Goal: Task Accomplishment & Management: Manage account settings

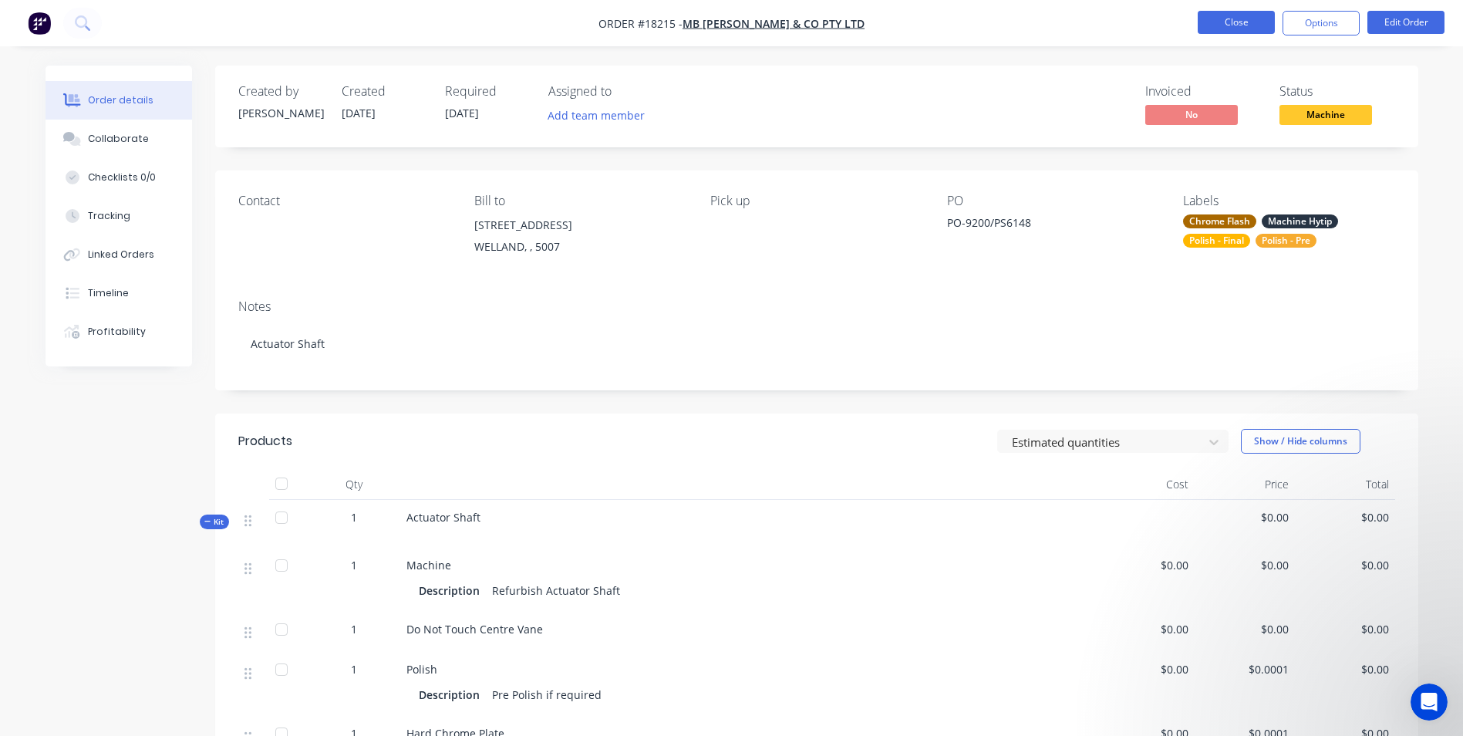
click at [1229, 29] on button "Close" at bounding box center [1235, 22] width 77 height 23
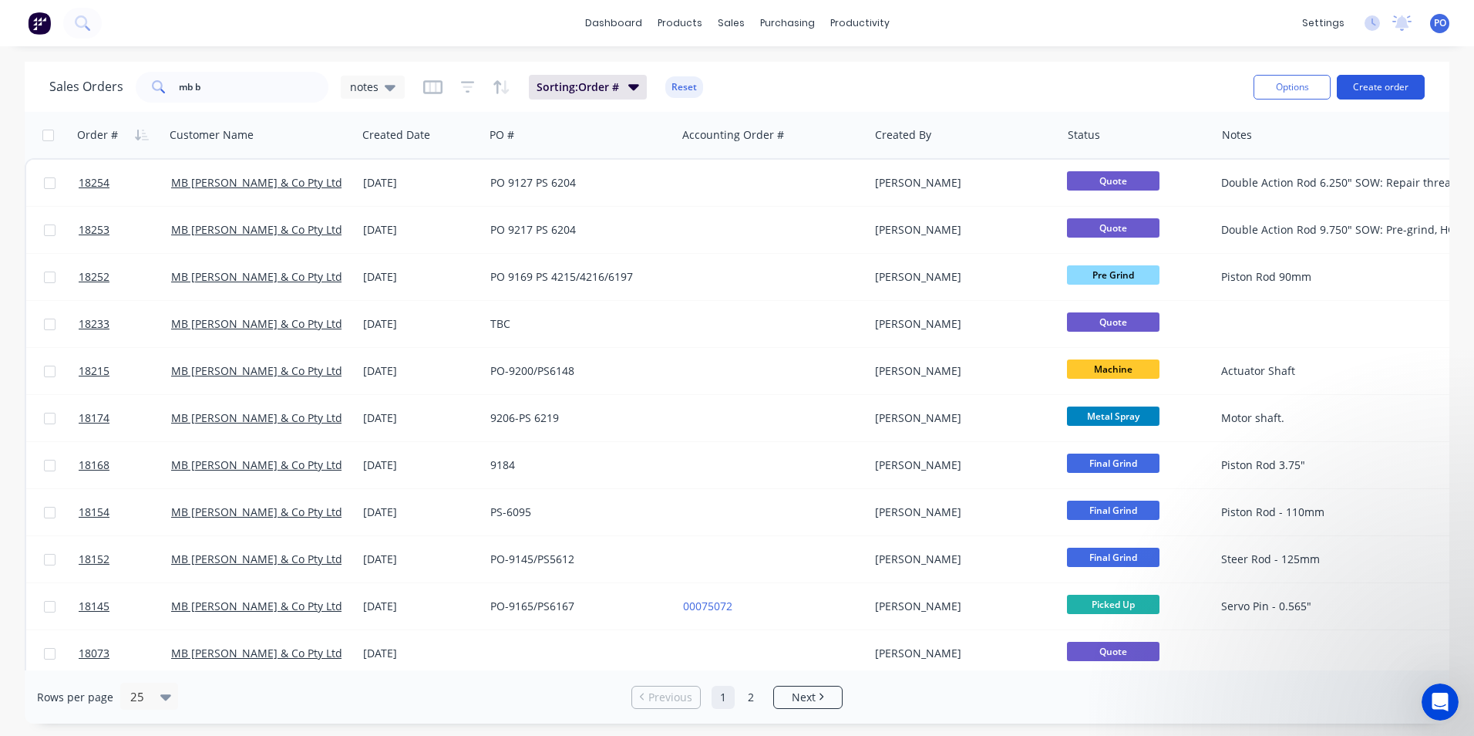
click at [1381, 83] on button "Create order" at bounding box center [1381, 87] width 88 height 25
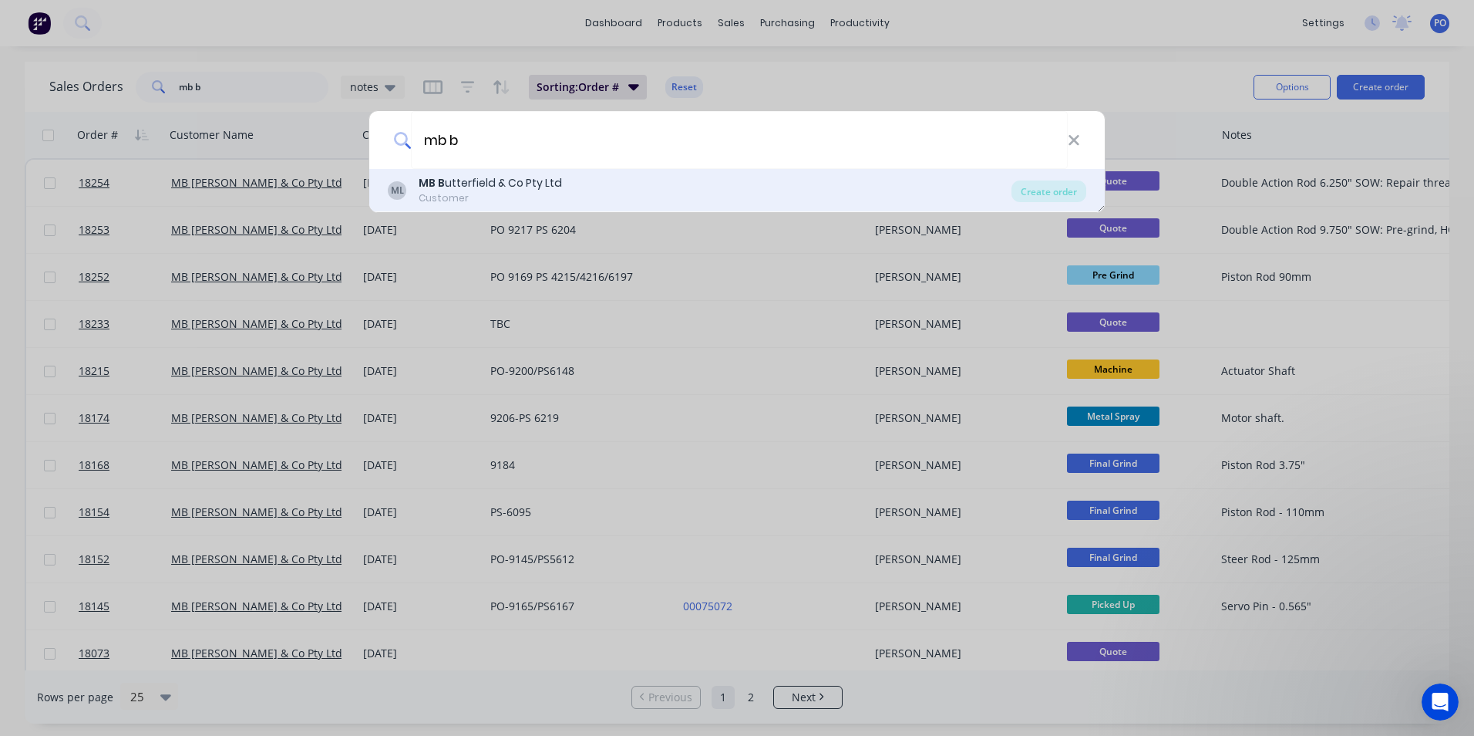
type input "mb b"
click at [581, 191] on div "ML MB B utterfield & Co Pty Ltd Customer" at bounding box center [700, 190] width 624 height 30
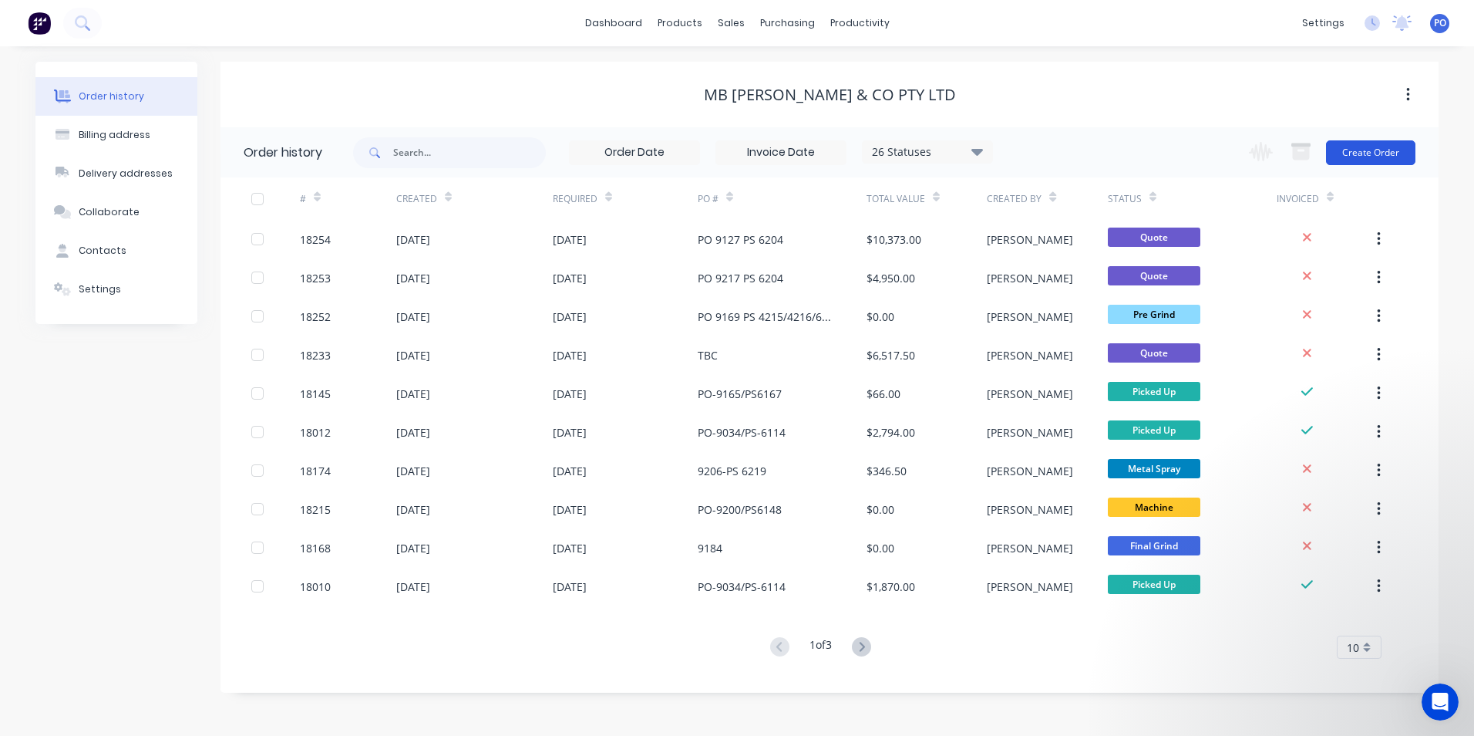
click at [1381, 157] on button "Create Order" at bounding box center [1370, 152] width 89 height 25
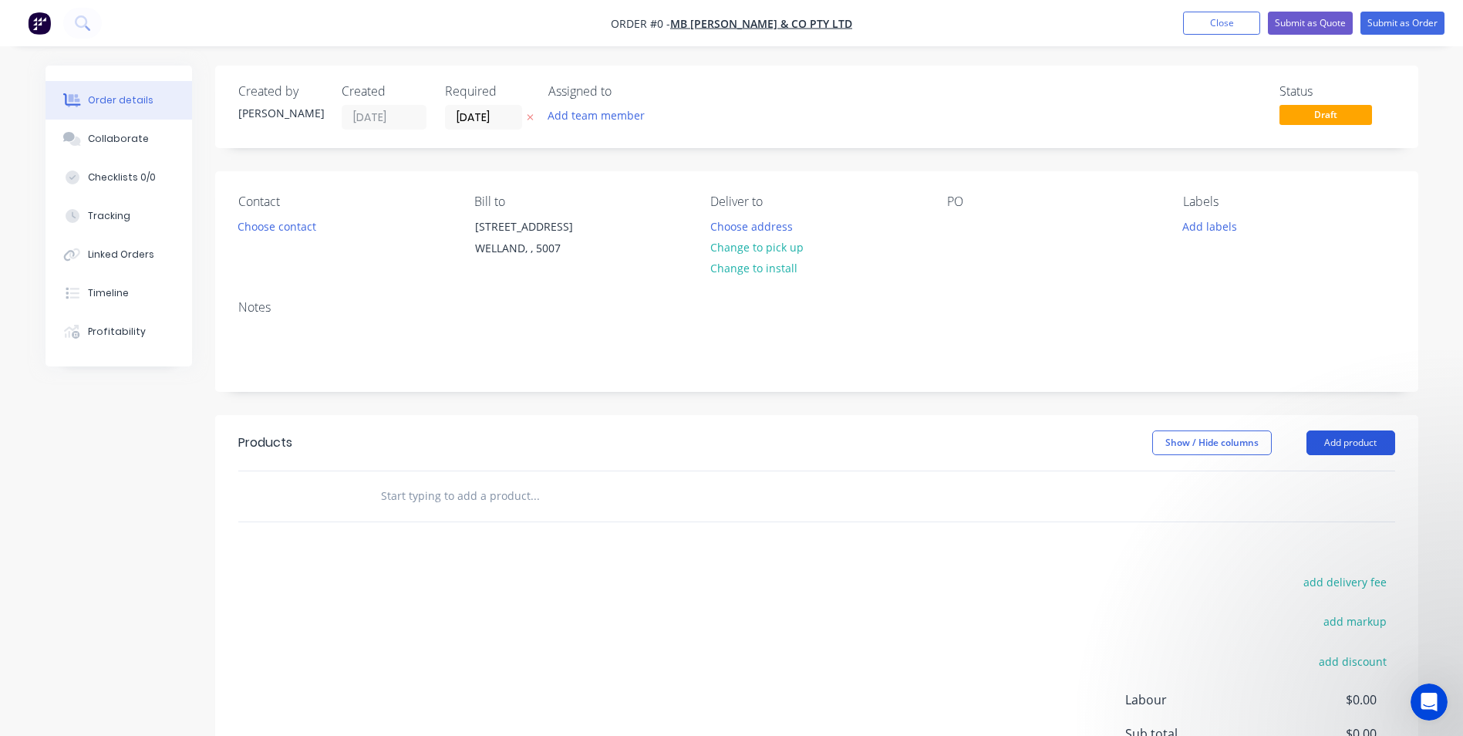
click at [1360, 443] on button "Add product" at bounding box center [1350, 442] width 89 height 25
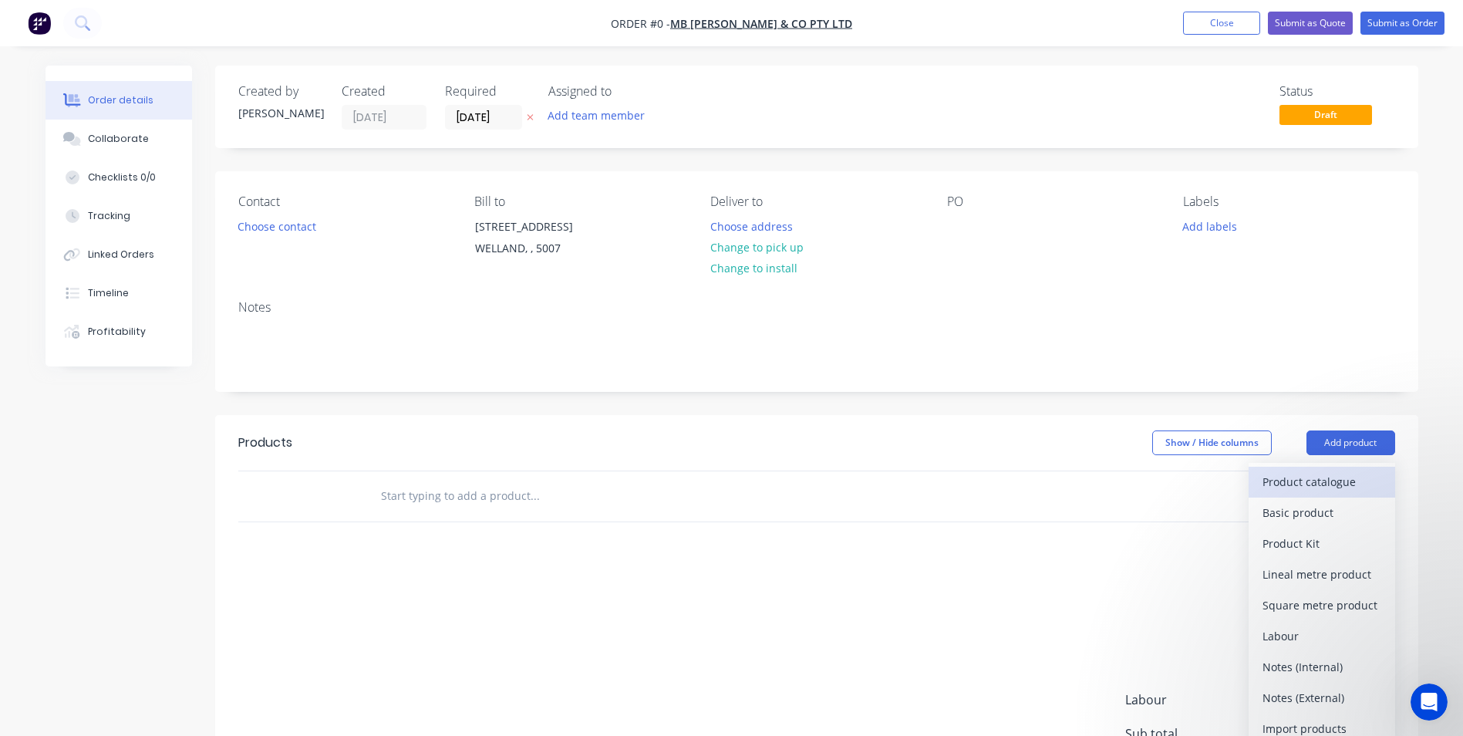
click at [1337, 479] on div "Product catalogue" at bounding box center [1321, 481] width 119 height 22
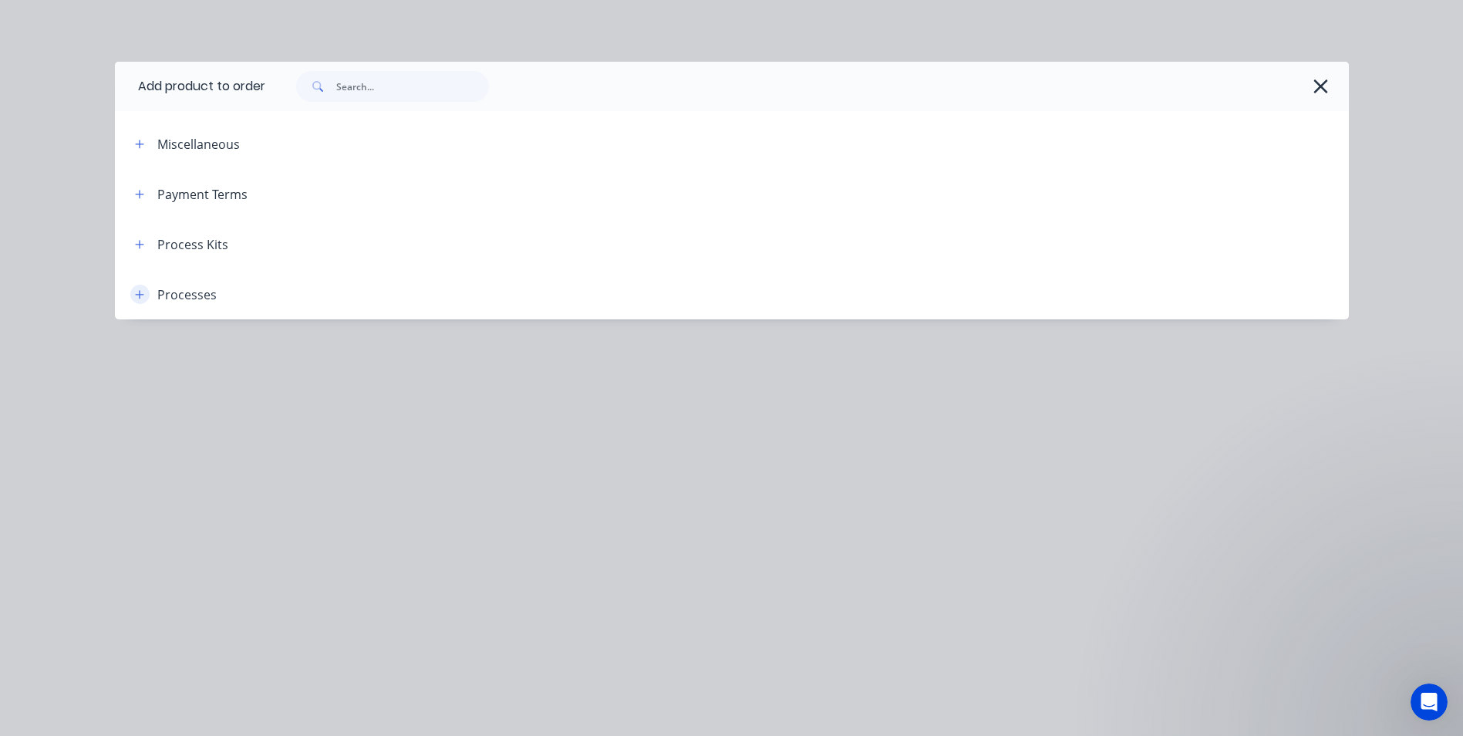
click at [144, 292] on icon "button" at bounding box center [139, 294] width 9 height 11
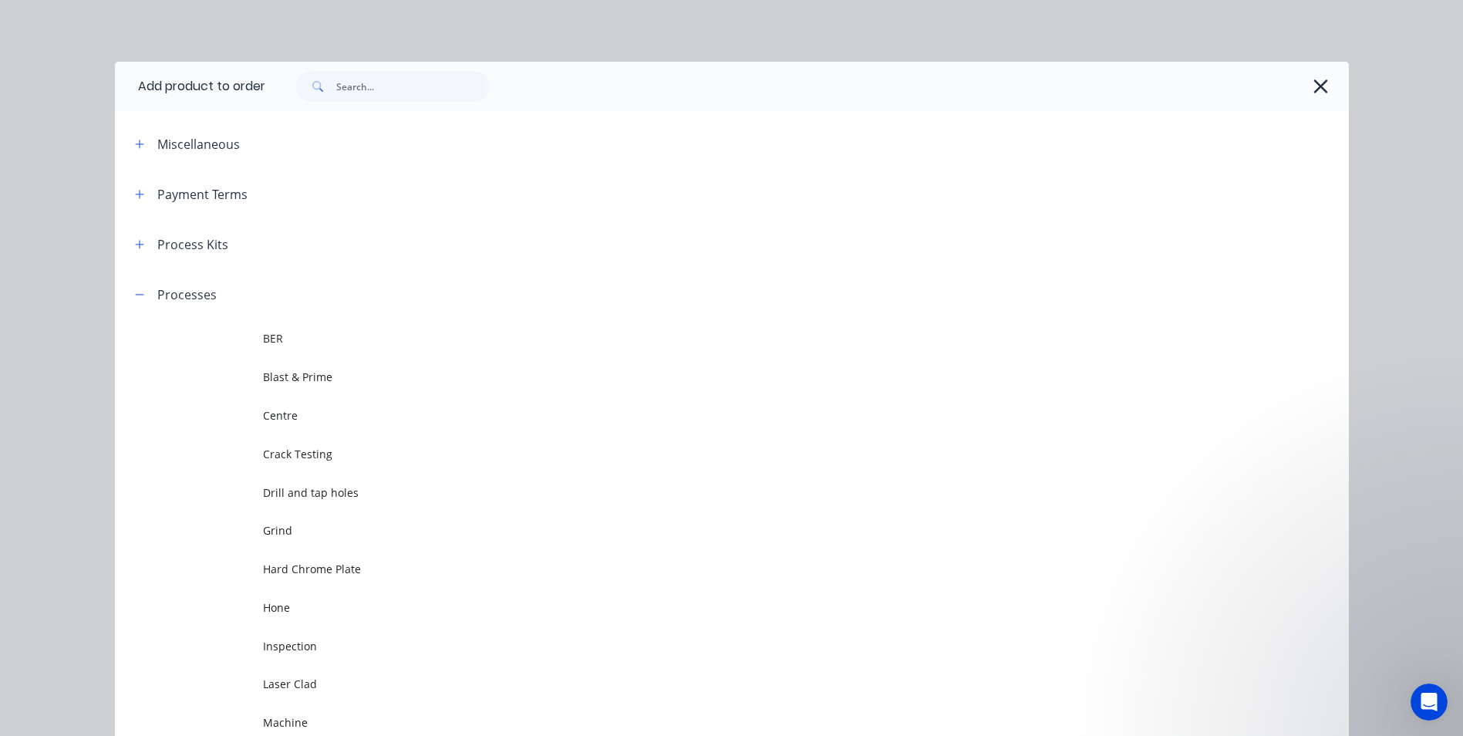
drag, startPoint x: 133, startPoint y: 290, endPoint x: 136, endPoint y: 271, distance: 19.5
click at [135, 291] on icon "button" at bounding box center [139, 294] width 9 height 11
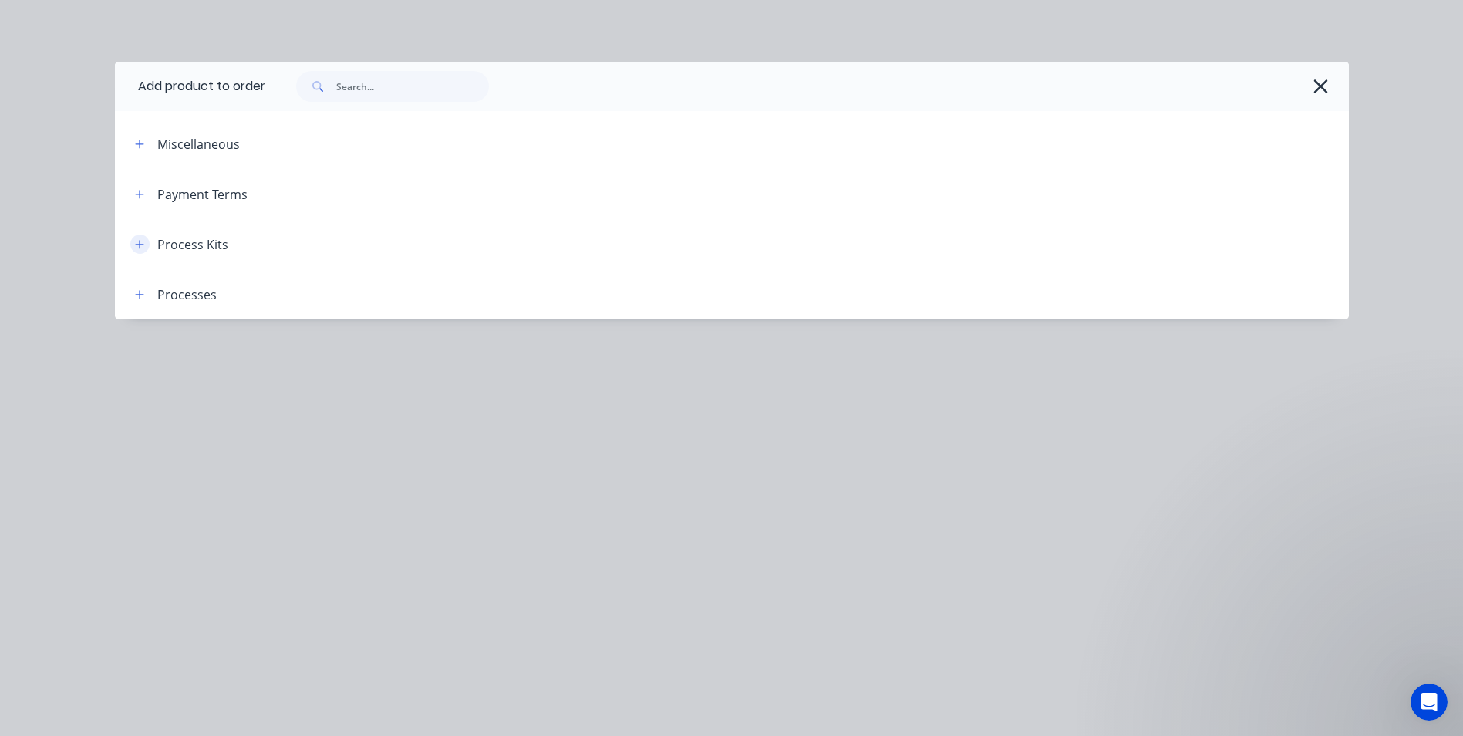
click at [138, 251] on button "button" at bounding box center [139, 243] width 19 height 19
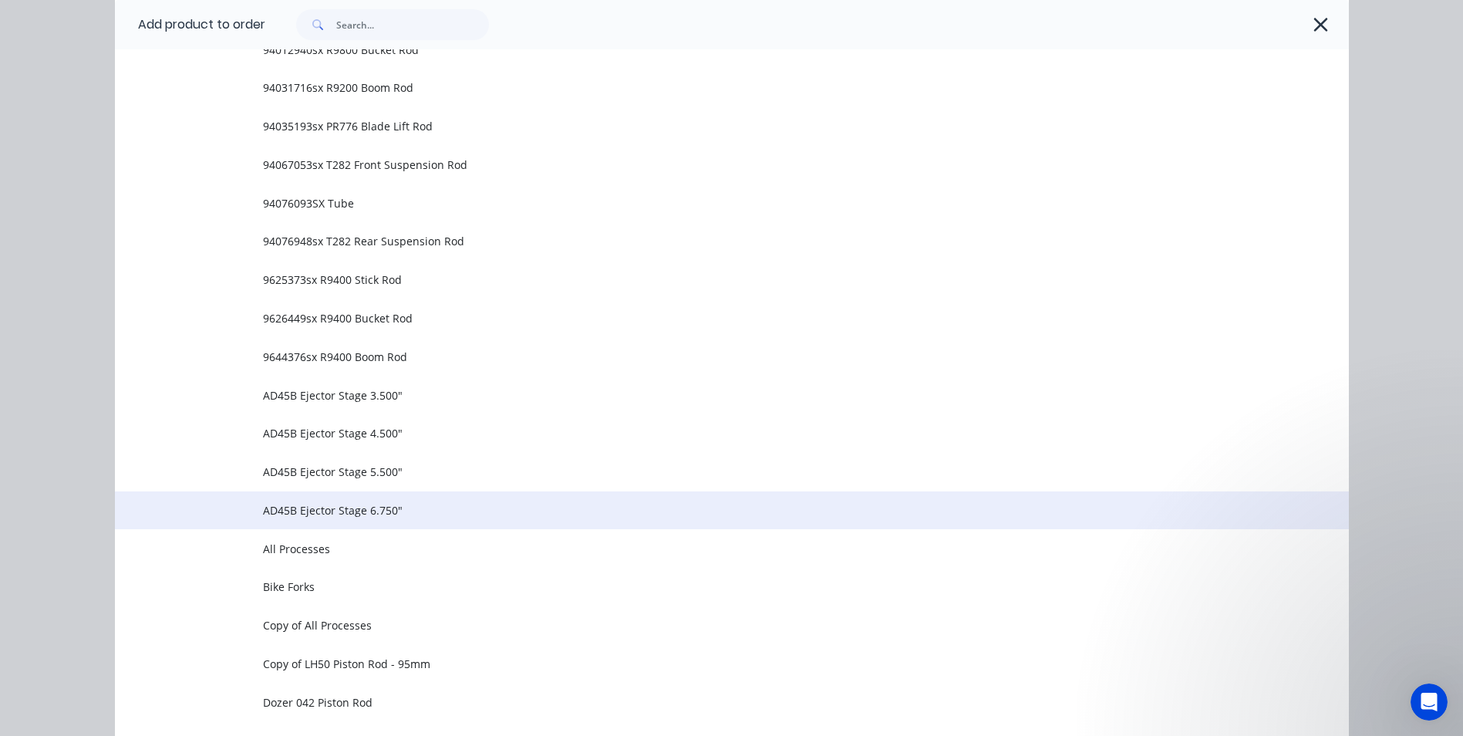
scroll to position [1002, 0]
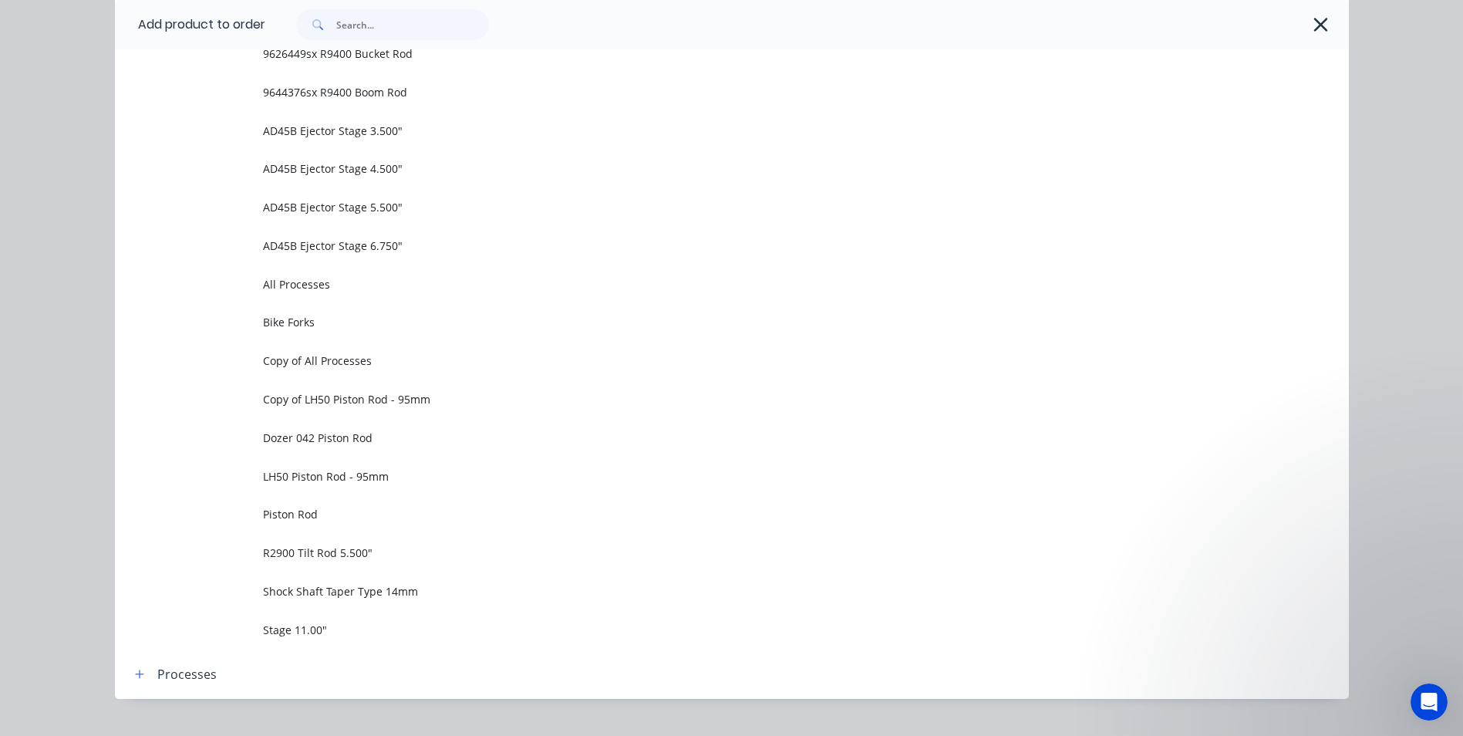
click at [291, 512] on span "Piston Rod" at bounding box center [697, 514] width 868 height 16
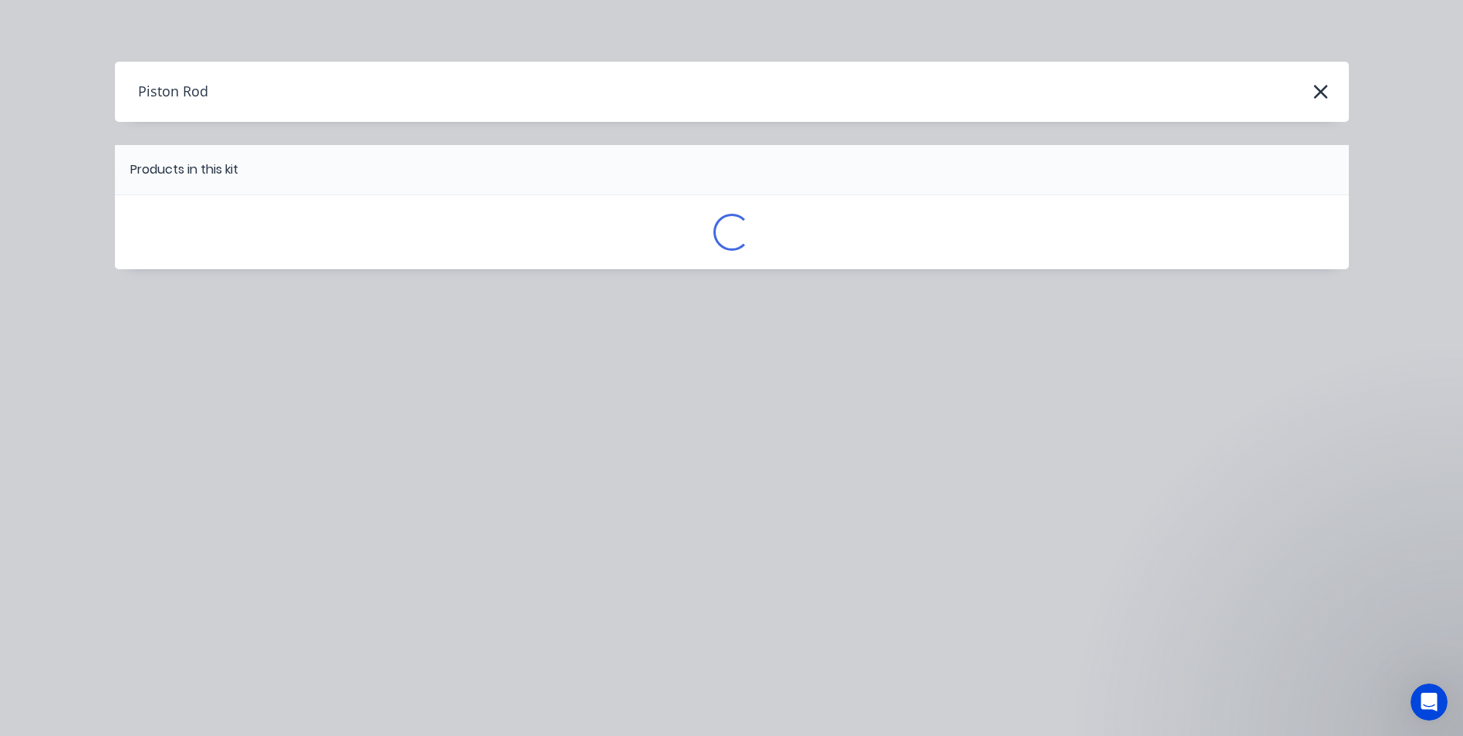
scroll to position [0, 0]
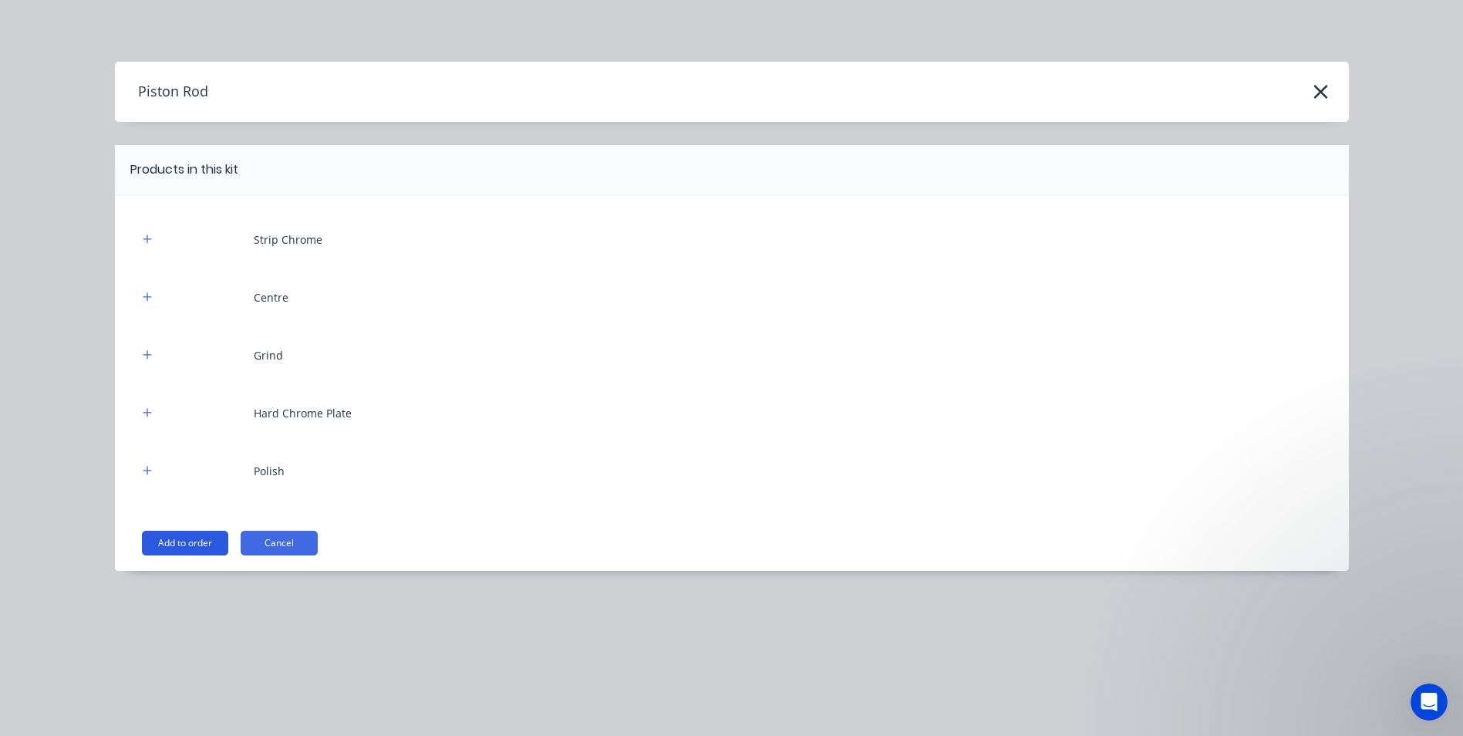
click at [197, 539] on button "Add to order" at bounding box center [185, 542] width 86 height 25
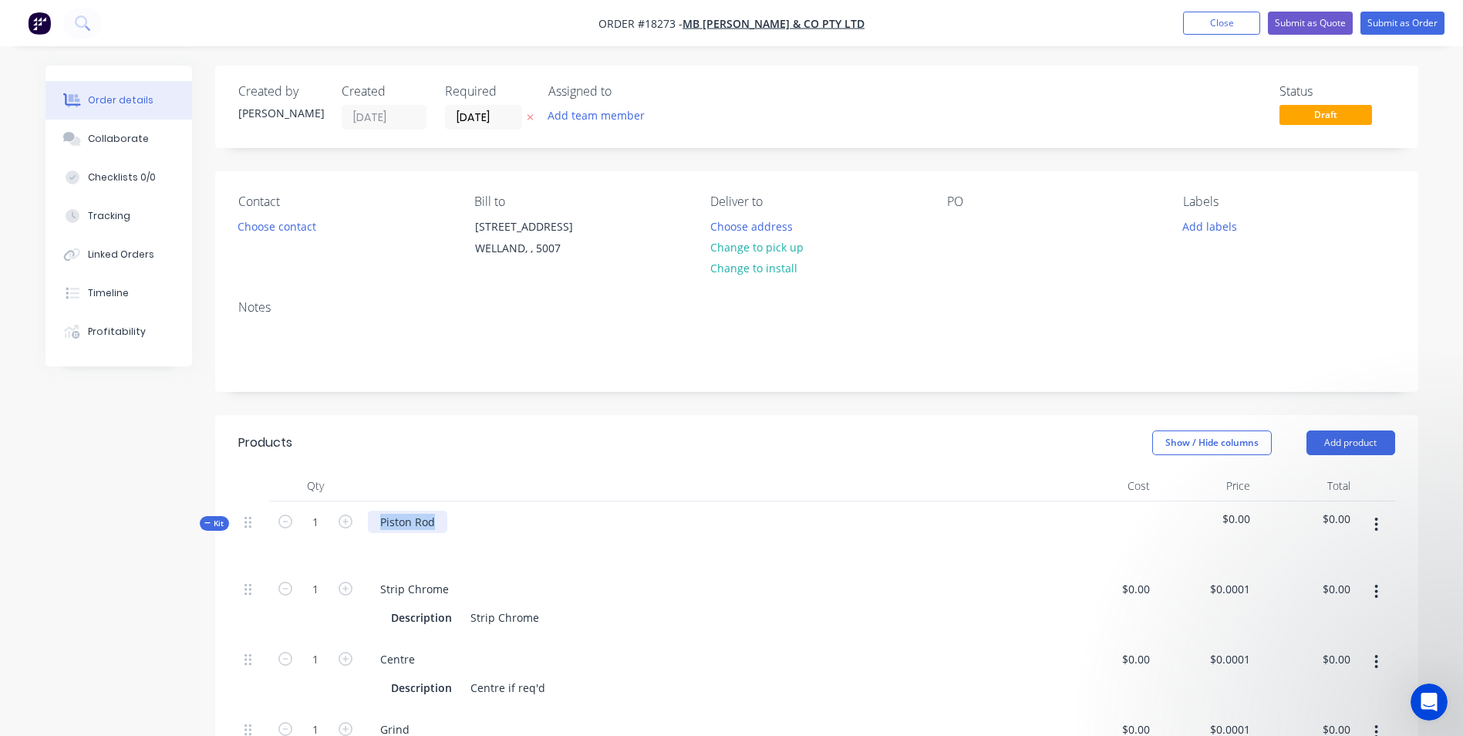
drag, startPoint x: 436, startPoint y: 520, endPoint x: 358, endPoint y: 517, distance: 78.7
click at [358, 517] on div "Kit 1 Piston Rod $0.00 $0.00" at bounding box center [816, 534] width 1157 height 67
drag, startPoint x: 435, startPoint y: 523, endPoint x: 371, endPoint y: 523, distance: 64.0
click at [371, 523] on div "Shaft 1.375"" at bounding box center [411, 521] width 87 height 22
copy div "Shaft 1.375""
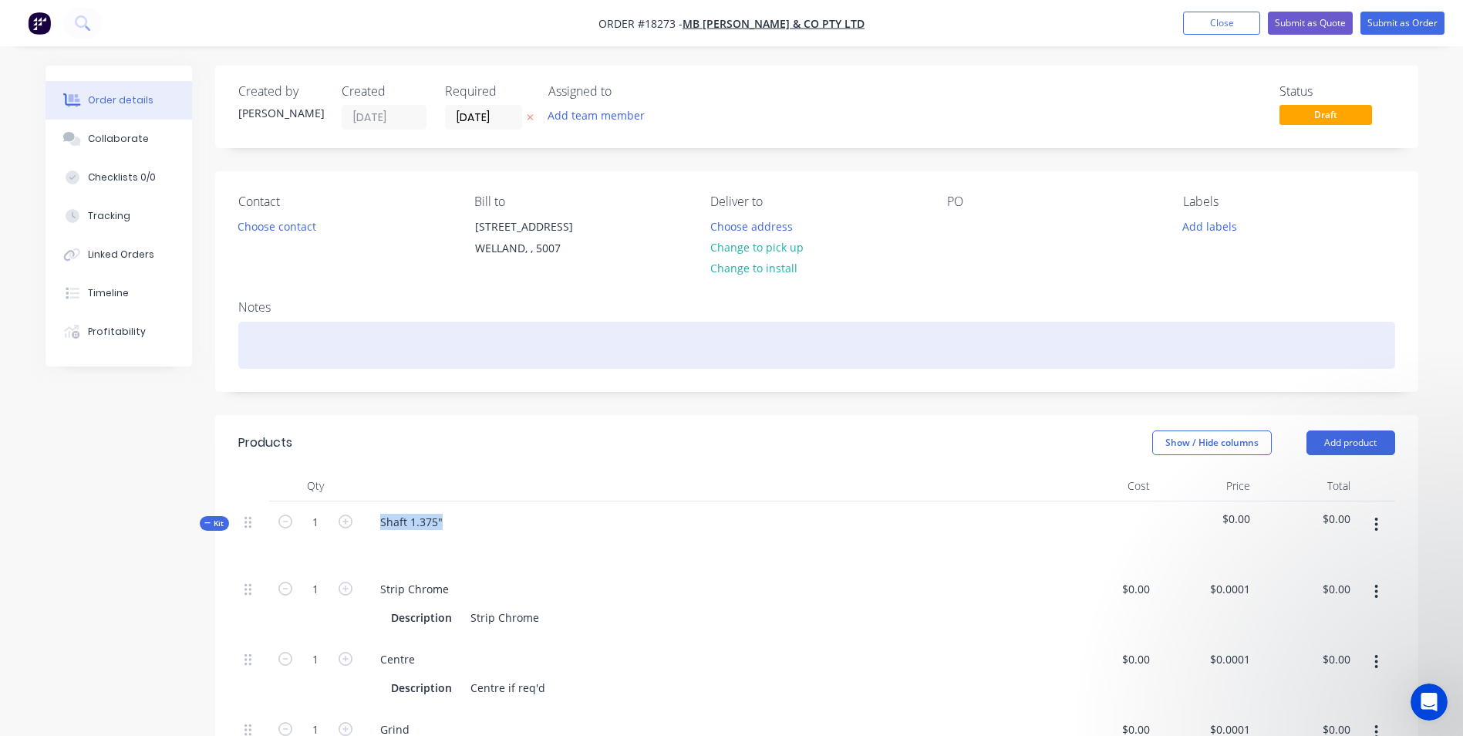
click at [312, 338] on div at bounding box center [816, 345] width 1157 height 47
paste div
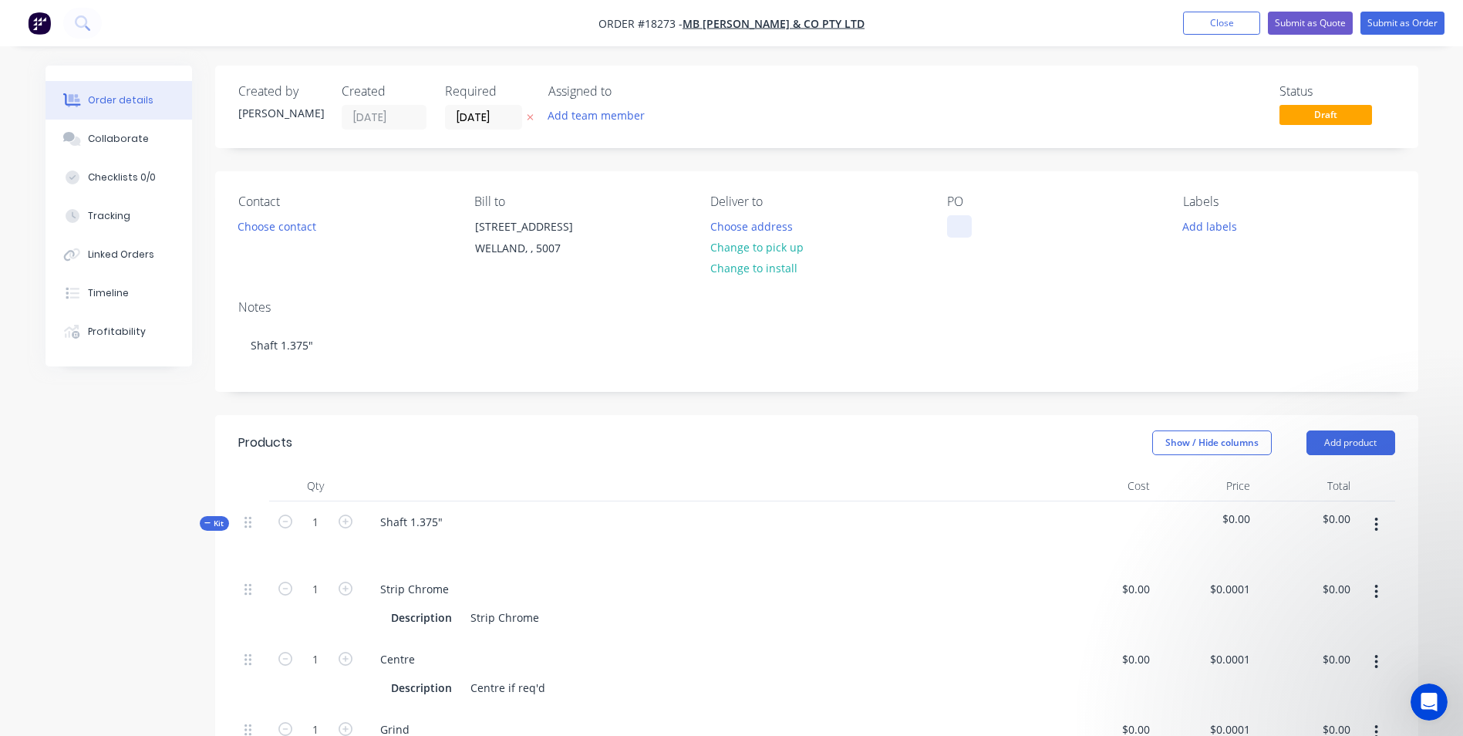
click at [966, 229] on div at bounding box center [959, 226] width 25 height 22
click at [1213, 232] on button "Add labels" at bounding box center [1209, 225] width 71 height 21
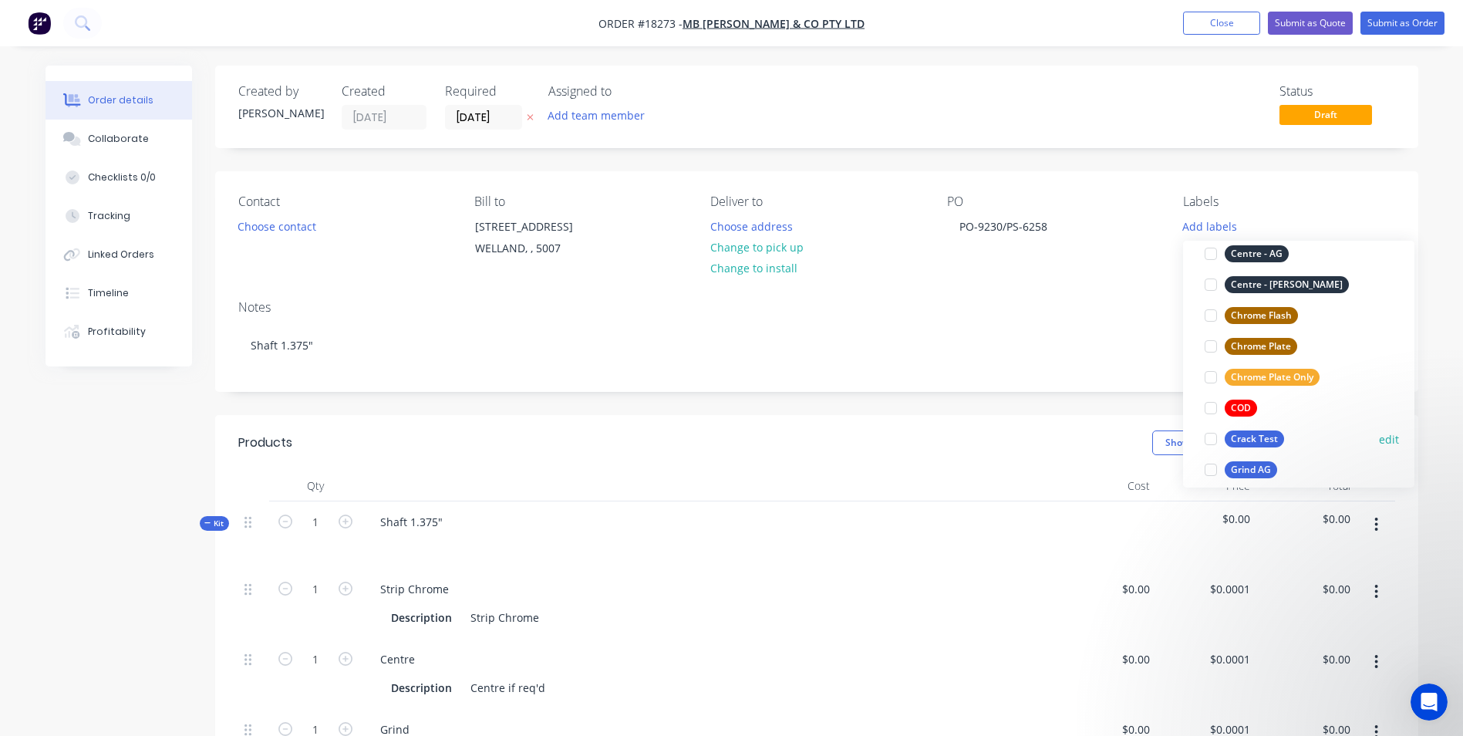
scroll to position [154, 0]
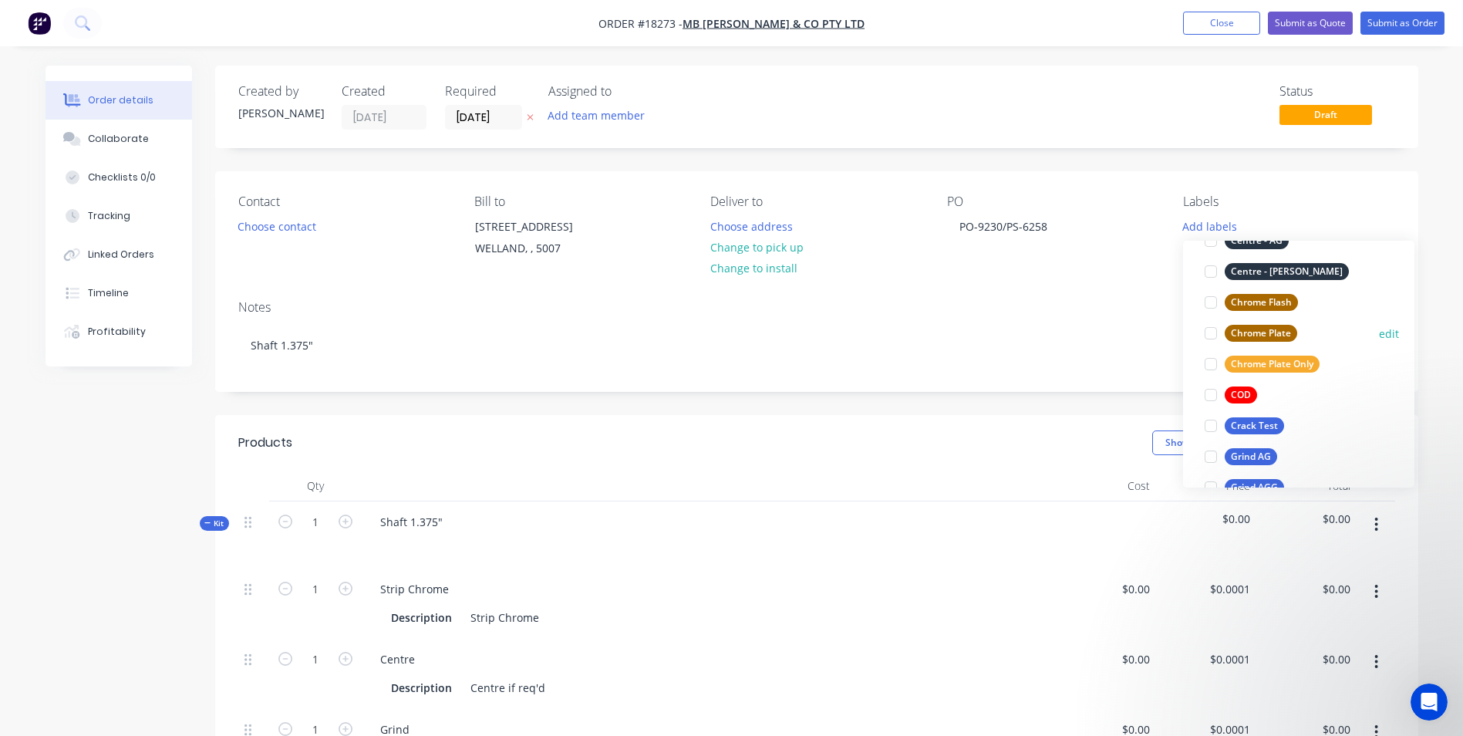
click at [1245, 330] on div "Chrome Plate" at bounding box center [1260, 333] width 72 height 17
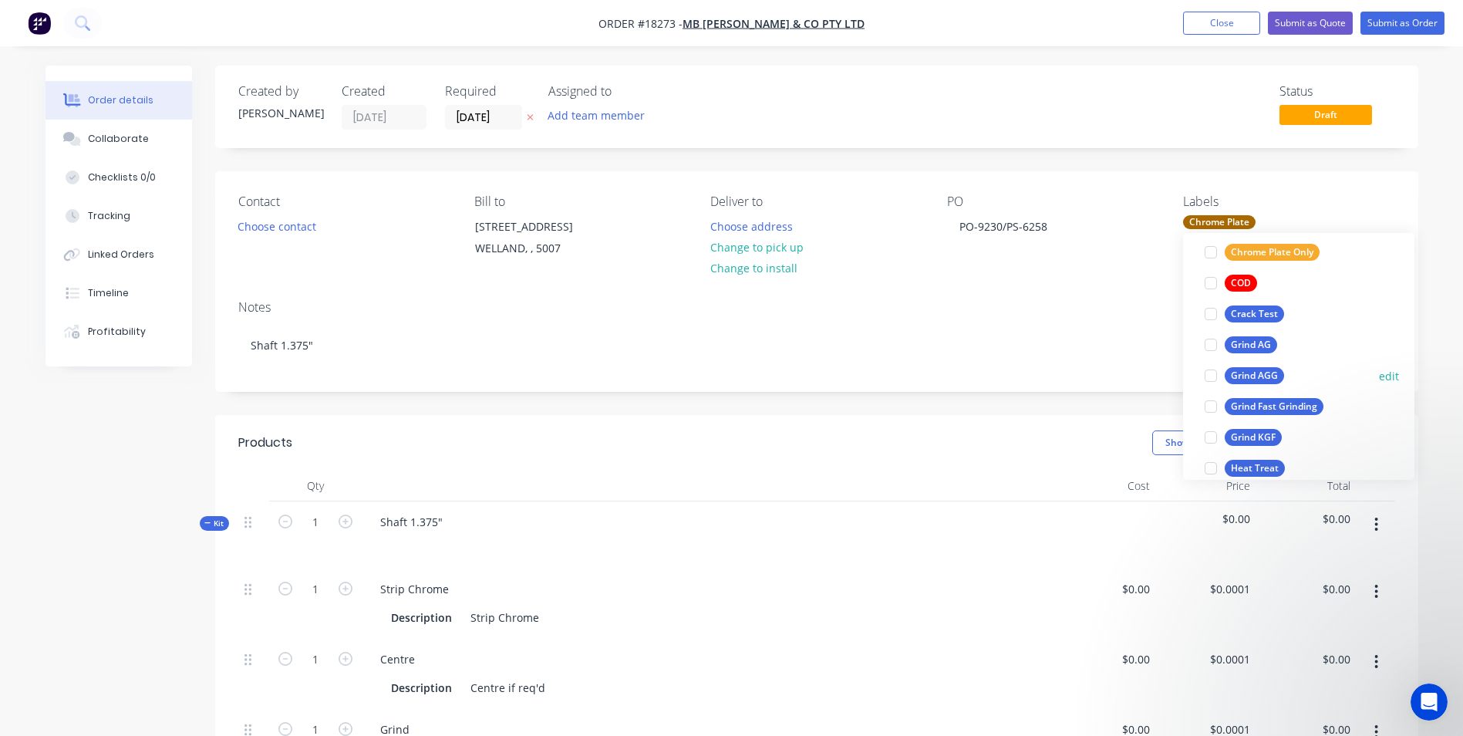
scroll to position [262, 0]
click at [1262, 365] on div "Grind AGG" at bounding box center [1253, 371] width 59 height 17
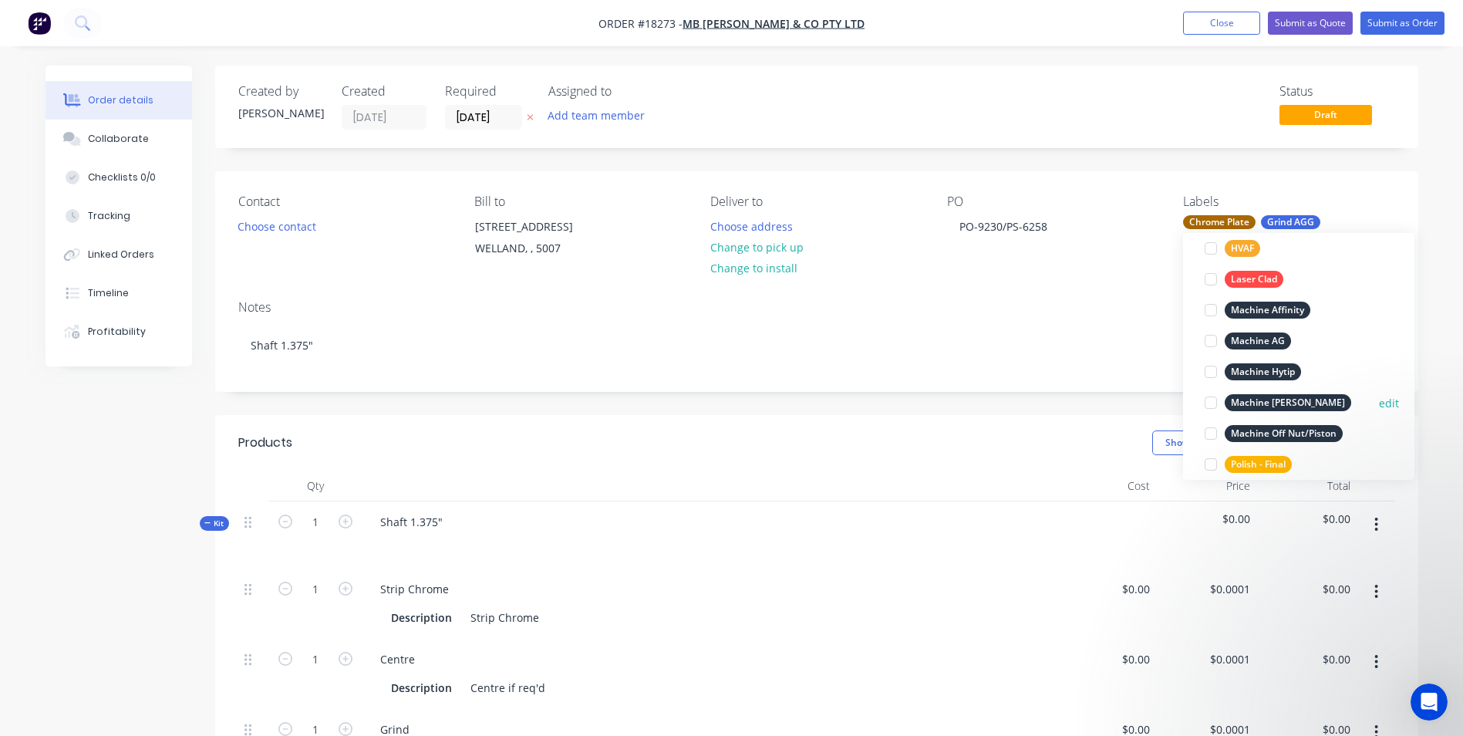
scroll to position [617, 0]
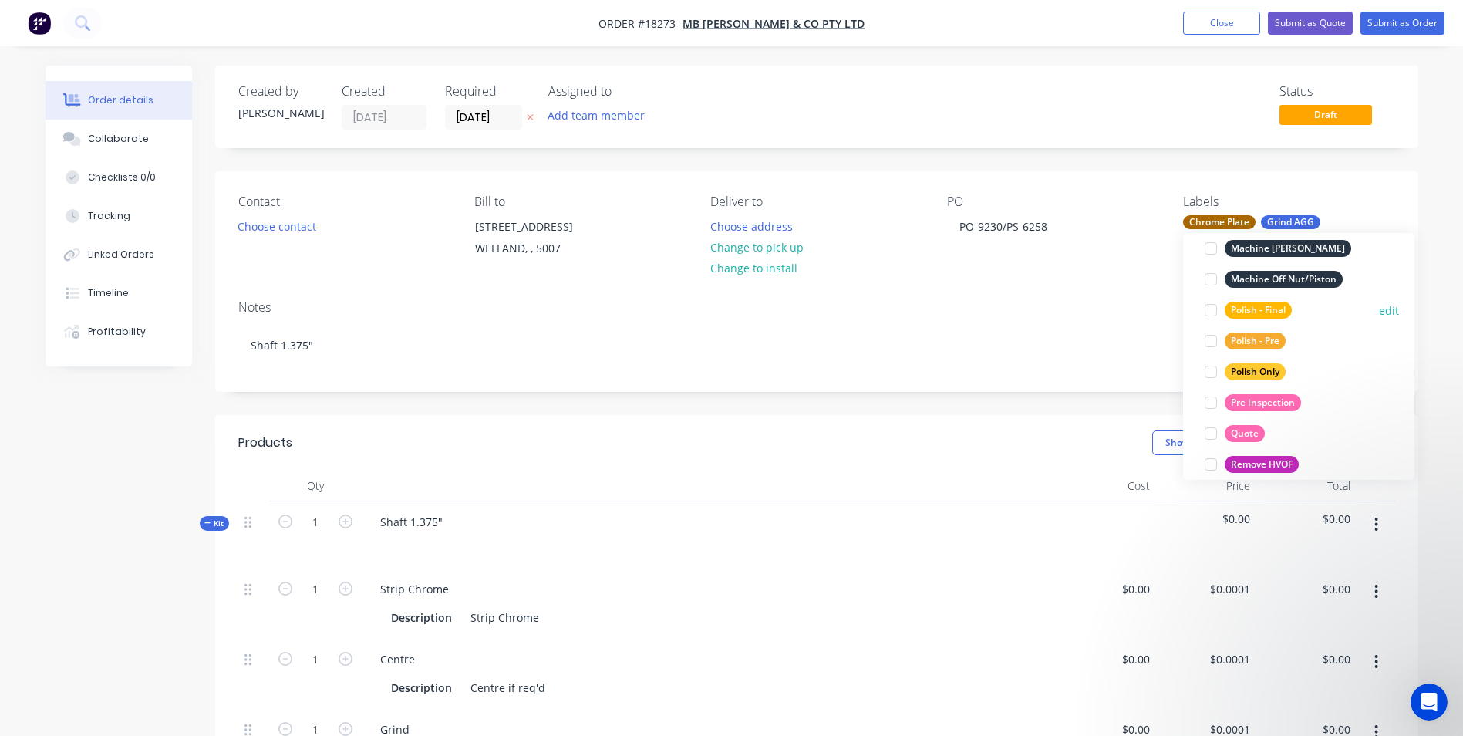
click at [1282, 315] on div "Polish - Final" at bounding box center [1257, 309] width 67 height 17
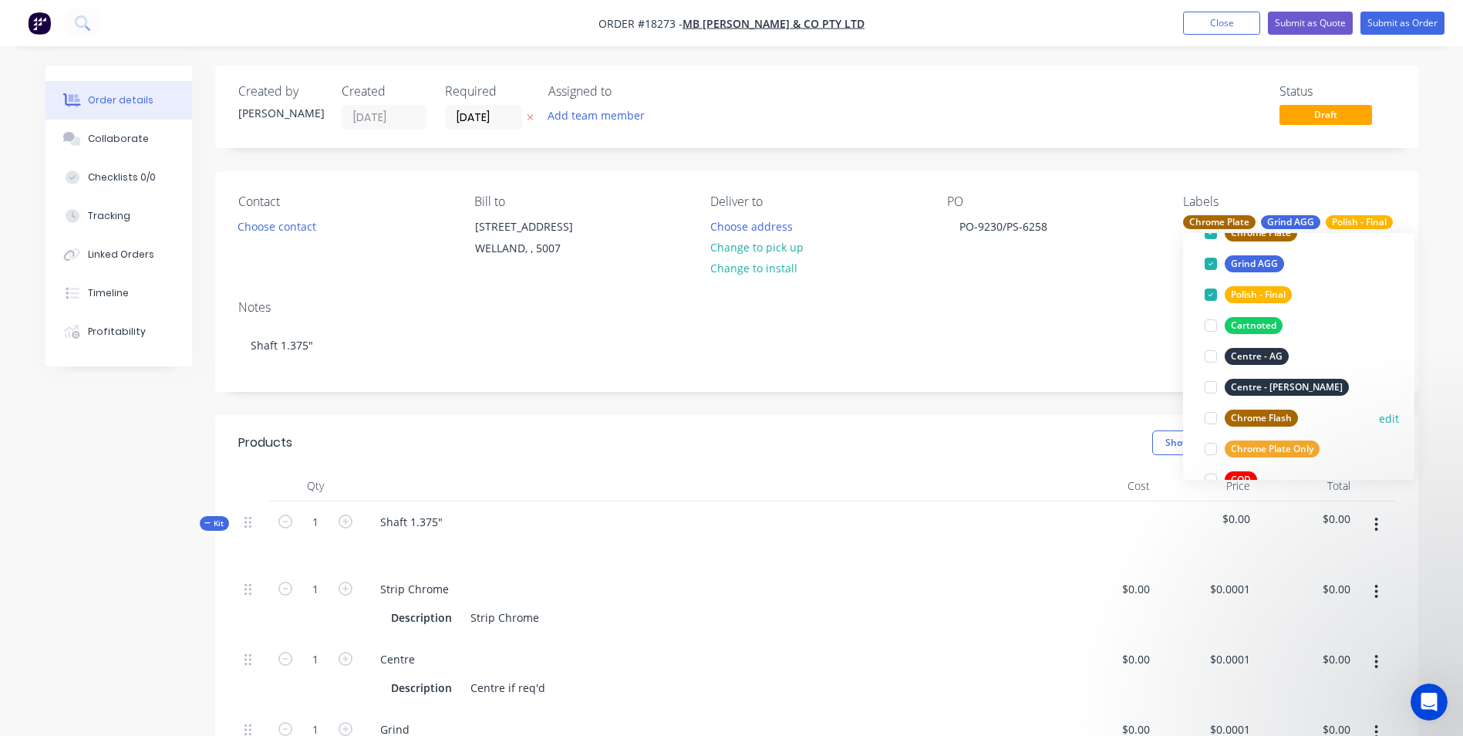
scroll to position [0, 0]
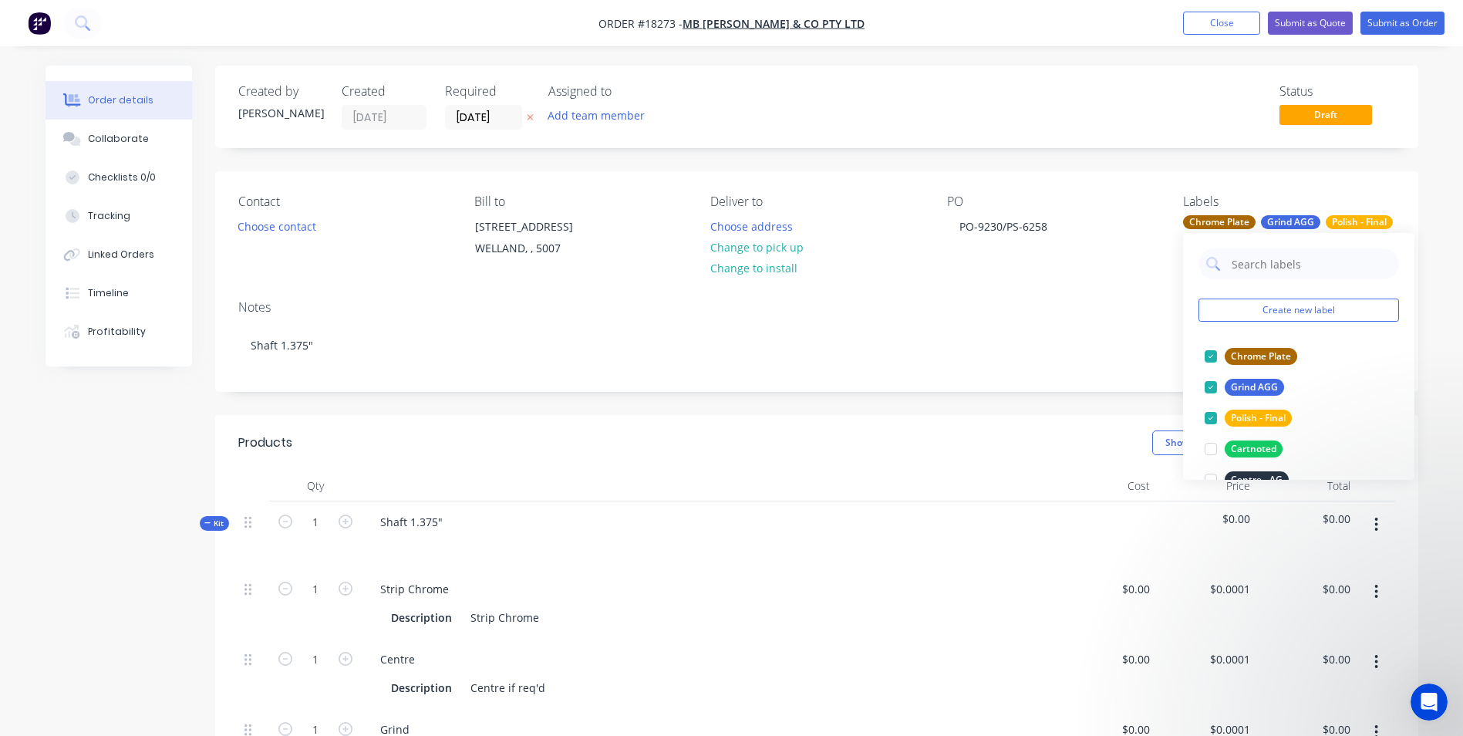
click at [1004, 283] on div "Contact Choose contact Bill to [STREET_ADDRESS] Deliver to Choose address Chang…" at bounding box center [816, 229] width 1203 height 116
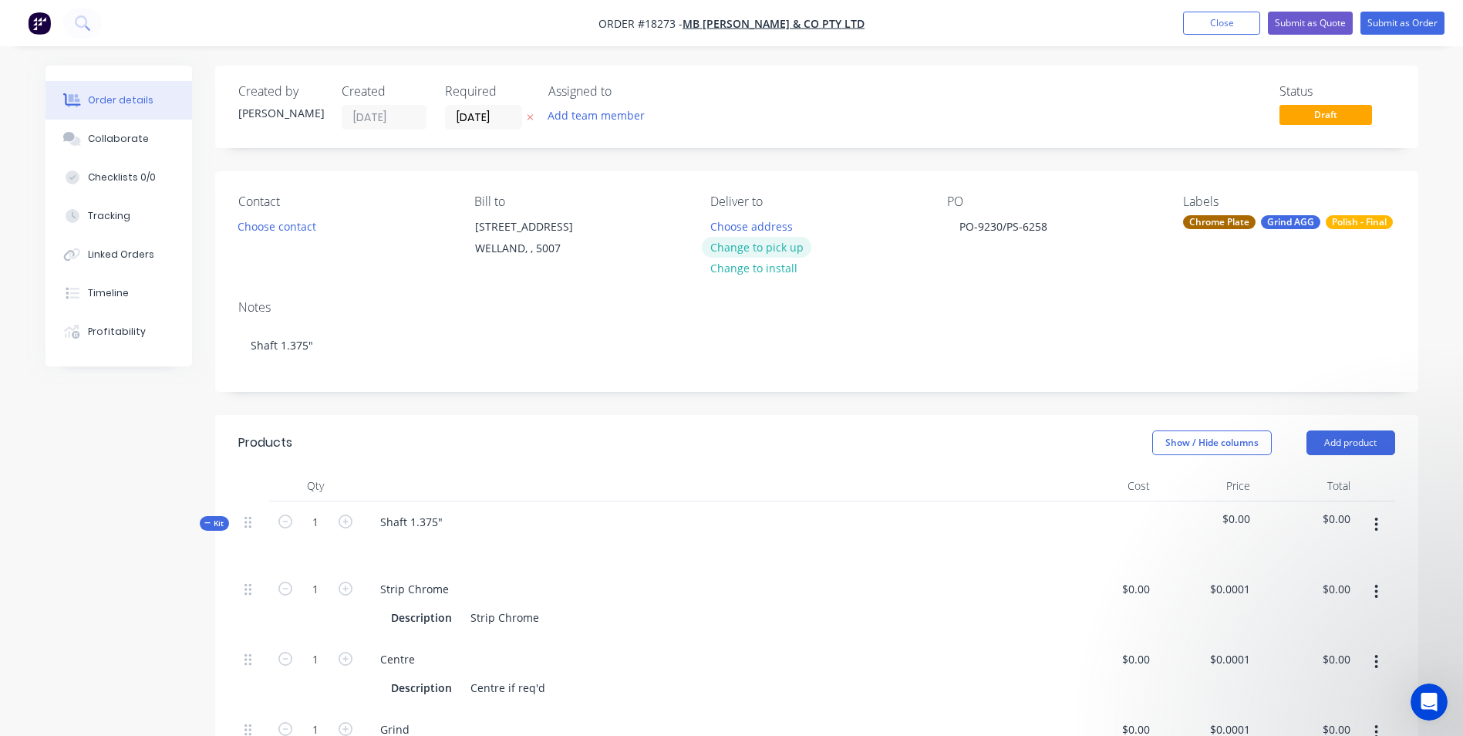
click at [780, 245] on button "Change to pick up" at bounding box center [756, 247] width 109 height 21
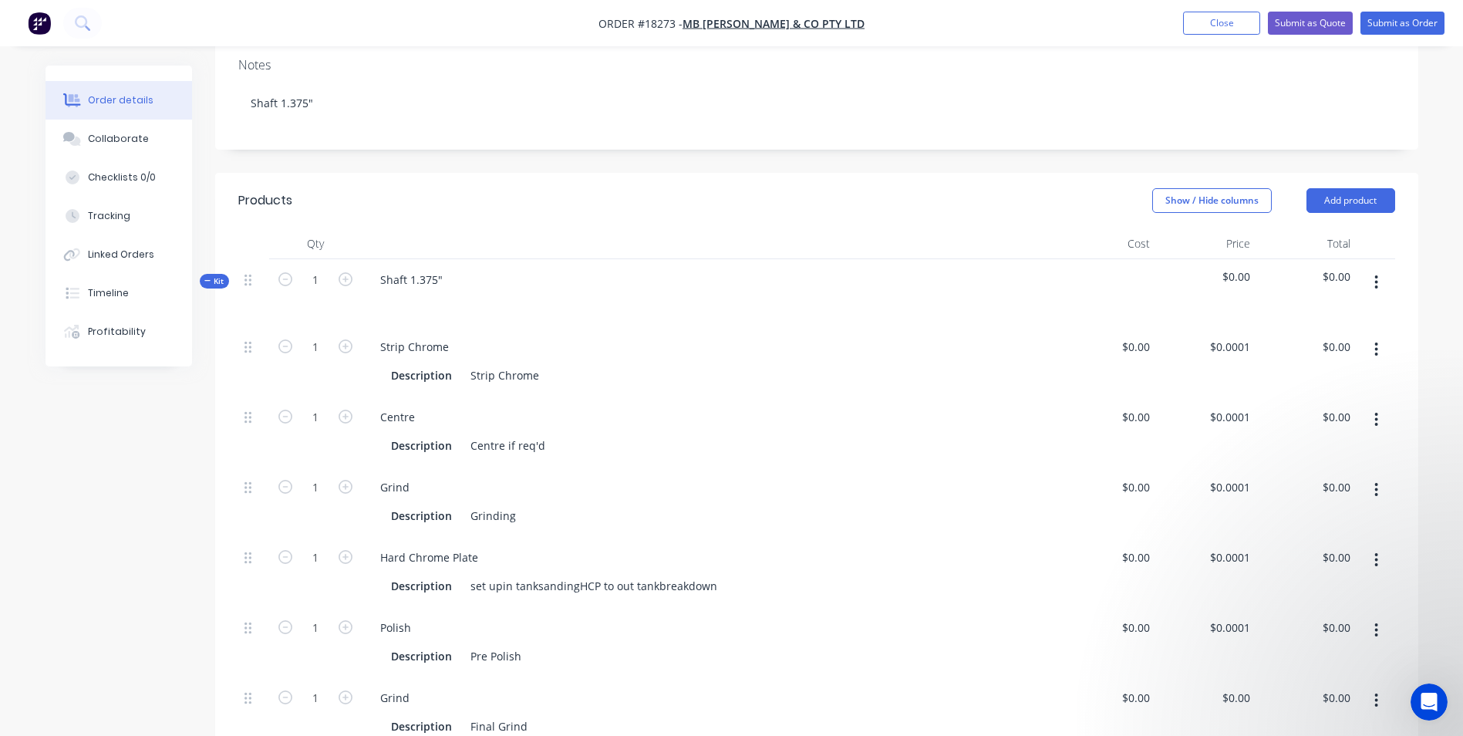
scroll to position [308, 0]
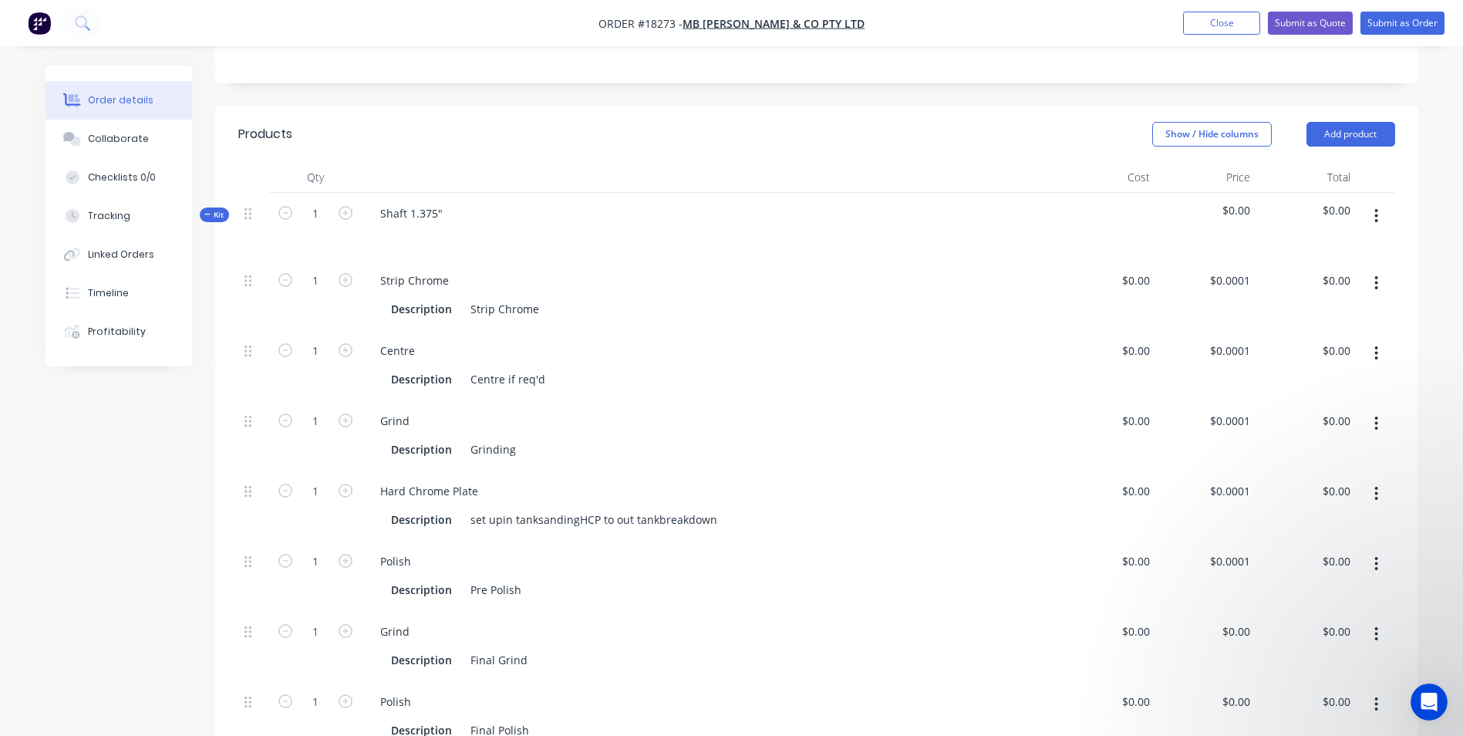
click at [1375, 285] on icon "button" at bounding box center [1376, 282] width 4 height 17
click at [1337, 385] on div "Delete" at bounding box center [1321, 385] width 119 height 22
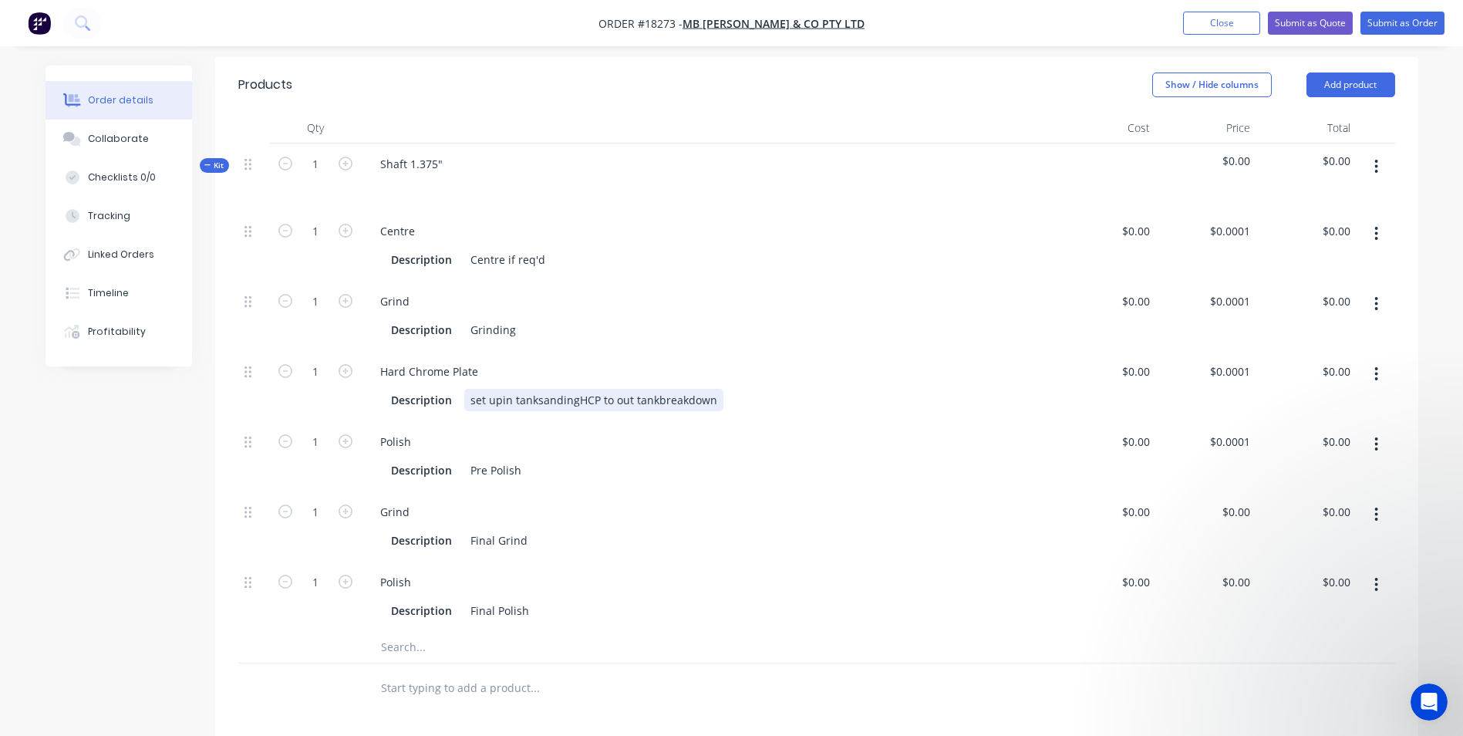
scroll to position [386, 0]
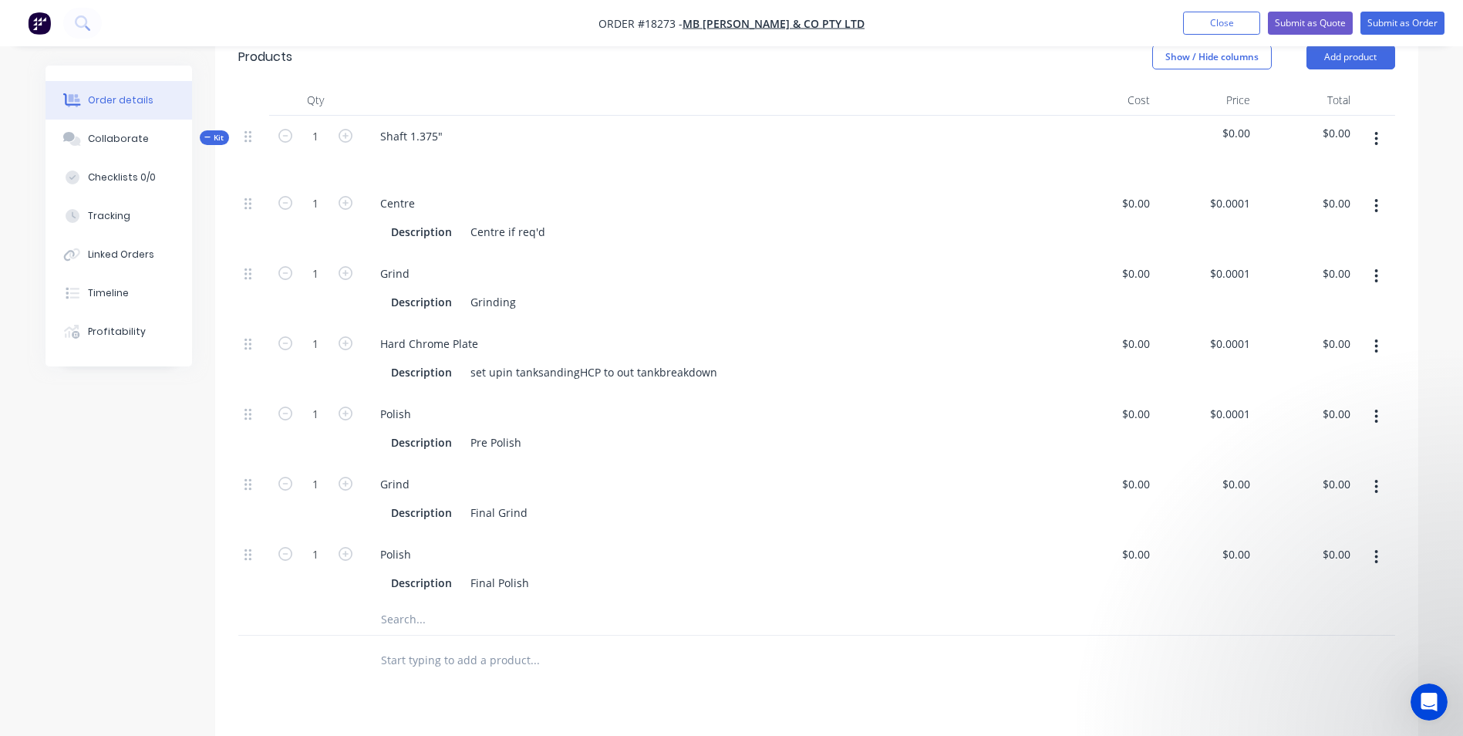
click at [1374, 416] on icon "button" at bounding box center [1376, 416] width 4 height 17
click at [1305, 513] on div "Delete" at bounding box center [1321, 518] width 119 height 22
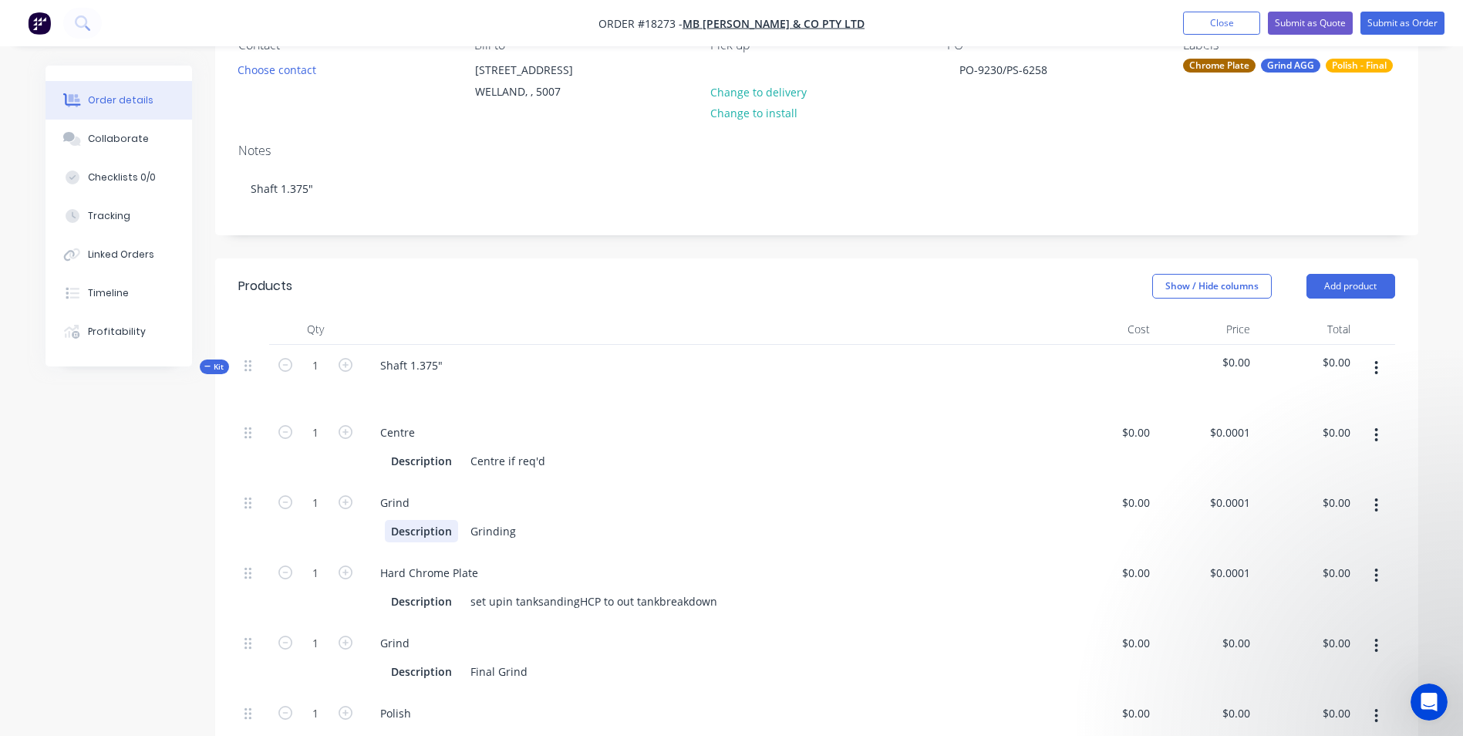
scroll to position [154, 0]
click at [500, 606] on div "set upin tanksandingHCP to out tankbreakdown" at bounding box center [593, 603] width 259 height 22
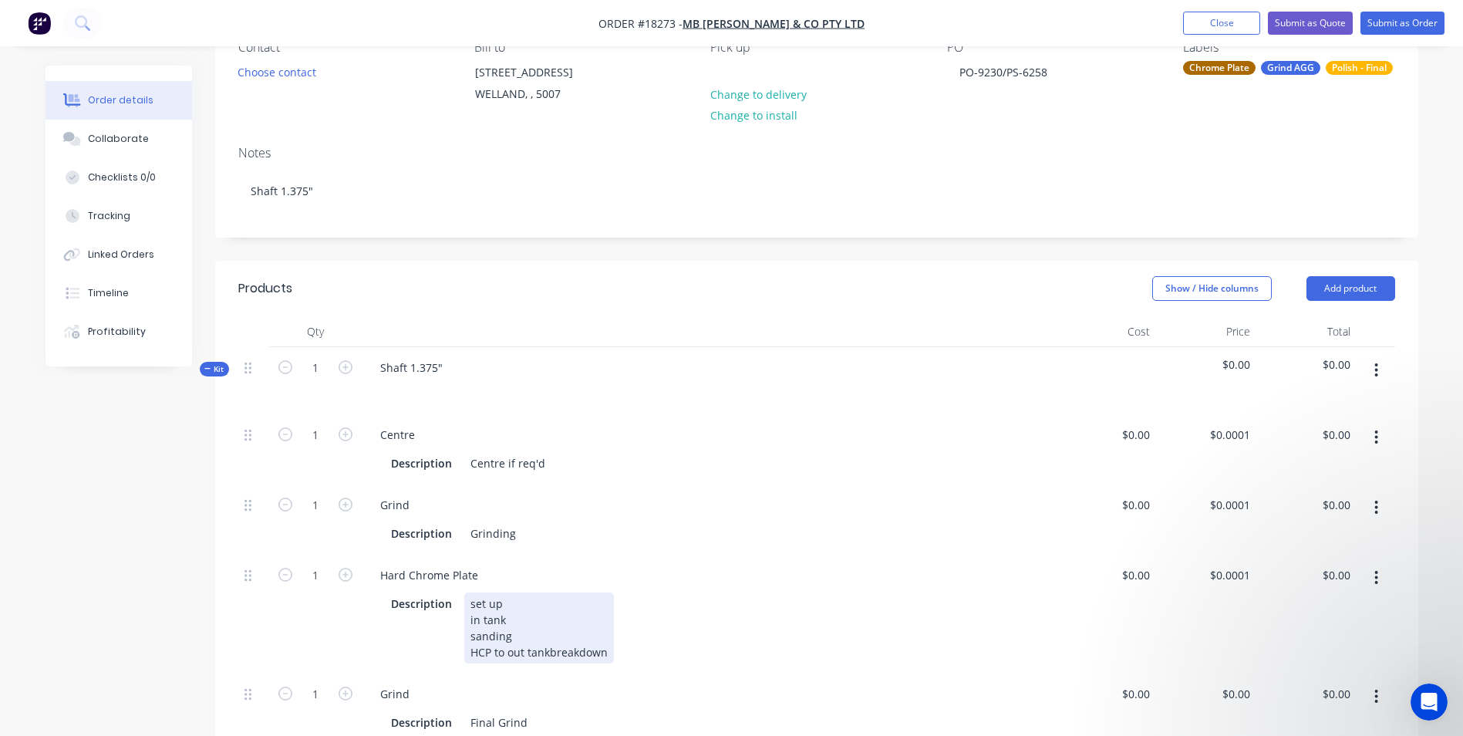
click at [501, 654] on div "set up in tank sanding HCP to out tankbreakdown" at bounding box center [539, 627] width 150 height 71
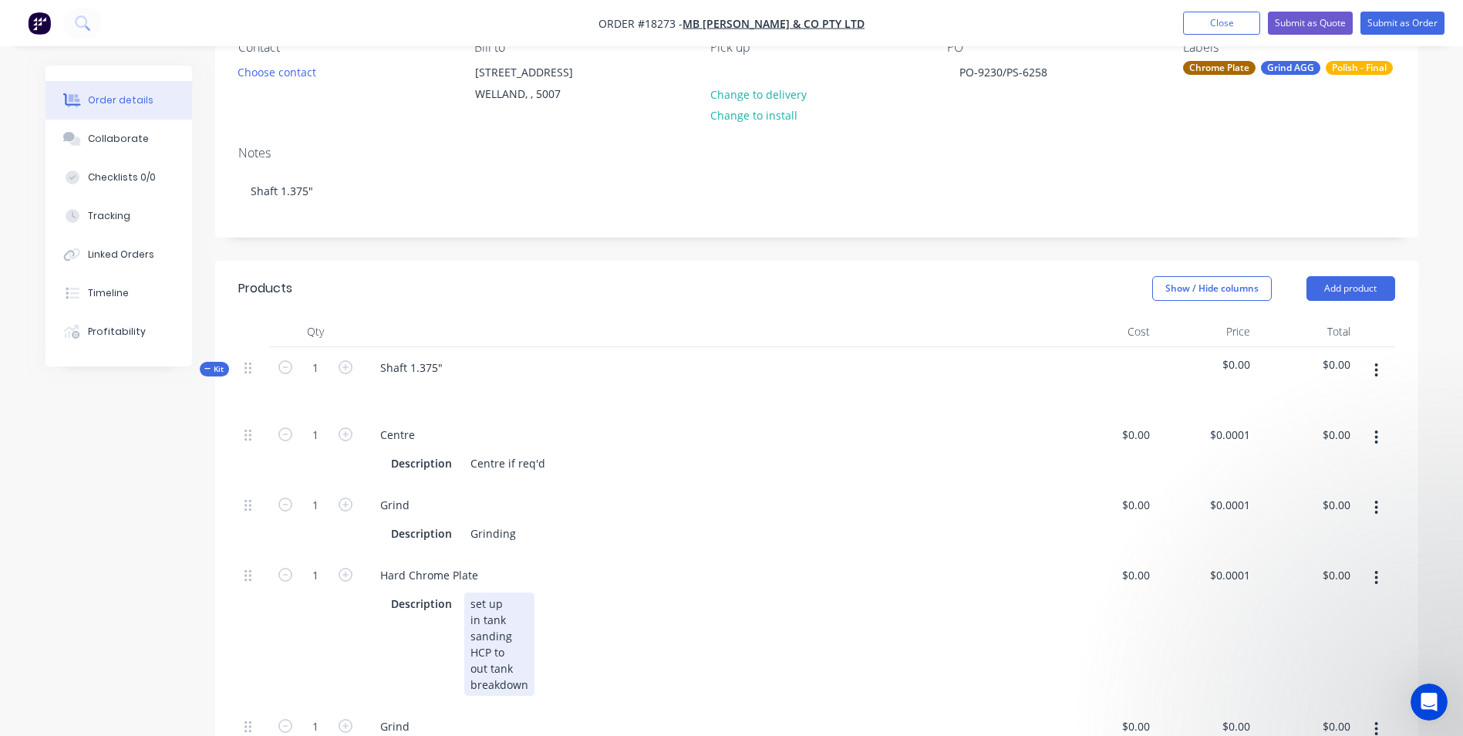
click at [513, 653] on div "set up in tank sanding HCP to out tank breakdown" at bounding box center [499, 643] width 70 height 103
drag, startPoint x: 517, startPoint y: 532, endPoint x: 461, endPoint y: 533, distance: 55.5
click at [461, 533] on div "Description Grinding" at bounding box center [705, 533] width 641 height 22
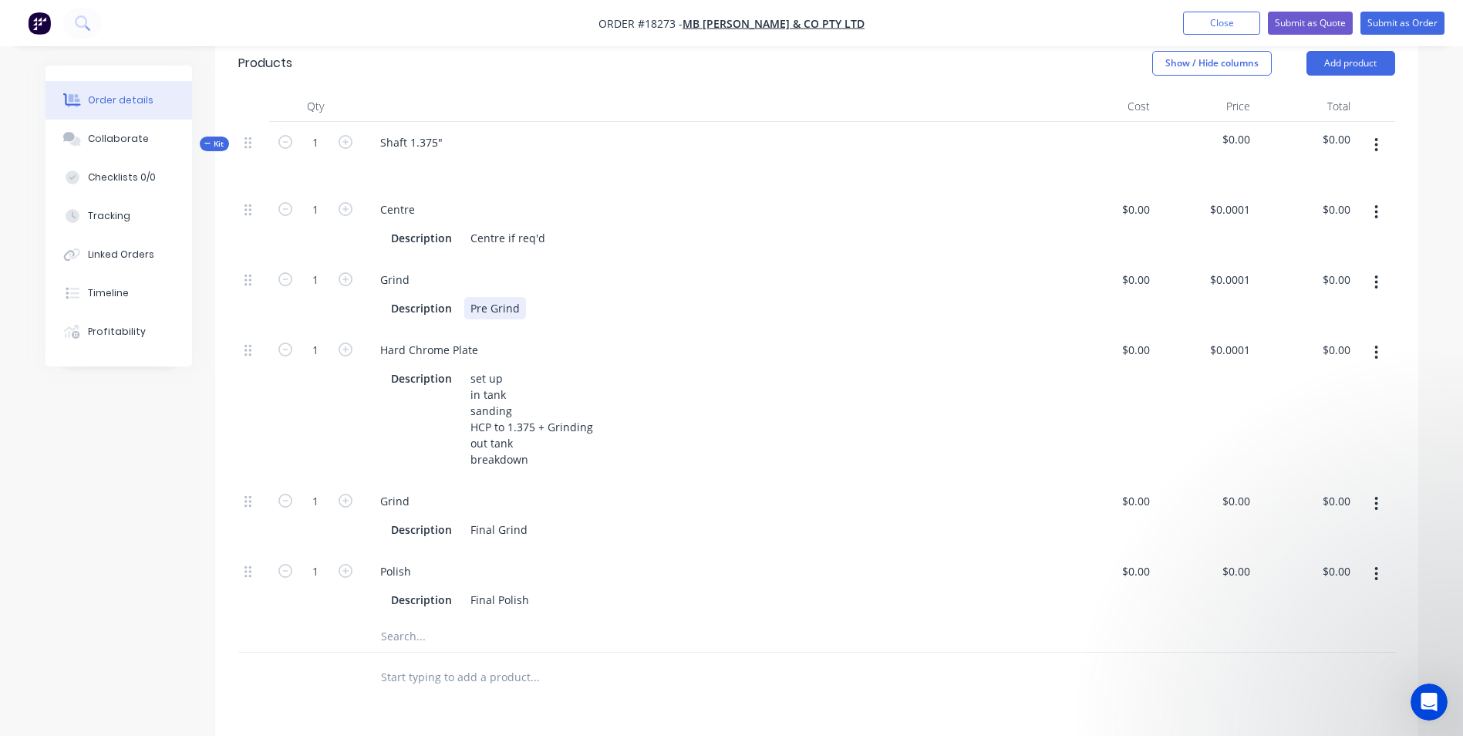
scroll to position [386, 0]
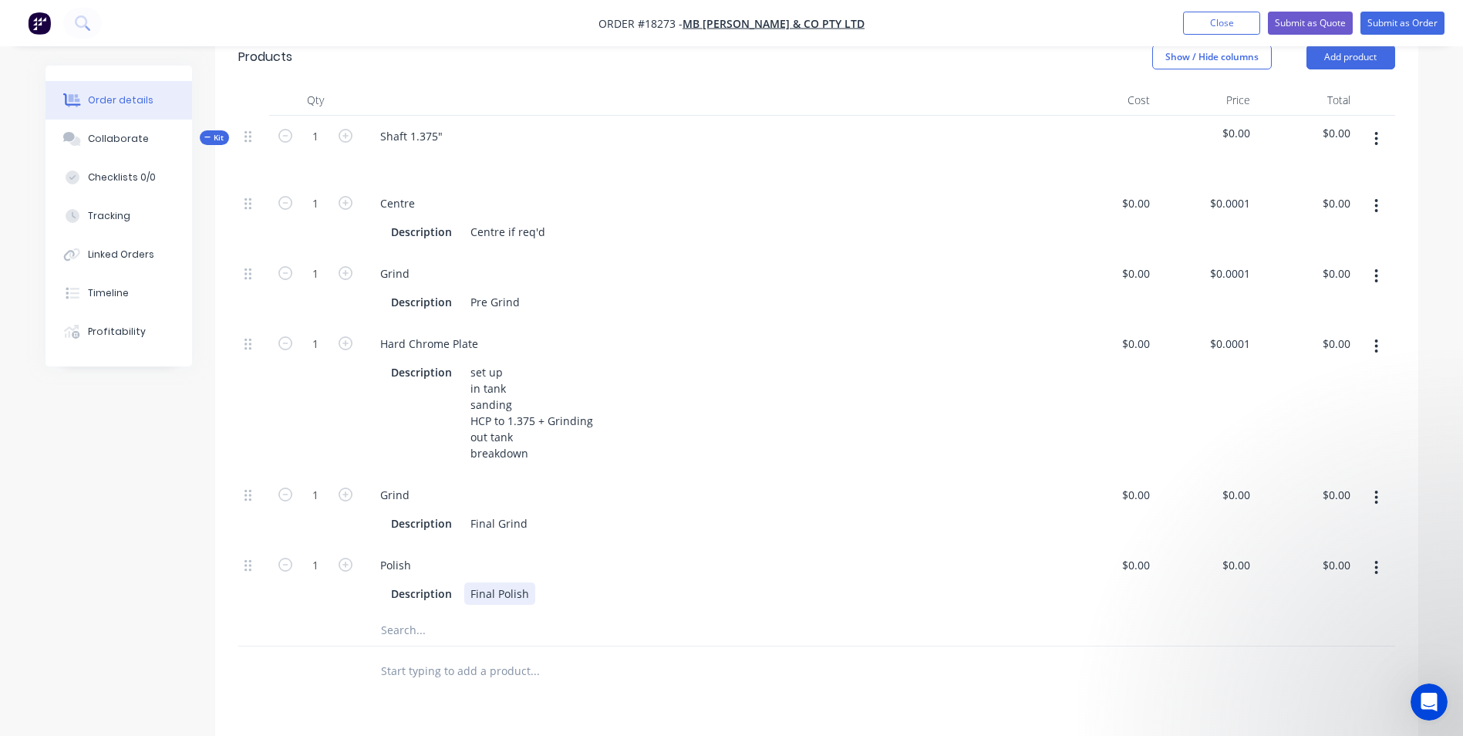
click at [529, 589] on div "Final Polish" at bounding box center [499, 593] width 71 height 22
click at [547, 521] on div "Description Final Grind" at bounding box center [705, 523] width 641 height 22
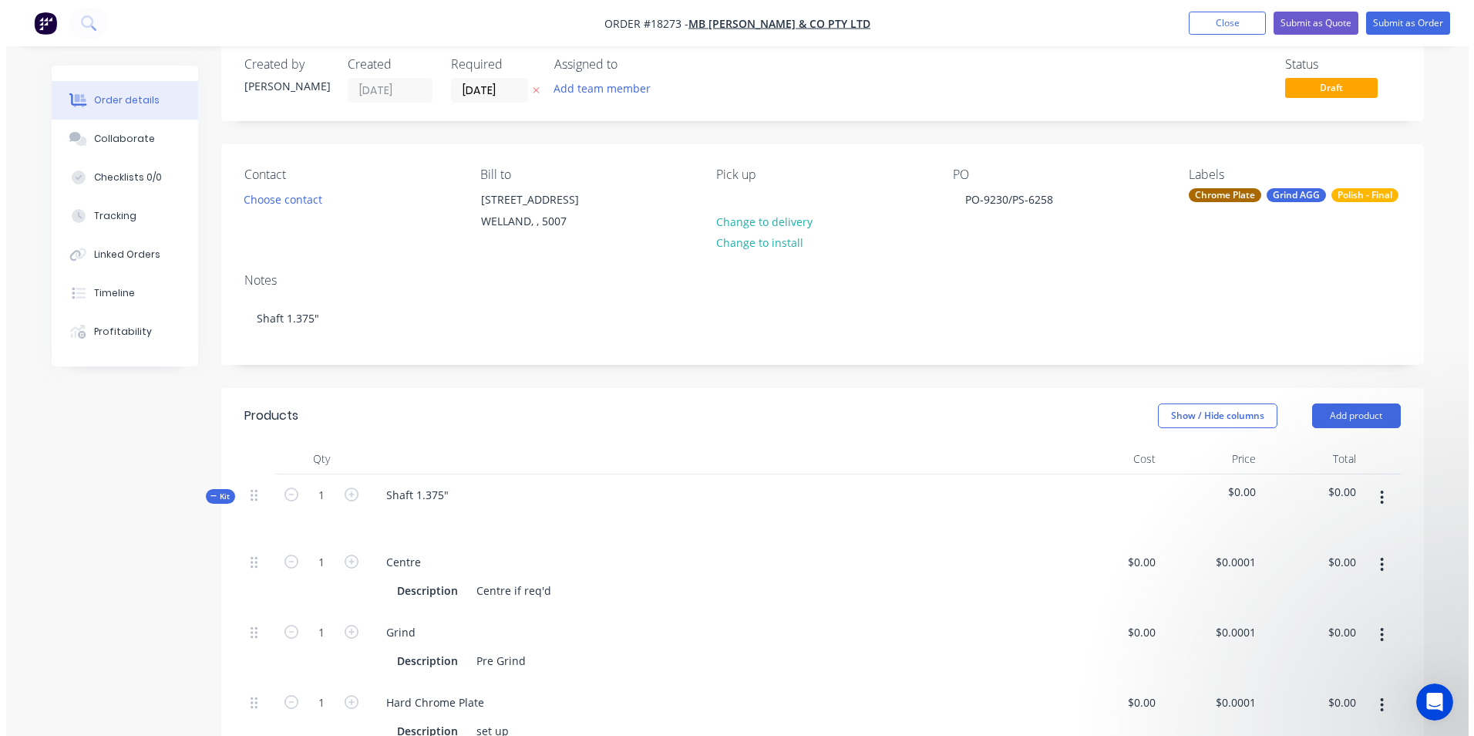
scroll to position [0, 0]
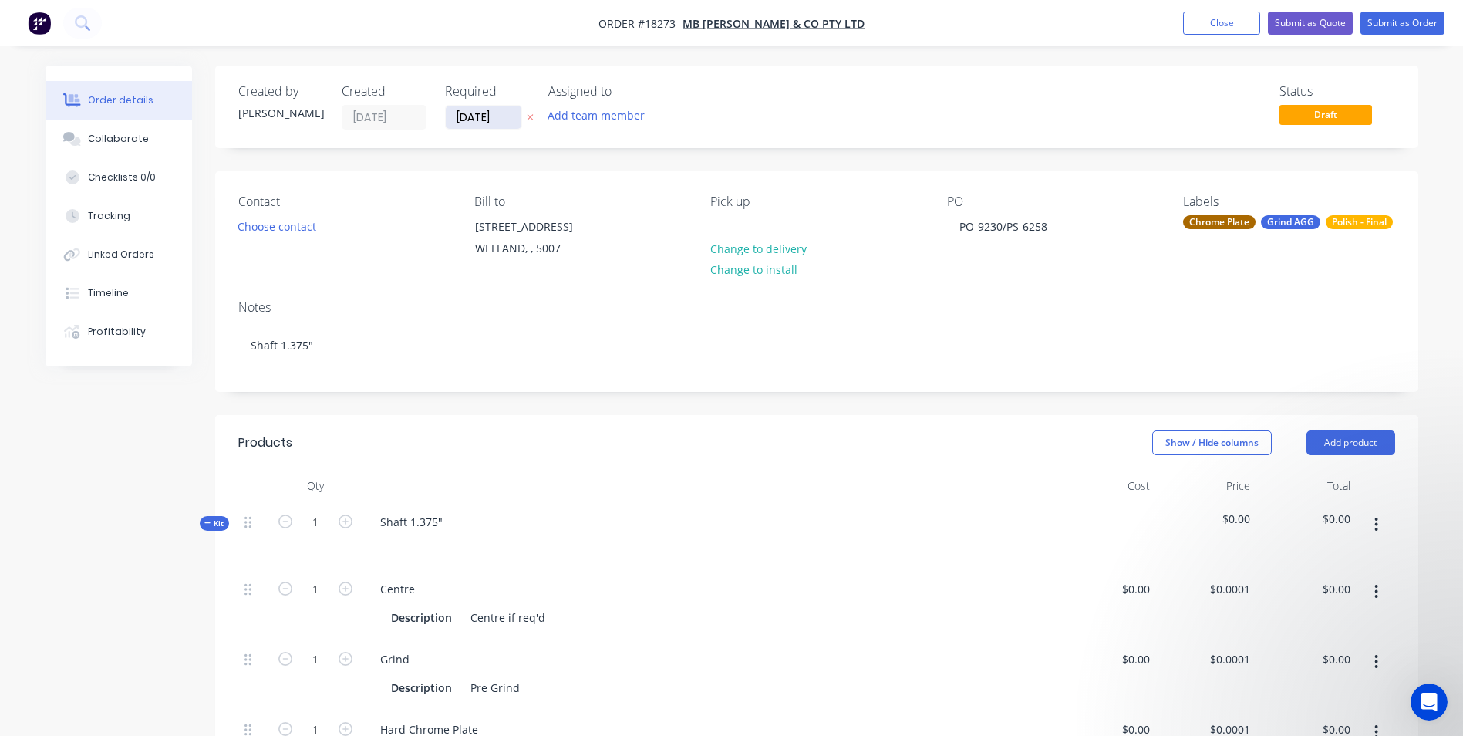
click at [511, 113] on input "[DATE]" at bounding box center [484, 117] width 76 height 23
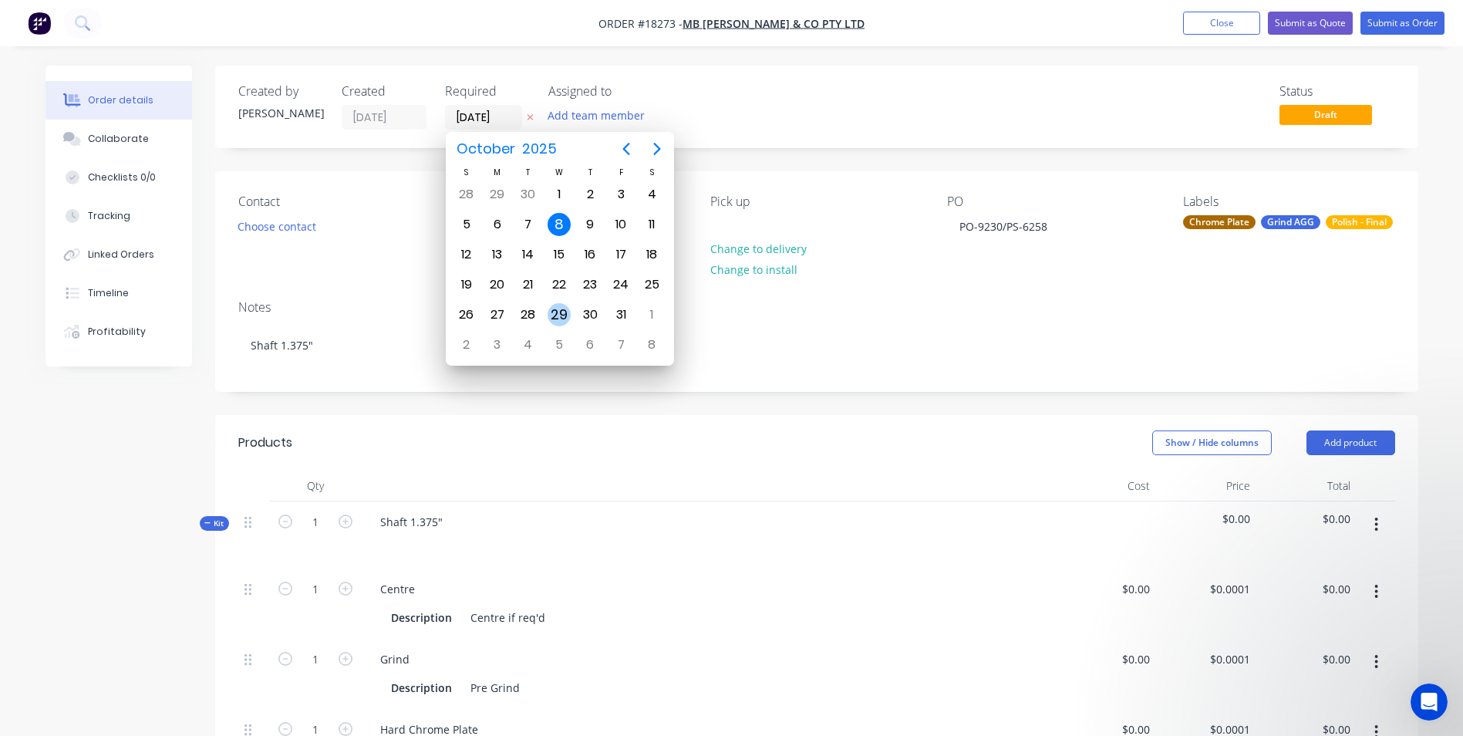
click at [558, 308] on div "29" at bounding box center [558, 314] width 23 height 23
type input "[DATE]"
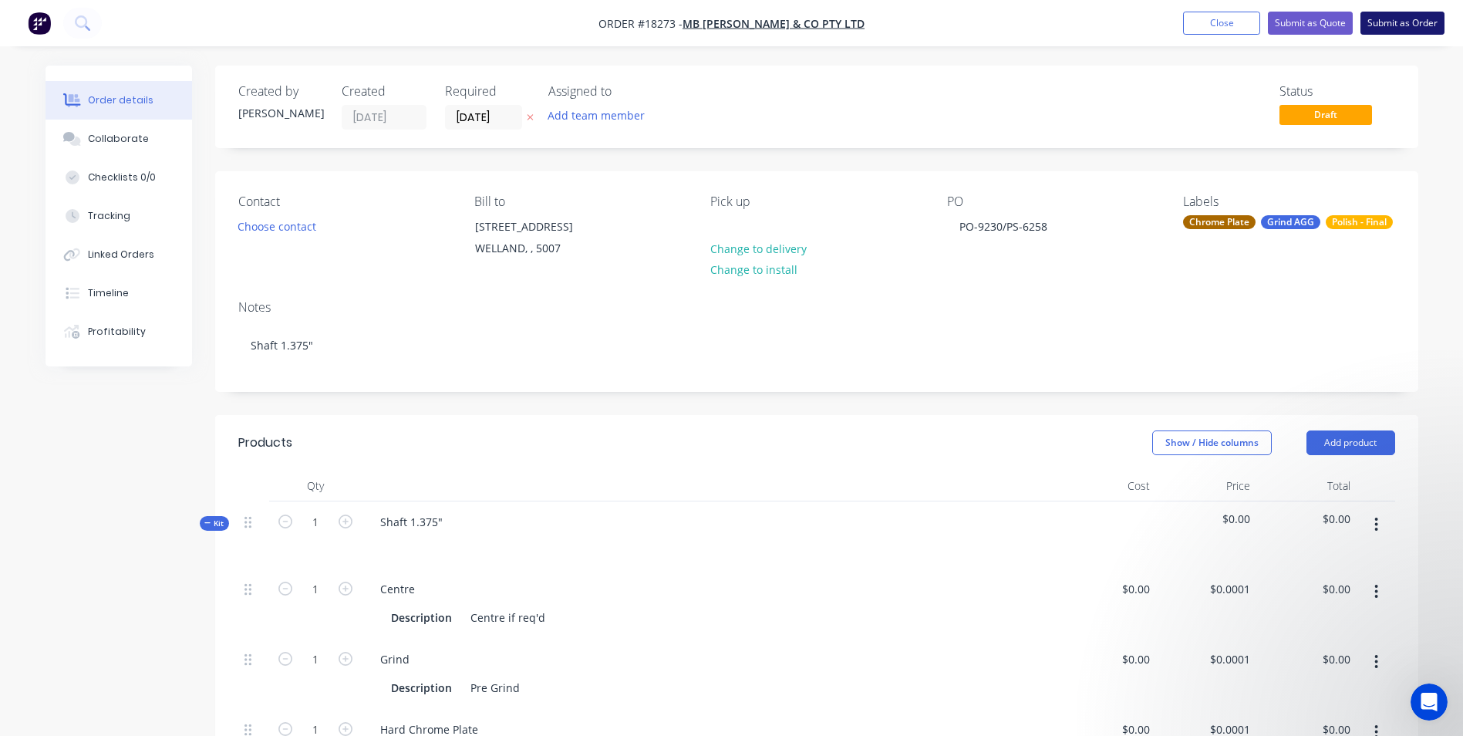
click at [1416, 27] on button "Submit as Order" at bounding box center [1402, 23] width 84 height 23
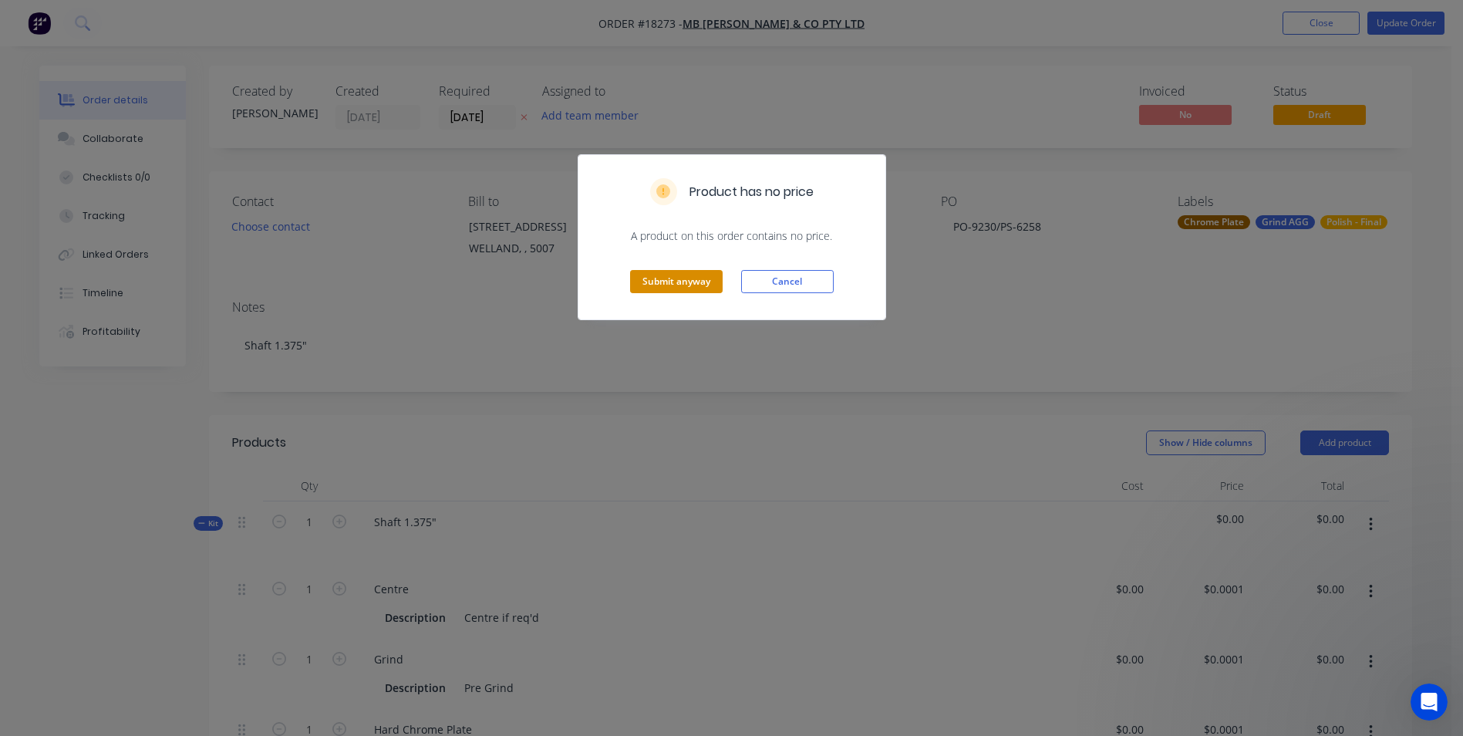
click at [668, 284] on button "Submit anyway" at bounding box center [676, 281] width 93 height 23
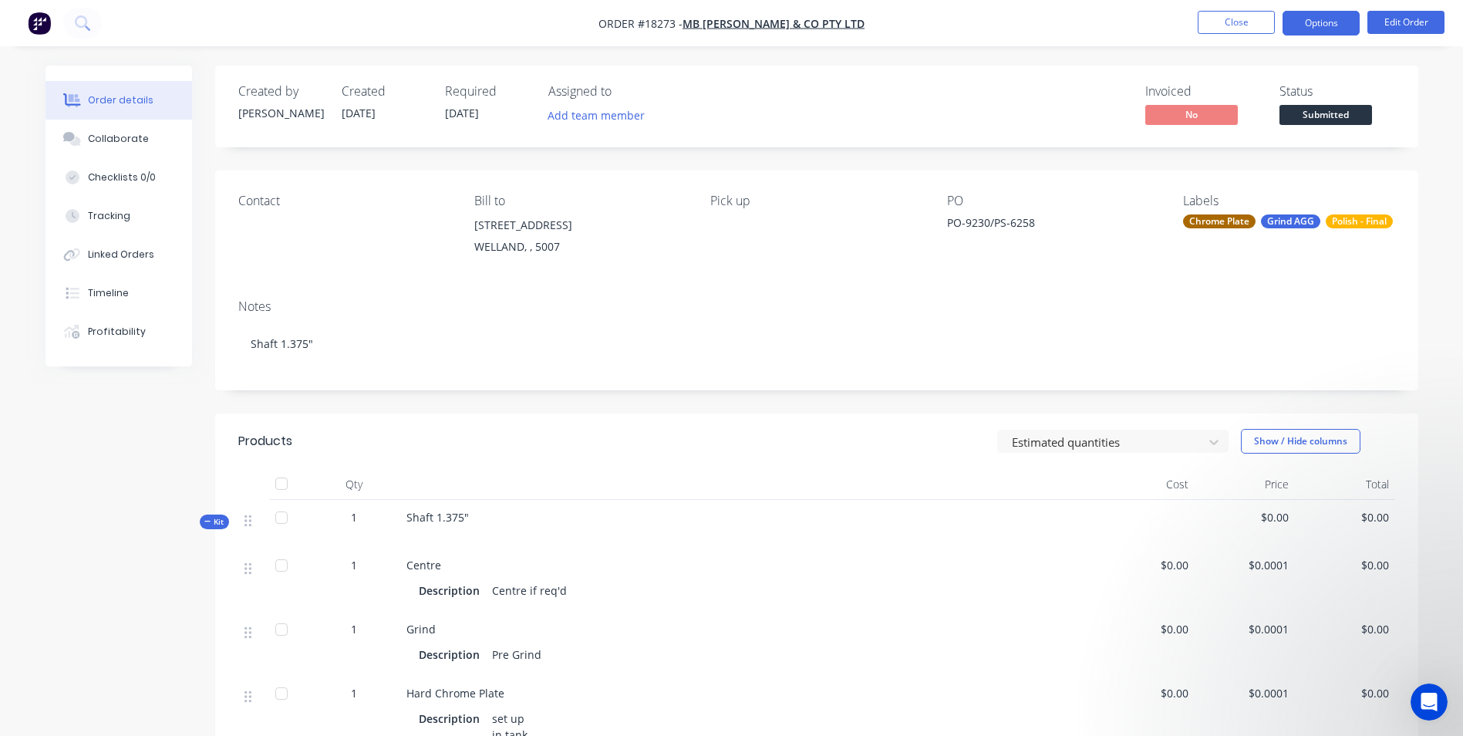
click at [1325, 19] on button "Options" at bounding box center [1320, 23] width 77 height 25
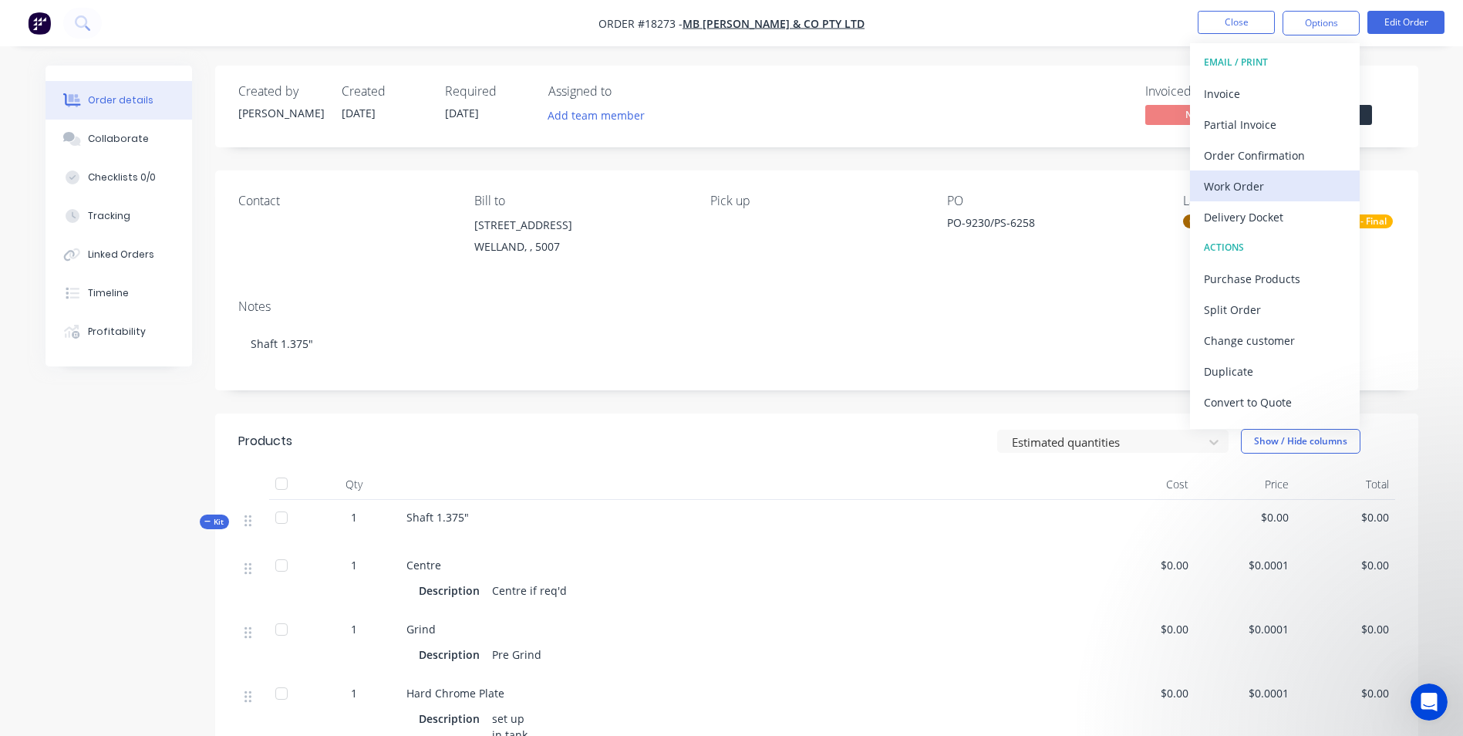
click at [1291, 187] on div "Work Order" at bounding box center [1275, 186] width 142 height 22
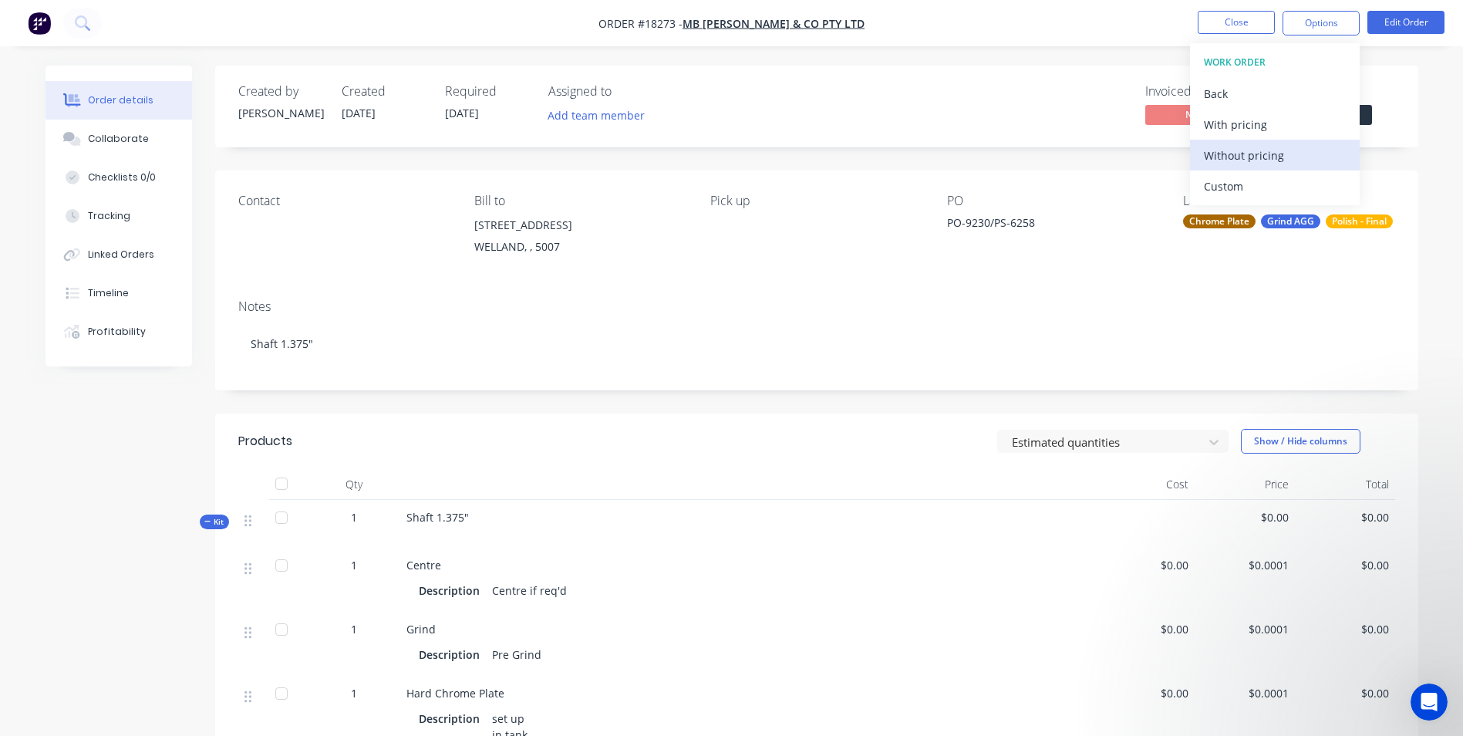
click at [1304, 159] on div "Without pricing" at bounding box center [1275, 155] width 142 height 22
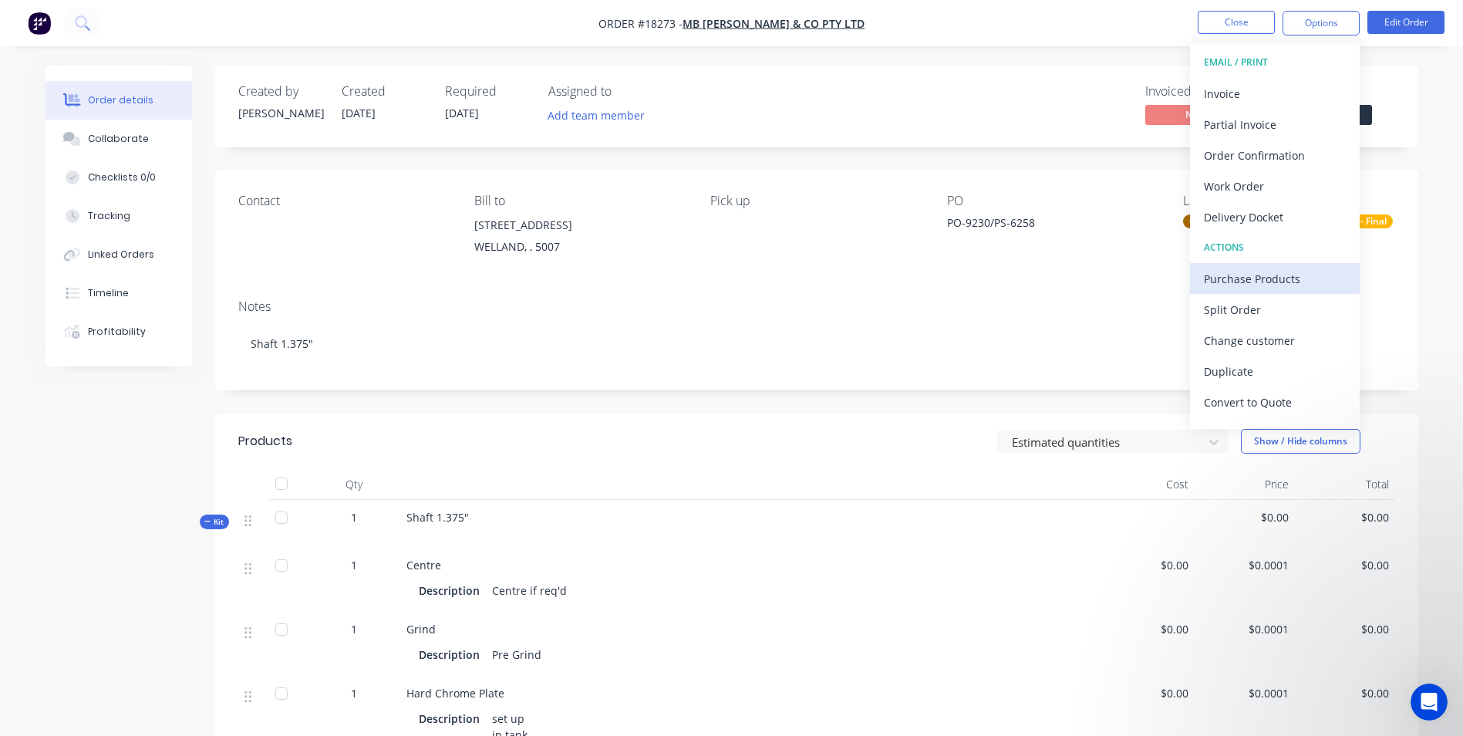
click at [1265, 288] on div "Purchase Products" at bounding box center [1275, 279] width 142 height 22
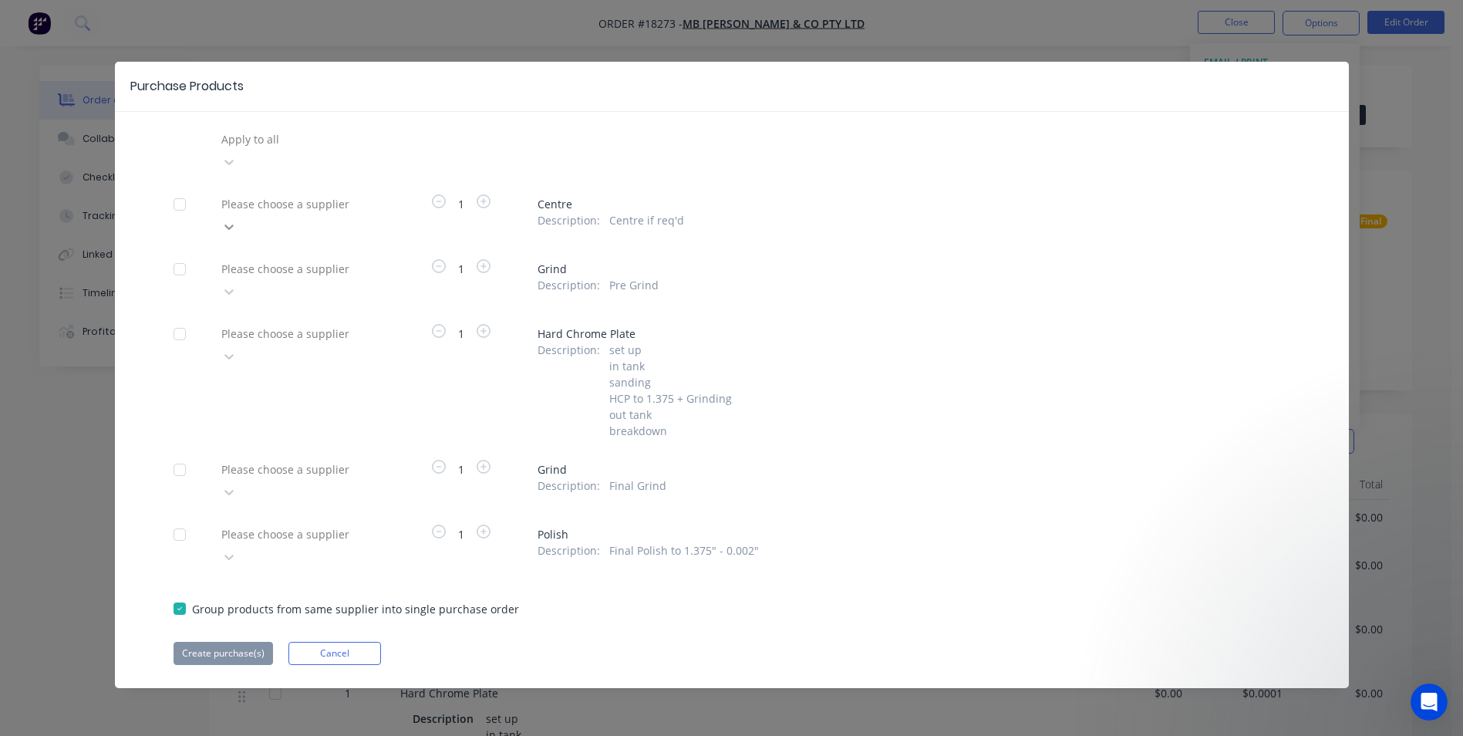
click at [243, 214] on div at bounding box center [229, 226] width 28 height 25
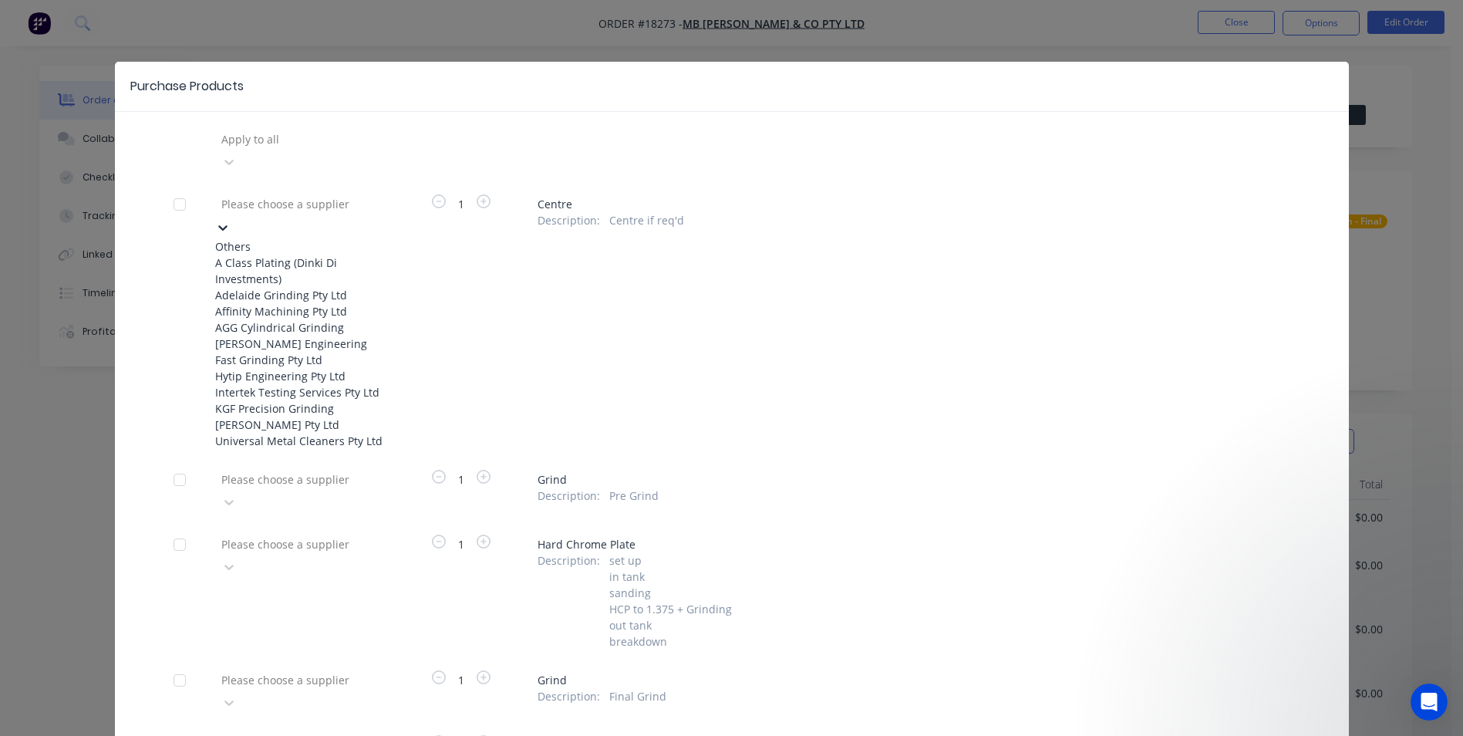
click at [333, 335] on div "AGG Cylindrical Grinding" at bounding box center [300, 327] width 170 height 16
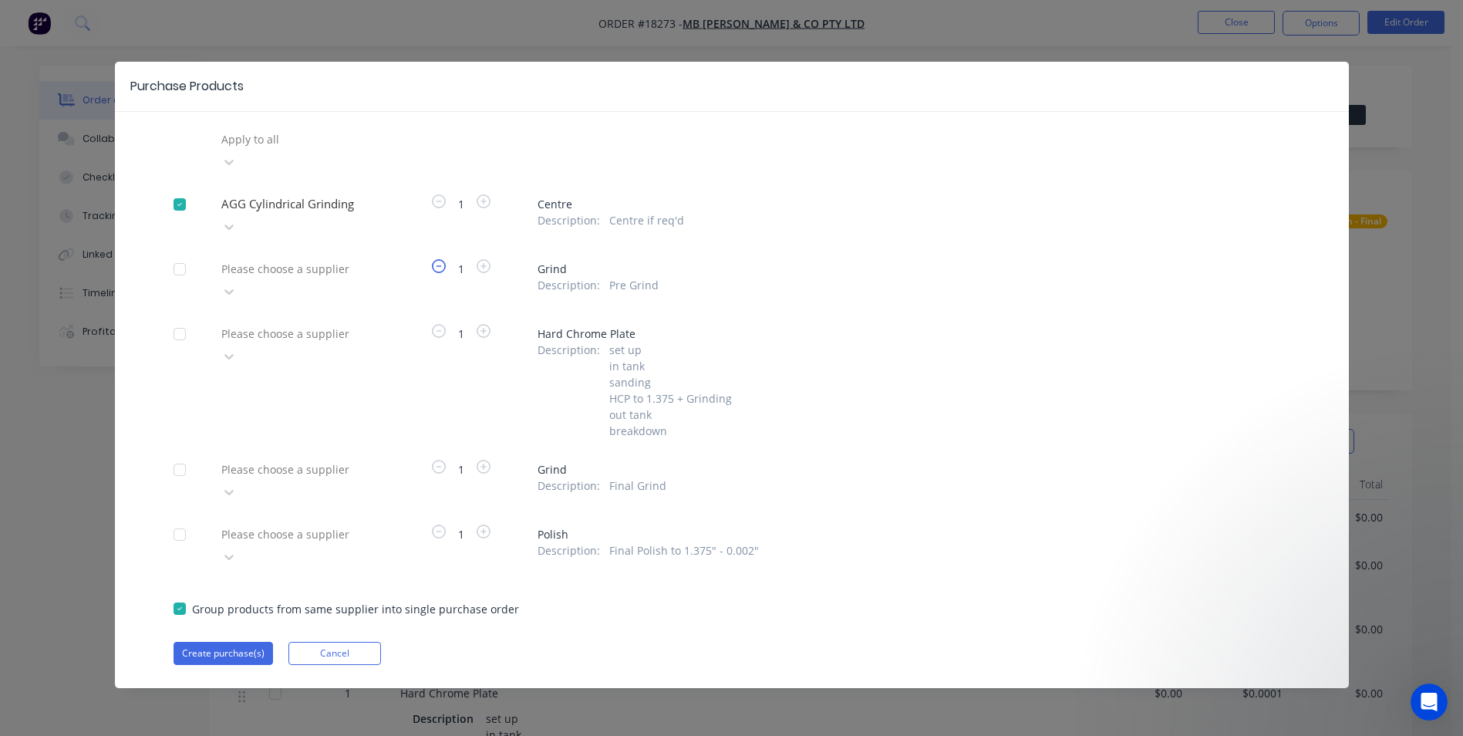
click at [440, 259] on icon "button" at bounding box center [439, 266] width 14 height 14
click at [438, 259] on icon "button" at bounding box center [439, 266] width 14 height 14
click at [439, 259] on icon "button" at bounding box center [439, 266] width 14 height 14
click at [237, 284] on icon at bounding box center [228, 291] width 15 height 15
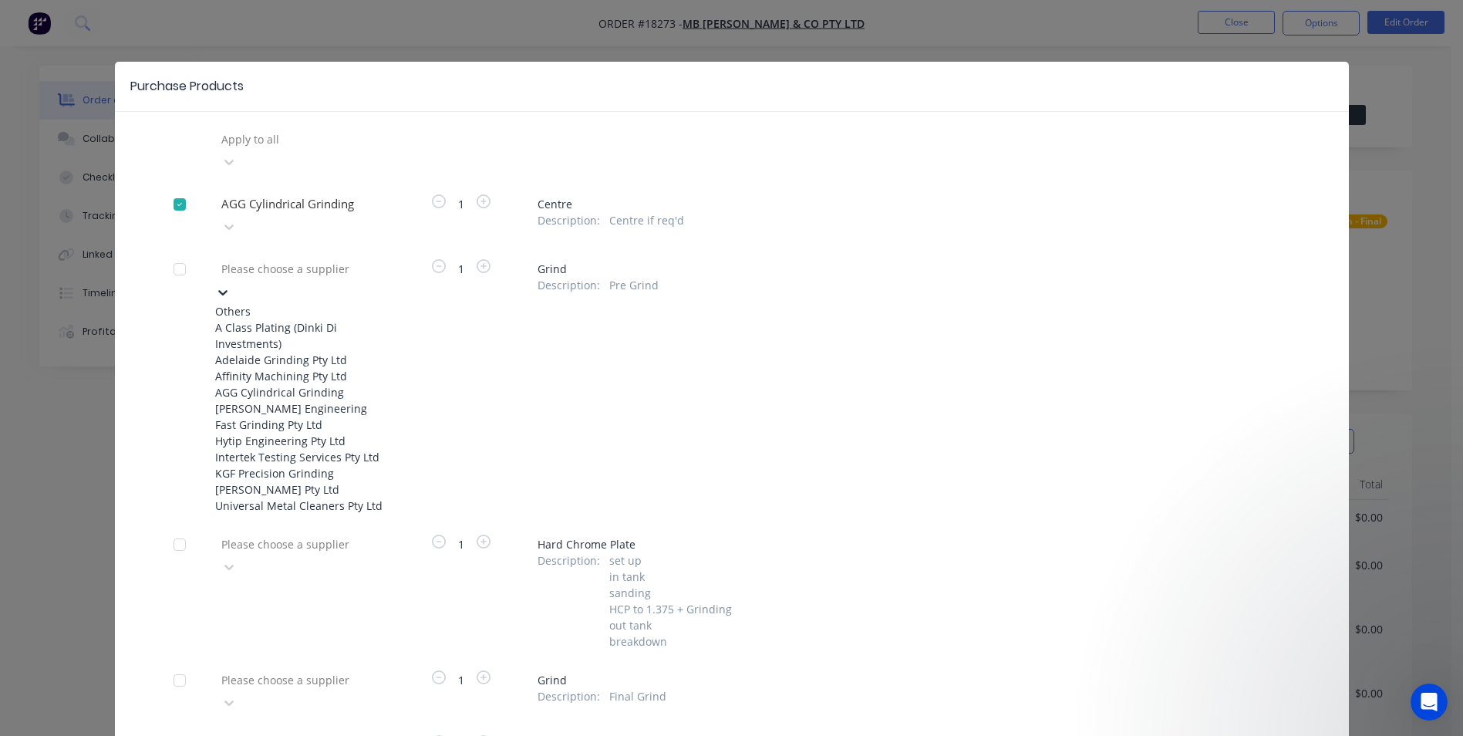
click at [320, 396] on div "AGG Cylindrical Grinding" at bounding box center [300, 392] width 170 height 16
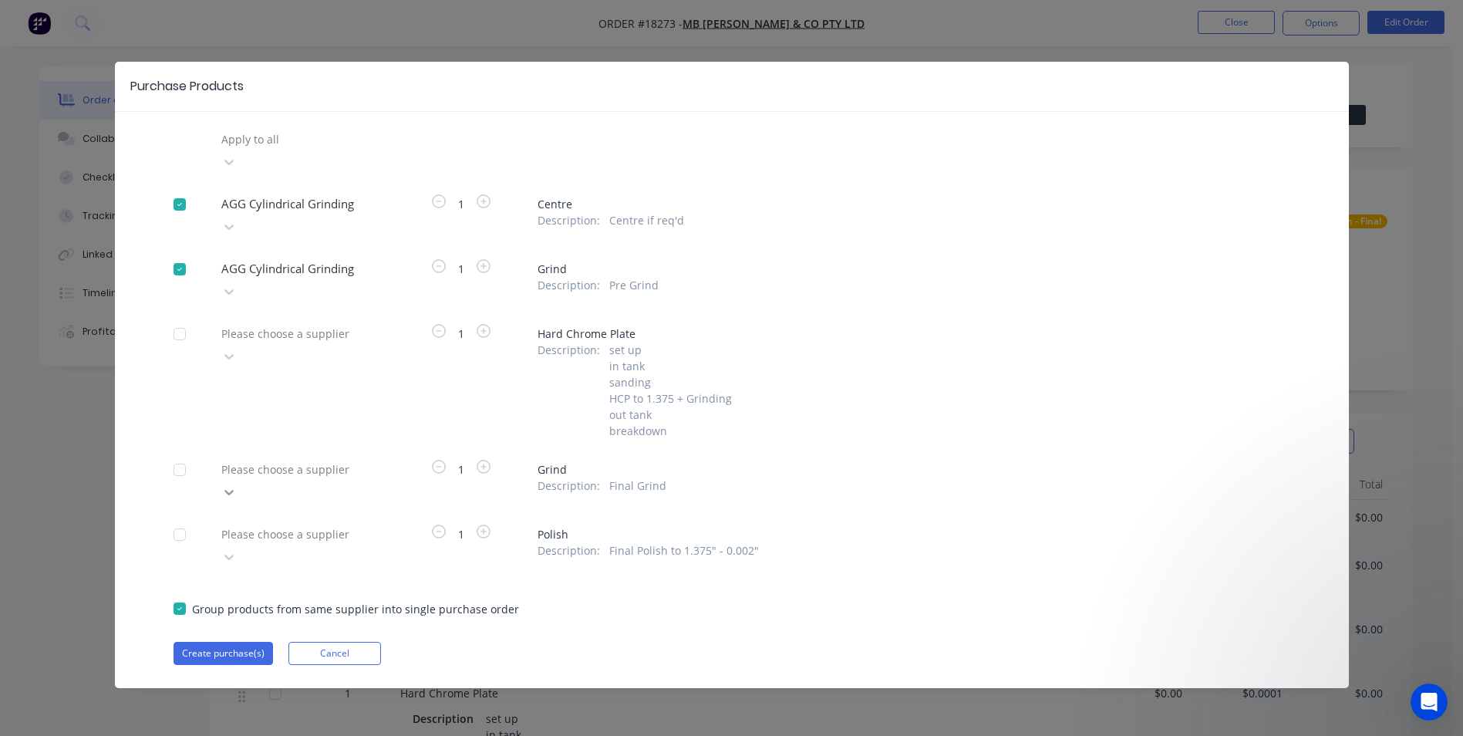
click at [234, 490] on icon at bounding box center [228, 492] width 9 height 5
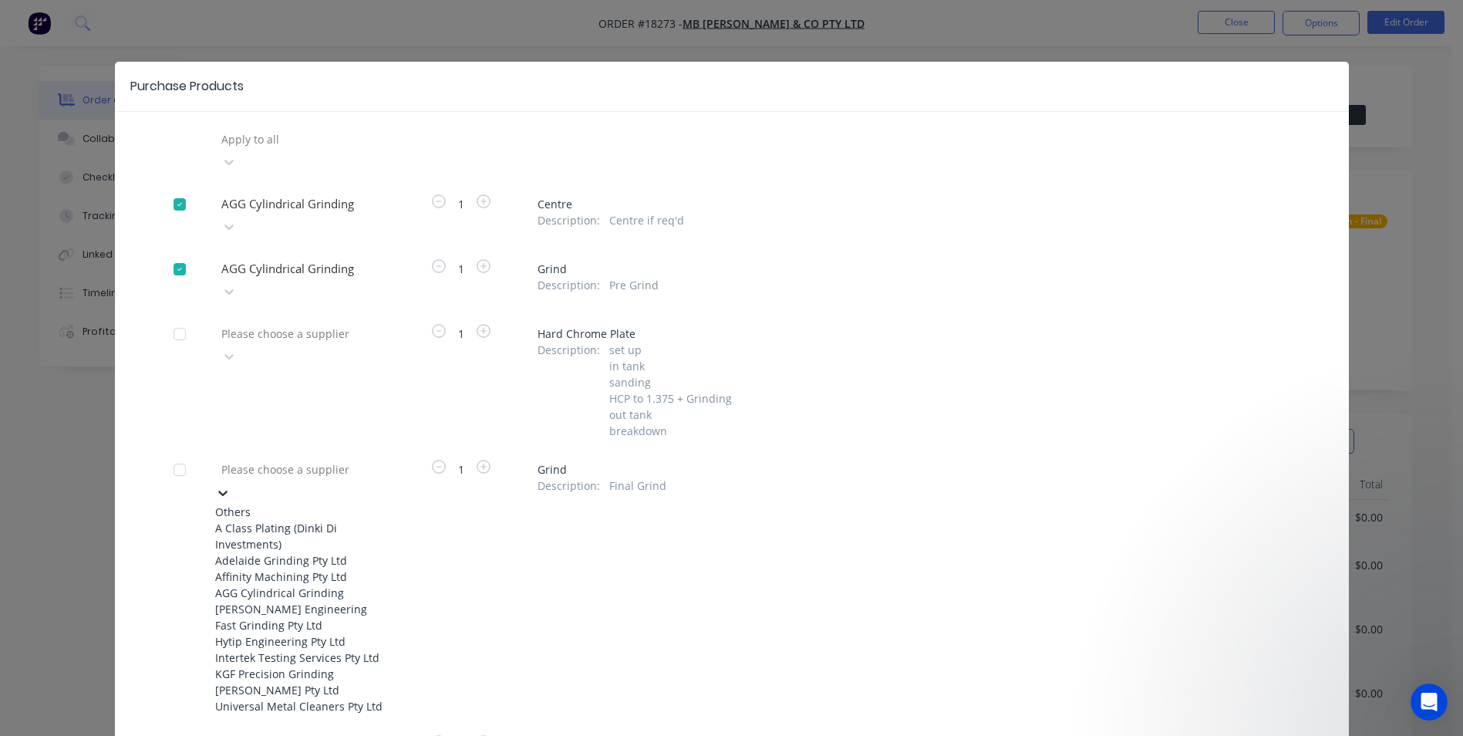
click at [300, 586] on div "AGG Cylindrical Grinding" at bounding box center [300, 592] width 170 height 16
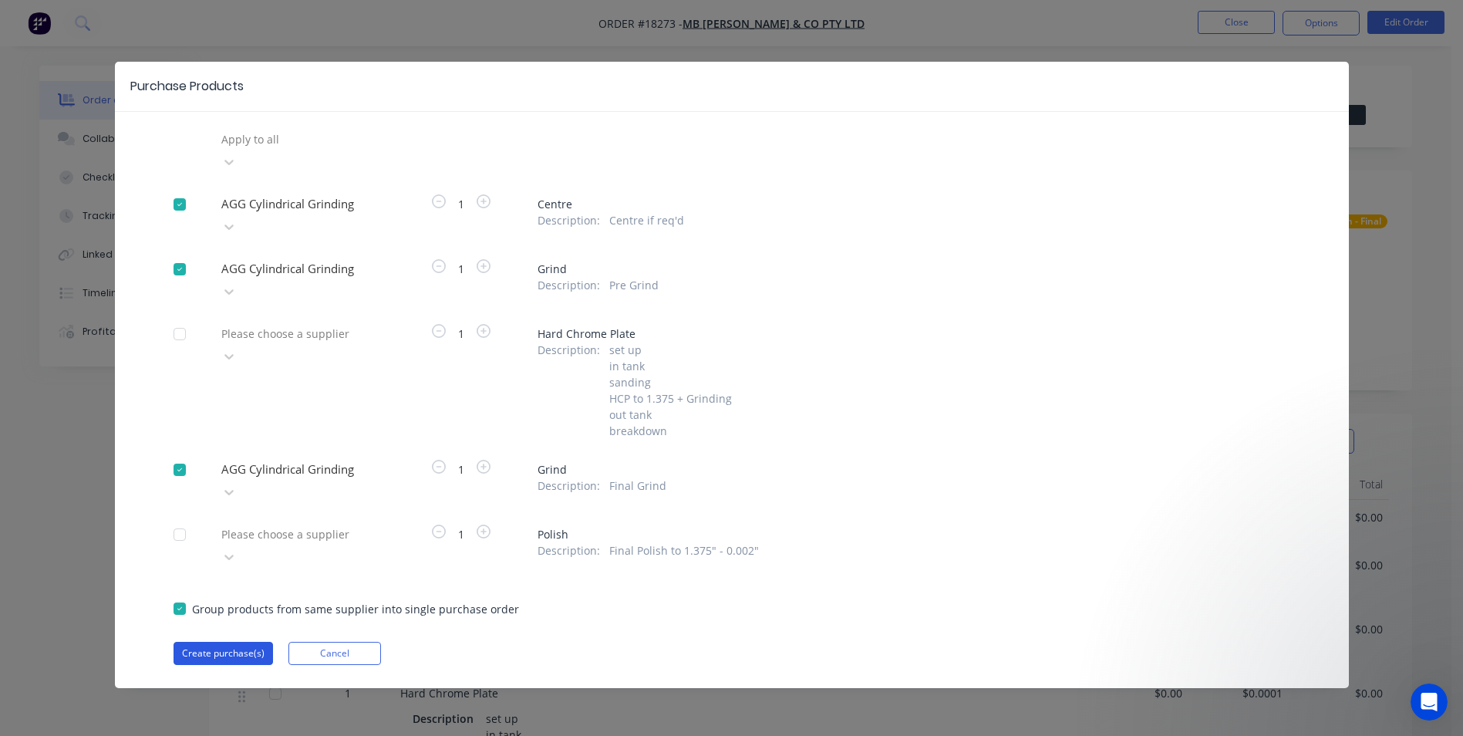
click at [204, 641] on button "Create purchase(s)" at bounding box center [222, 652] width 99 height 23
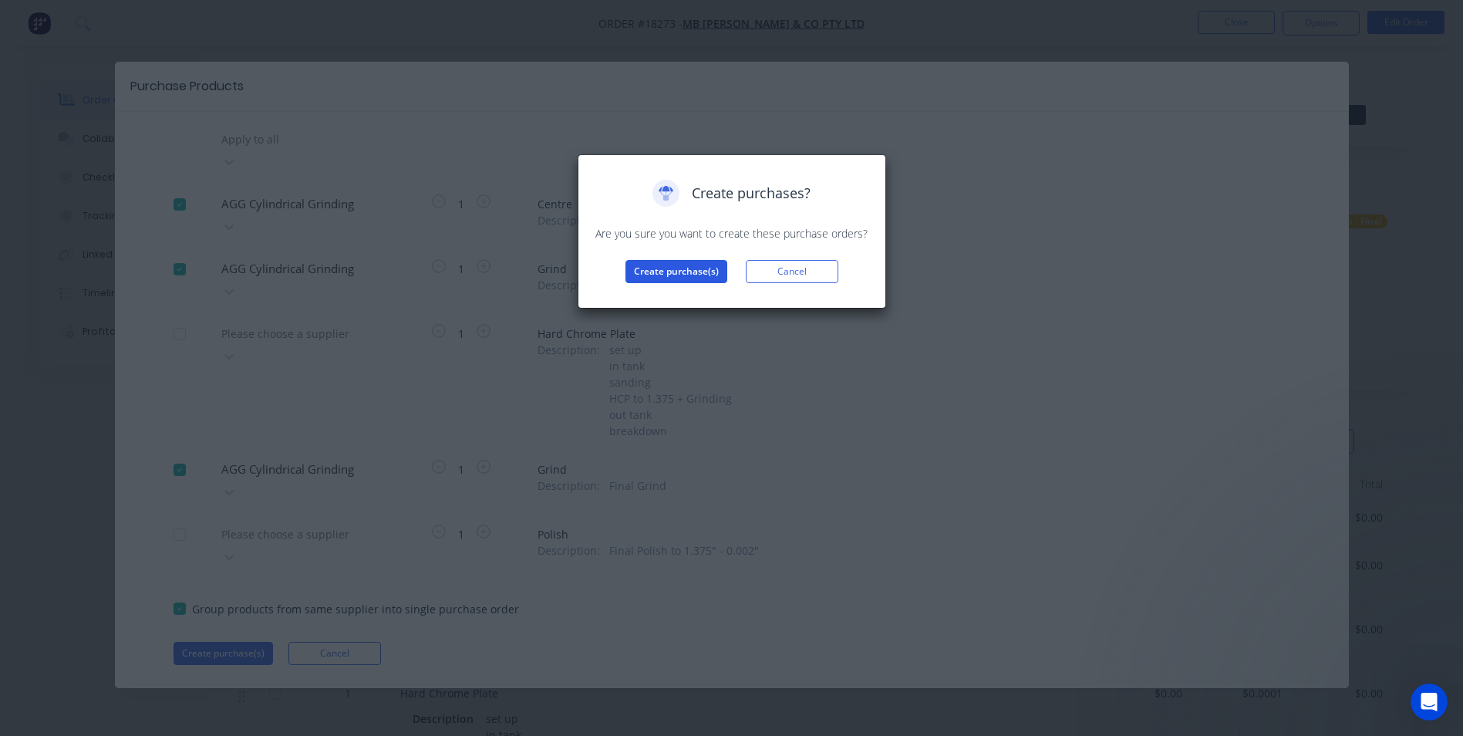
click at [682, 264] on button "Create purchase(s)" at bounding box center [676, 271] width 102 height 23
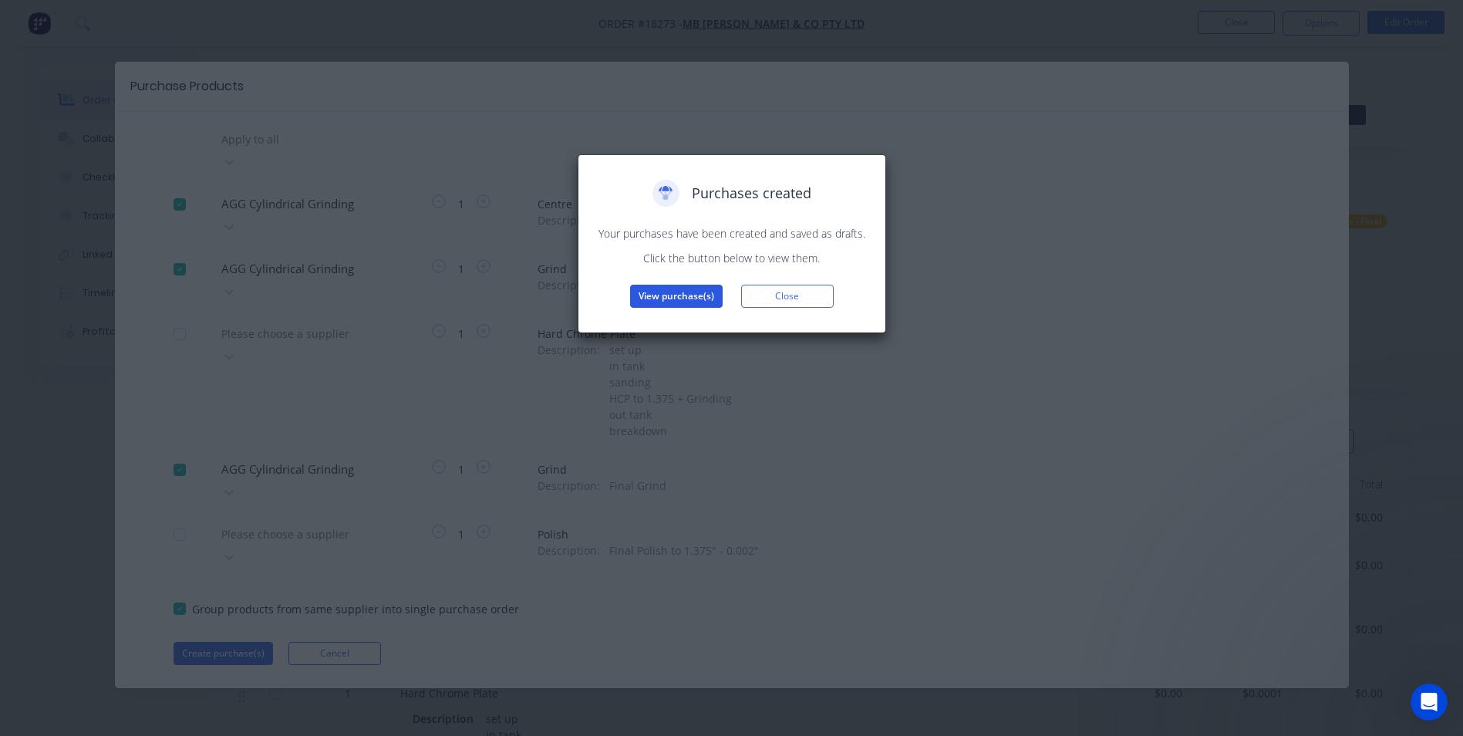
click at [699, 303] on button "View purchase(s)" at bounding box center [676, 296] width 93 height 23
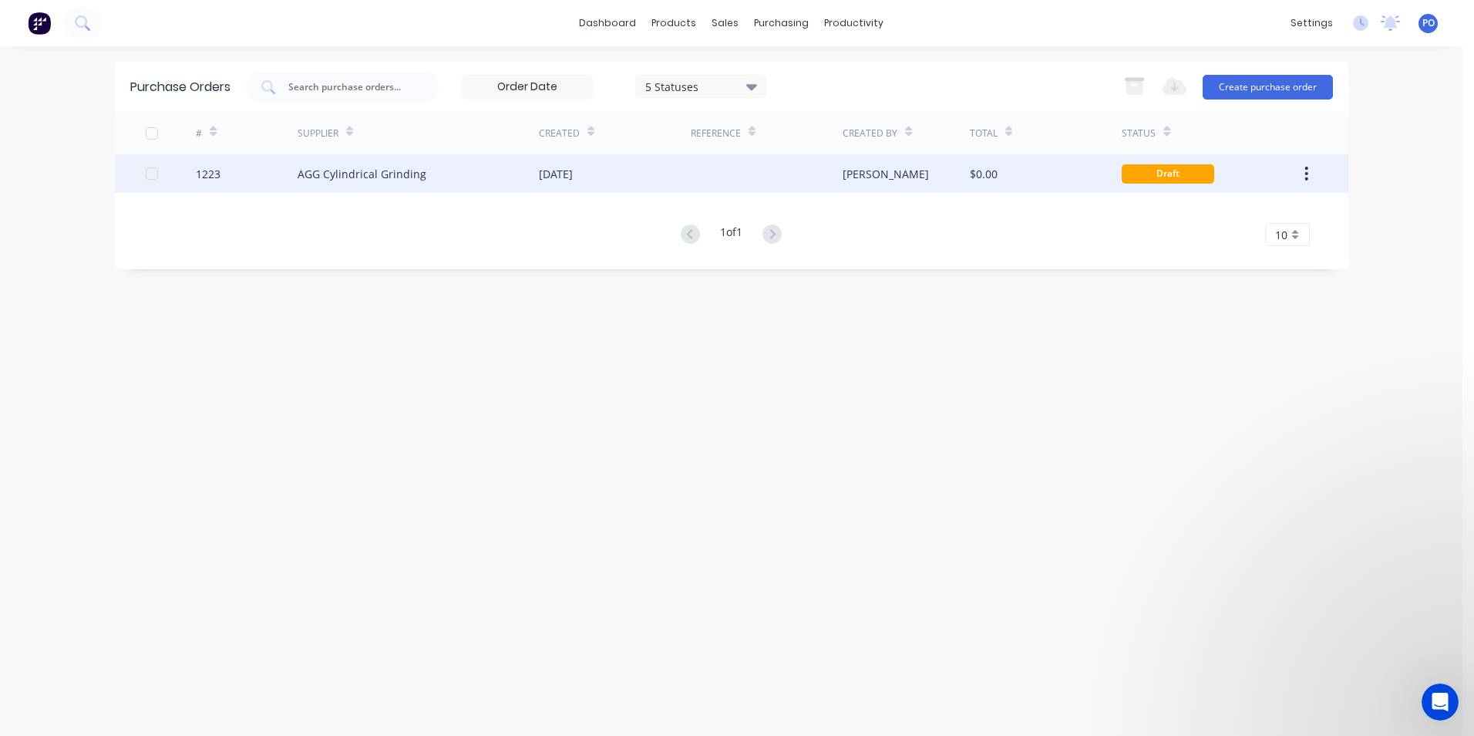
click at [699, 174] on div at bounding box center [767, 173] width 152 height 39
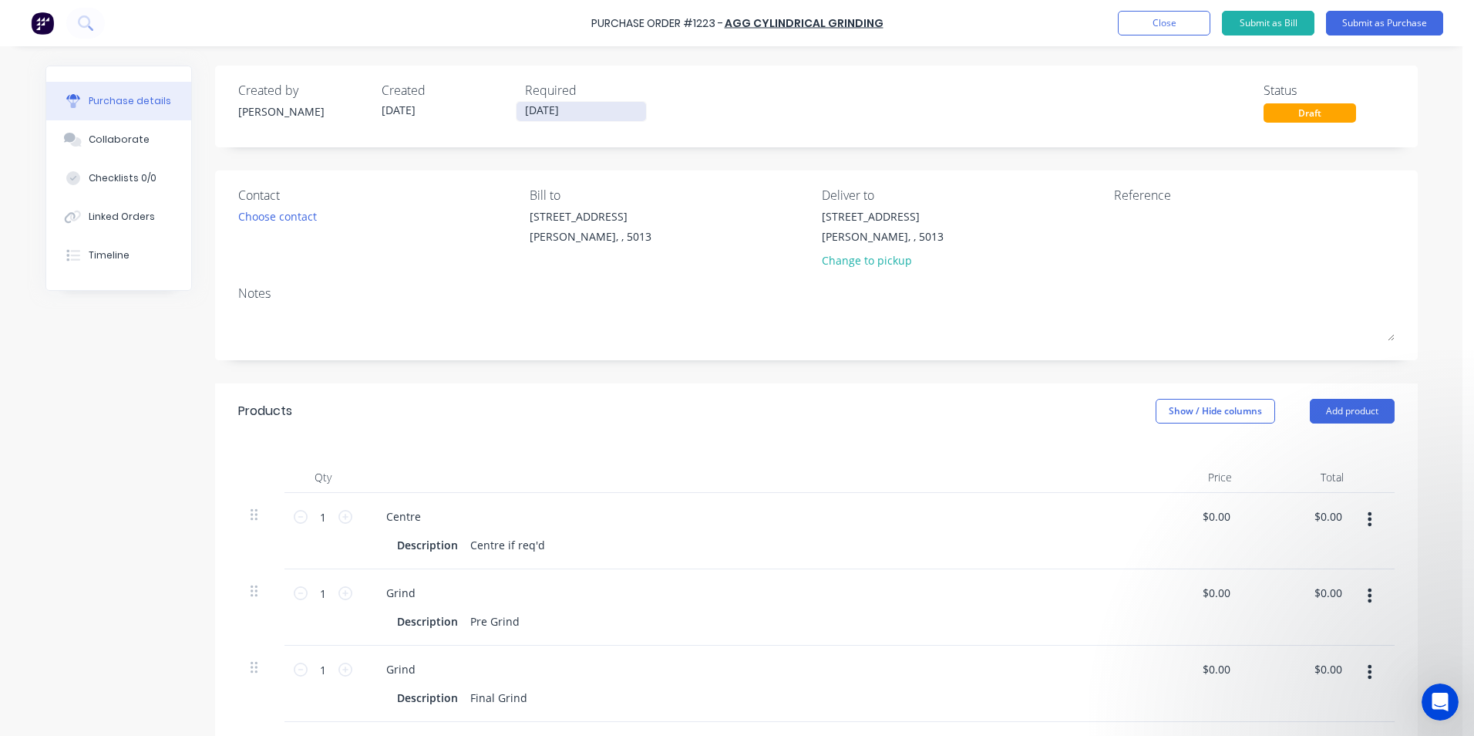
click at [601, 112] on input "[DATE]" at bounding box center [582, 111] width 130 height 19
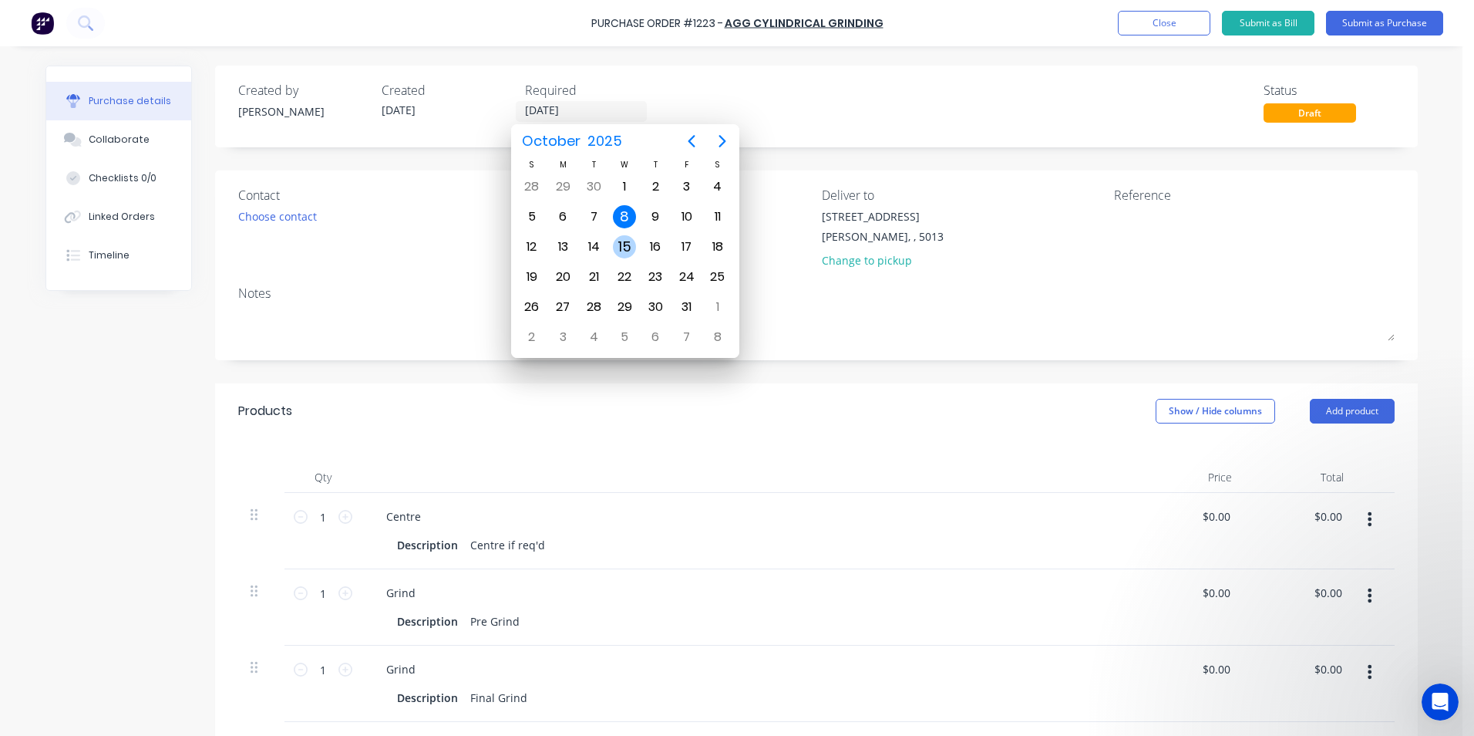
click at [624, 244] on div "15" at bounding box center [624, 246] width 23 height 23
type input "[DATE]"
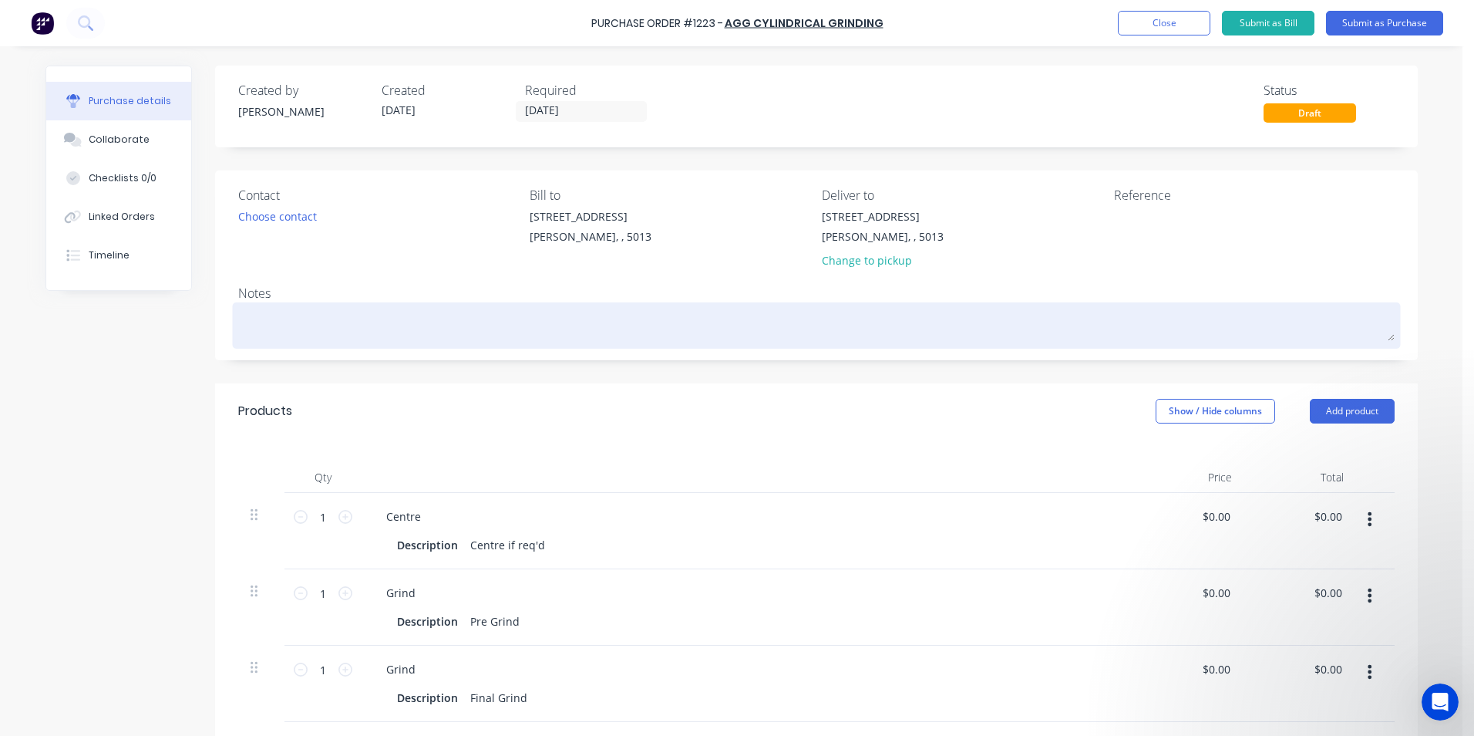
click at [312, 328] on textarea at bounding box center [816, 323] width 1157 height 35
click at [295, 334] on textarea at bounding box center [816, 323] width 1157 height 35
type textarea "x"
type textarea "S"
type textarea "x"
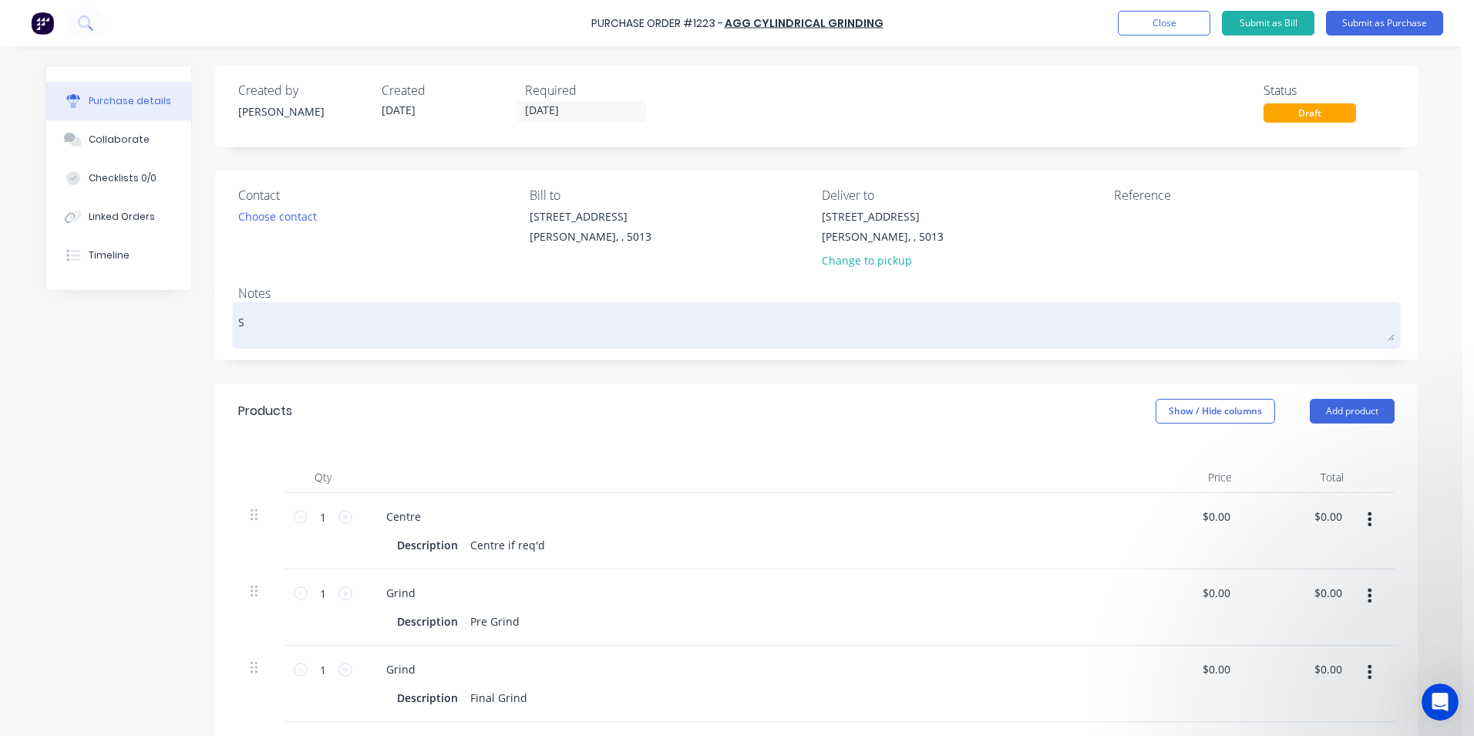
type textarea "Sh"
type textarea "x"
type textarea "Sha"
type textarea "x"
type textarea "Shat"
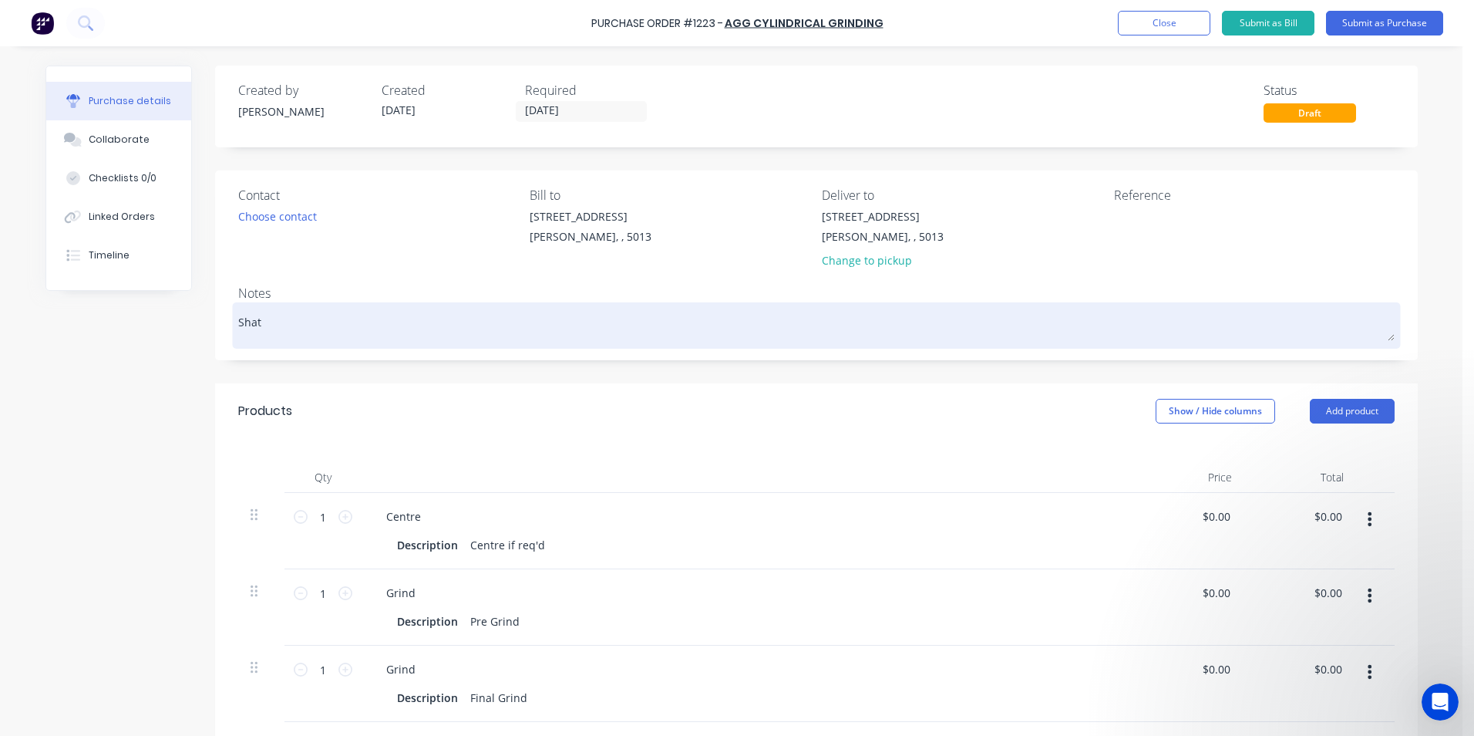
type textarea "x"
type textarea "Sha"
type textarea "x"
type textarea "Shaf"
type textarea "x"
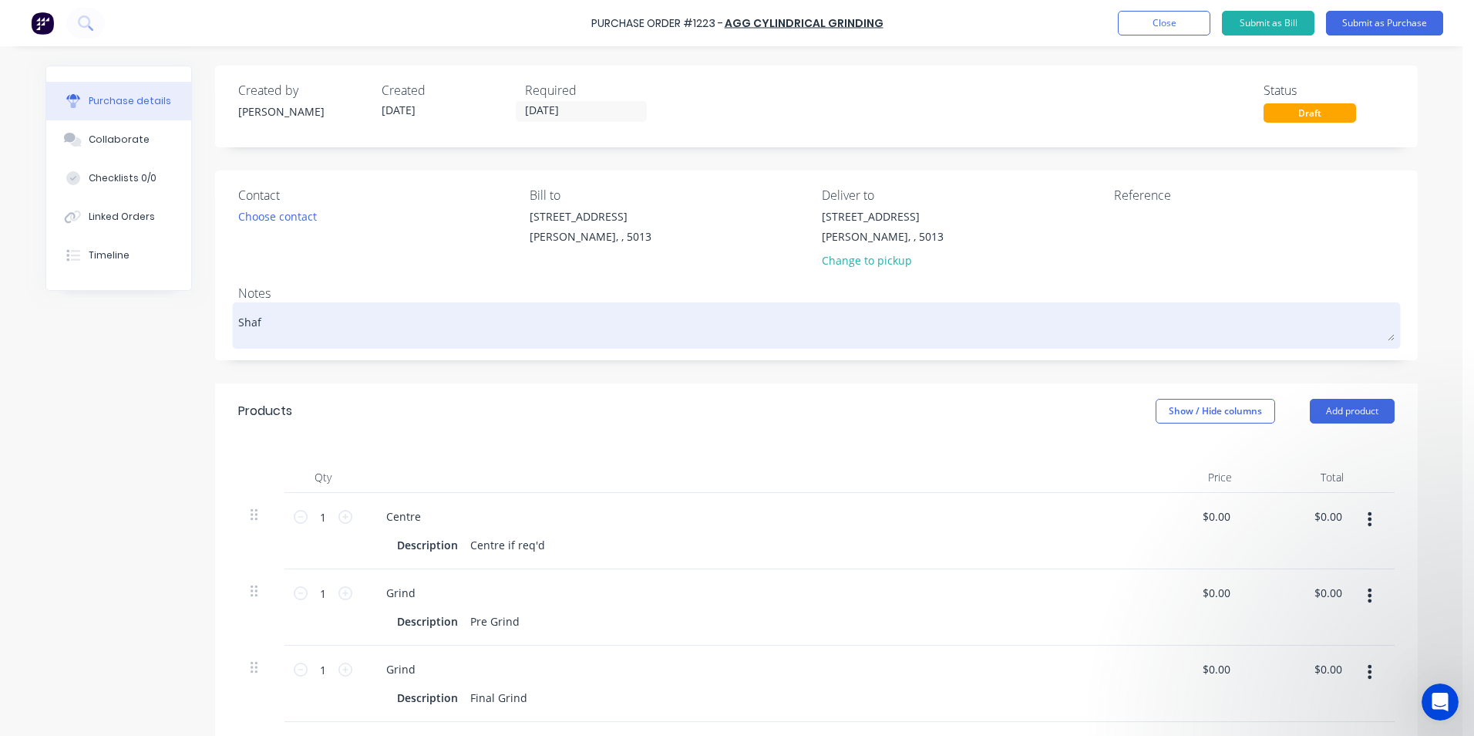
type textarea "Shaft"
type textarea "x"
type textarea "Shaft"
type textarea "x"
type textarea "Shaft 1"
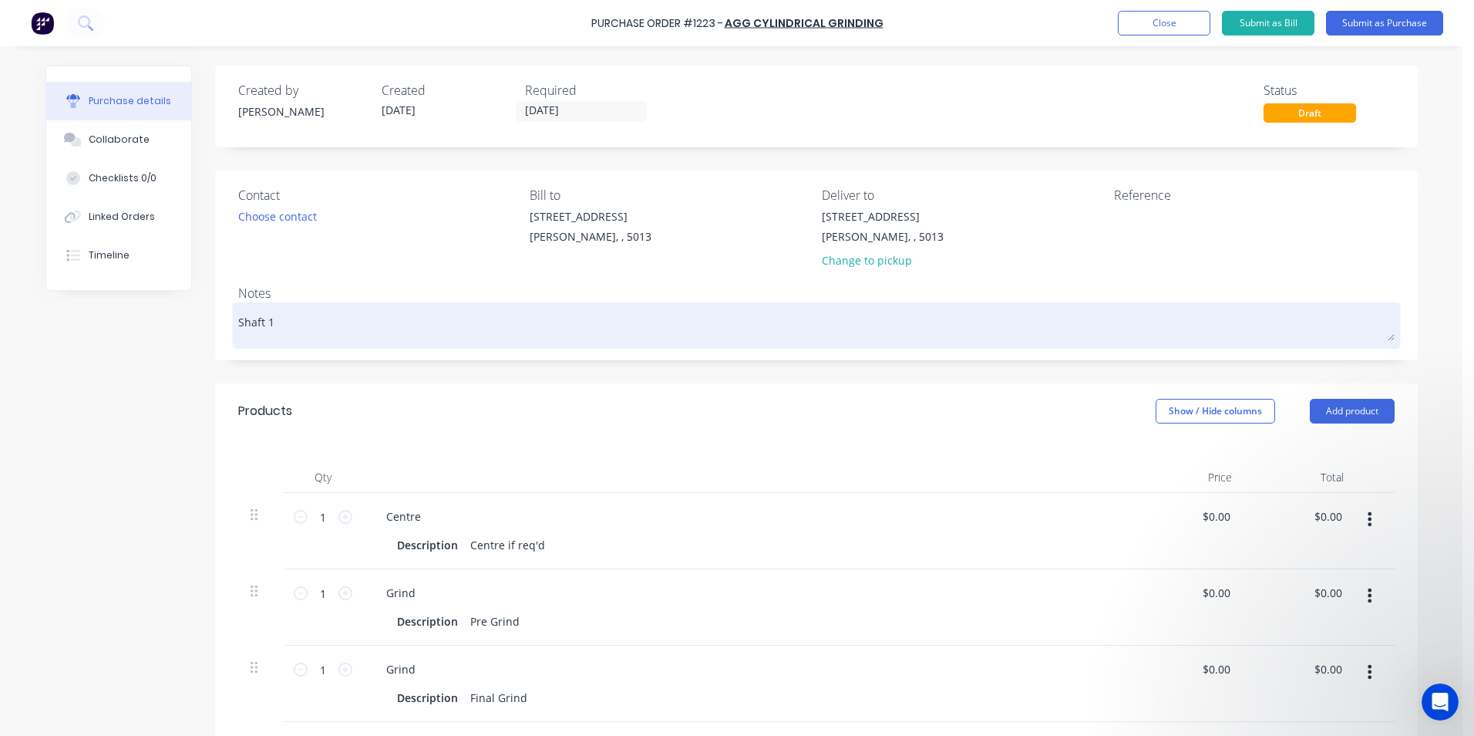
type textarea "x"
type textarea "Shaft 1."
type textarea "x"
type textarea "Shaft 1.3"
type textarea "x"
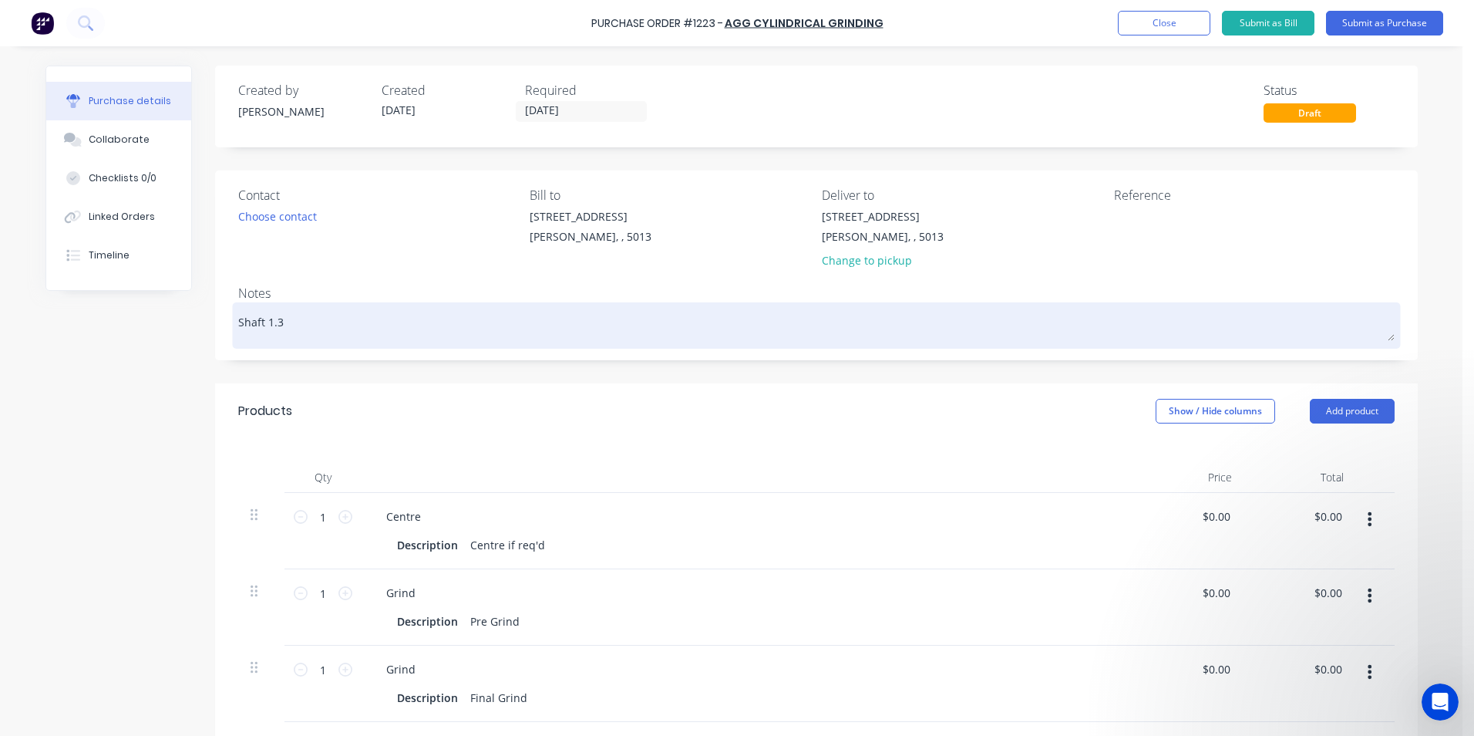
type textarea "Shaft 1.37"
type textarea "x"
type textarea "Shaft 1.375"
type textarea "x"
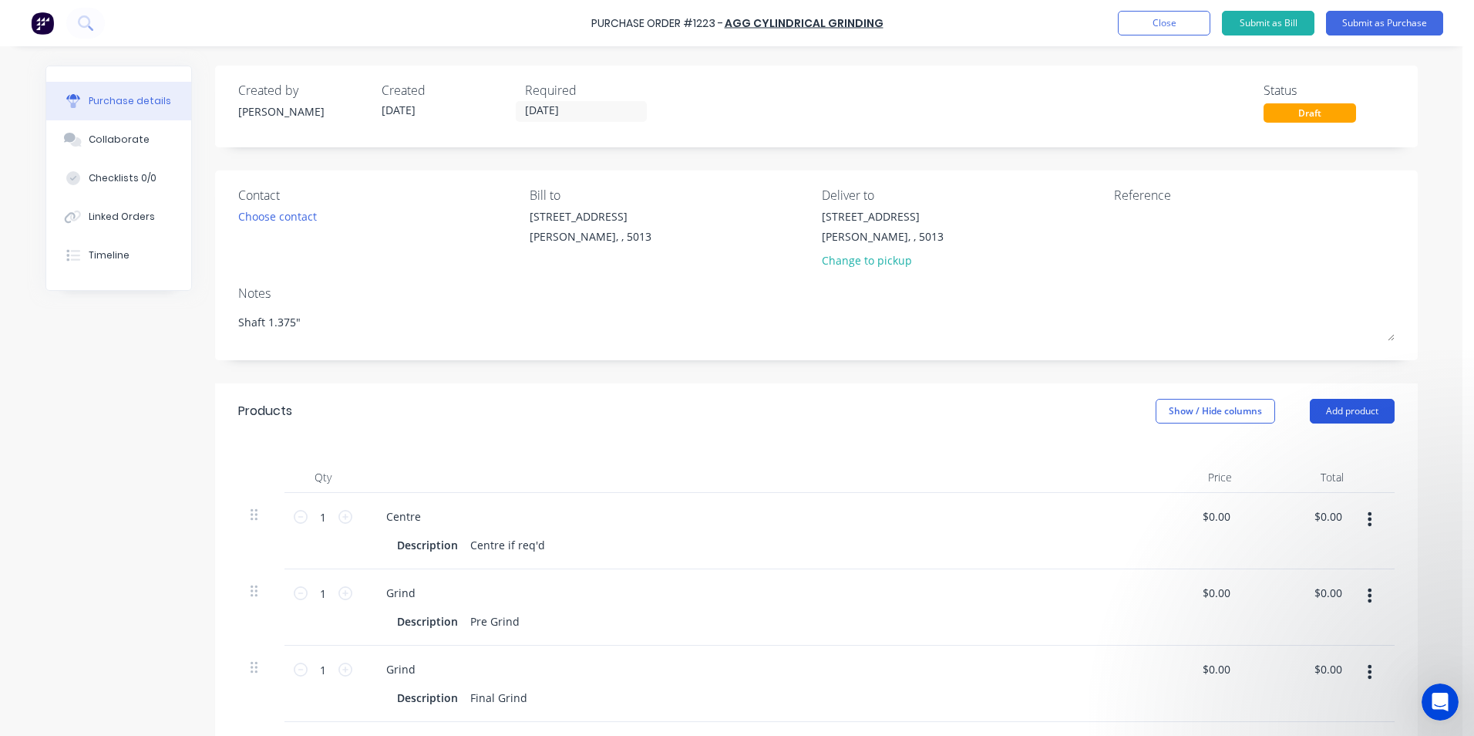
type textarea "Shaft 1.375""
type textarea "x"
type textarea "Shaft 1.375""
click at [1335, 406] on button "Add product" at bounding box center [1352, 411] width 85 height 25
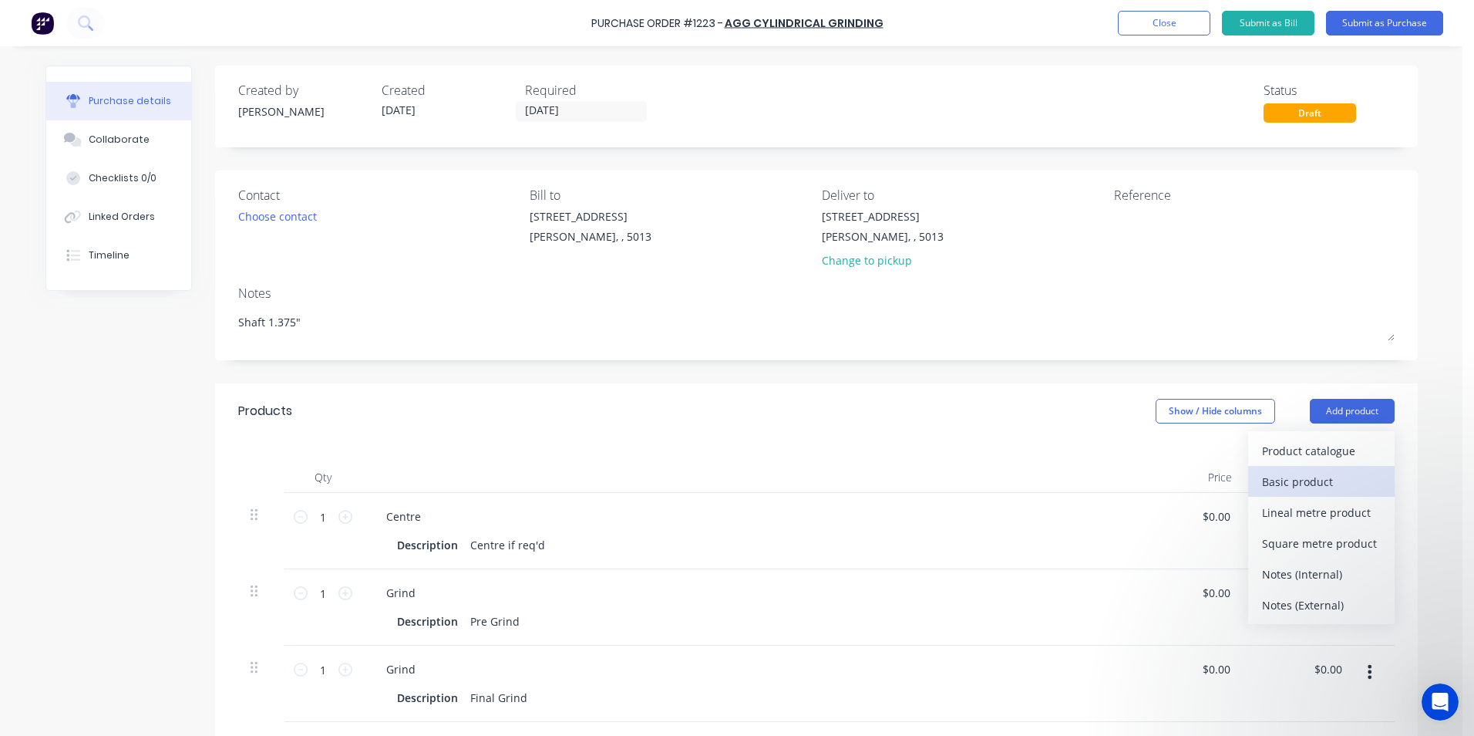
click at [1312, 483] on div "Basic product" at bounding box center [1321, 481] width 119 height 22
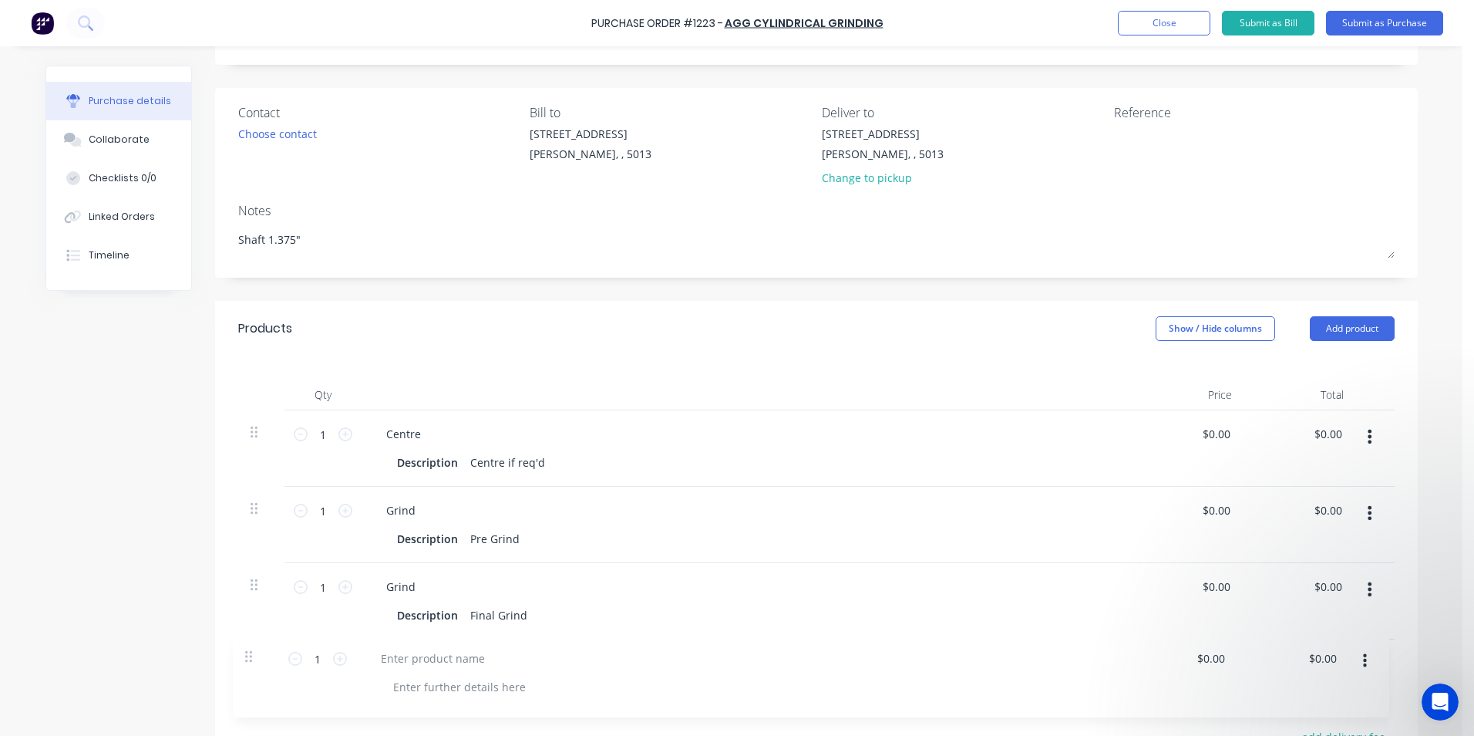
scroll to position [83, 0]
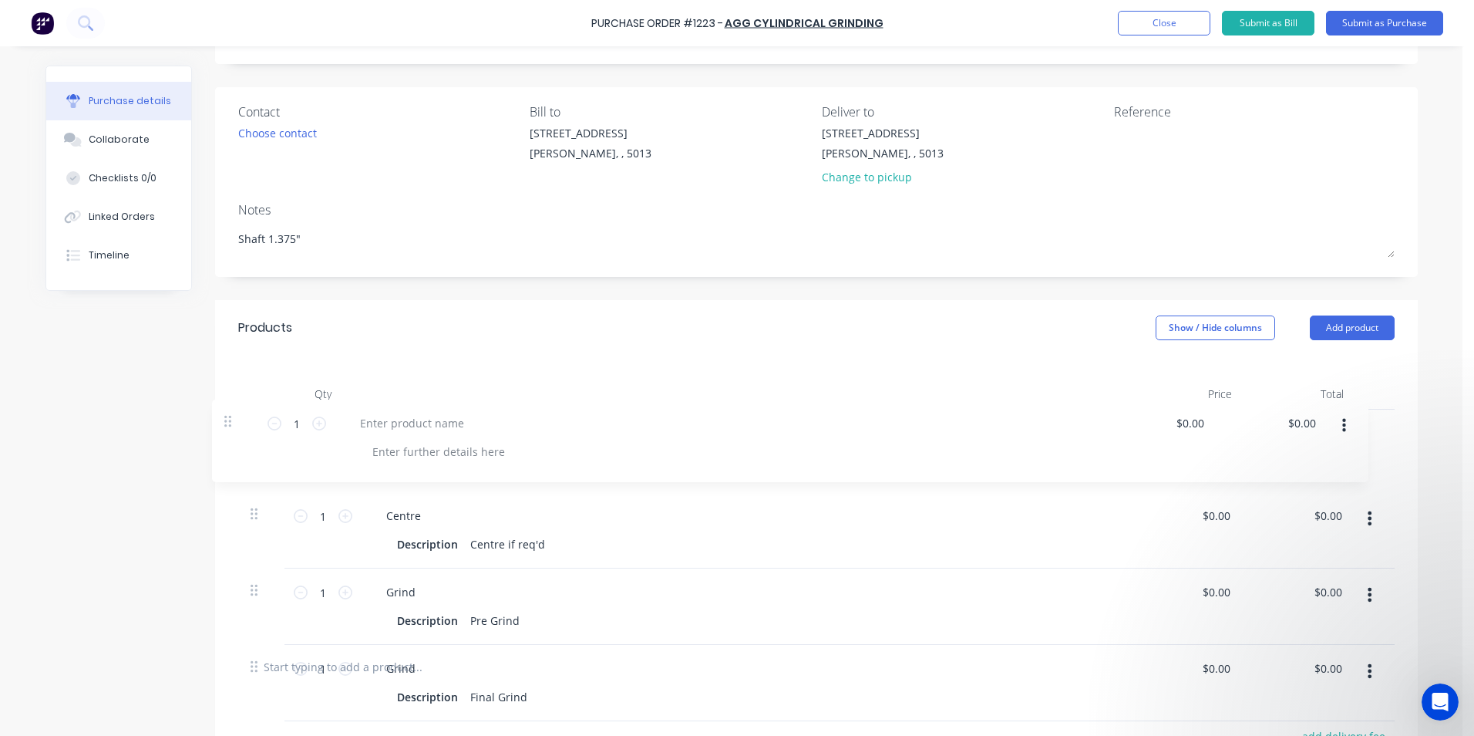
drag, startPoint x: 250, startPoint y: 668, endPoint x: 230, endPoint y: 418, distance: 250.6
click at [230, 418] on div "Qty Price Total 1 1 Centre Description Centre if req'd $0.00 $0.00 $0.00 $0.00 …" at bounding box center [816, 496] width 1203 height 283
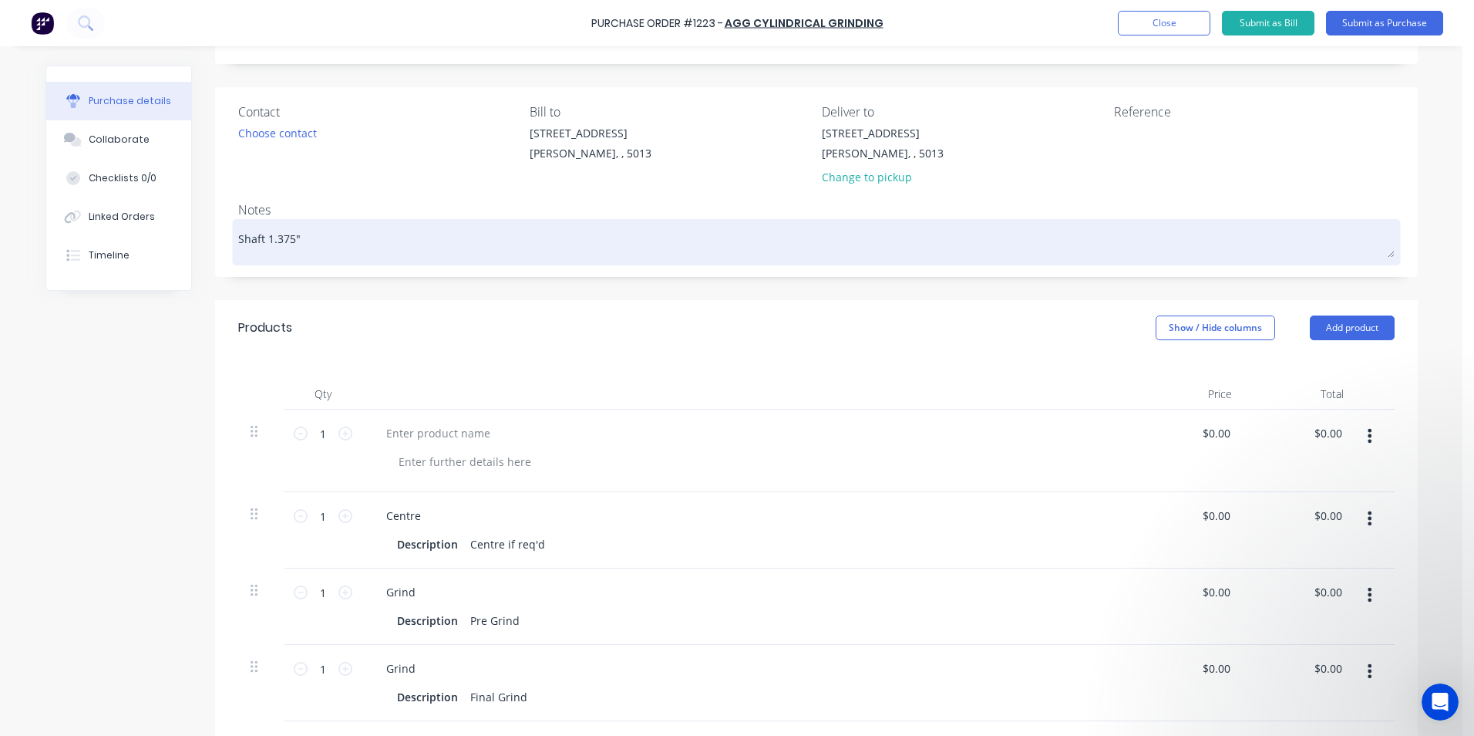
drag, startPoint x: 317, startPoint y: 233, endPoint x: 231, endPoint y: 238, distance: 86.5
click at [238, 238] on div "Shaft 1.375"" at bounding box center [816, 242] width 1157 height 39
drag, startPoint x: 294, startPoint y: 237, endPoint x: 234, endPoint y: 238, distance: 60.1
click at [238, 238] on textarea "Shaft 1.375"" at bounding box center [816, 240] width 1157 height 35
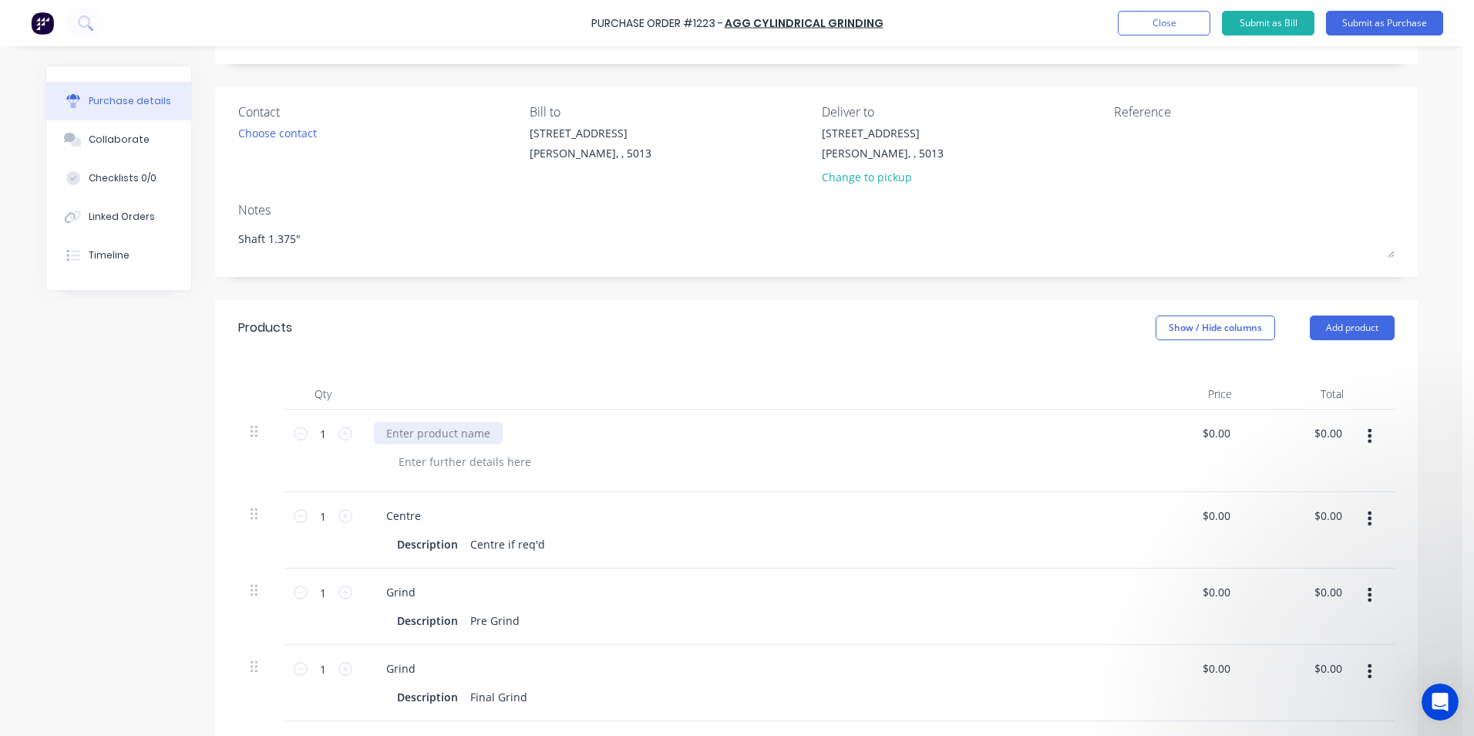
click at [446, 436] on div at bounding box center [438, 433] width 129 height 22
type textarea "x"
paste div
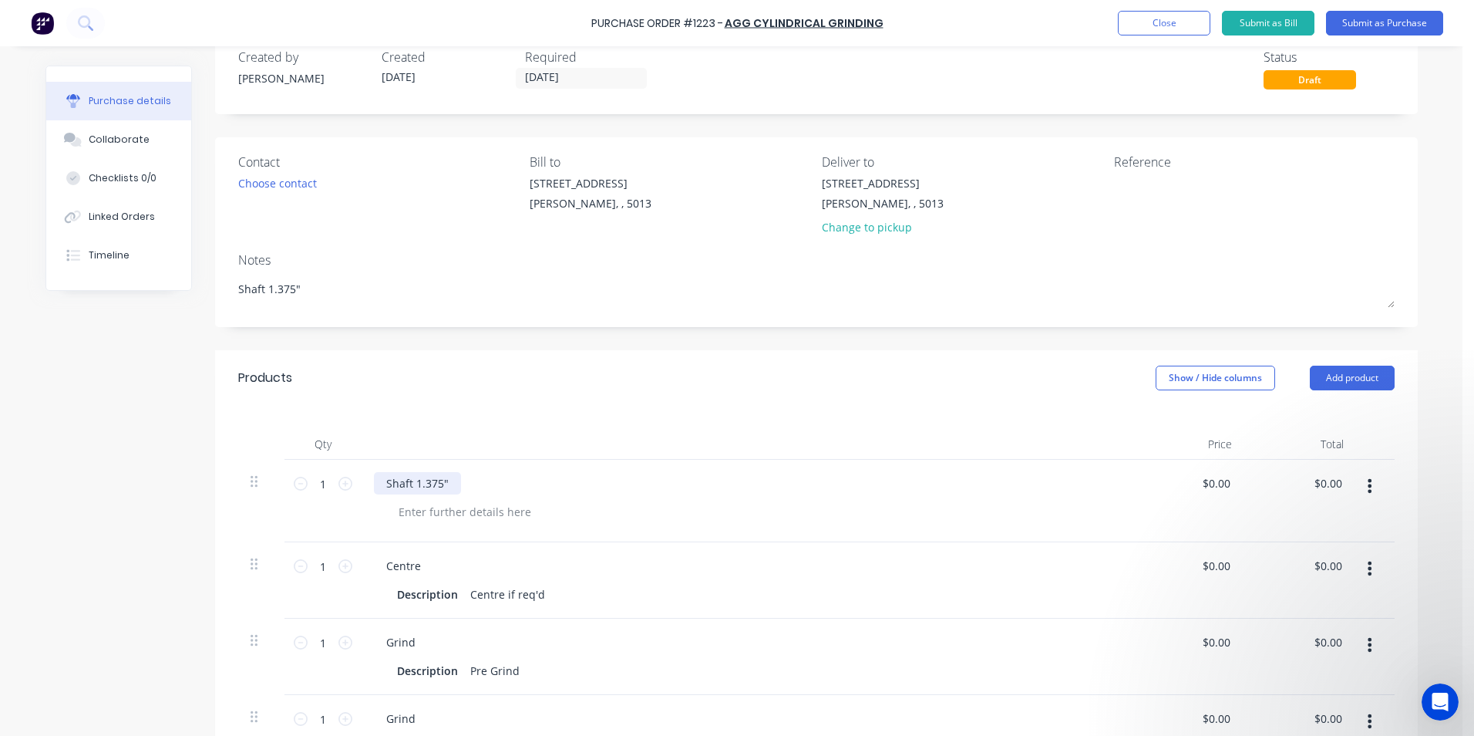
scroll to position [6, 0]
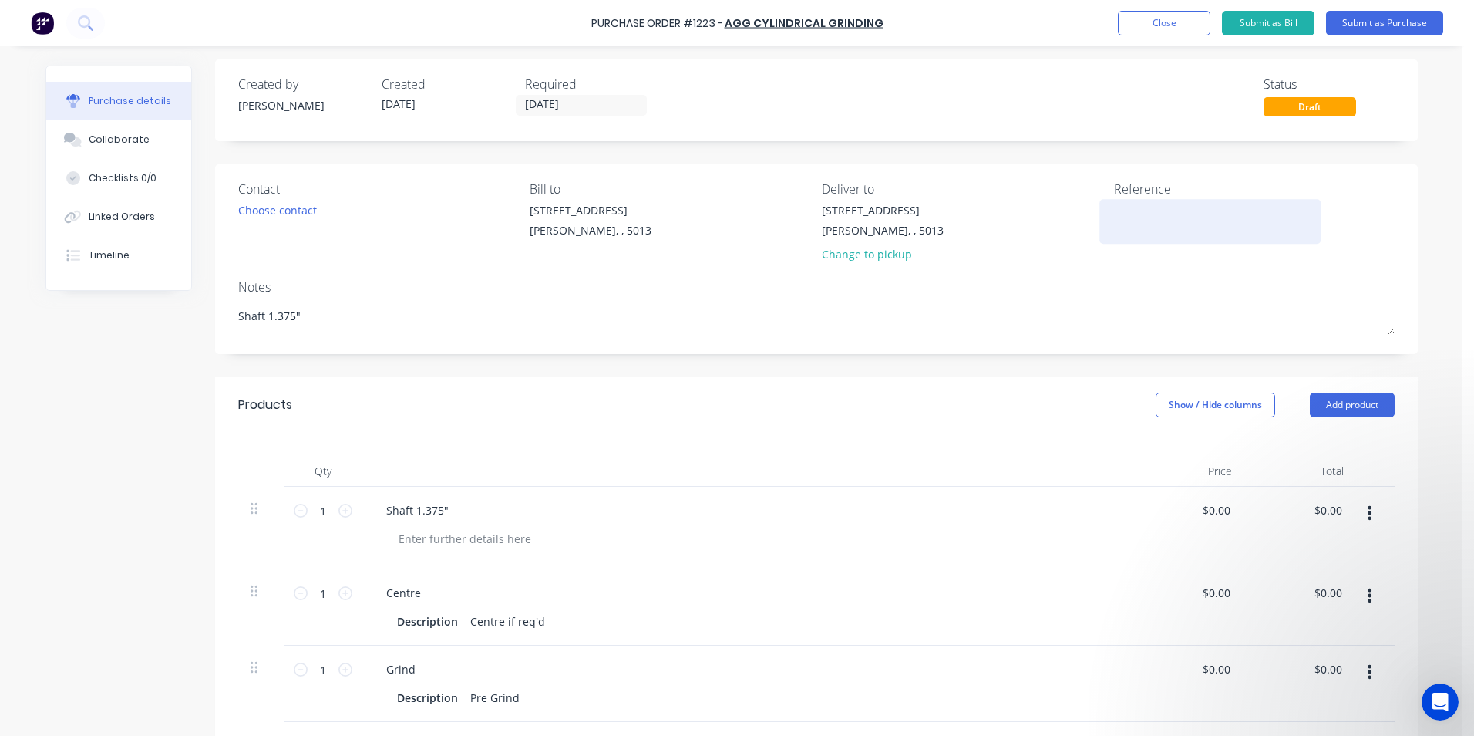
click at [1137, 215] on textarea at bounding box center [1210, 219] width 193 height 35
type textarea "x"
type textarea "TC18273"
type textarea "x"
type textarea "TC18273"
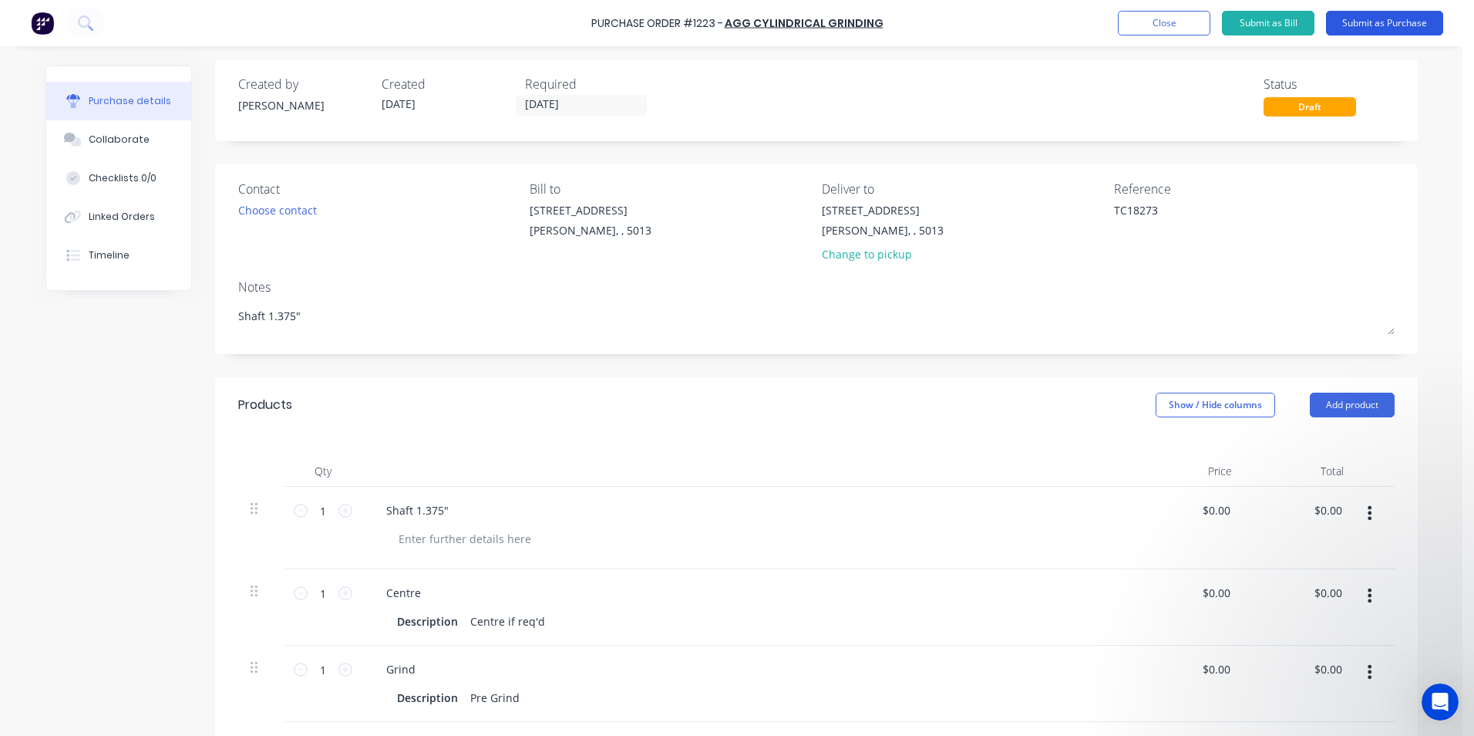
click at [1363, 23] on button "Submit as Purchase" at bounding box center [1384, 23] width 117 height 25
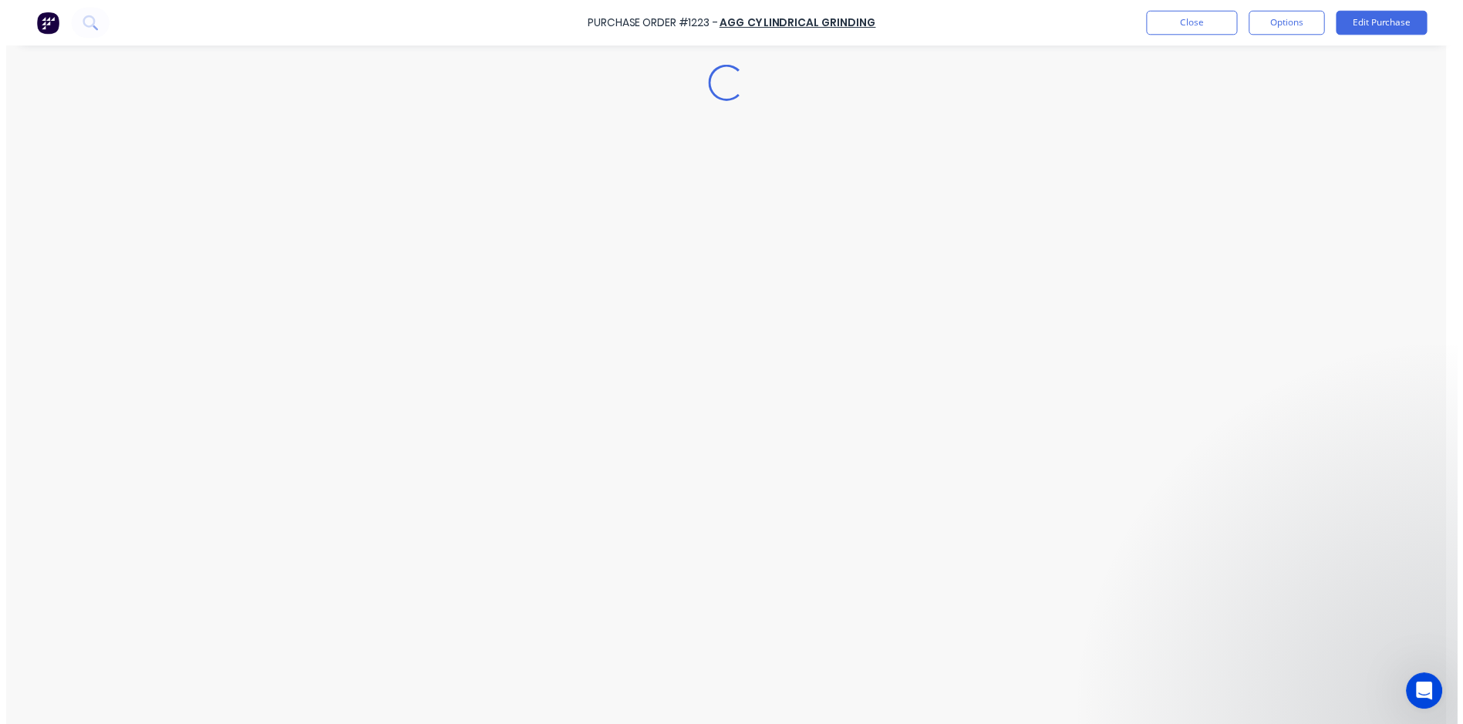
scroll to position [0, 0]
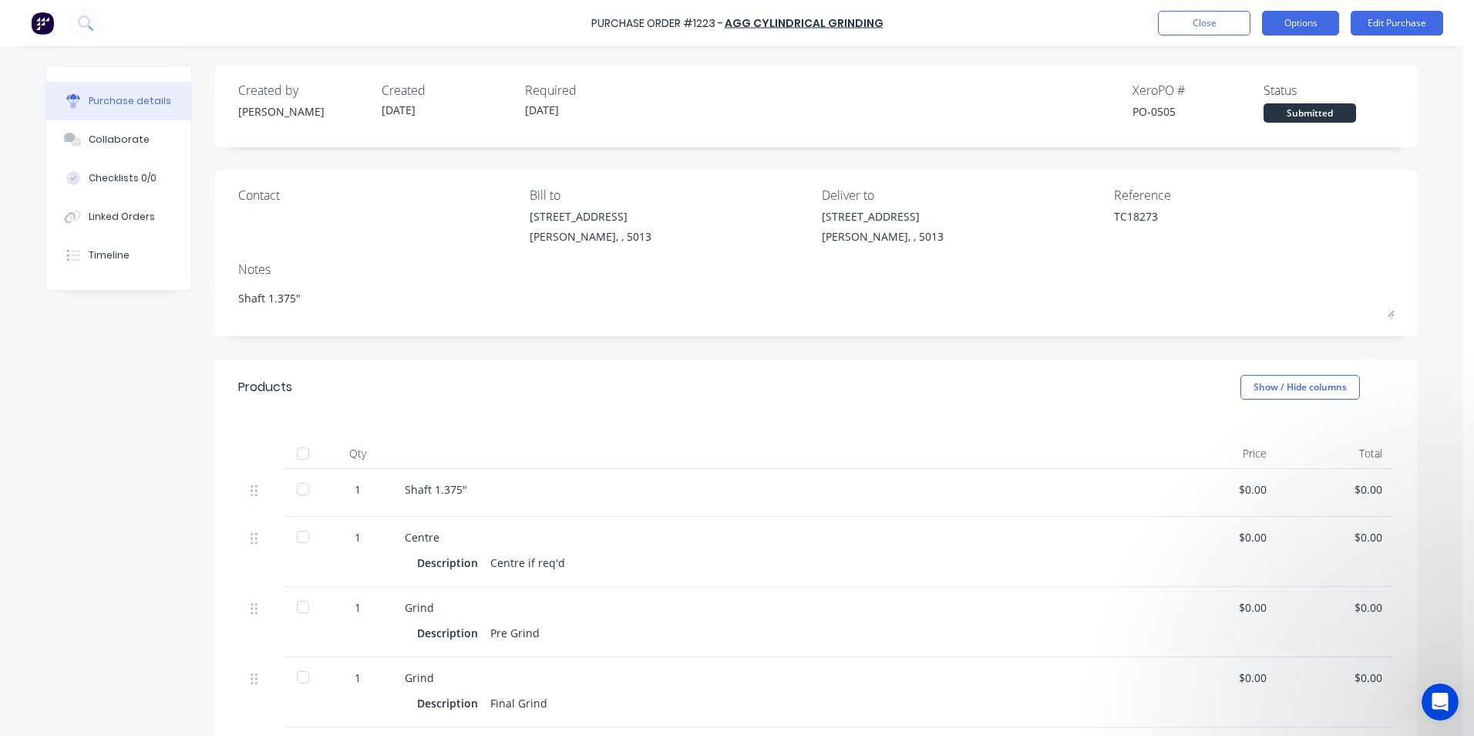
click at [1320, 22] on button "Options" at bounding box center [1300, 23] width 77 height 25
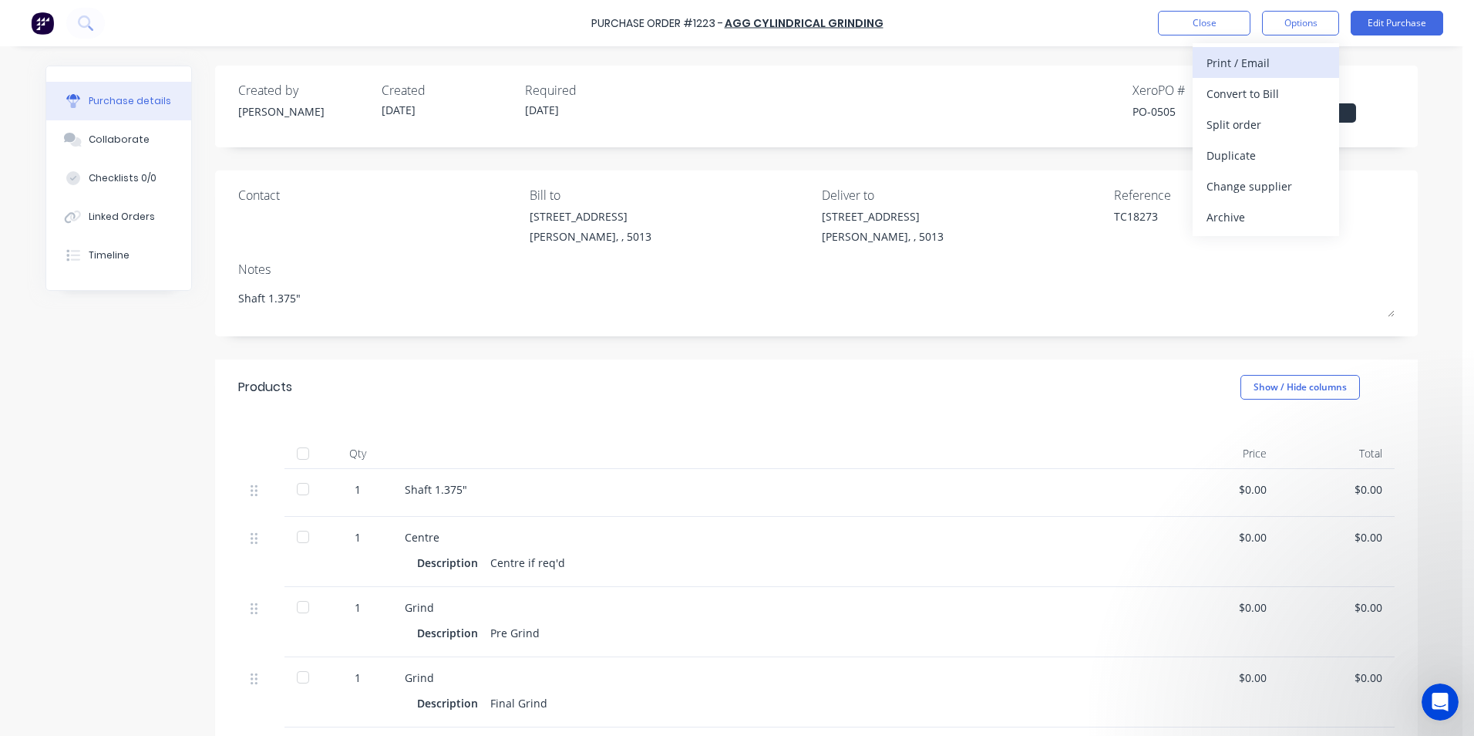
click at [1291, 59] on div "Print / Email" at bounding box center [1266, 63] width 119 height 22
click at [1300, 126] on div "Without pricing" at bounding box center [1266, 124] width 119 height 22
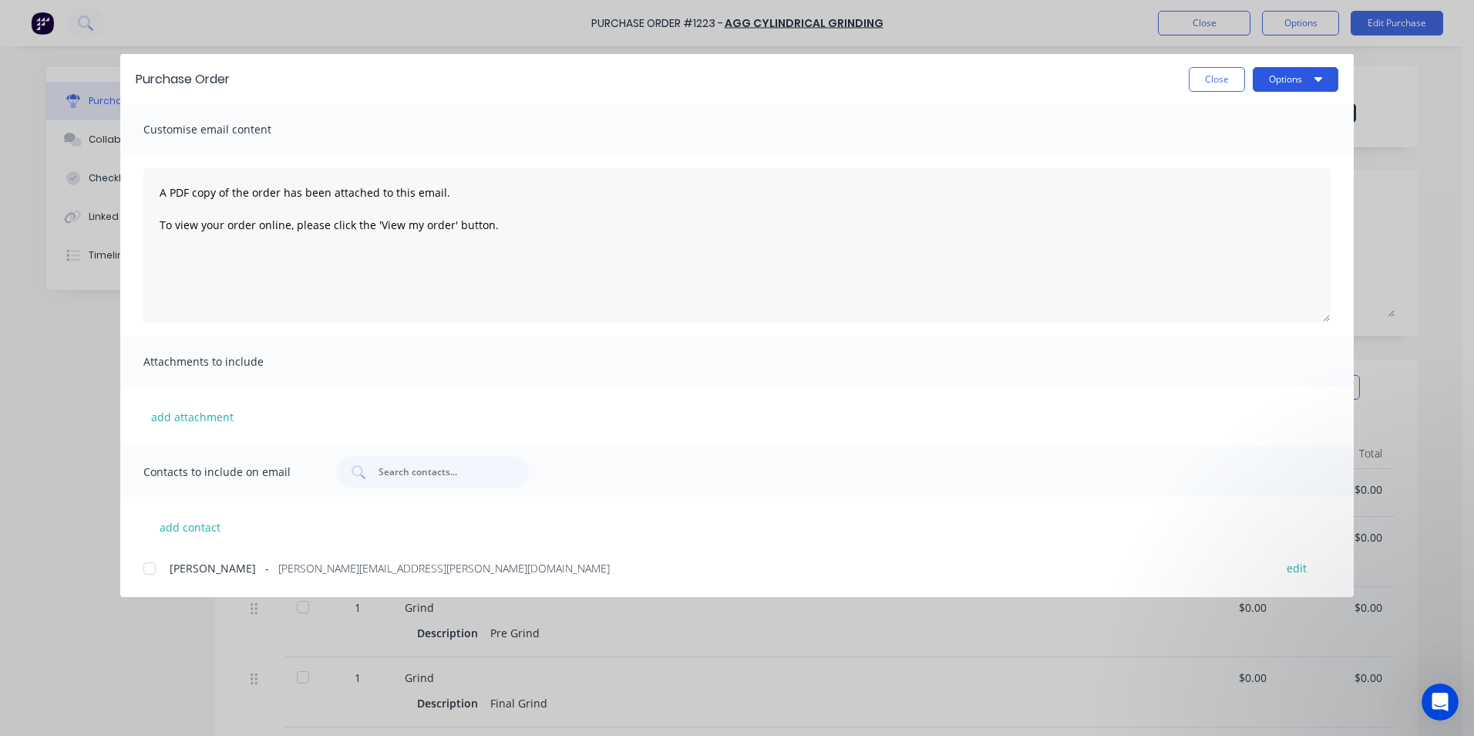
click at [1323, 76] on button "Options" at bounding box center [1296, 79] width 86 height 25
click at [1273, 143] on div "Print" at bounding box center [1265, 149] width 119 height 22
click at [1210, 74] on button "Close" at bounding box center [1217, 79] width 56 height 25
type textarea "x"
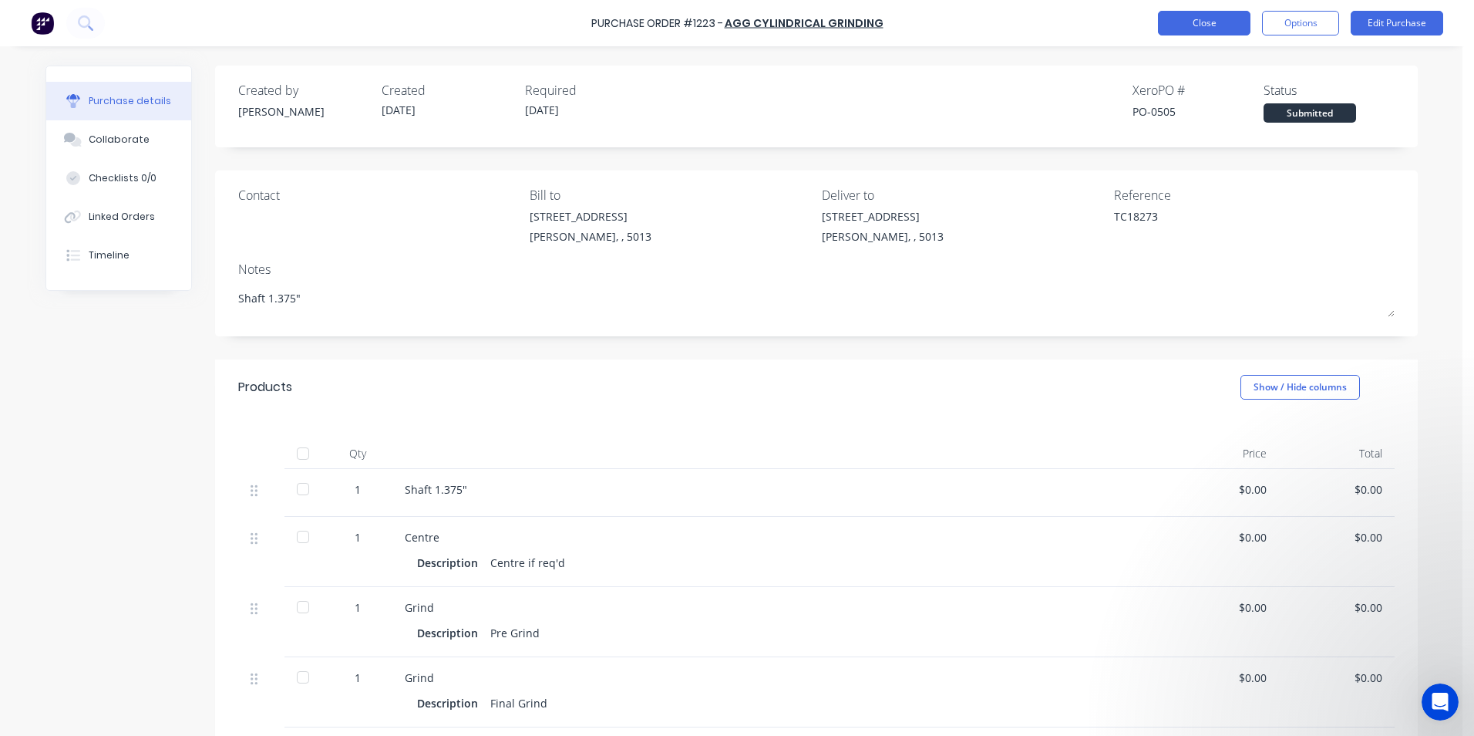
click at [1194, 29] on button "Close" at bounding box center [1204, 23] width 93 height 25
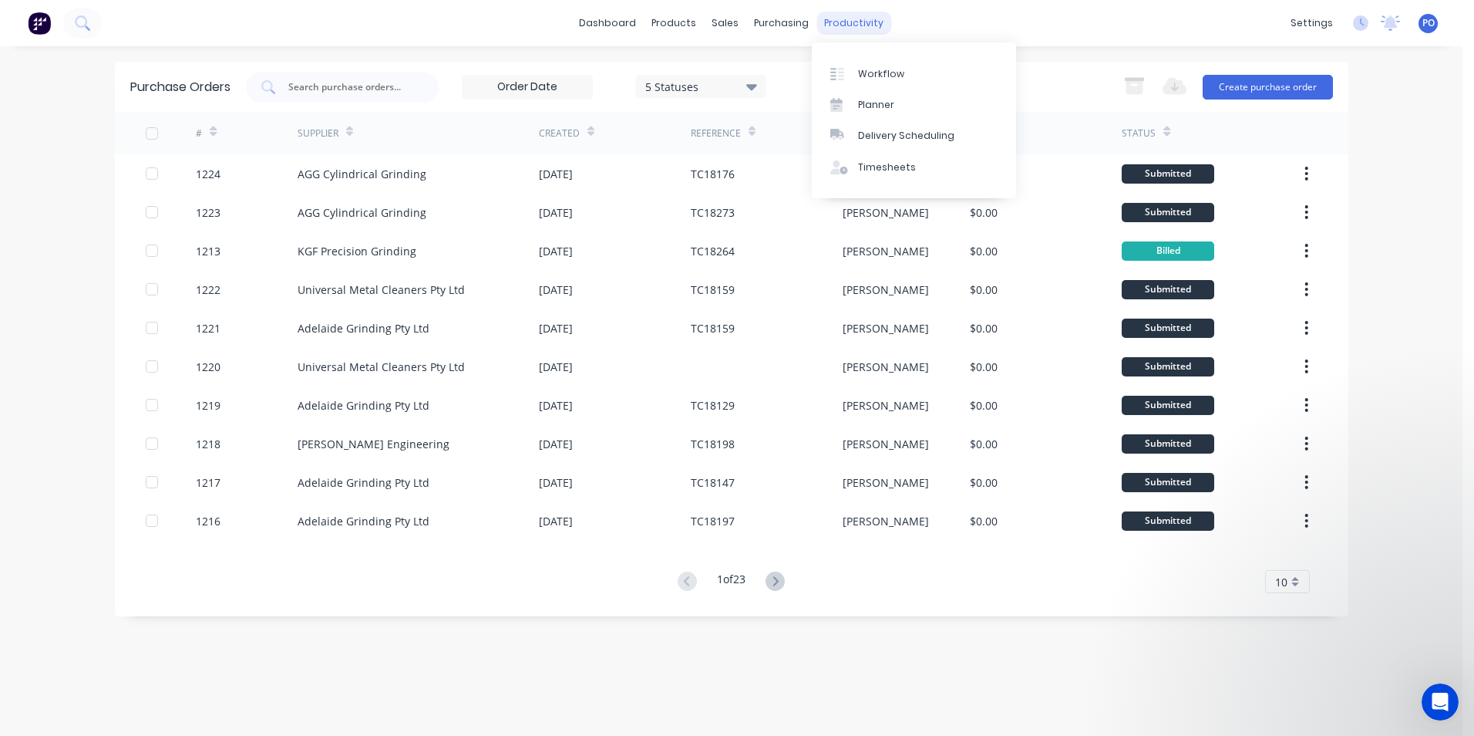
click at [856, 17] on div "productivity" at bounding box center [854, 23] width 75 height 23
click at [879, 76] on div "Workflow" at bounding box center [881, 74] width 46 height 14
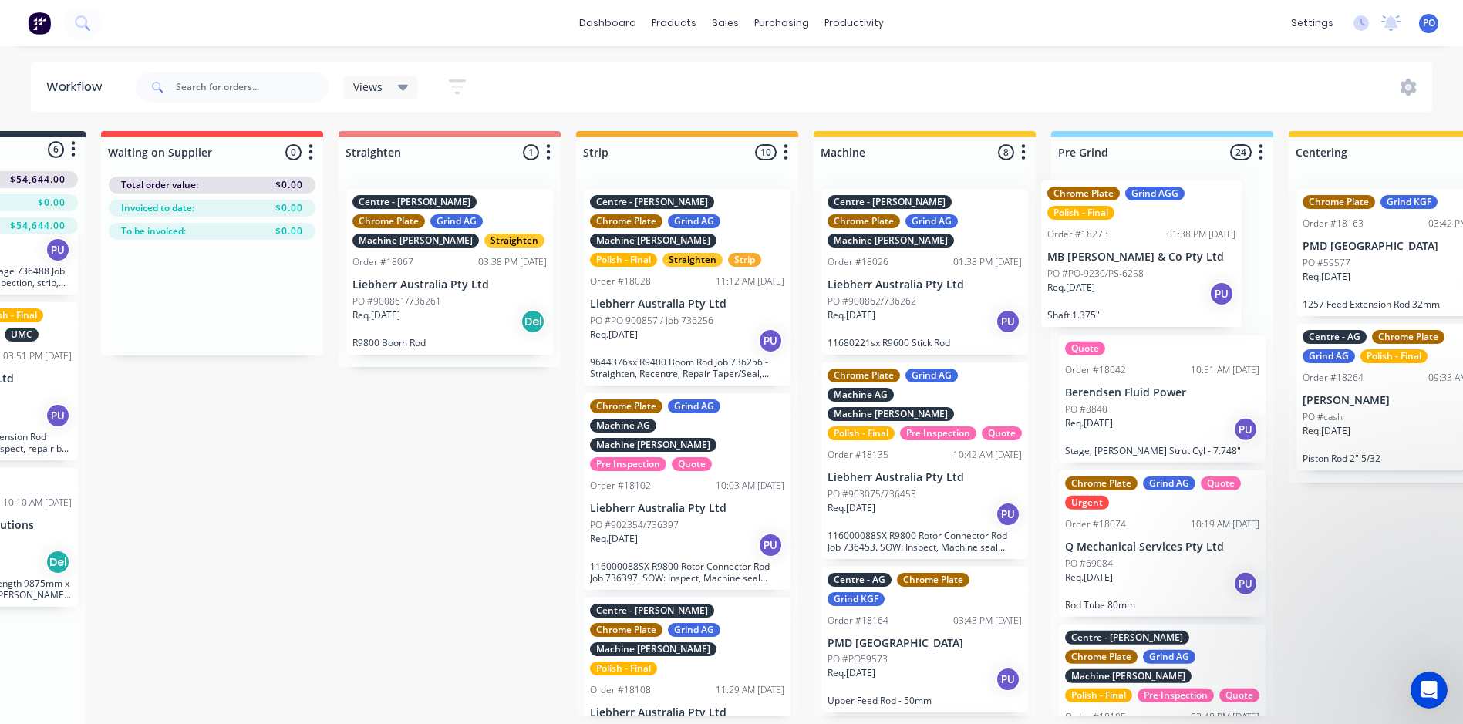
scroll to position [0, 177]
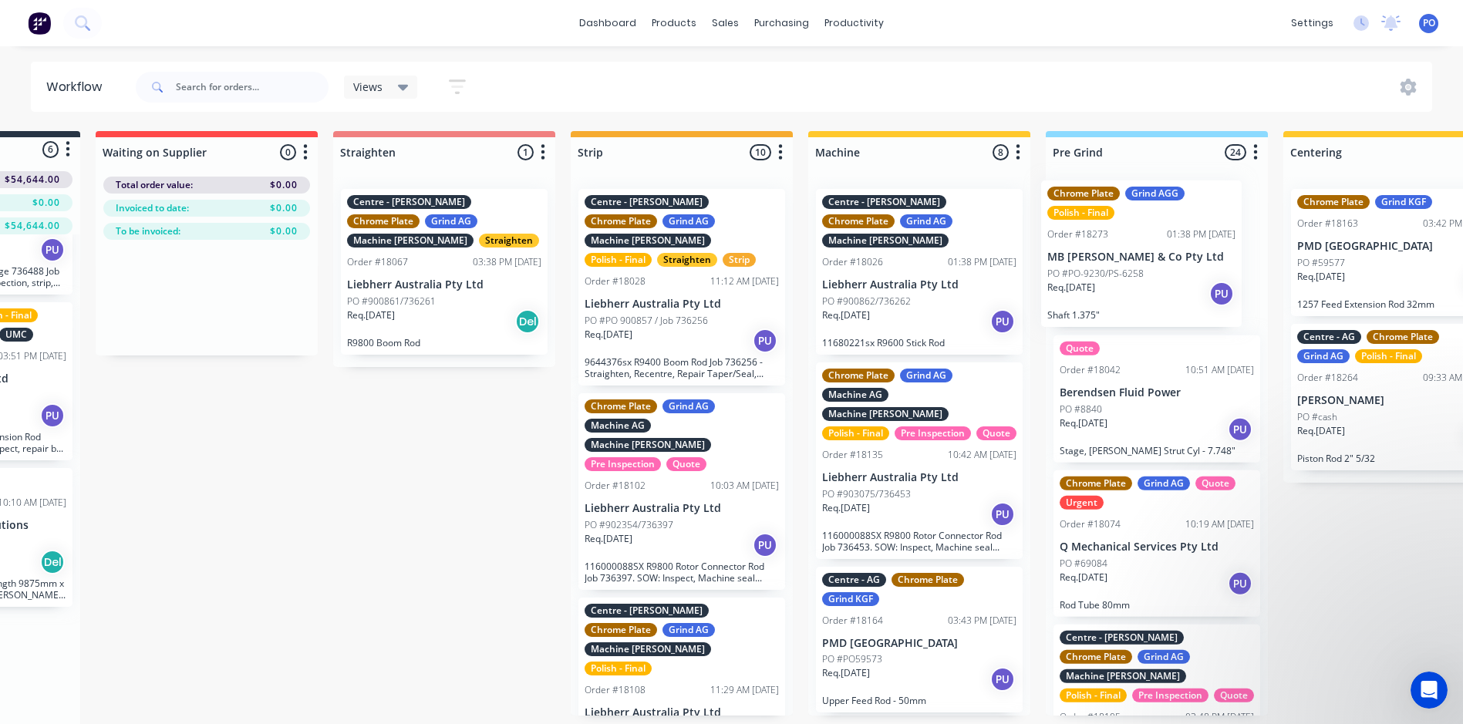
drag, startPoint x: 170, startPoint y: 678, endPoint x: 1171, endPoint y: 290, distance: 1073.6
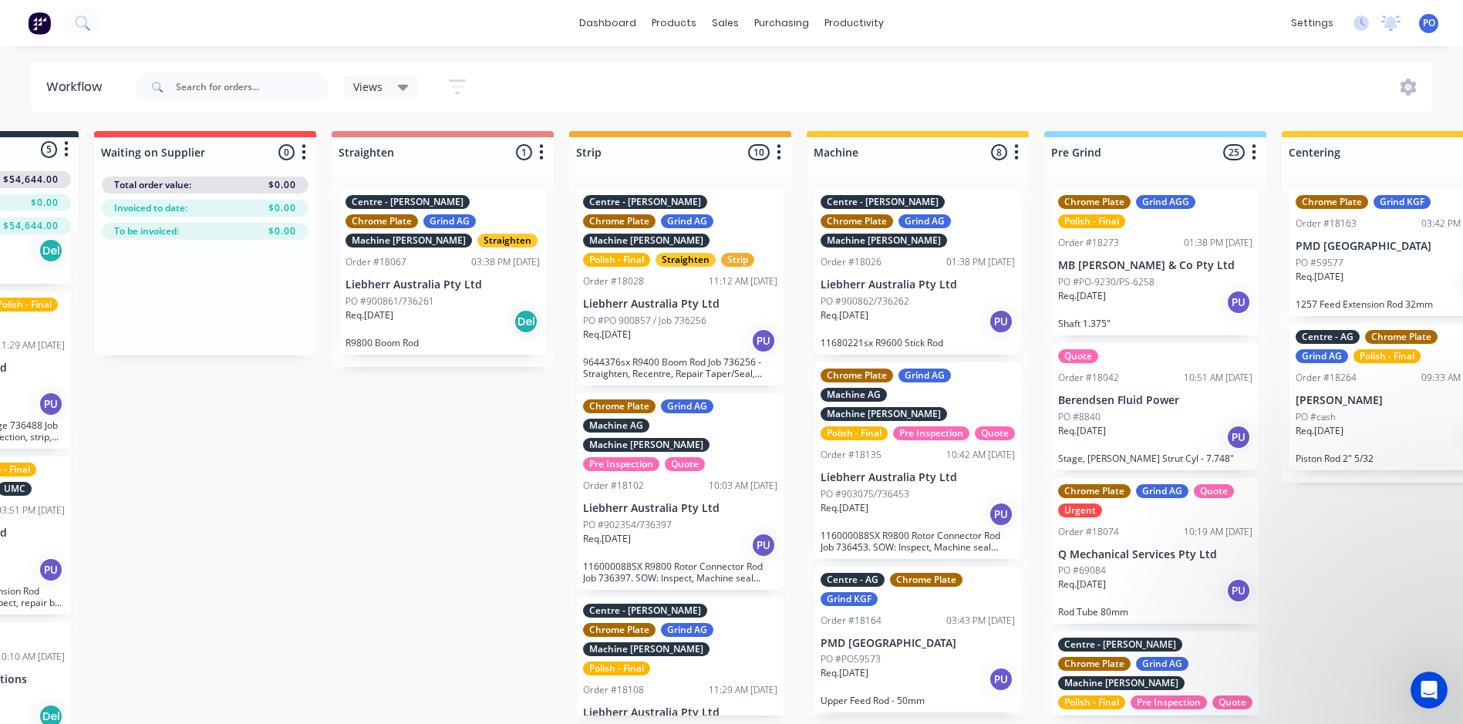
scroll to position [302, 0]
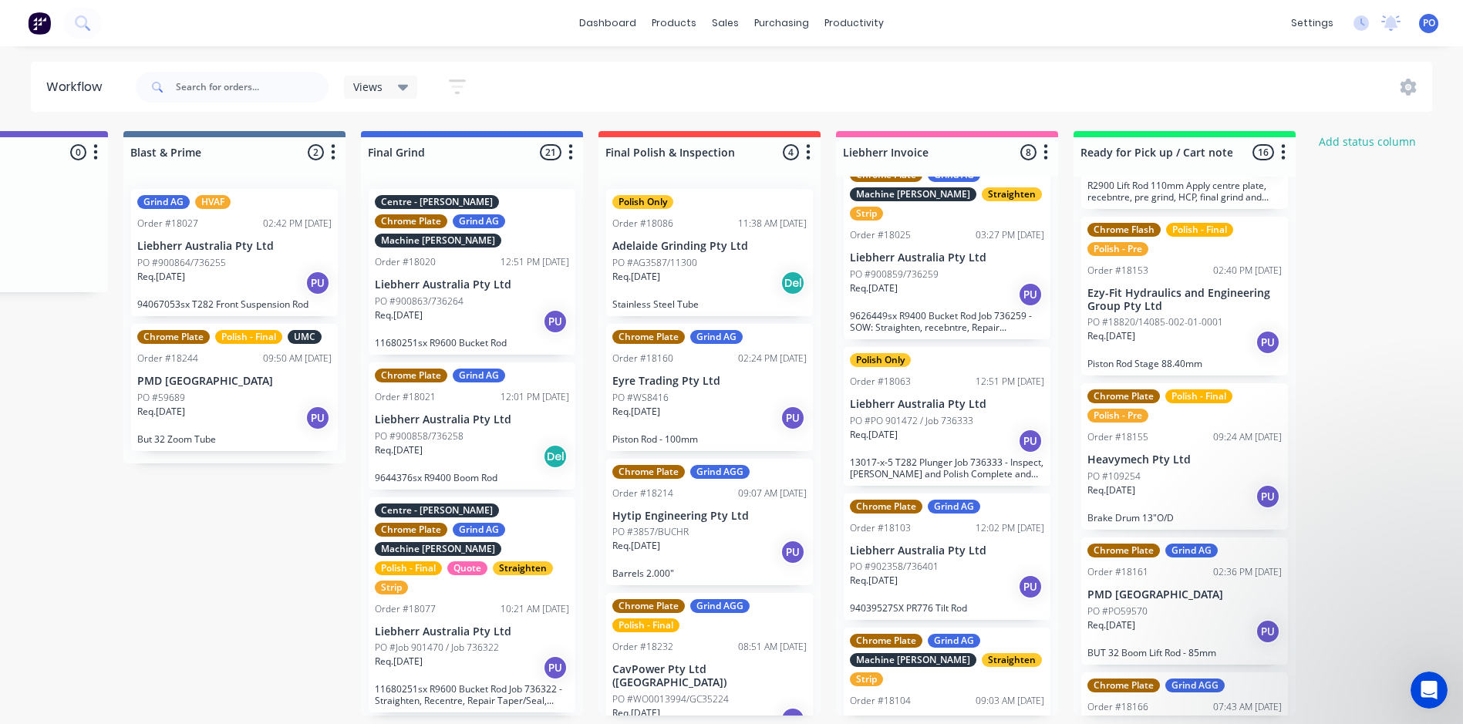
scroll to position [0, 0]
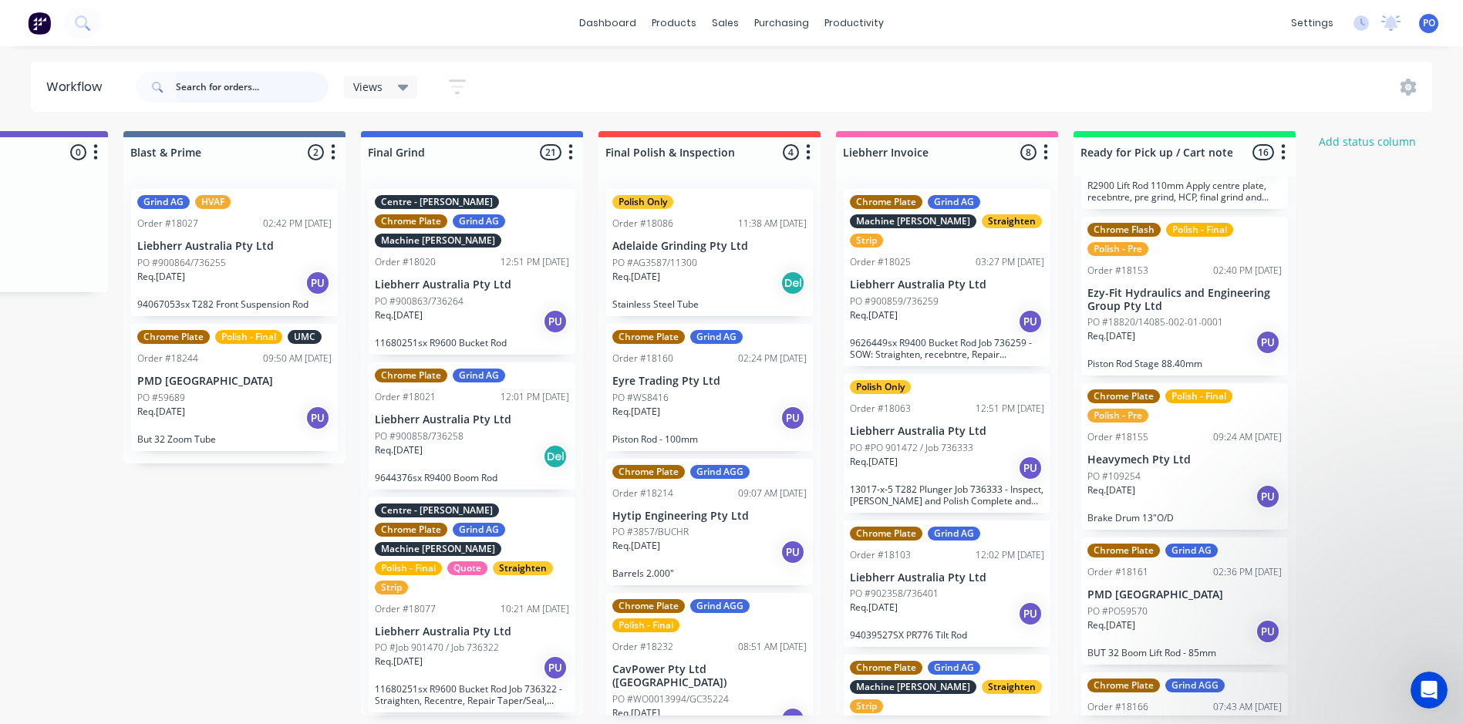
click at [234, 86] on input "text" at bounding box center [252, 87] width 153 height 31
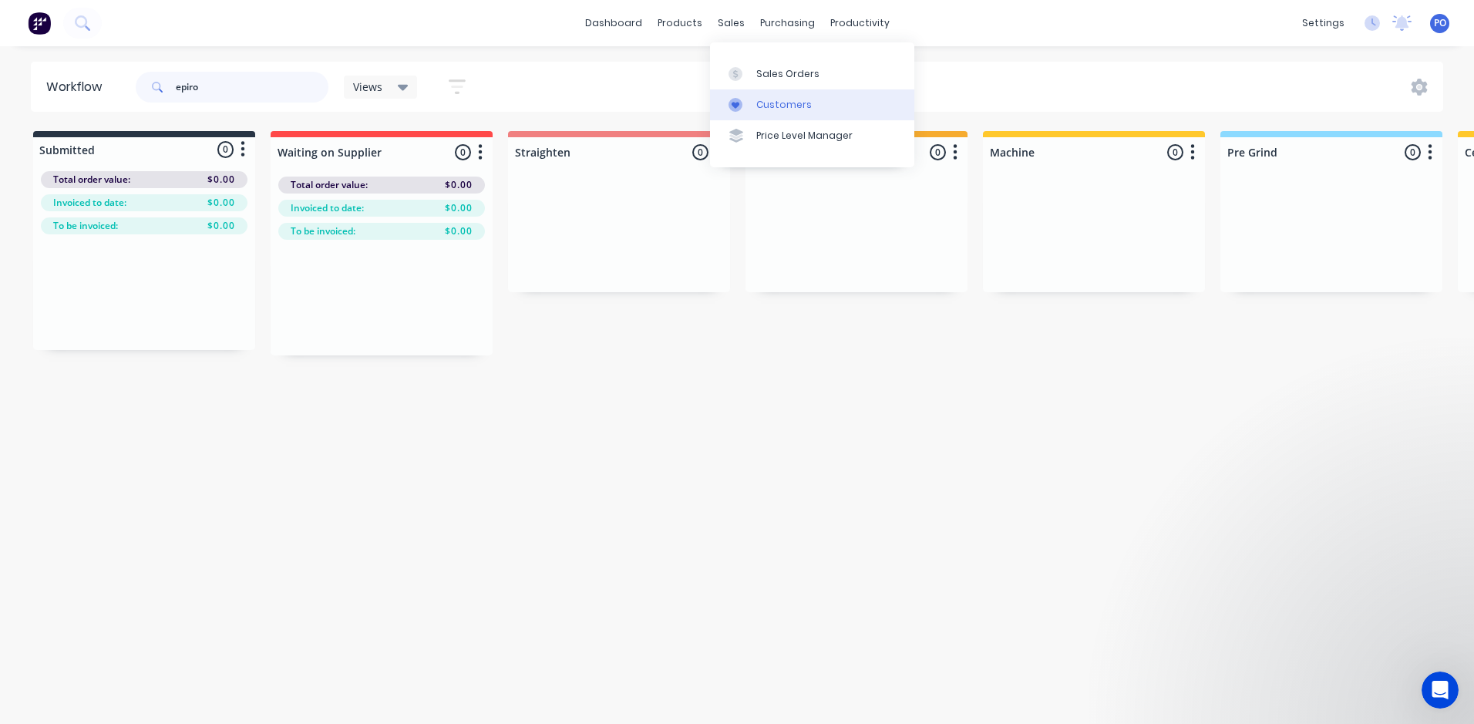
type input "epiro"
click at [776, 98] on div "Customers" at bounding box center [784, 105] width 56 height 14
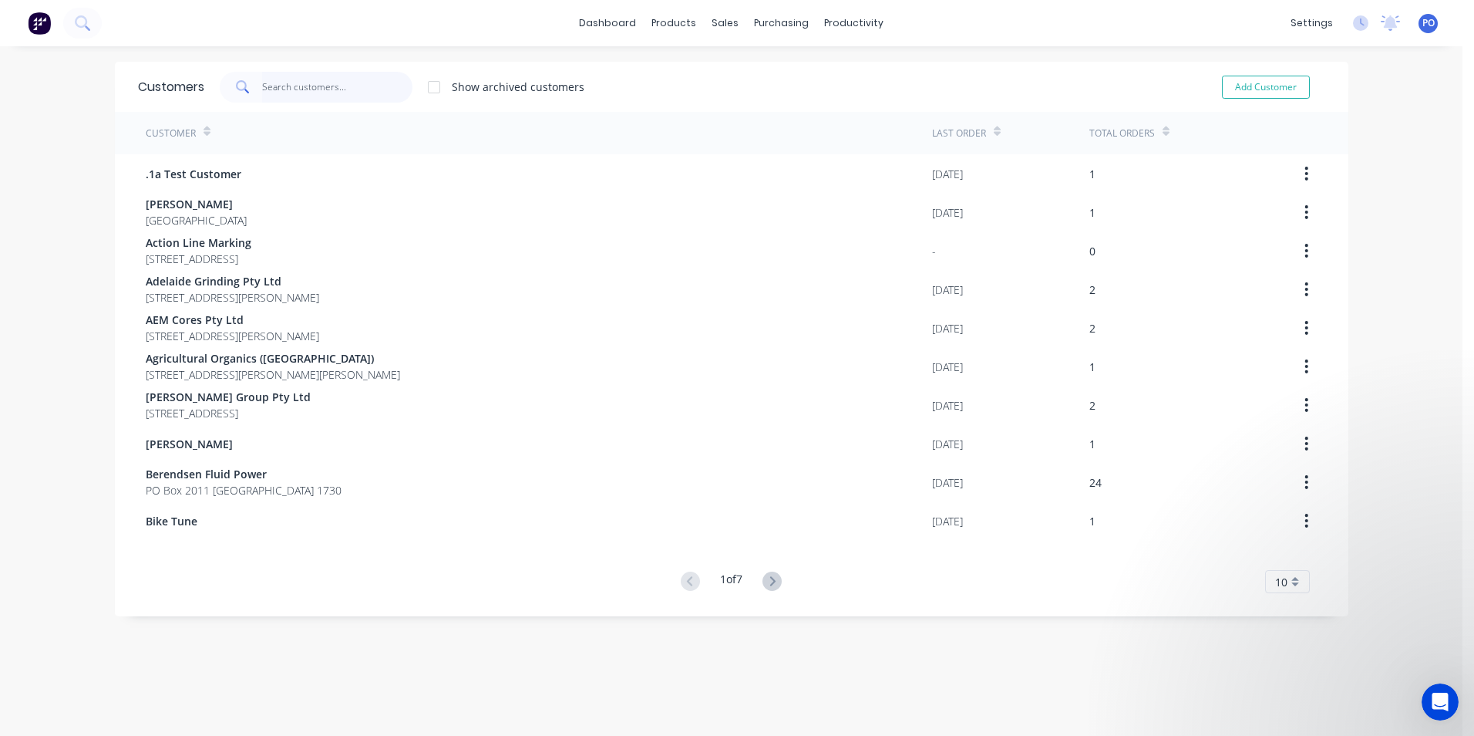
click at [295, 87] on input "text" at bounding box center [337, 87] width 150 height 31
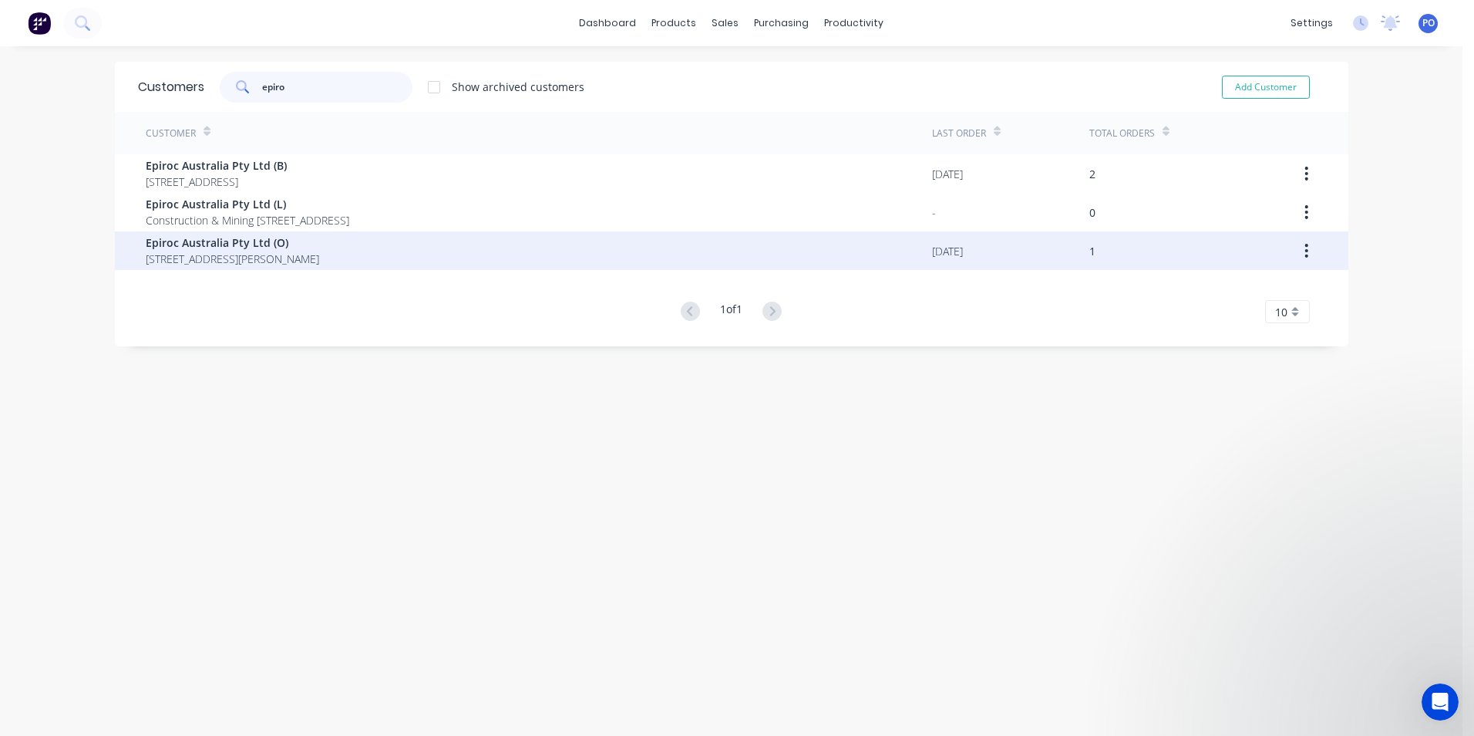
type input "epiro"
click at [453, 255] on div "Epiroc Australia Pty Ltd (O) [STREET_ADDRESS][PERSON_NAME]" at bounding box center [539, 250] width 786 height 39
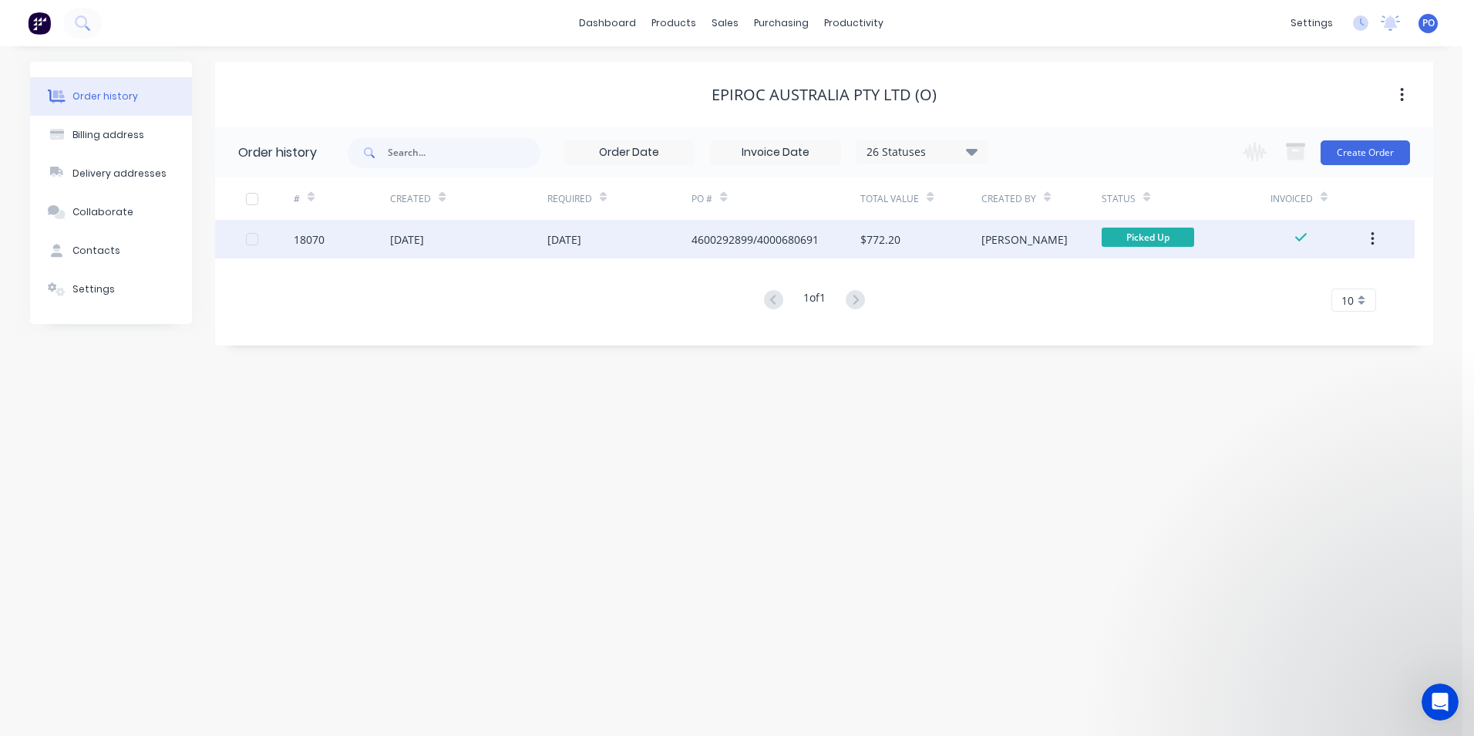
click at [635, 232] on div "[DATE]" at bounding box center [619, 239] width 145 height 39
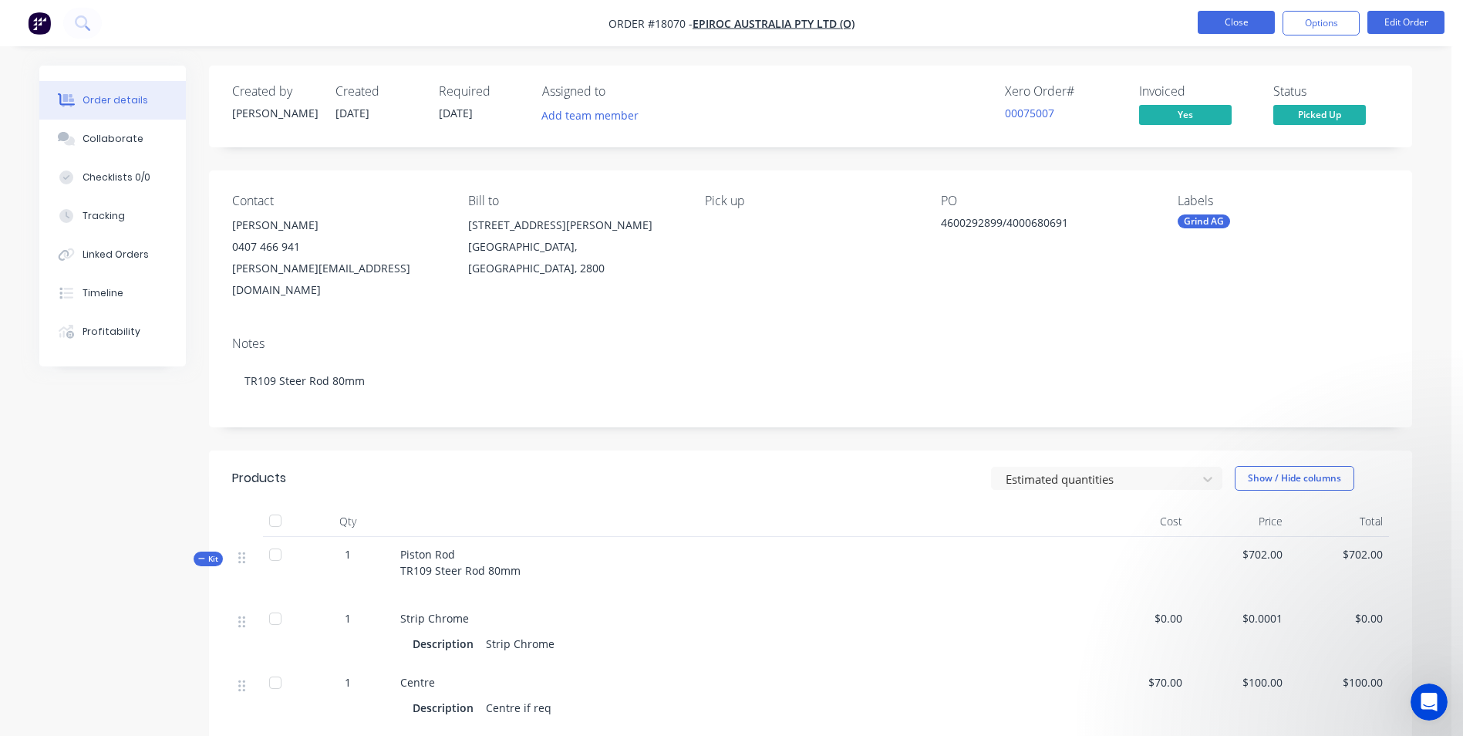
click at [1251, 17] on button "Close" at bounding box center [1235, 22] width 77 height 23
click at [1258, 26] on button "Close" at bounding box center [1235, 22] width 77 height 23
click at [1246, 29] on button "Close" at bounding box center [1235, 22] width 77 height 23
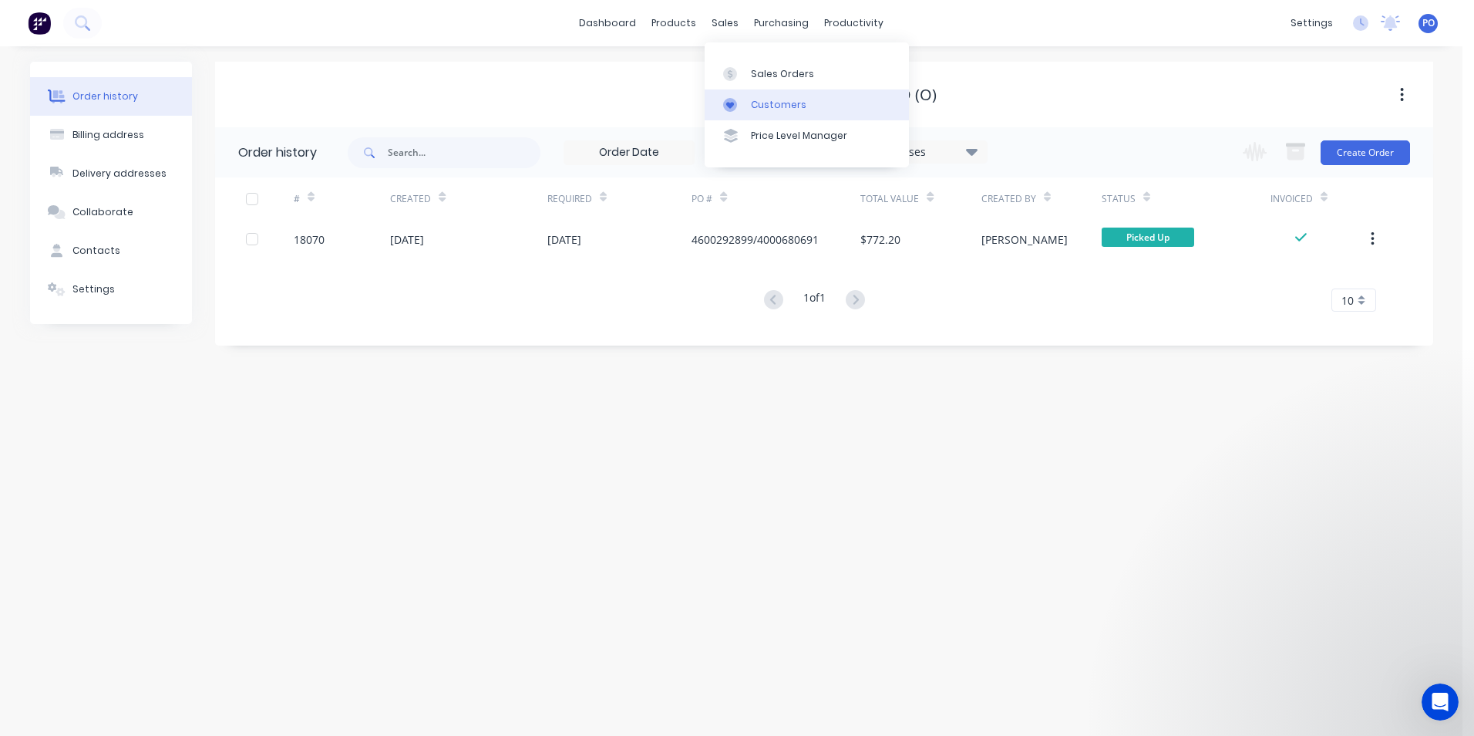
click at [744, 105] on div at bounding box center [734, 105] width 23 height 14
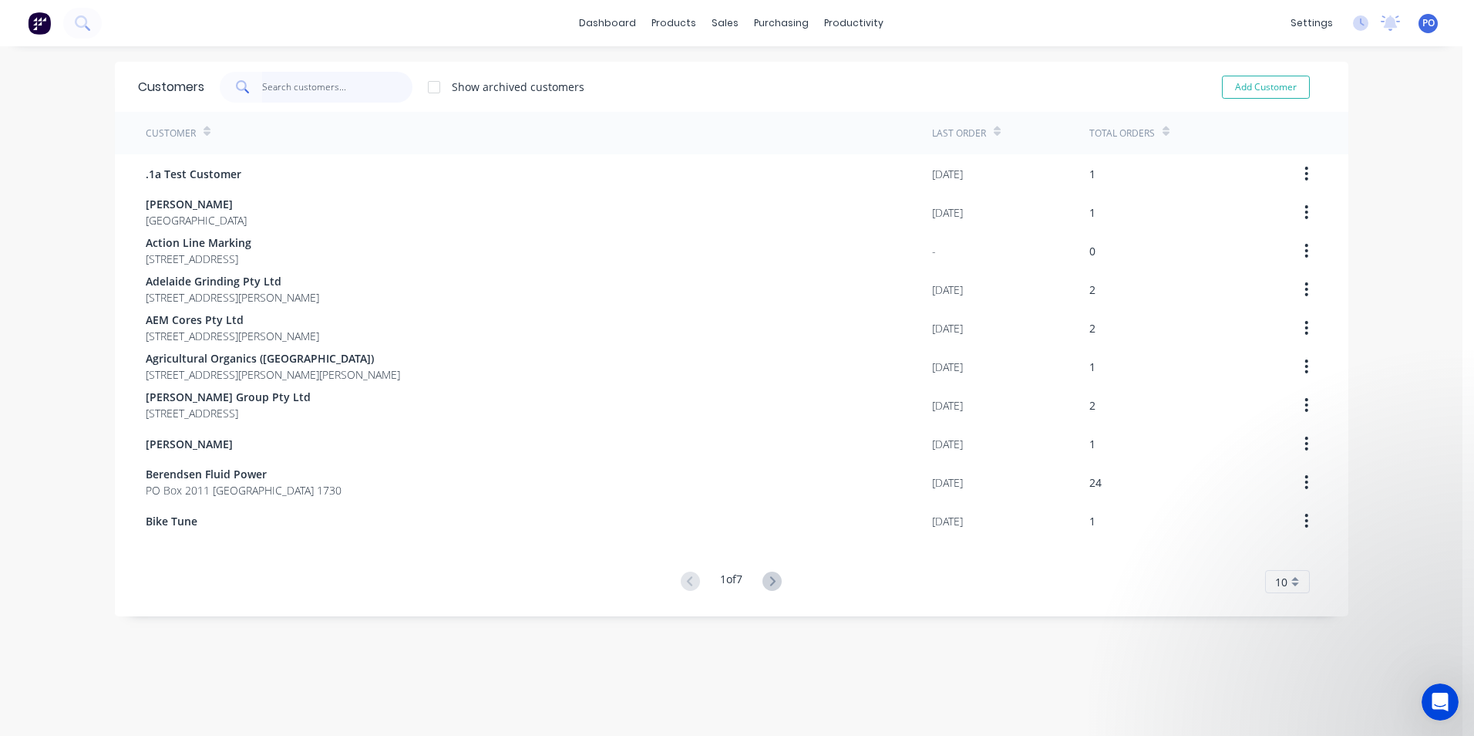
click at [334, 79] on input "text" at bounding box center [337, 87] width 150 height 31
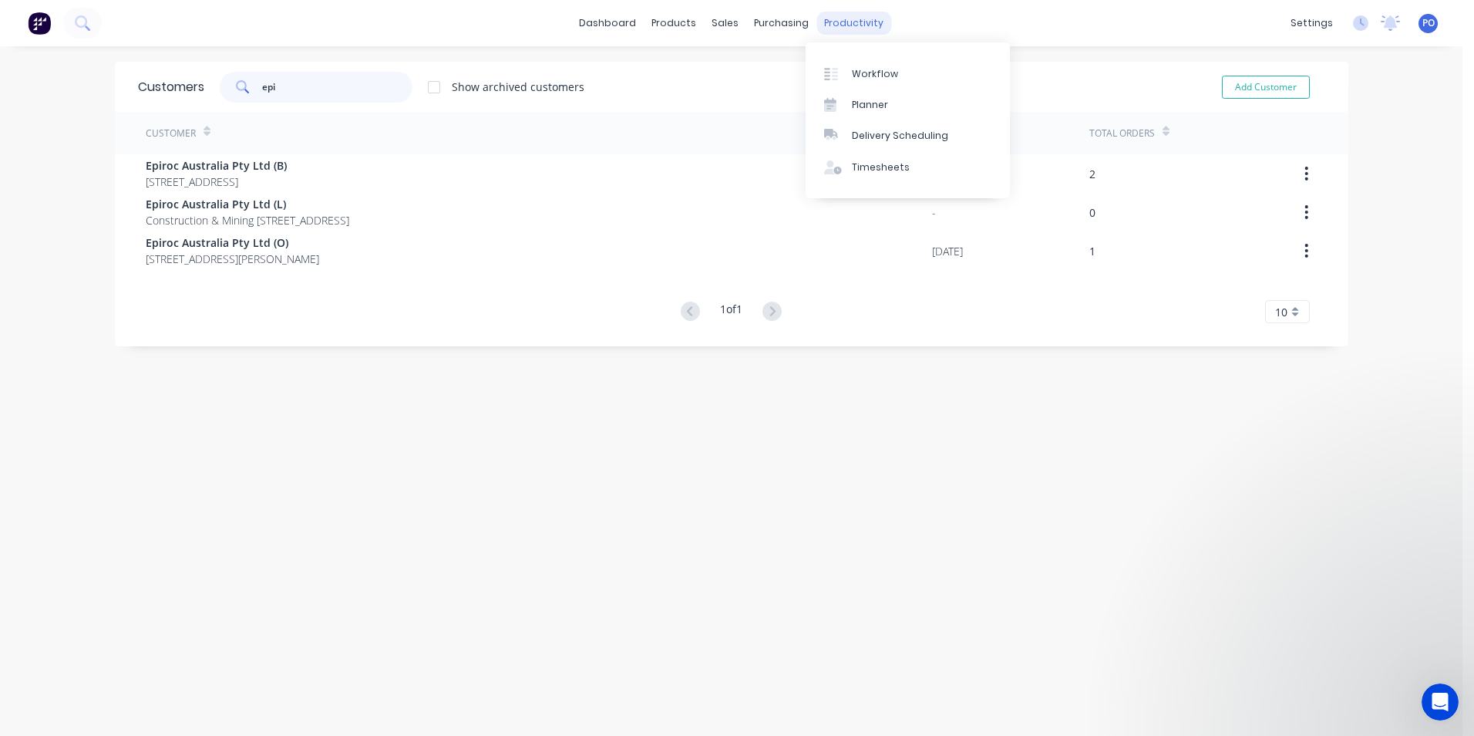
type input "epi"
click at [847, 21] on div "productivity" at bounding box center [854, 23] width 75 height 23
click at [863, 77] on div "Workflow" at bounding box center [875, 74] width 46 height 14
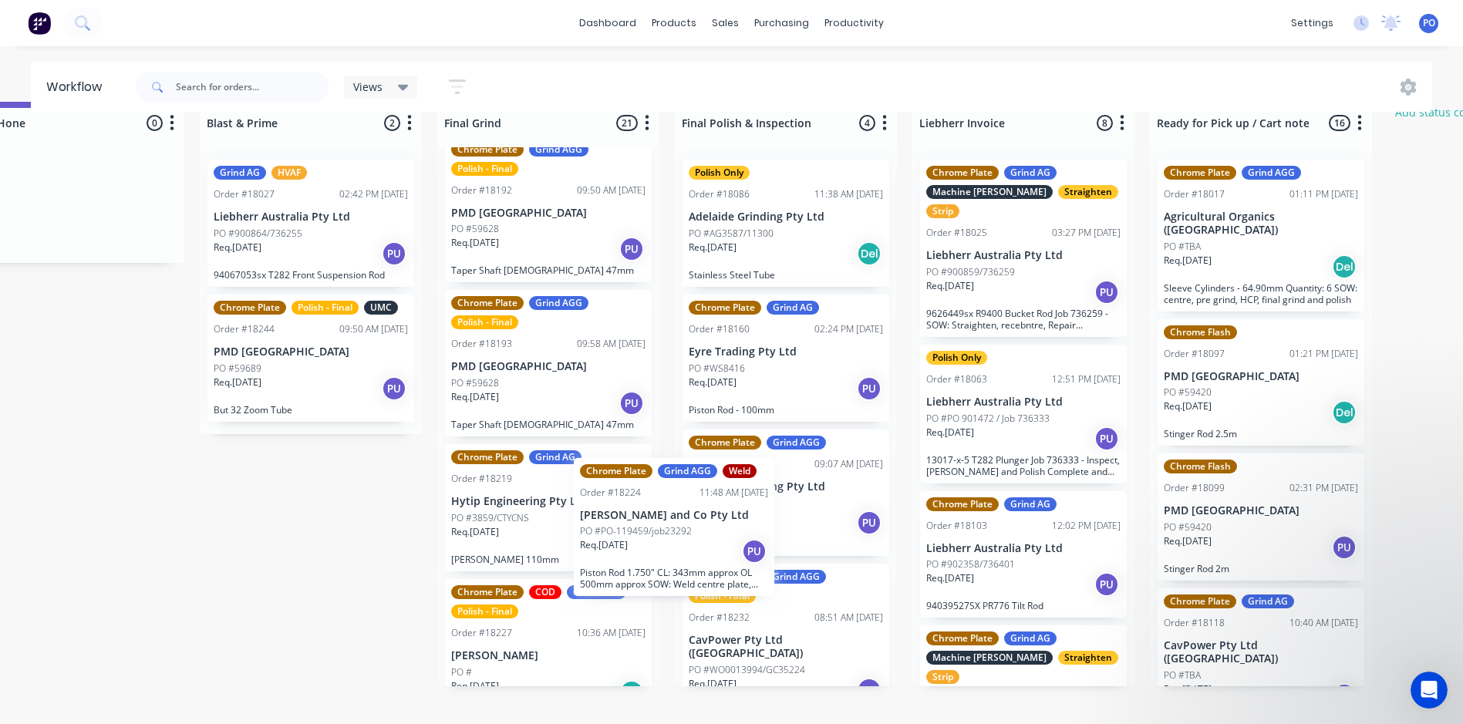
scroll to position [32, 3158]
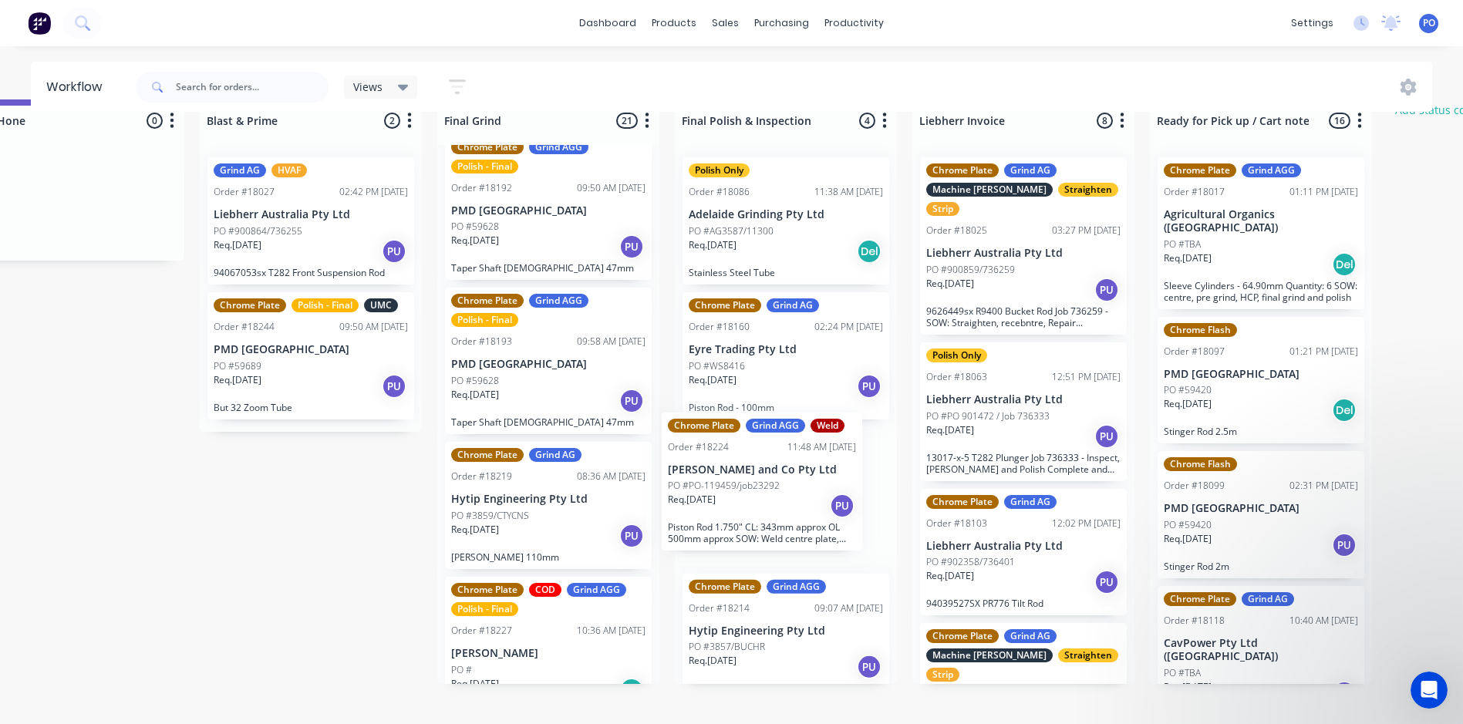
drag, startPoint x: 550, startPoint y: 621, endPoint x: 770, endPoint y: 500, distance: 251.2
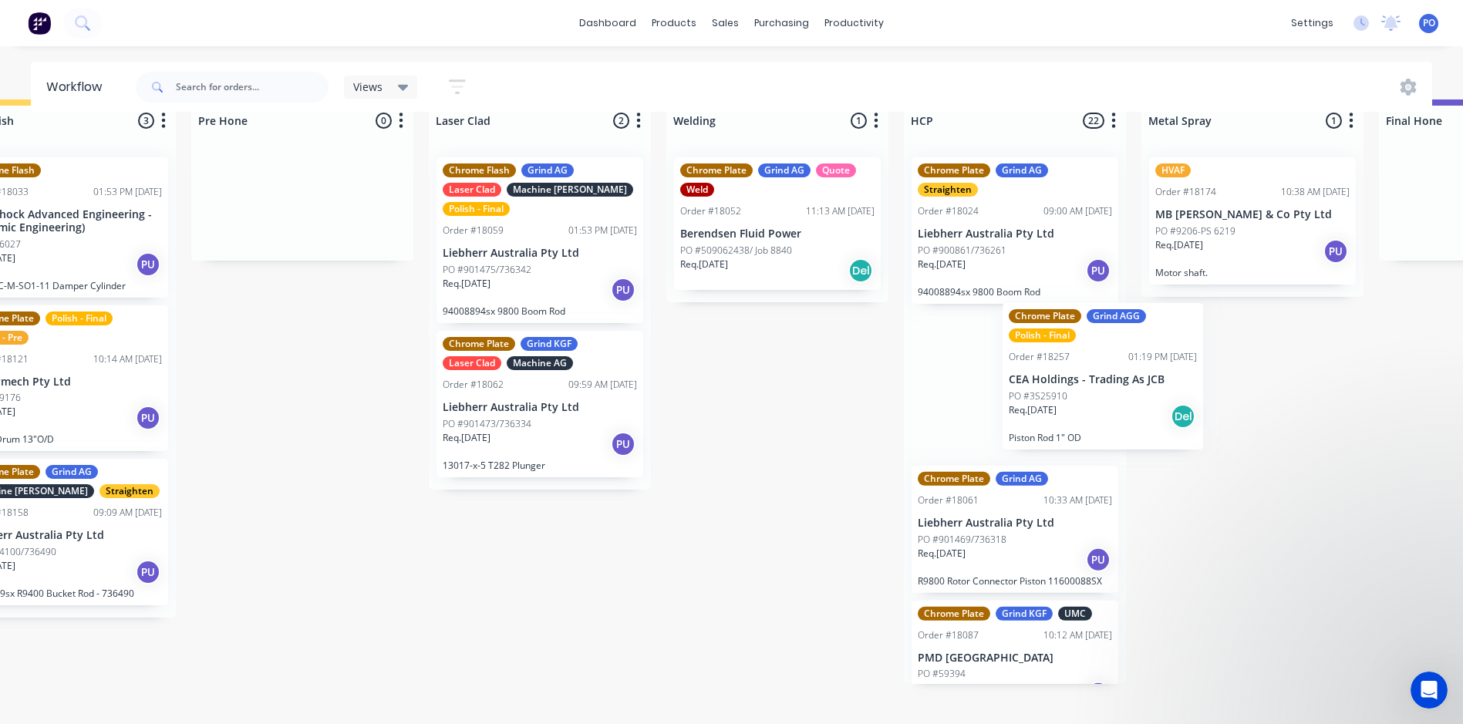
scroll to position [32, 1746]
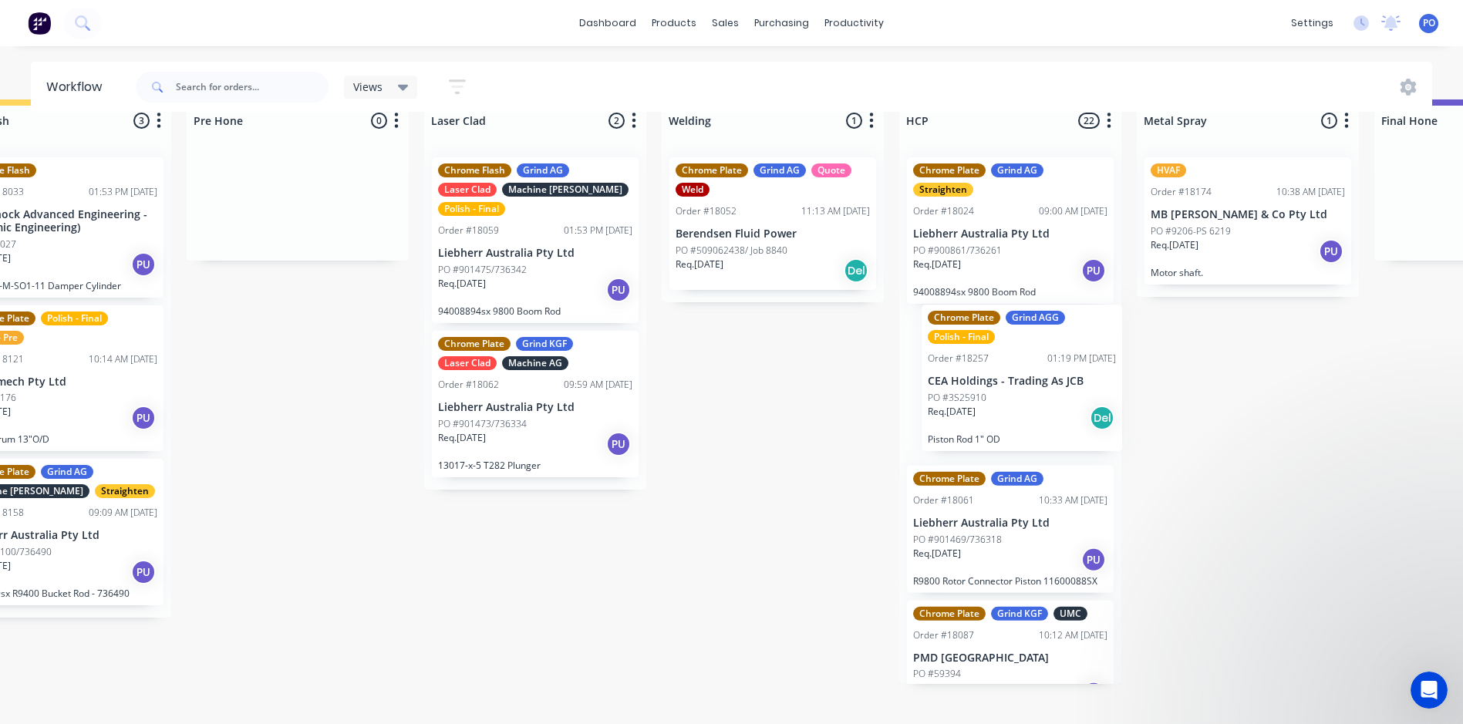
drag, startPoint x: 396, startPoint y: 490, endPoint x: 1045, endPoint y: 410, distance: 654.1
click at [1045, 410] on div "Submitted 5 Status colour #273444 hex #273444 Save Cancel Summaries Total order…" at bounding box center [645, 420] width 4807 height 642
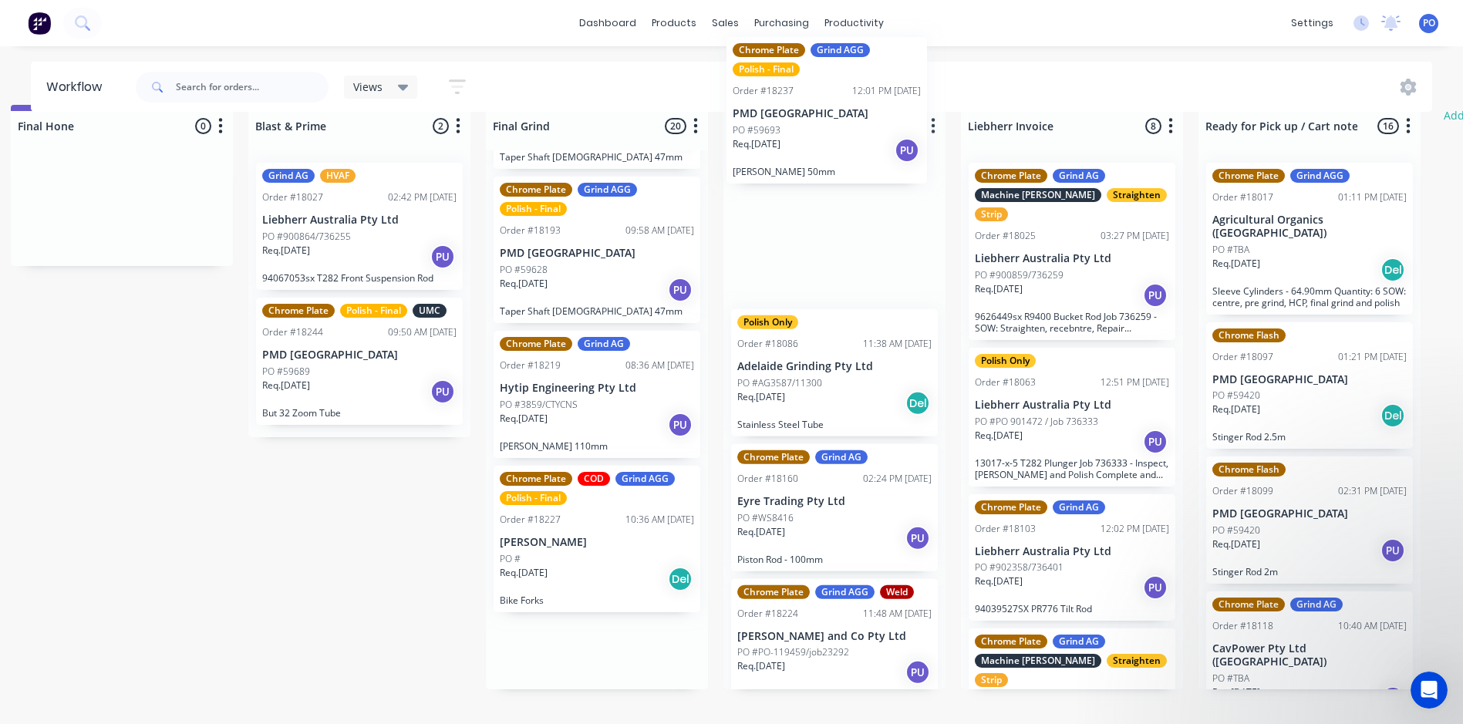
scroll to position [0, 3110]
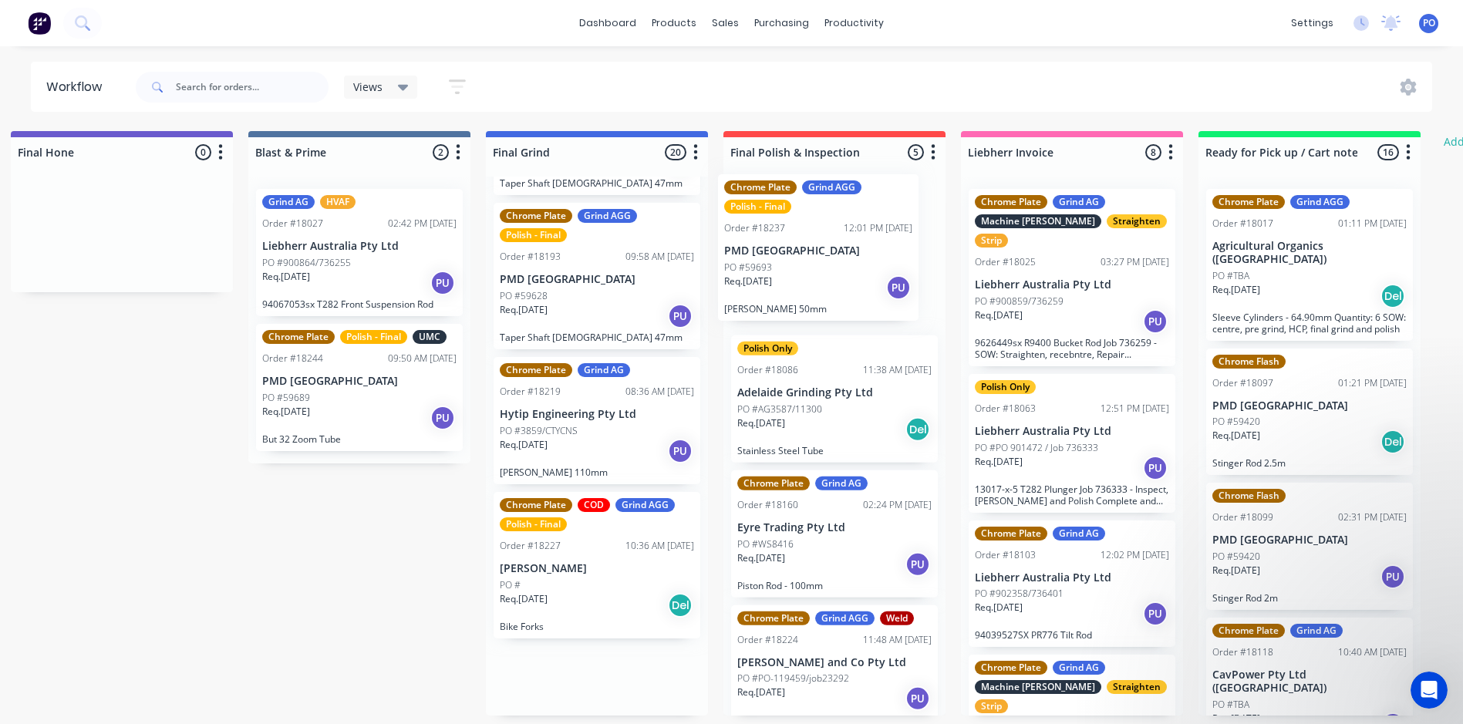
drag, startPoint x: 622, startPoint y: 611, endPoint x: 850, endPoint y: 278, distance: 403.8
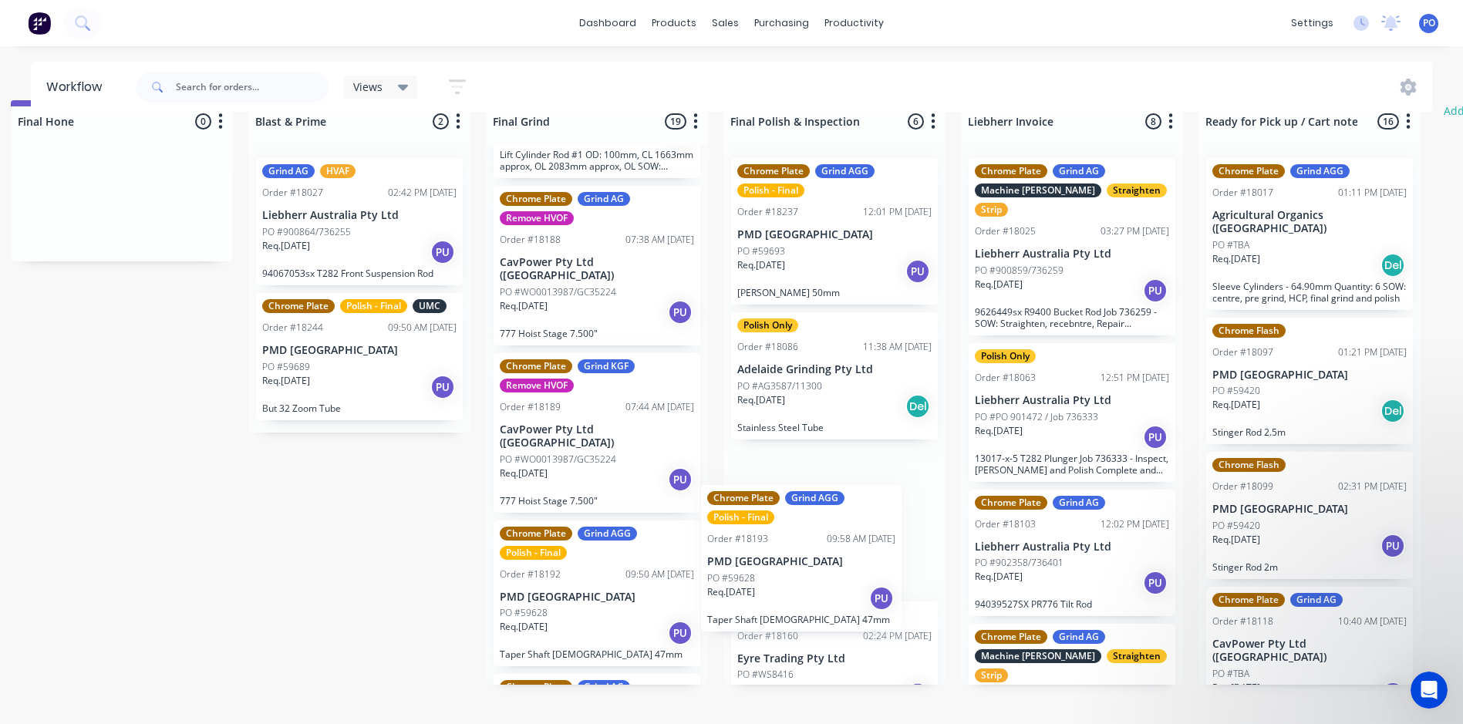
scroll to position [37, 3110]
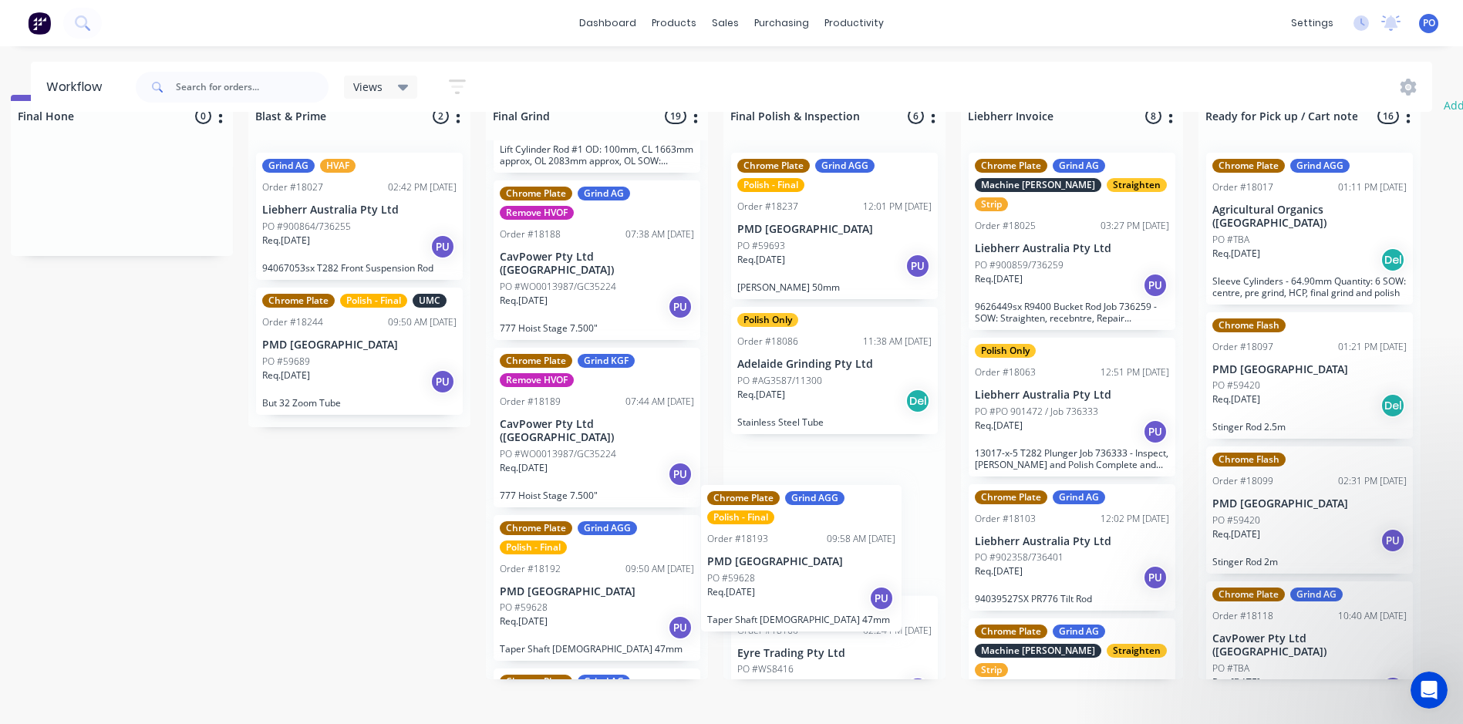
drag, startPoint x: 594, startPoint y: 689, endPoint x: 800, endPoint y: 542, distance: 252.7
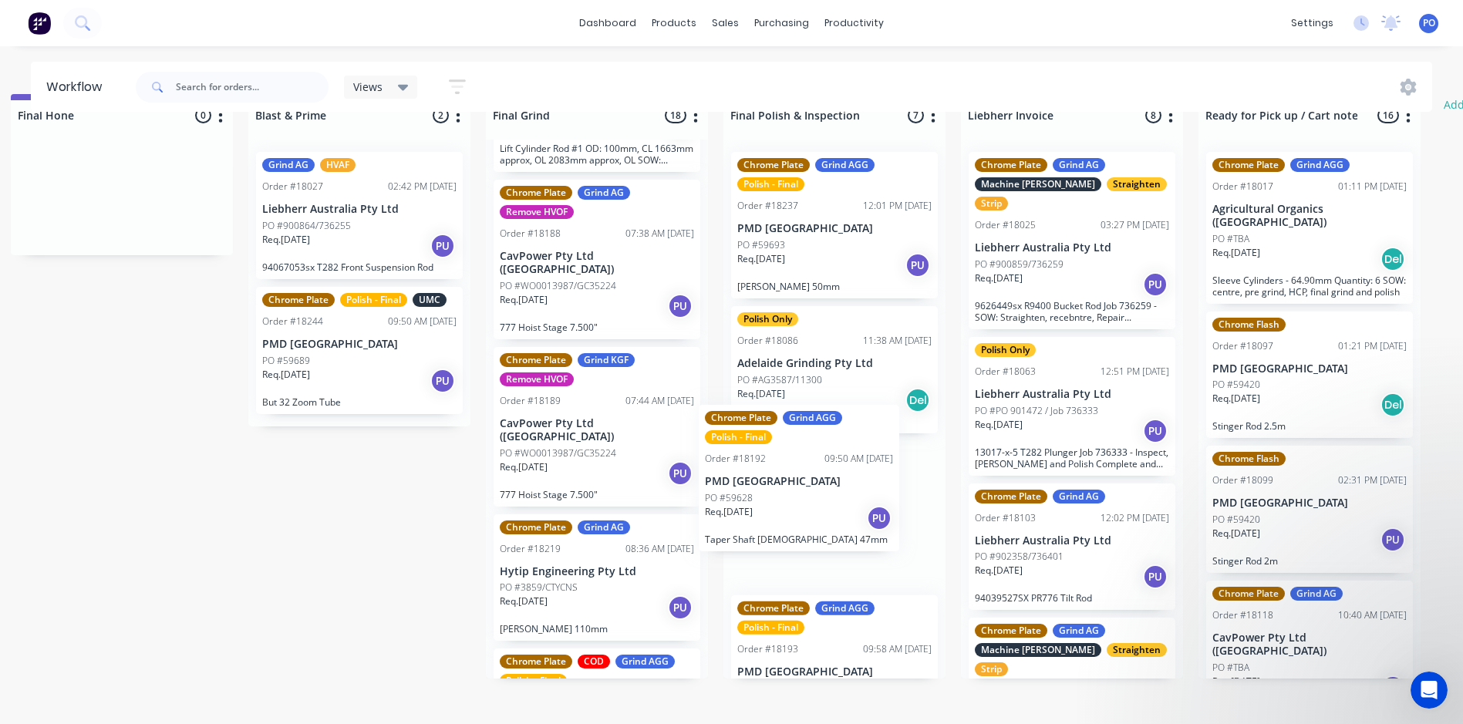
drag, startPoint x: 594, startPoint y: 537, endPoint x: 804, endPoint y: 504, distance: 213.0
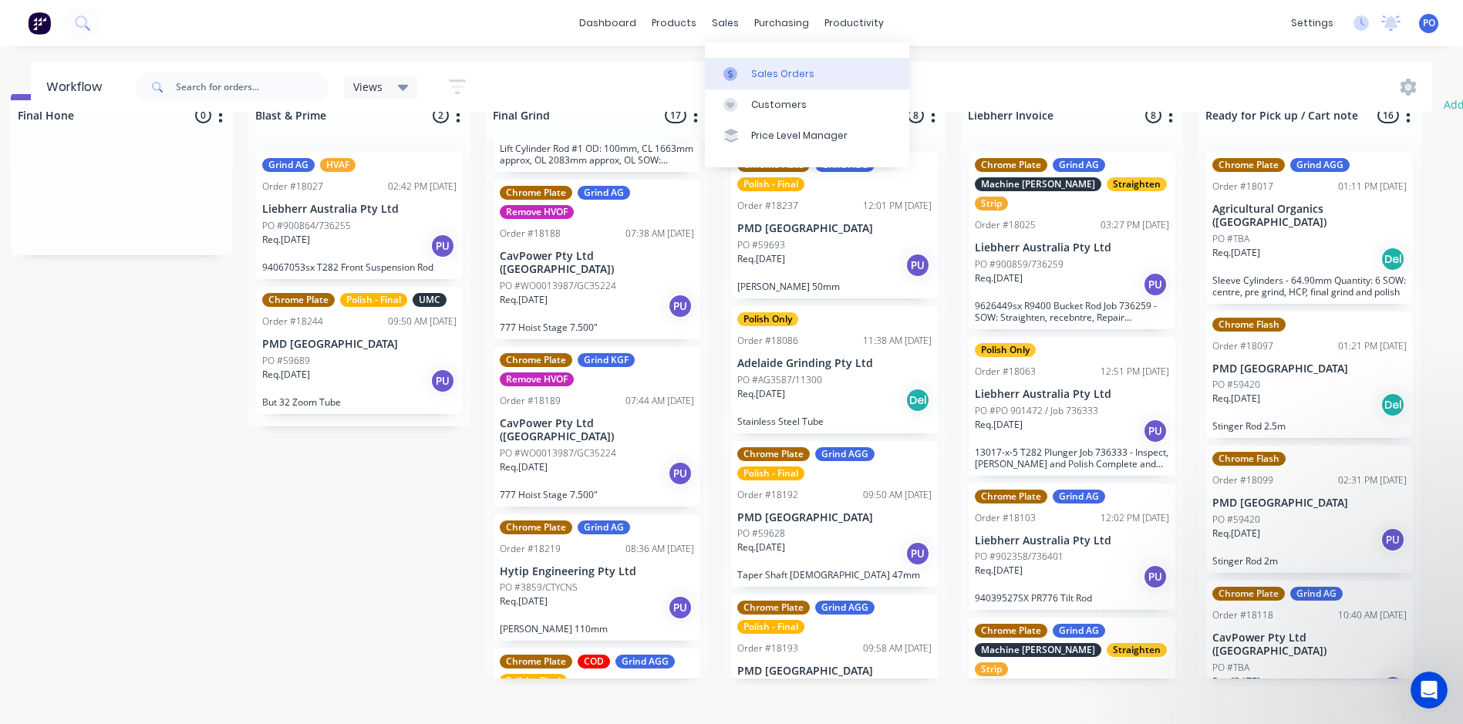
click at [781, 72] on div "Sales Orders" at bounding box center [782, 74] width 63 height 14
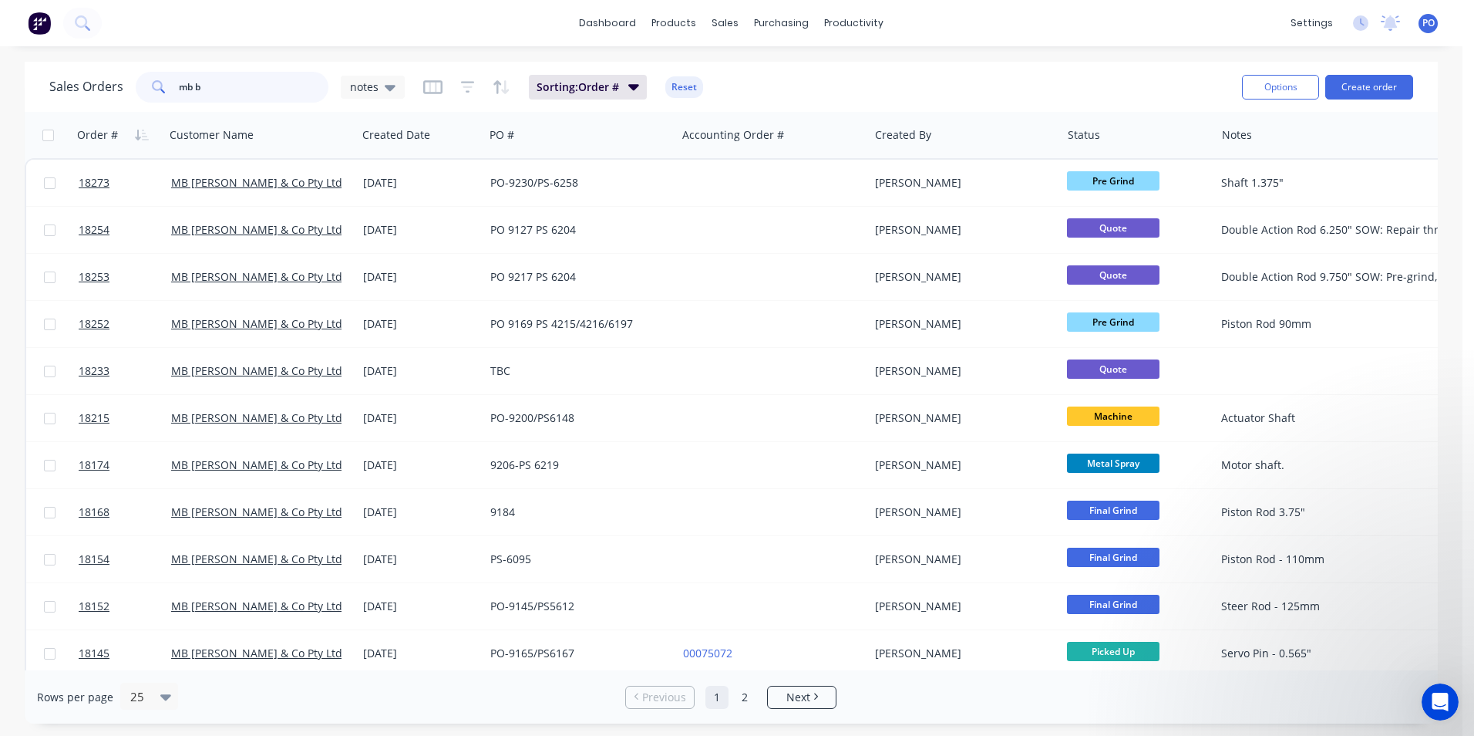
drag, startPoint x: 224, startPoint y: 90, endPoint x: 106, endPoint y: 85, distance: 118.1
click at [106, 85] on div "Sales Orders mb b notes" at bounding box center [226, 87] width 355 height 31
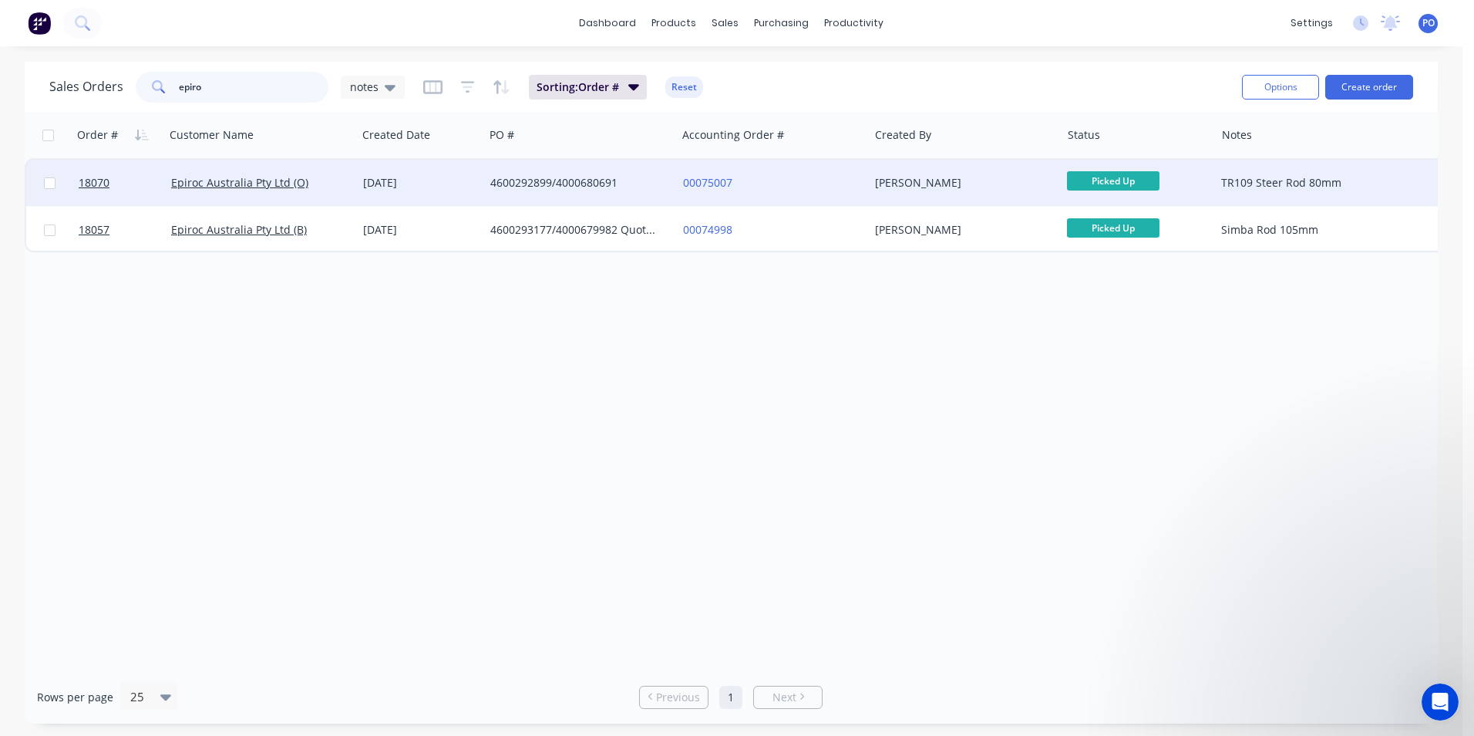
type input "epiro"
click at [797, 189] on div "00075007" at bounding box center [768, 182] width 171 height 15
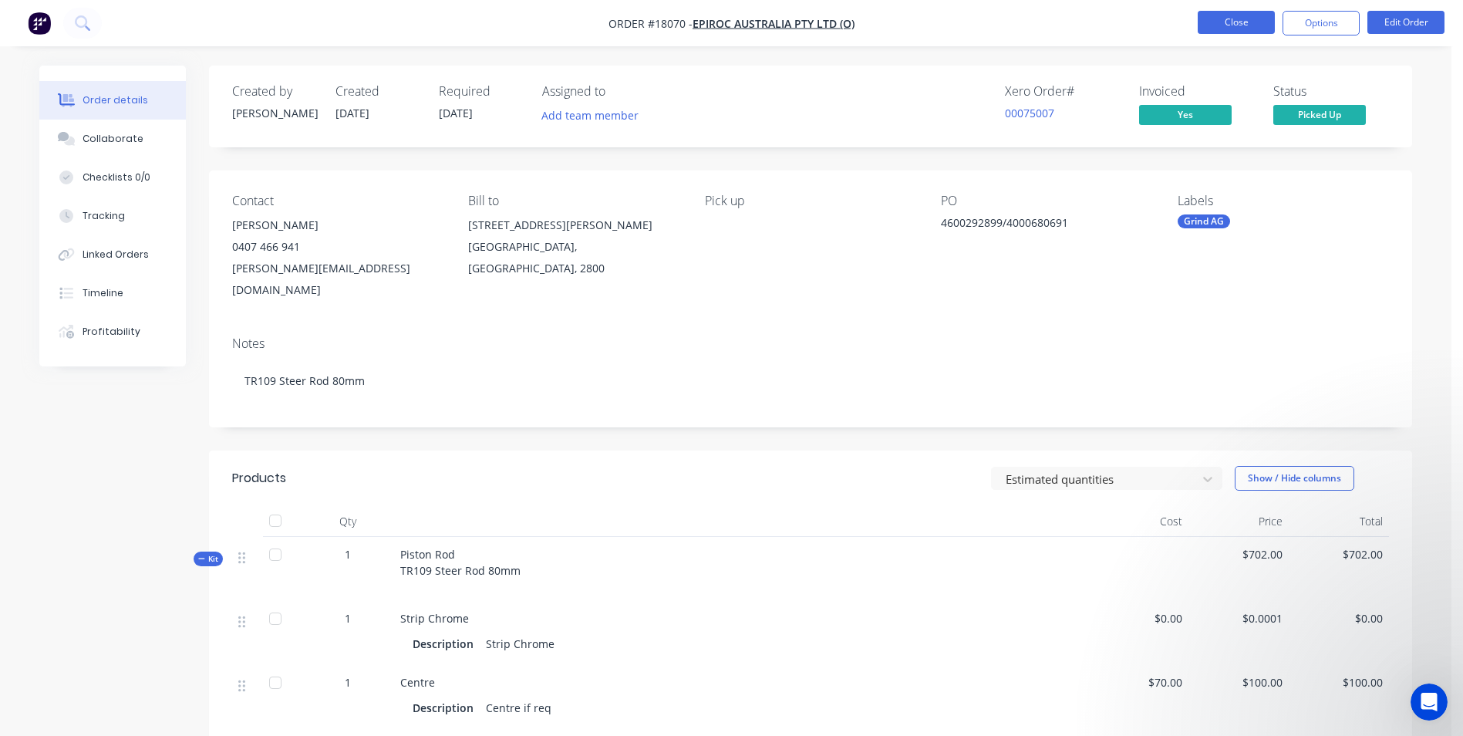
click at [1261, 27] on button "Close" at bounding box center [1235, 22] width 77 height 23
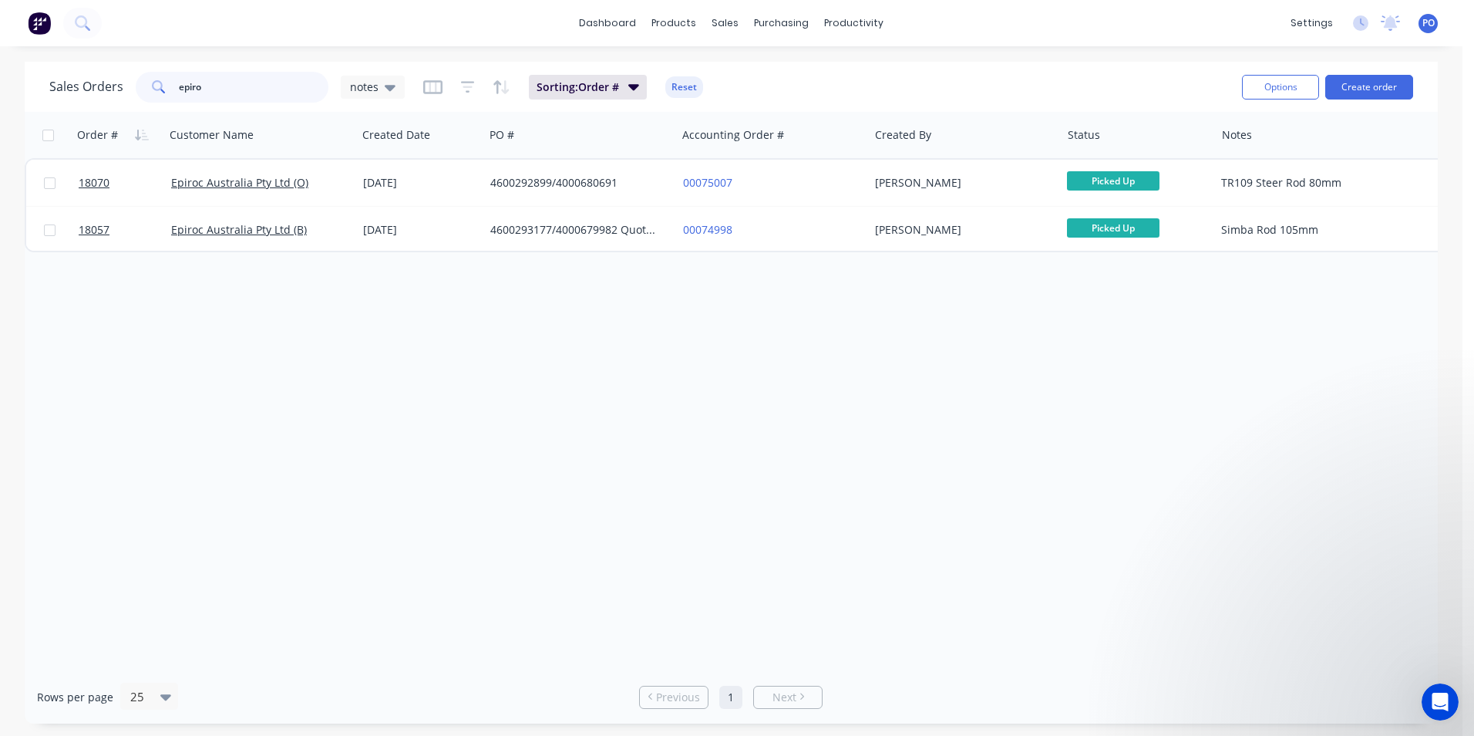
drag, startPoint x: 202, startPoint y: 88, endPoint x: 68, endPoint y: 43, distance: 141.4
click at [99, 76] on div "Sales Orders epiro notes" at bounding box center [226, 87] width 355 height 31
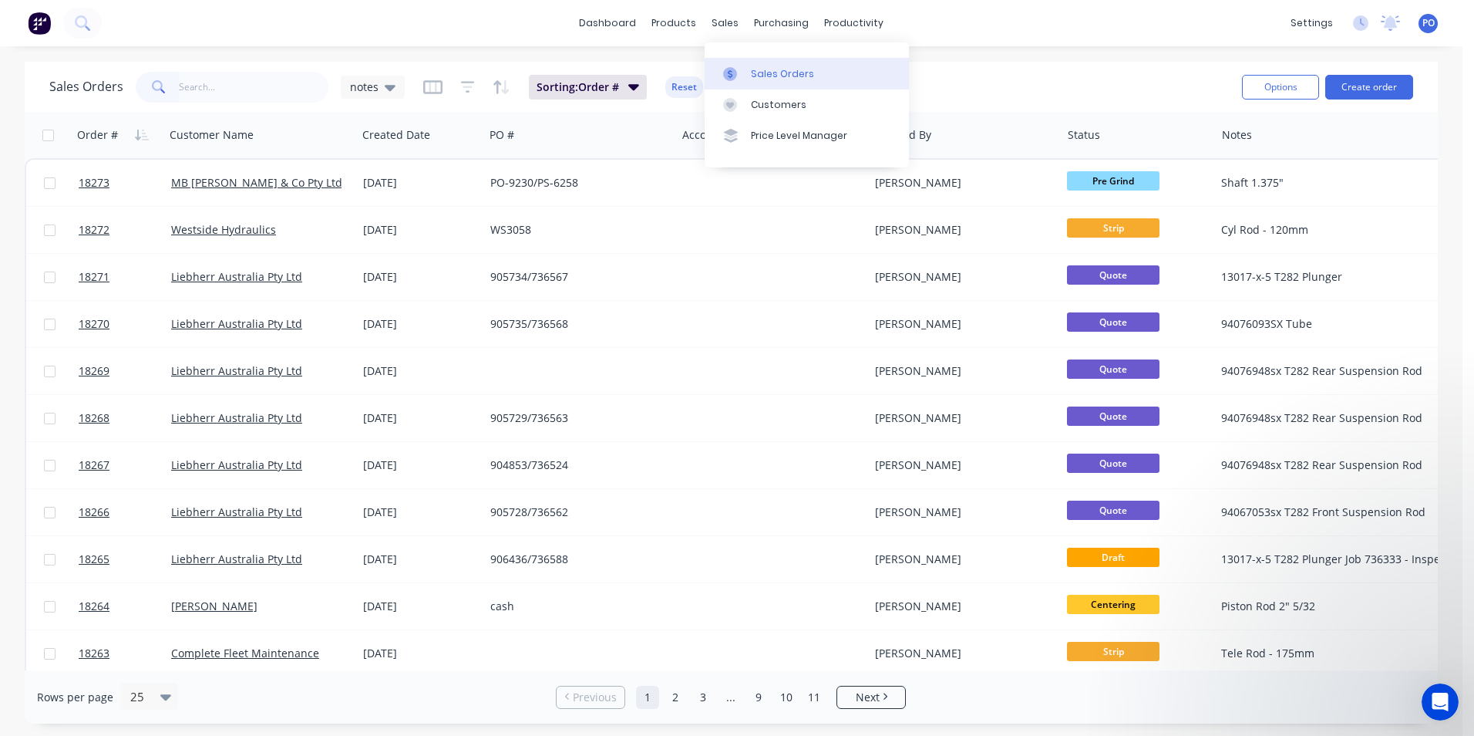
click at [760, 75] on div "Sales Orders" at bounding box center [782, 74] width 63 height 14
click at [1374, 86] on button "Create order" at bounding box center [1369, 87] width 88 height 25
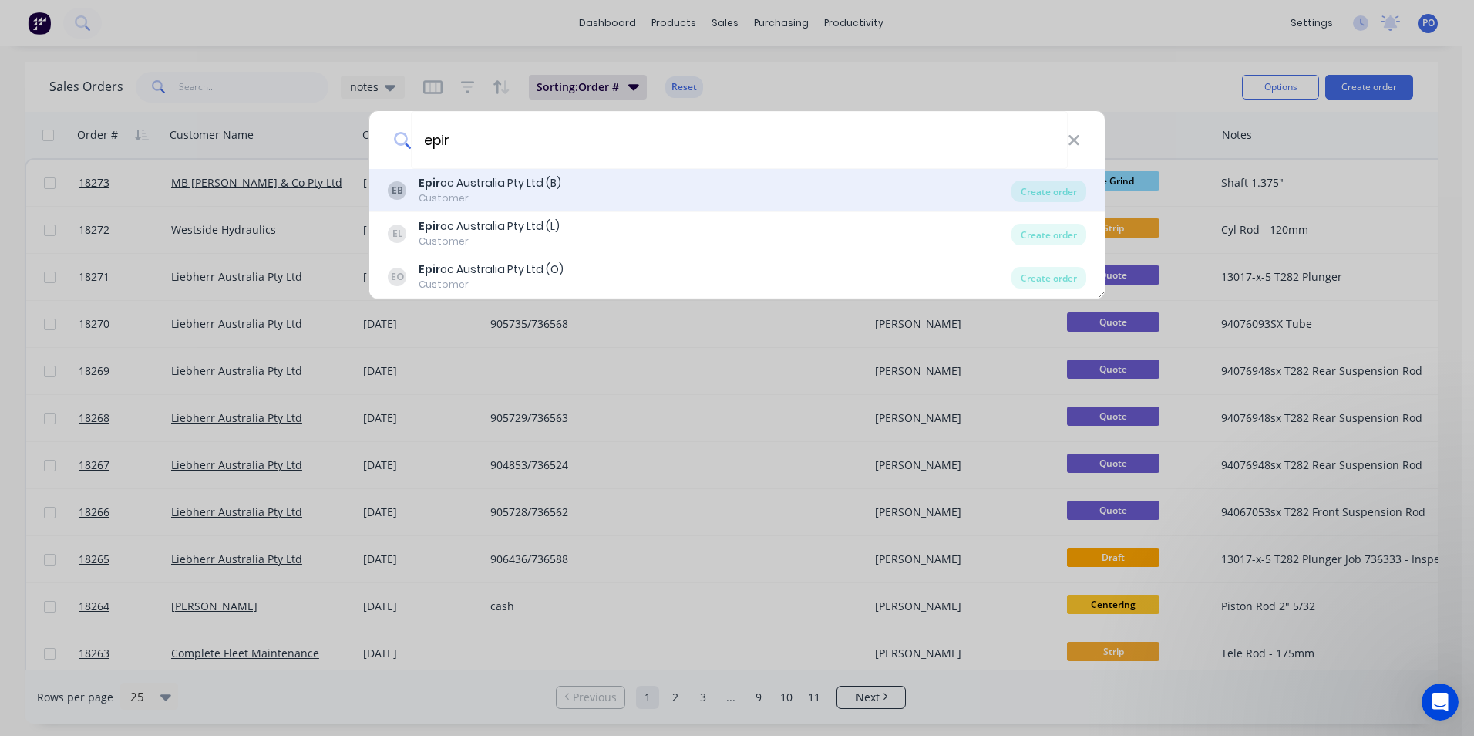
type input "epir"
click at [656, 191] on div "[PERSON_NAME] oc Australia Pty Ltd (B) Customer" at bounding box center [700, 190] width 624 height 30
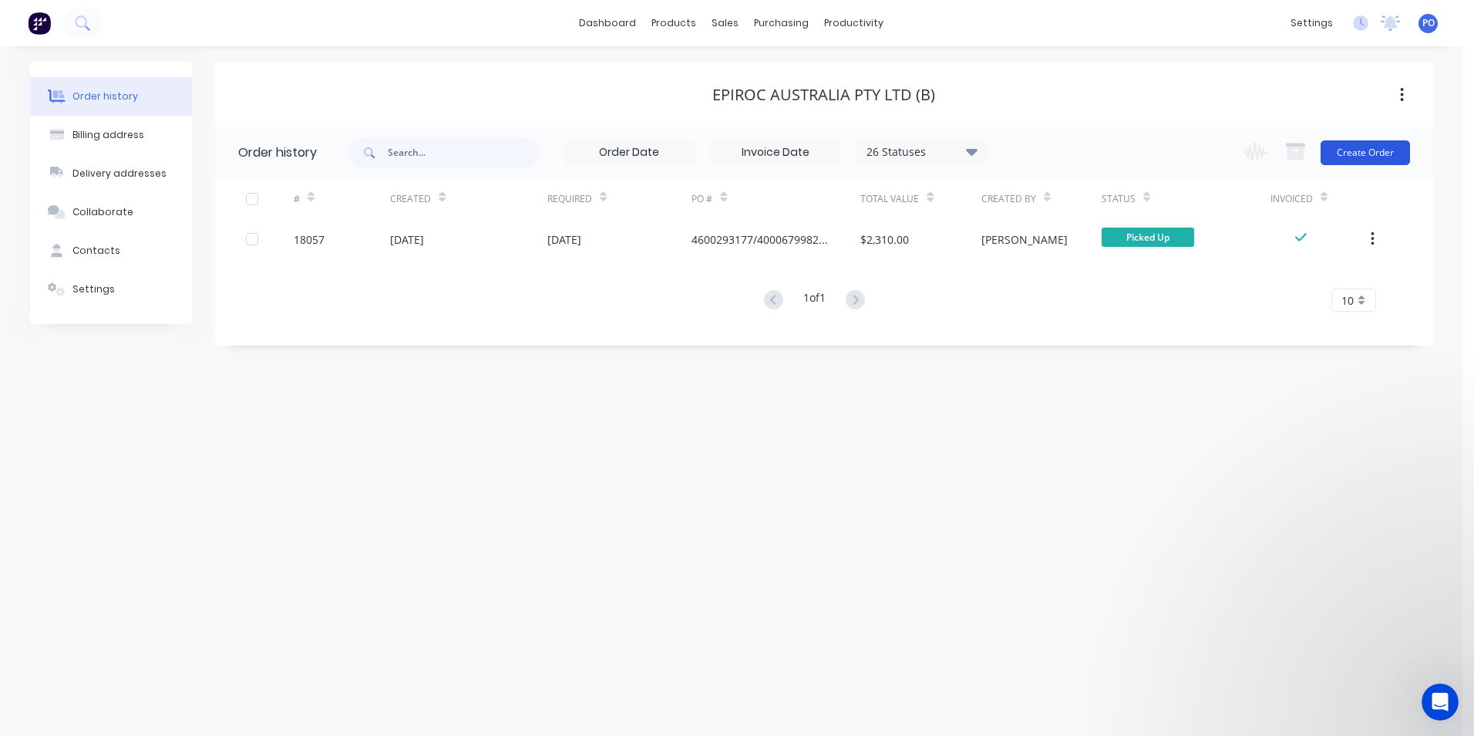
click at [1355, 148] on button "Create Order" at bounding box center [1365, 152] width 89 height 25
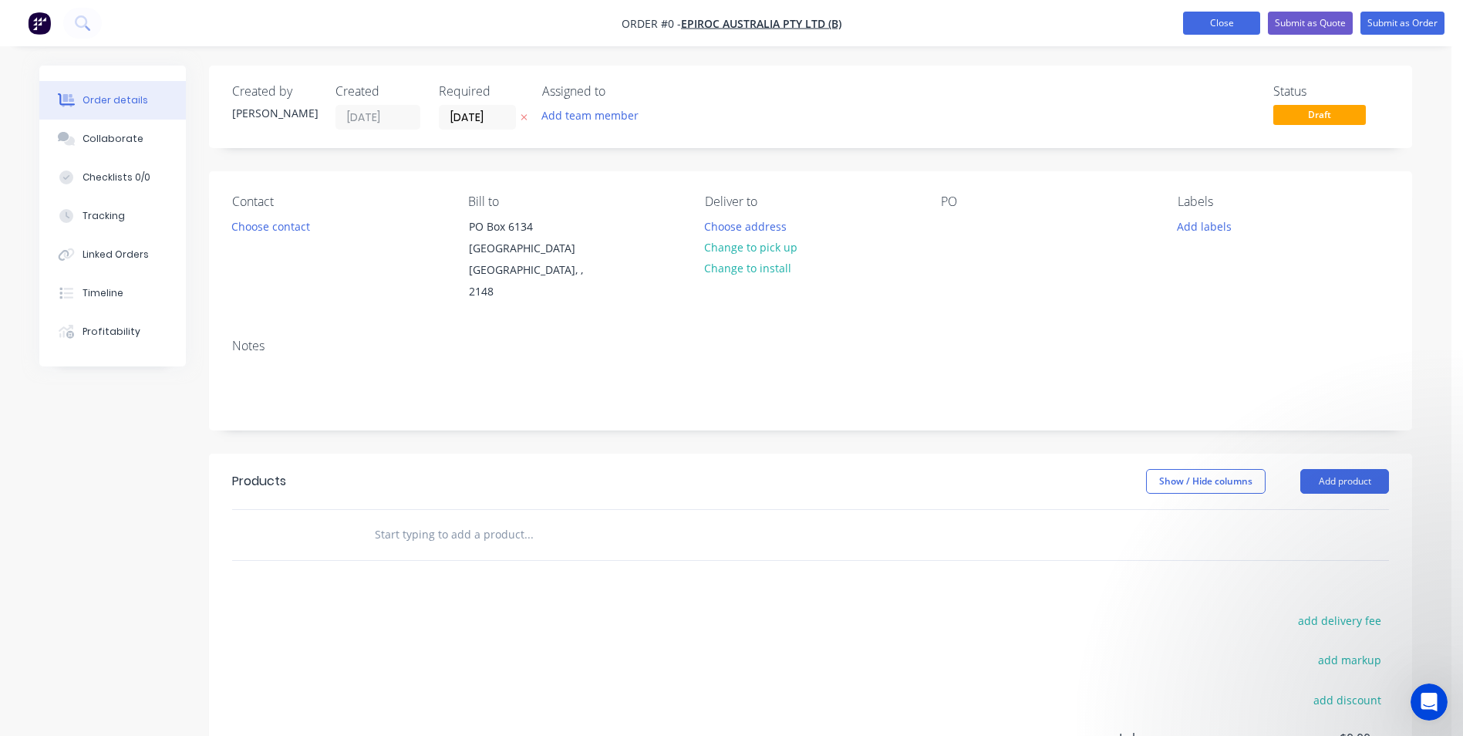
click at [1226, 29] on button "Close" at bounding box center [1221, 23] width 77 height 23
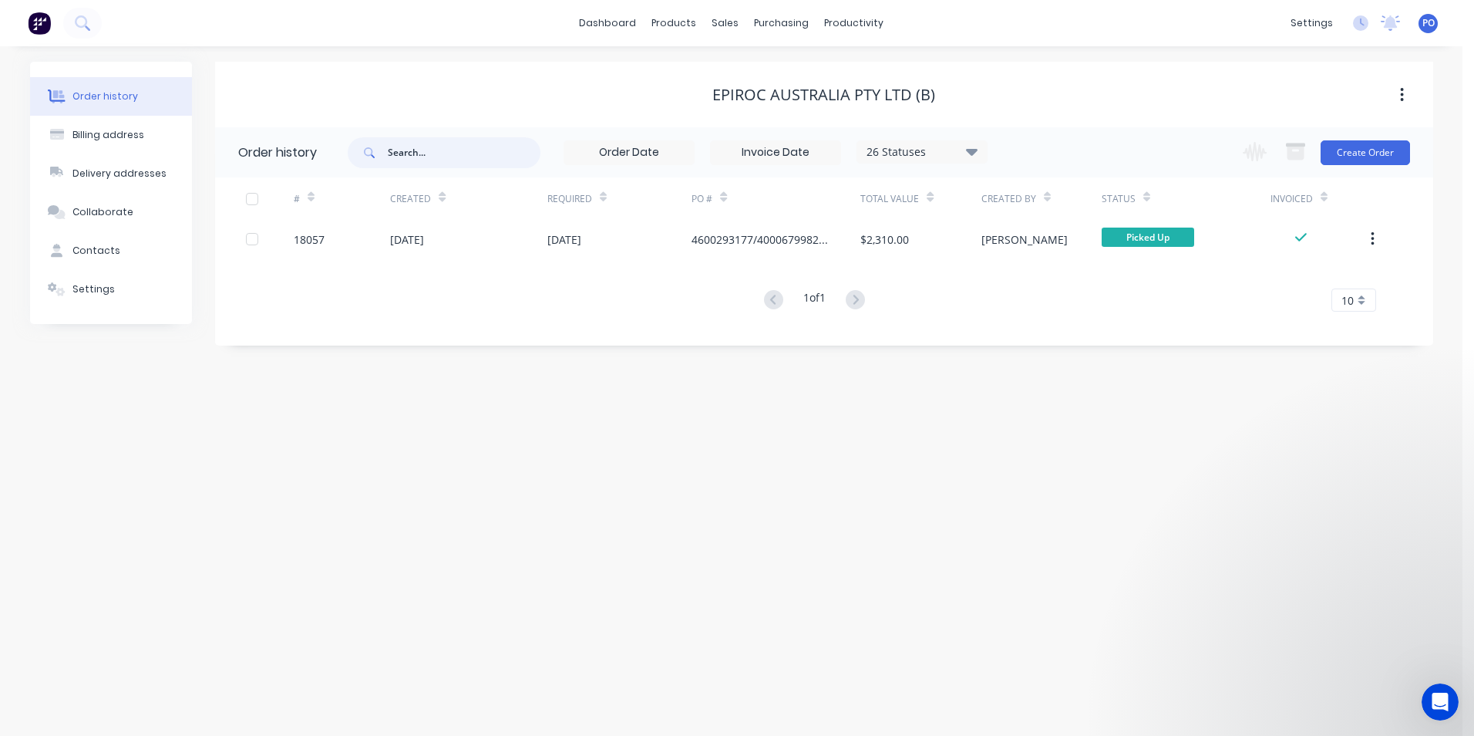
click at [461, 156] on input "text" at bounding box center [464, 152] width 153 height 31
type input "b"
click at [776, 105] on div "Customers" at bounding box center [779, 105] width 56 height 14
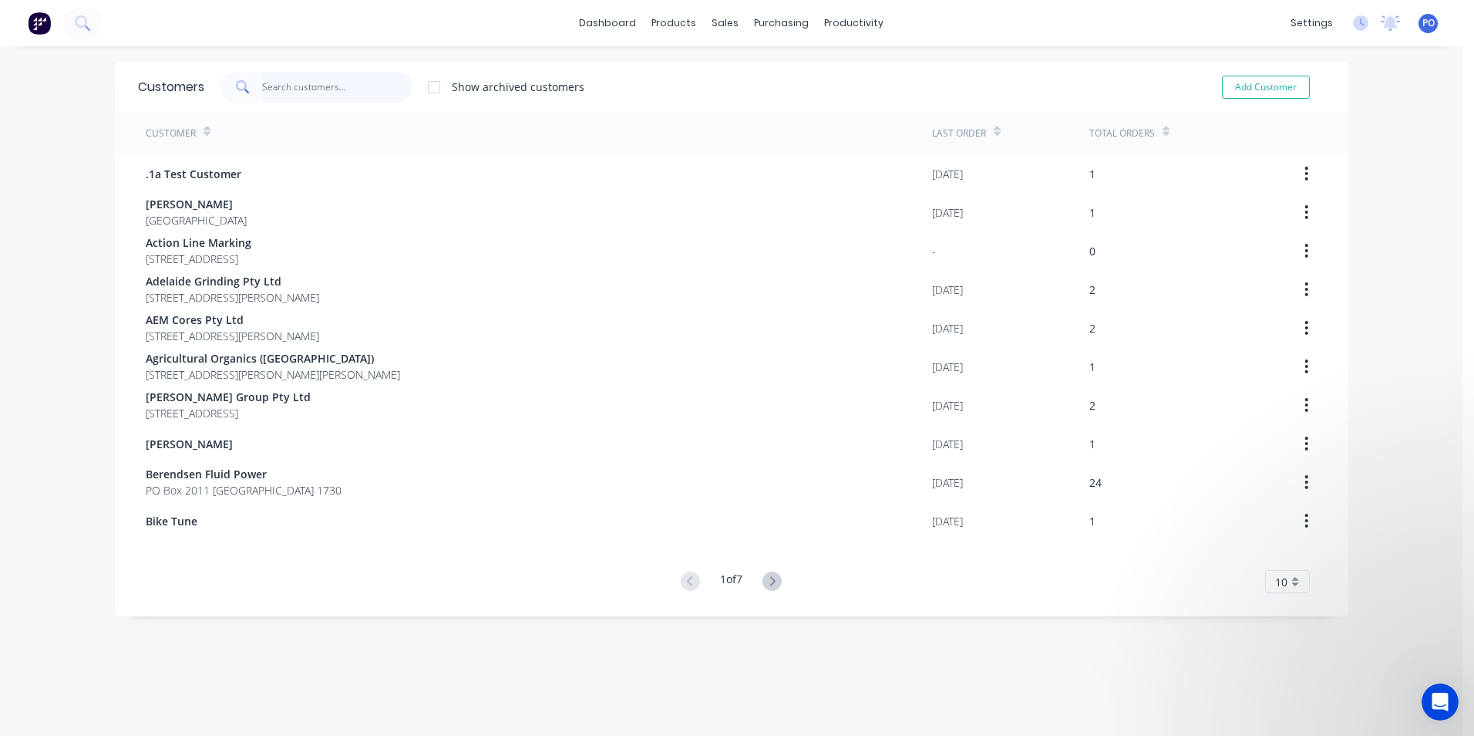
click at [291, 94] on input "text" at bounding box center [337, 87] width 150 height 31
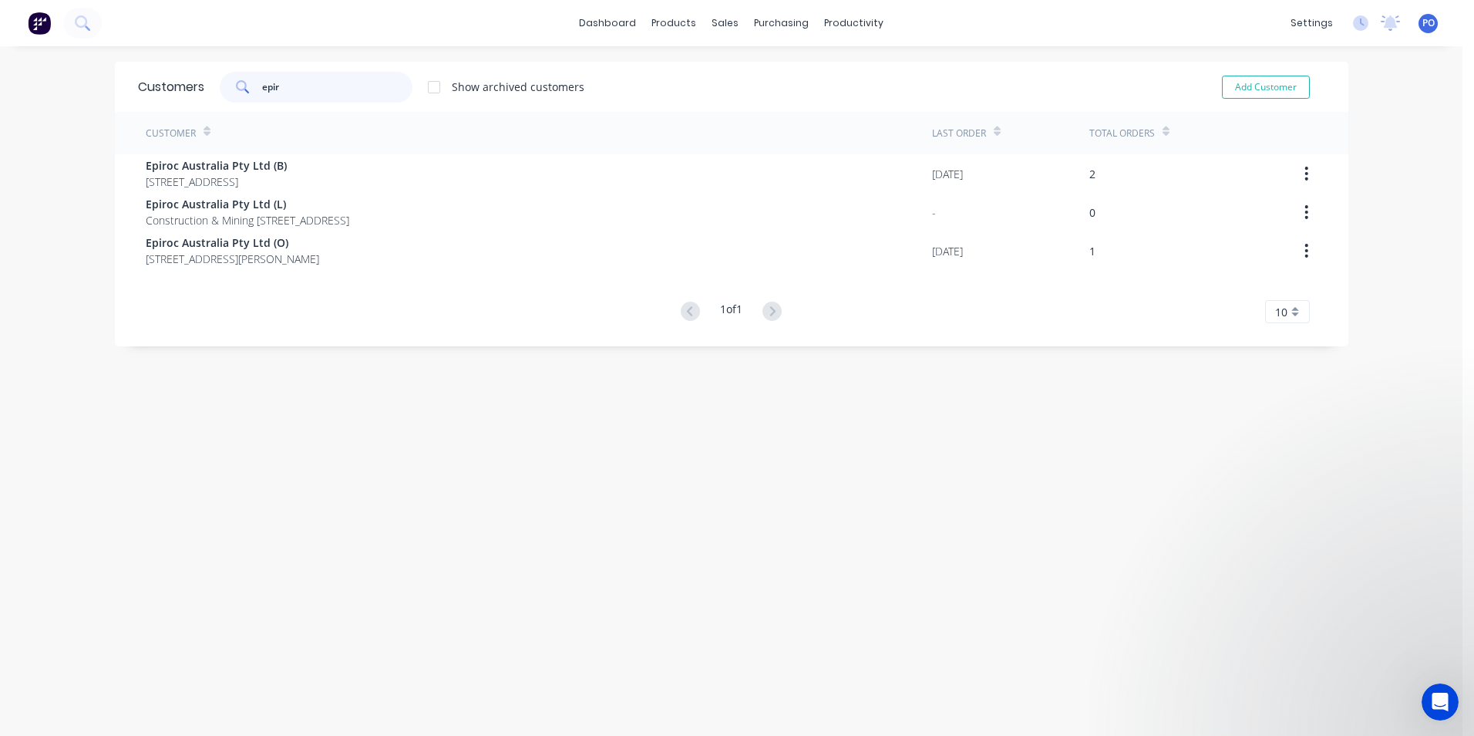
type input "epiro"
drag, startPoint x: 307, startPoint y: 93, endPoint x: 247, endPoint y: 89, distance: 59.5
click at [247, 89] on div "epiro" at bounding box center [316, 87] width 193 height 31
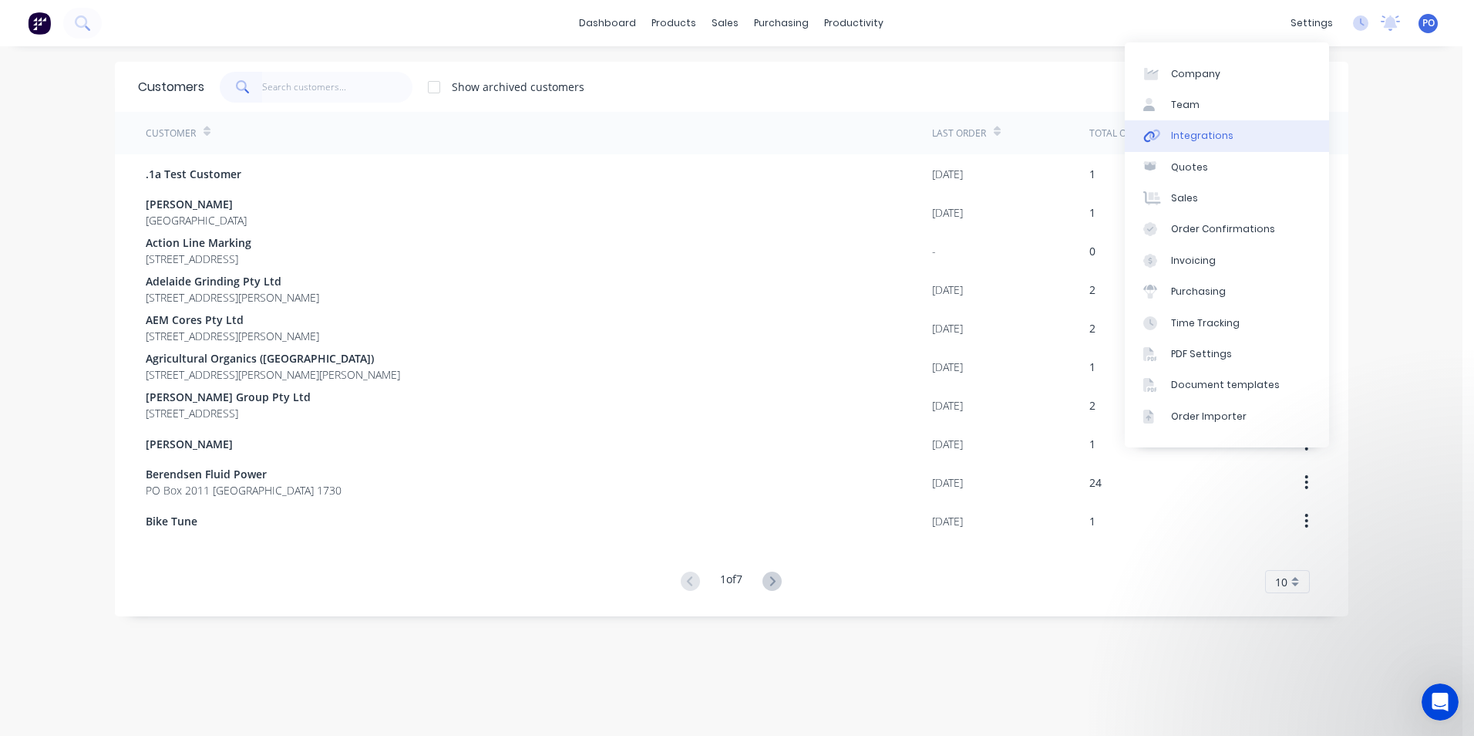
click at [1204, 131] on div "Integrations" at bounding box center [1202, 136] width 62 height 14
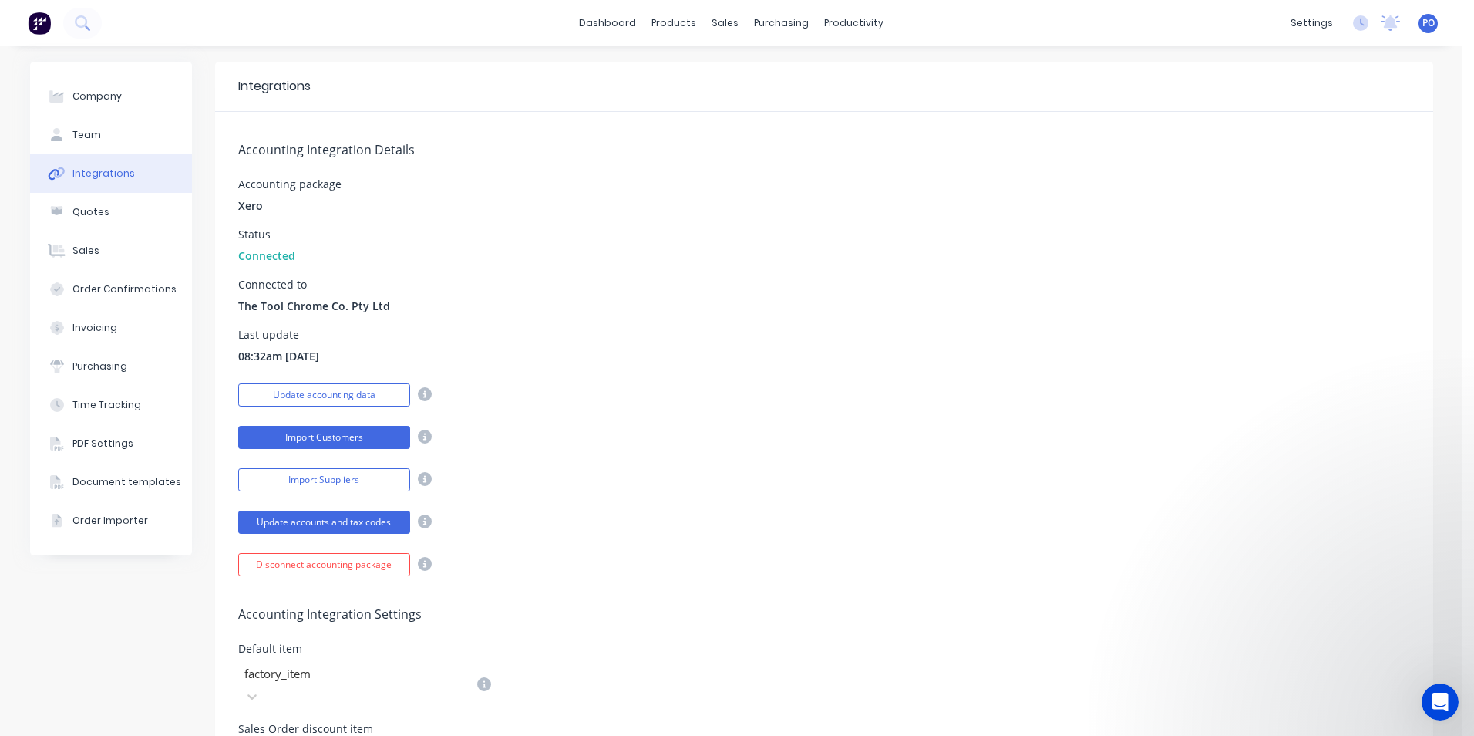
click at [384, 442] on button "Import Customers" at bounding box center [324, 437] width 172 height 23
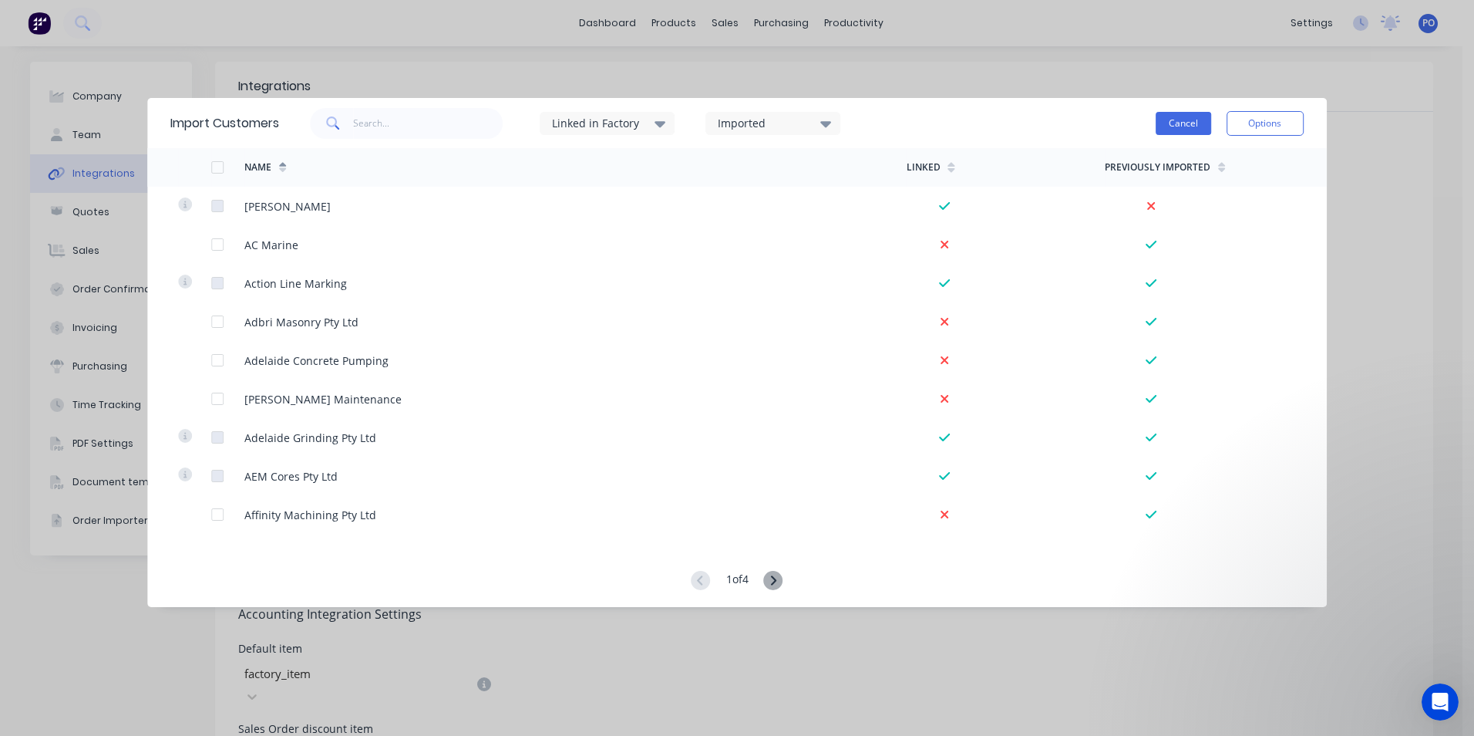
click at [1173, 125] on button "Cancel" at bounding box center [1184, 123] width 56 height 23
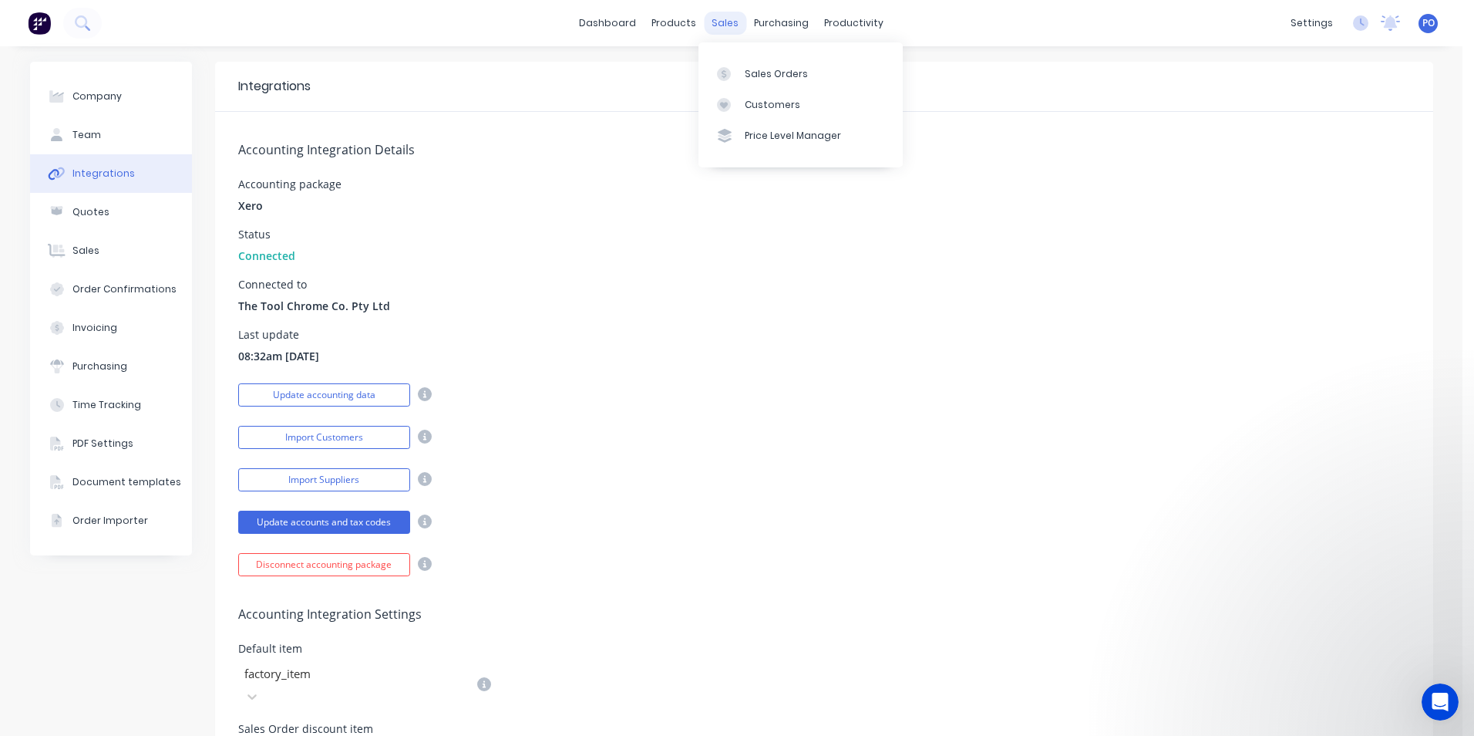
click at [722, 29] on div "sales" at bounding box center [725, 23] width 42 height 23
click at [761, 74] on div "Sales Orders" at bounding box center [776, 74] width 63 height 14
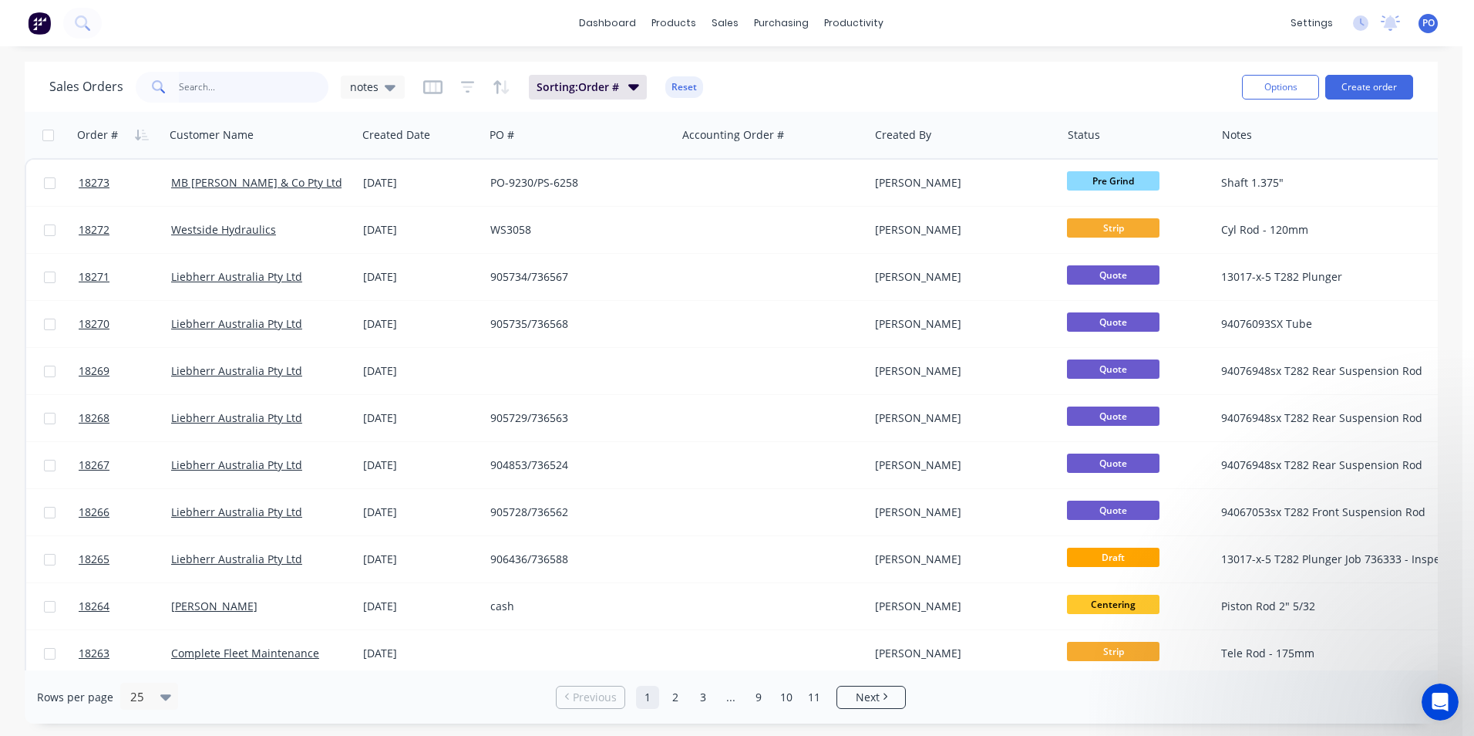
click at [186, 84] on input "text" at bounding box center [254, 87] width 150 height 31
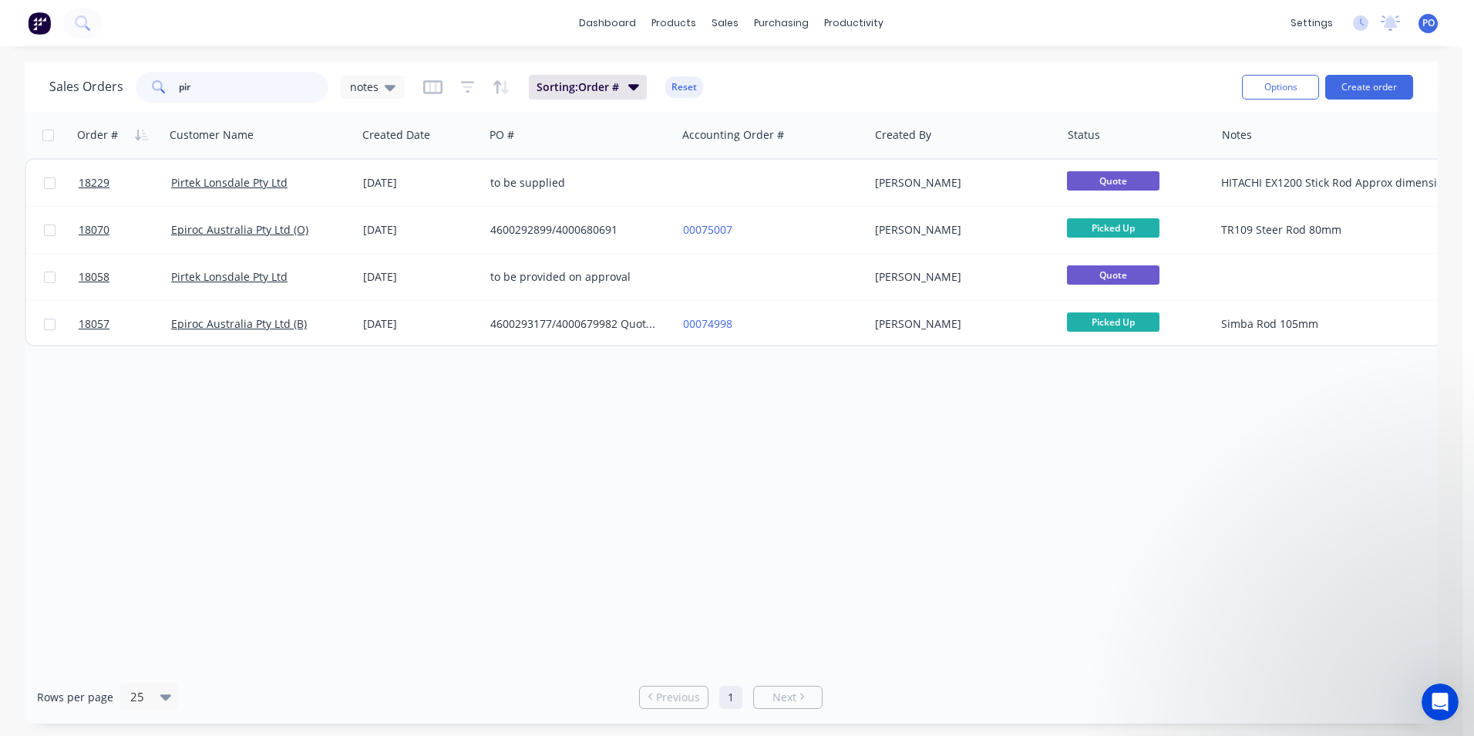
drag, startPoint x: 229, startPoint y: 90, endPoint x: 170, endPoint y: 87, distance: 59.4
click at [170, 87] on div "pir" at bounding box center [232, 87] width 193 height 31
type input "pir"
click at [739, 96] on link "Customers" at bounding box center [807, 104] width 204 height 31
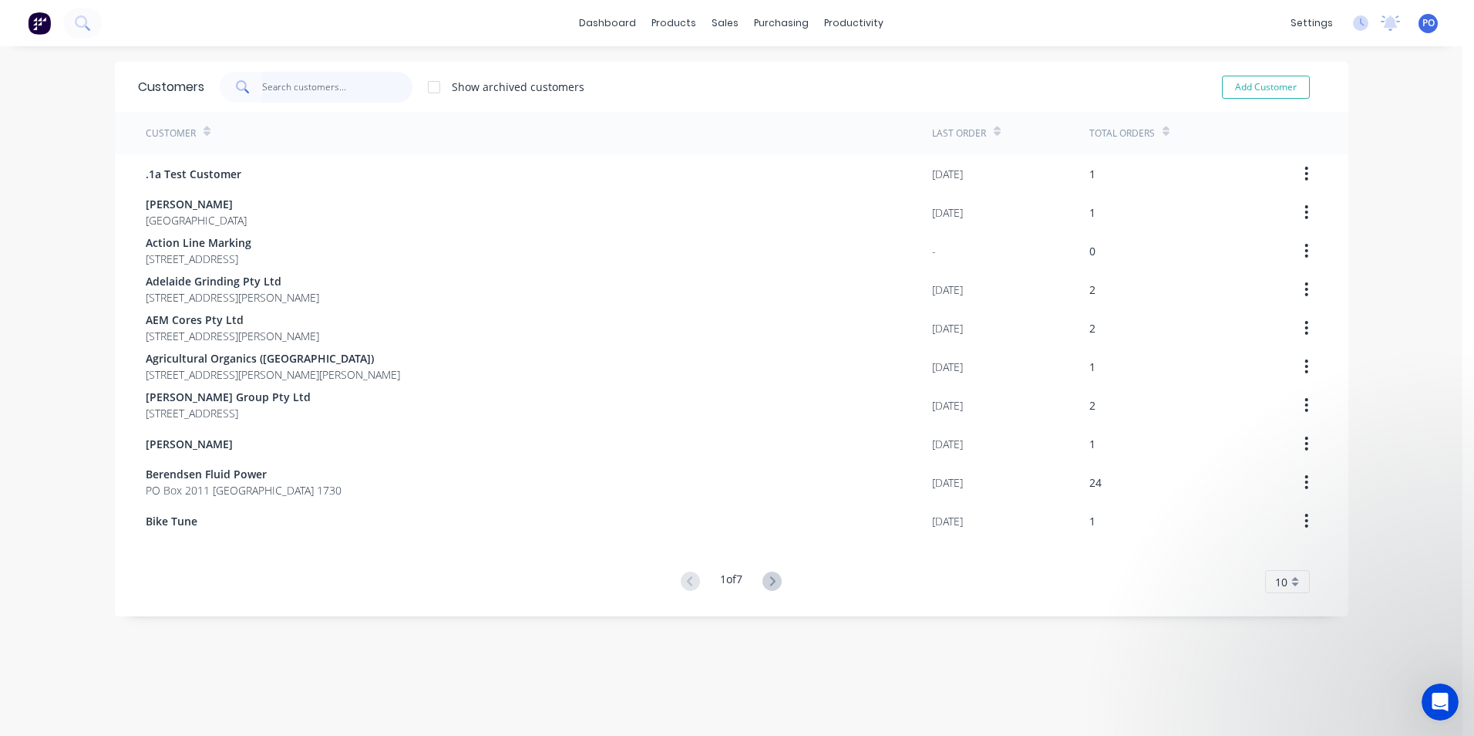
click at [280, 92] on input "text" at bounding box center [337, 87] width 150 height 31
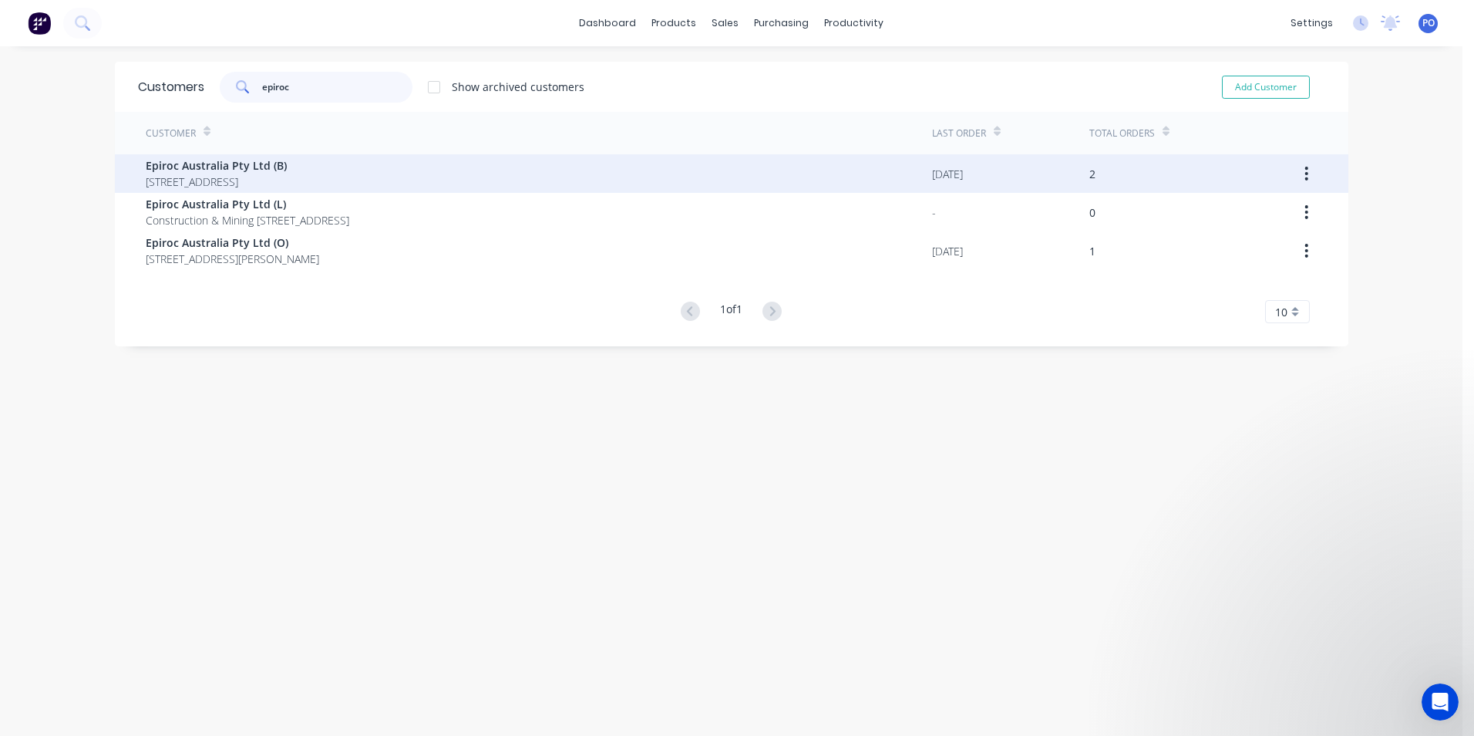
type input "epiroc"
click at [537, 179] on div "Epiroc Australia Pty Ltd (B) [STREET_ADDRESS]" at bounding box center [539, 173] width 786 height 39
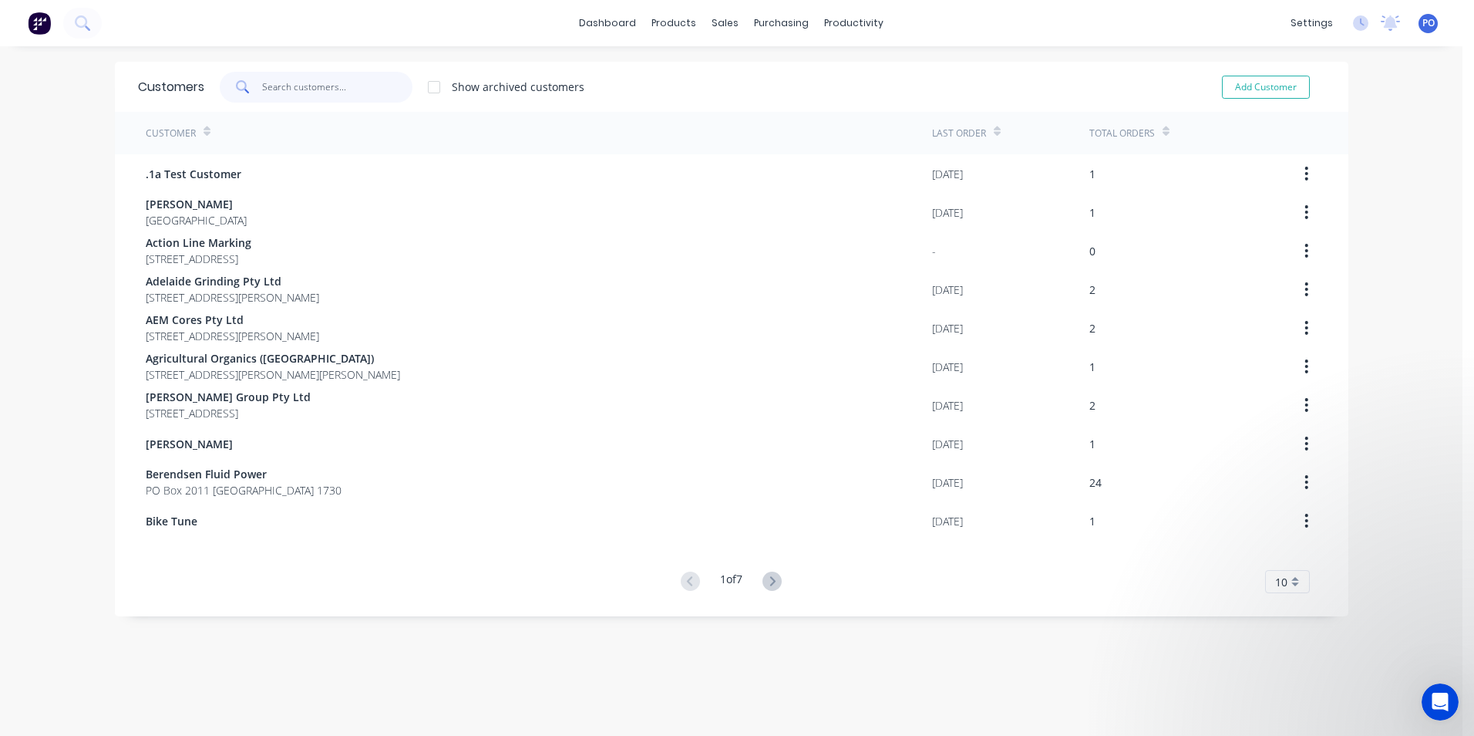
click at [305, 98] on input "text" at bounding box center [337, 87] width 150 height 31
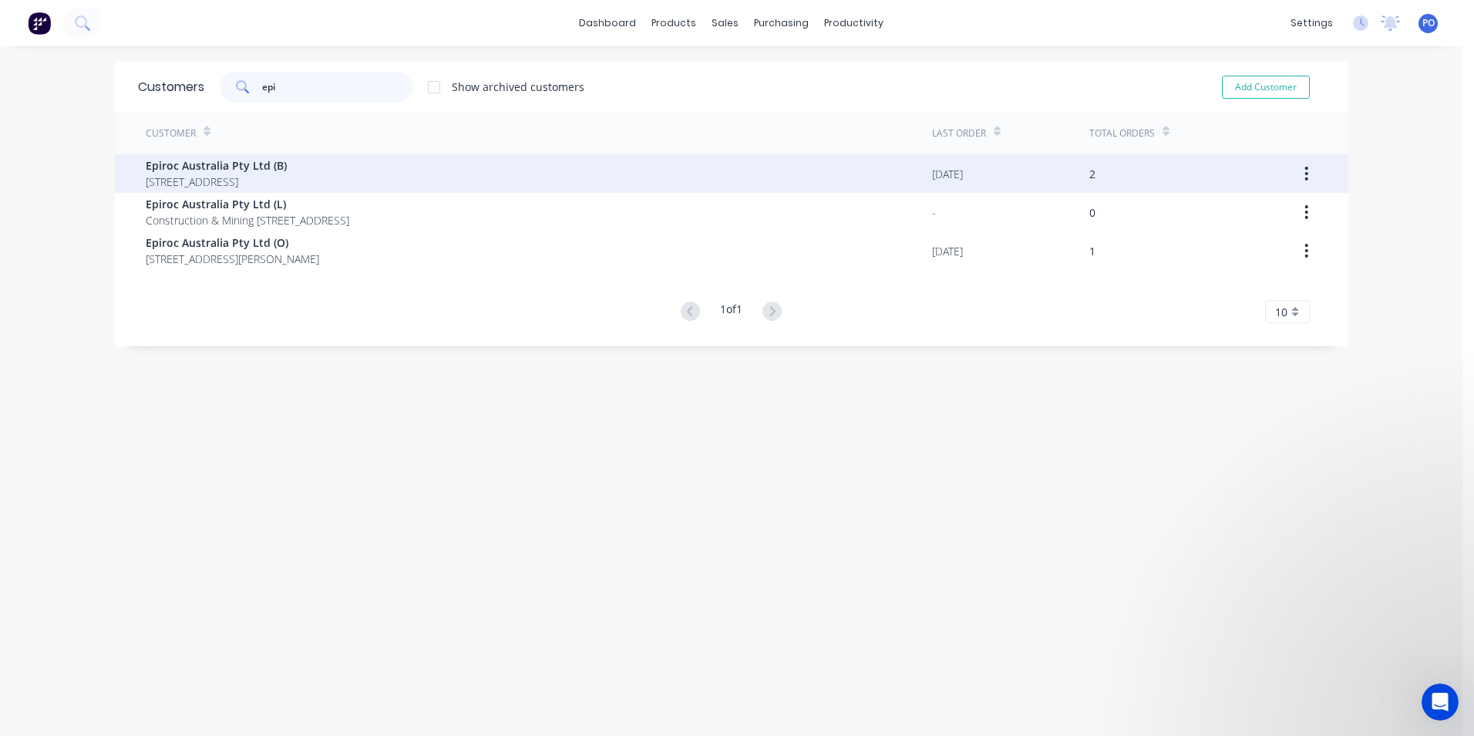
type input "epi"
click at [465, 167] on div "Epiroc Australia Pty Ltd (B) [STREET_ADDRESS]" at bounding box center [539, 173] width 786 height 39
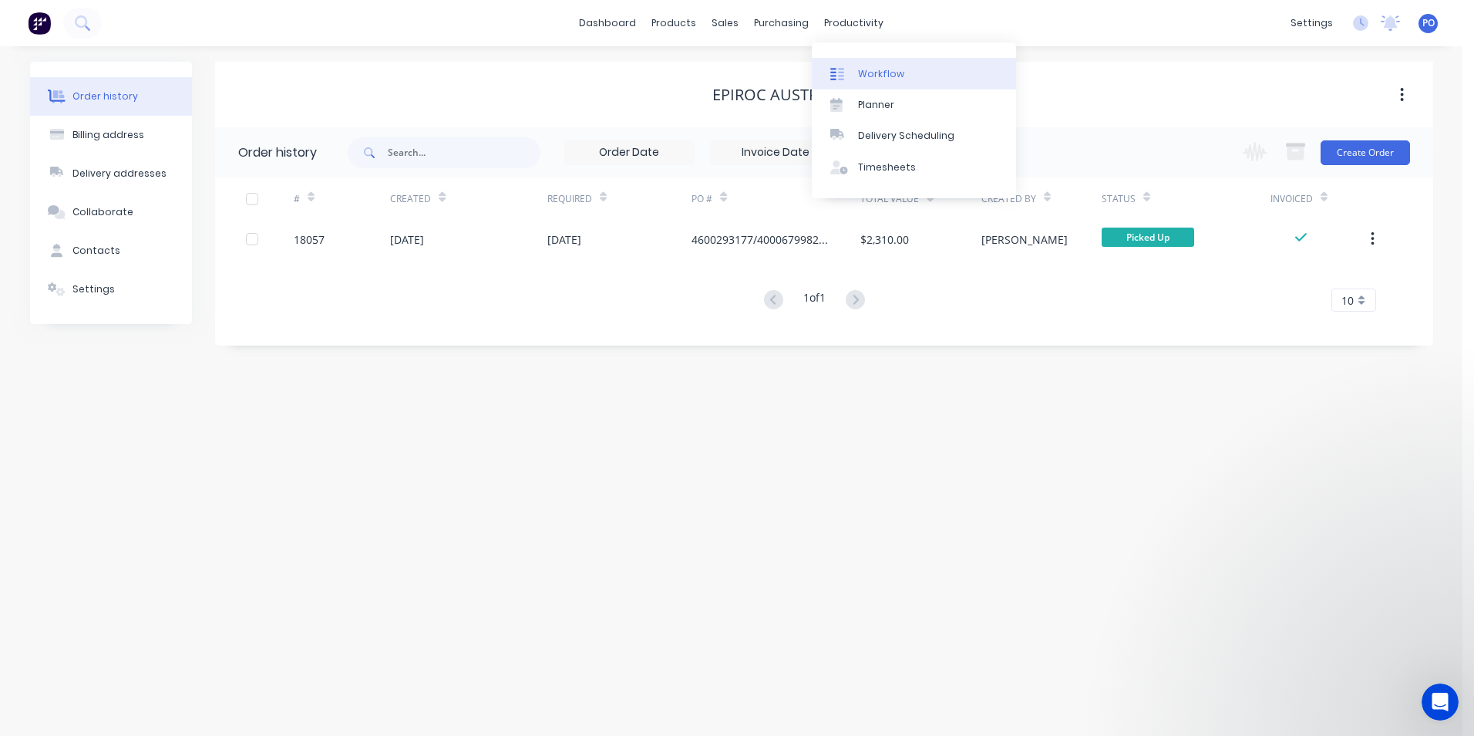
click at [866, 67] on div "Workflow" at bounding box center [881, 74] width 46 height 14
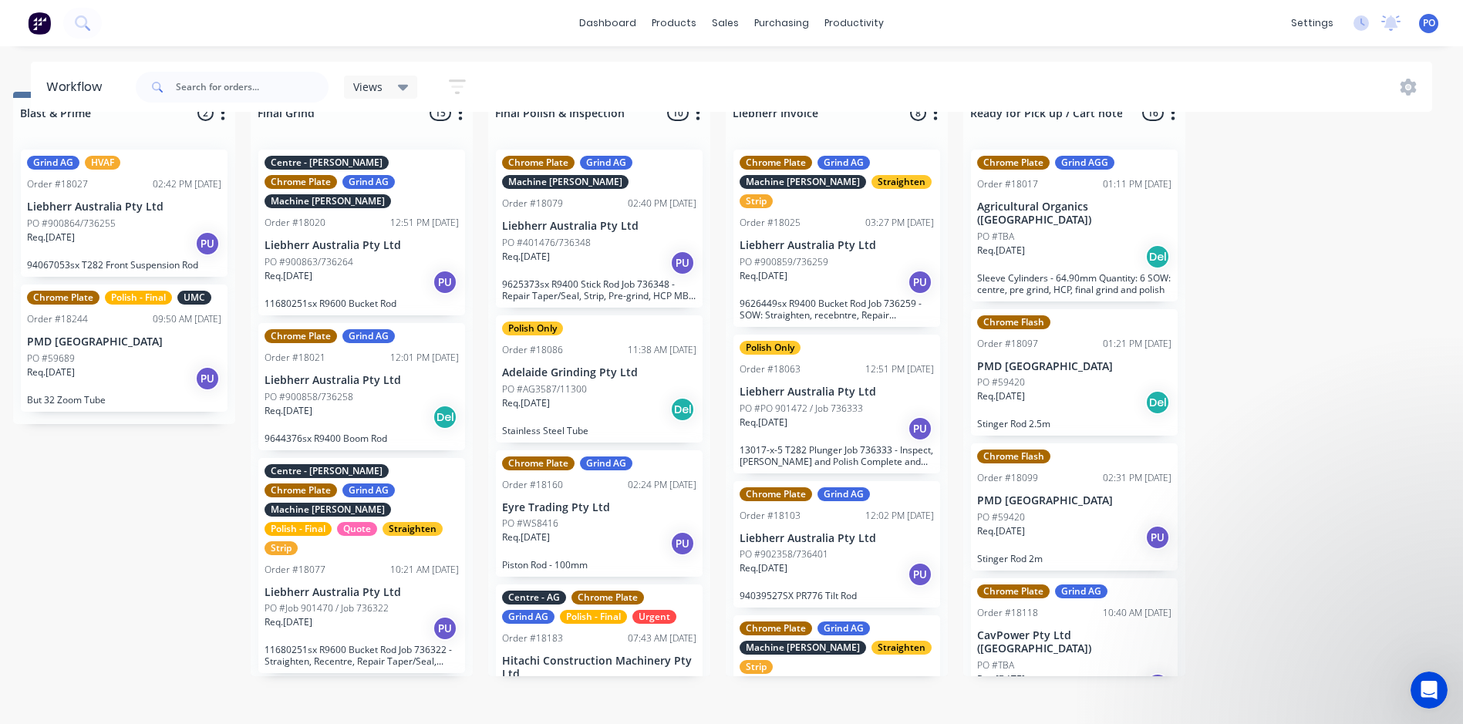
scroll to position [61, 3345]
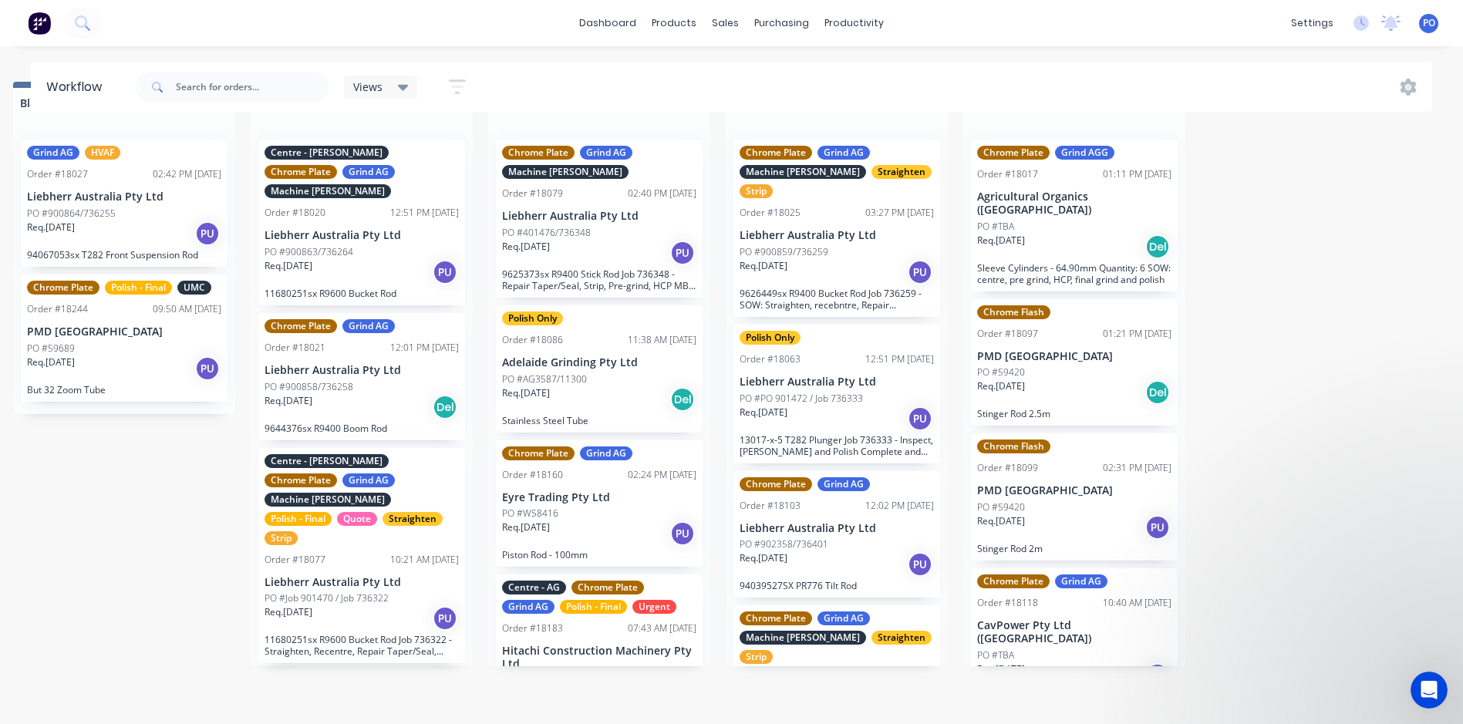
click at [1114, 379] on div "Req. [DATE] Del" at bounding box center [1074, 392] width 194 height 26
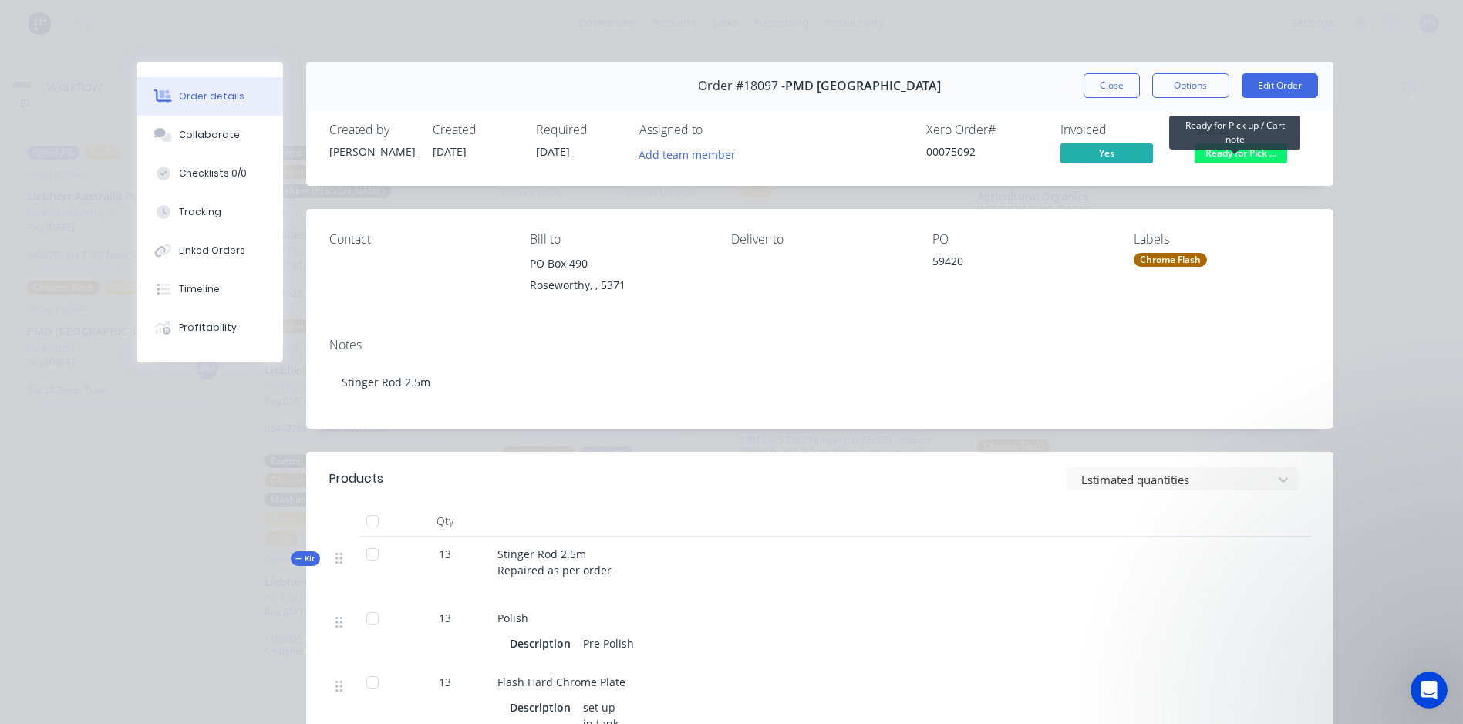
click at [1229, 156] on span "Ready for Pick ..." at bounding box center [1240, 152] width 93 height 19
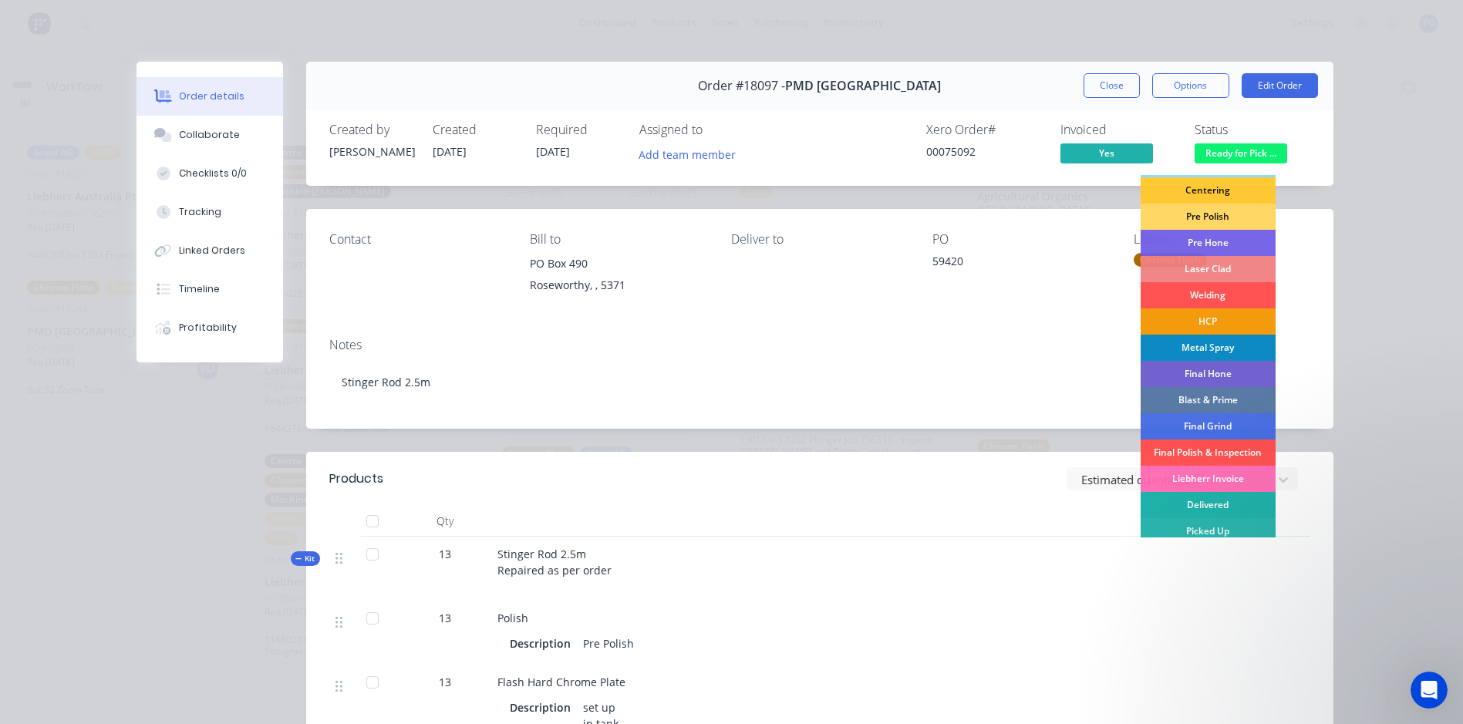
scroll to position [157, 0]
click at [1214, 526] on div "Picked Up" at bounding box center [1207, 530] width 135 height 26
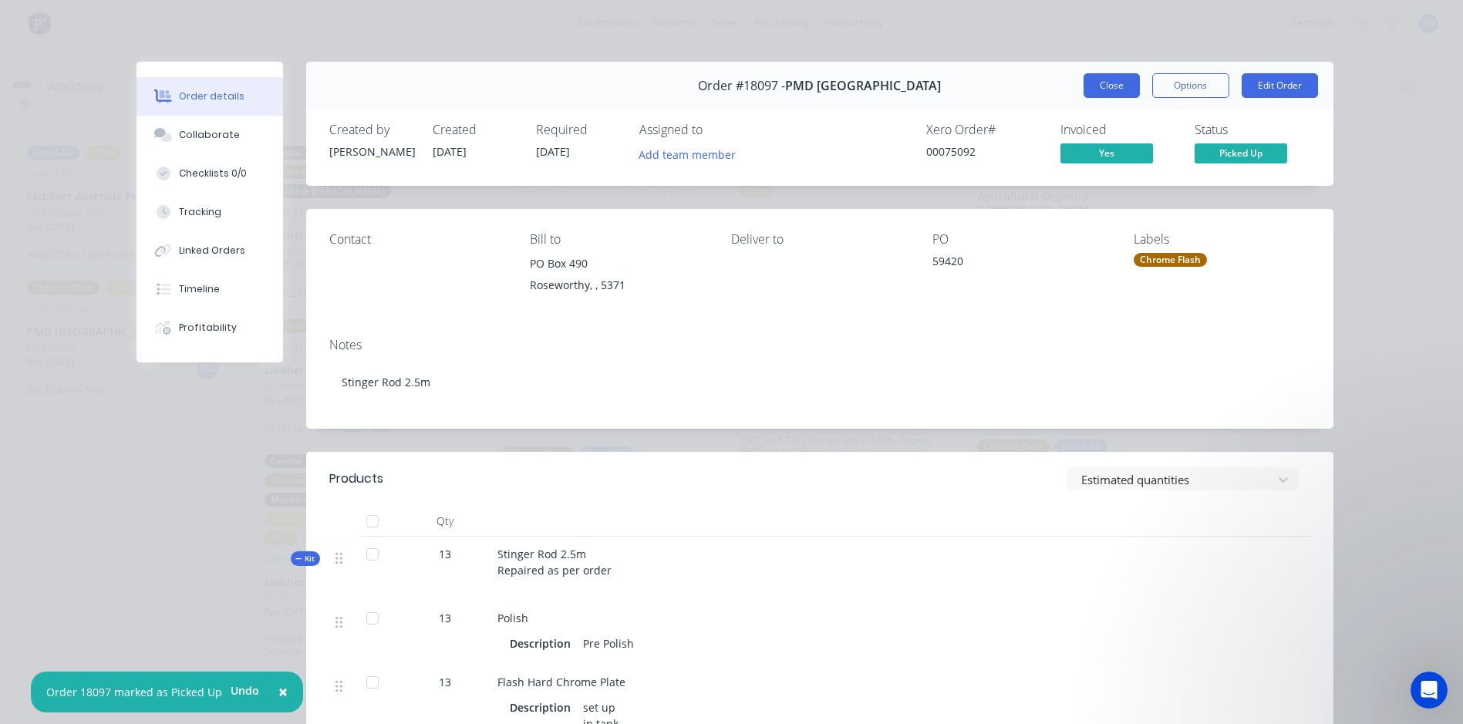
click at [1116, 91] on button "Close" at bounding box center [1111, 85] width 56 height 25
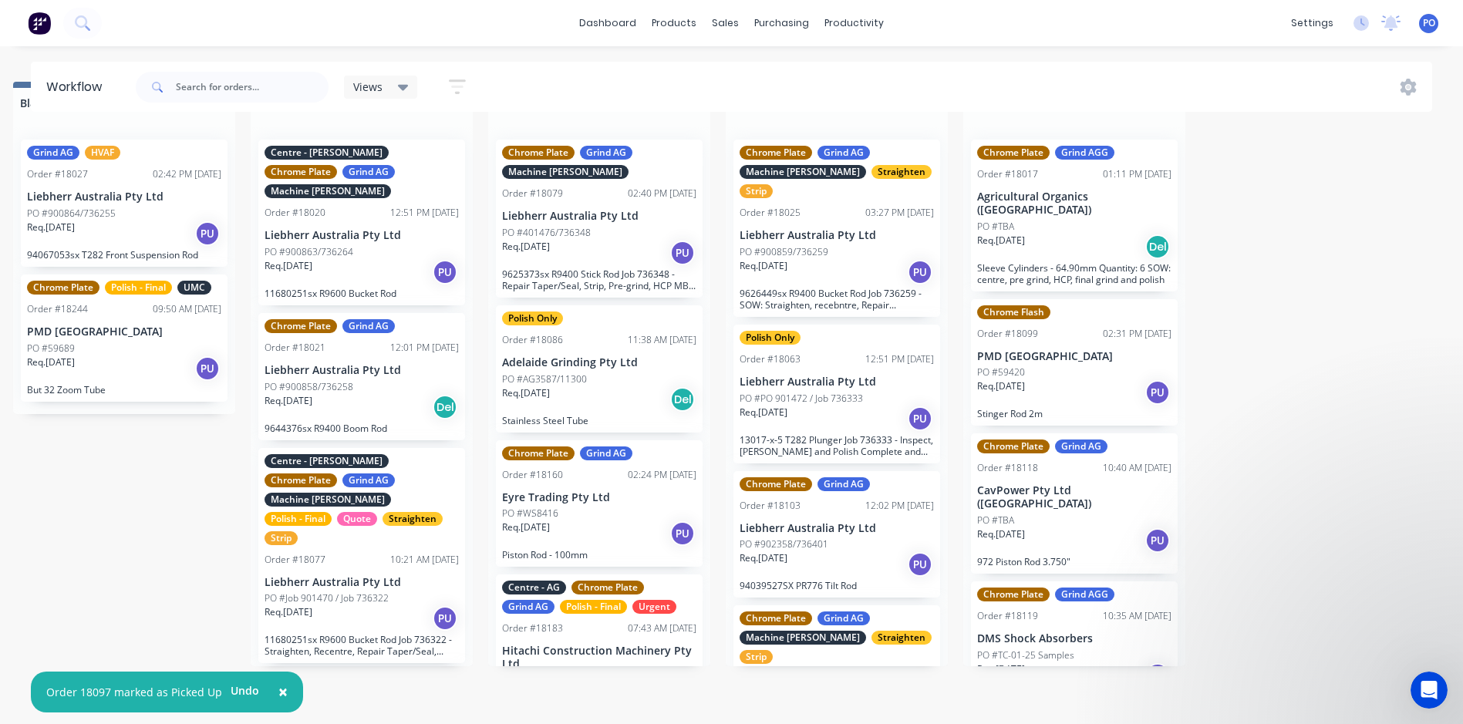
click at [1092, 379] on div "Req. [DATE] PU" at bounding box center [1074, 392] width 194 height 26
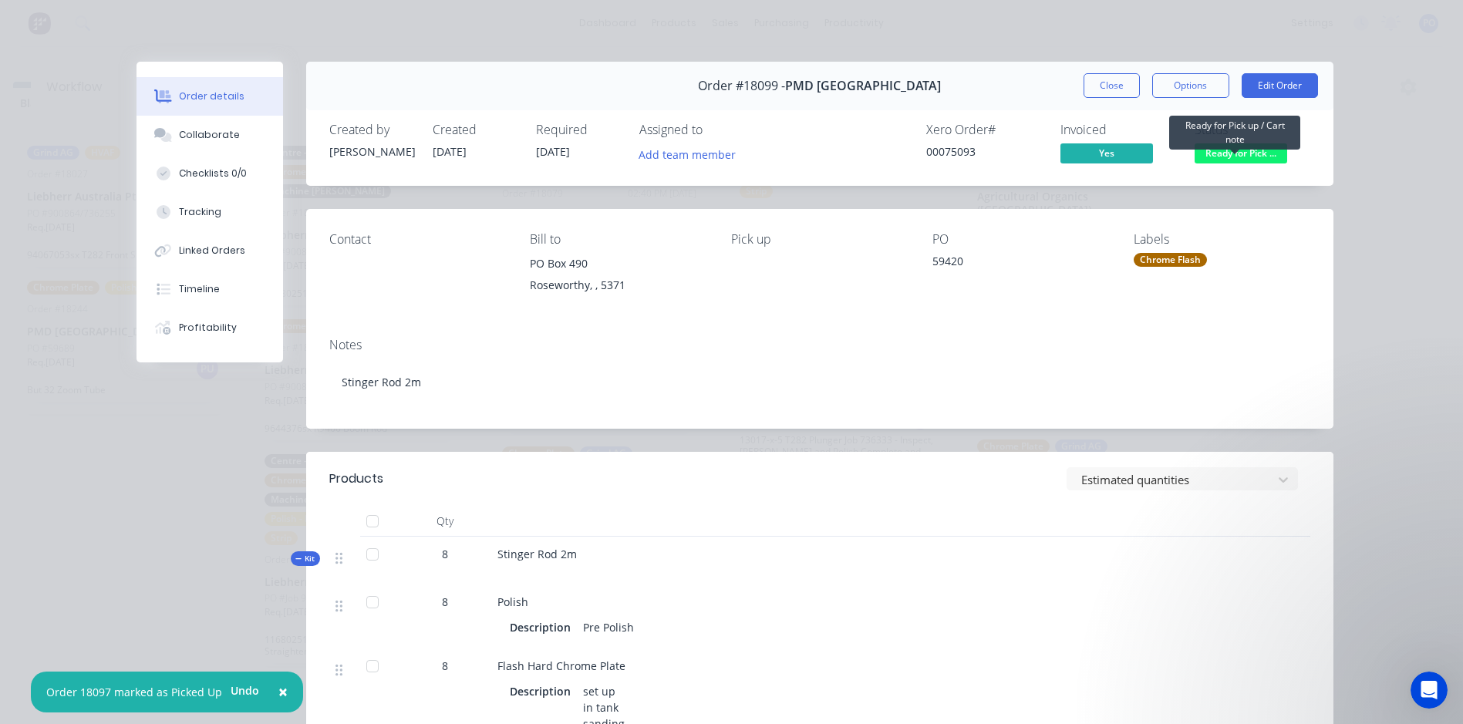
click at [1223, 153] on span "Ready for Pick ..." at bounding box center [1240, 152] width 93 height 19
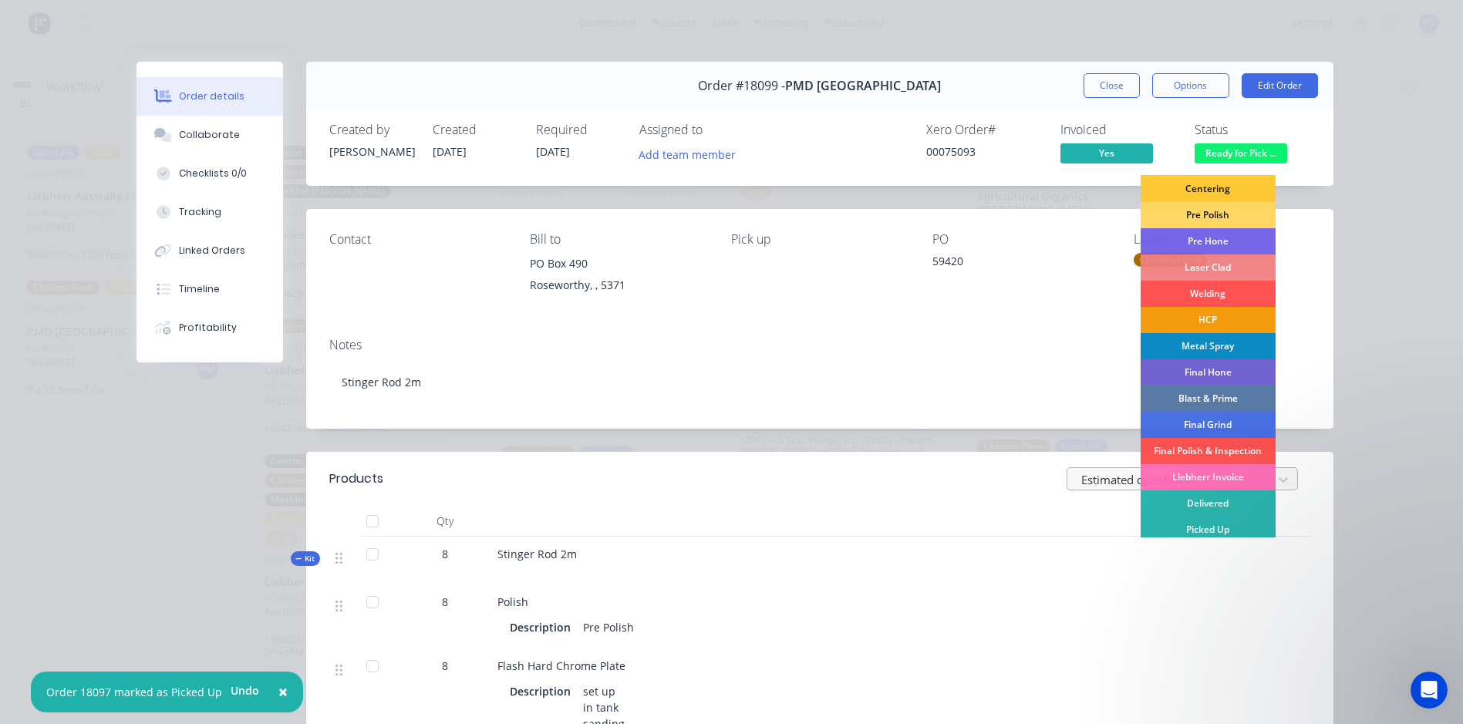
click at [1221, 525] on div "Picked Up" at bounding box center [1207, 530] width 135 height 26
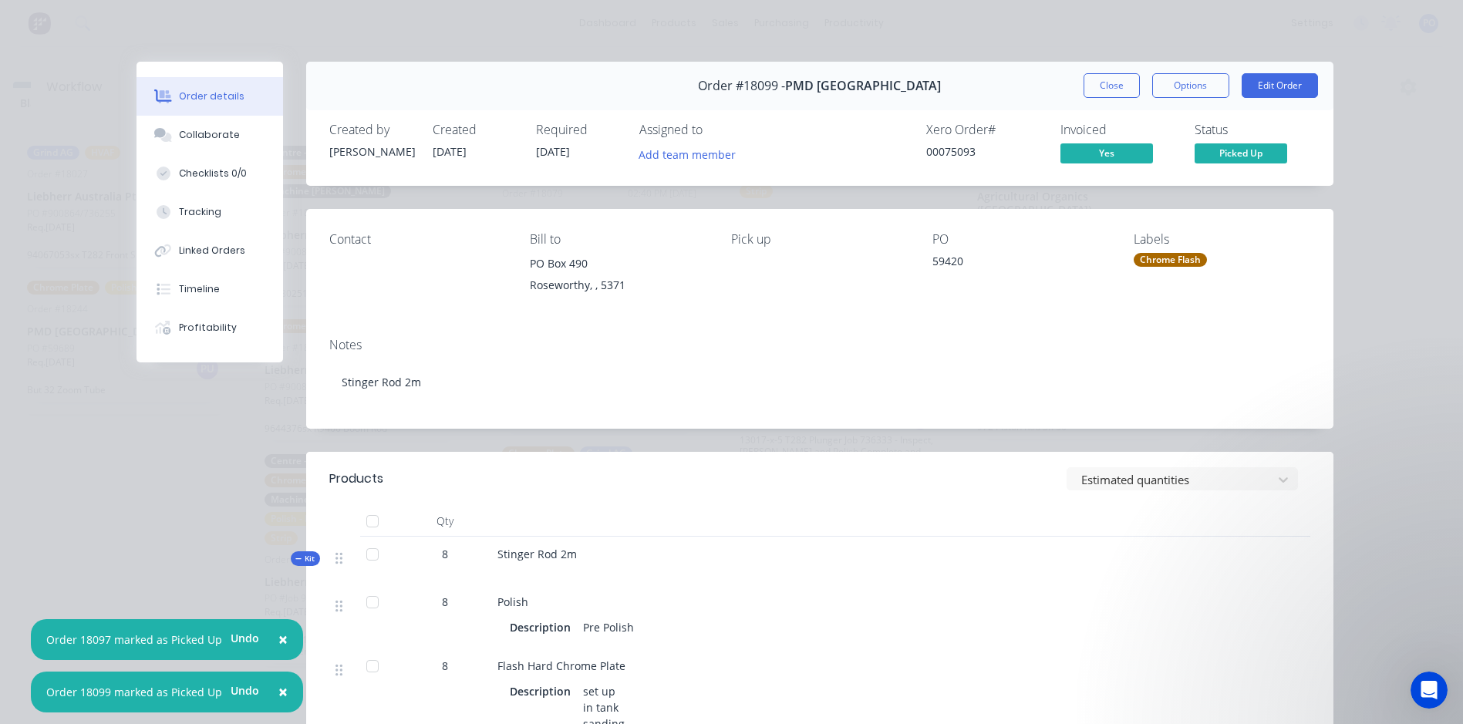
click at [1093, 89] on button "Close" at bounding box center [1111, 85] width 56 height 25
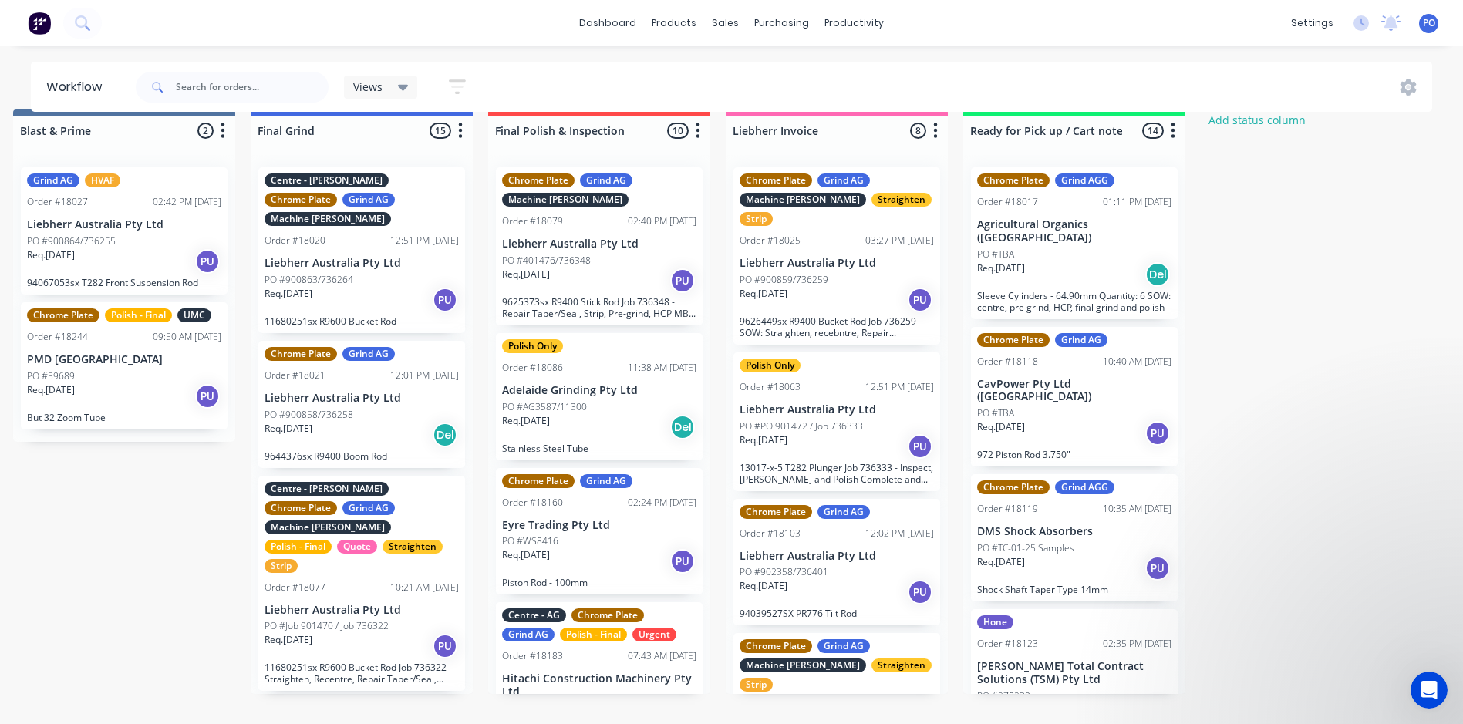
scroll to position [0, 3345]
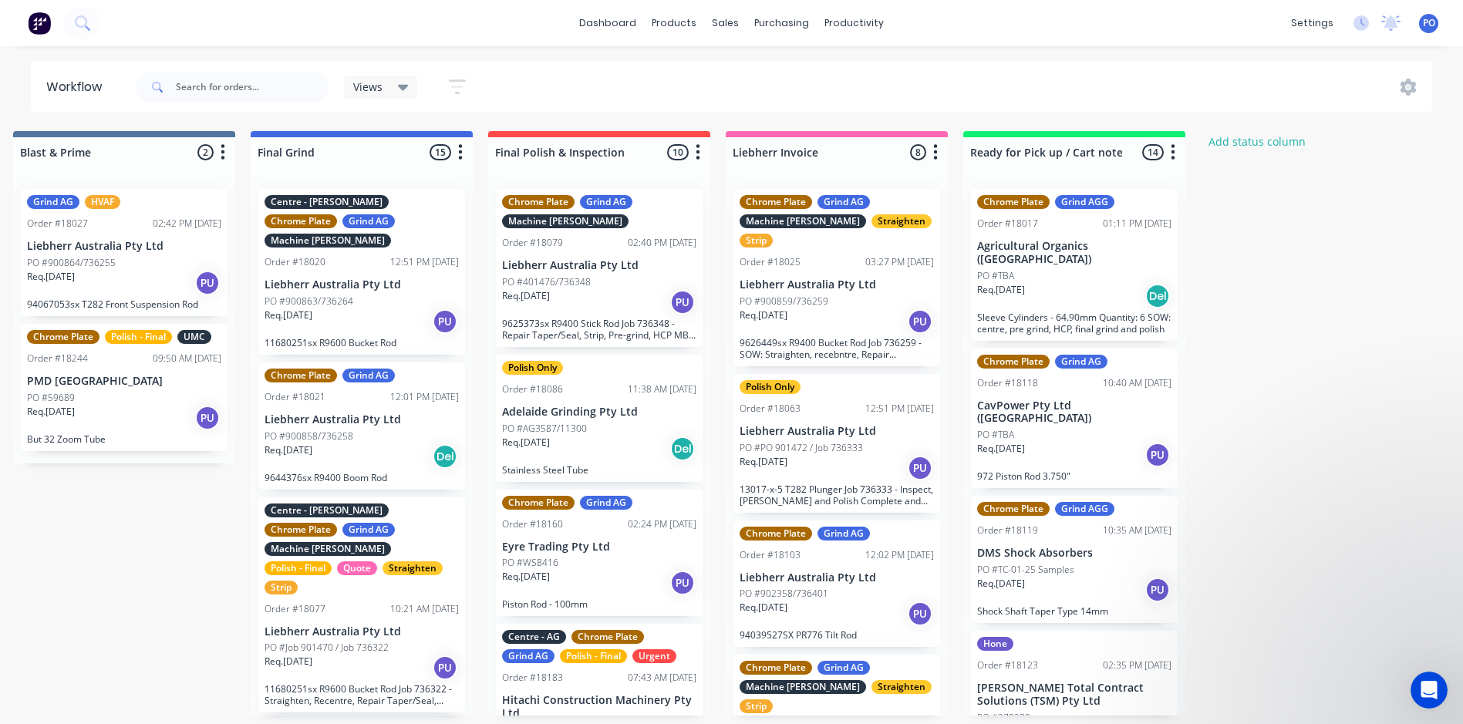
click at [1102, 442] on div "Req. [DATE] PU" at bounding box center [1074, 455] width 194 height 26
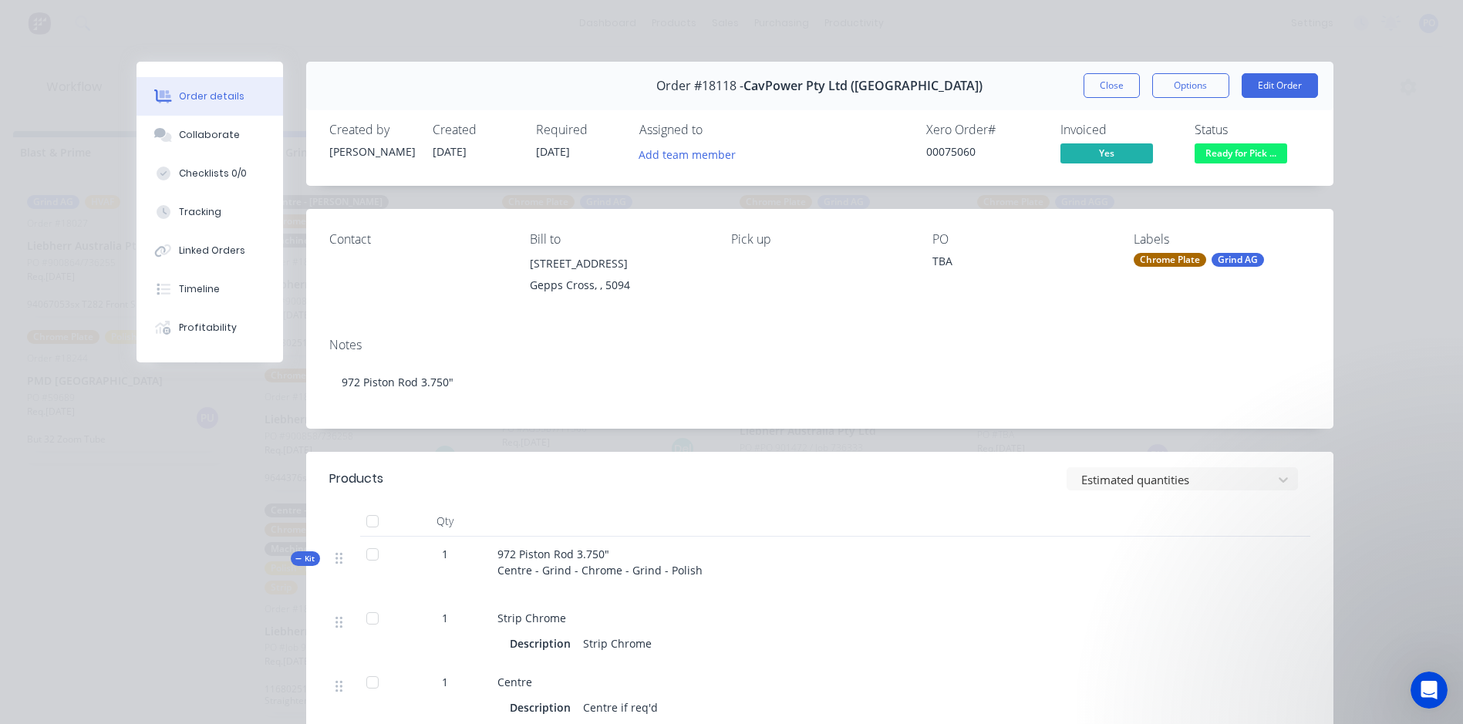
click at [1242, 157] on span "Ready for Pick ..." at bounding box center [1240, 152] width 93 height 19
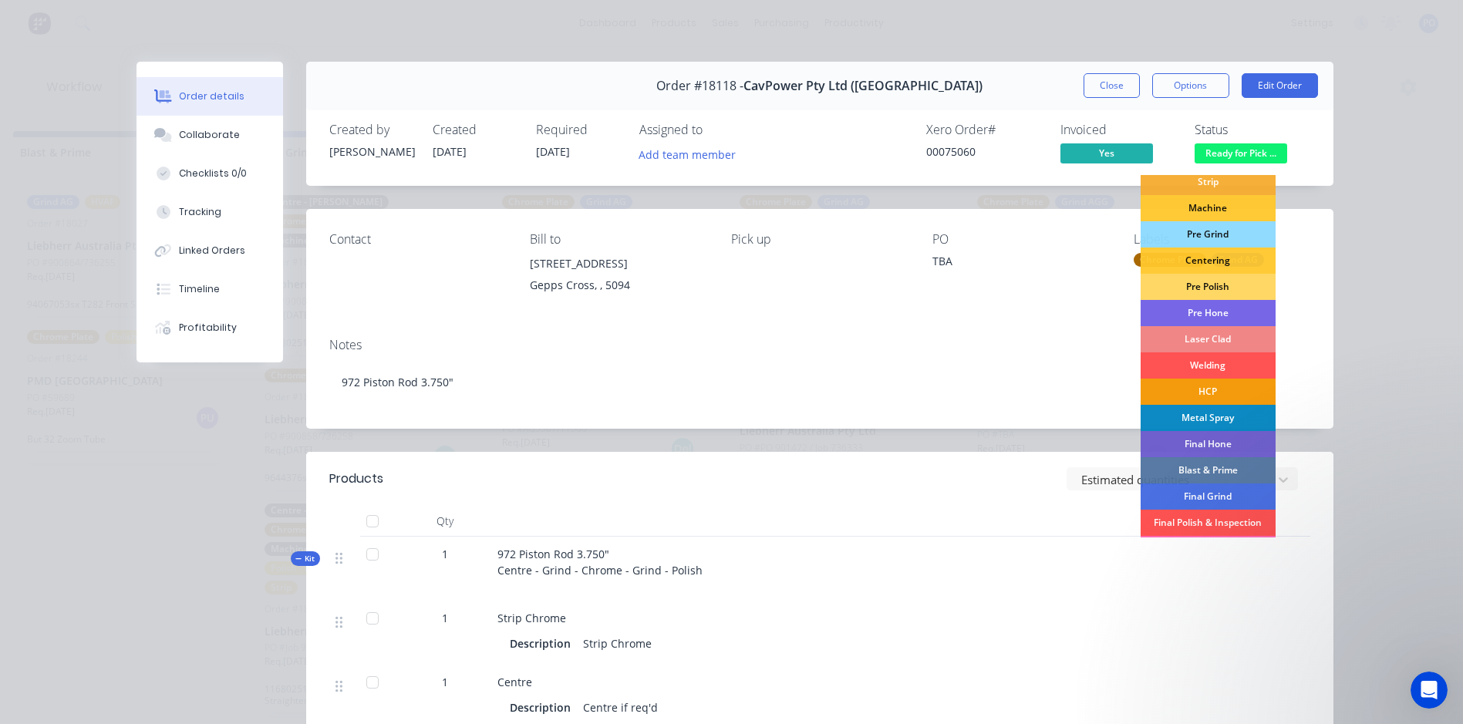
scroll to position [157, 0]
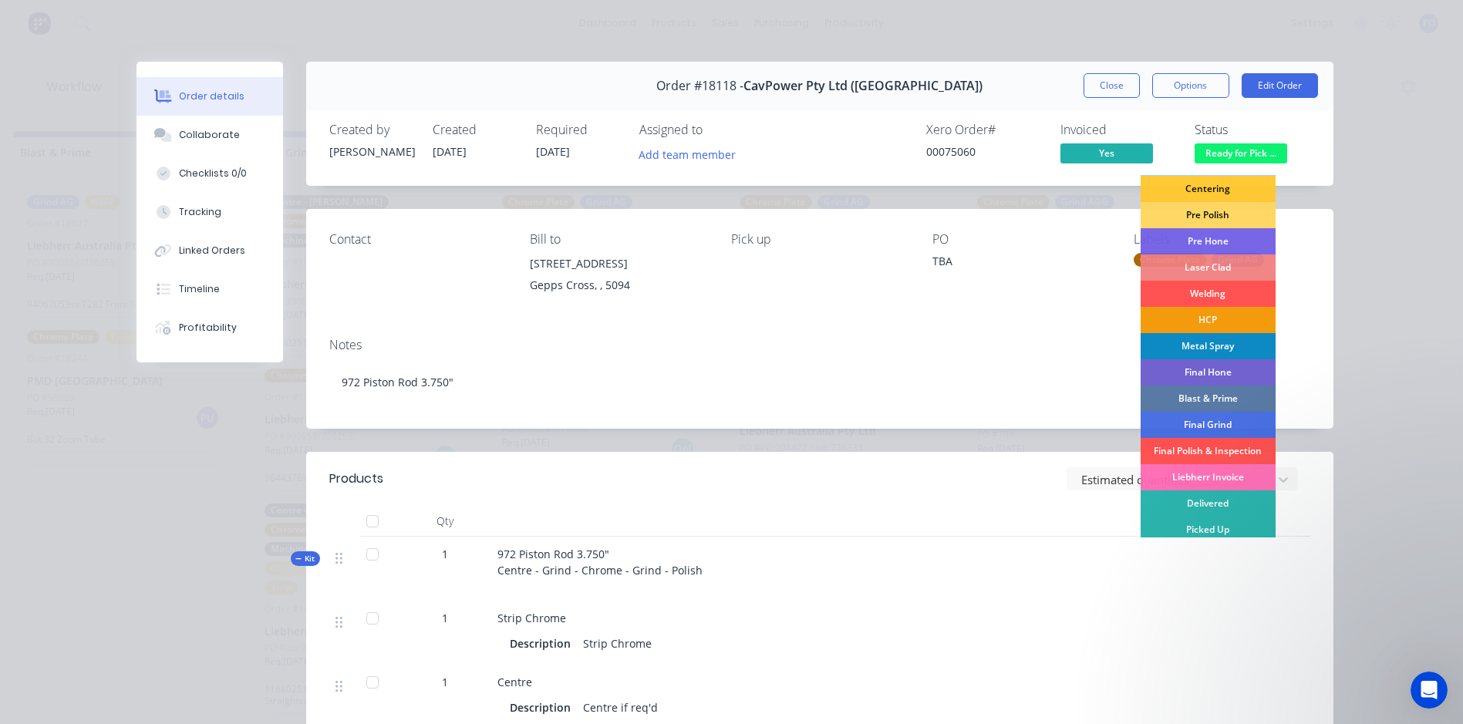
click at [1218, 530] on div "Picked Up" at bounding box center [1207, 530] width 135 height 26
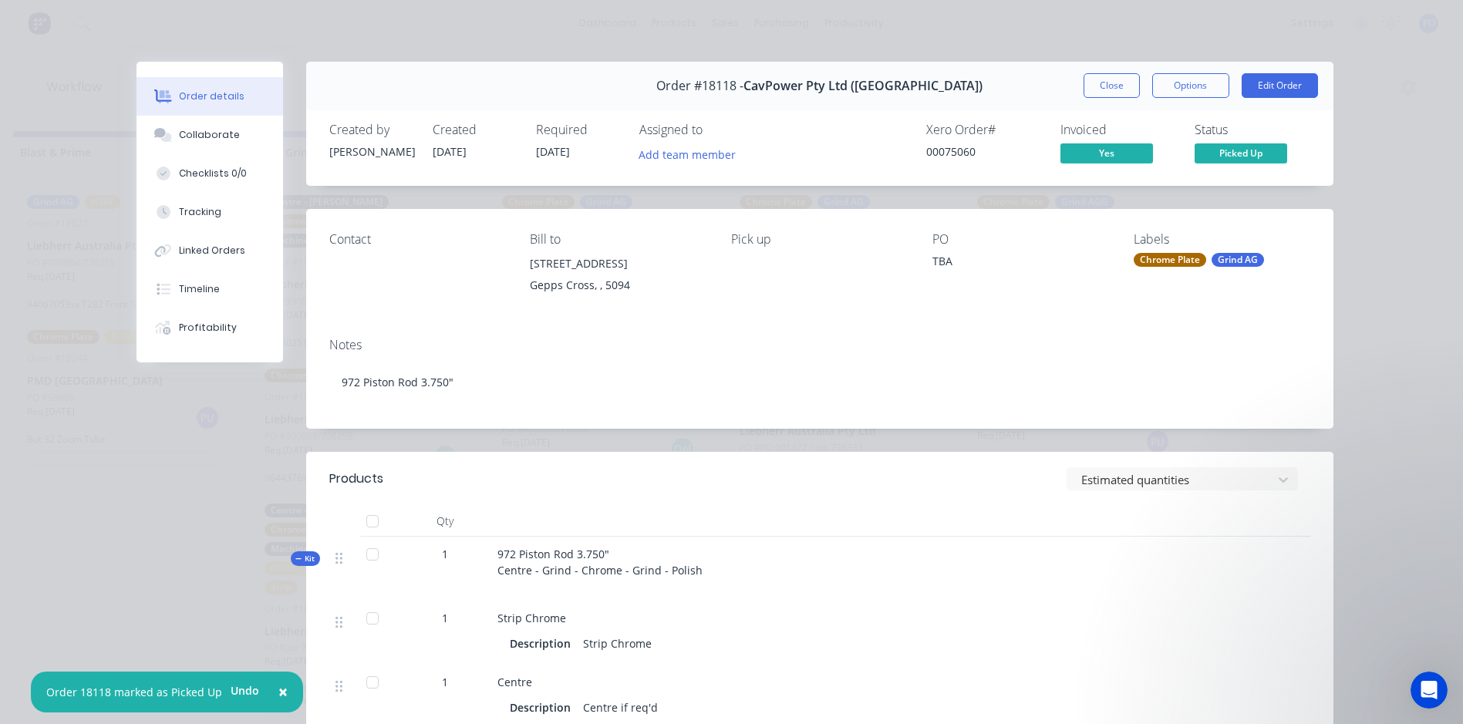
drag, startPoint x: 1104, startPoint y: 82, endPoint x: 1118, endPoint y: 93, distance: 17.6
click at [1103, 85] on button "Close" at bounding box center [1111, 85] width 56 height 25
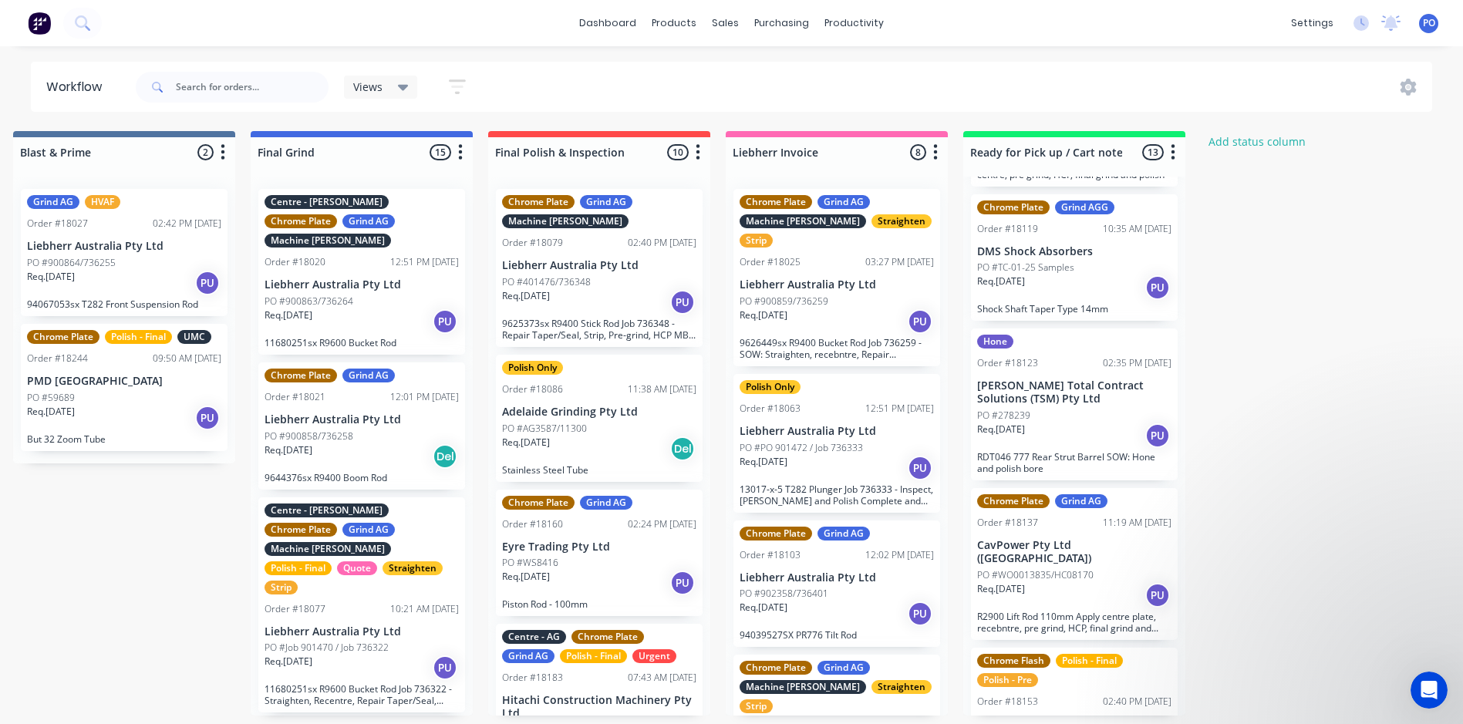
scroll to position [231, 0]
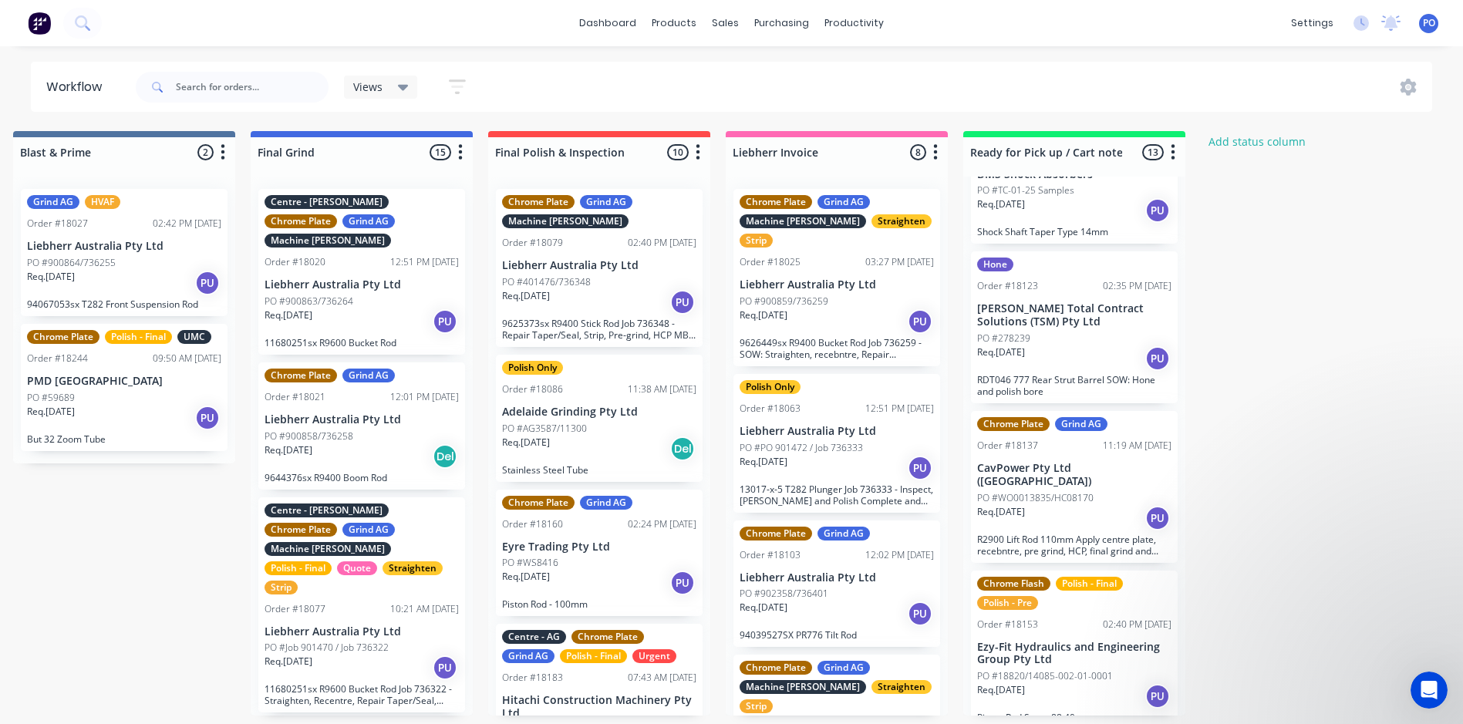
click at [1111, 505] on div "Req. [DATE] PU" at bounding box center [1074, 518] width 194 height 26
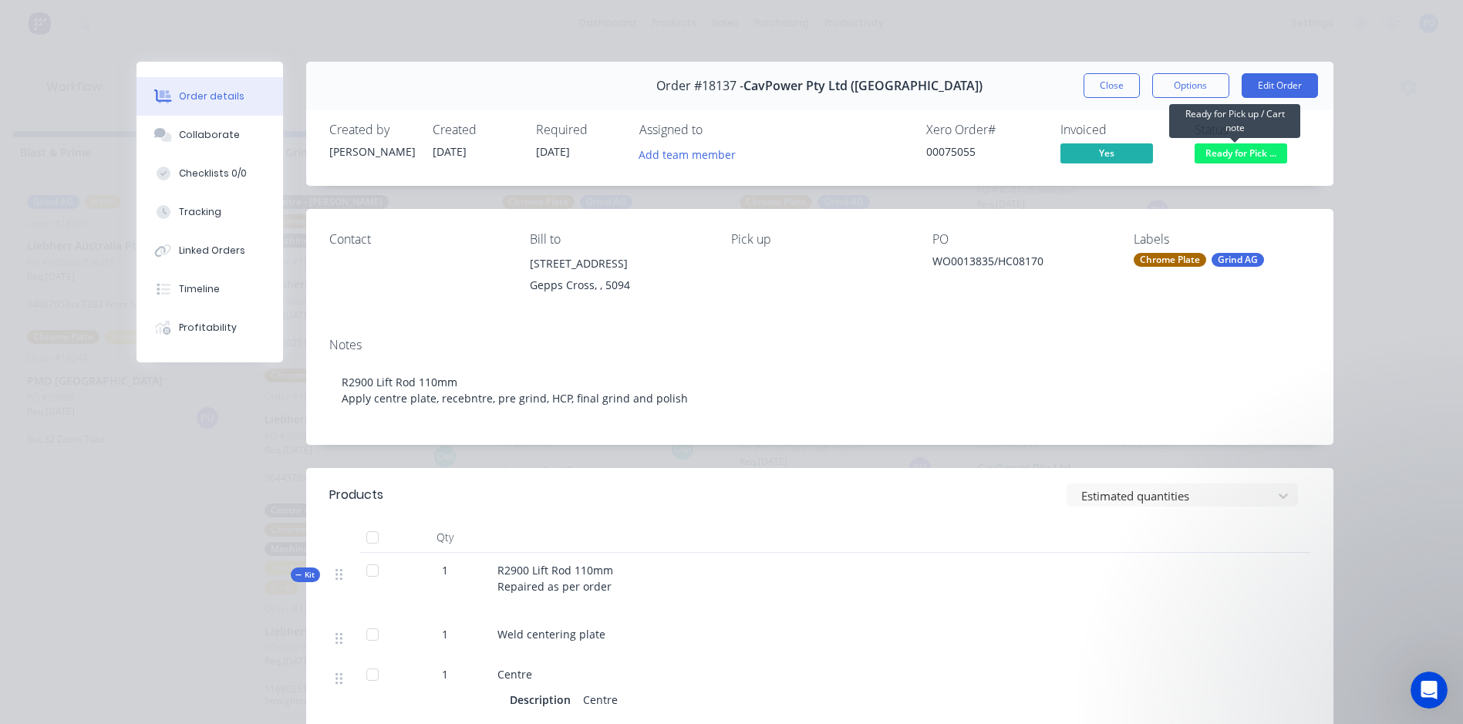
click at [1232, 157] on span "Ready for Pick ..." at bounding box center [1240, 152] width 93 height 19
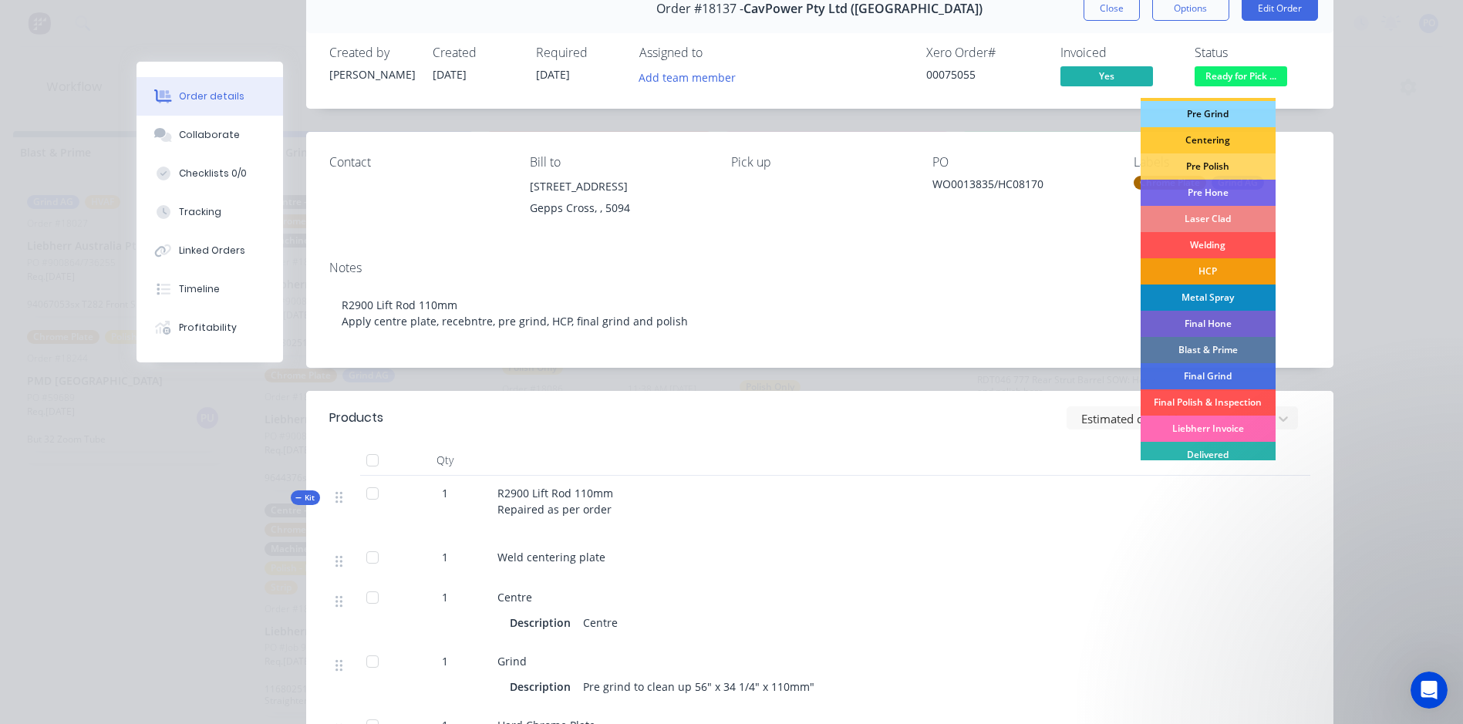
scroll to position [157, 0]
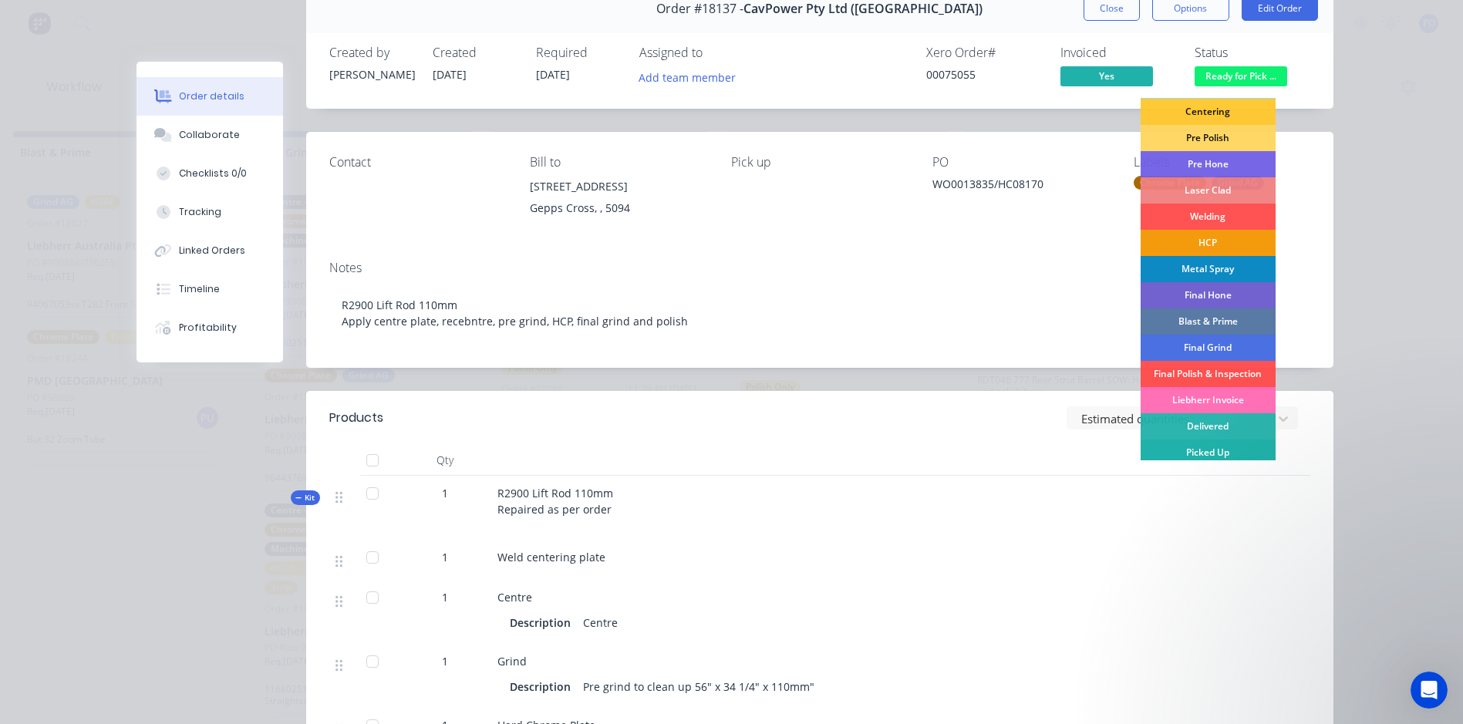
click at [1200, 450] on div "Picked Up" at bounding box center [1207, 452] width 135 height 26
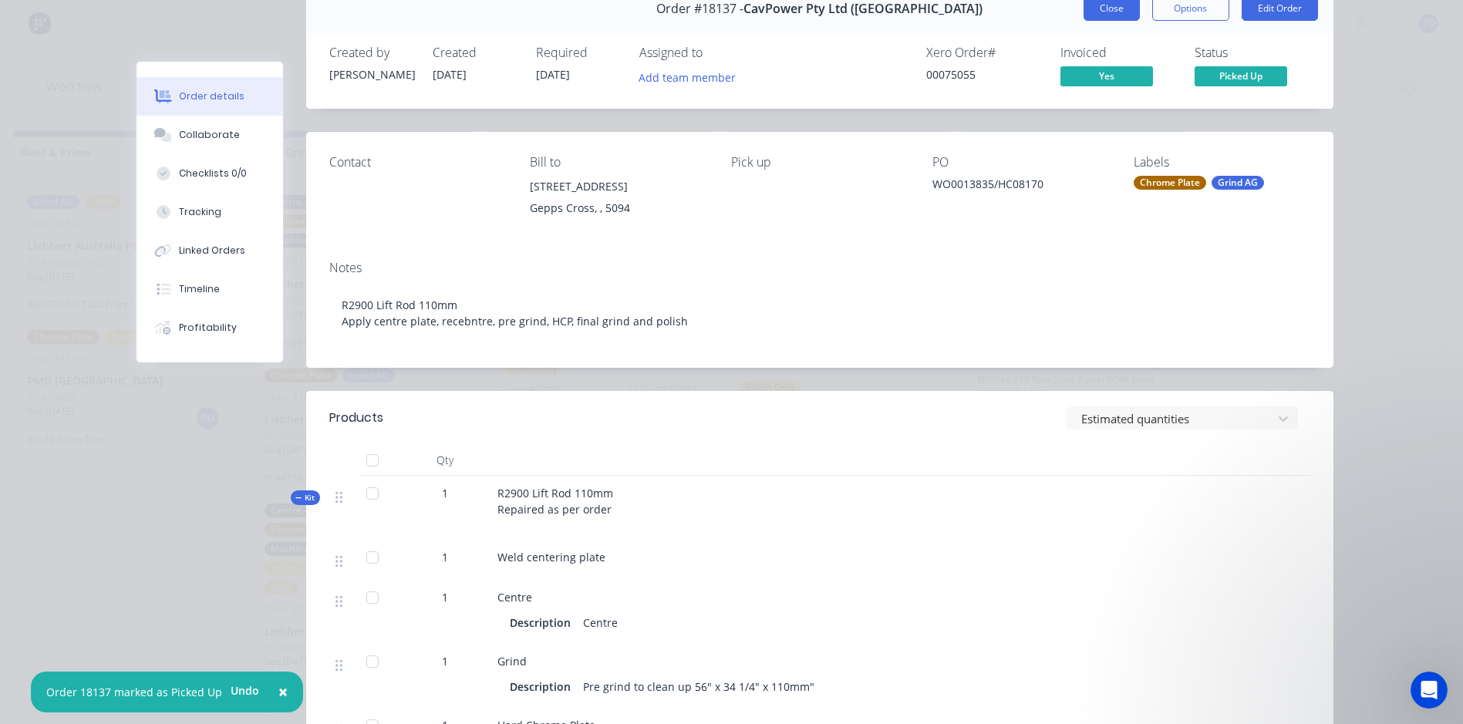
click at [1106, 15] on button "Close" at bounding box center [1111, 8] width 56 height 25
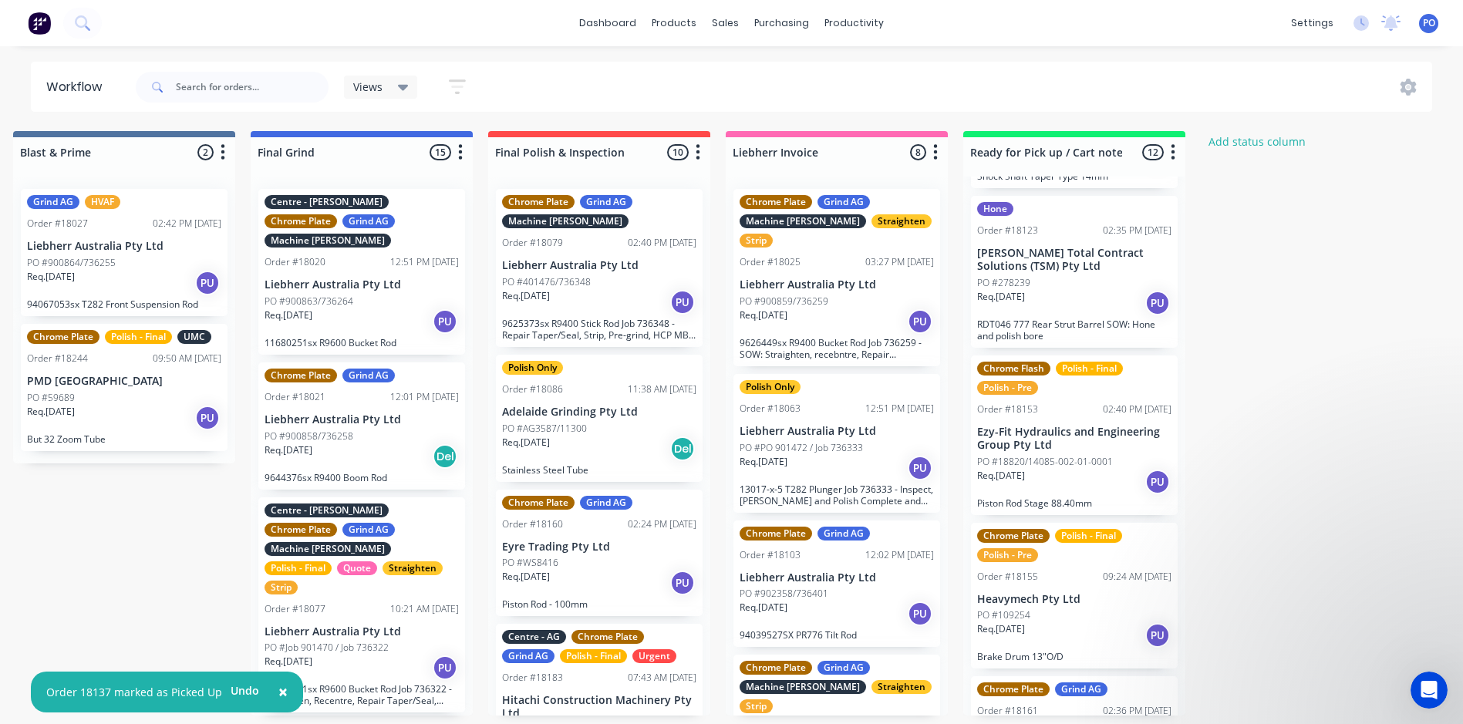
scroll to position [308, 0]
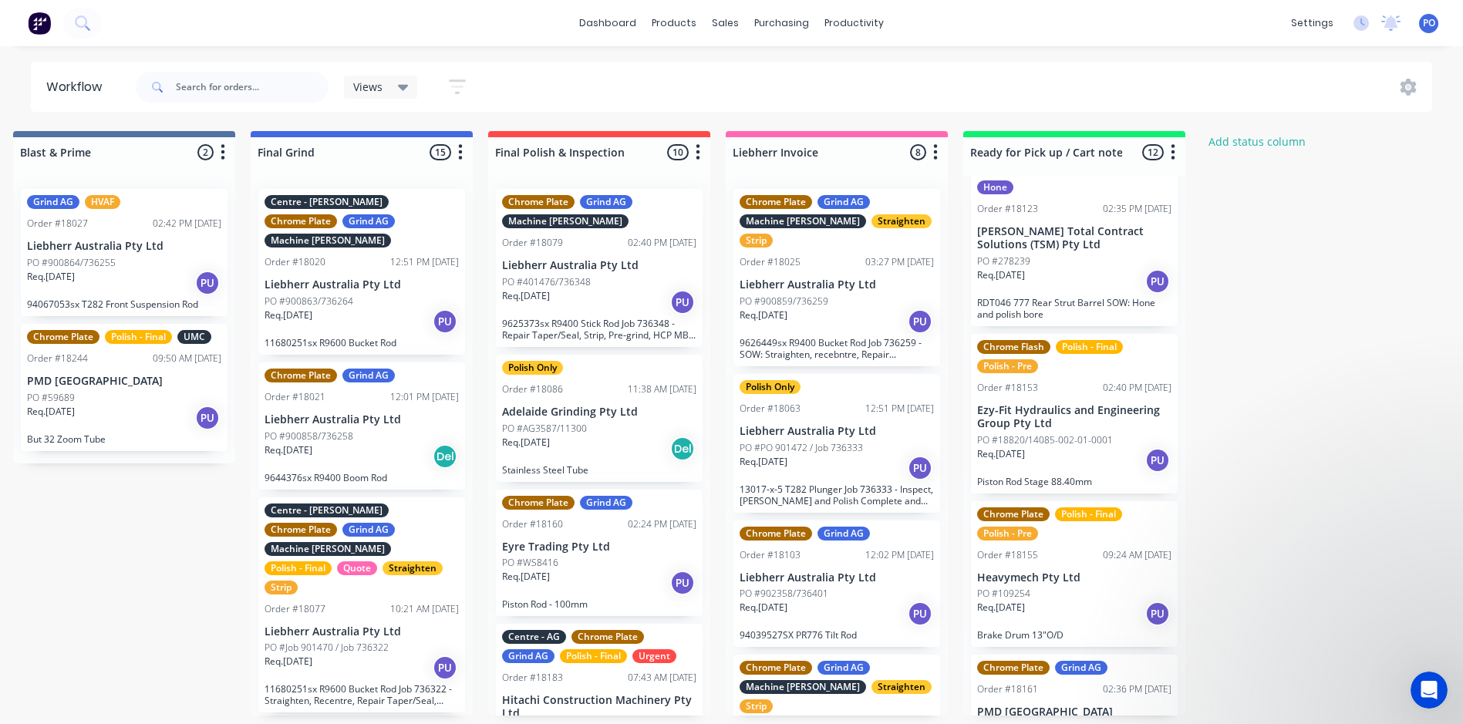
click at [1119, 448] on div "Req. [DATE] PU" at bounding box center [1074, 460] width 194 height 26
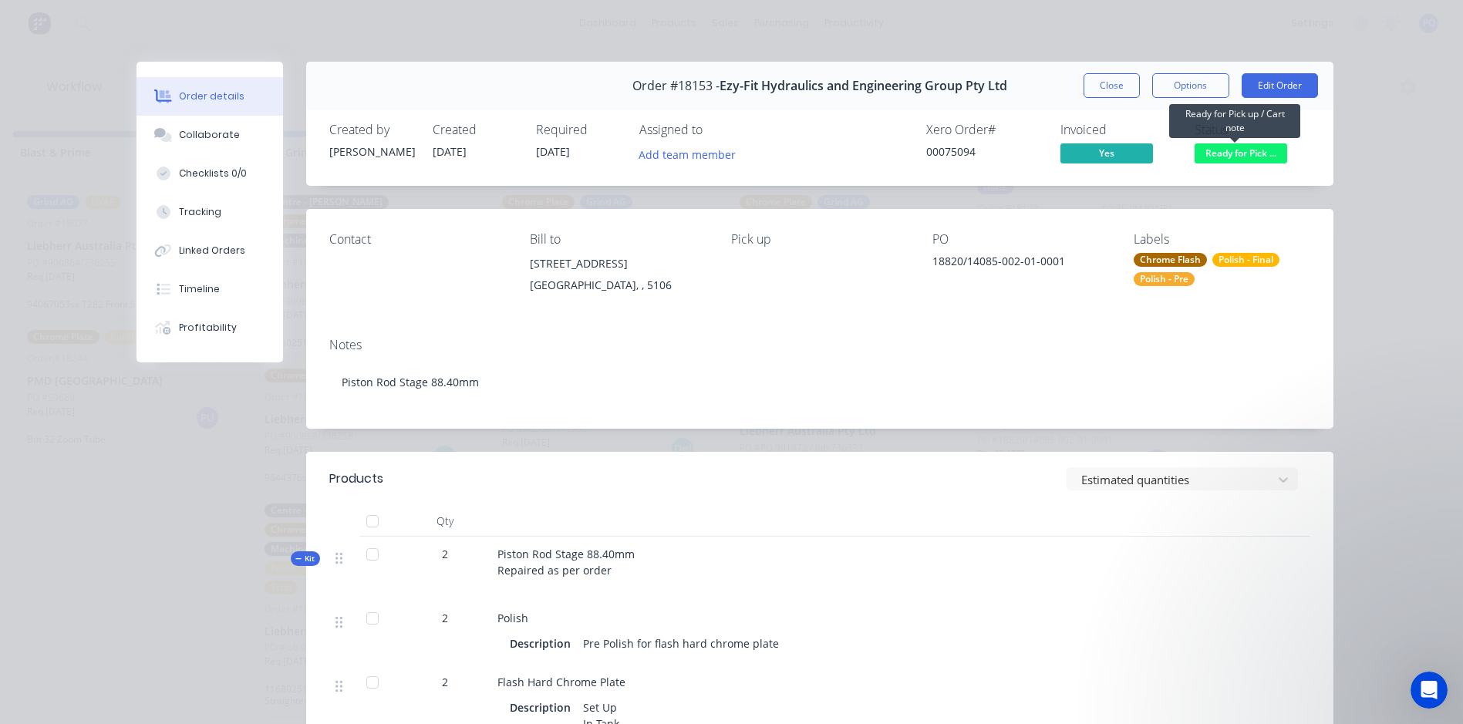
click at [1224, 156] on span "Ready for Pick ..." at bounding box center [1240, 152] width 93 height 19
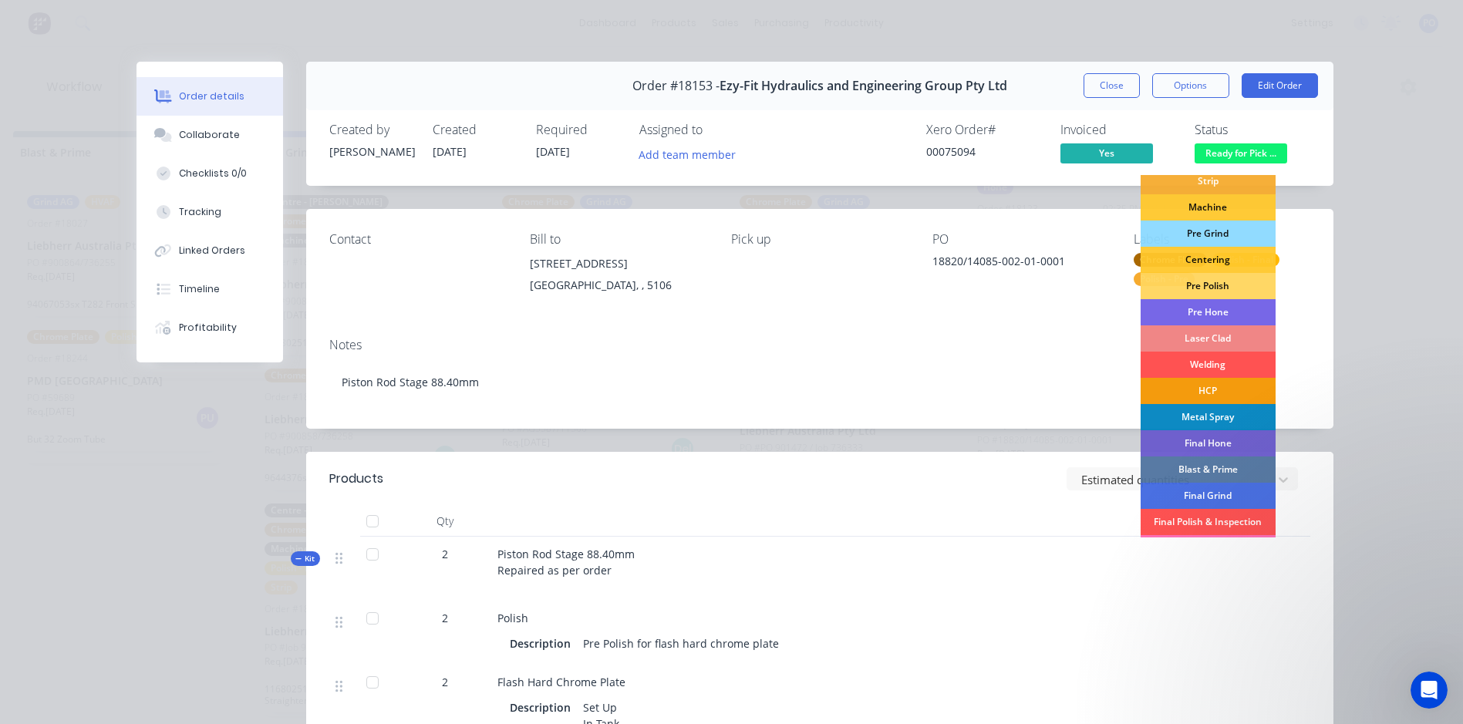
scroll to position [157, 0]
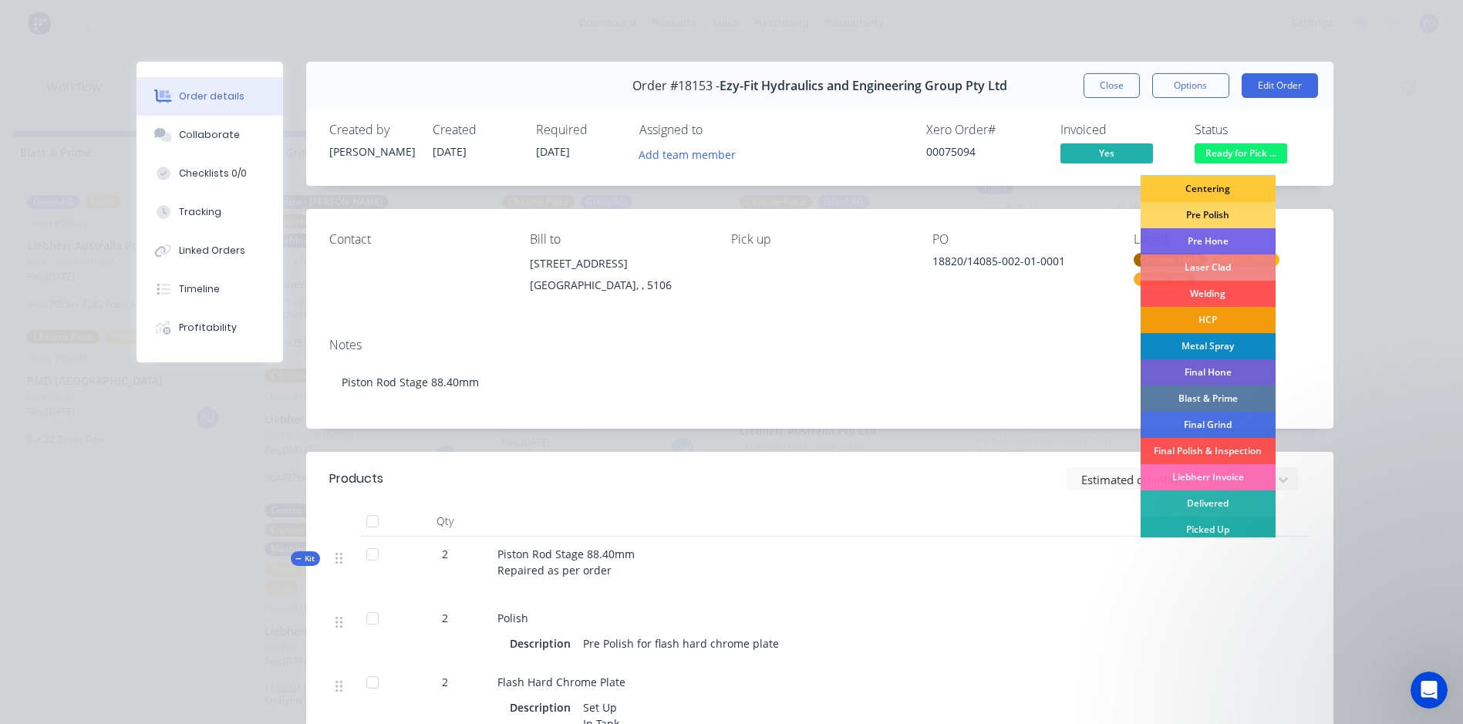
click at [1223, 533] on div "Picked Up" at bounding box center [1207, 530] width 135 height 26
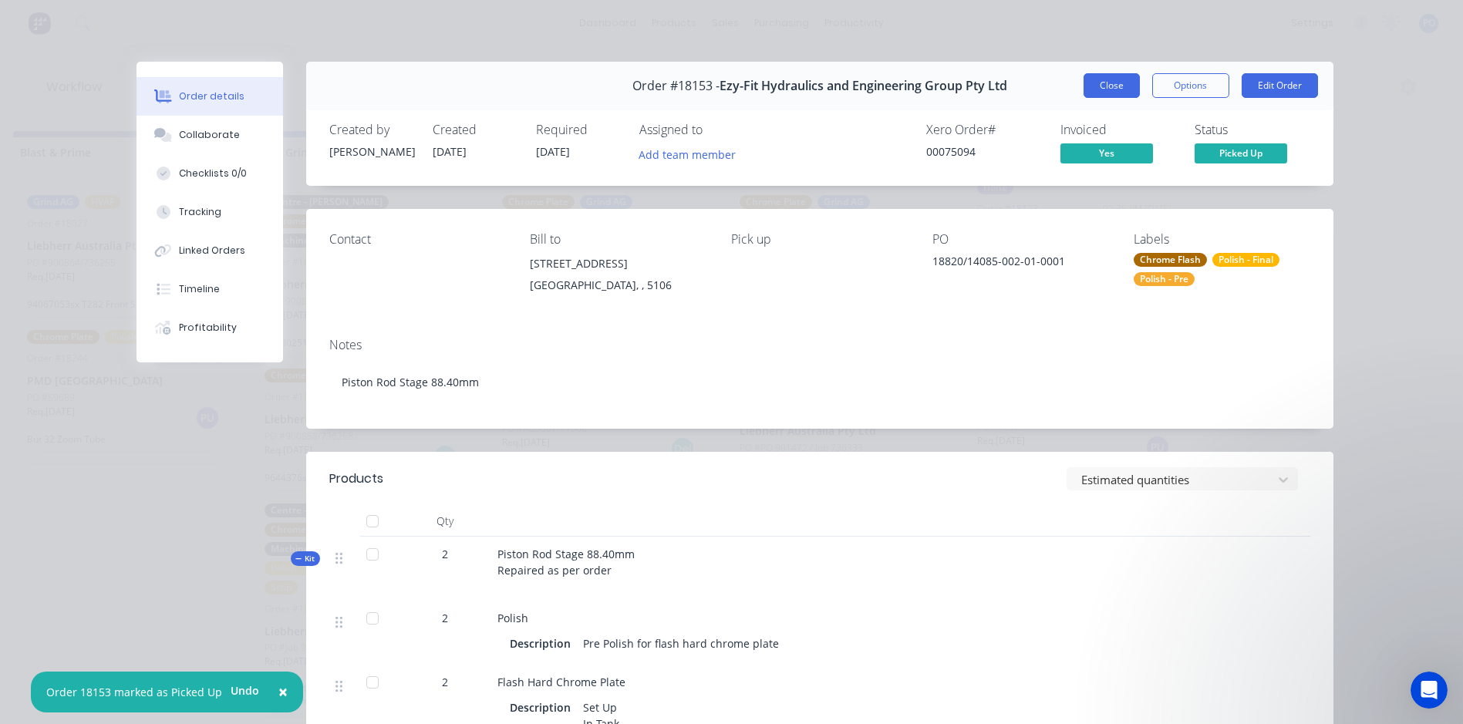
click at [1106, 88] on button "Close" at bounding box center [1111, 85] width 56 height 25
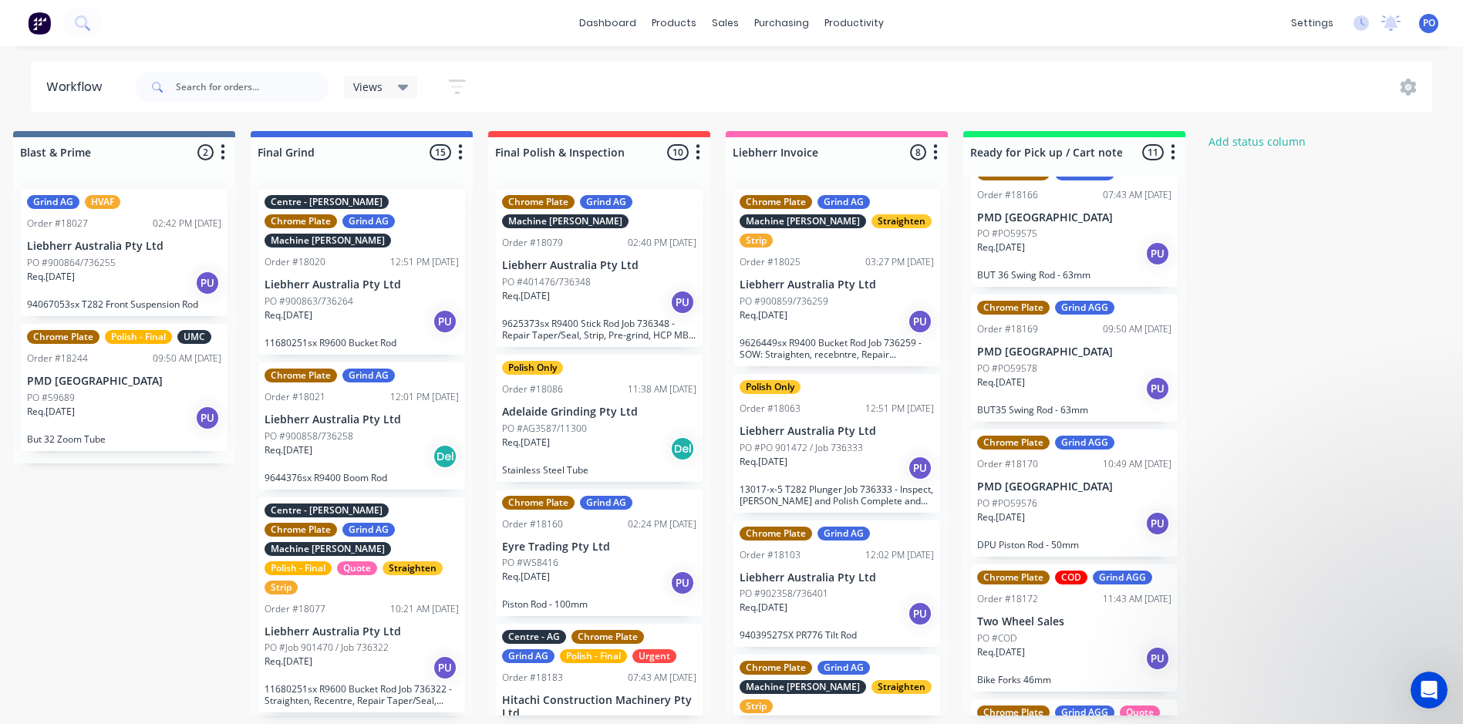
scroll to position [848, 0]
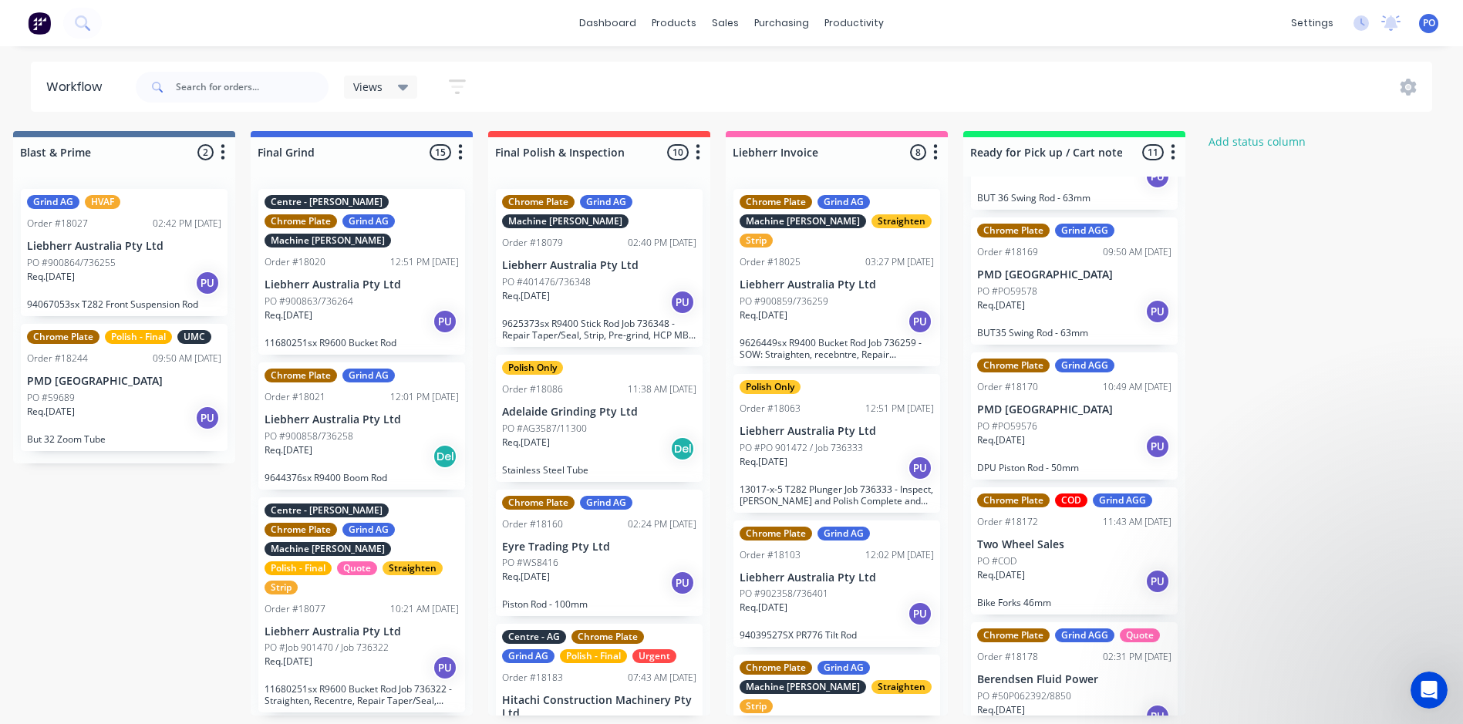
click at [1119, 419] on div "PO #PO59576" at bounding box center [1074, 426] width 194 height 14
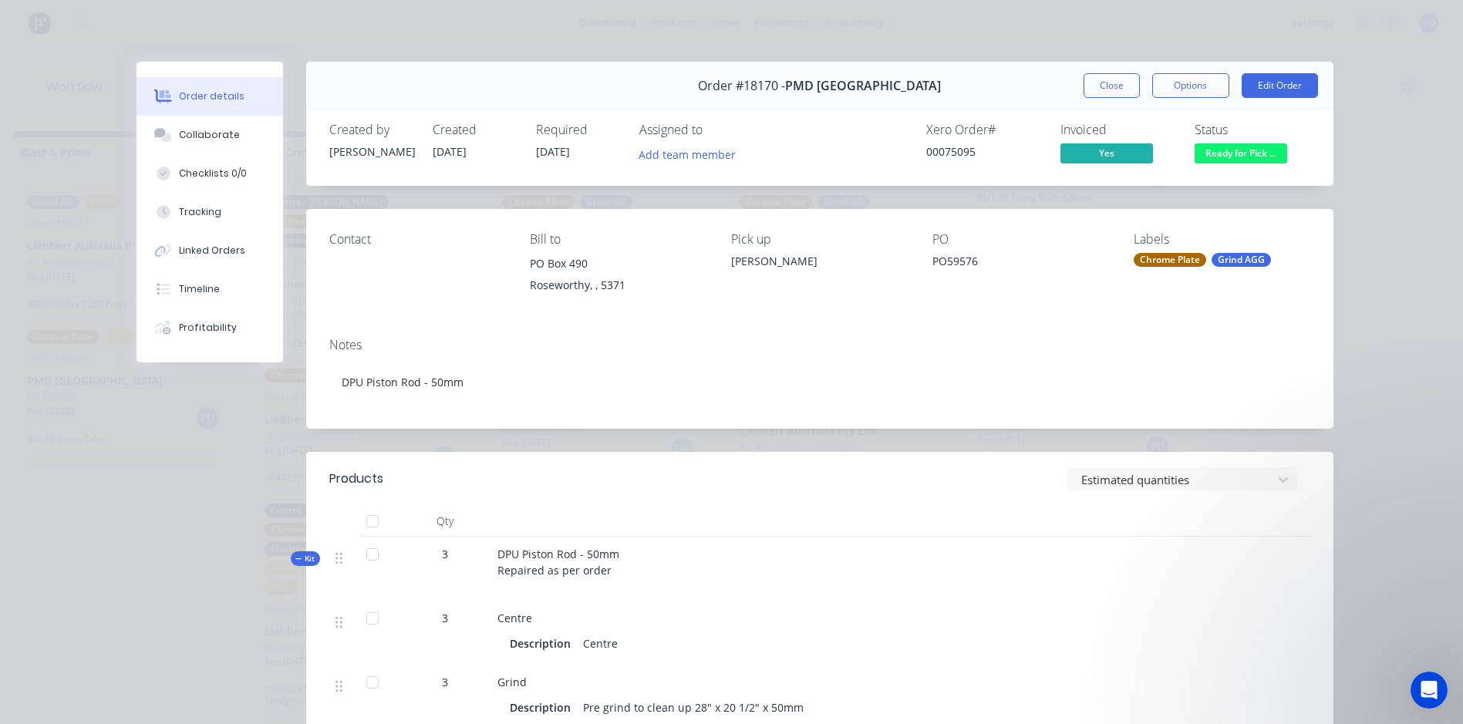
click at [1229, 155] on span "Ready for Pick ..." at bounding box center [1240, 152] width 93 height 19
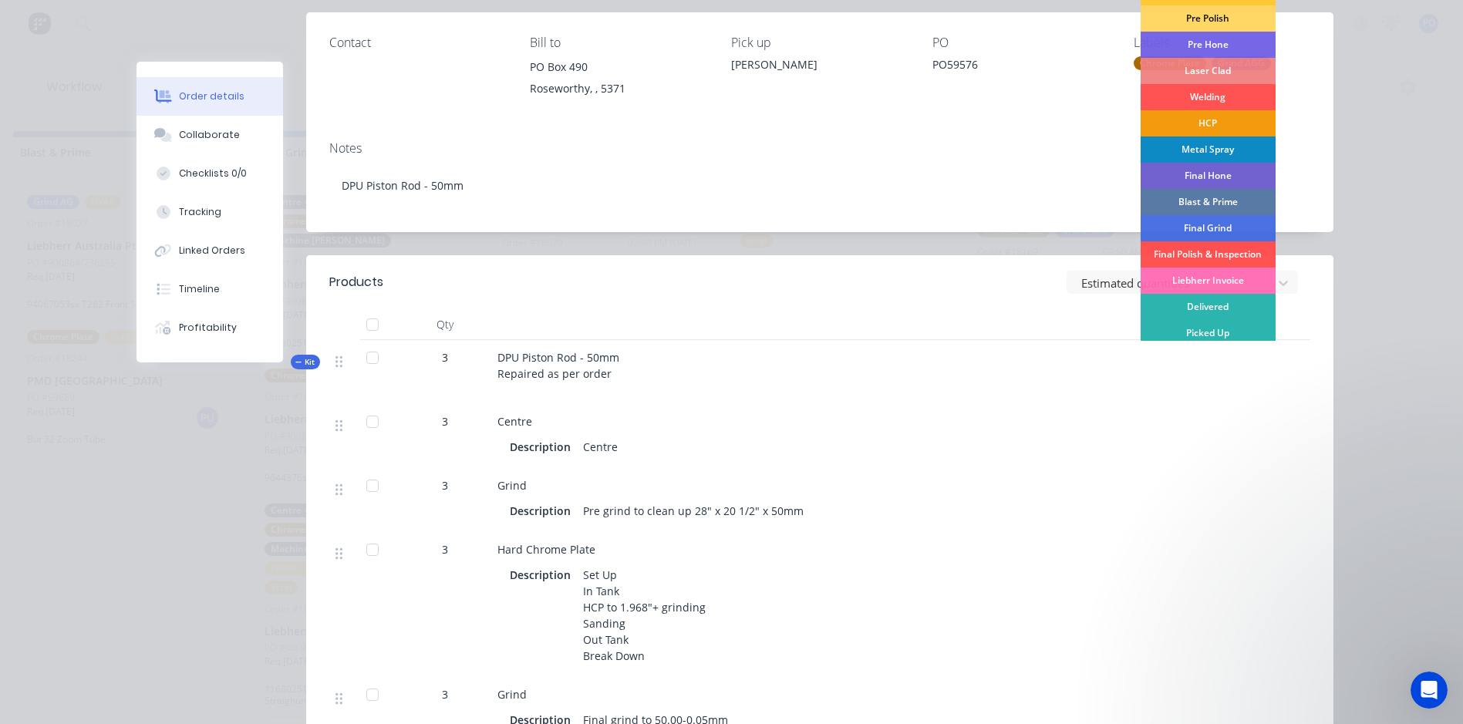
scroll to position [308, 0]
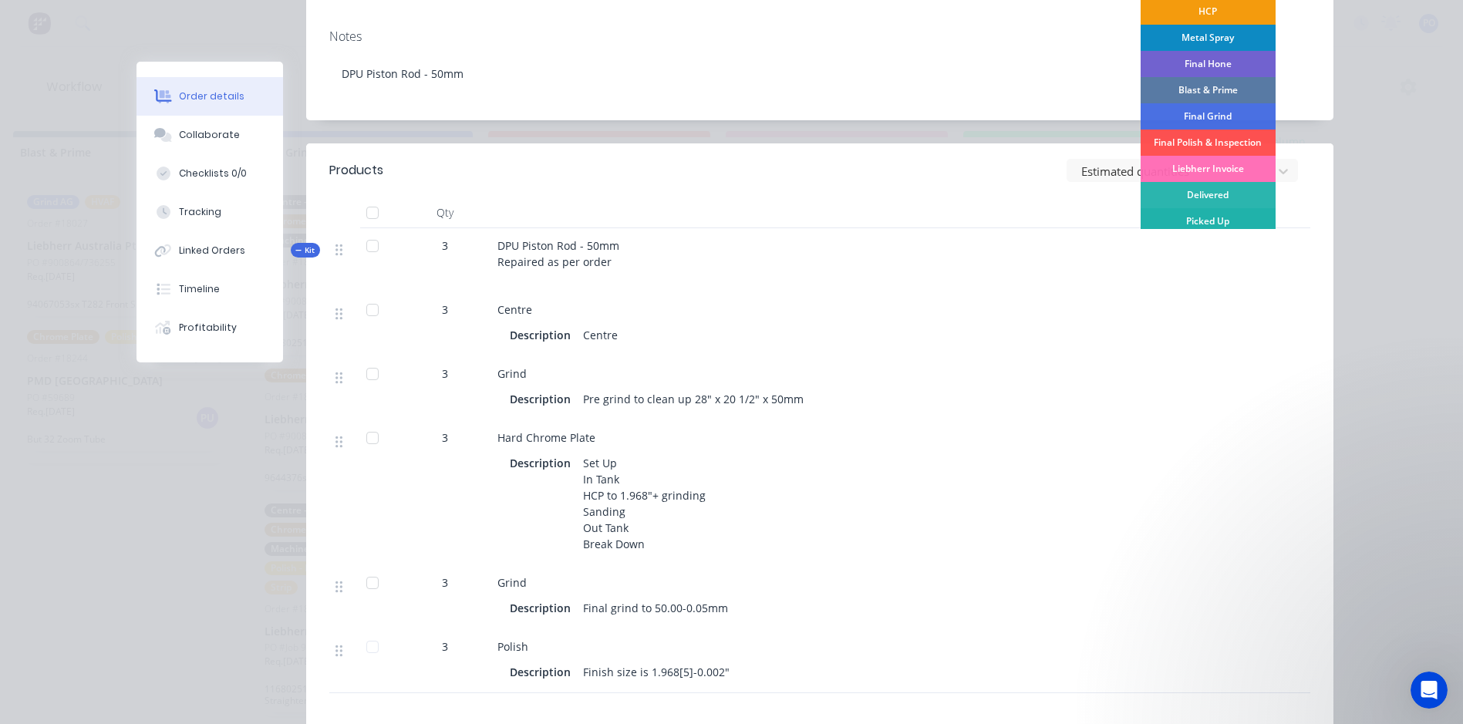
click at [1200, 227] on div "Picked Up" at bounding box center [1207, 221] width 135 height 26
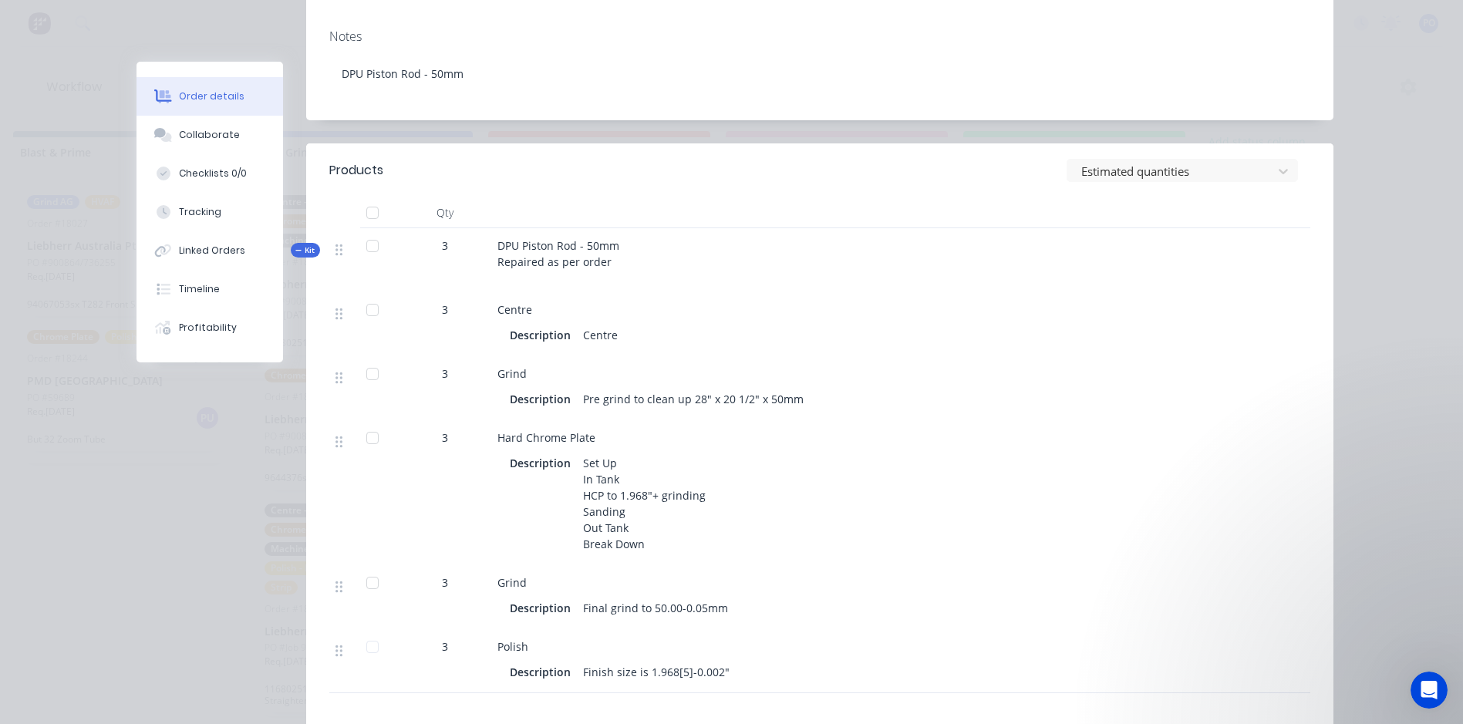
scroll to position [0, 0]
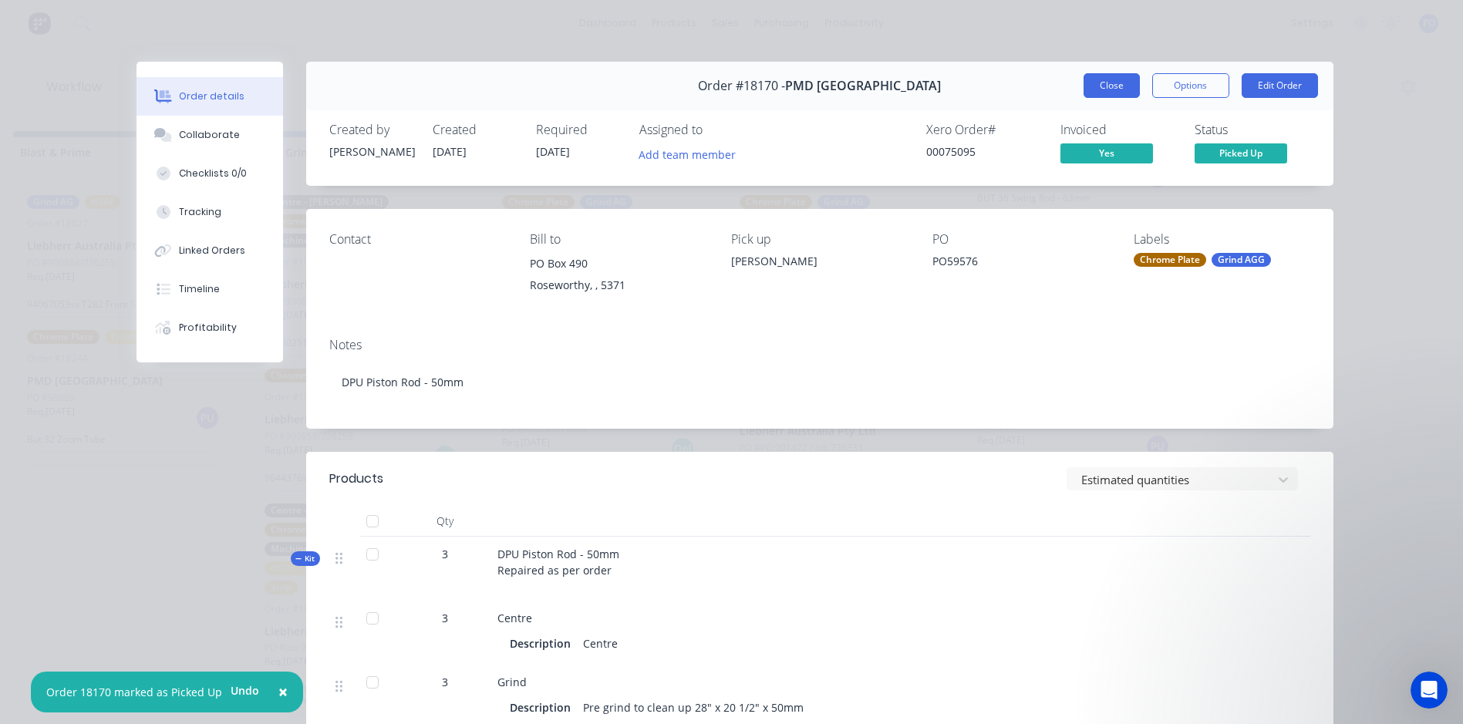
click at [1104, 92] on button "Close" at bounding box center [1111, 85] width 56 height 25
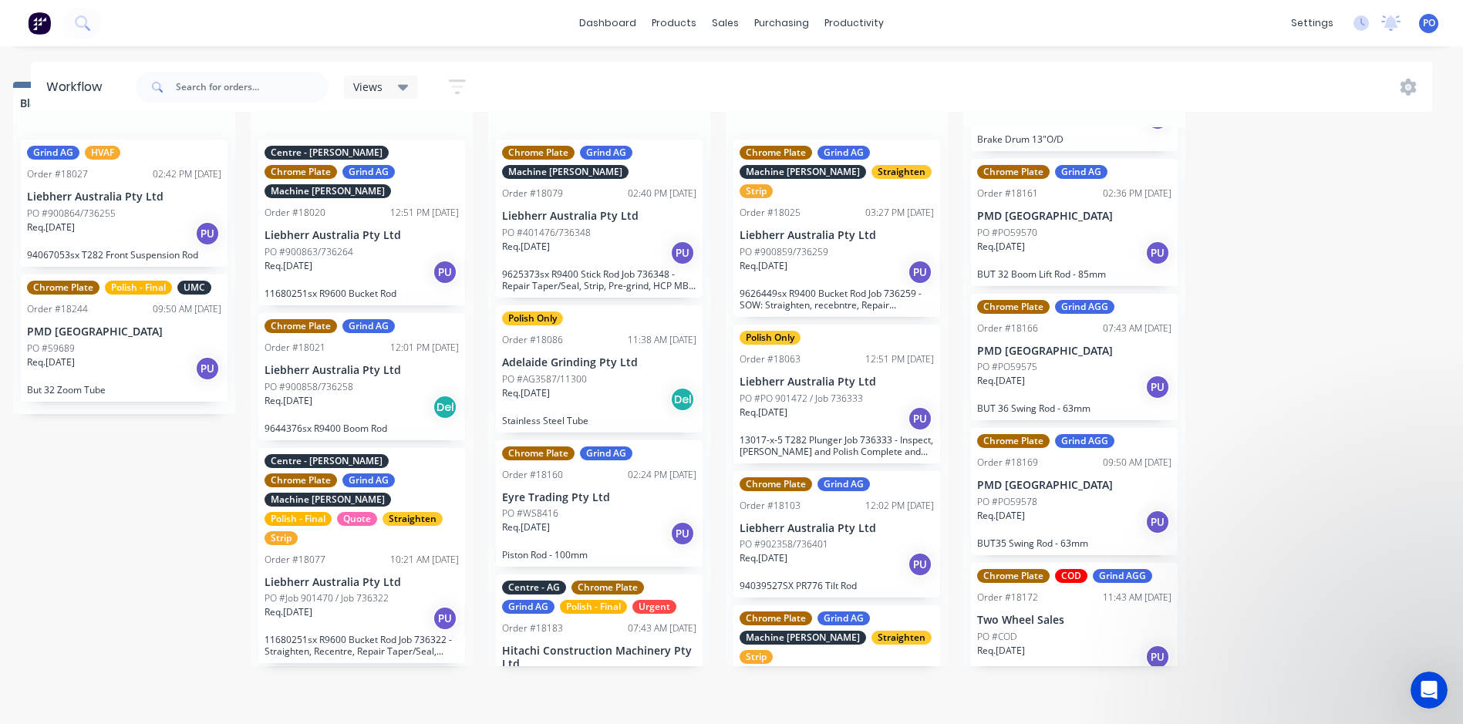
scroll to position [561, 0]
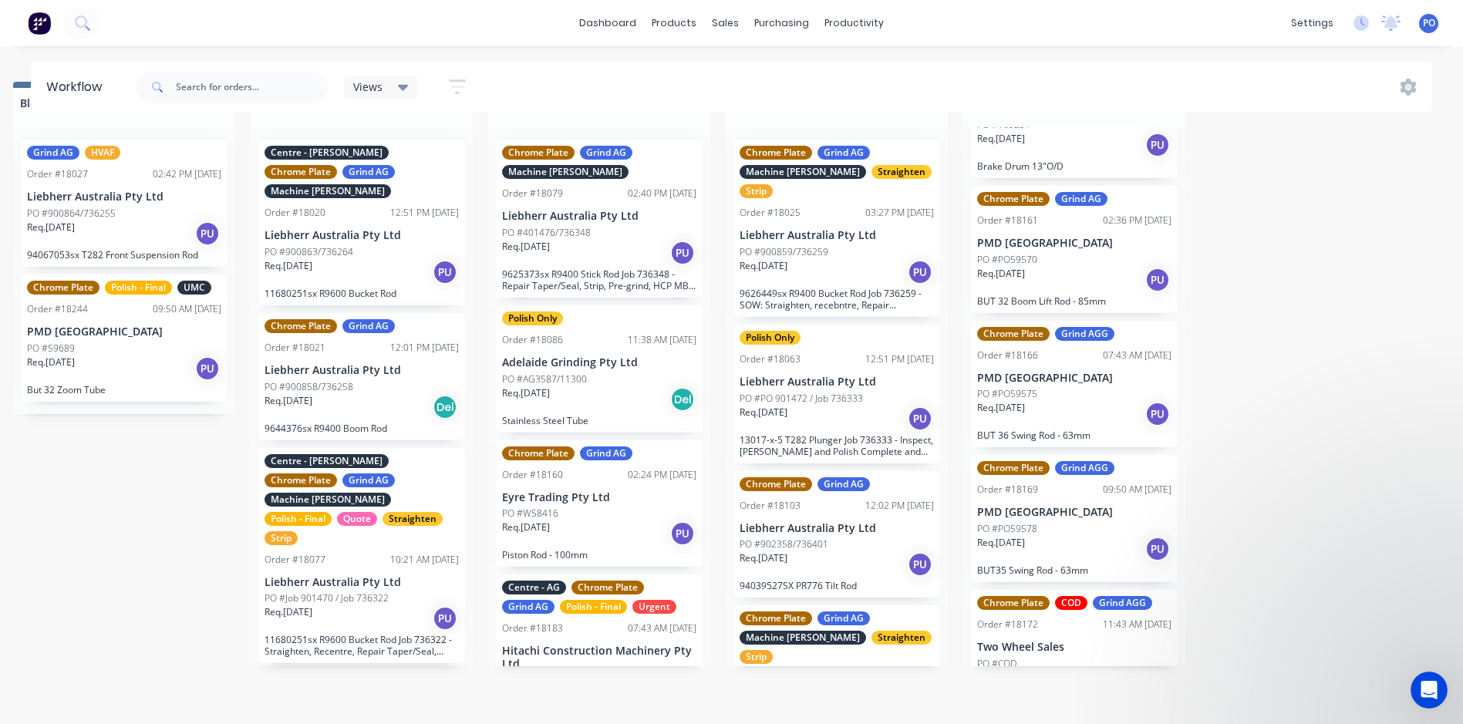
click at [1116, 536] on div "Req. [DATE] PU" at bounding box center [1074, 549] width 194 height 26
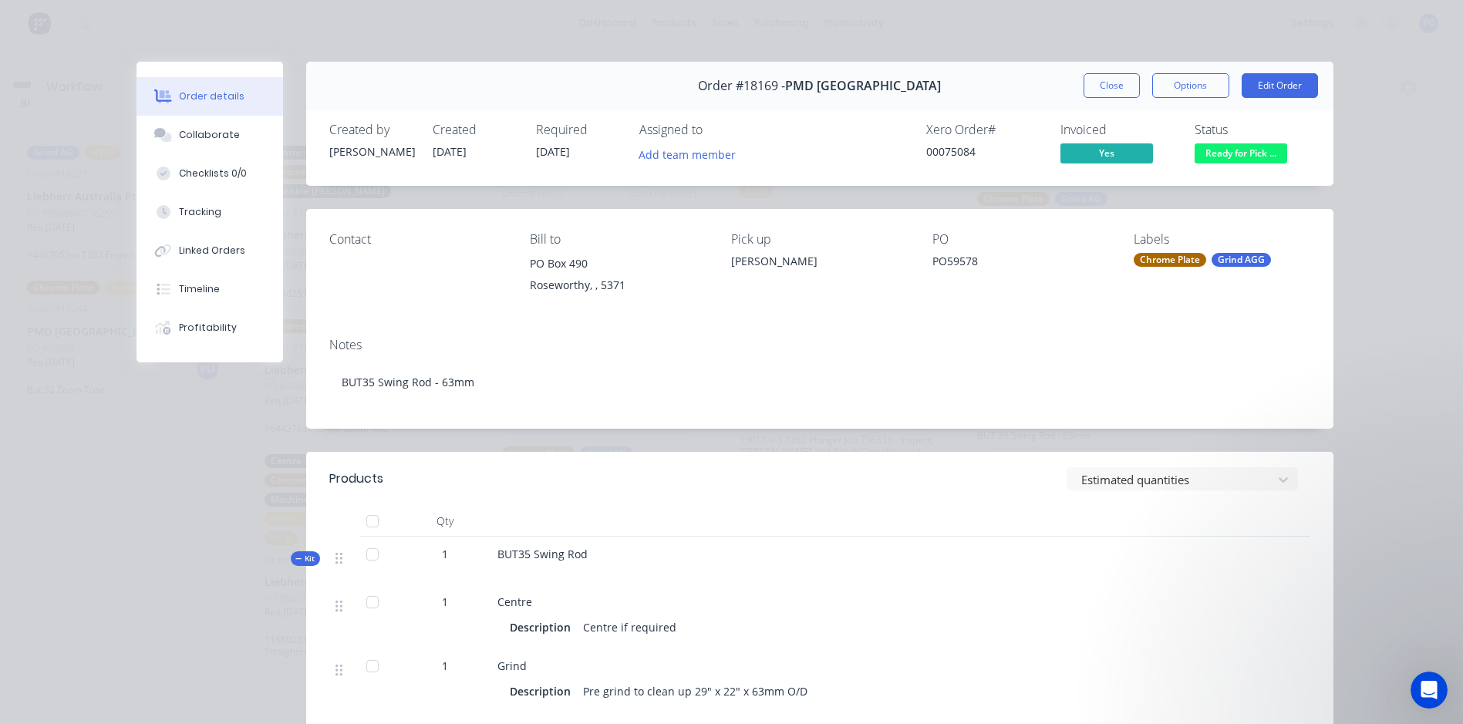
click at [1248, 155] on span "Ready for Pick ..." at bounding box center [1240, 152] width 93 height 19
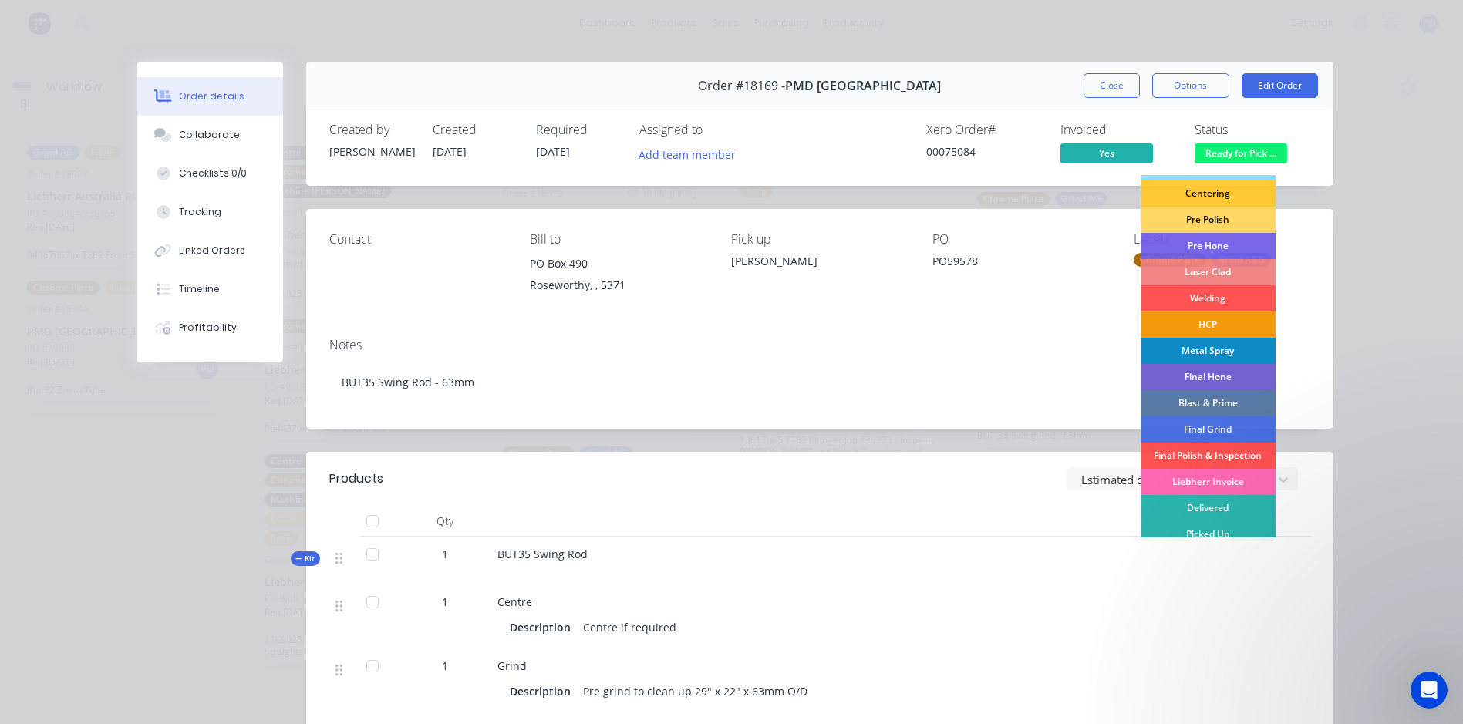
scroll to position [157, 0]
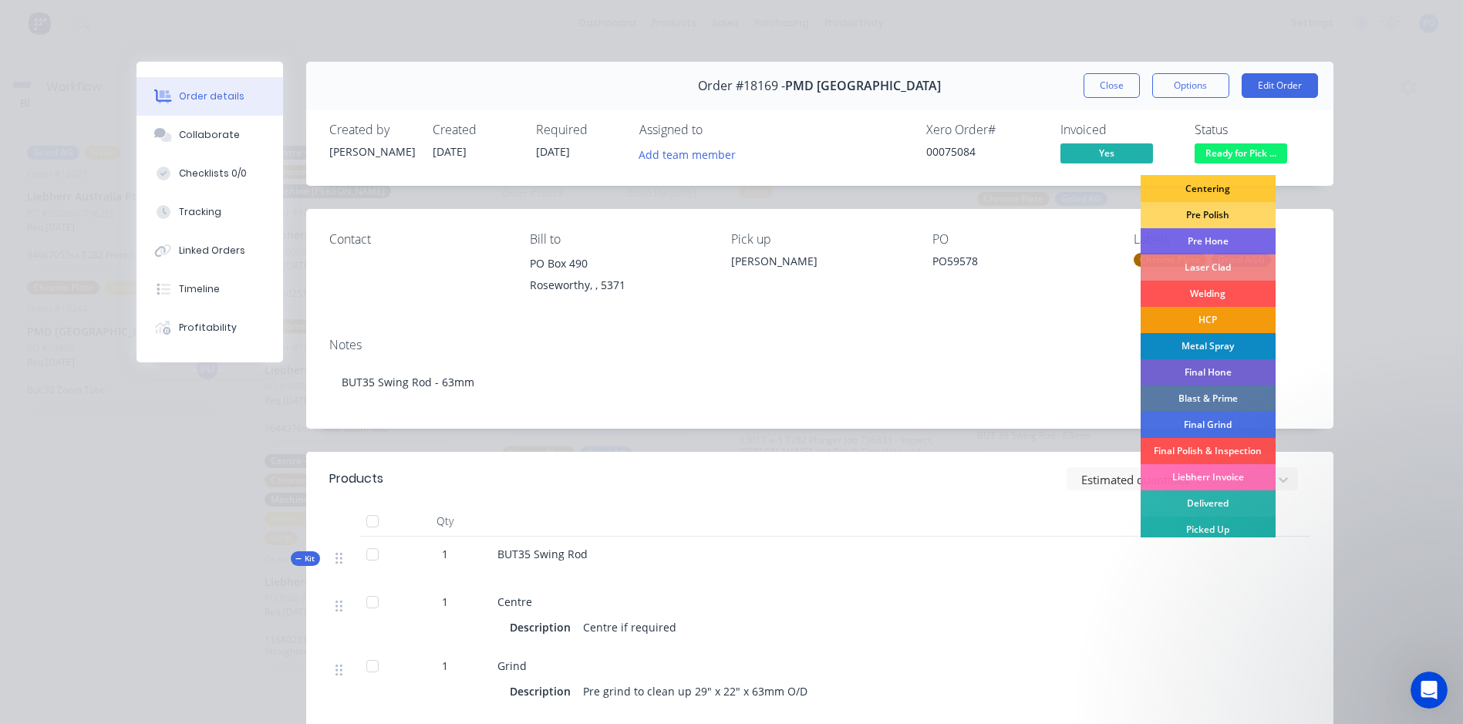
click at [1208, 528] on div "Picked Up" at bounding box center [1207, 530] width 135 height 26
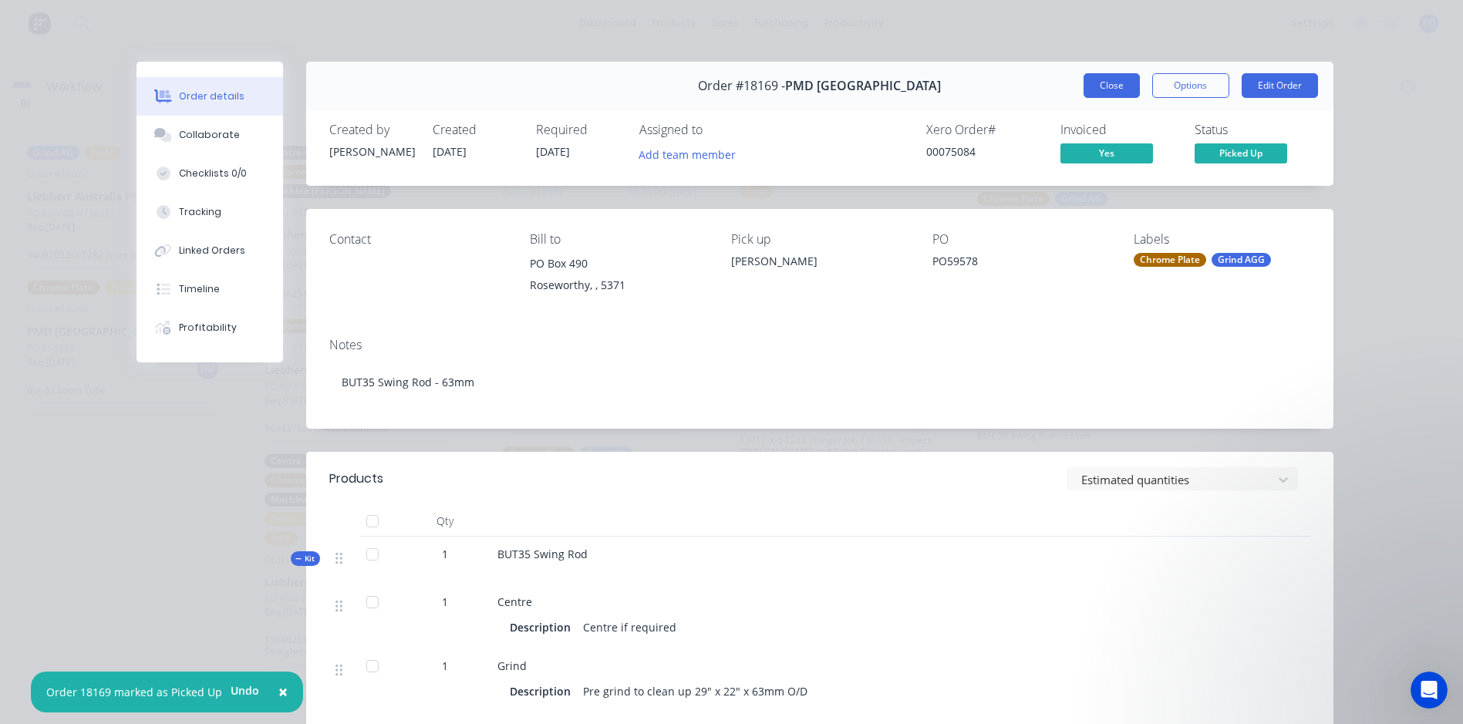
click at [1106, 82] on button "Close" at bounding box center [1111, 85] width 56 height 25
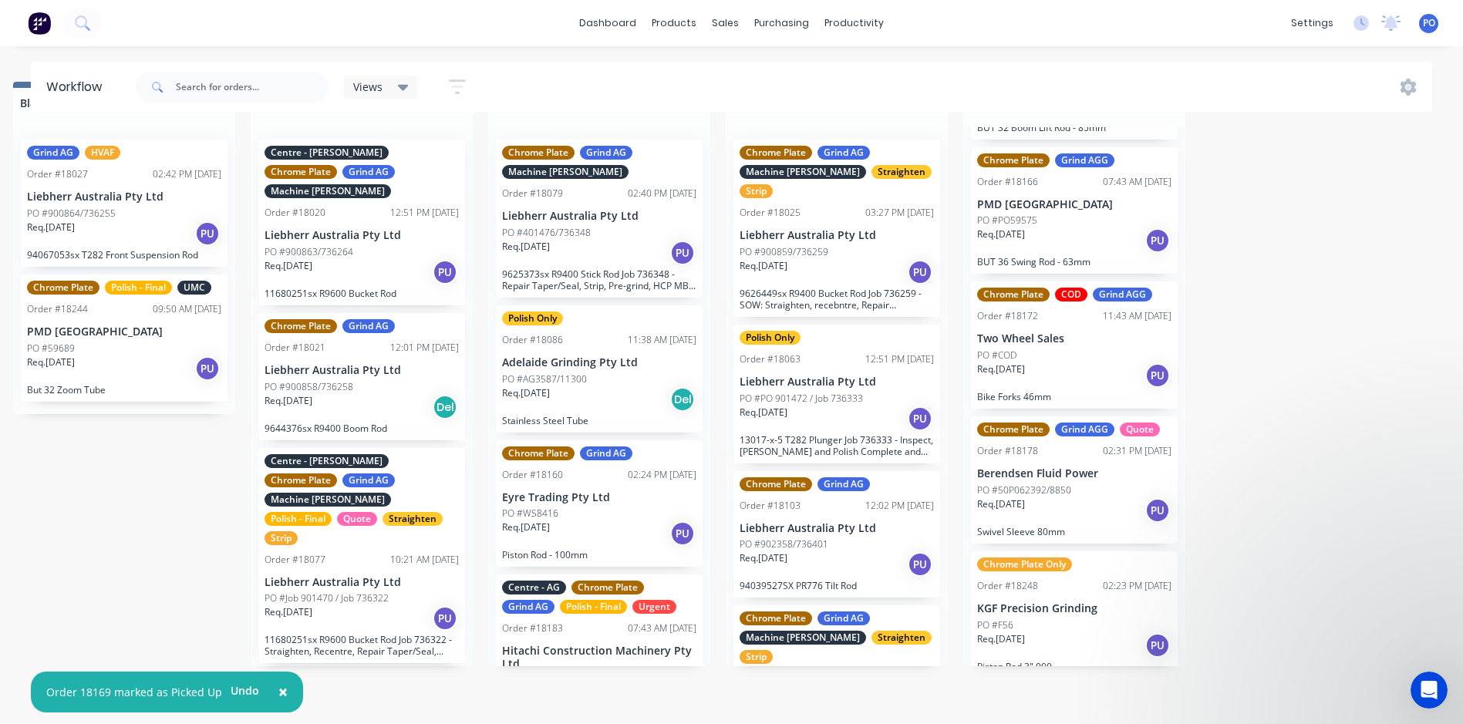
scroll to position [581, 0]
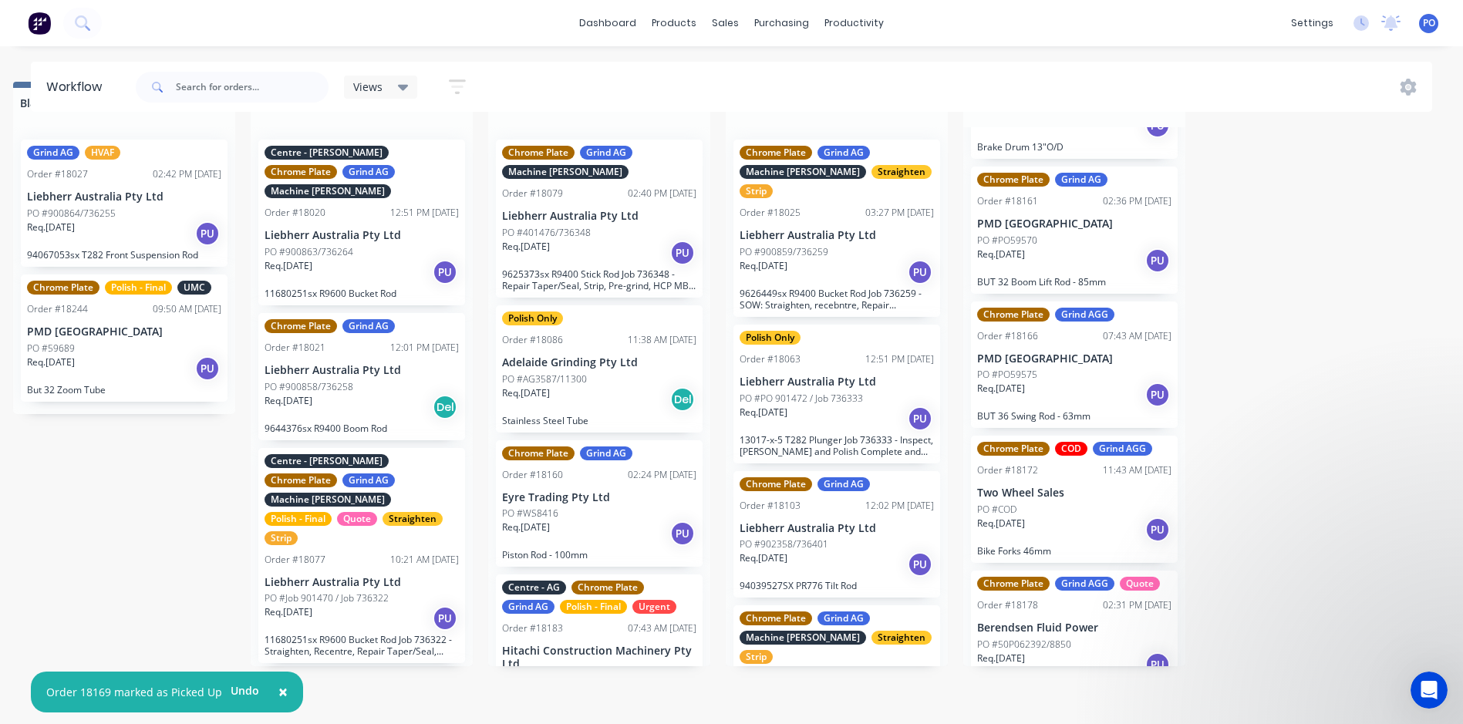
click at [1085, 382] on div "Req. [DATE] PU" at bounding box center [1074, 395] width 194 height 26
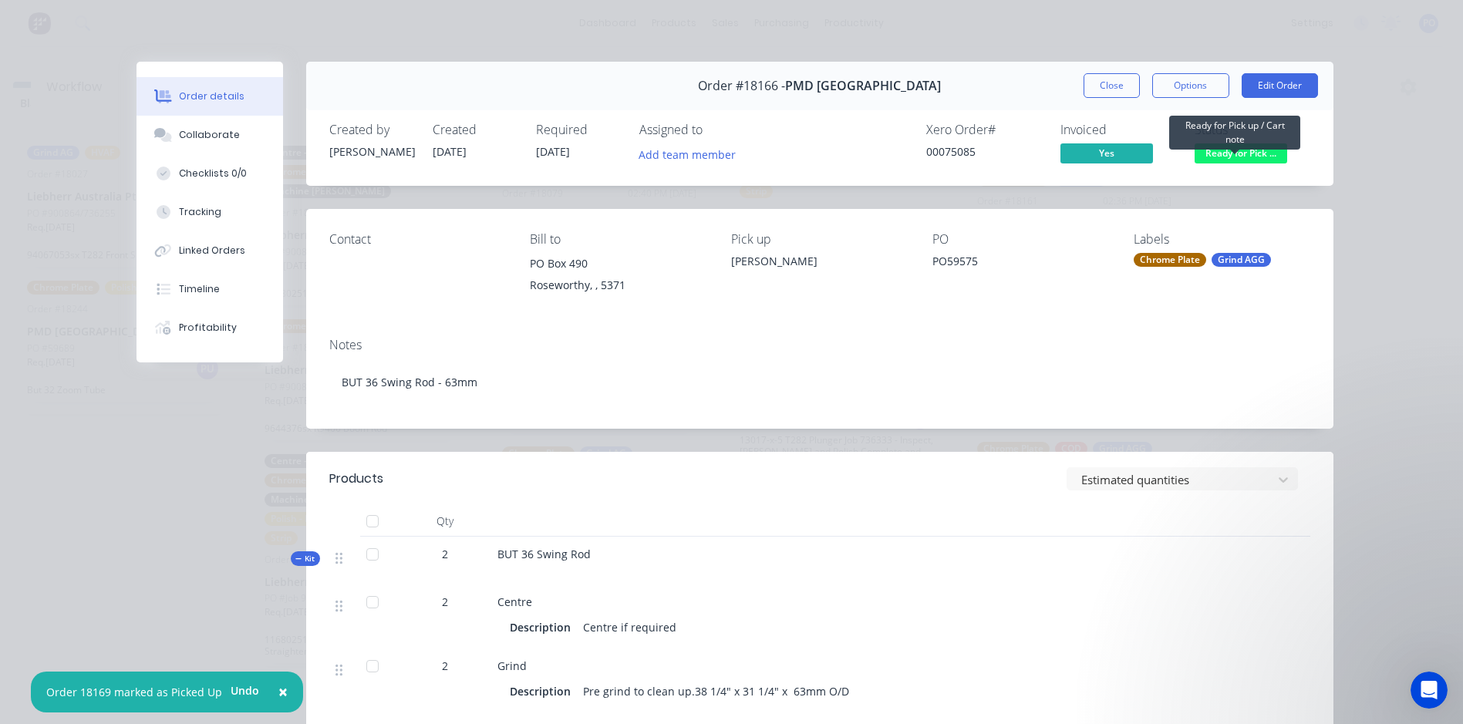
click at [1259, 150] on span "Ready for Pick ..." at bounding box center [1240, 152] width 93 height 19
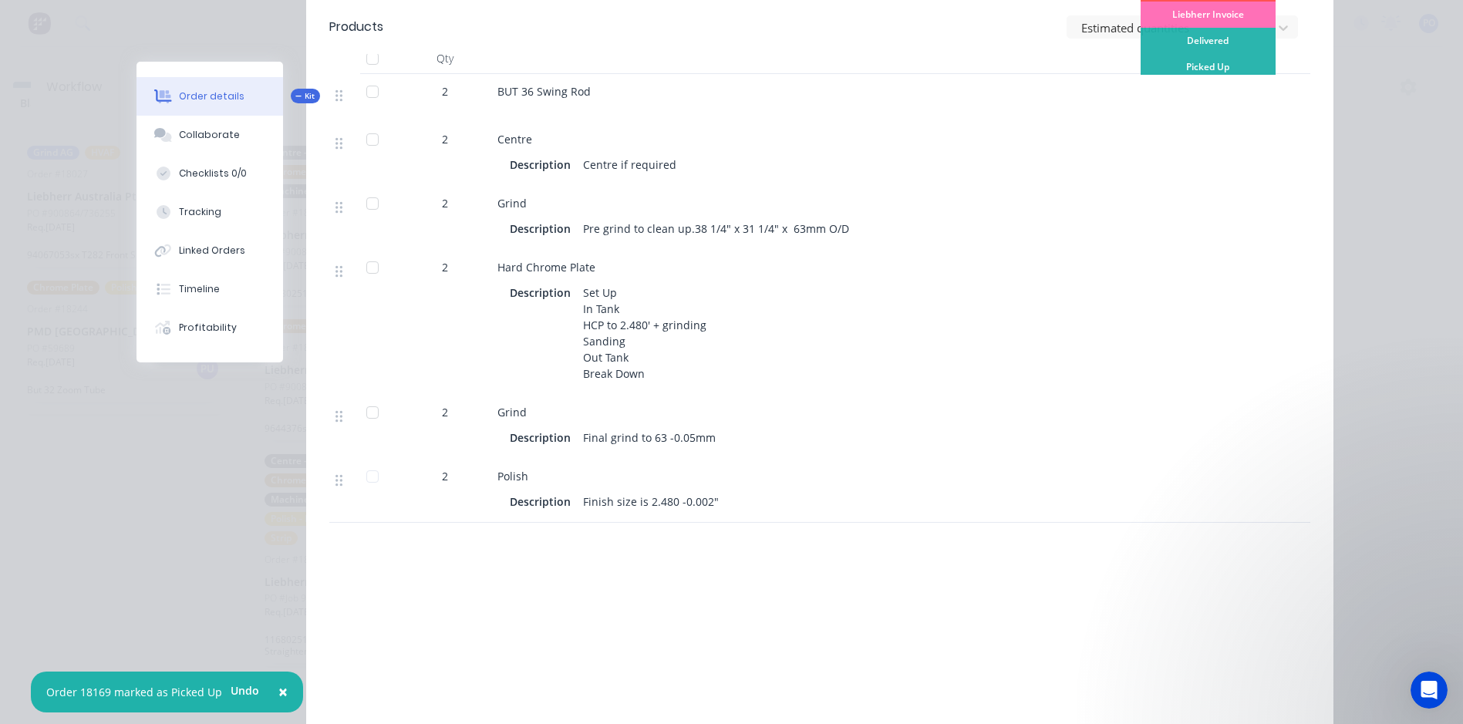
scroll to position [231, 0]
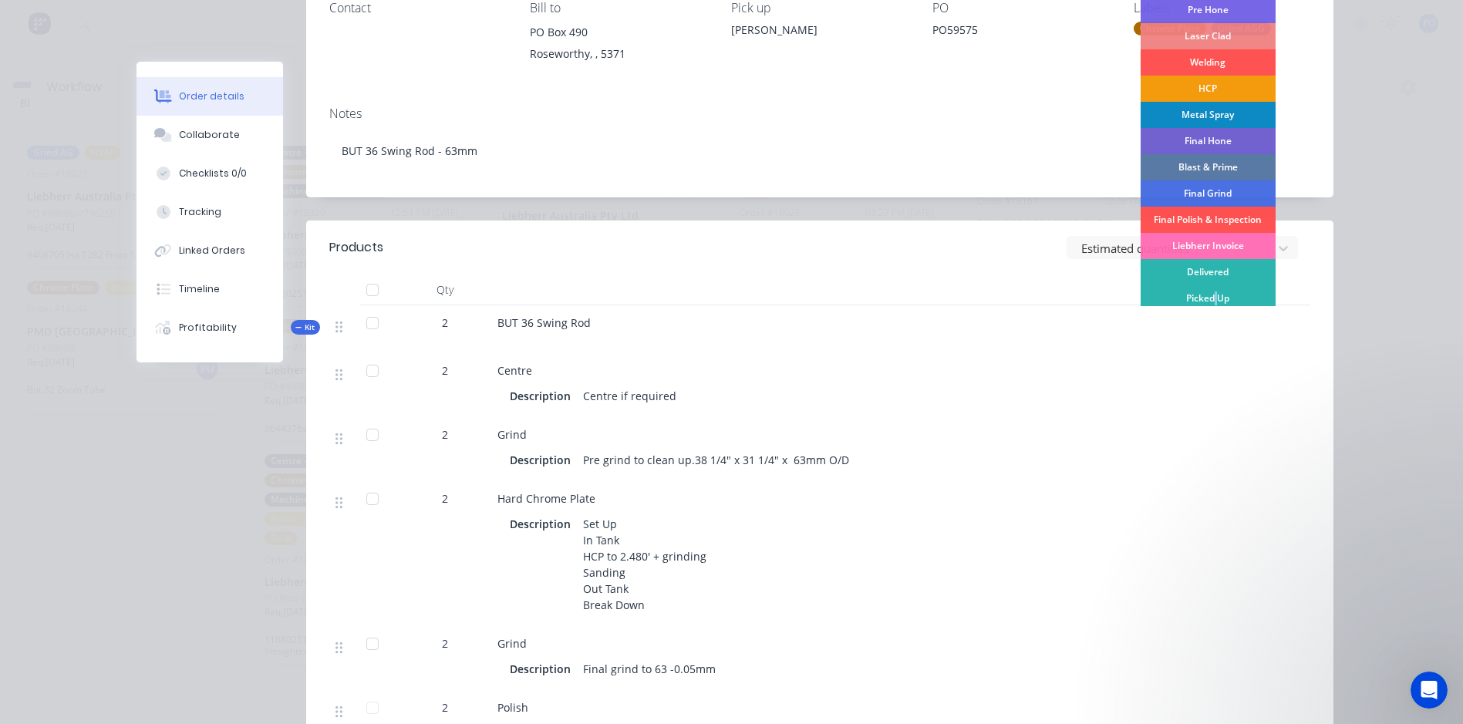
click at [1210, 302] on div "Picked Up" at bounding box center [1207, 298] width 135 height 26
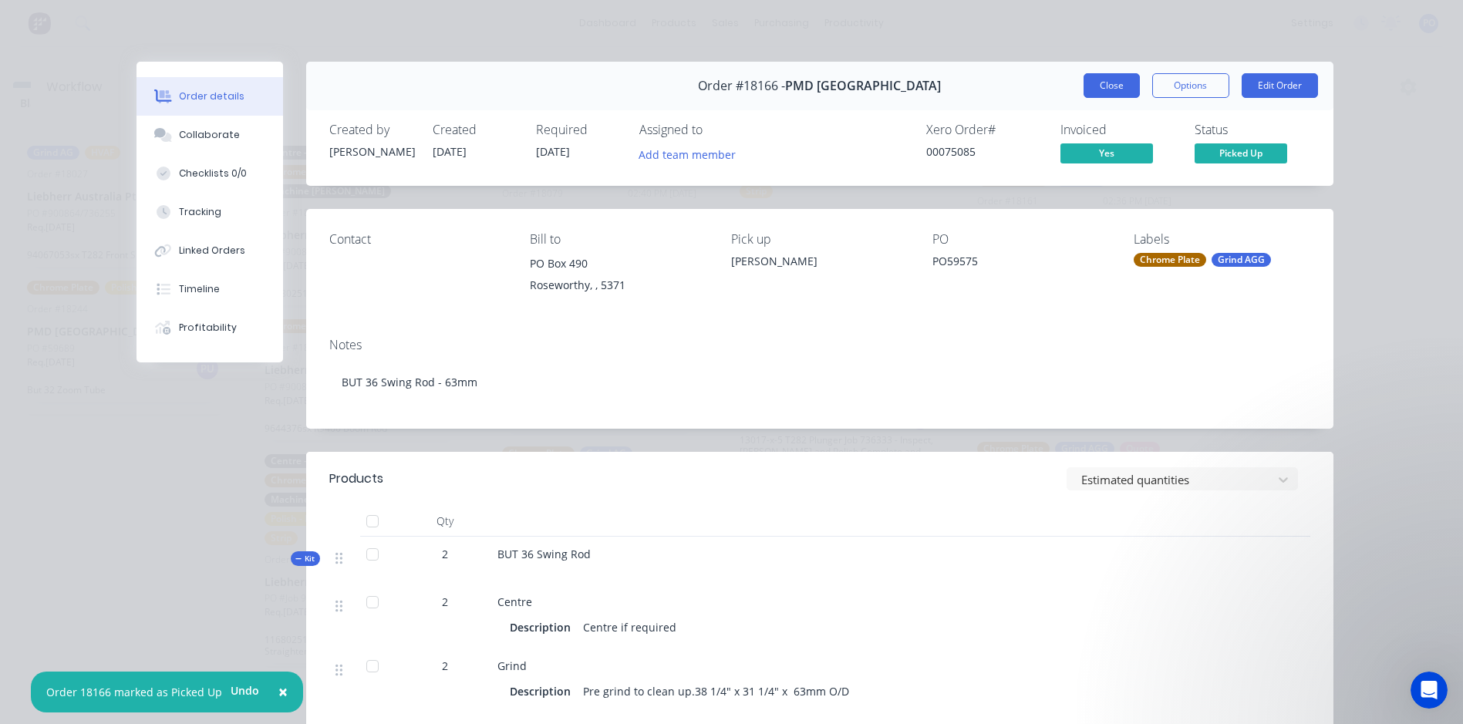
click at [1097, 89] on button "Close" at bounding box center [1111, 85] width 56 height 25
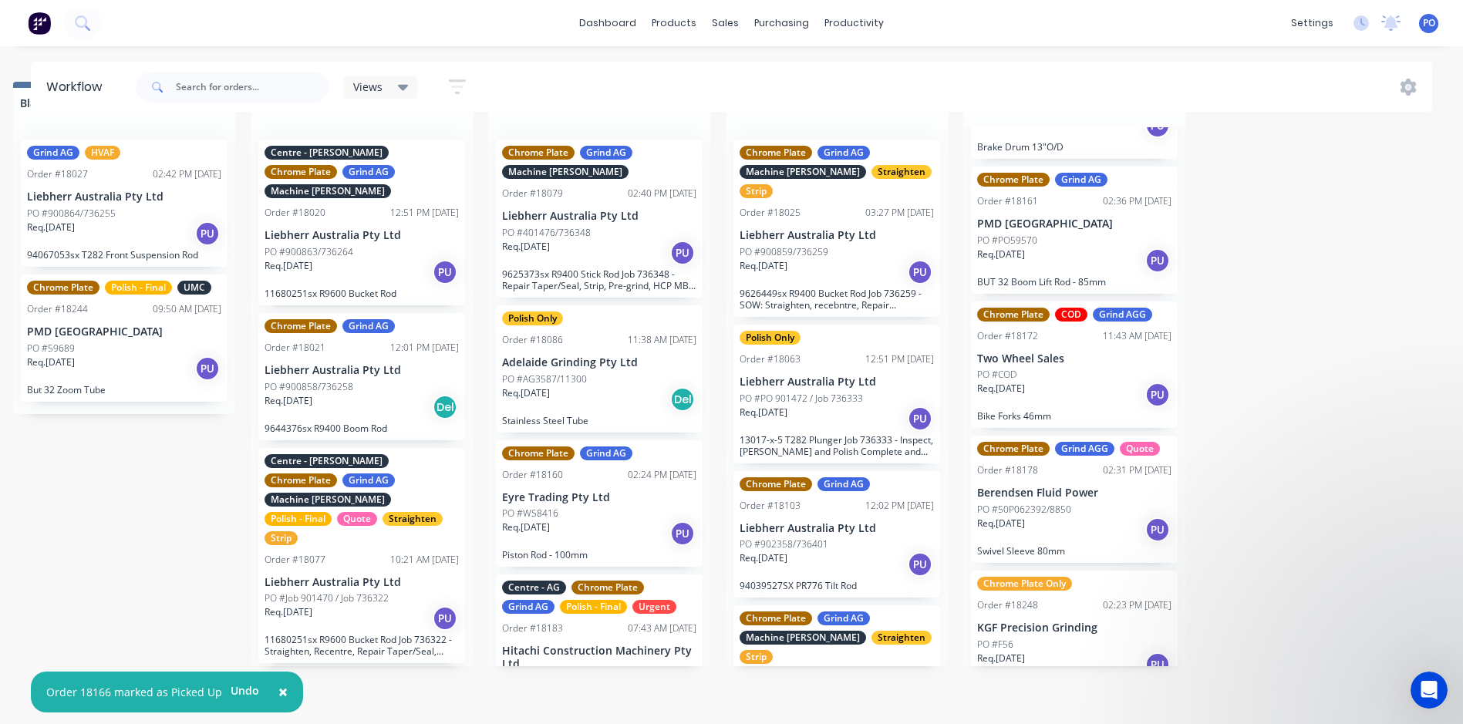
click at [1091, 247] on div "Req. [DATE] PU" at bounding box center [1074, 260] width 194 height 26
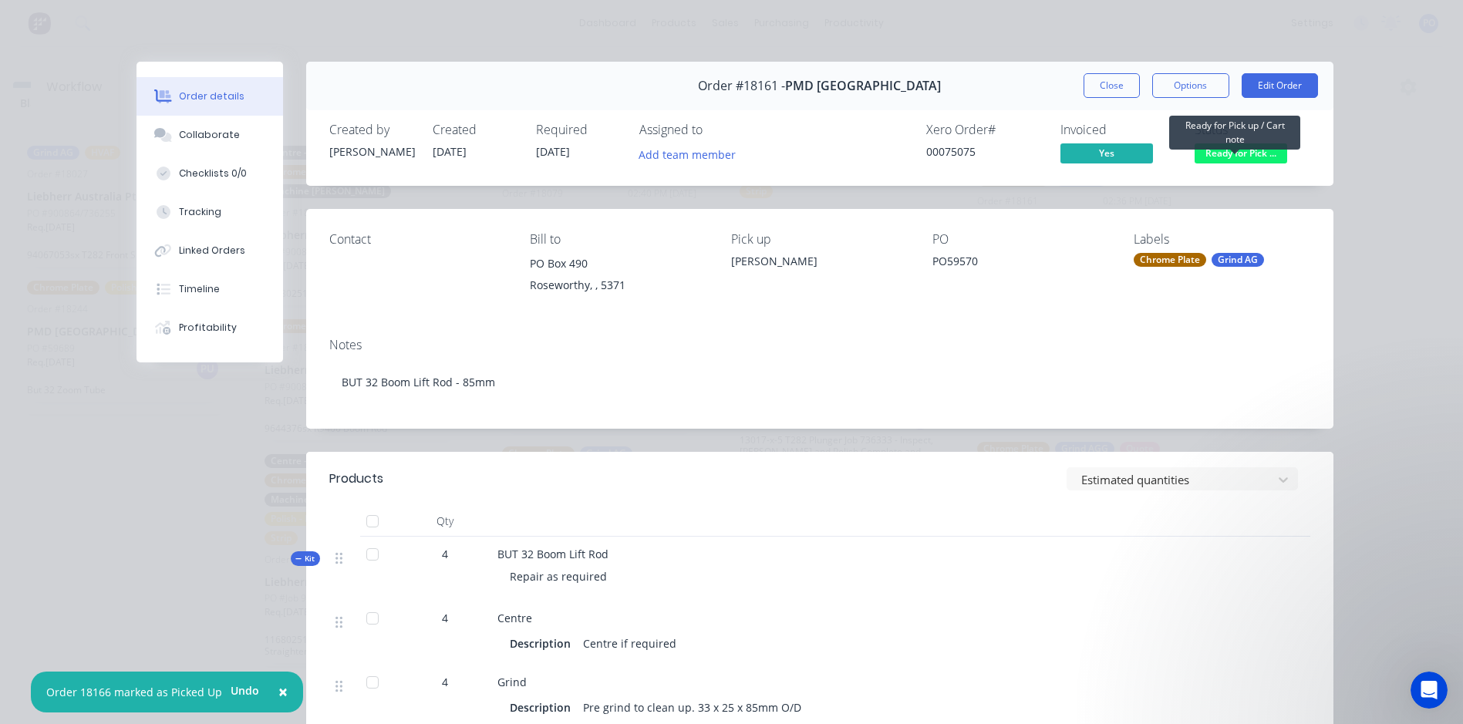
click at [1253, 155] on span "Ready for Pick ..." at bounding box center [1240, 152] width 93 height 19
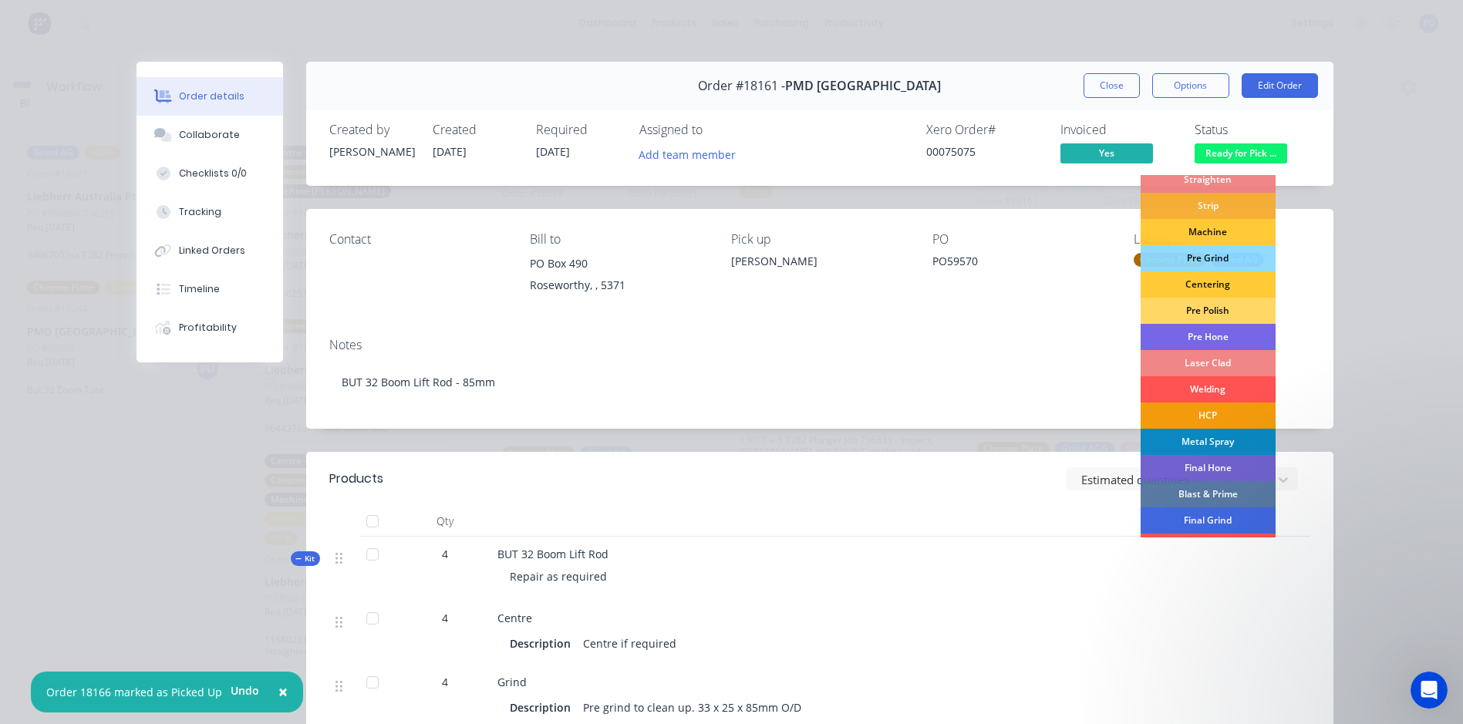
scroll to position [157, 0]
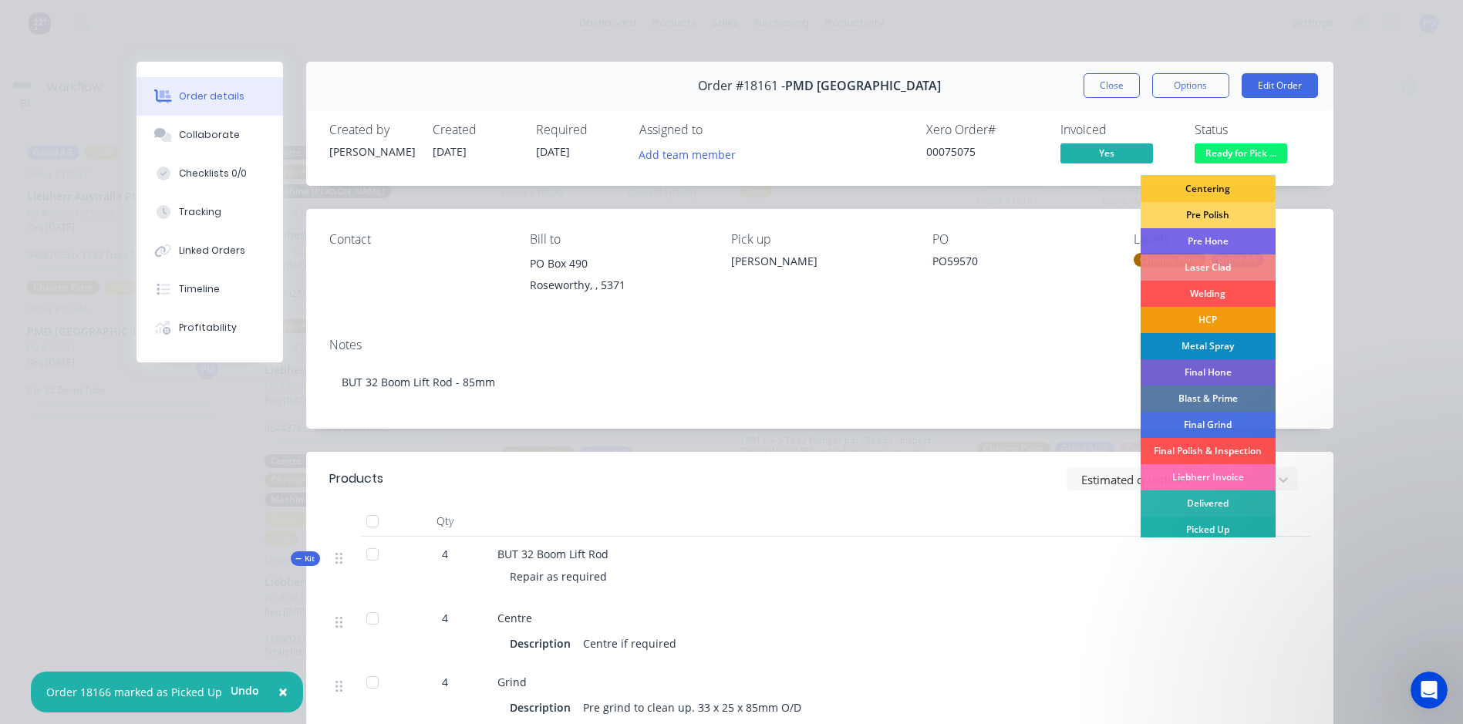
click at [1201, 527] on div "Picked Up" at bounding box center [1207, 530] width 135 height 26
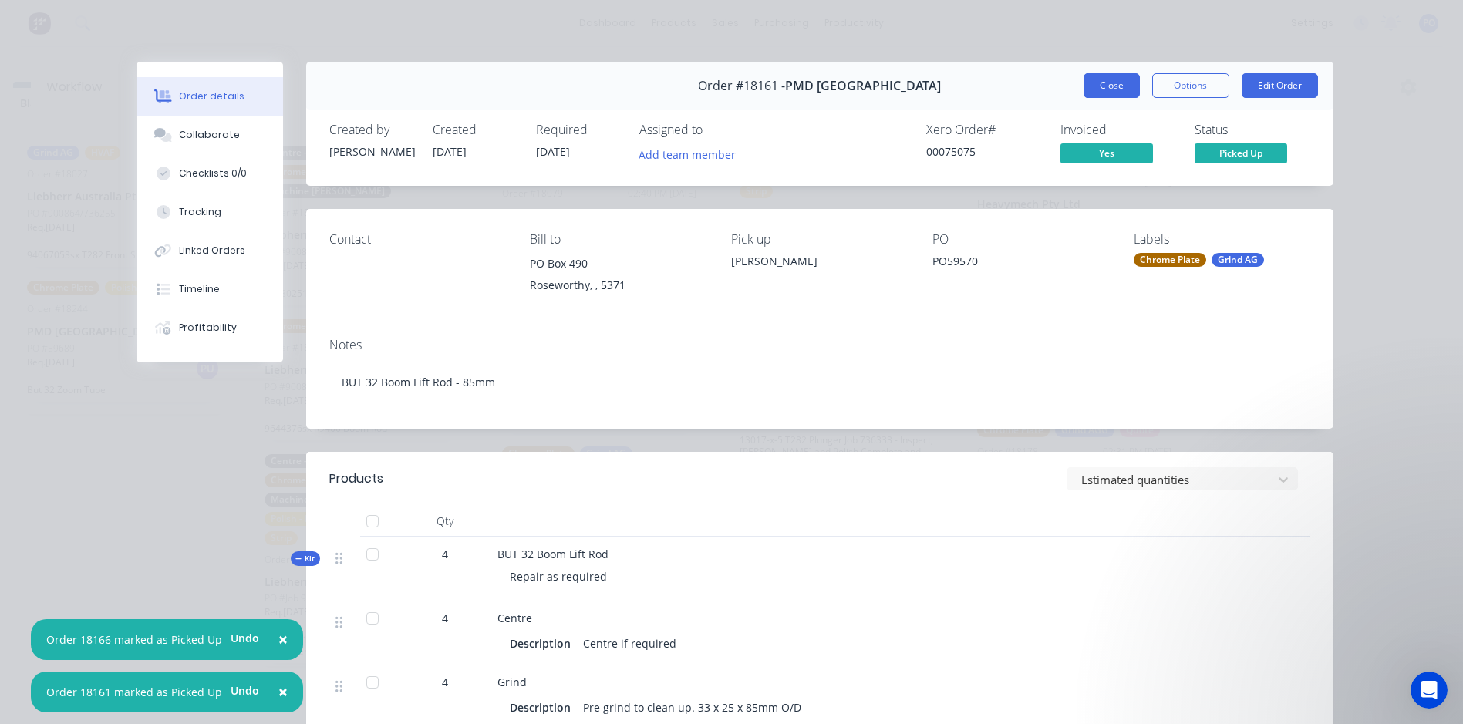
click at [1096, 88] on button "Close" at bounding box center [1111, 85] width 56 height 25
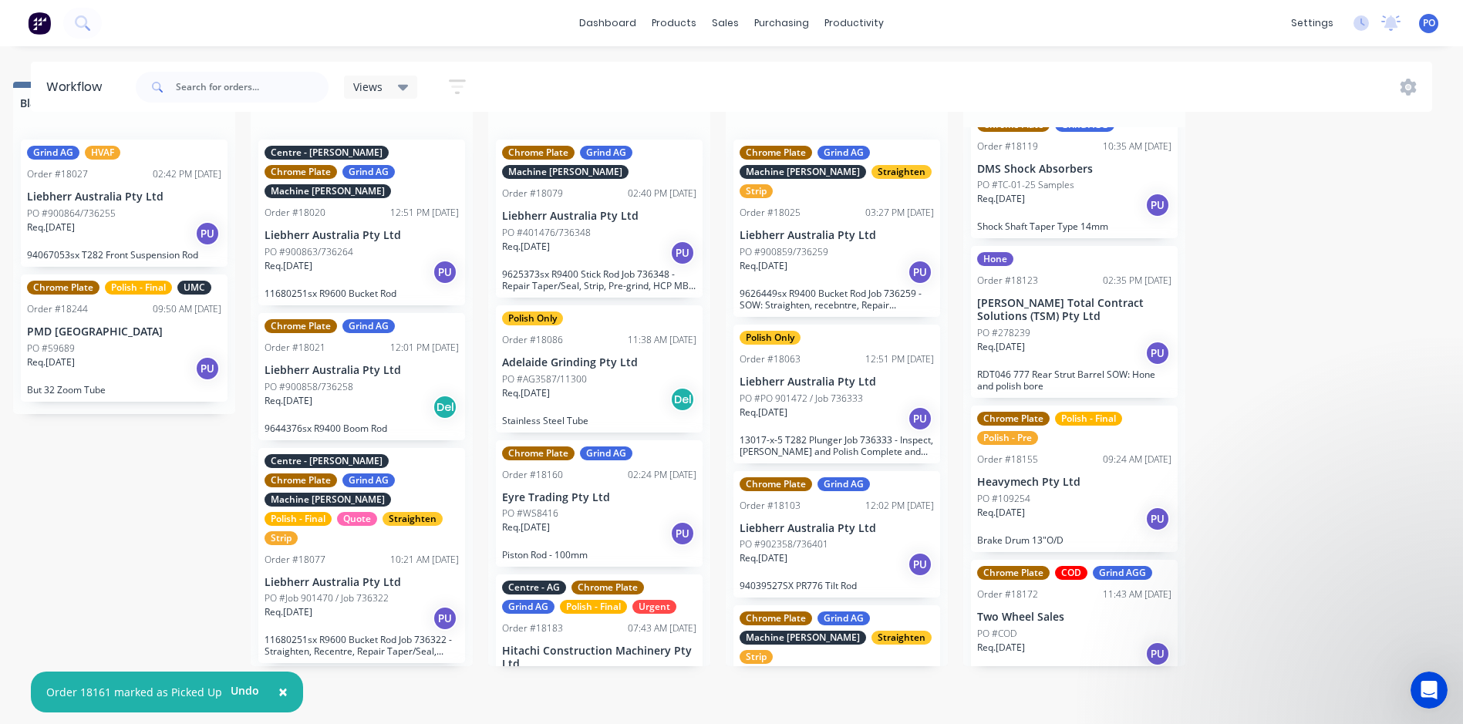
scroll to position [231, 0]
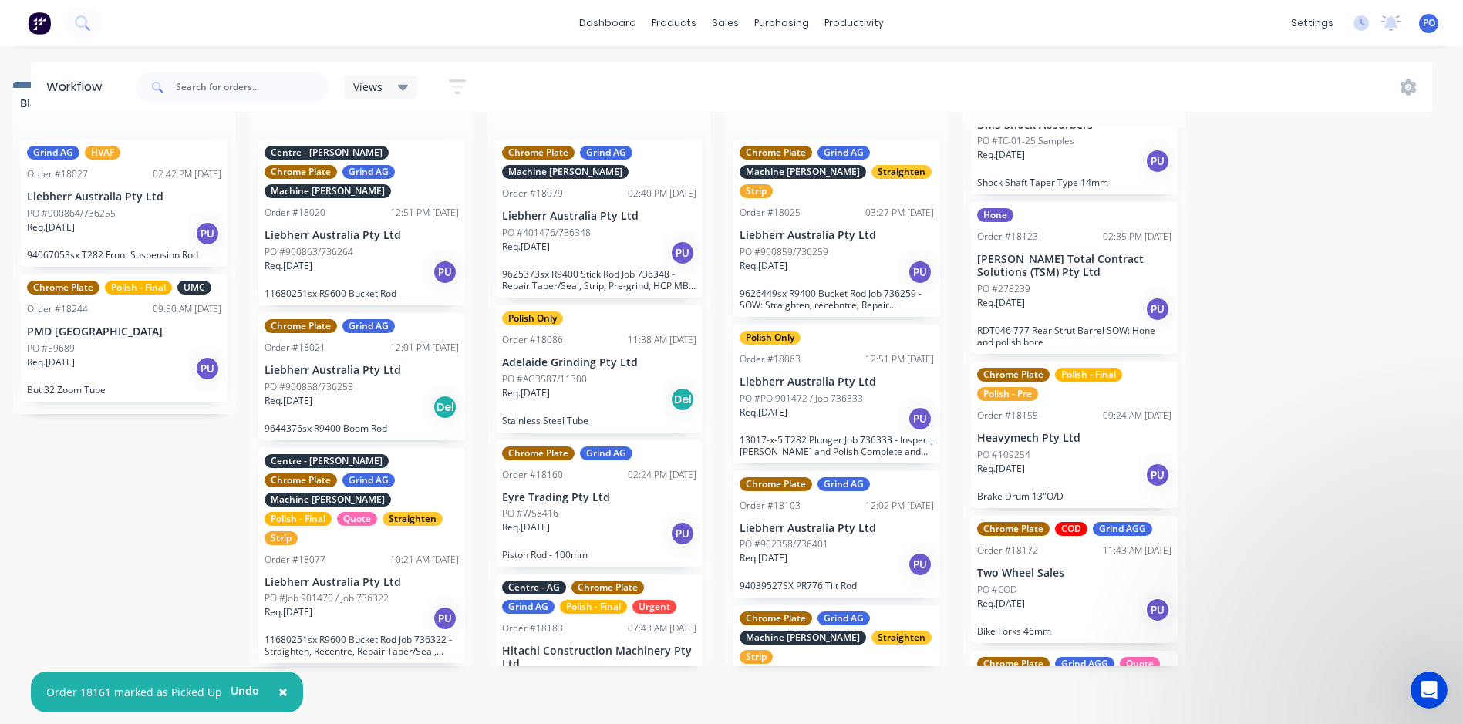
click at [1094, 448] on div "PO #109254" at bounding box center [1074, 455] width 194 height 14
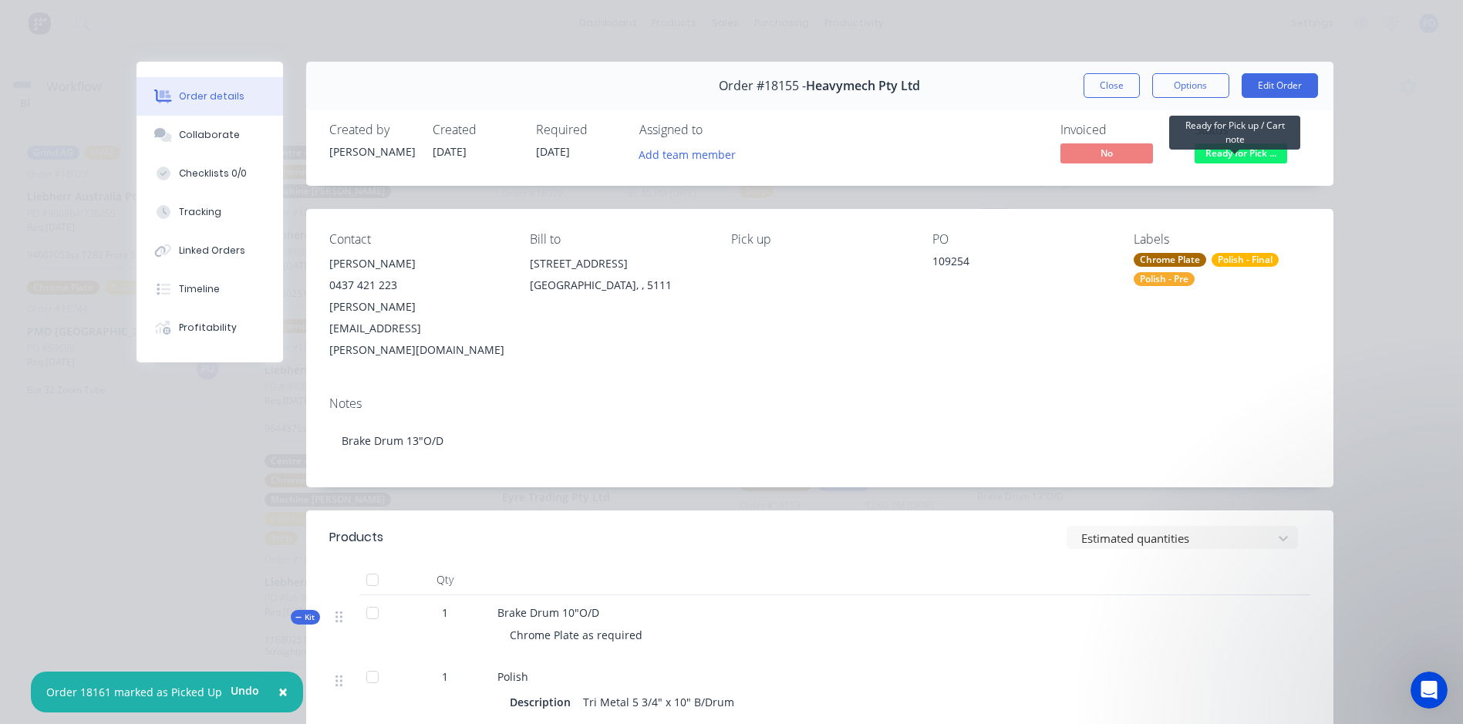
click at [1245, 150] on span "Ready for Pick ..." at bounding box center [1240, 152] width 93 height 19
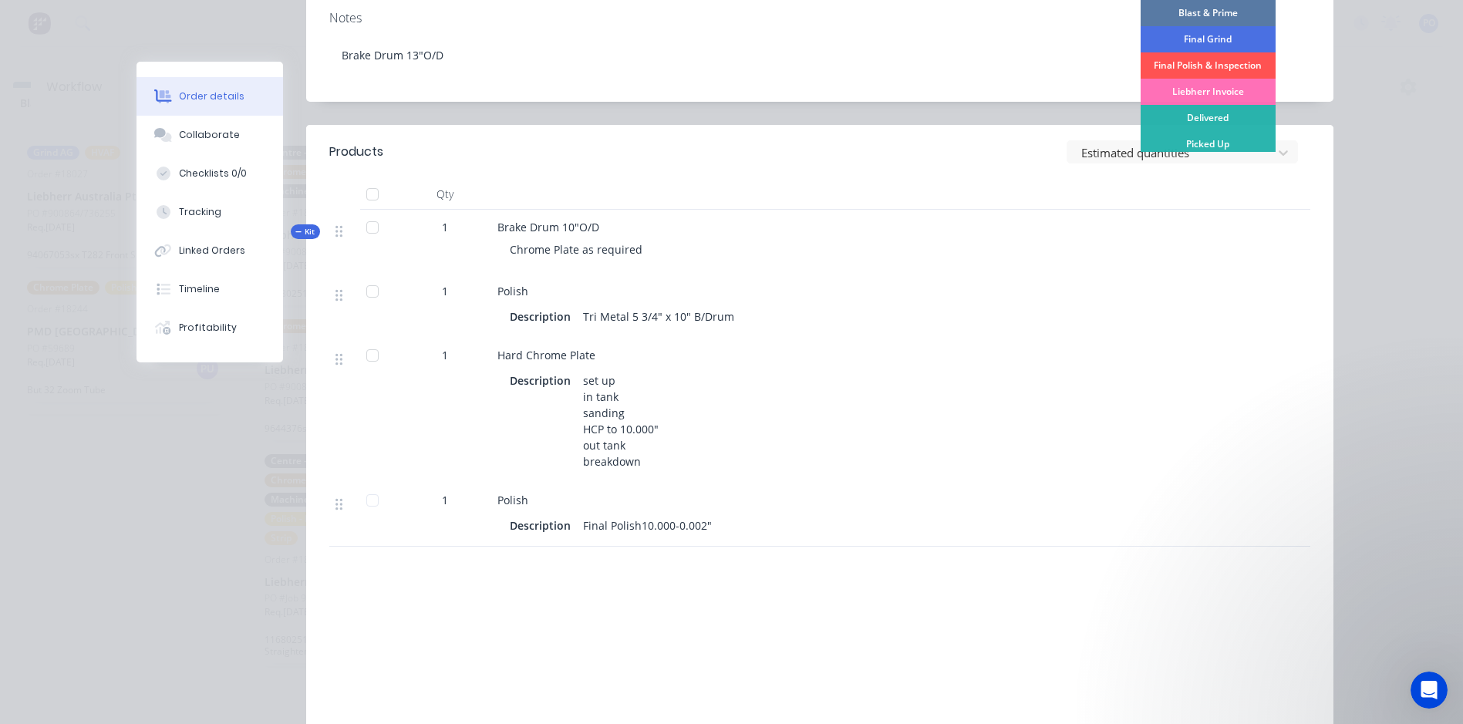
scroll to position [77, 0]
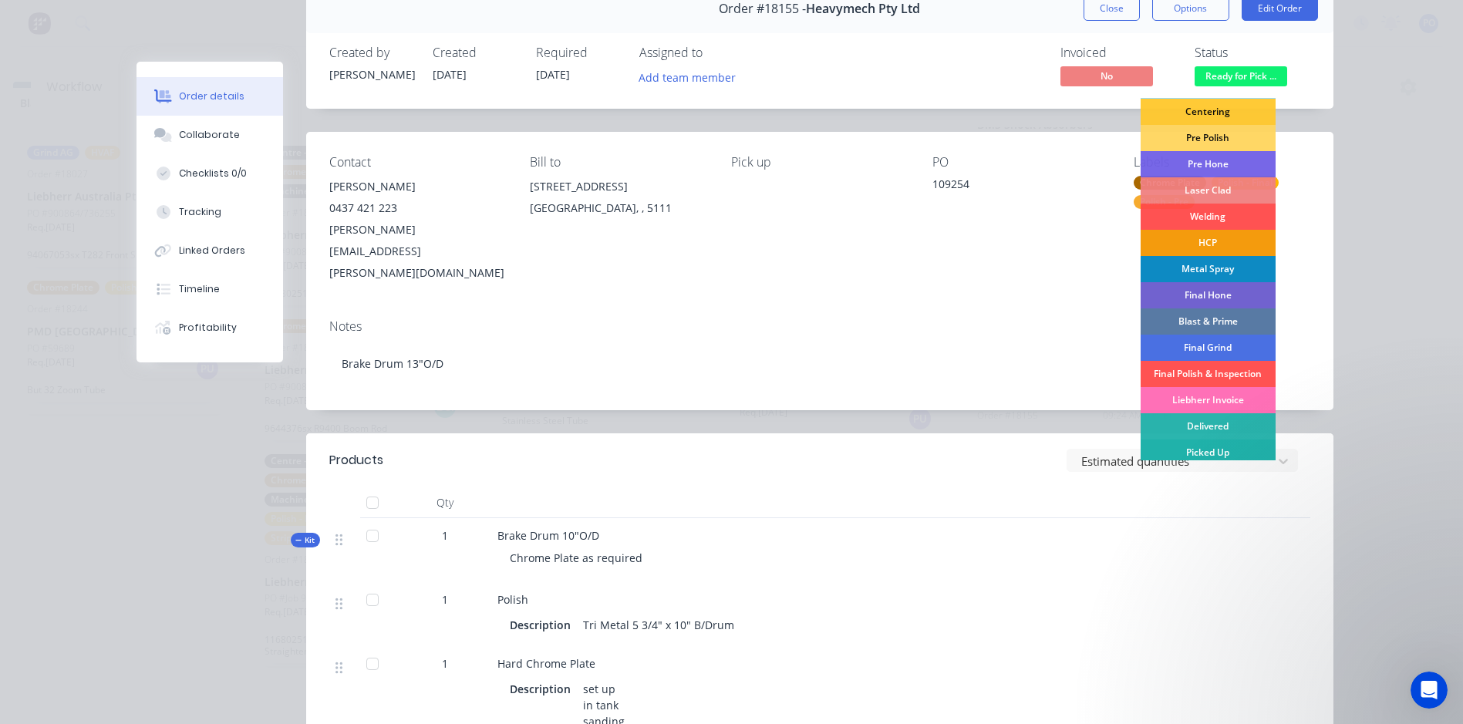
click at [1219, 453] on div "Picked Up" at bounding box center [1207, 452] width 135 height 26
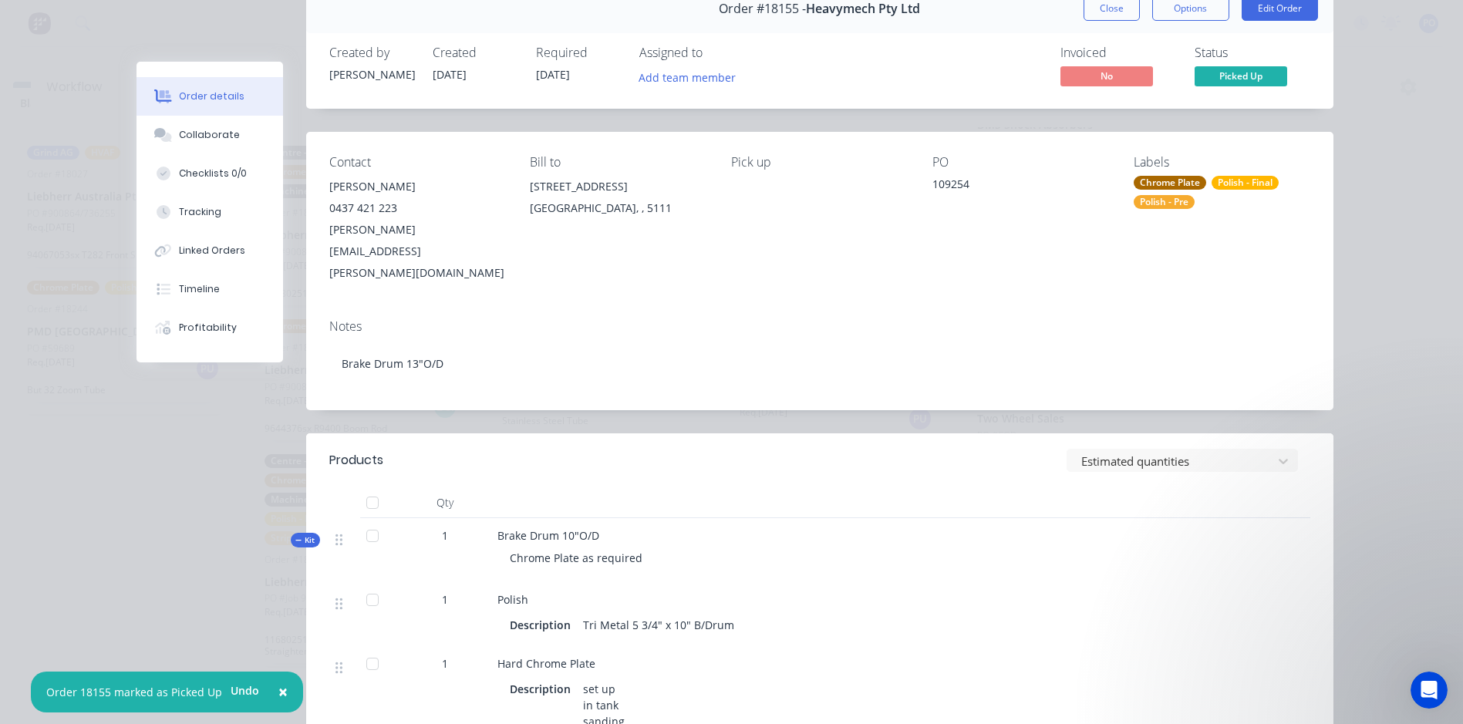
click at [1108, 7] on button "Close" at bounding box center [1111, 8] width 56 height 25
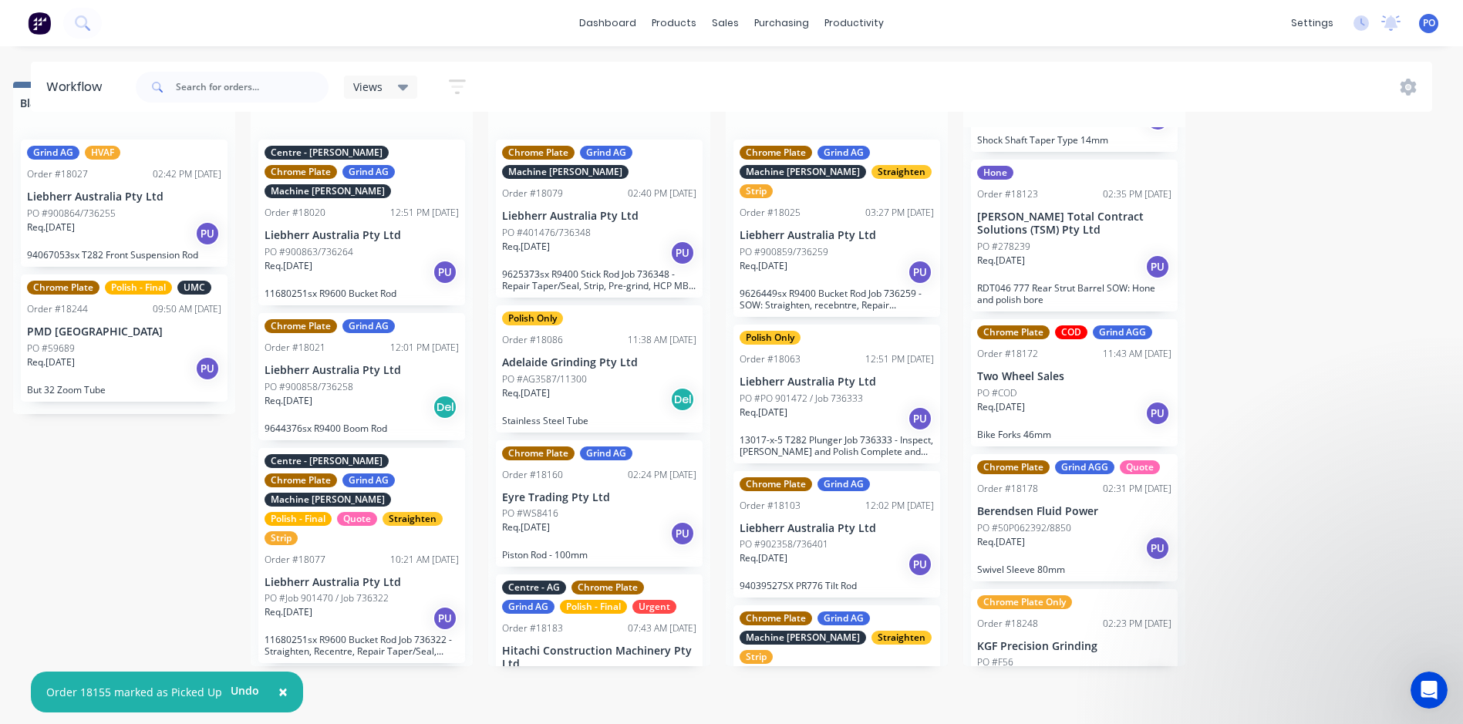
scroll to position [311, 0]
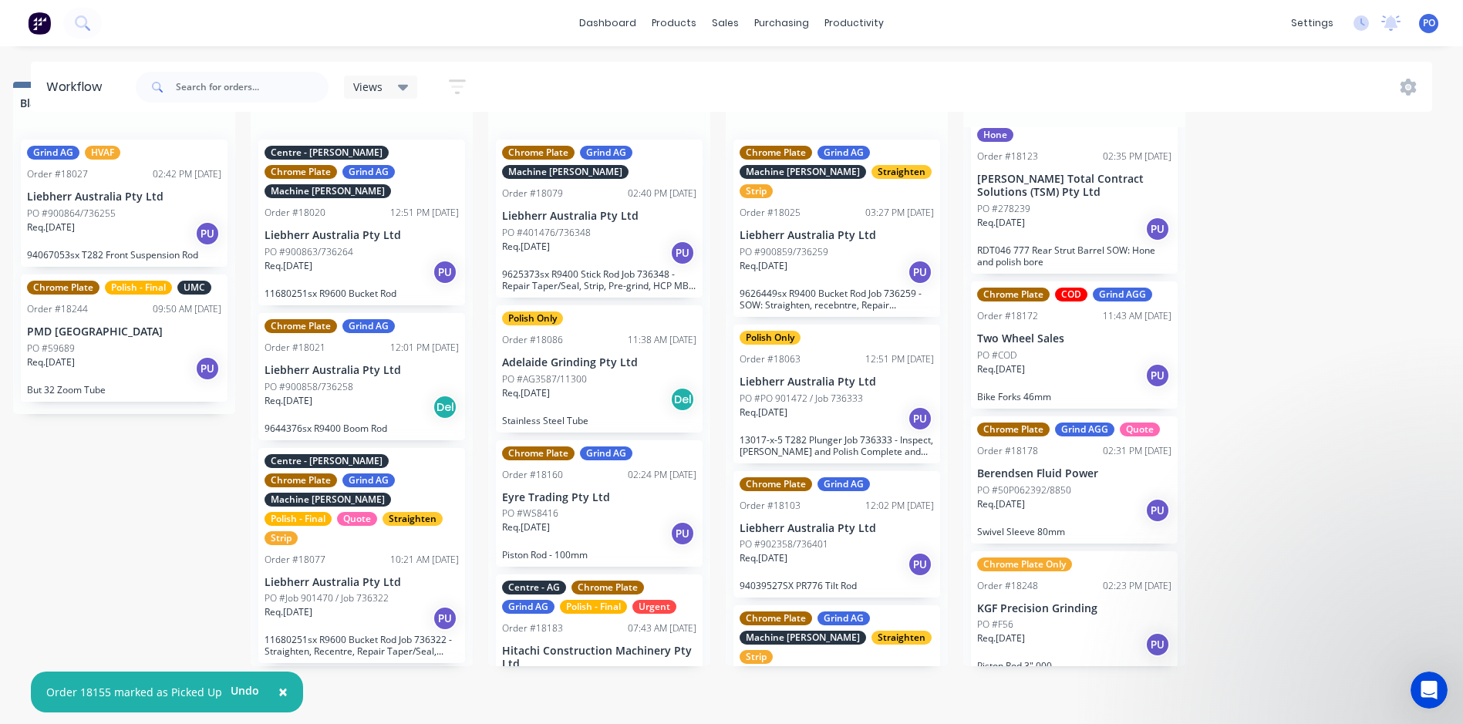
click at [1089, 618] on div "PO #F56" at bounding box center [1074, 625] width 194 height 14
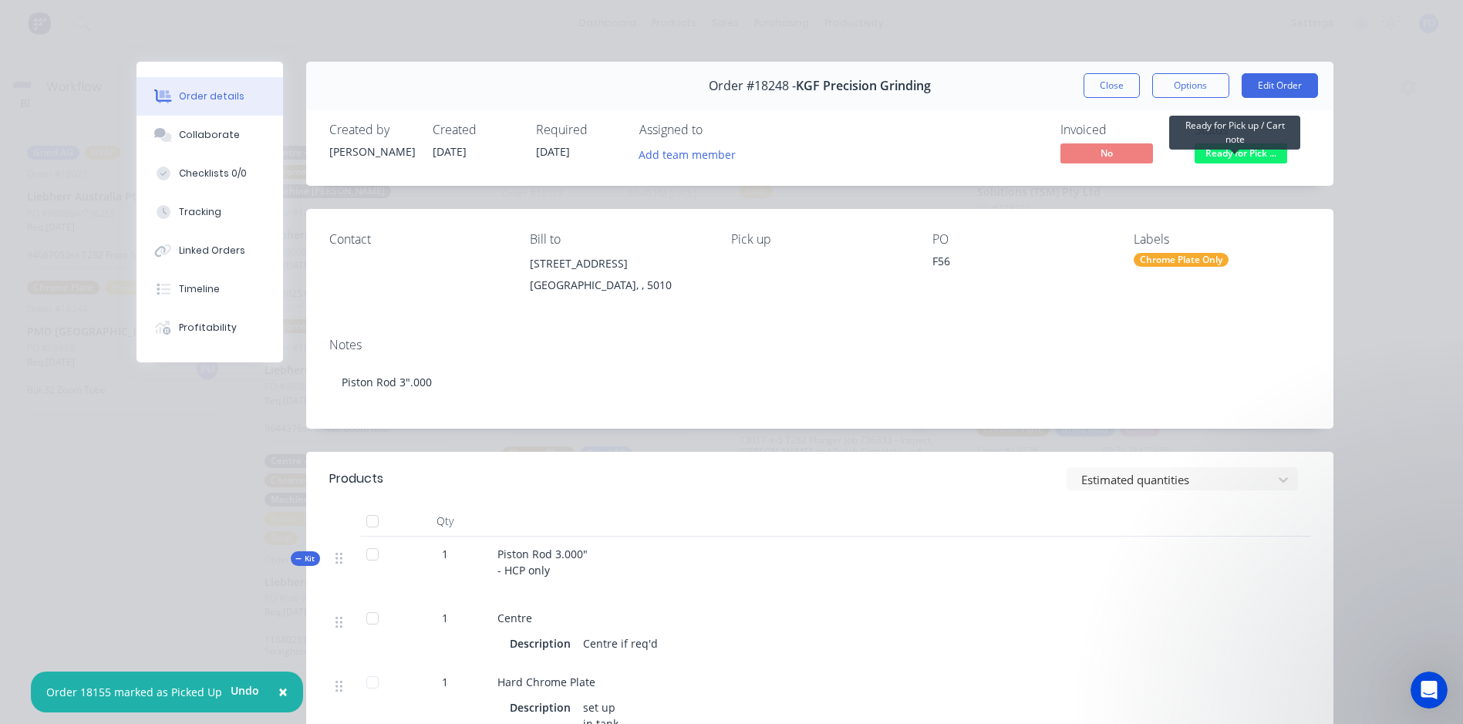
click at [1223, 157] on span "Ready for Pick ..." at bounding box center [1240, 152] width 93 height 19
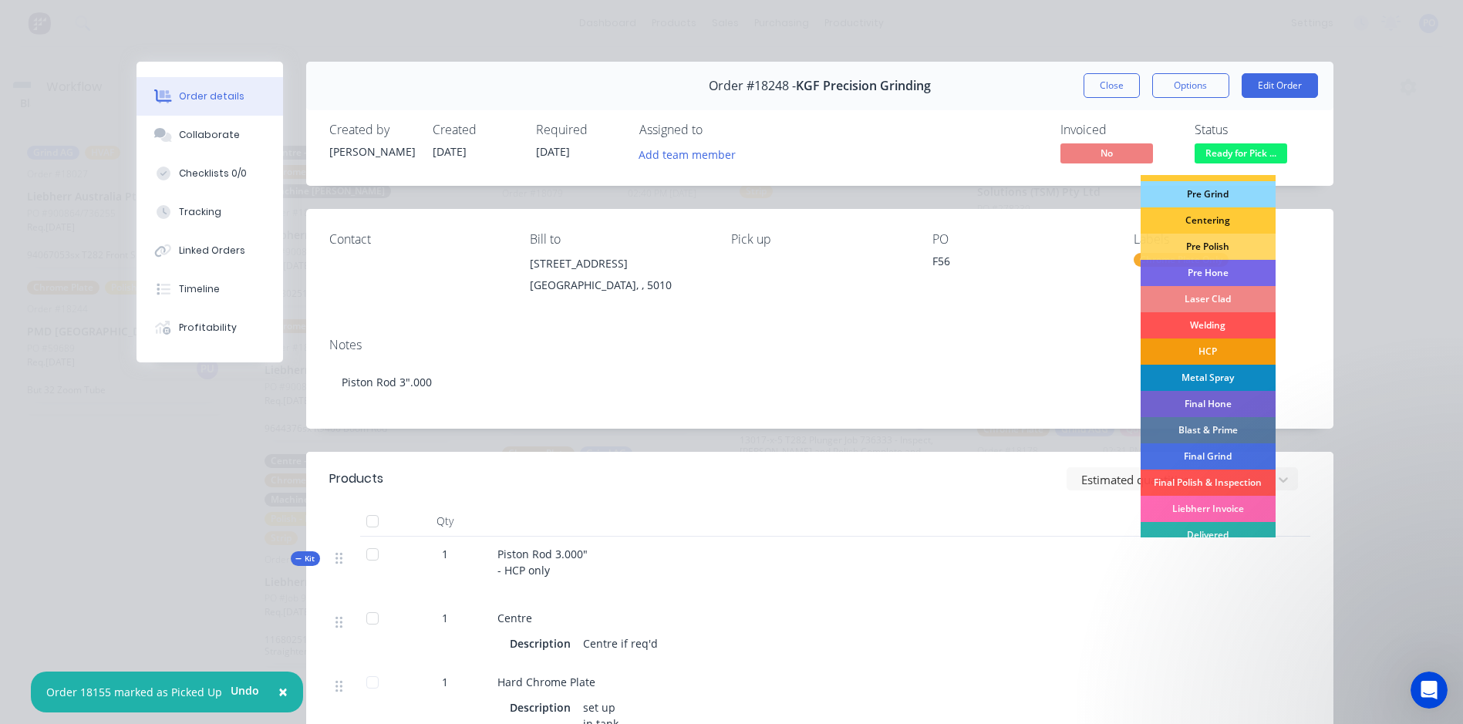
scroll to position [157, 0]
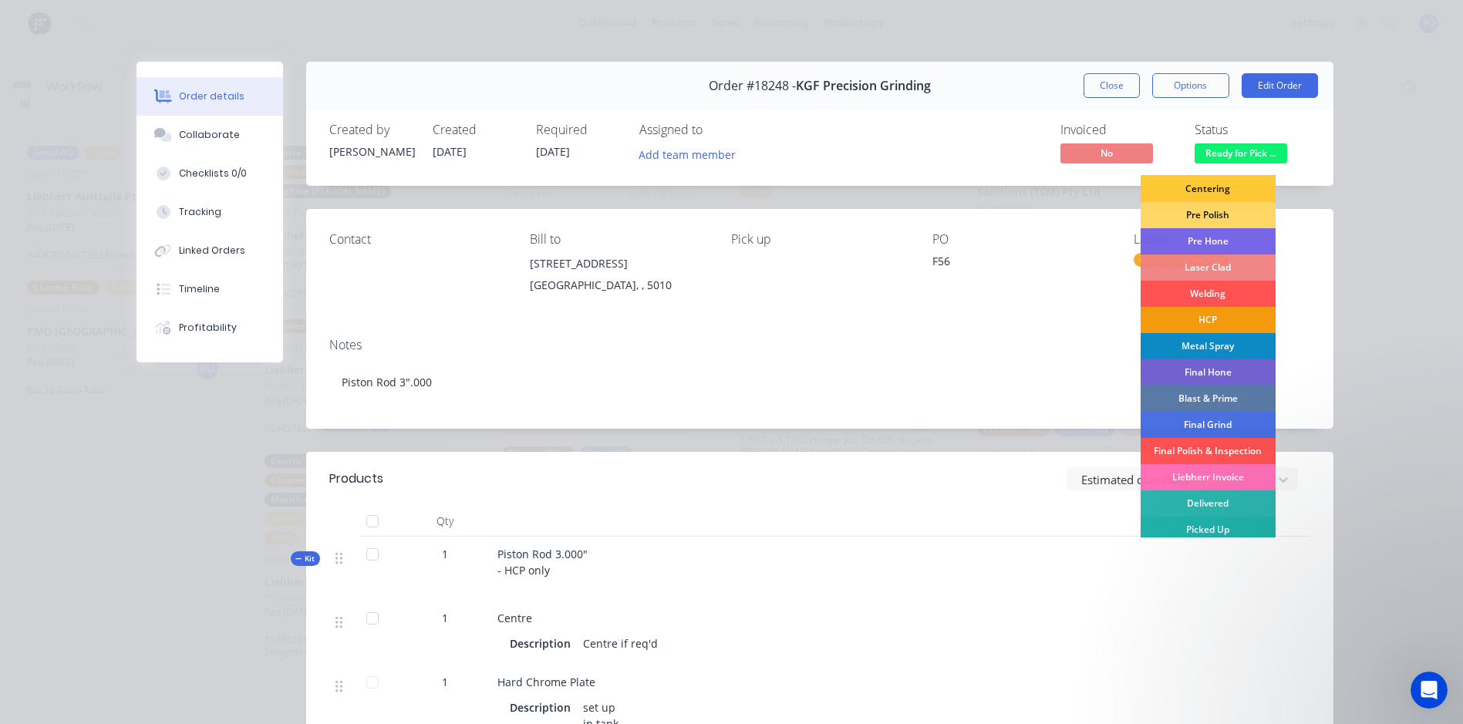
click at [1207, 531] on div "Picked Up" at bounding box center [1207, 530] width 135 height 26
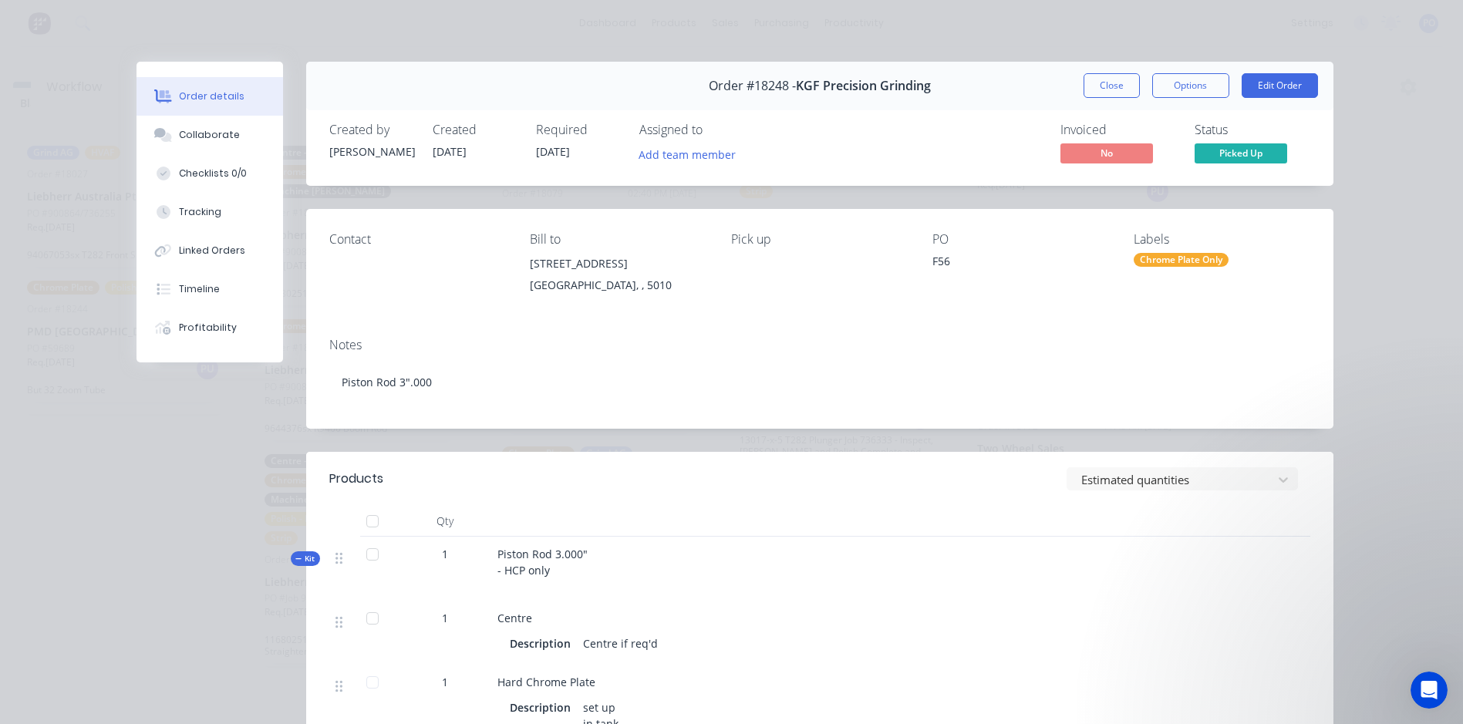
scroll to position [177, 0]
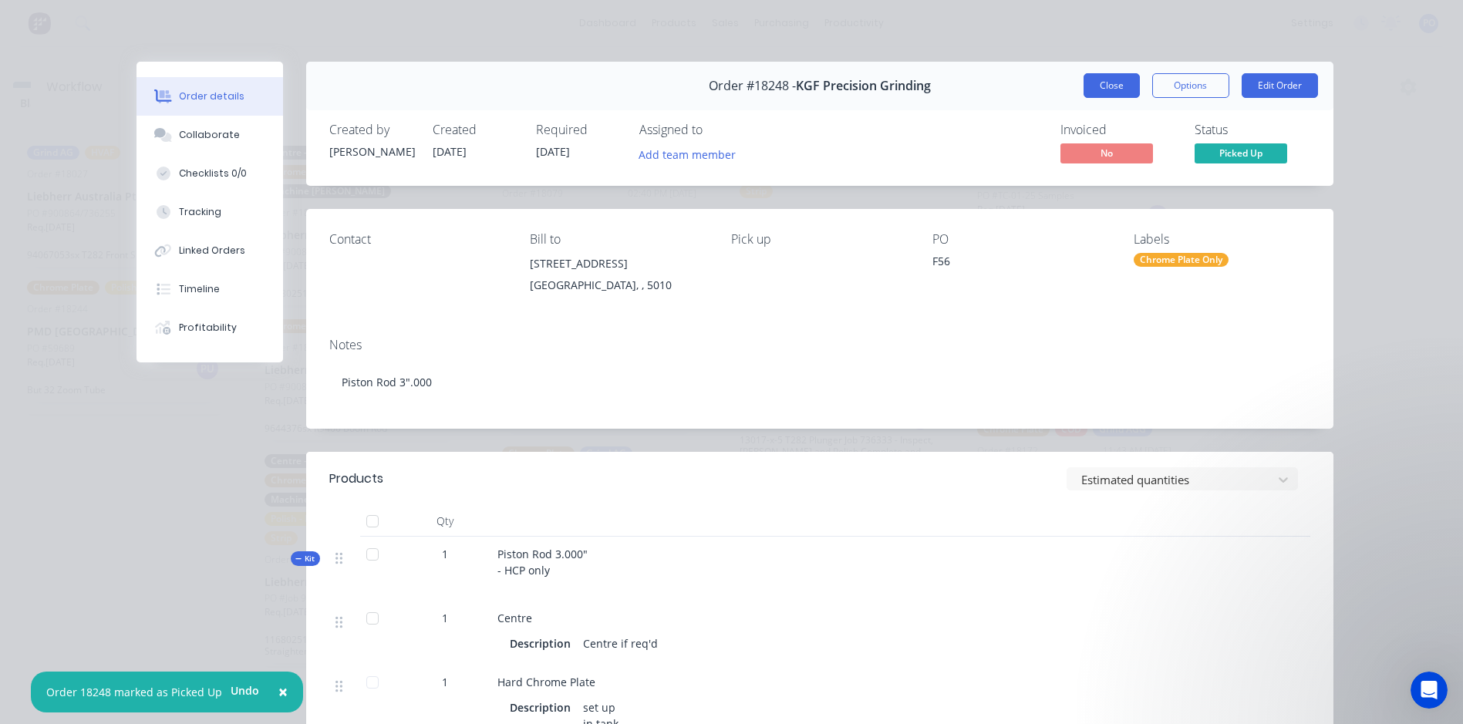
click at [1109, 96] on button "Close" at bounding box center [1111, 85] width 56 height 25
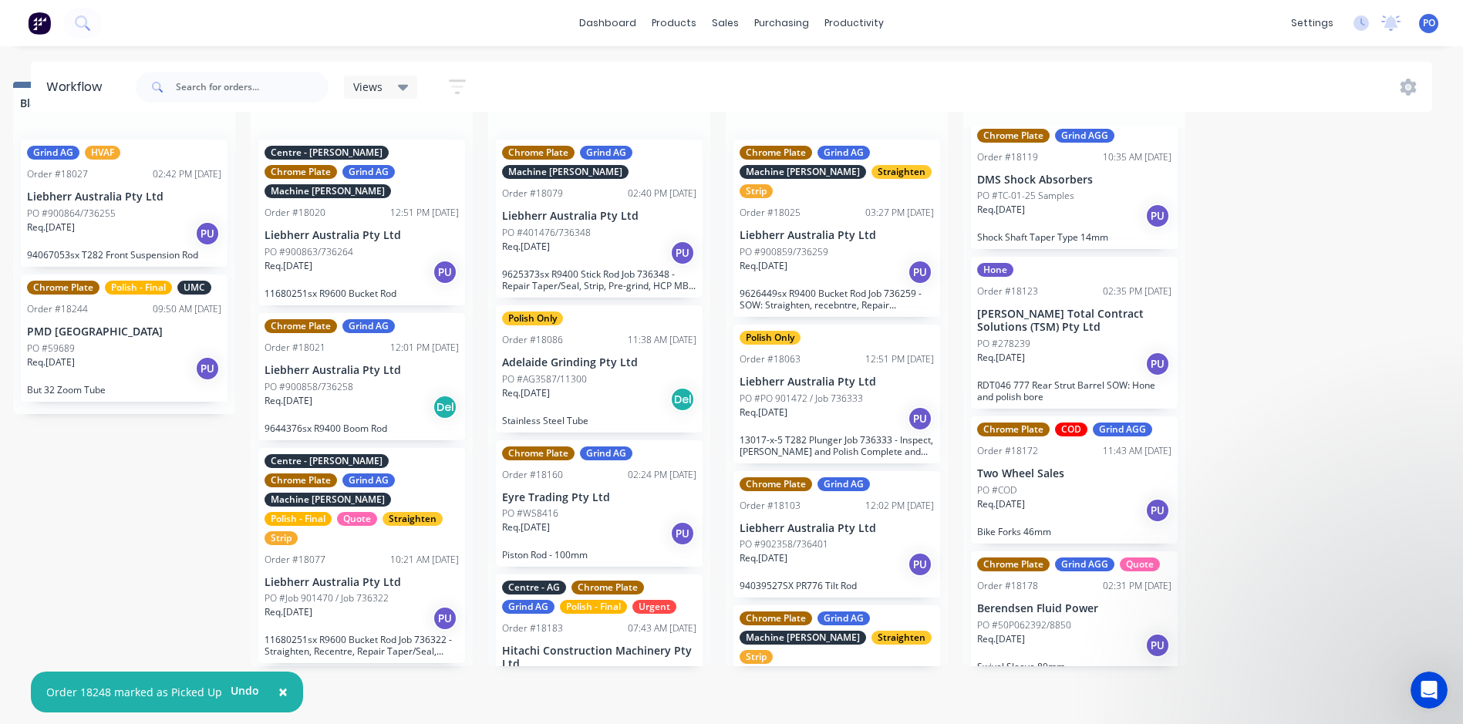
click at [1084, 497] on div "Req. [DATE] PU" at bounding box center [1074, 510] width 194 height 26
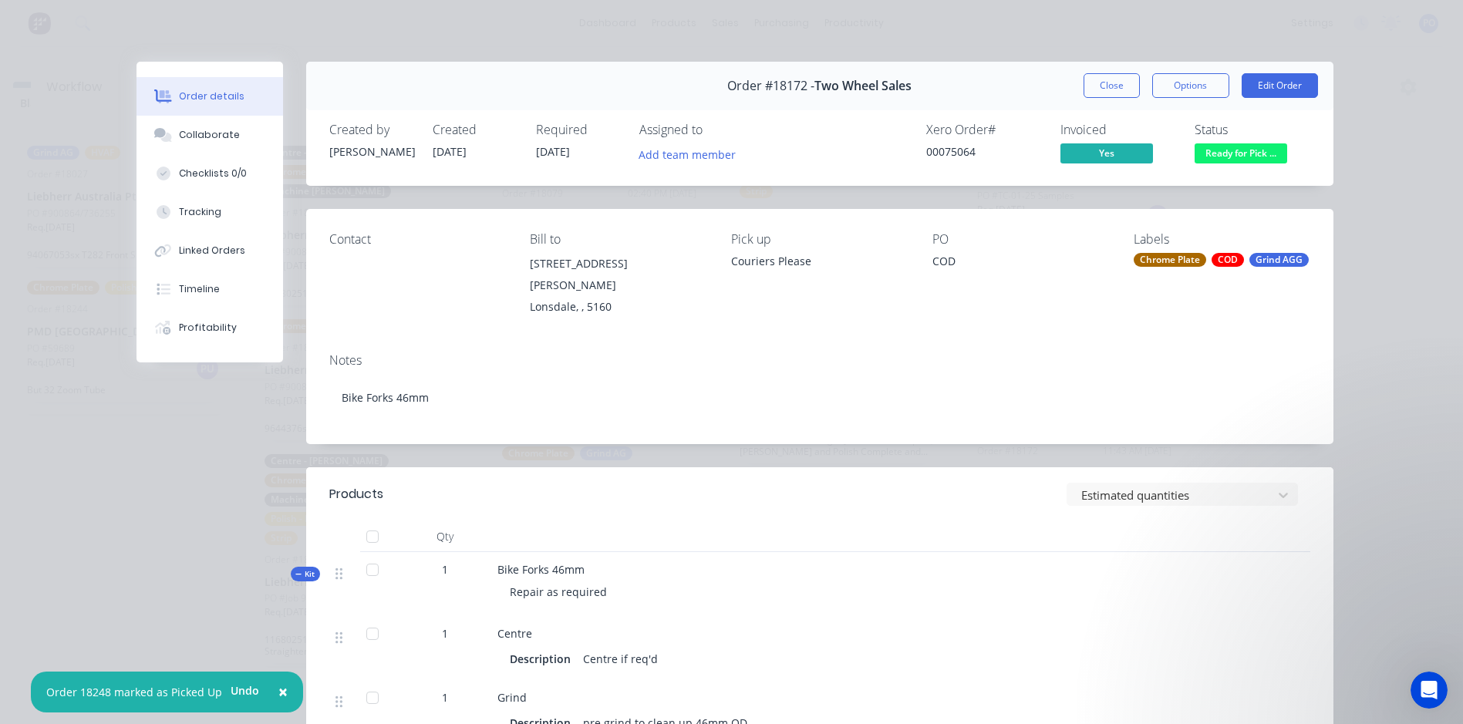
click at [1231, 156] on span "Ready for Pick ..." at bounding box center [1240, 152] width 93 height 19
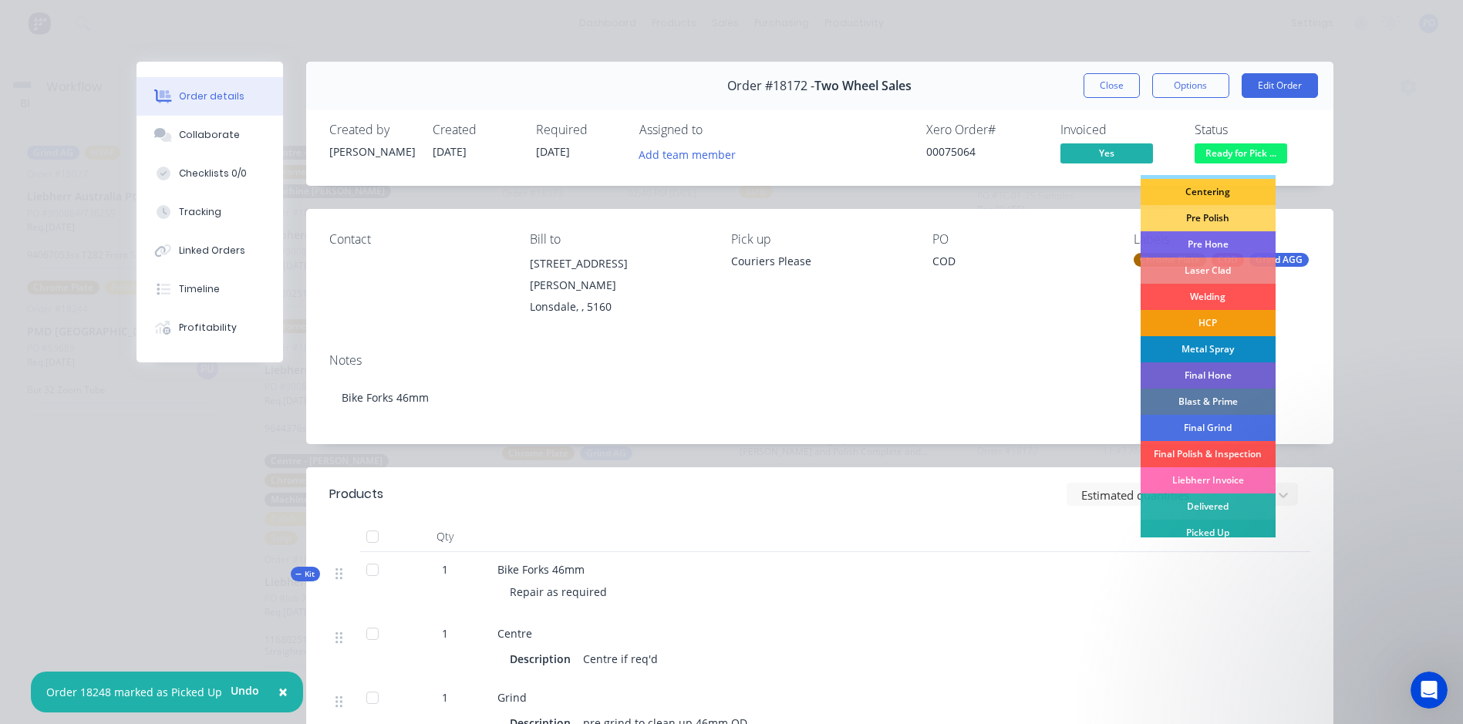
scroll to position [157, 0]
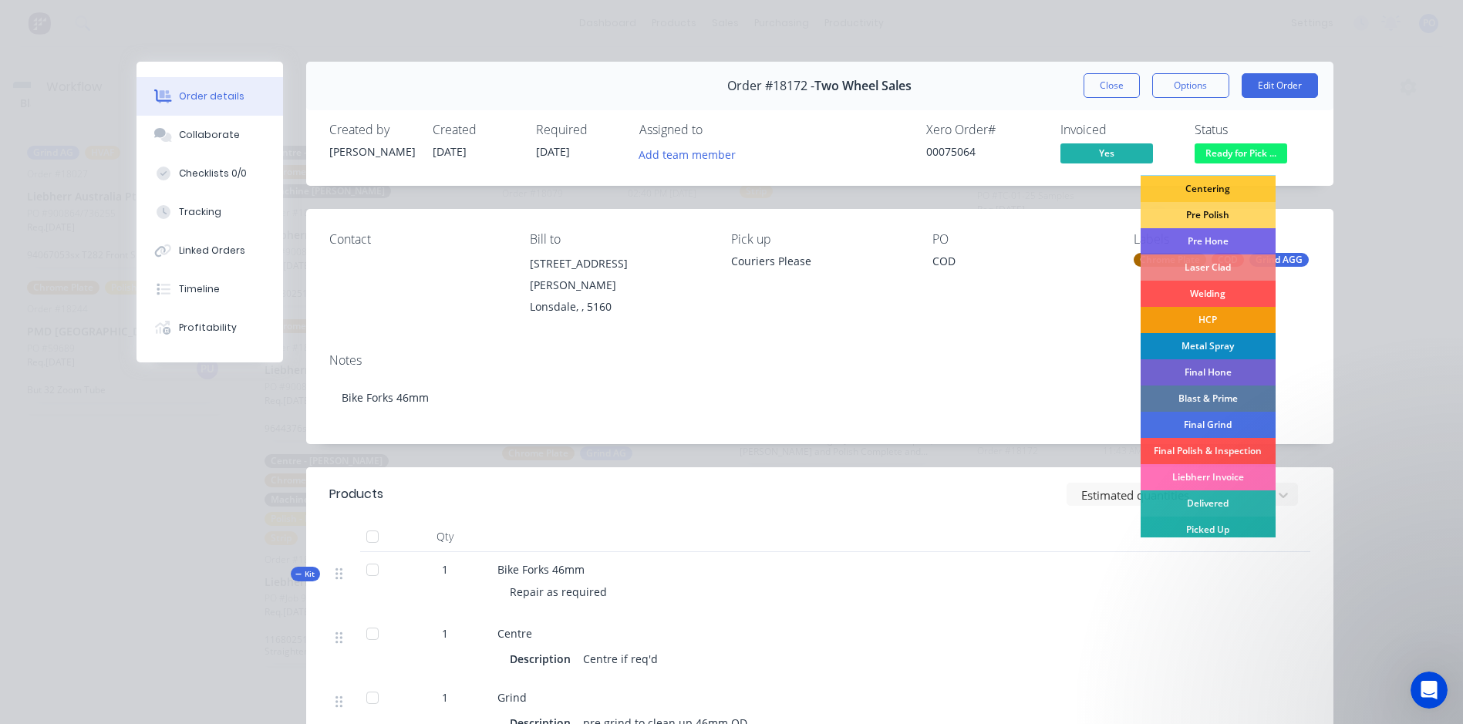
click at [1220, 534] on div "Picked Up" at bounding box center [1207, 530] width 135 height 26
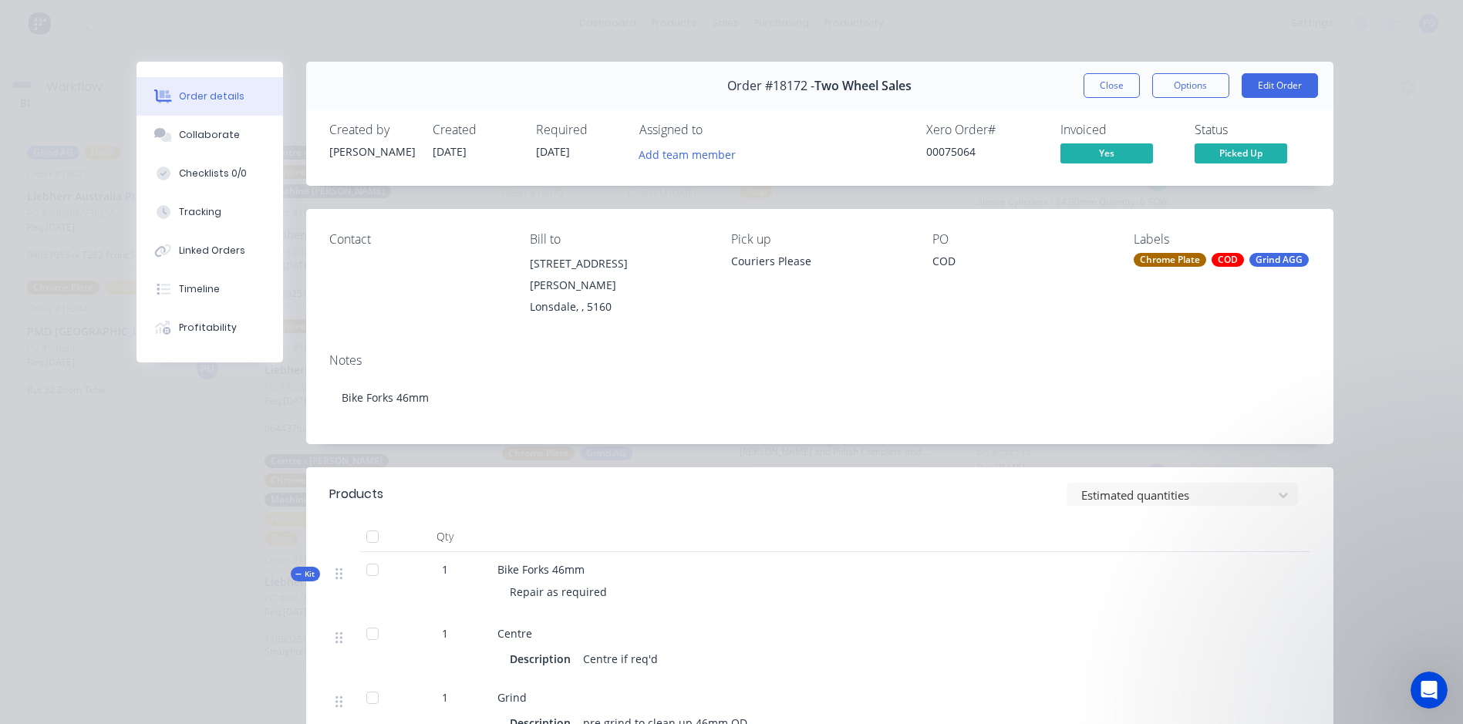
scroll to position [42, 0]
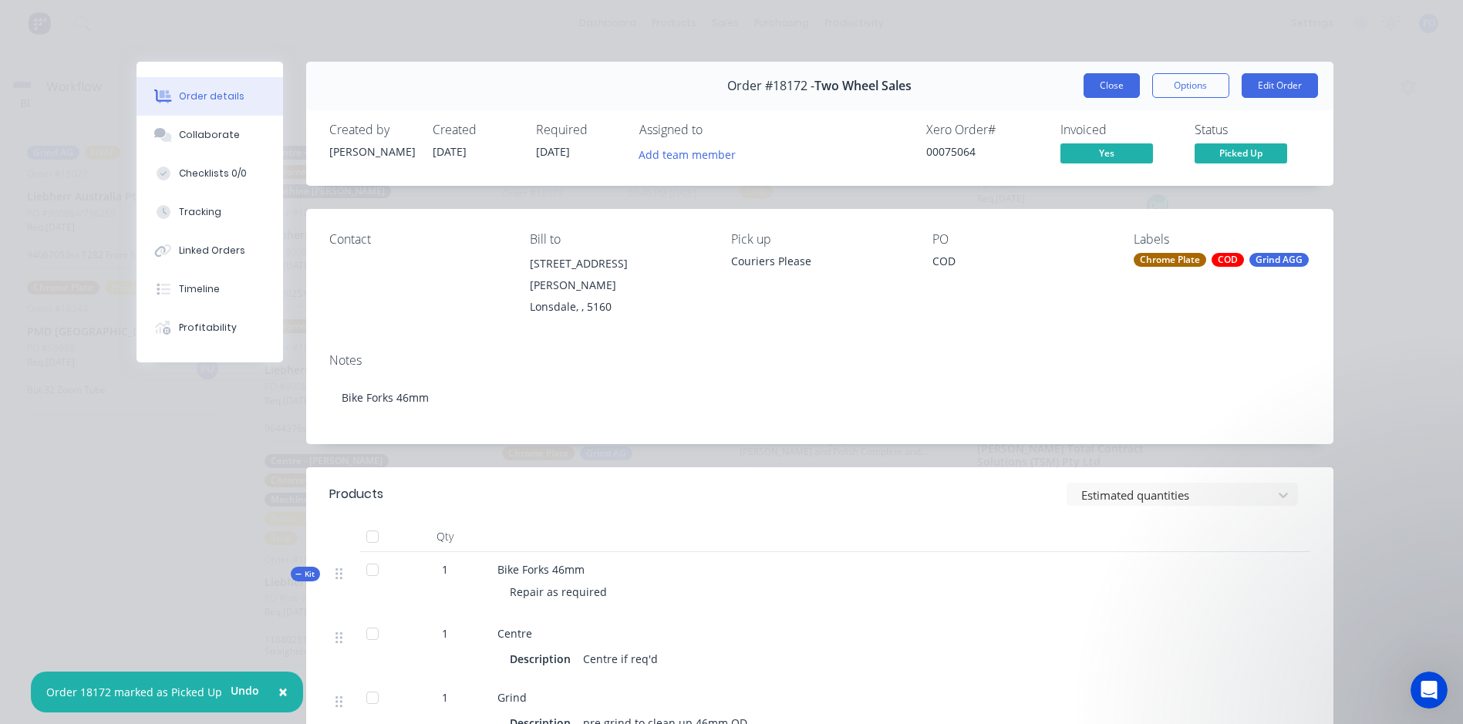
click at [1099, 89] on button "Close" at bounding box center [1111, 85] width 56 height 25
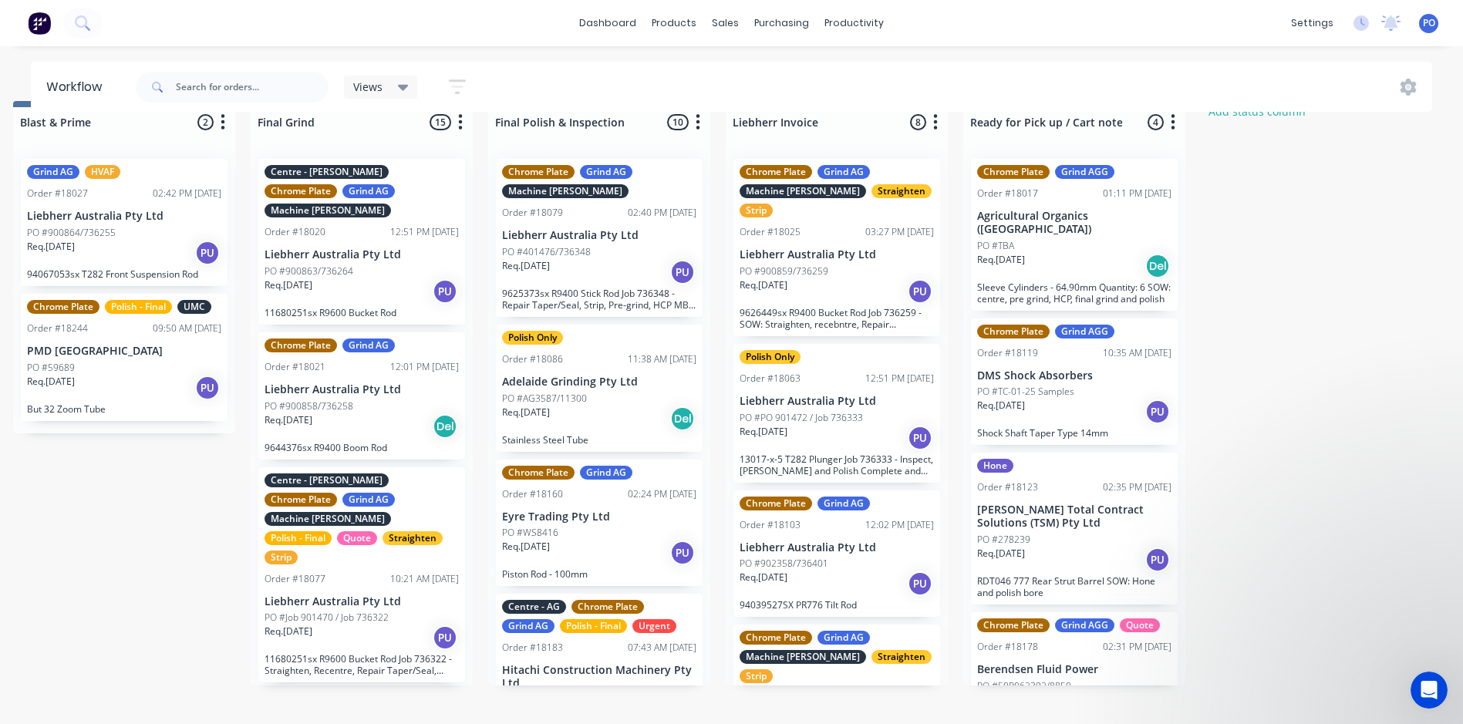
scroll to position [0, 0]
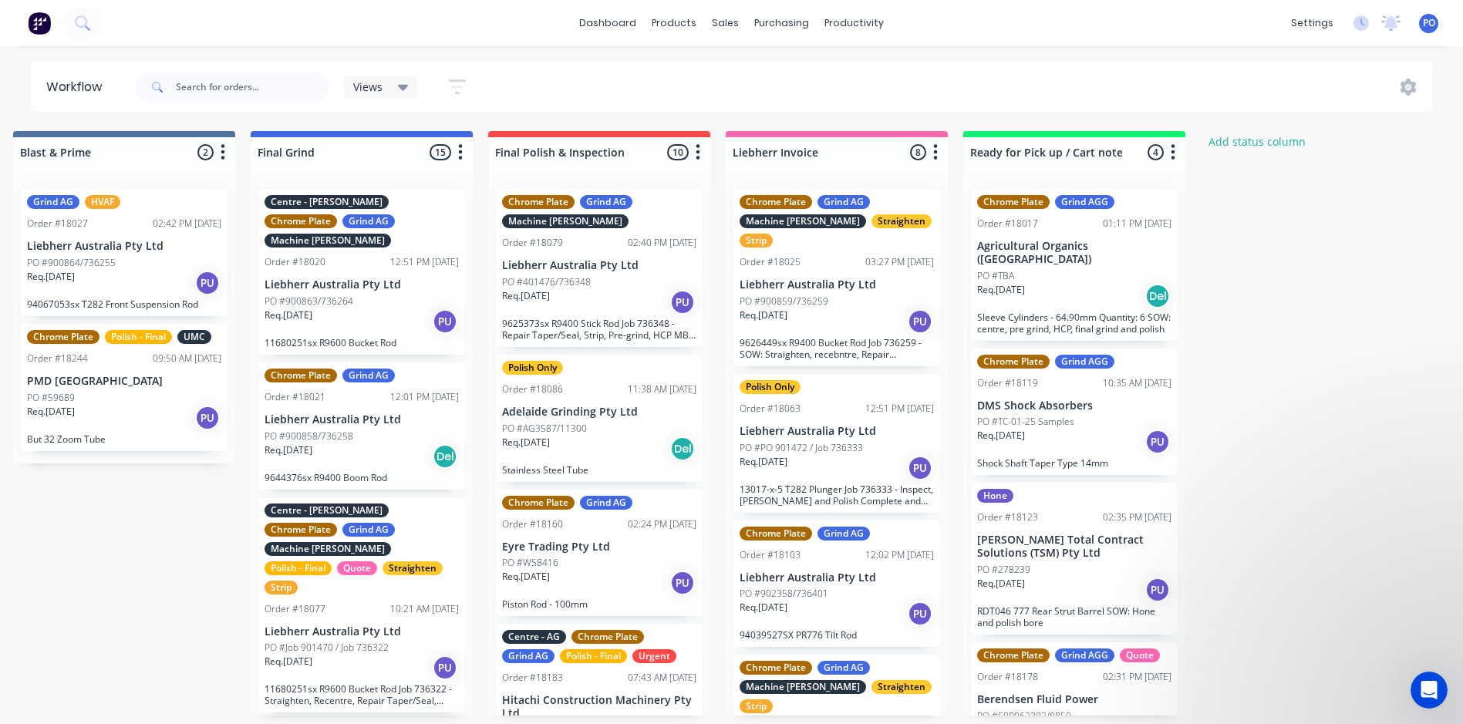
click at [872, 298] on div "PO #900859/736259" at bounding box center [836, 302] width 194 height 14
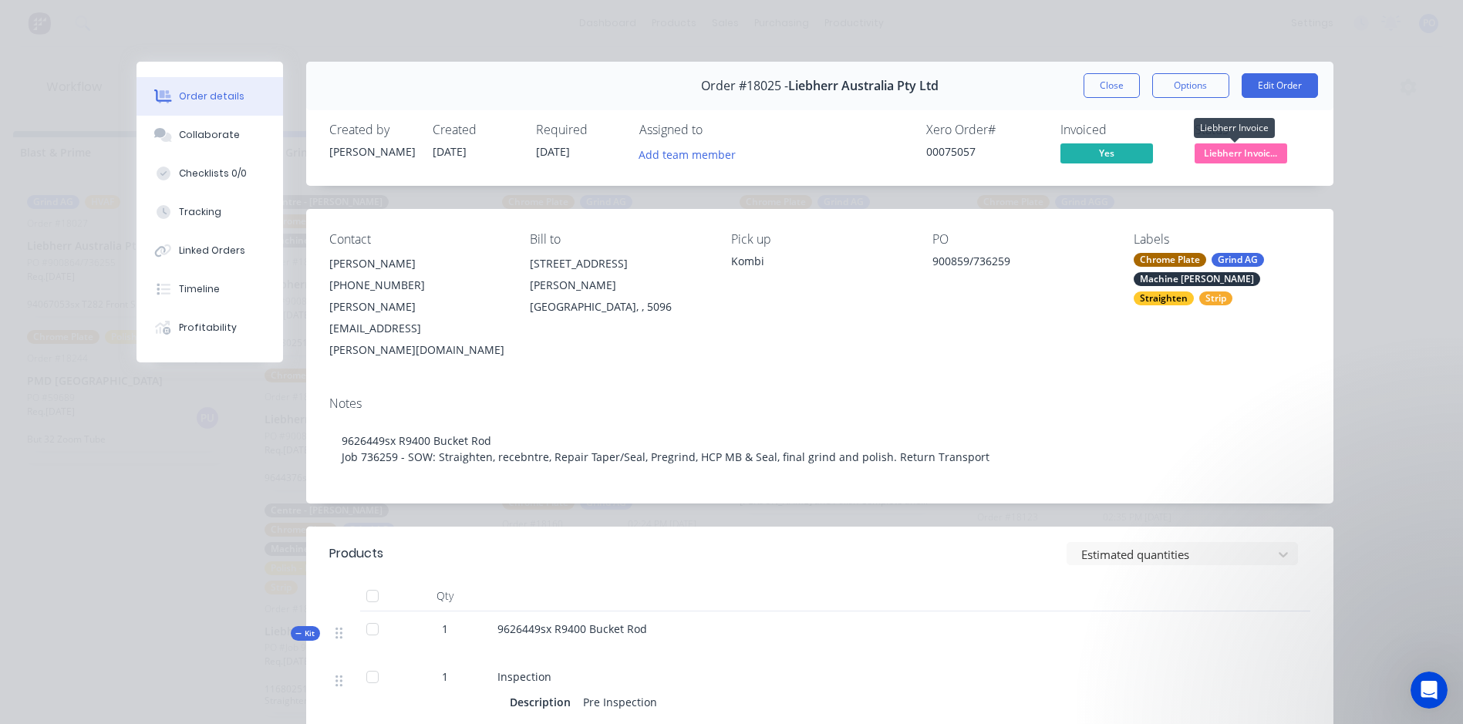
click at [1262, 153] on span "Liebherr Invoic..." at bounding box center [1240, 152] width 93 height 19
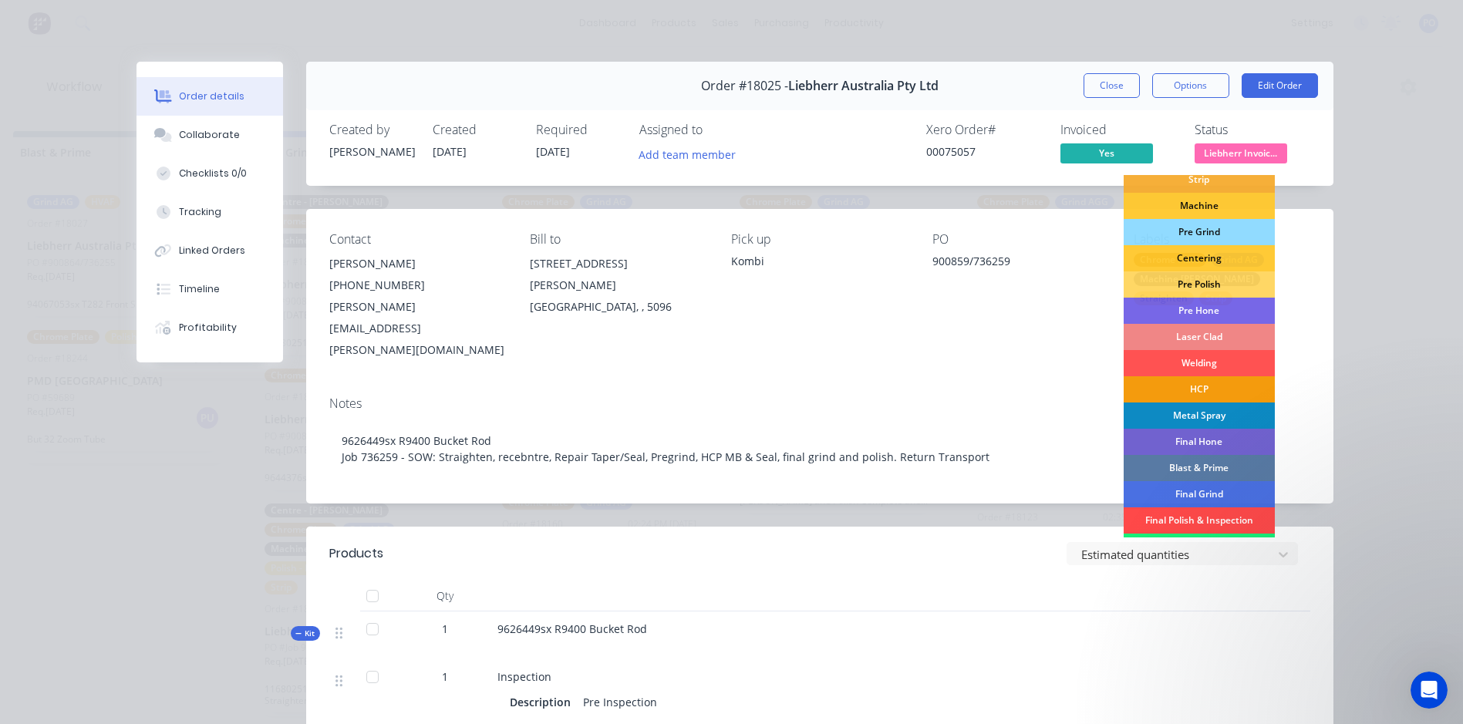
scroll to position [157, 0]
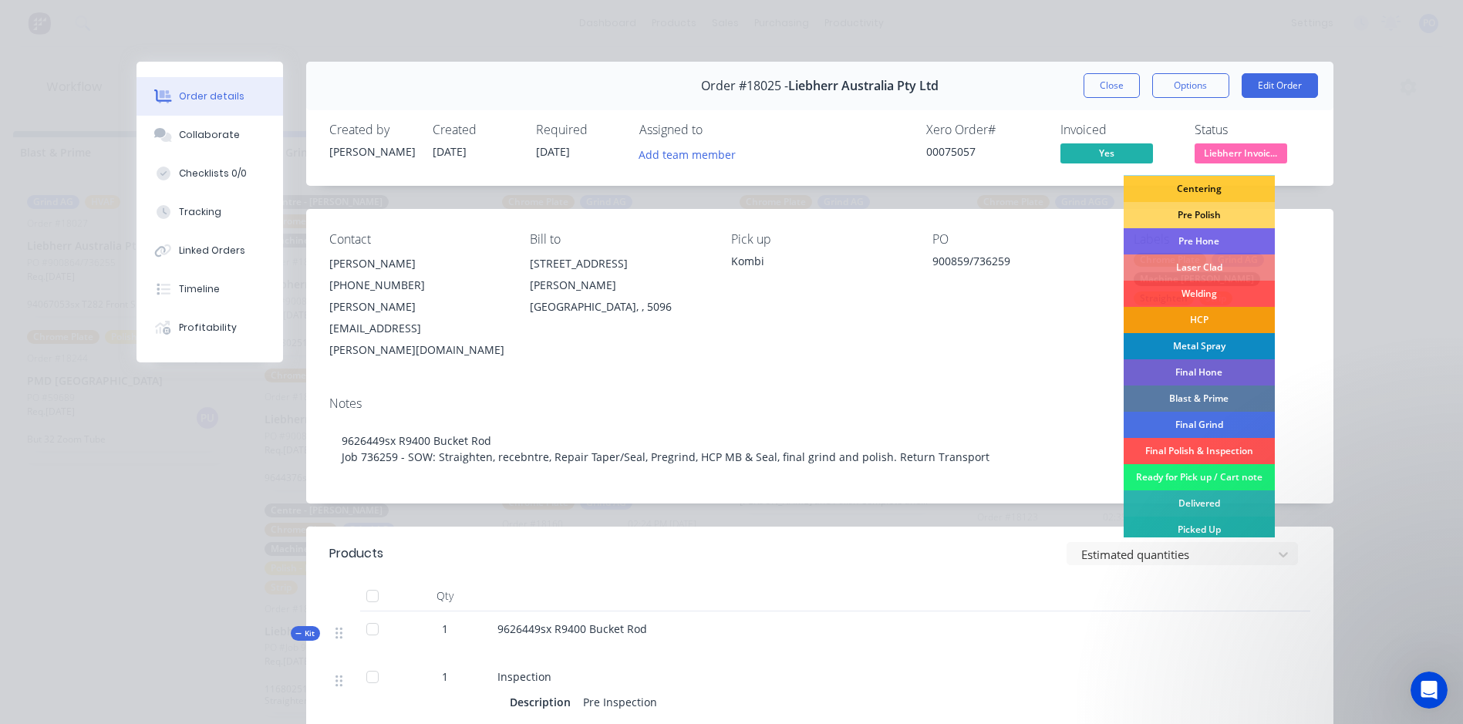
click at [1204, 530] on div "Picked Up" at bounding box center [1198, 530] width 151 height 26
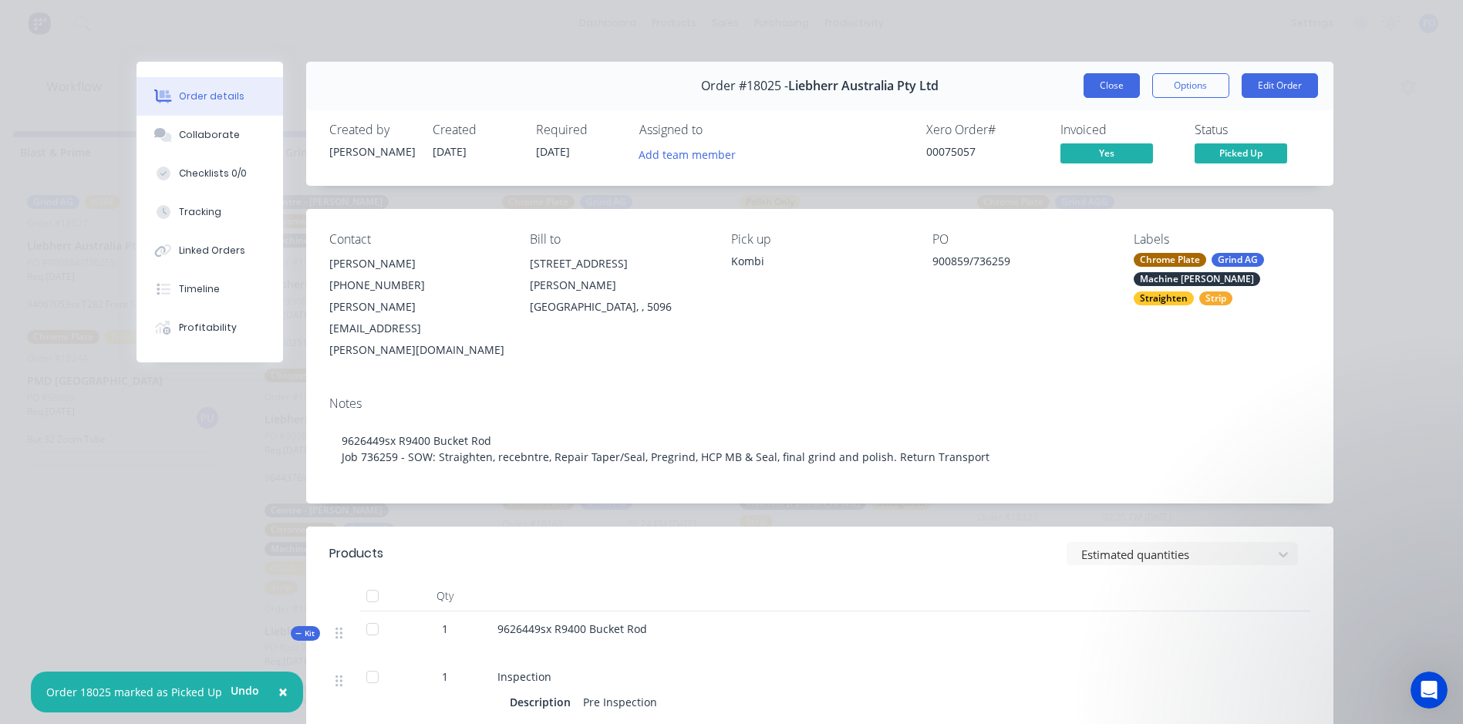
click at [1087, 88] on button "Close" at bounding box center [1111, 85] width 56 height 25
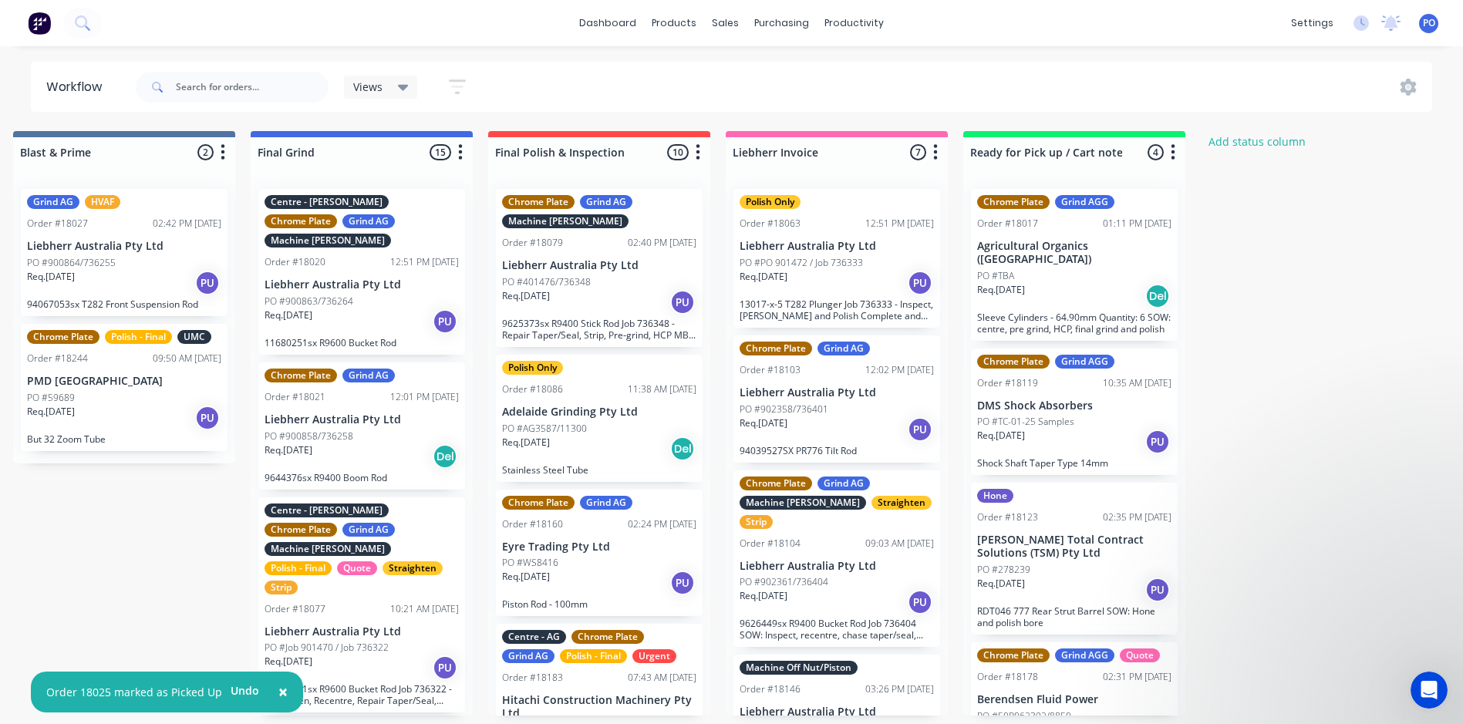
click at [866, 285] on div "Req. [DATE] PU" at bounding box center [836, 283] width 194 height 26
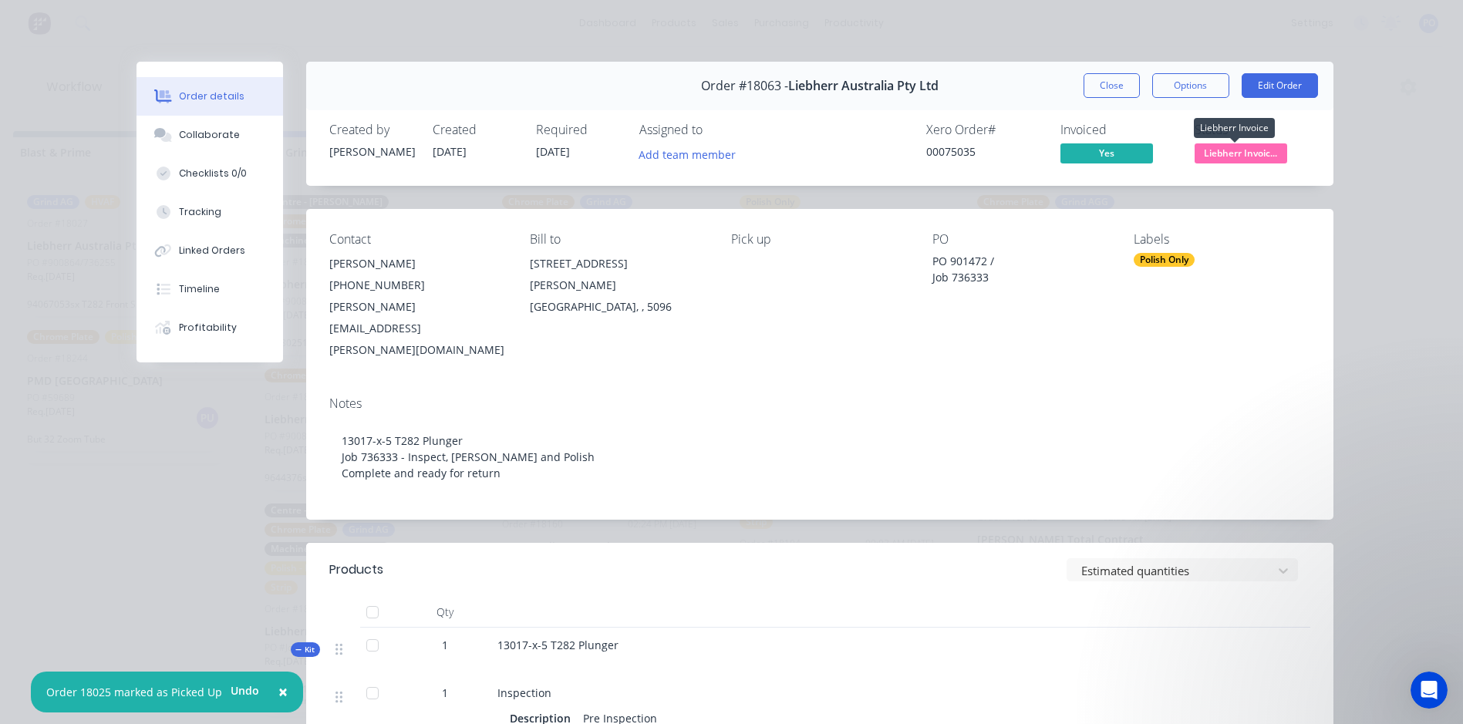
click at [1254, 157] on span "Liebherr Invoic..." at bounding box center [1240, 152] width 93 height 19
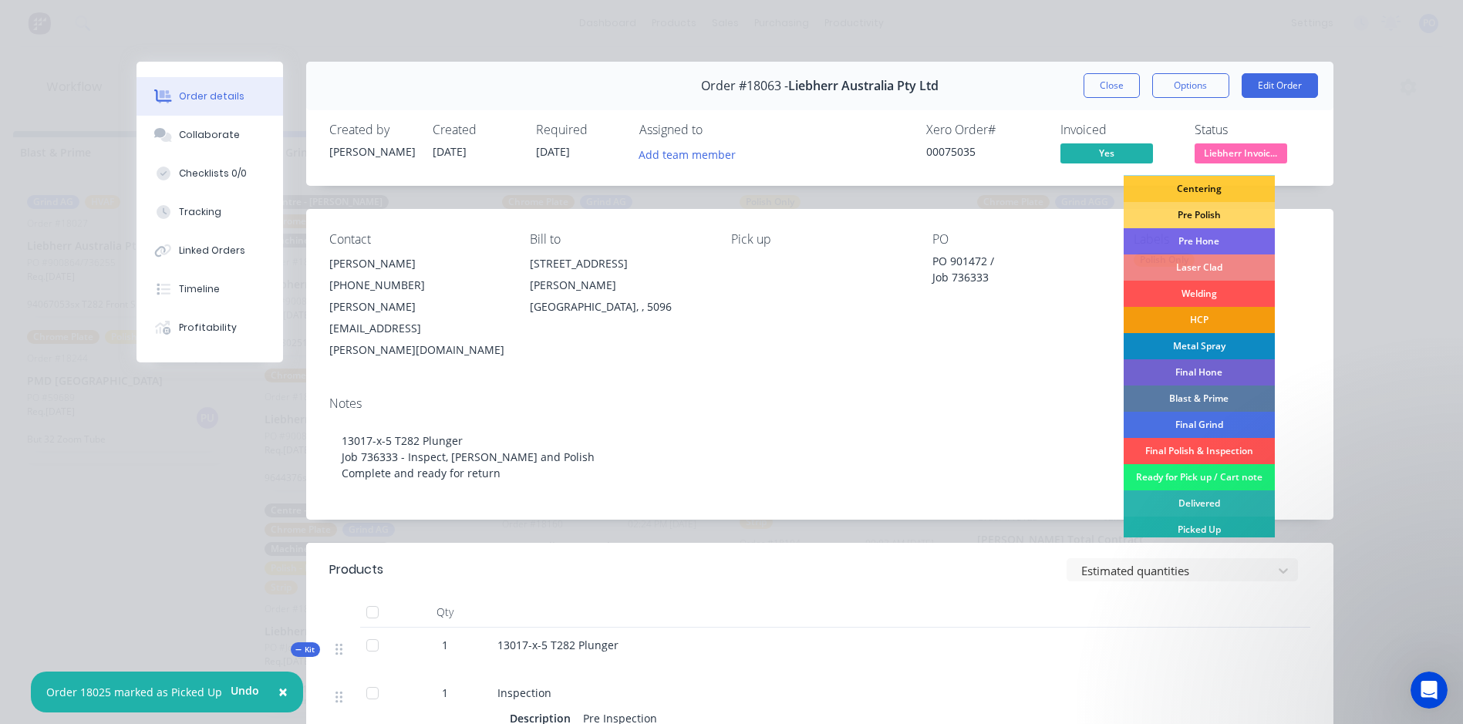
click at [1202, 532] on div "Picked Up" at bounding box center [1198, 530] width 151 height 26
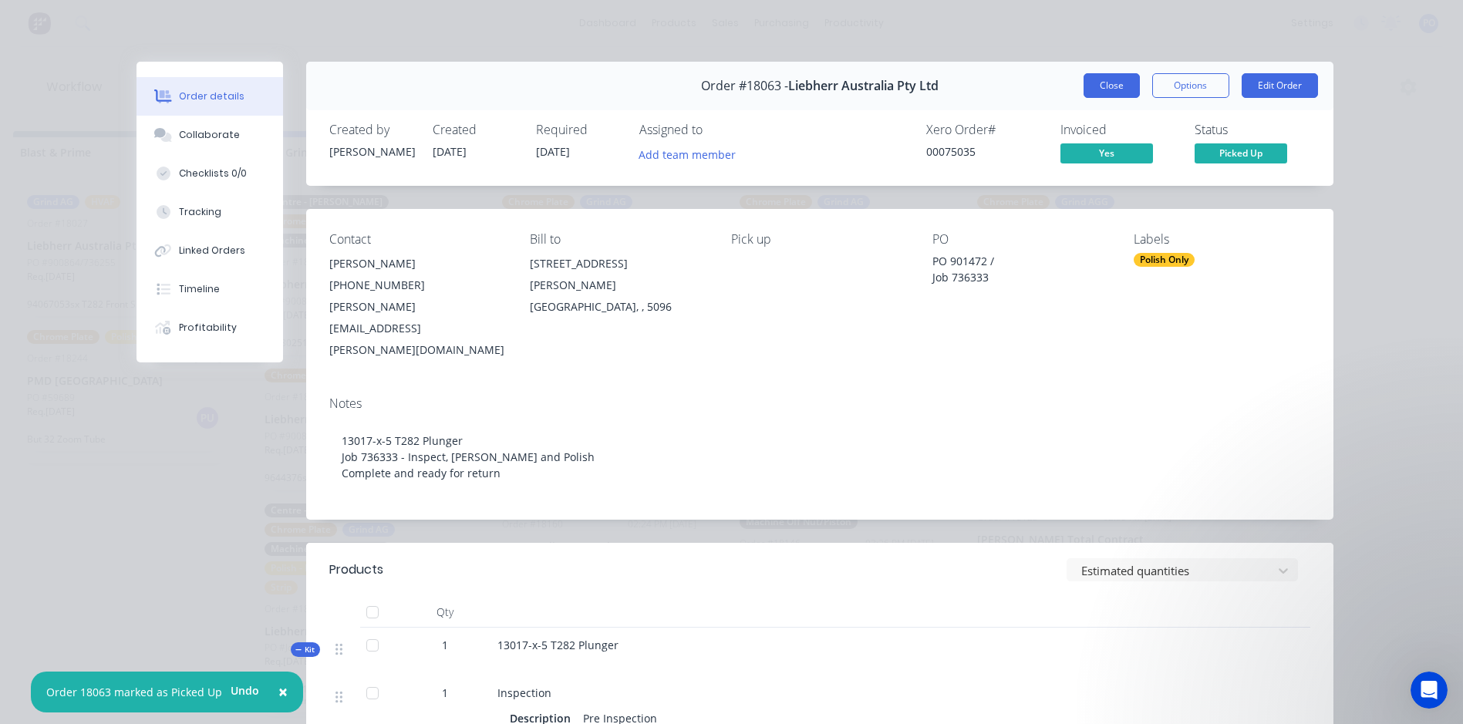
click at [1103, 86] on button "Close" at bounding box center [1111, 85] width 56 height 25
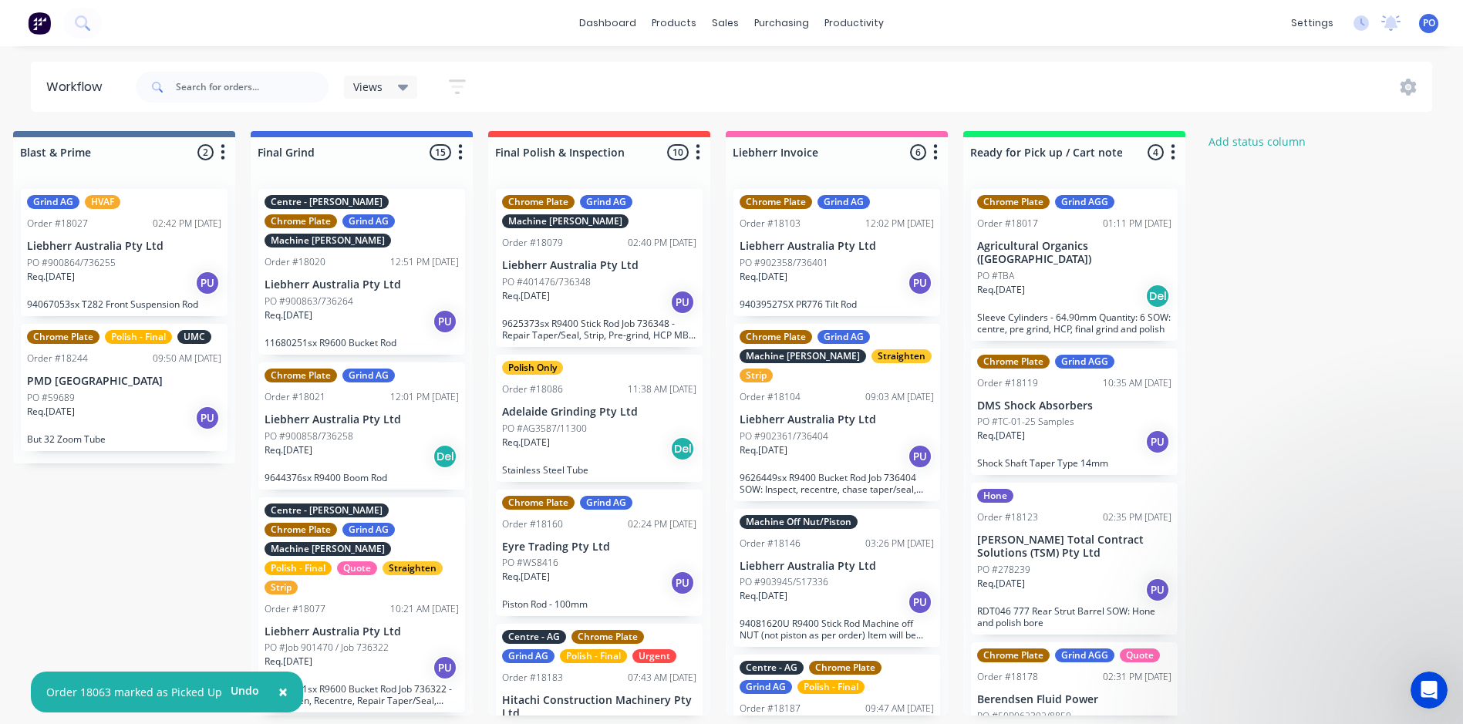
click at [852, 280] on div "Req. [DATE] PU" at bounding box center [836, 283] width 194 height 26
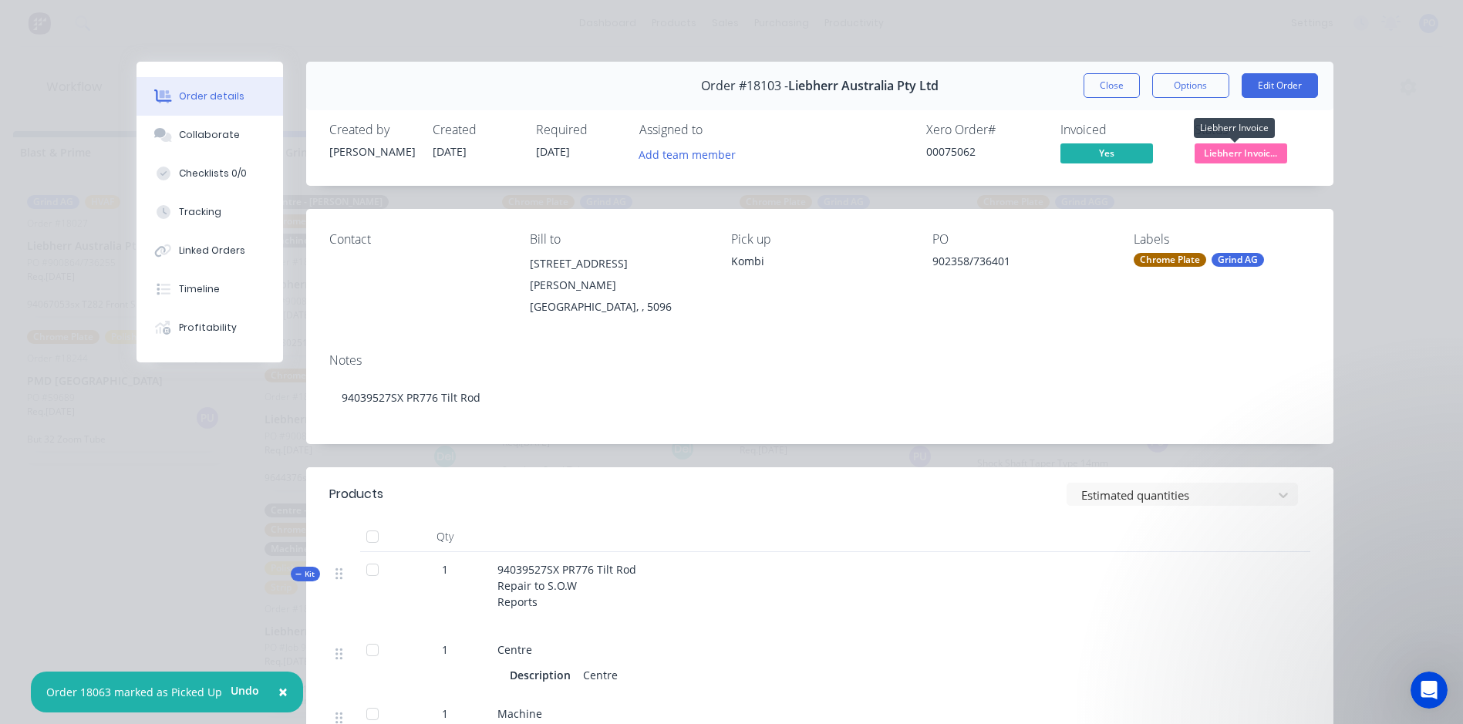
click at [1241, 150] on span "Liebherr Invoic..." at bounding box center [1240, 152] width 93 height 19
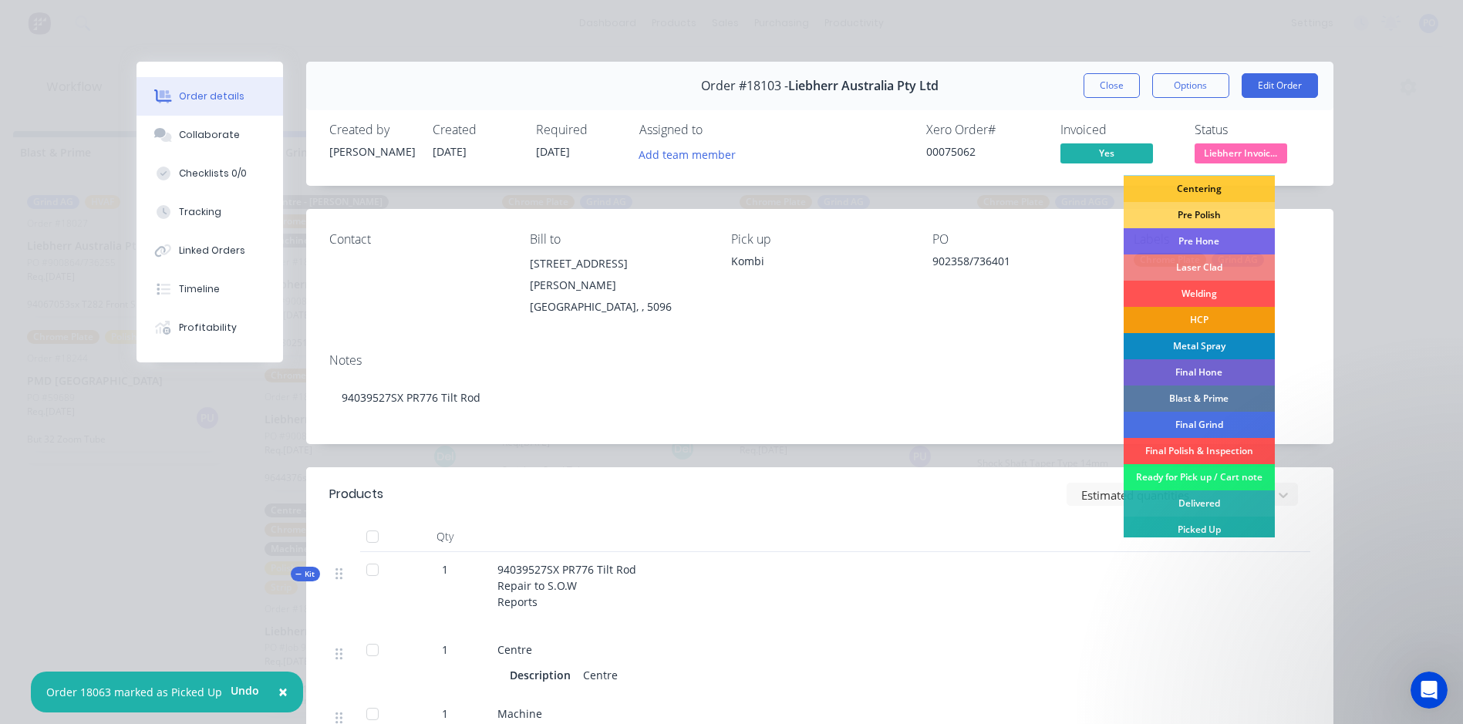
click at [1195, 530] on div "Picked Up" at bounding box center [1198, 530] width 151 height 26
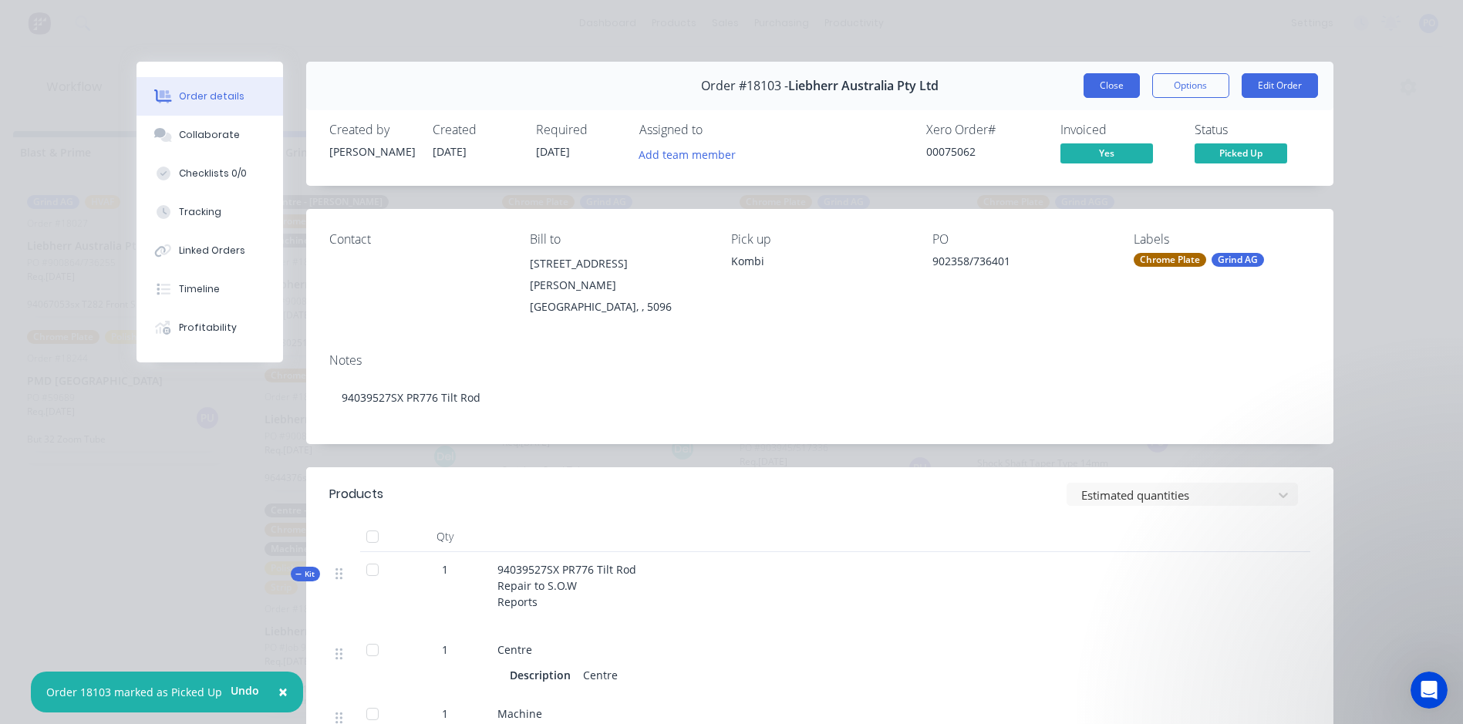
click at [1097, 79] on button "Close" at bounding box center [1111, 85] width 56 height 25
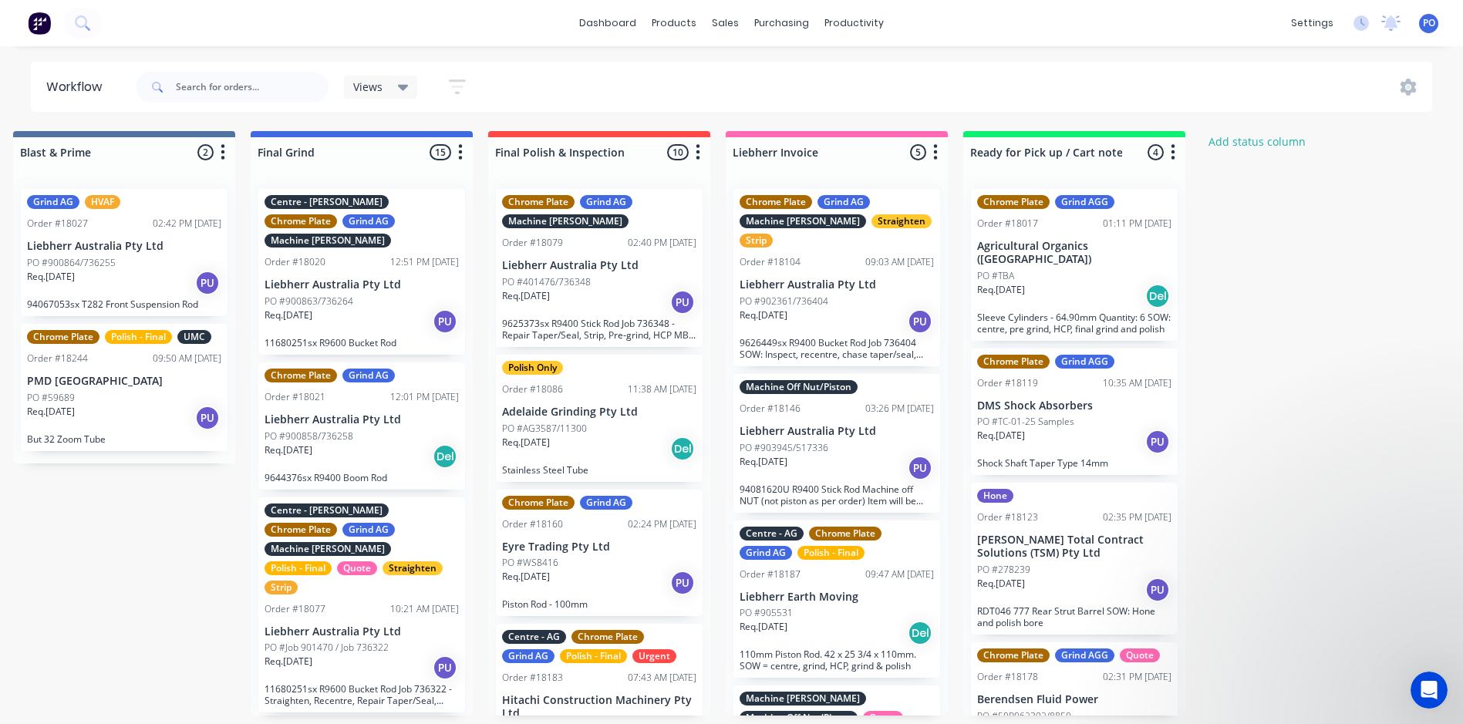
click at [887, 308] on div "Req. [DATE] PU" at bounding box center [836, 321] width 194 height 26
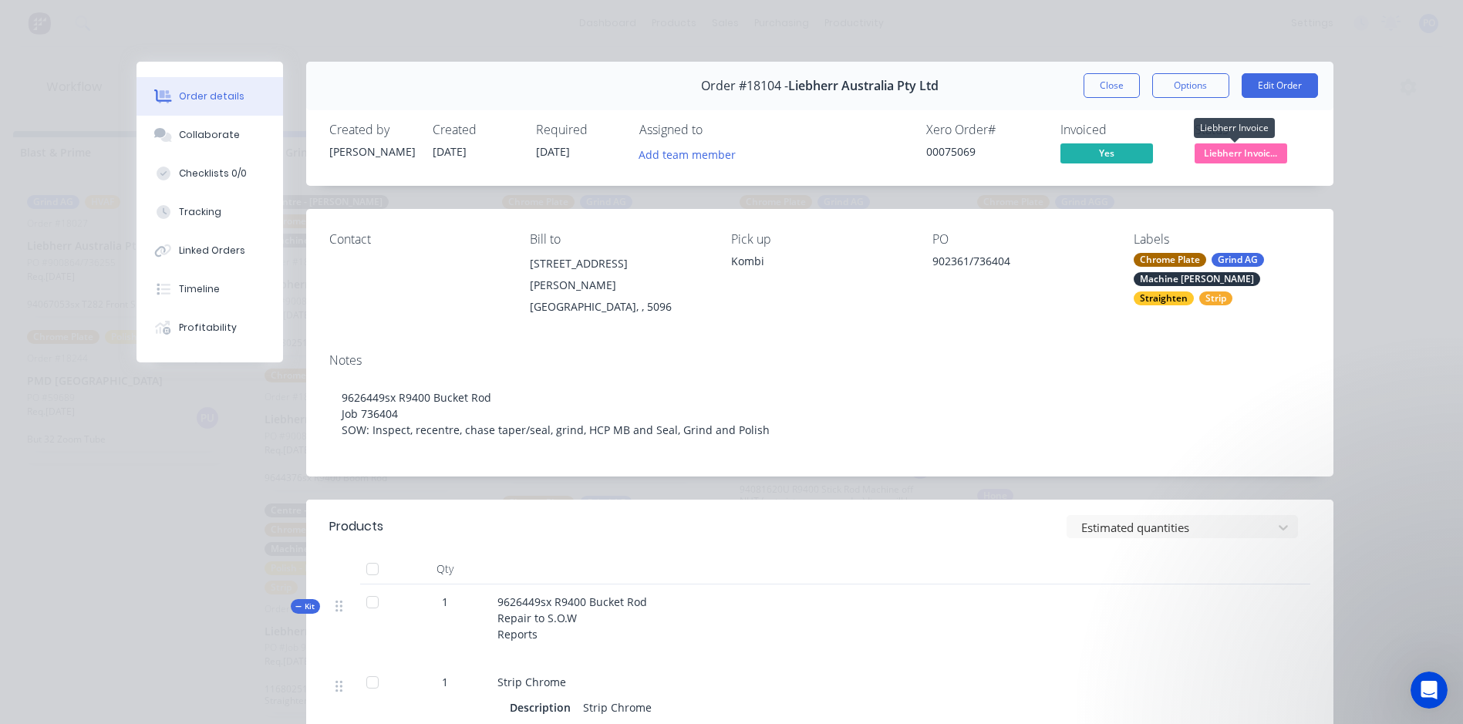
click at [1263, 152] on span "Liebherr Invoic..." at bounding box center [1240, 152] width 93 height 19
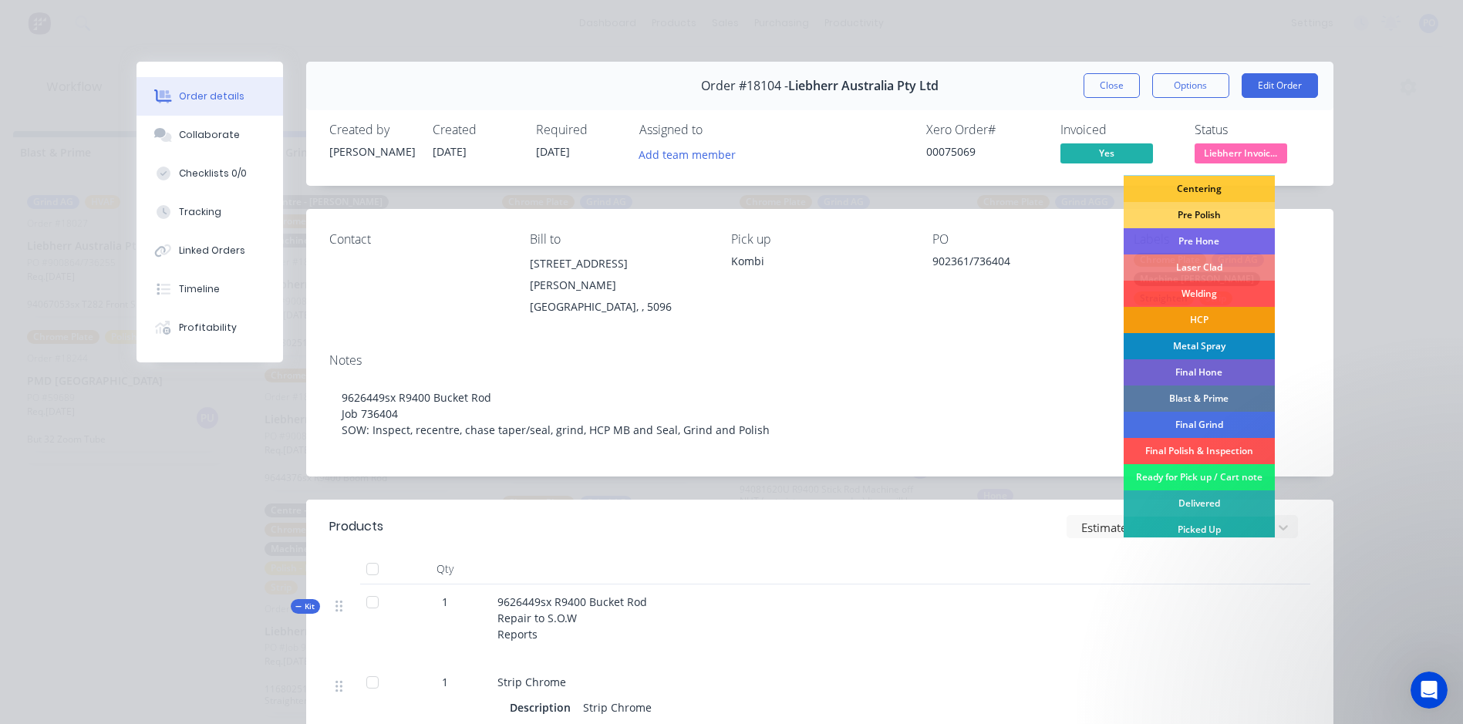
click at [1227, 526] on div "Picked Up" at bounding box center [1198, 530] width 151 height 26
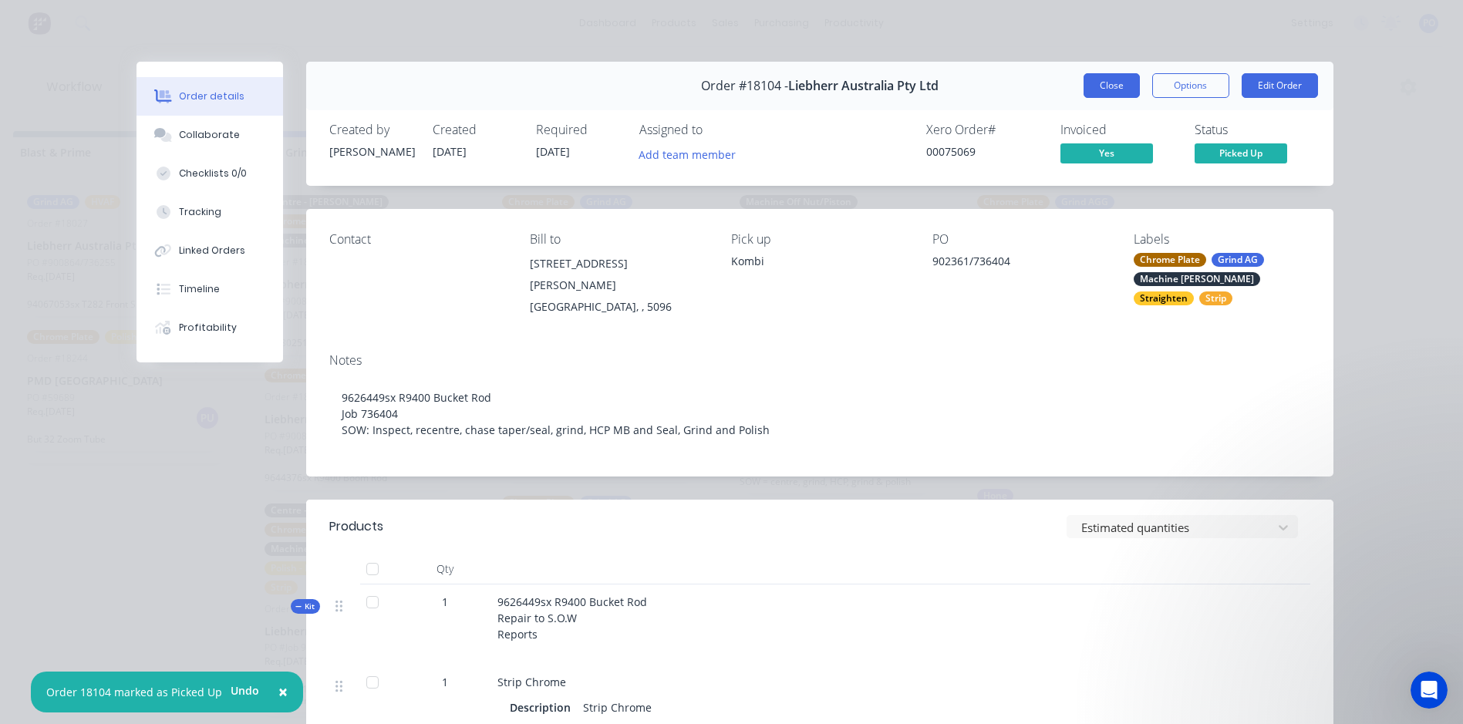
click at [1120, 90] on button "Close" at bounding box center [1111, 85] width 56 height 25
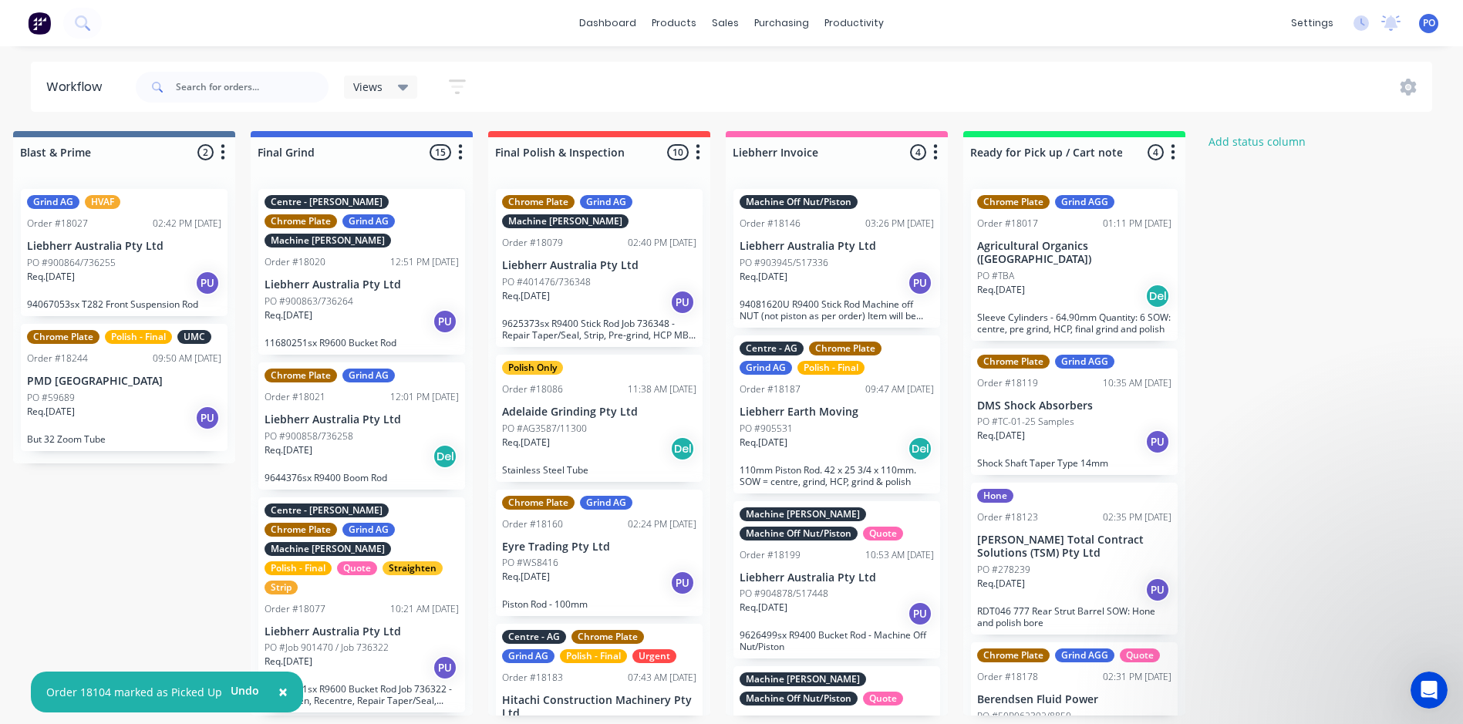
click at [875, 277] on div "Req. [DATE] PU" at bounding box center [836, 283] width 194 height 26
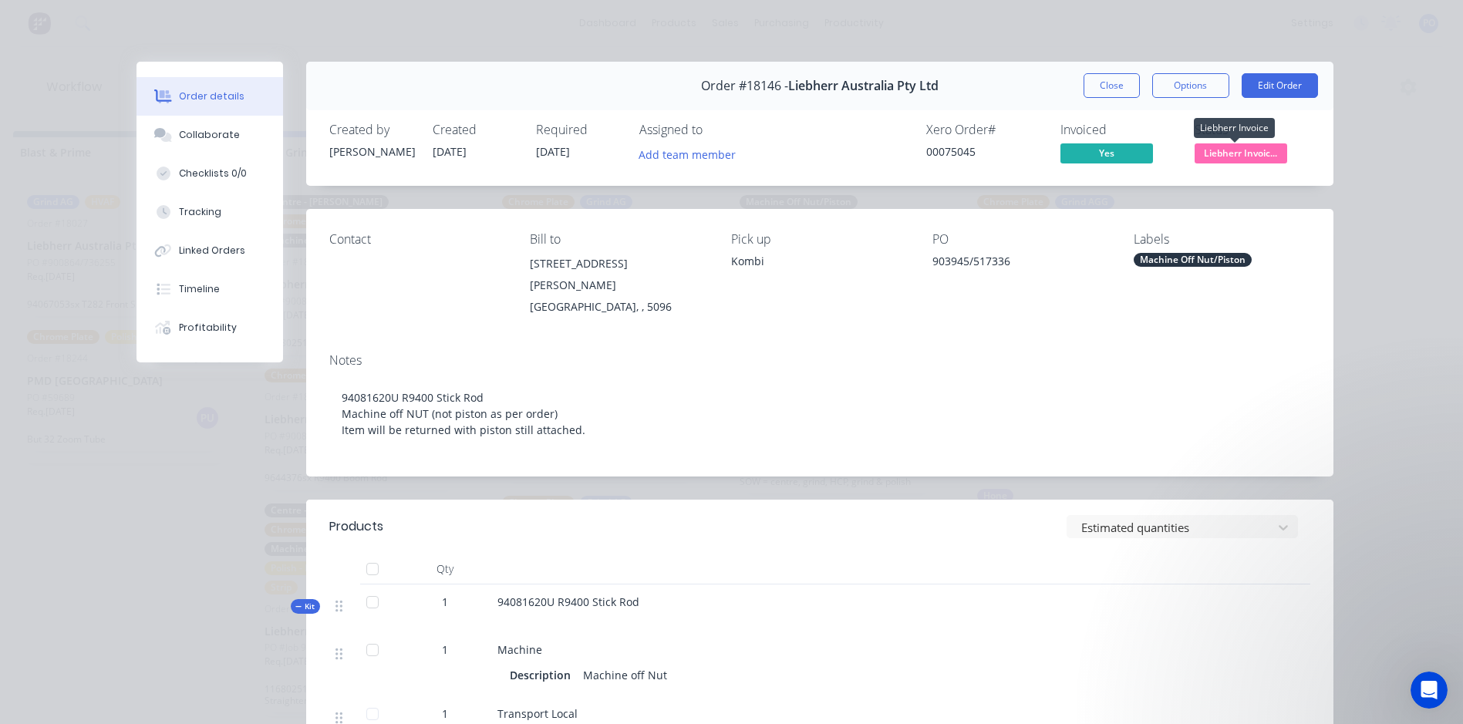
click at [1262, 149] on span "Liebherr Invoic..." at bounding box center [1240, 152] width 93 height 19
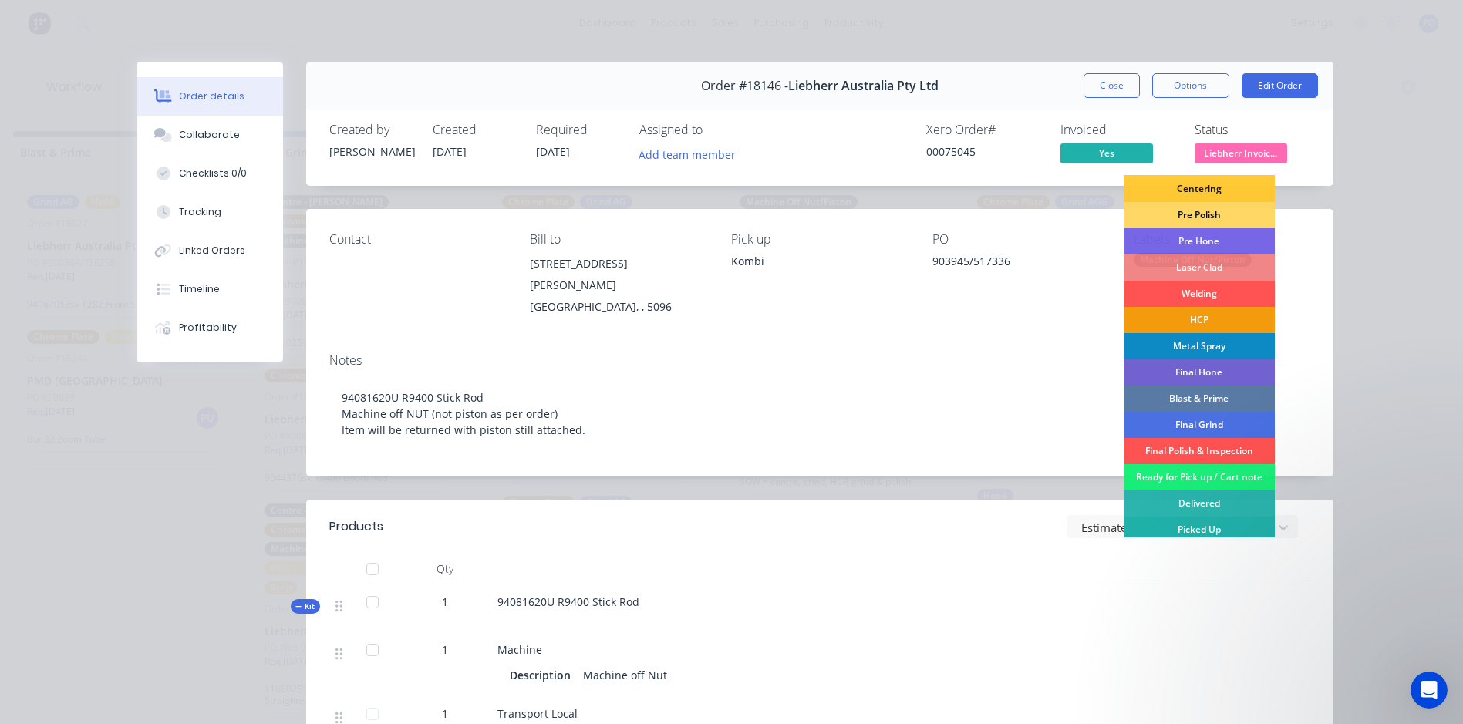
click at [1207, 527] on div "Picked Up" at bounding box center [1198, 530] width 151 height 26
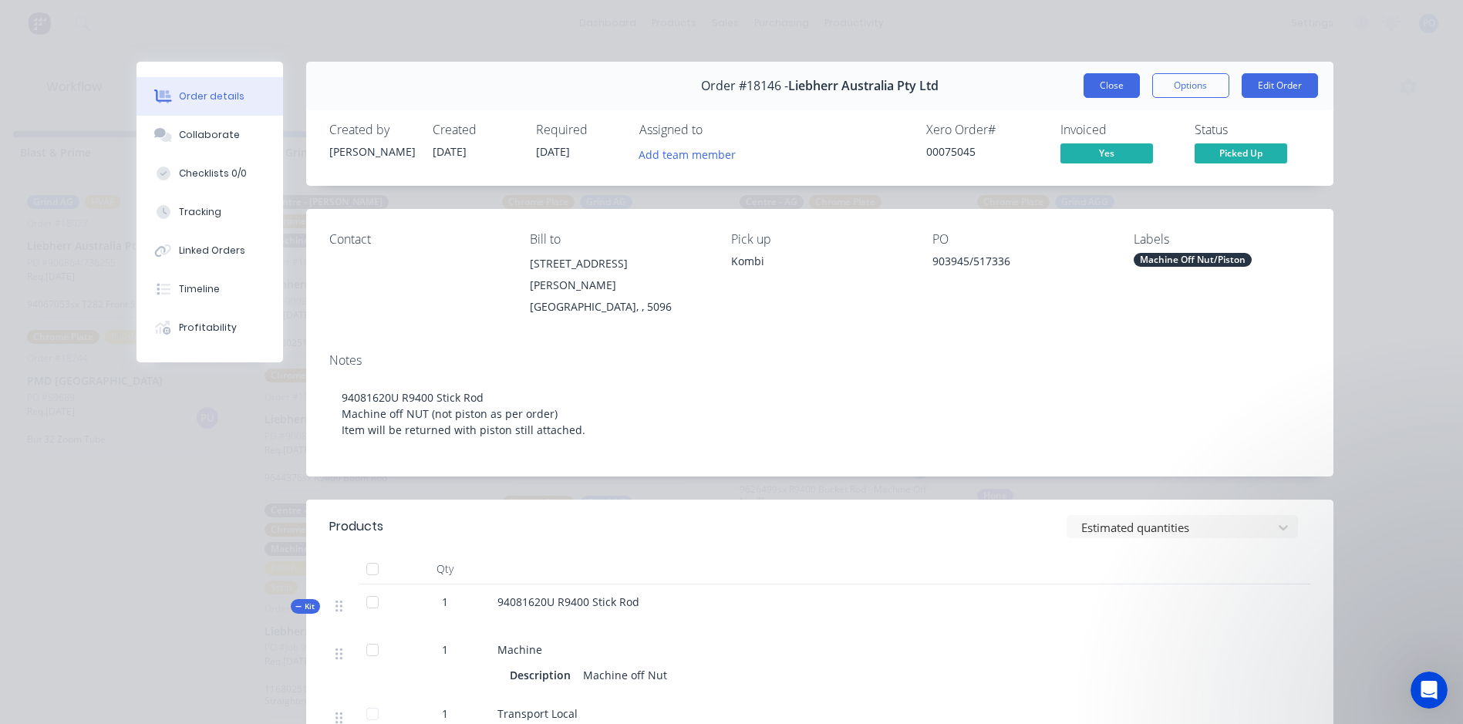
click at [1096, 87] on button "Close" at bounding box center [1111, 85] width 56 height 25
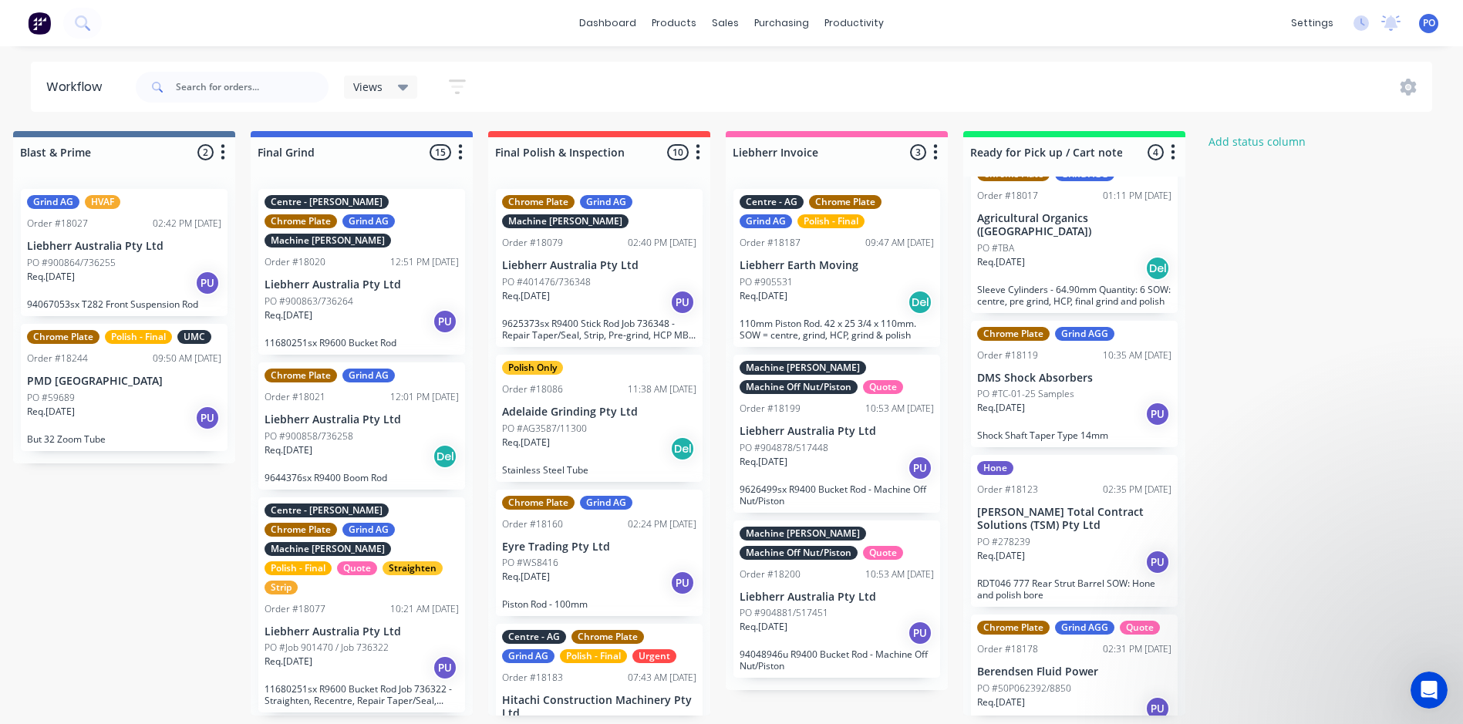
scroll to position [42, 0]
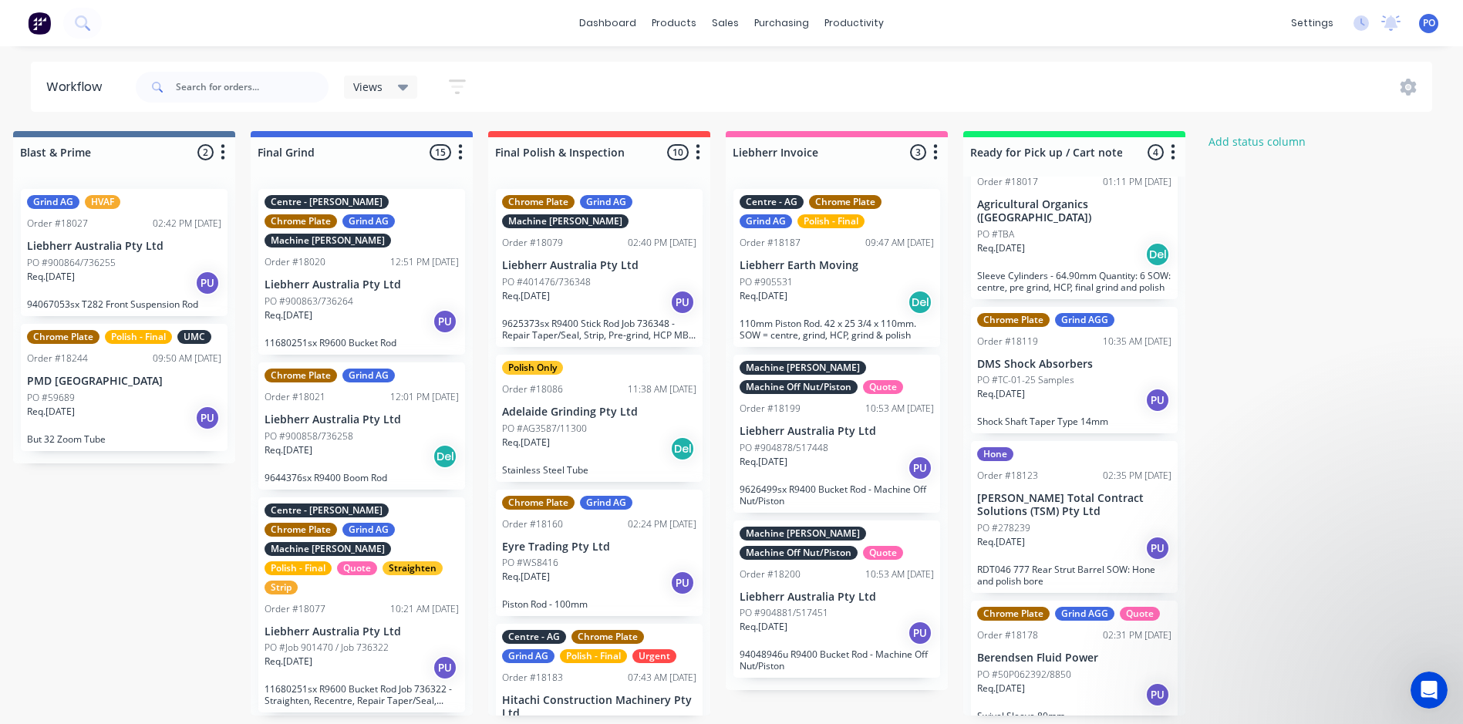
click at [878, 453] on div "PO #904878/517448" at bounding box center [836, 448] width 194 height 14
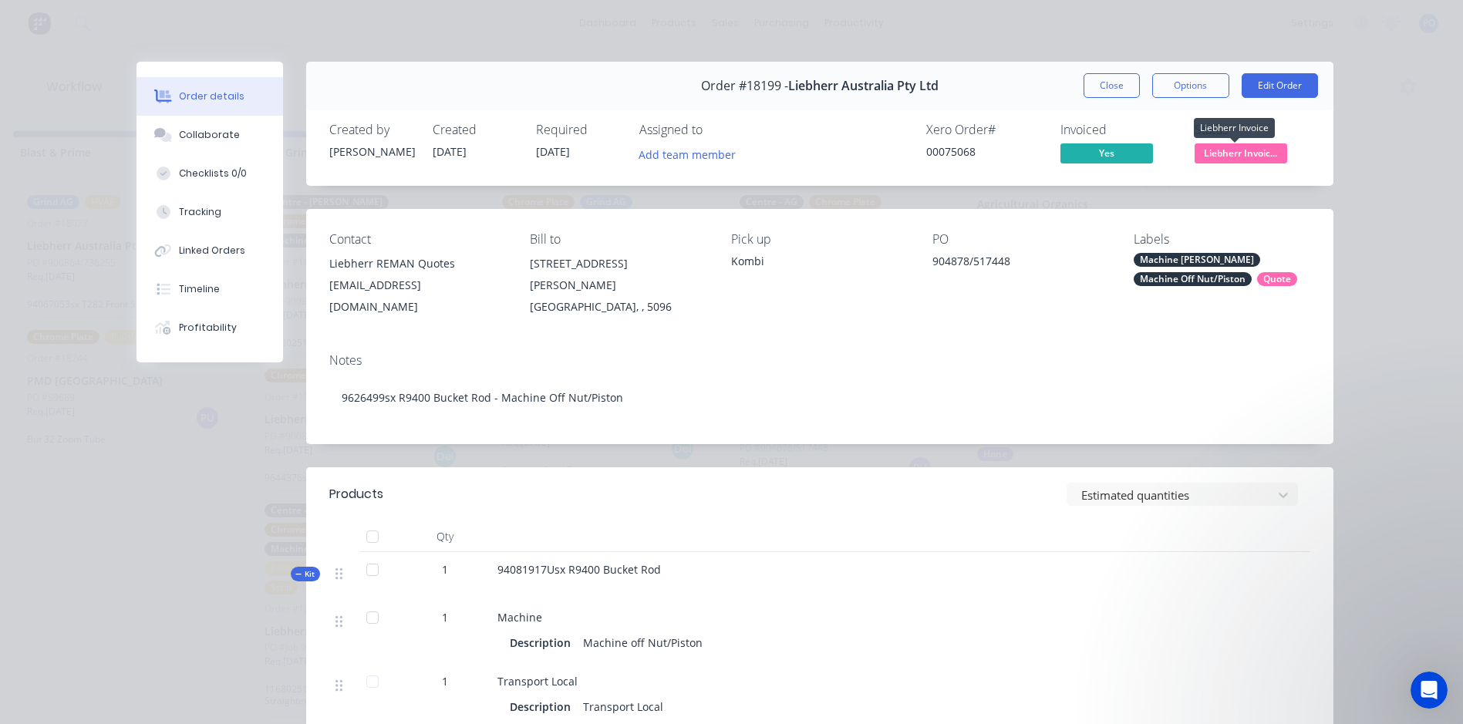
click at [1267, 157] on span "Liebherr Invoic..." at bounding box center [1240, 152] width 93 height 19
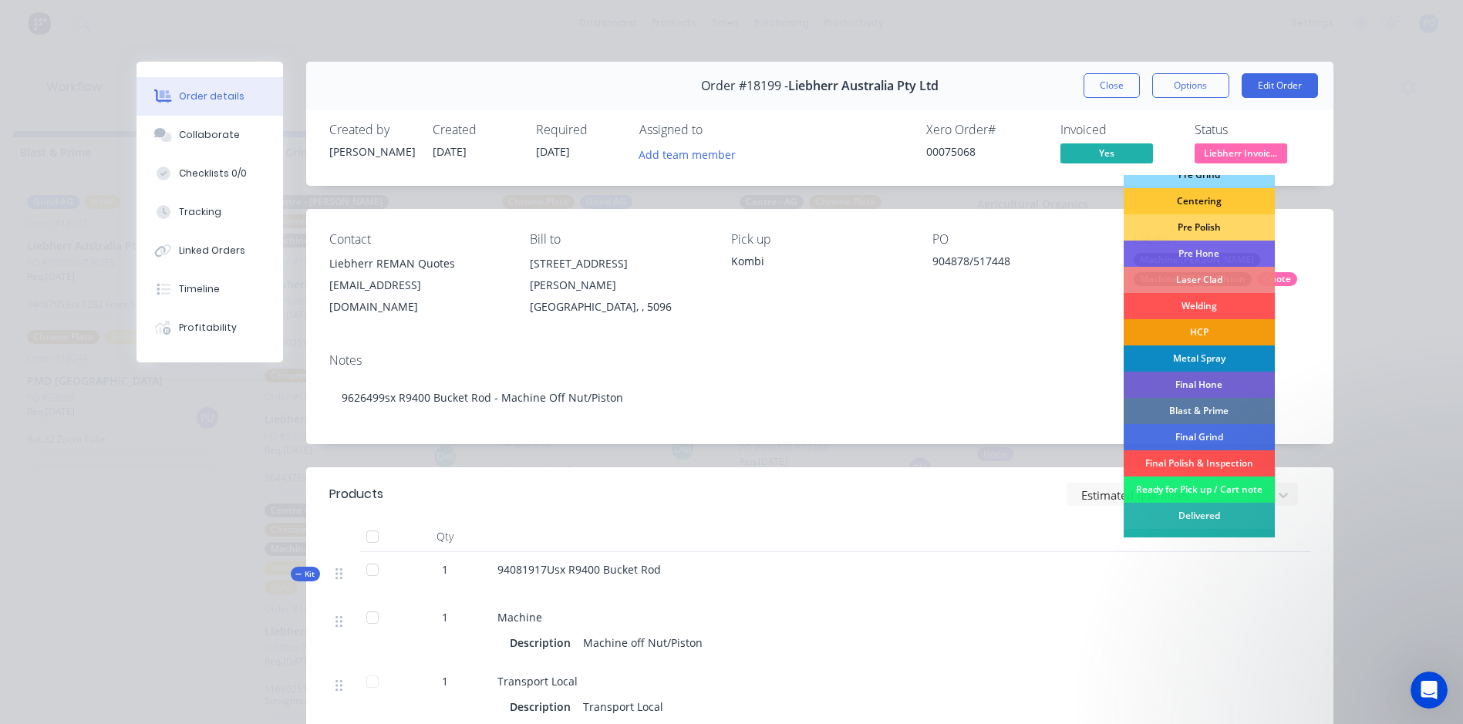
scroll to position [157, 0]
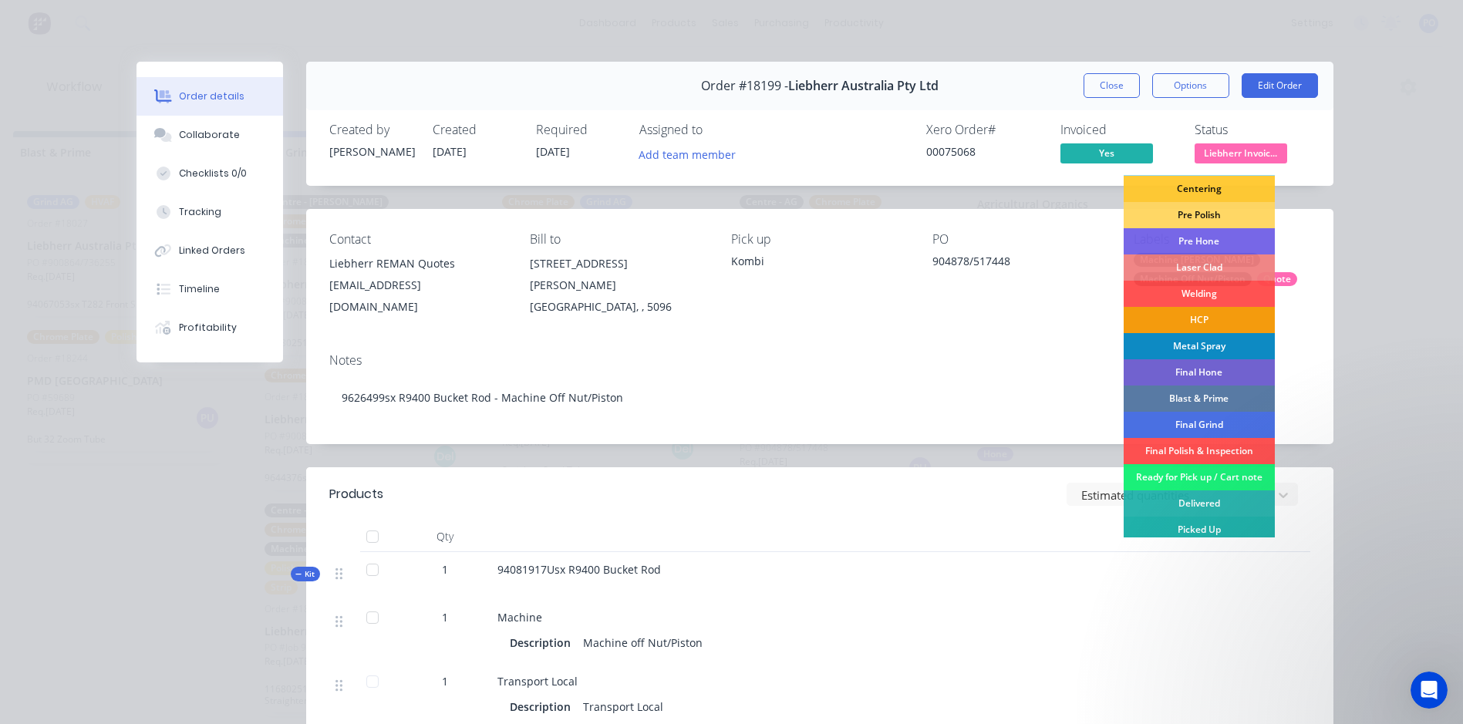
click at [1189, 525] on div "Picked Up" at bounding box center [1198, 530] width 151 height 26
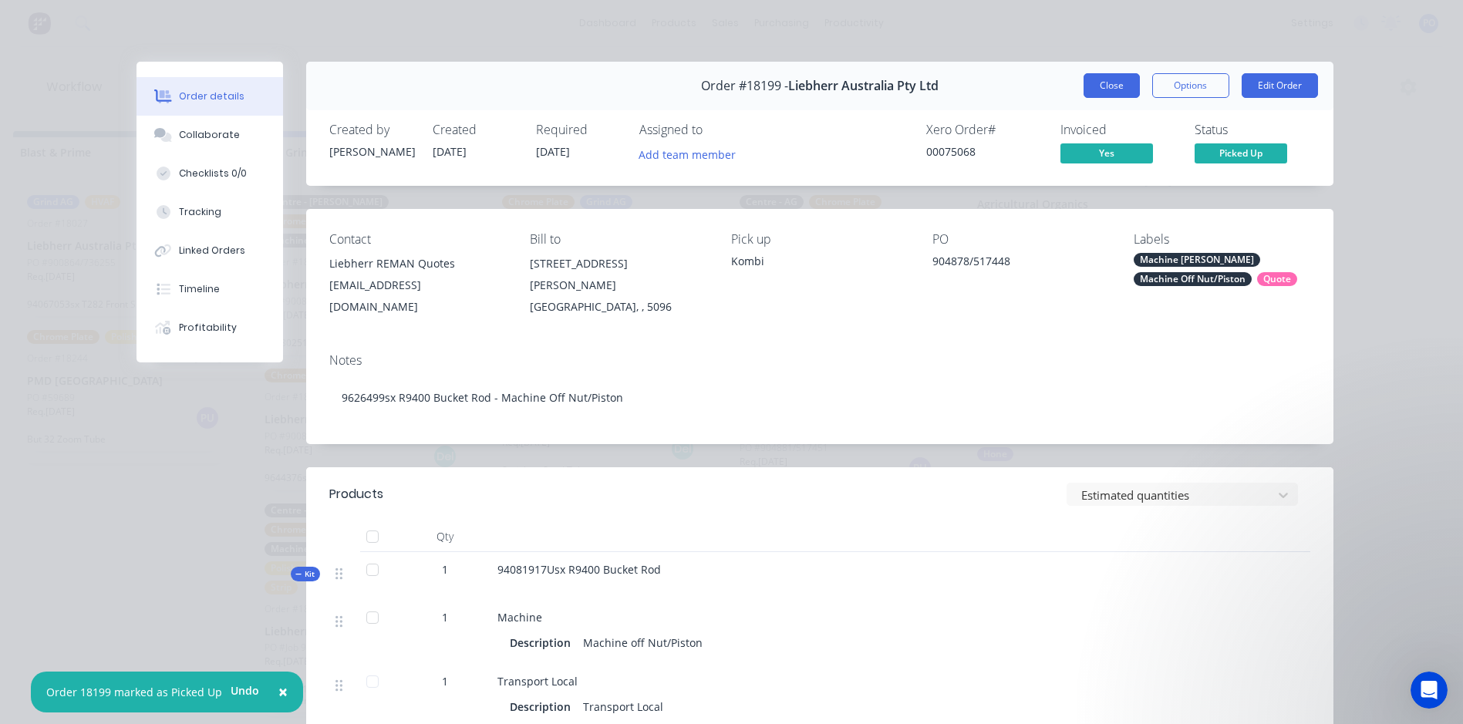
click at [1103, 92] on button "Close" at bounding box center [1111, 85] width 56 height 25
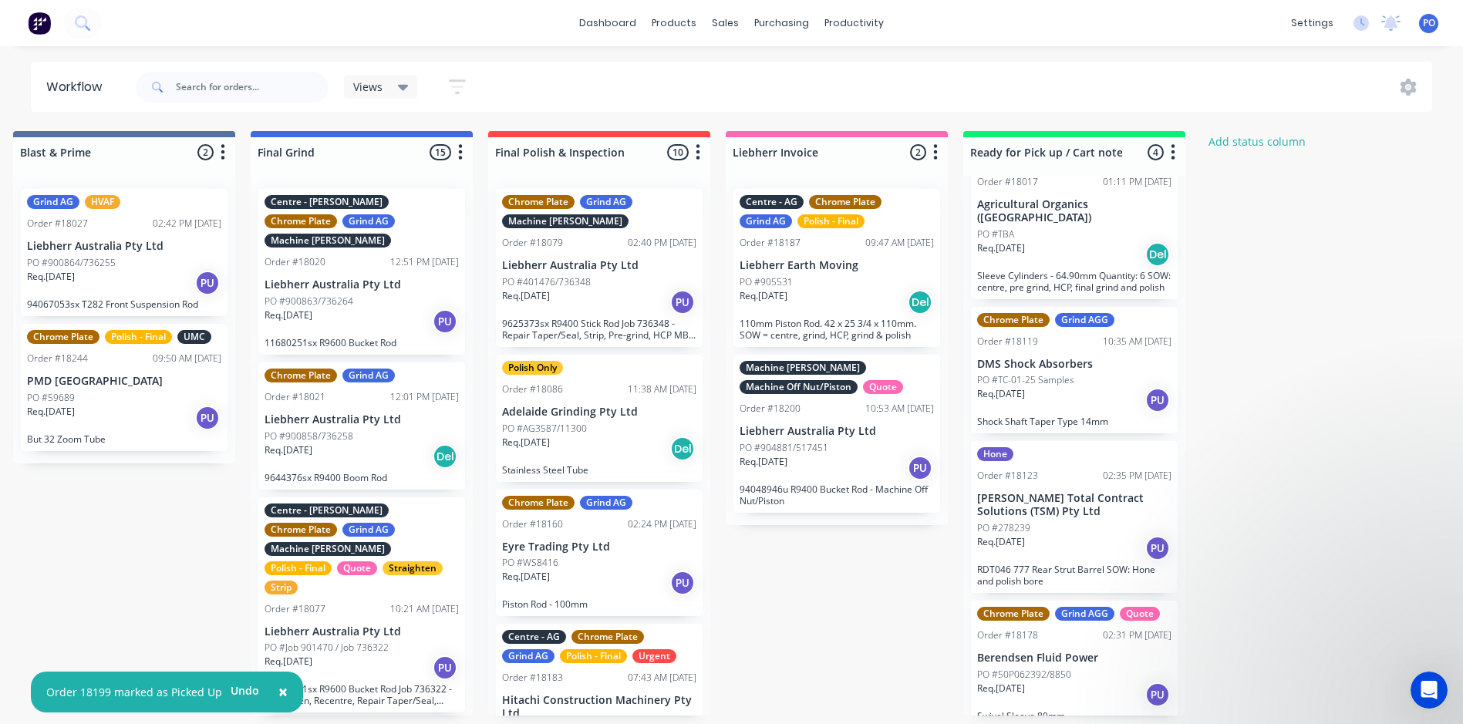
click at [878, 458] on div "Req. [DATE] PU" at bounding box center [836, 468] width 194 height 26
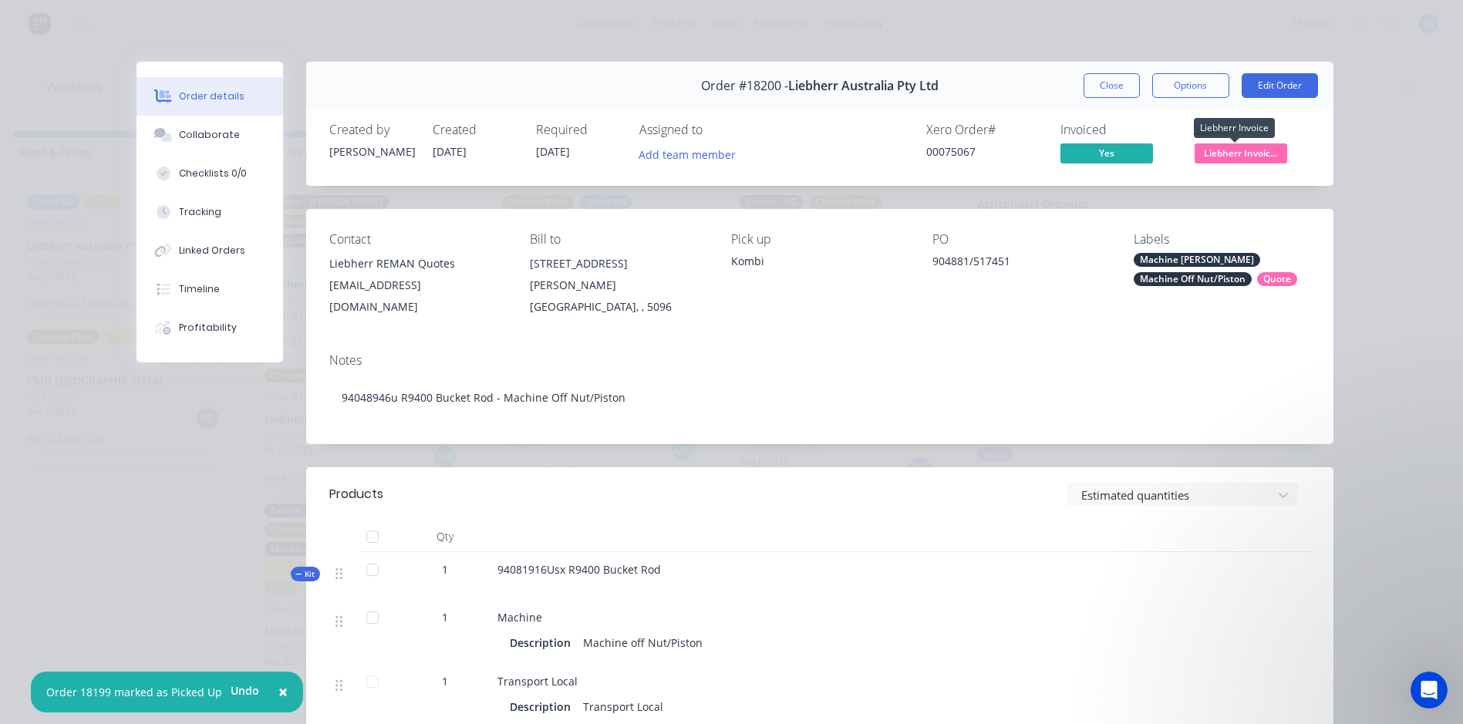
click at [1237, 153] on span "Liebherr Invoic..." at bounding box center [1240, 152] width 93 height 19
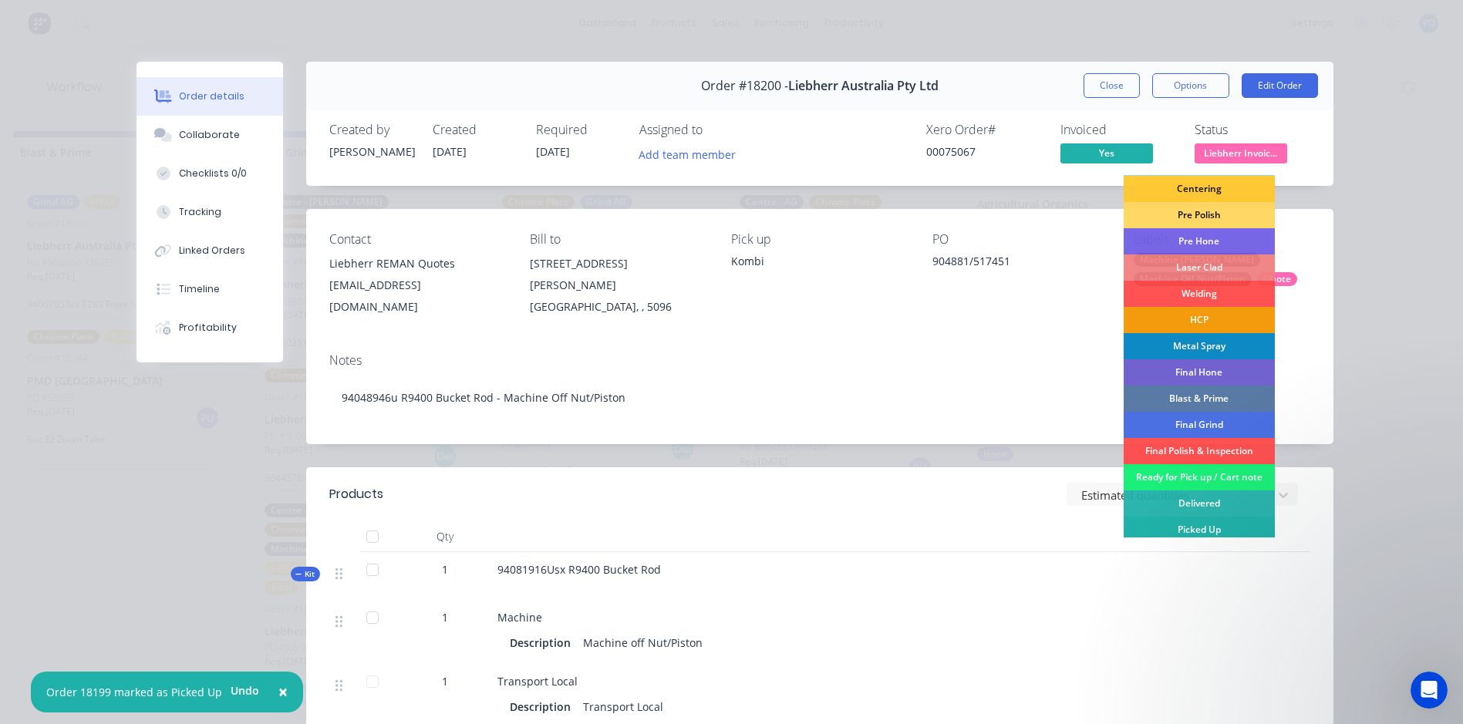
click at [1139, 534] on div "Picked Up" at bounding box center [1198, 530] width 151 height 26
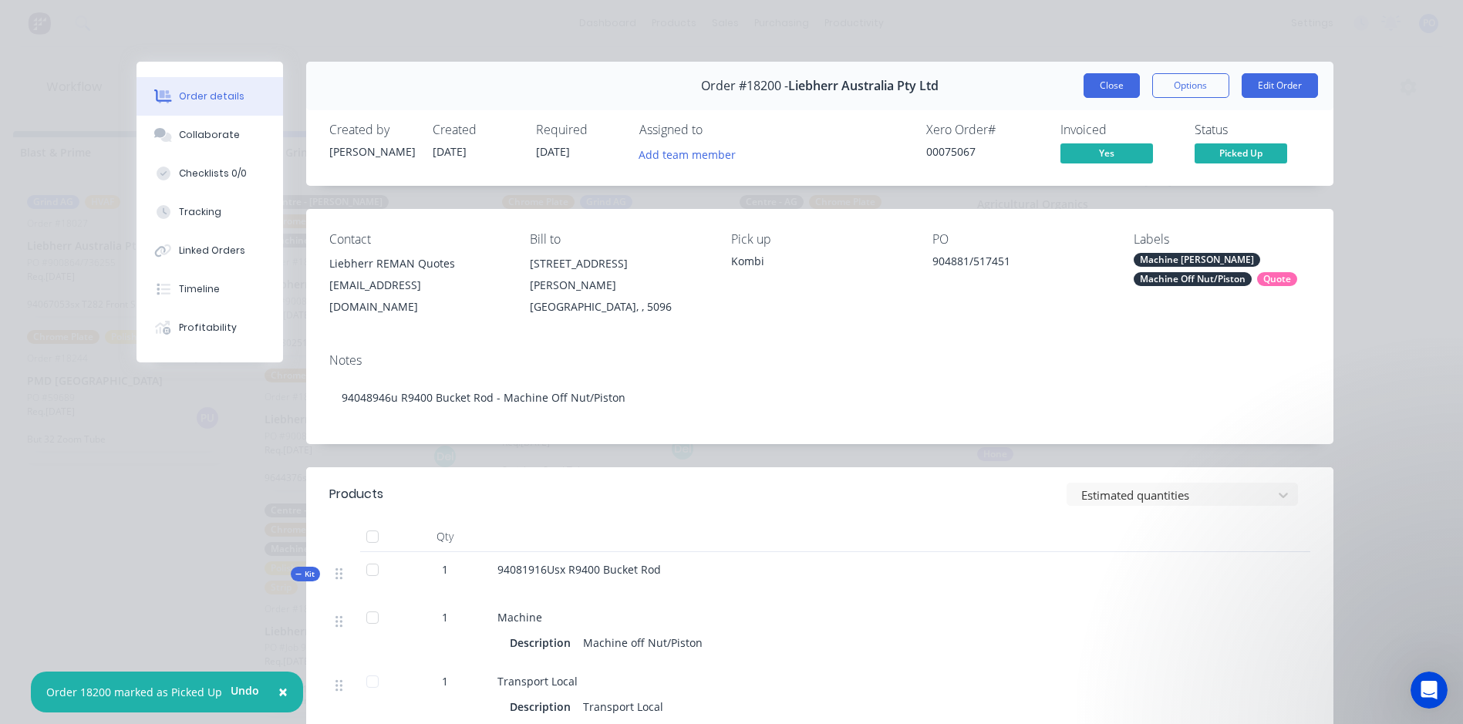
click at [1107, 91] on button "Close" at bounding box center [1111, 85] width 56 height 25
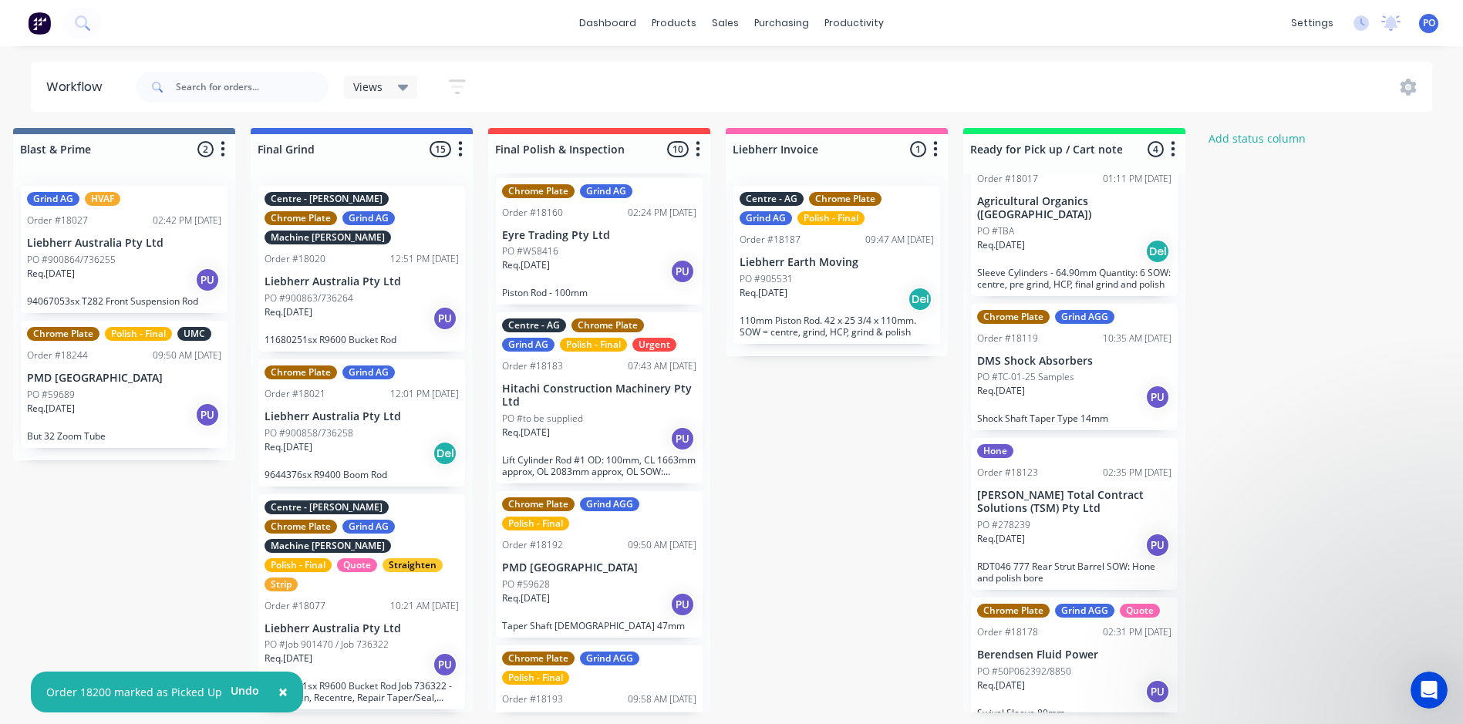
scroll to position [0, 3345]
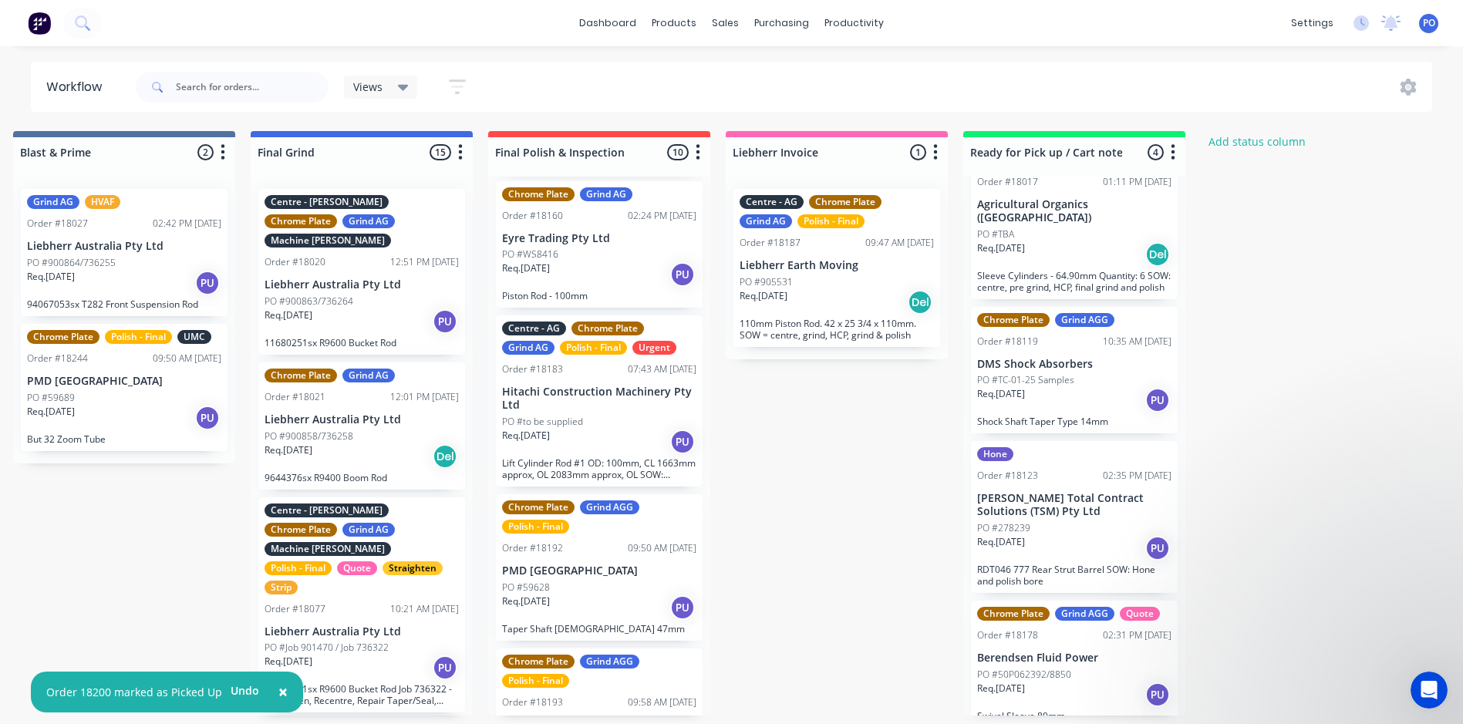
click at [36, 22] on img at bounding box center [39, 23] width 23 height 23
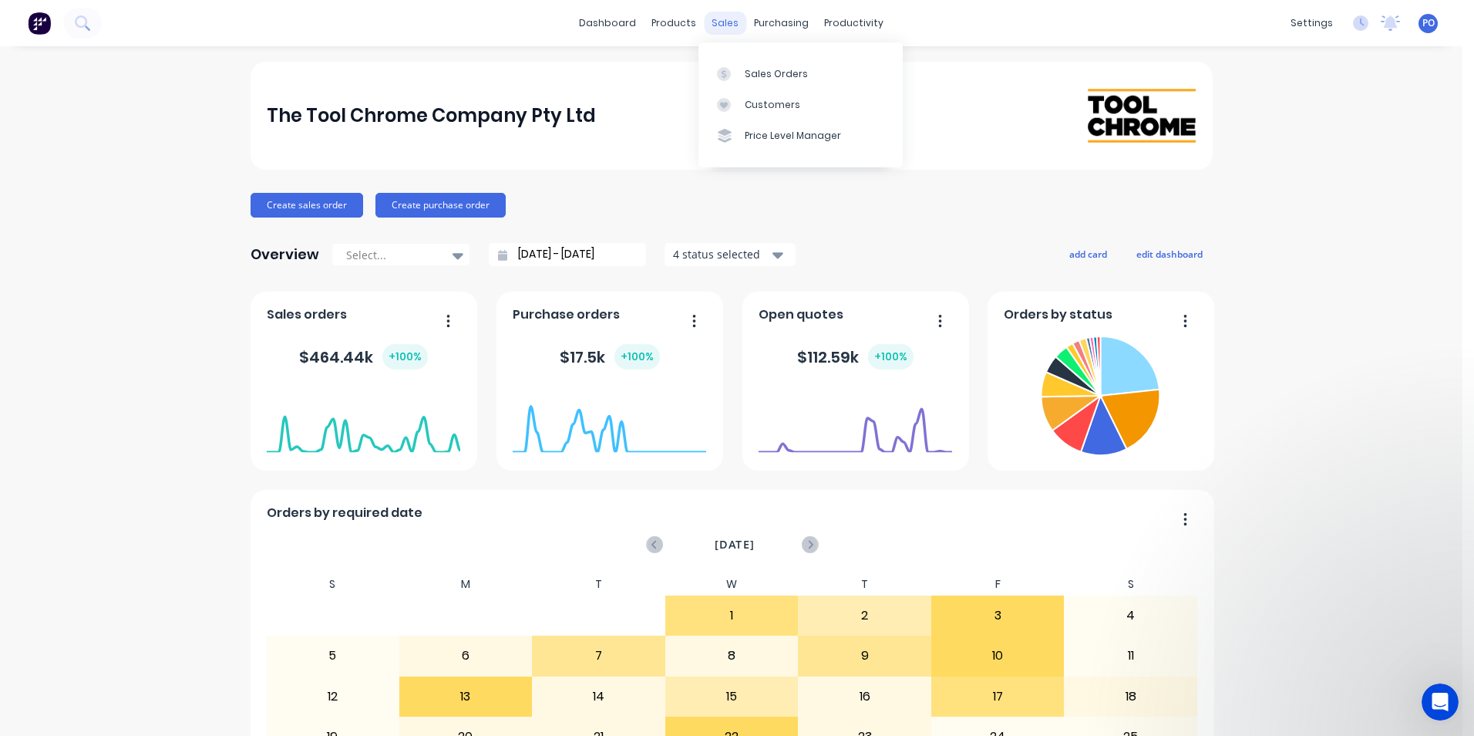
click at [719, 20] on div "sales" at bounding box center [725, 23] width 42 height 23
click at [755, 69] on div "Sales Orders" at bounding box center [776, 74] width 63 height 14
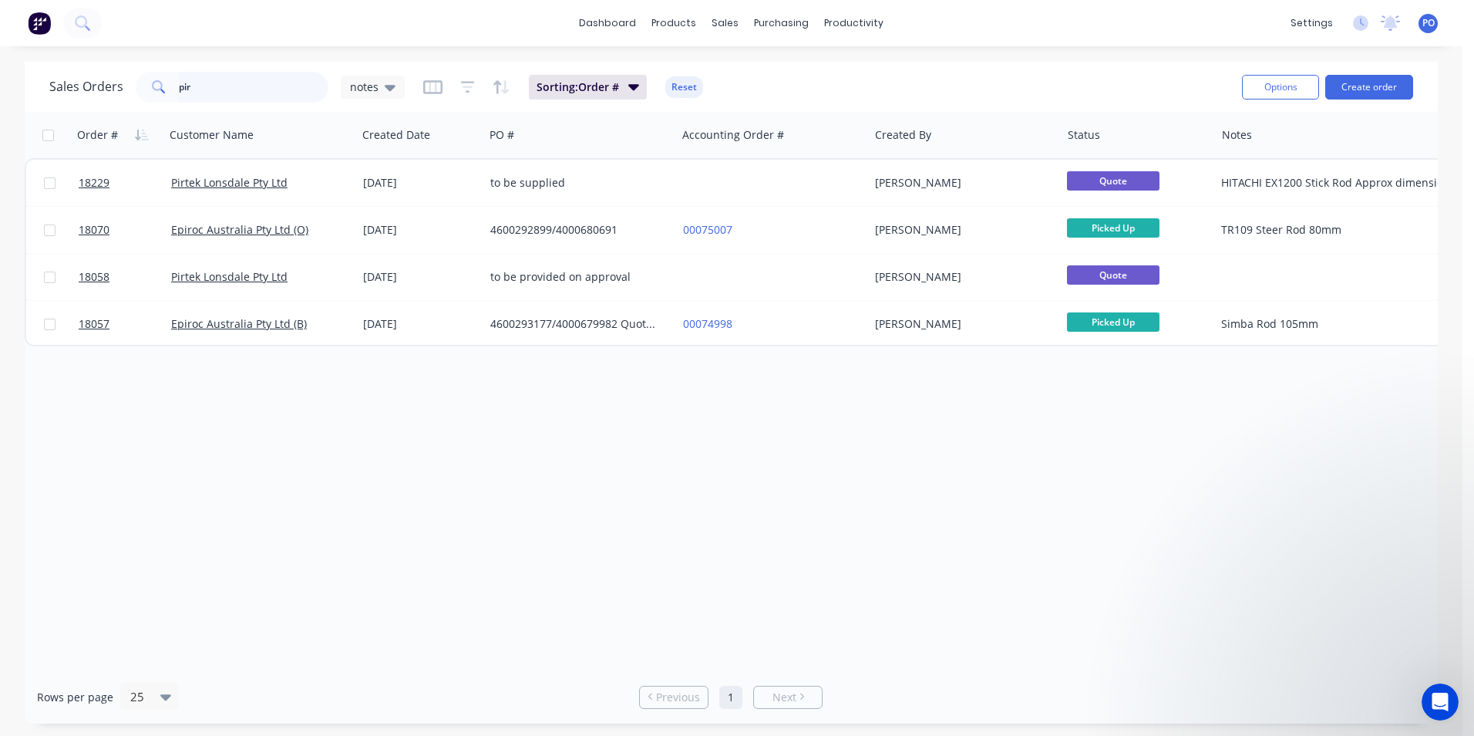
click at [143, 78] on div "pir" at bounding box center [232, 87] width 193 height 31
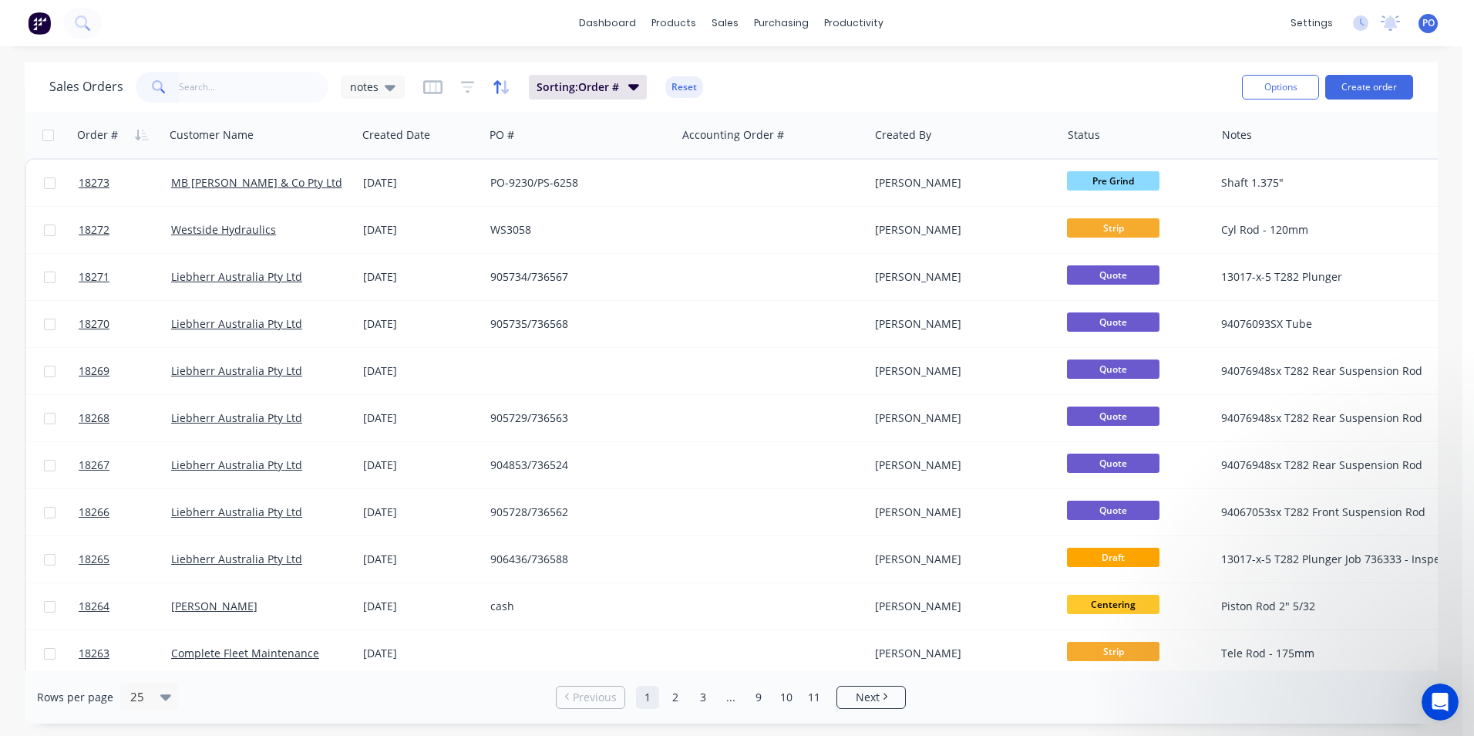
click at [503, 84] on icon "button" at bounding box center [505, 87] width 8 height 14
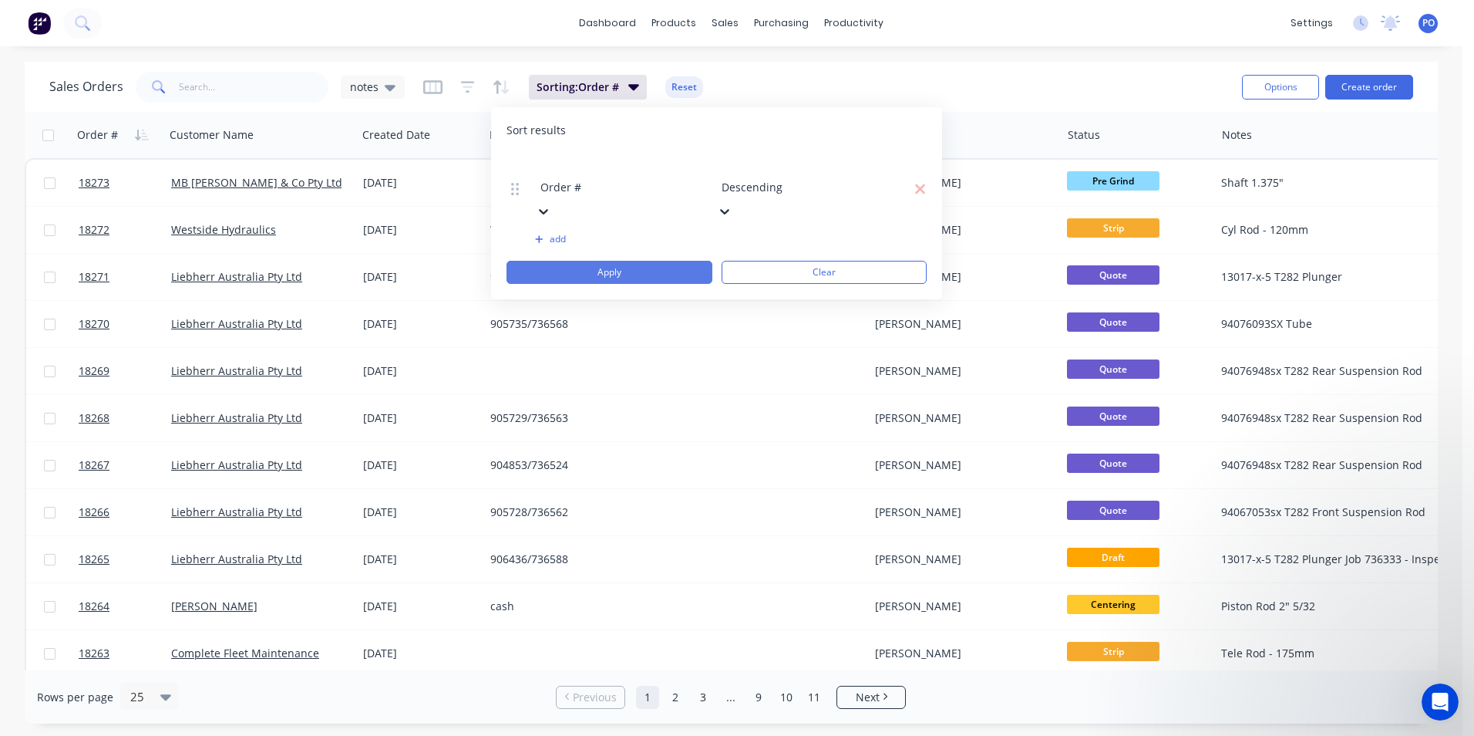
click at [638, 261] on button "Apply" at bounding box center [610, 272] width 206 height 23
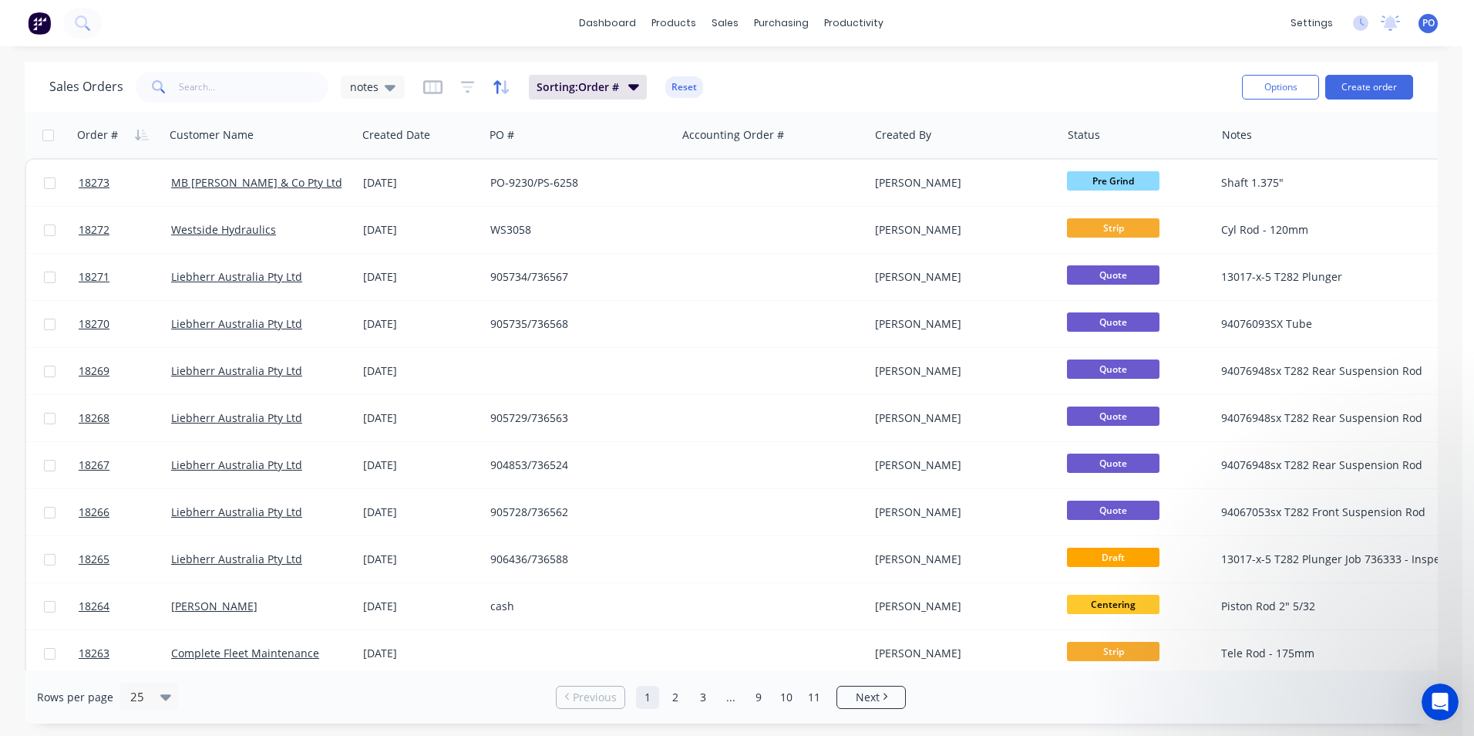
click at [494, 90] on icon "button" at bounding box center [502, 86] width 18 height 15
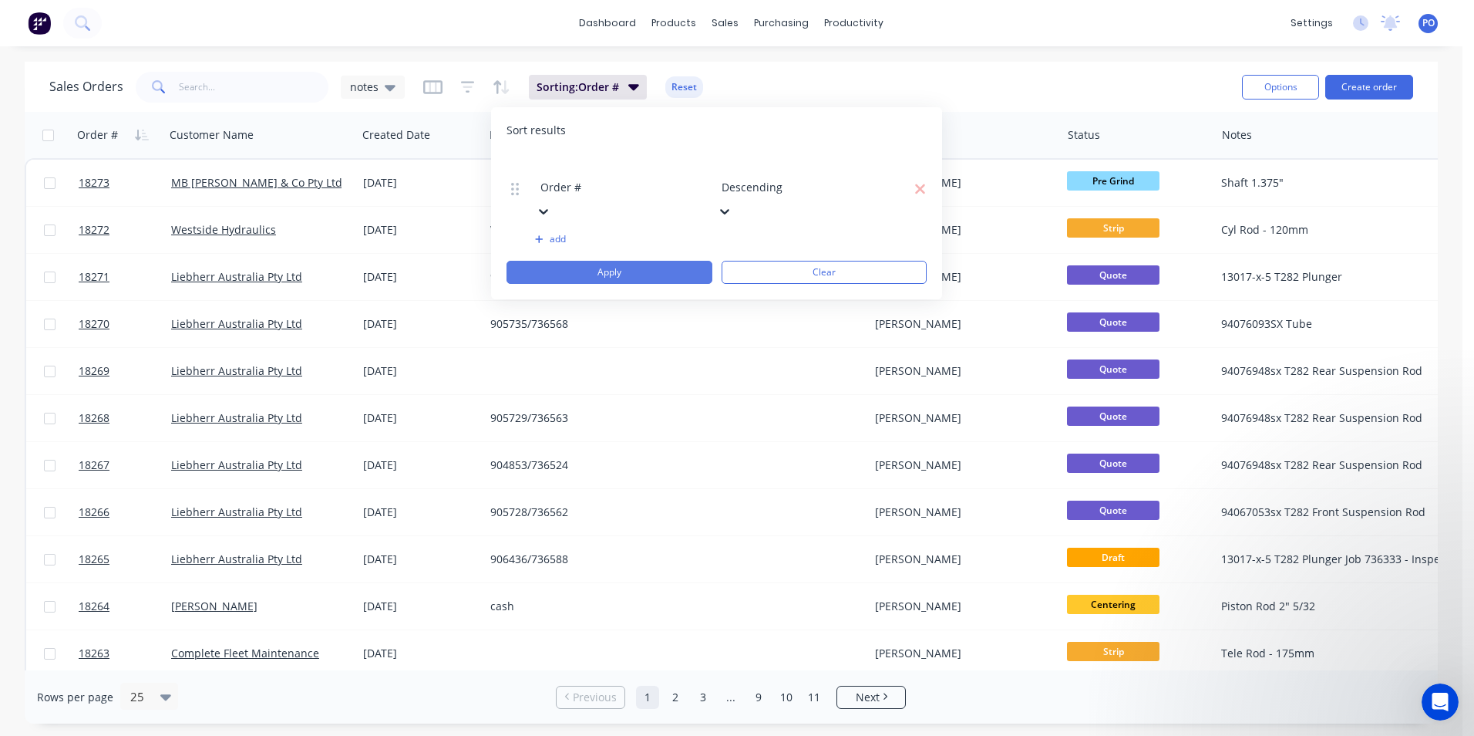
click at [645, 261] on button "Apply" at bounding box center [610, 272] width 206 height 23
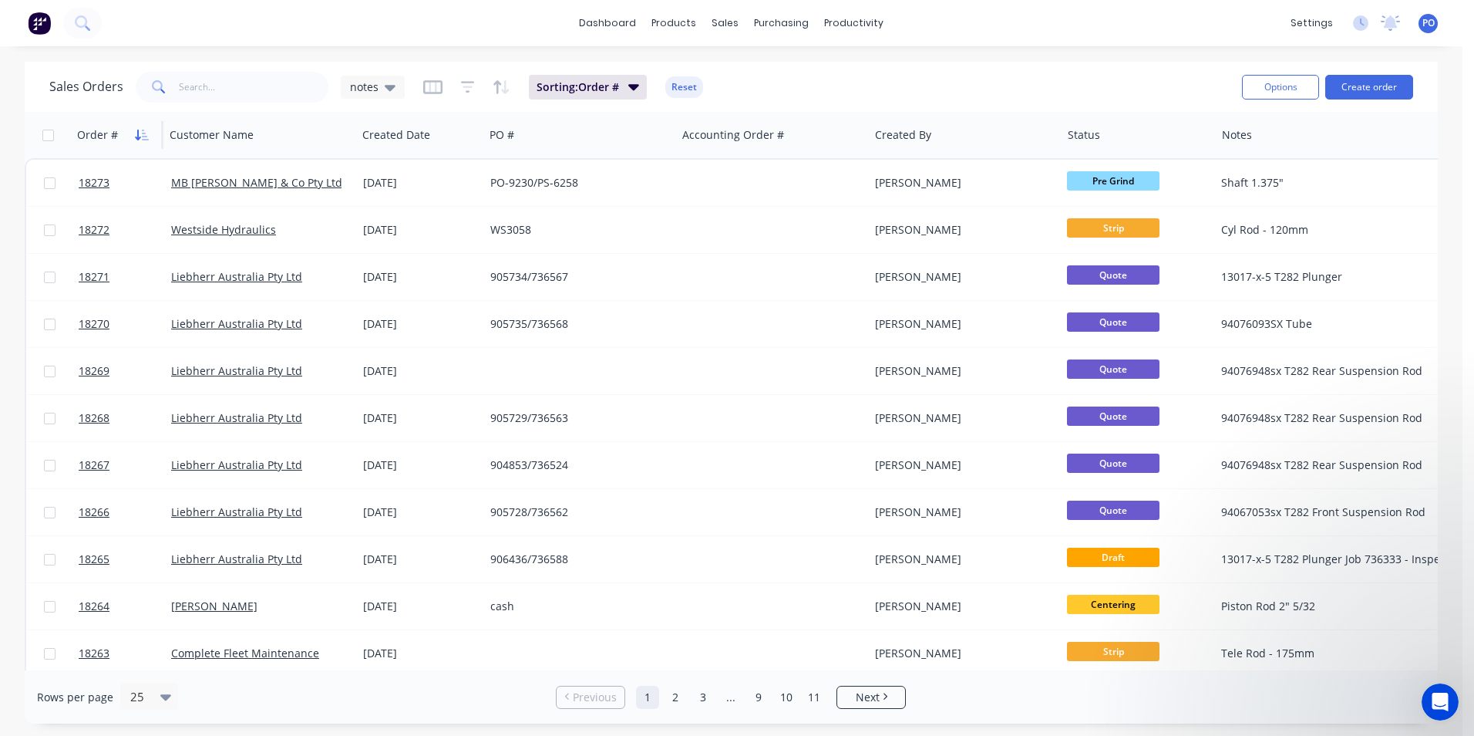
click at [140, 133] on icon "button" at bounding box center [142, 135] width 14 height 12
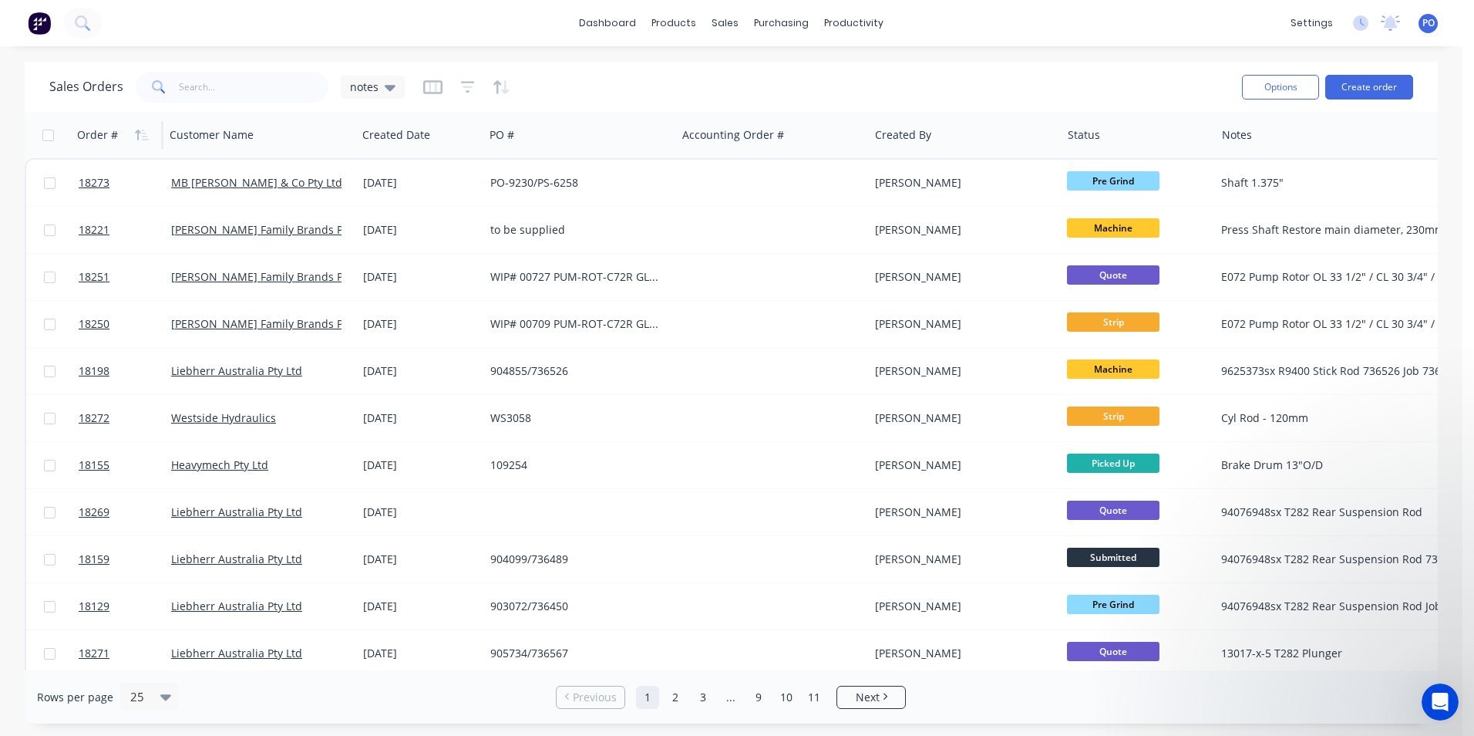
click at [140, 133] on icon "button" at bounding box center [142, 135] width 14 height 12
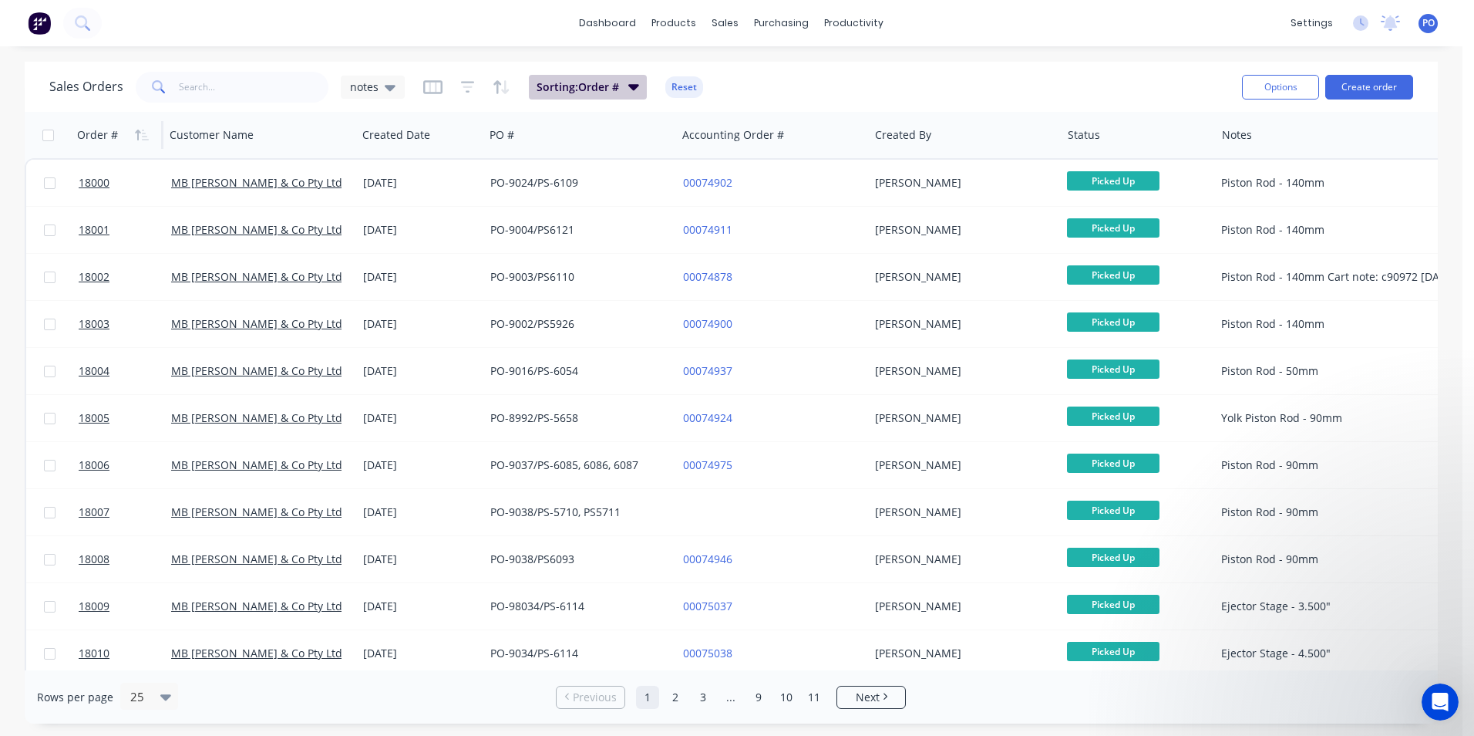
click at [629, 83] on icon "button" at bounding box center [633, 86] width 11 height 17
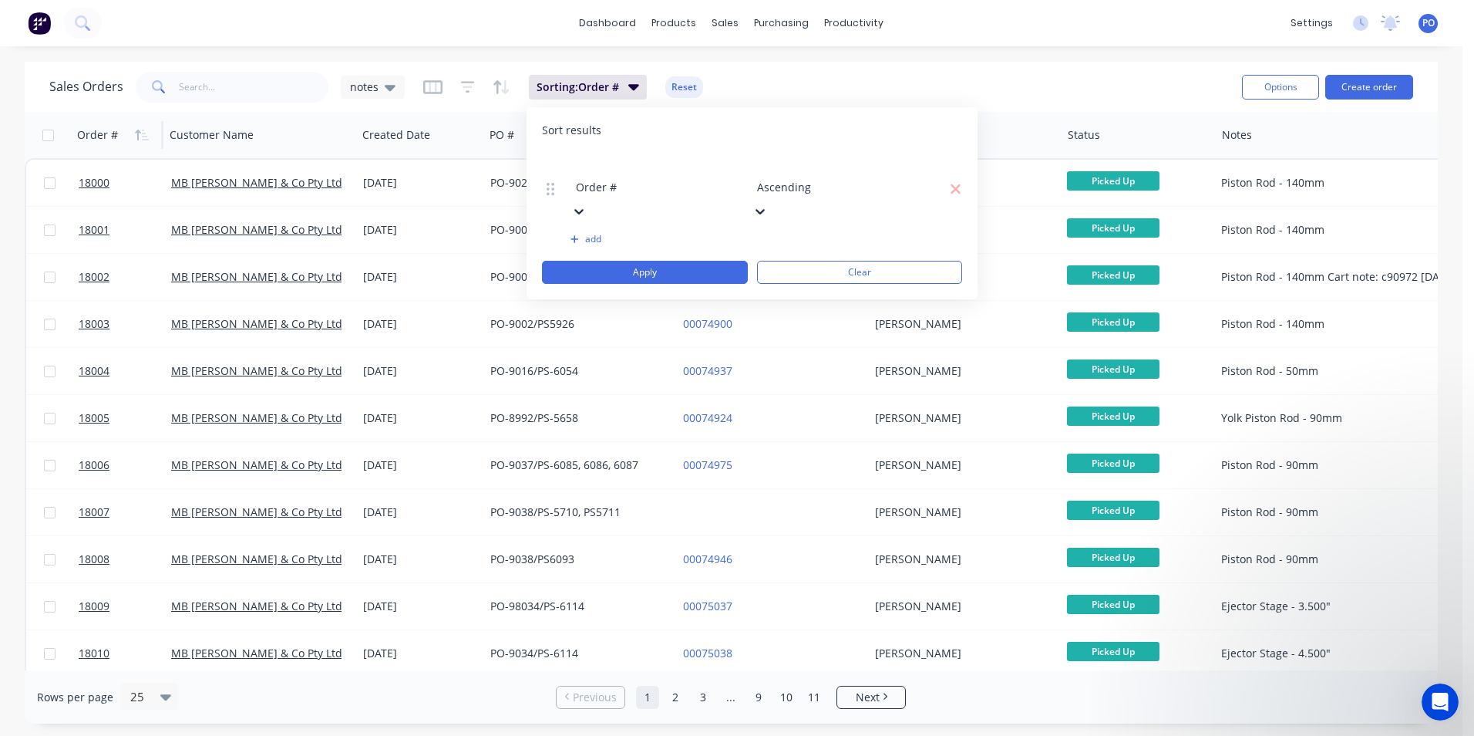
click at [1099, 69] on div "Sales Orders notes Sorting: Order # Reset" at bounding box center [639, 87] width 1180 height 38
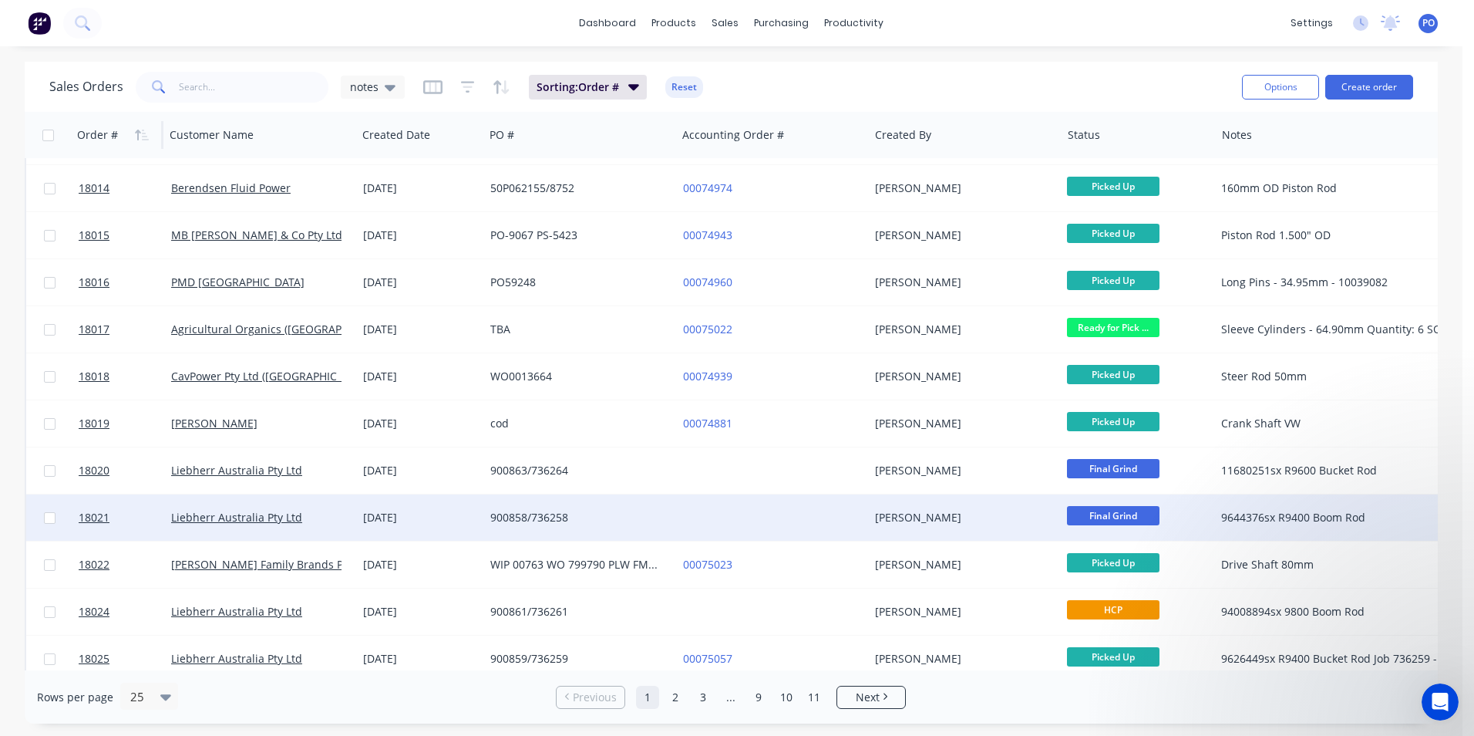
scroll to position [672, 0]
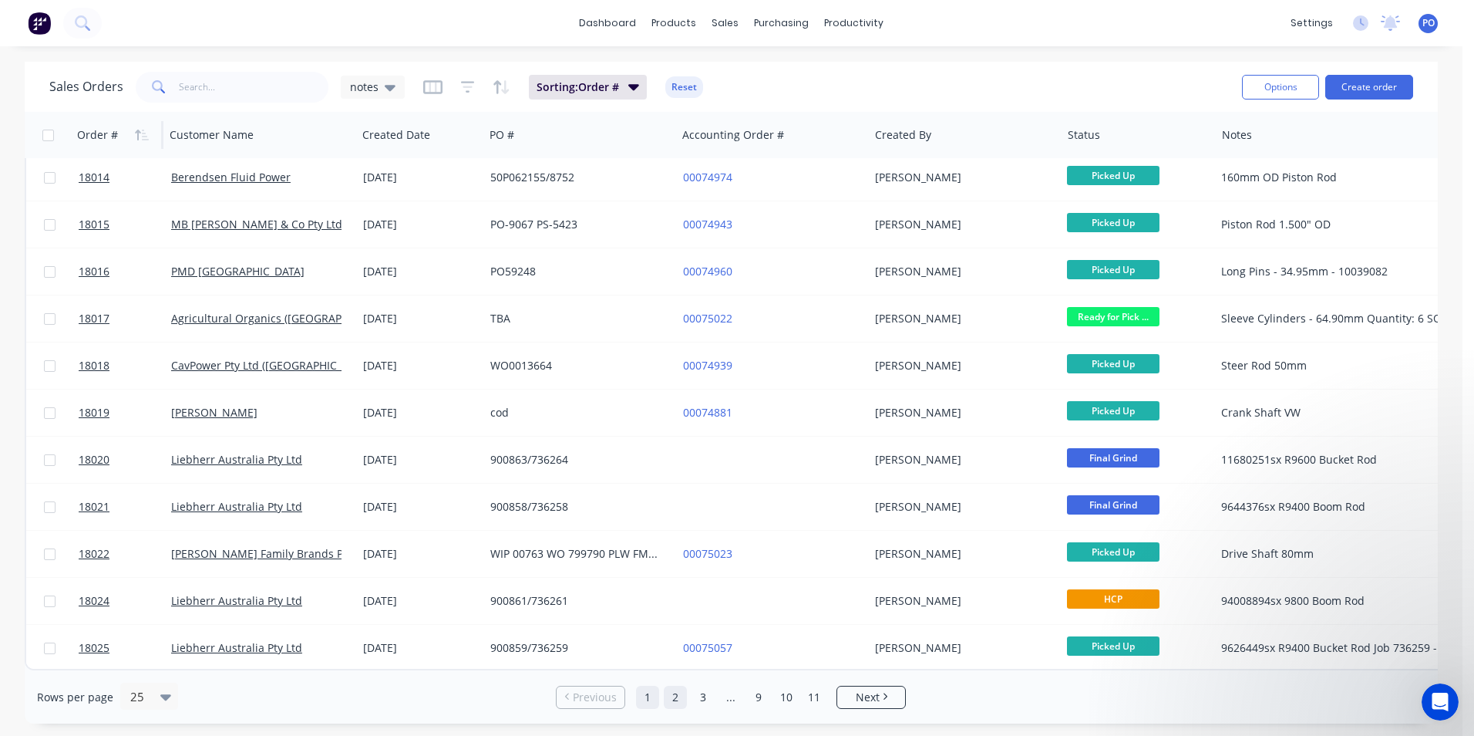
click at [671, 705] on link "2" at bounding box center [675, 696] width 23 height 23
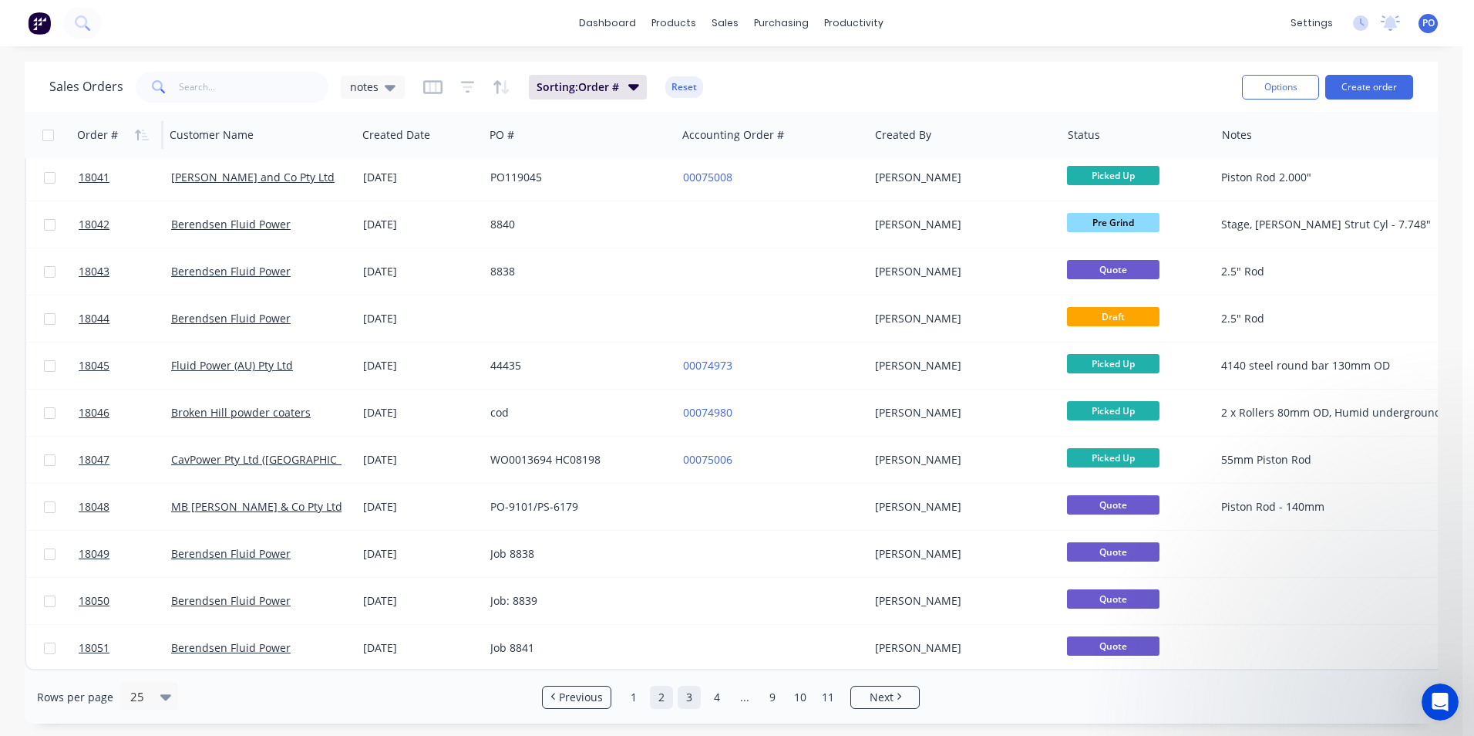
click at [686, 701] on link "3" at bounding box center [689, 696] width 23 height 23
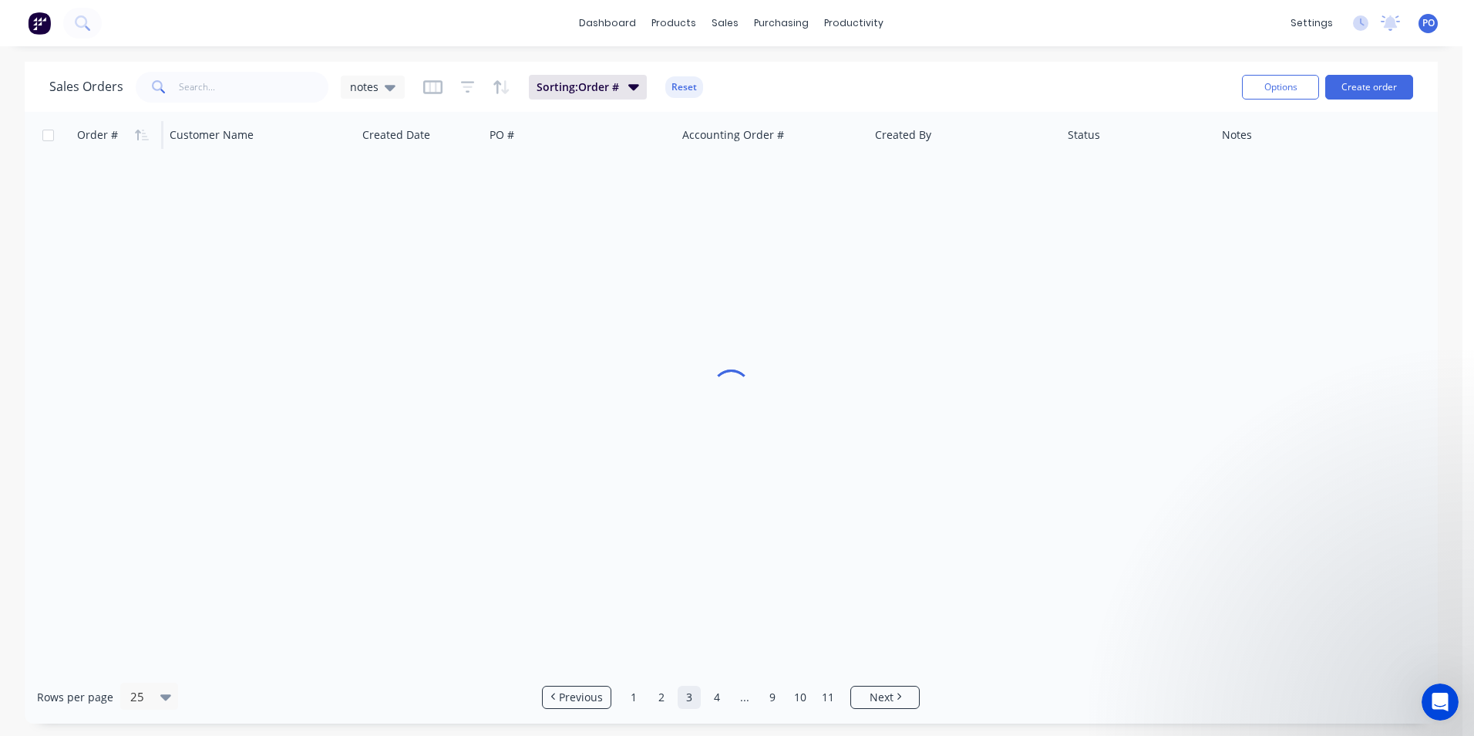
scroll to position [0, 0]
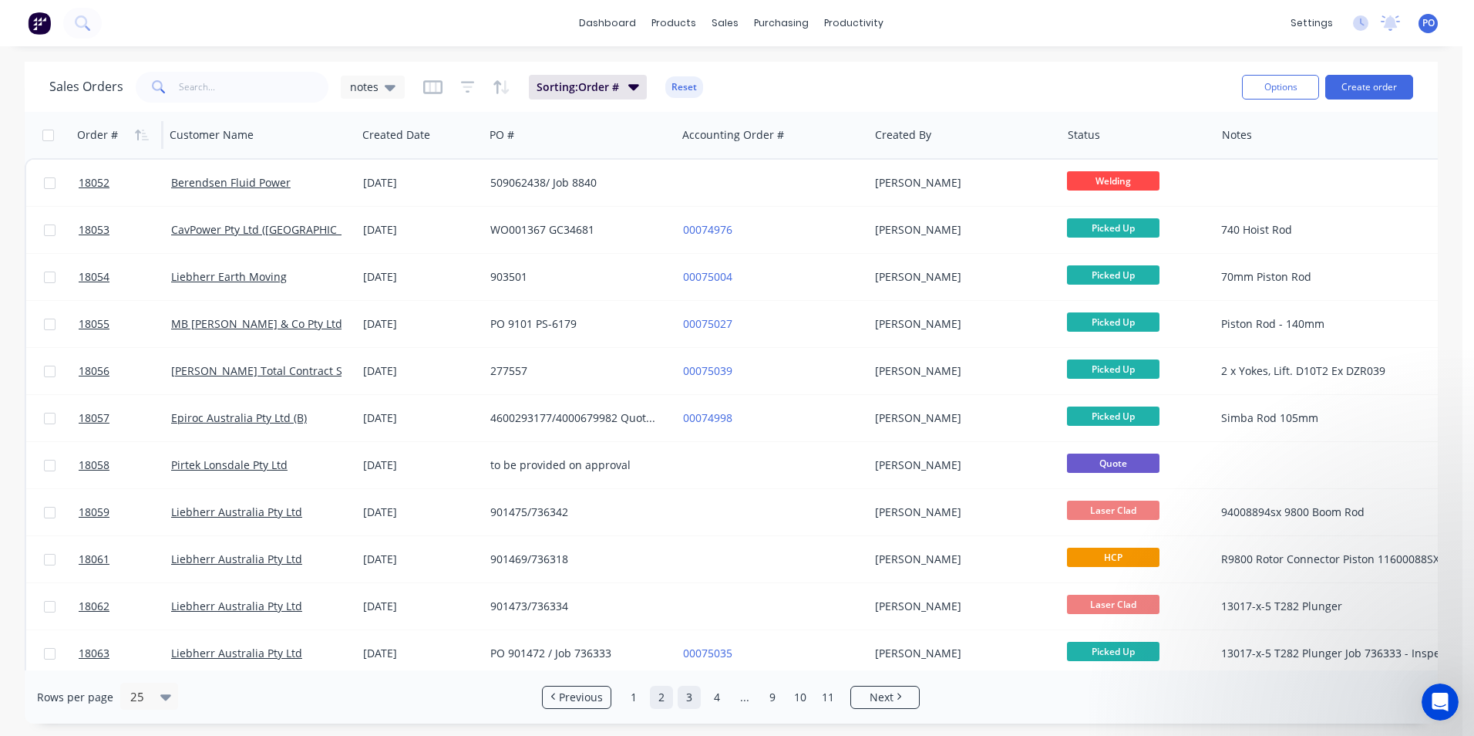
click at [661, 699] on link "2" at bounding box center [661, 696] width 23 height 23
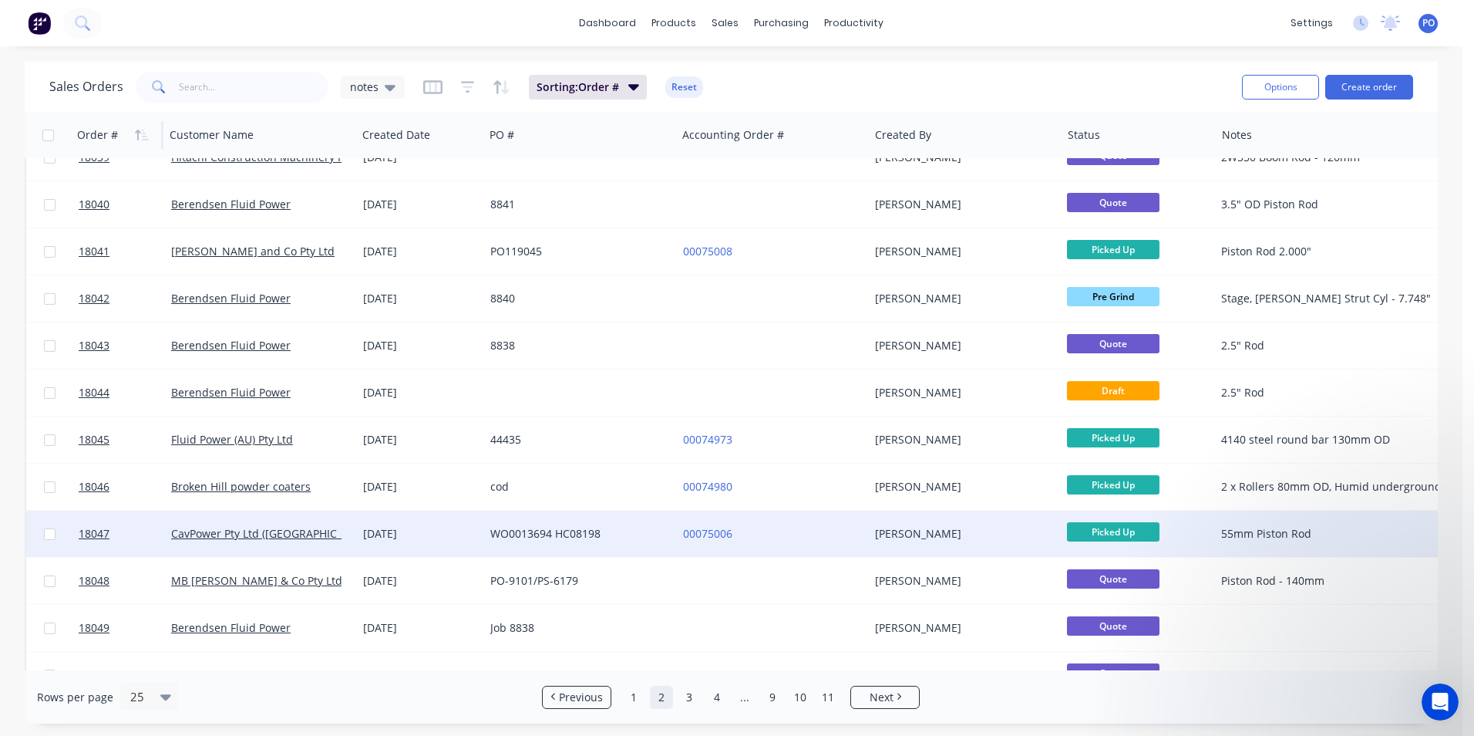
scroll to position [672, 0]
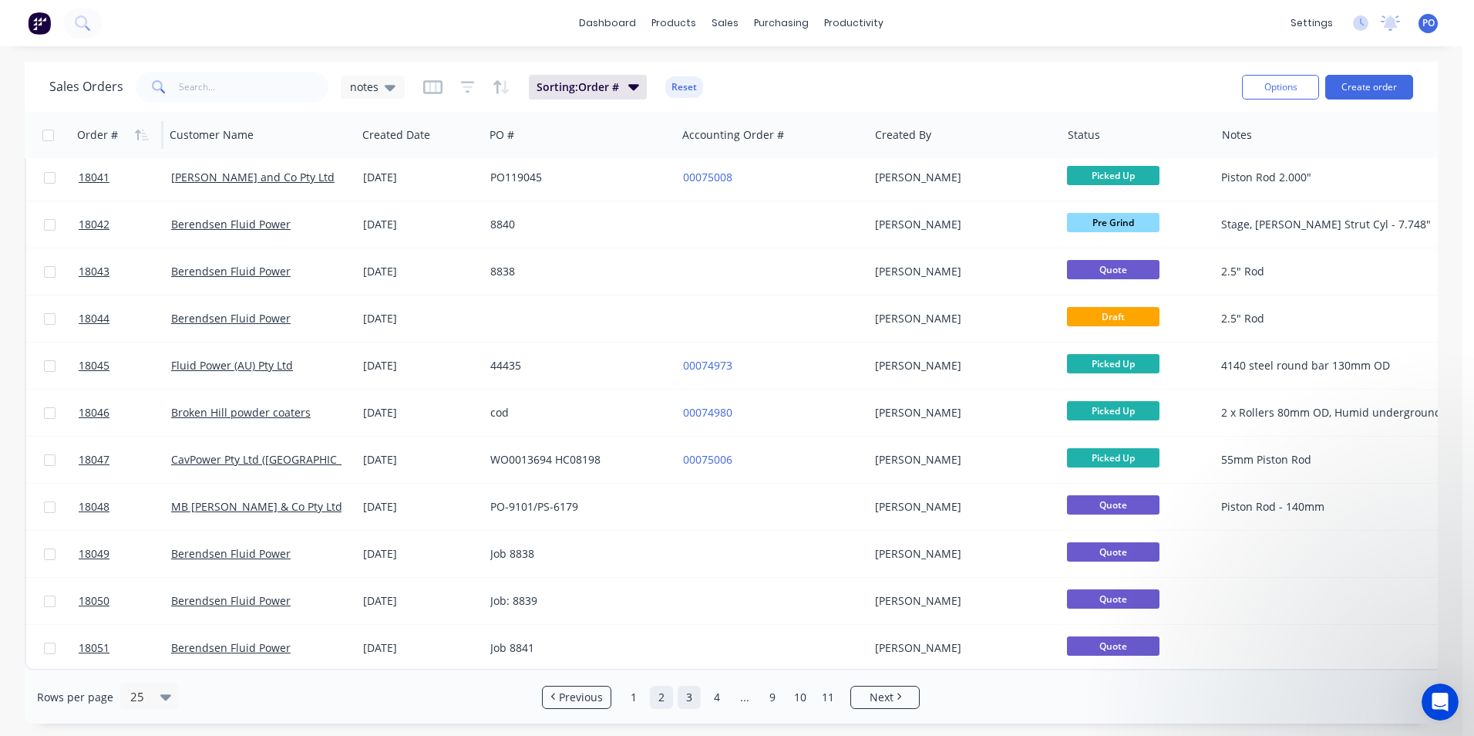
click at [689, 697] on link "3" at bounding box center [689, 696] width 23 height 23
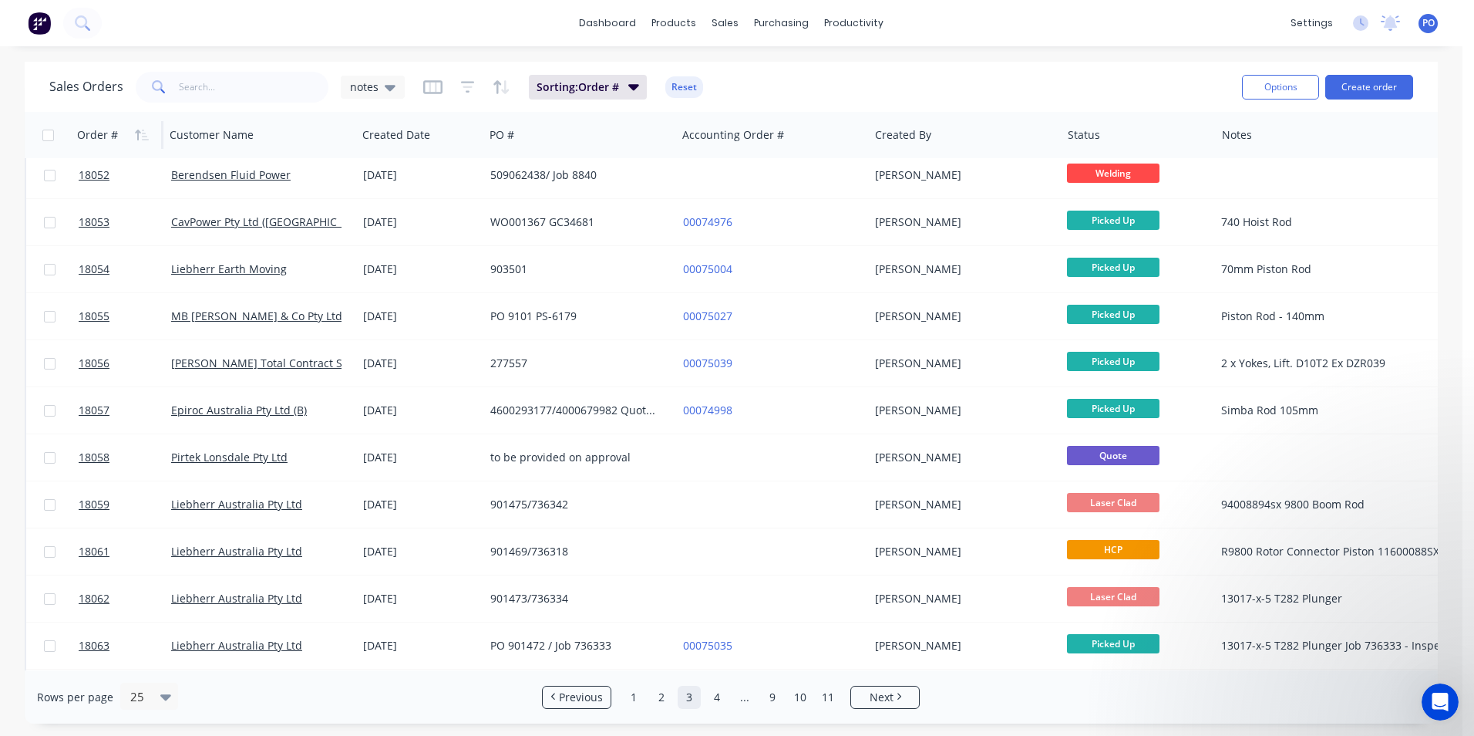
scroll to position [0, 0]
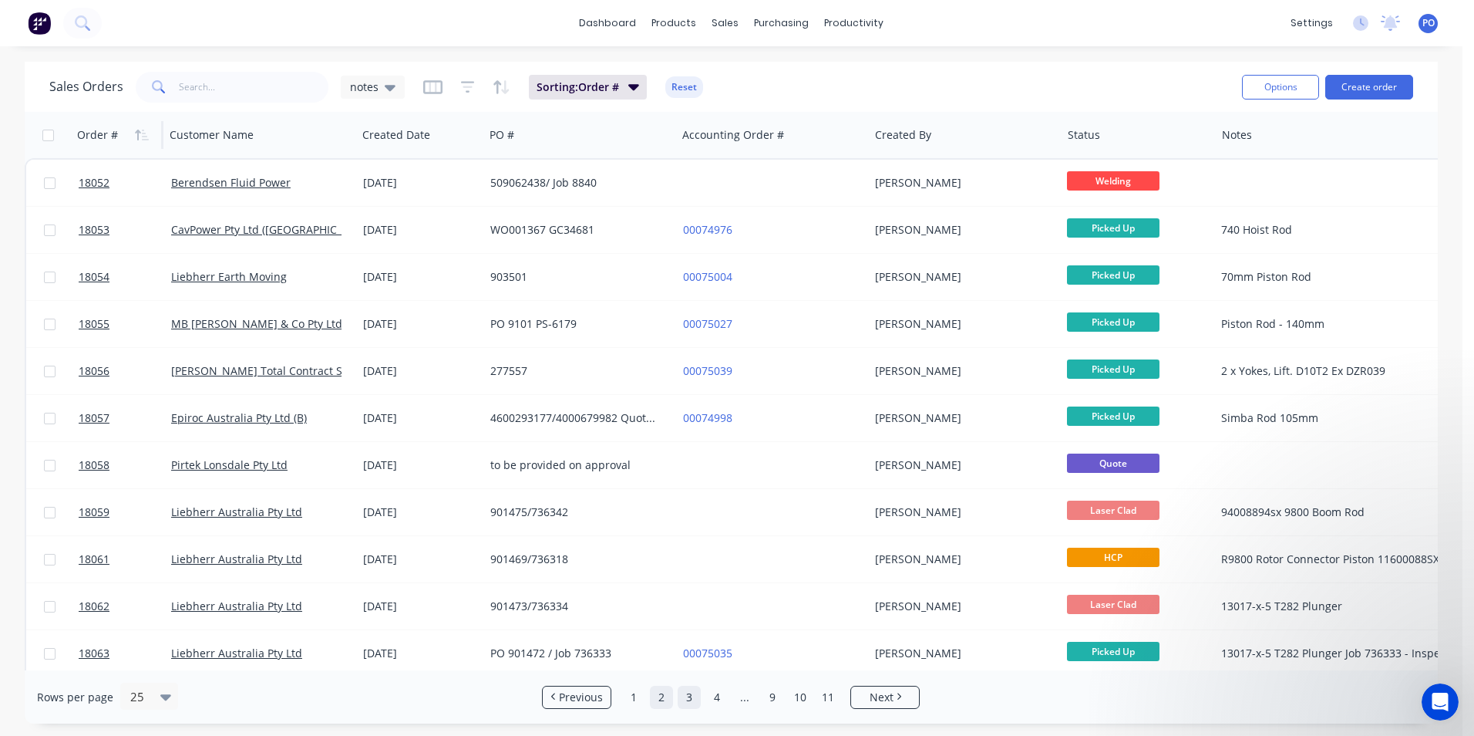
click at [663, 700] on link "2" at bounding box center [661, 696] width 23 height 23
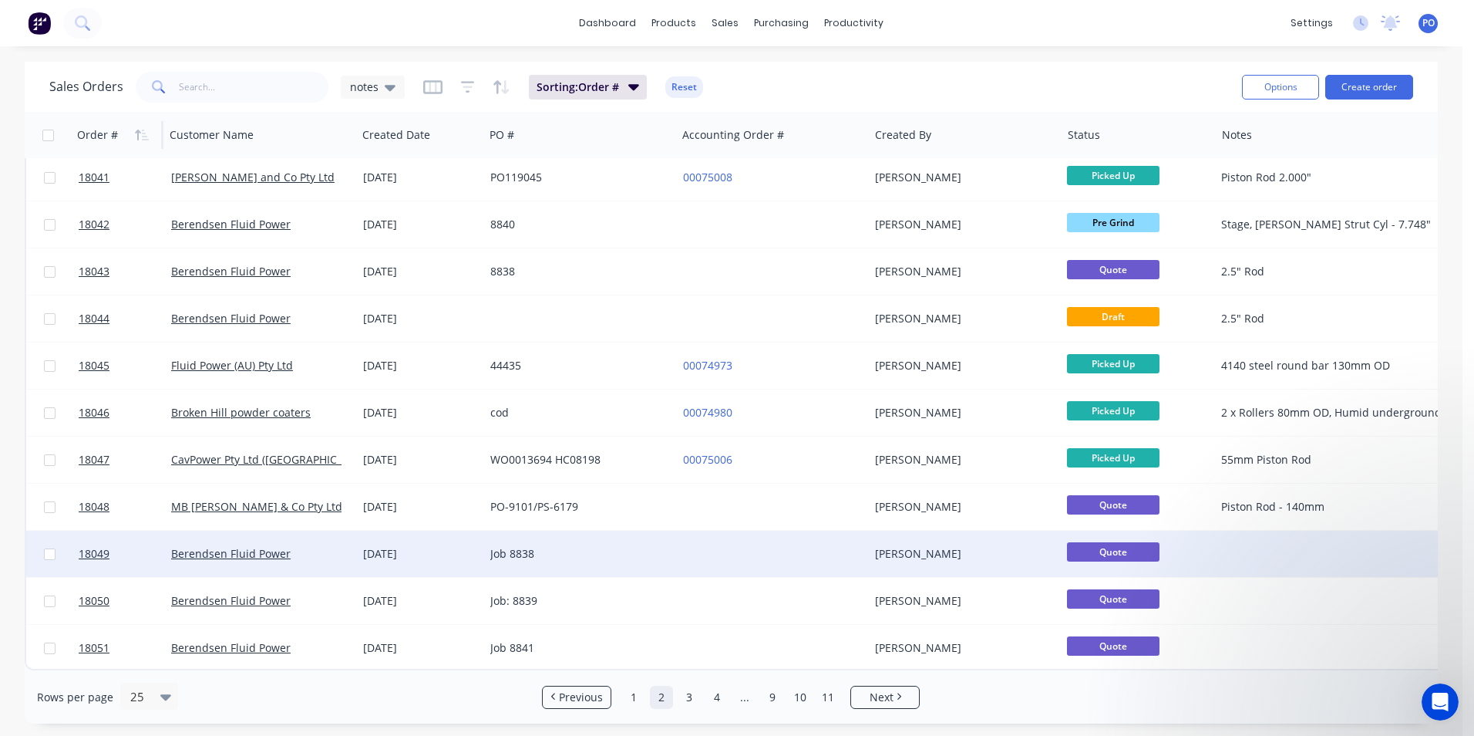
scroll to position [672, 0]
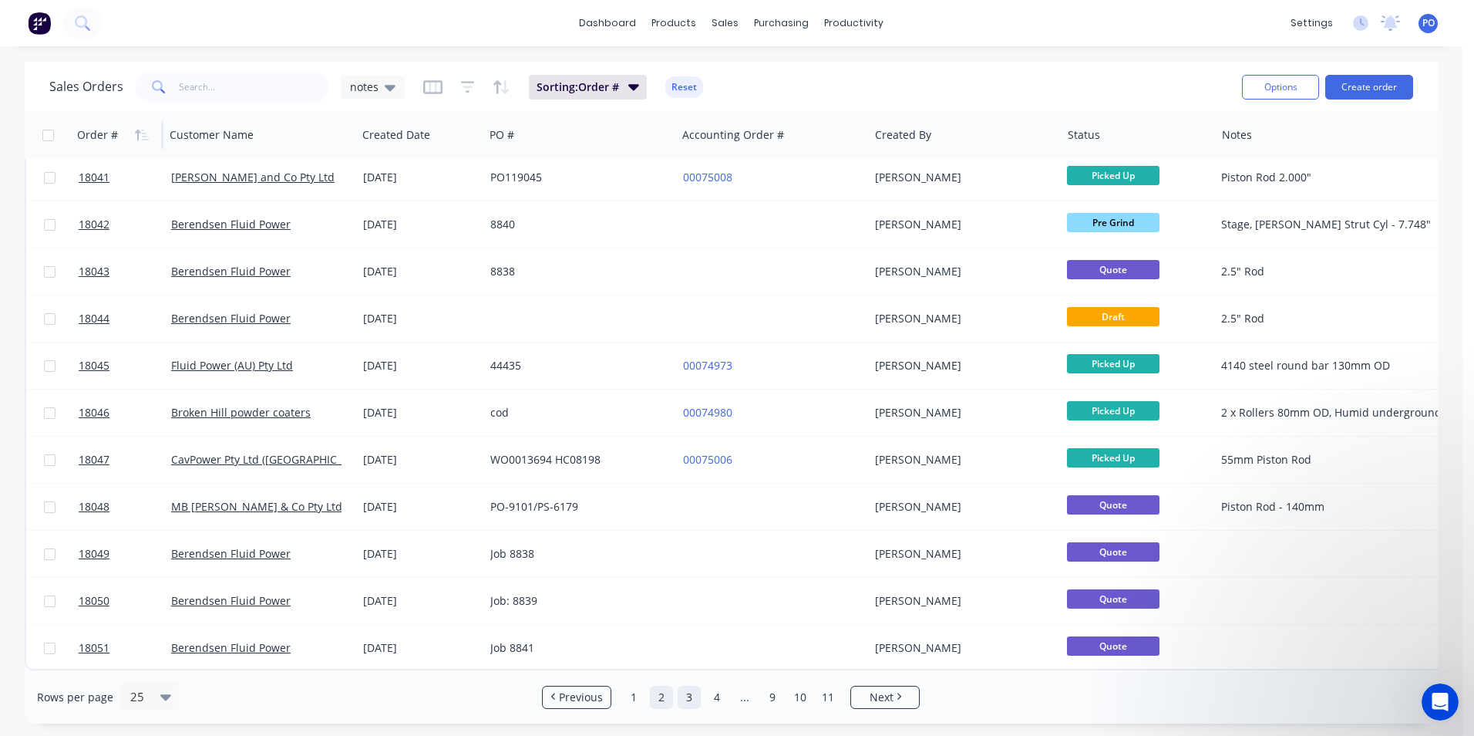
click at [698, 697] on link "3" at bounding box center [689, 696] width 23 height 23
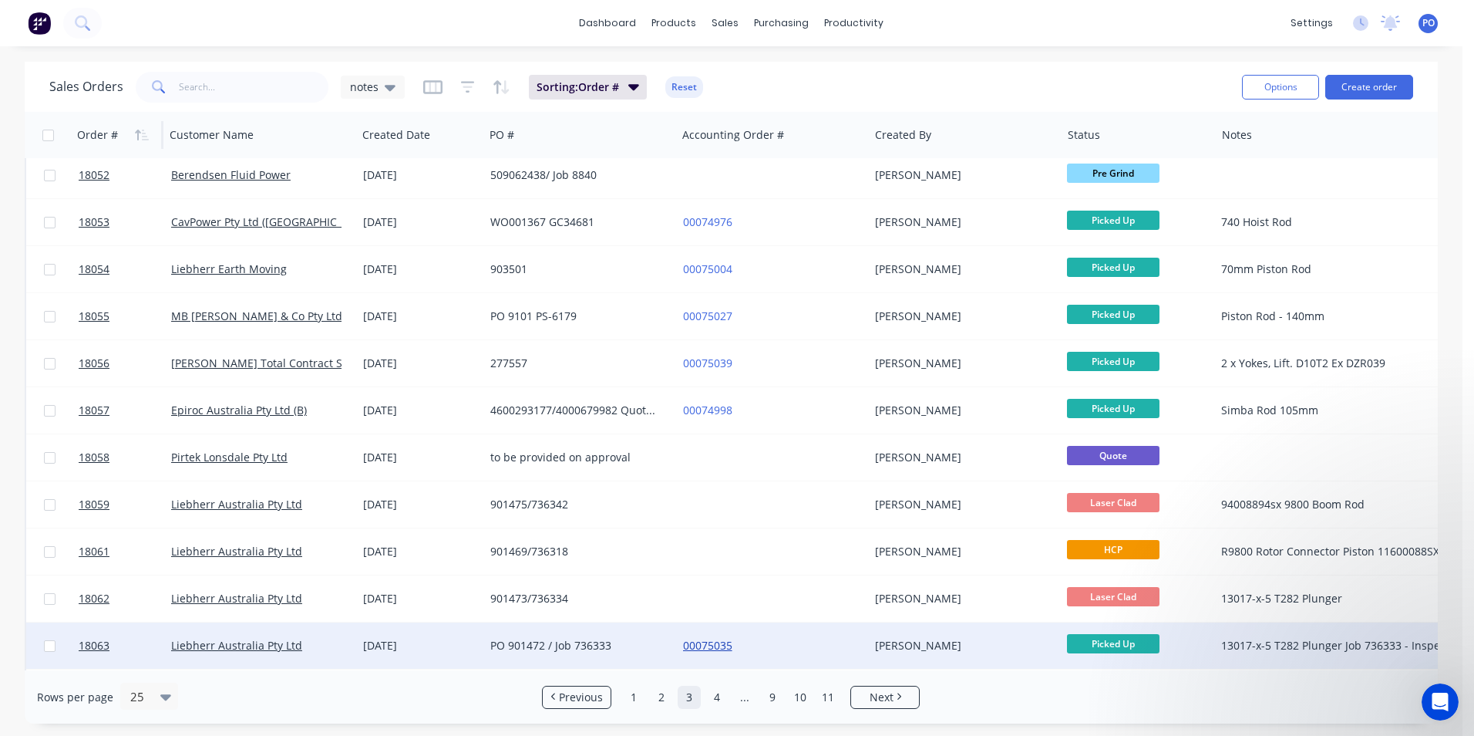
scroll to position [0, 0]
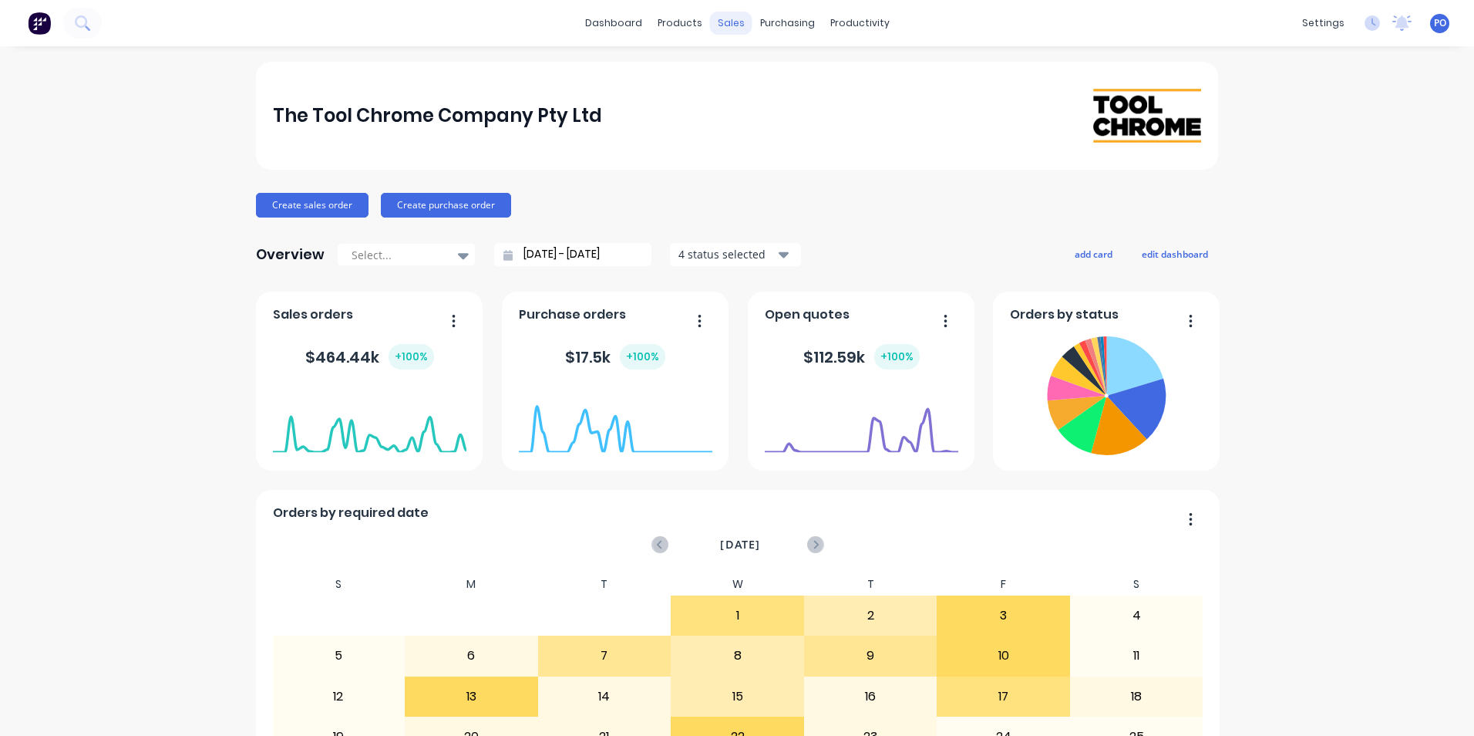
click at [729, 25] on div "sales" at bounding box center [731, 23] width 42 height 23
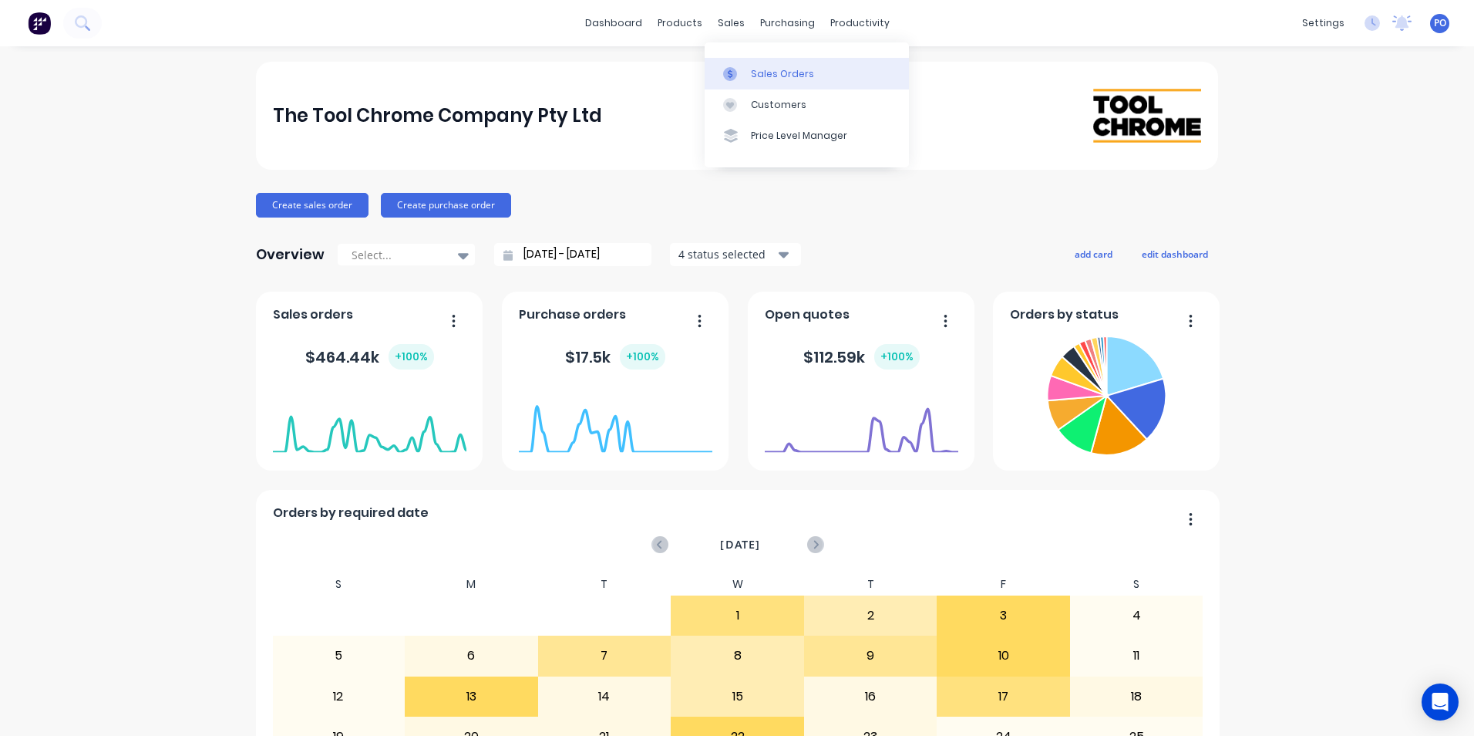
click at [749, 66] on link "Sales Orders" at bounding box center [807, 73] width 204 height 31
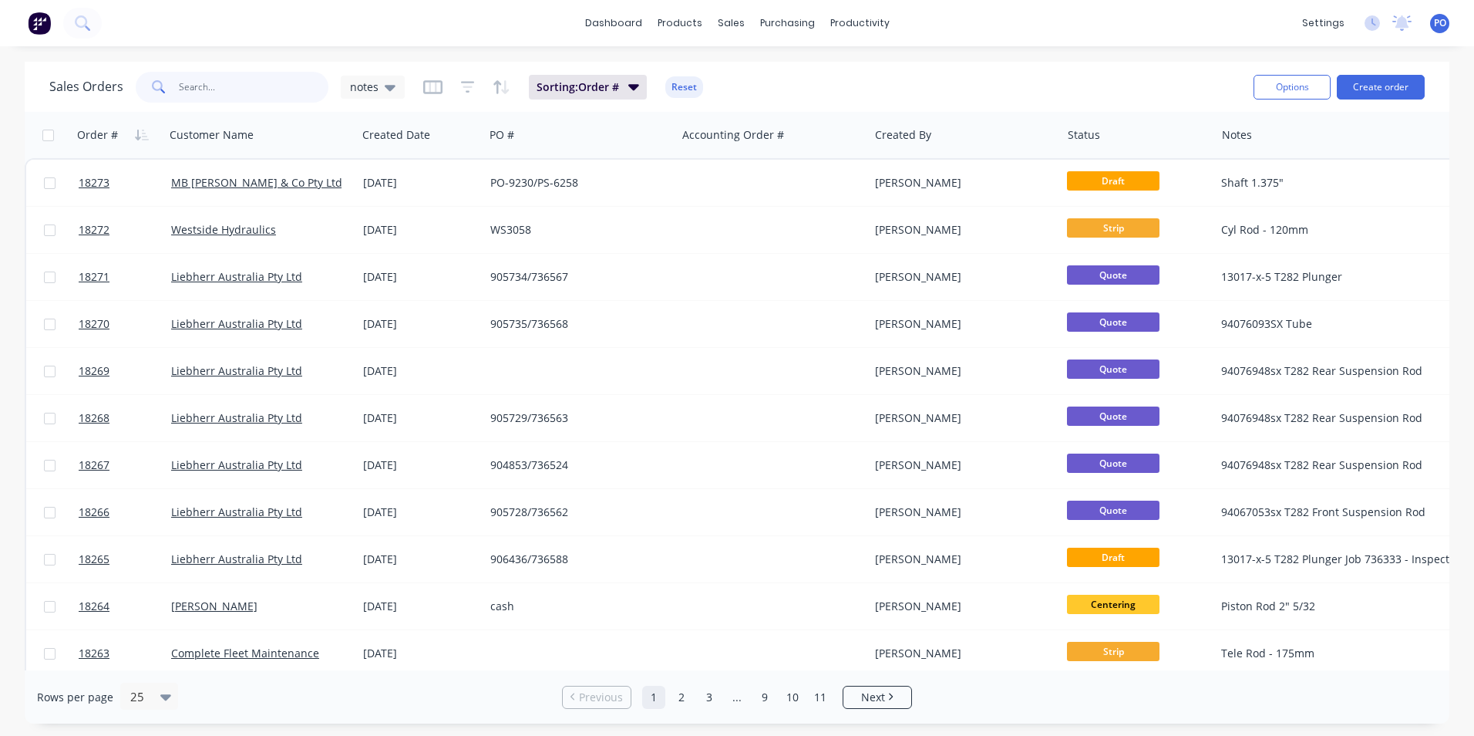
click at [214, 82] on input "text" at bounding box center [254, 87] width 150 height 31
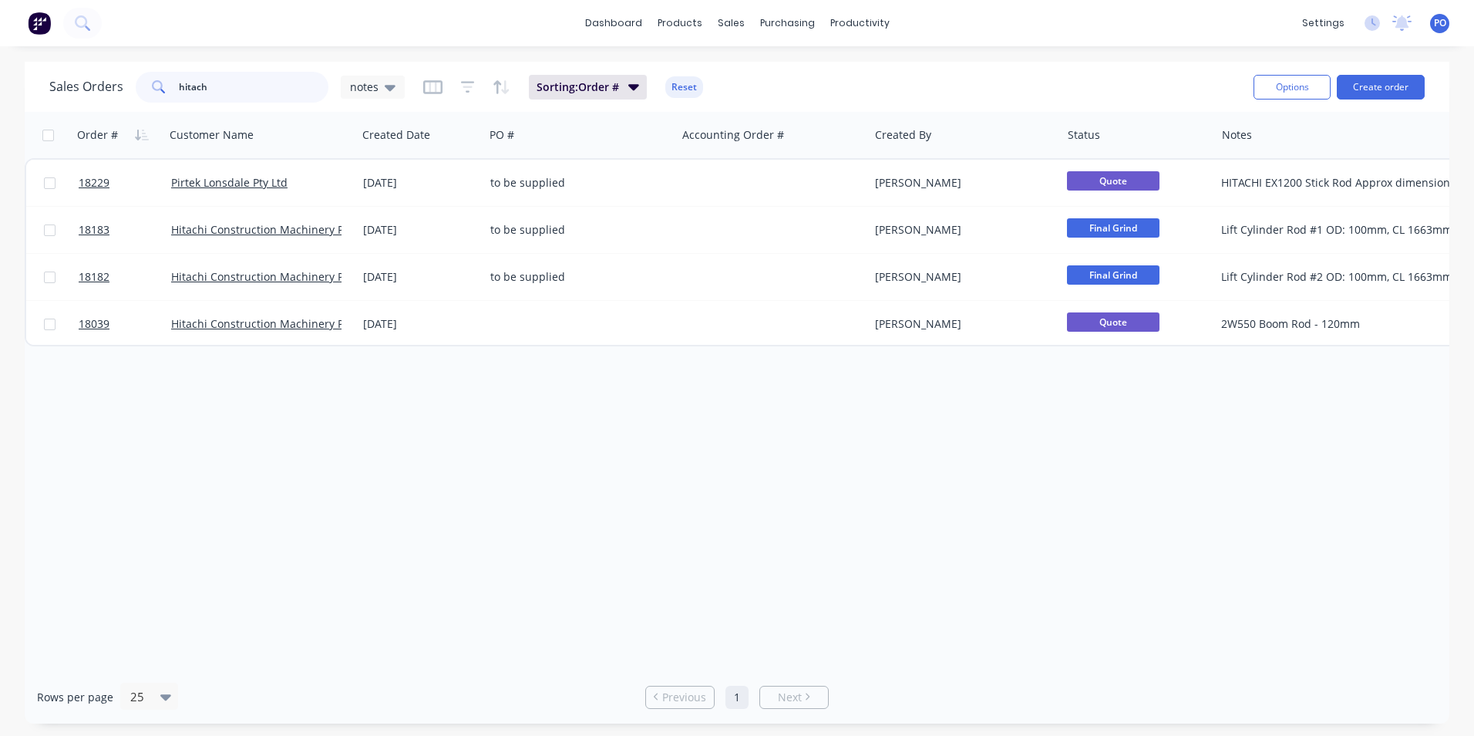
type input "hitach"
click at [843, 21] on div "productivity" at bounding box center [860, 23] width 75 height 23
click at [237, 86] on input "hitach" at bounding box center [254, 87] width 150 height 31
click at [860, 32] on div "productivity" at bounding box center [860, 23] width 75 height 23
click at [864, 77] on div "Workflow" at bounding box center [887, 74] width 46 height 14
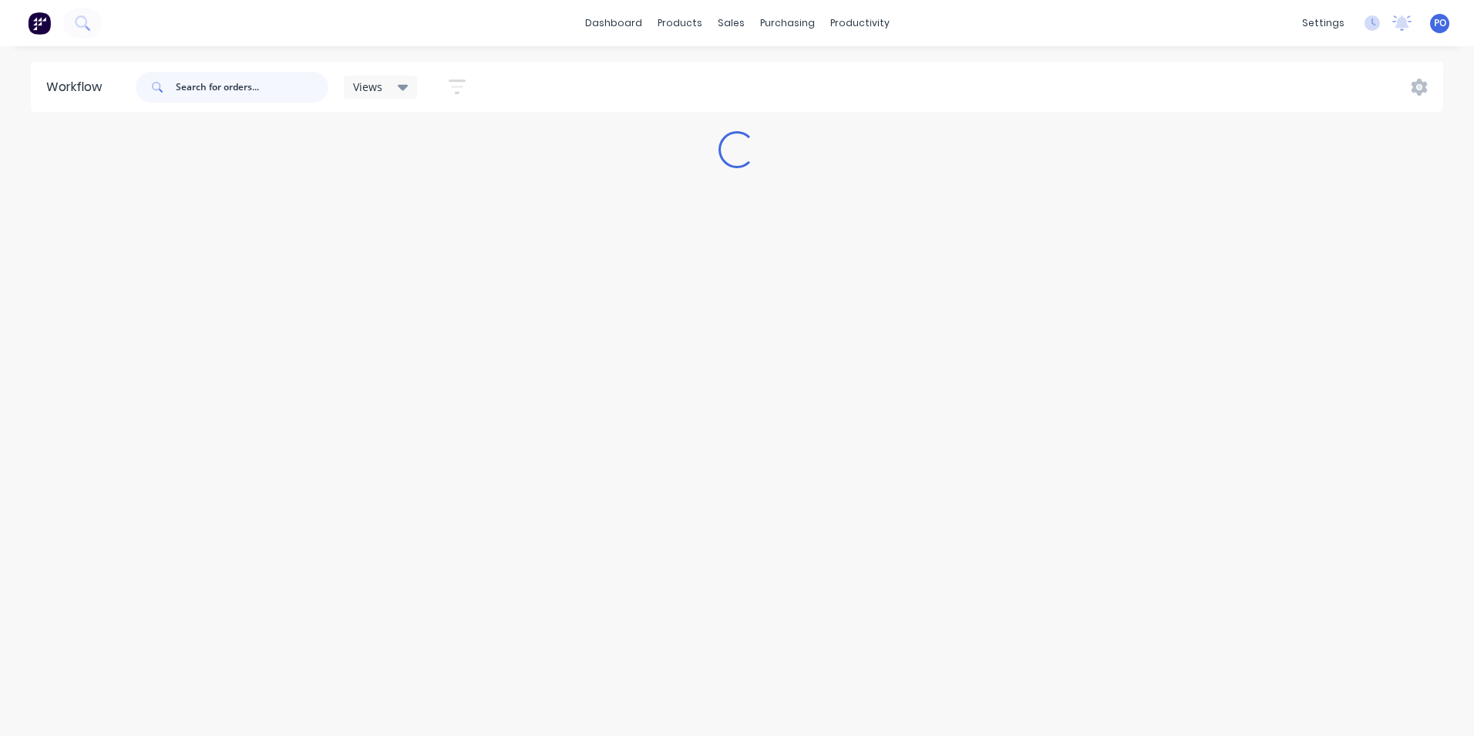
click at [278, 89] on input "text" at bounding box center [252, 87] width 153 height 31
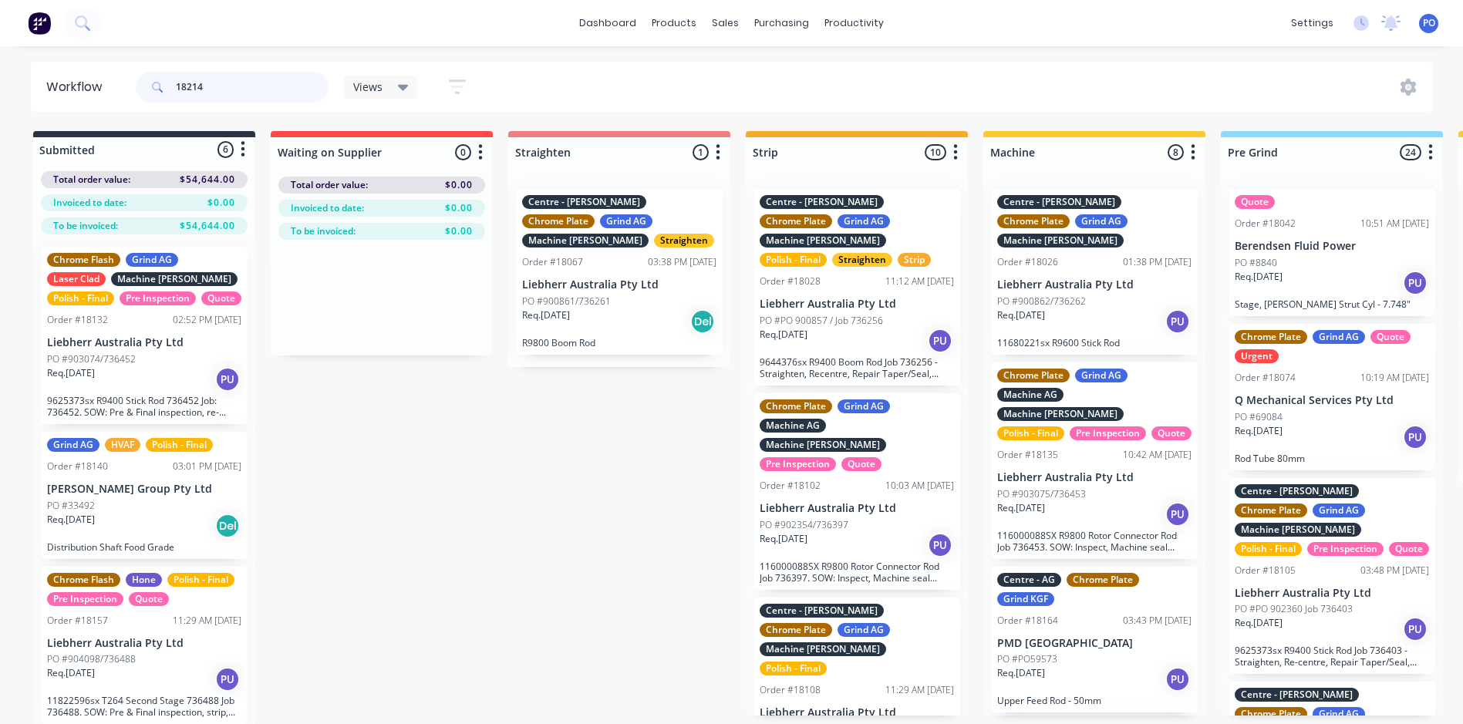
type input "18214"
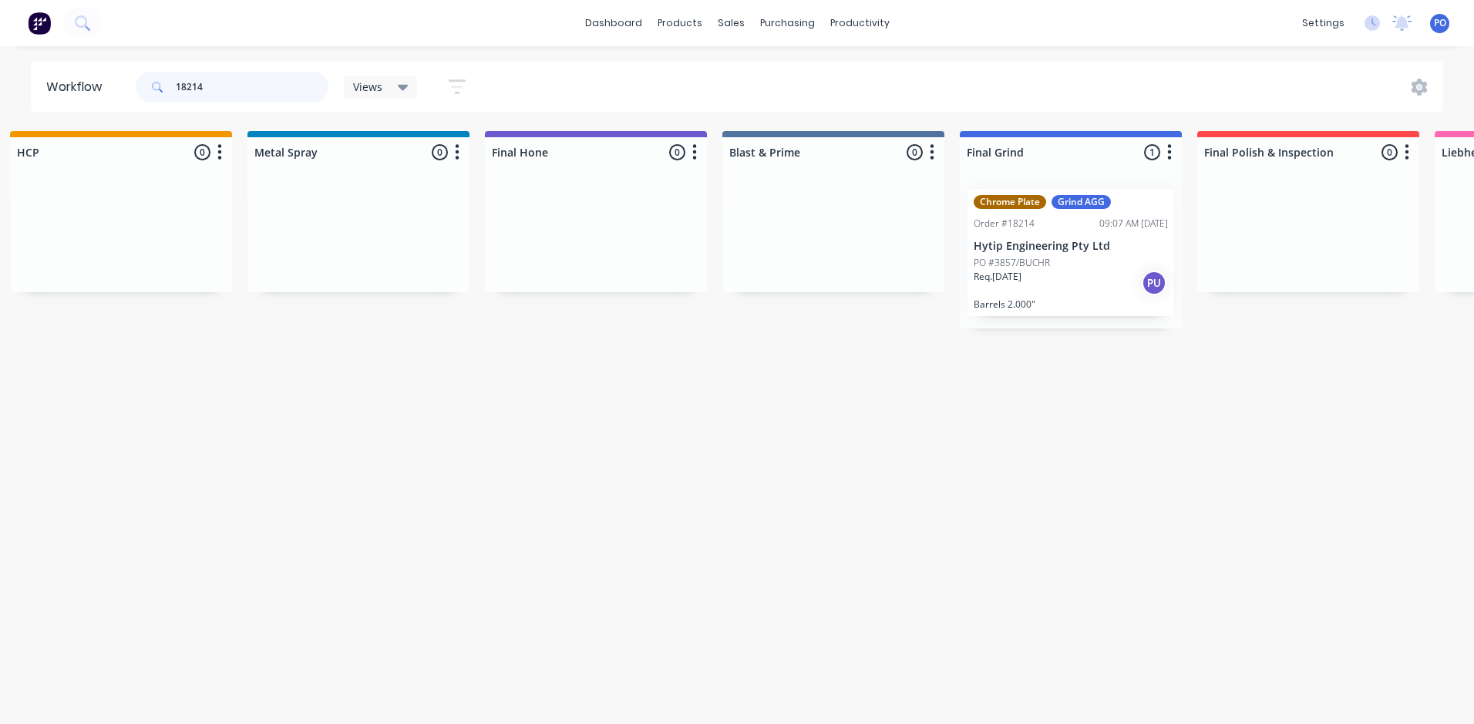
scroll to position [0, 2774]
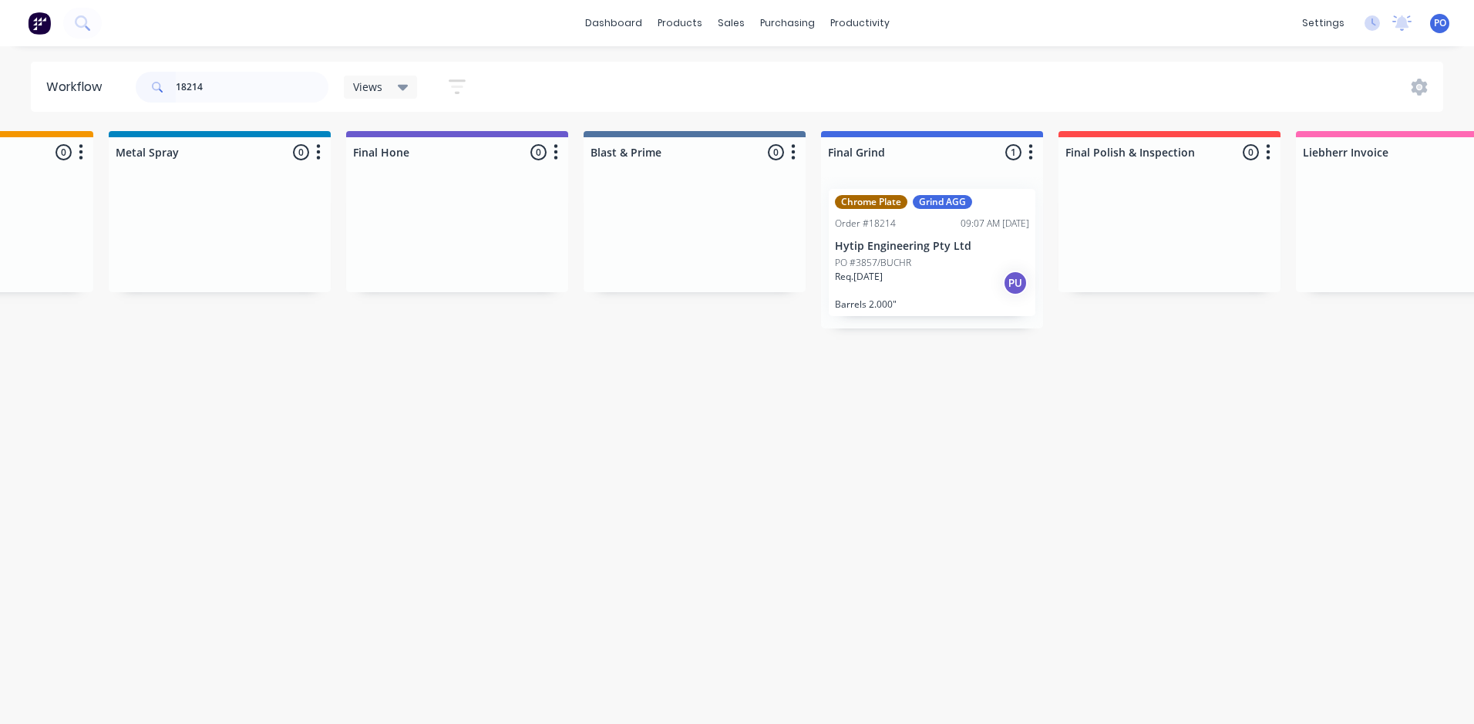
click at [961, 274] on div "Req. [DATE] PU" at bounding box center [932, 283] width 194 height 26
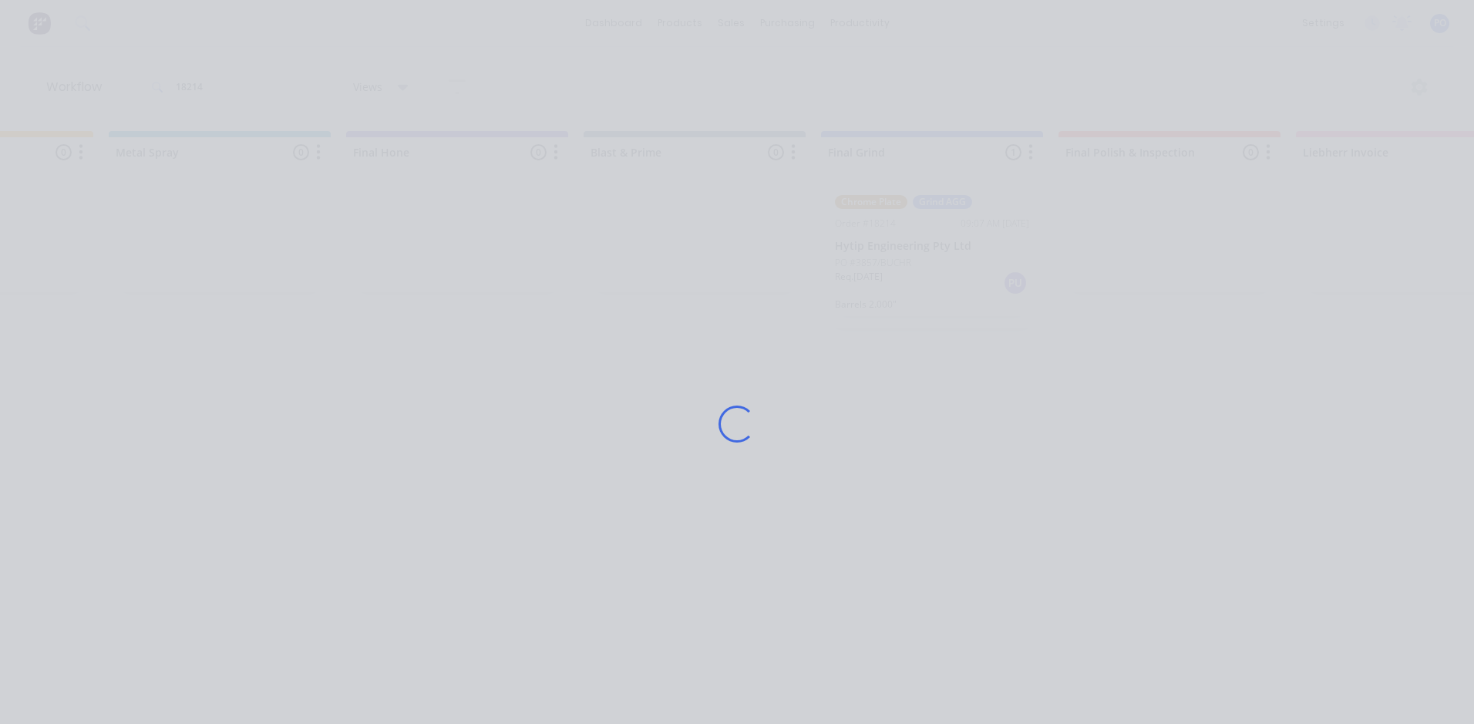
click at [961, 274] on div "Loading..." at bounding box center [737, 424] width 1234 height 724
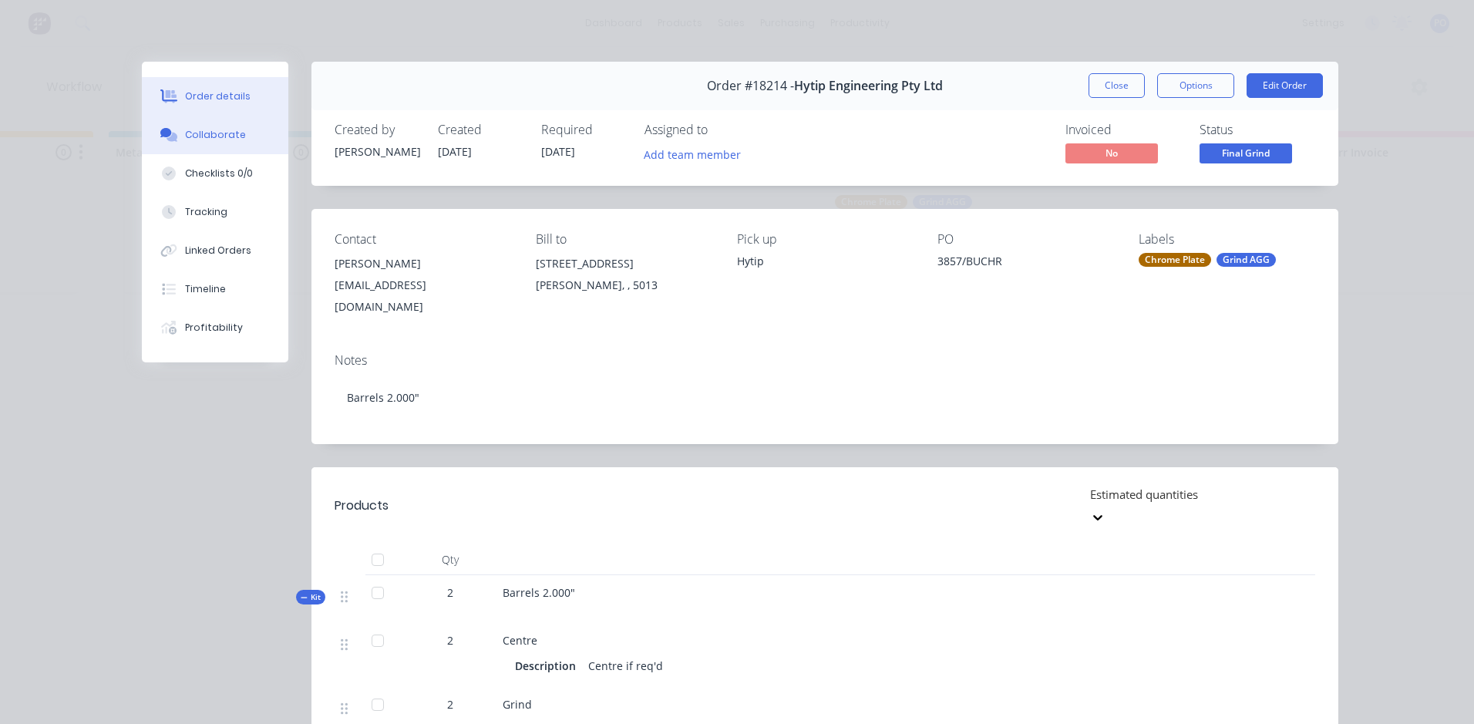
click at [187, 133] on div "Collaborate" at bounding box center [215, 135] width 61 height 14
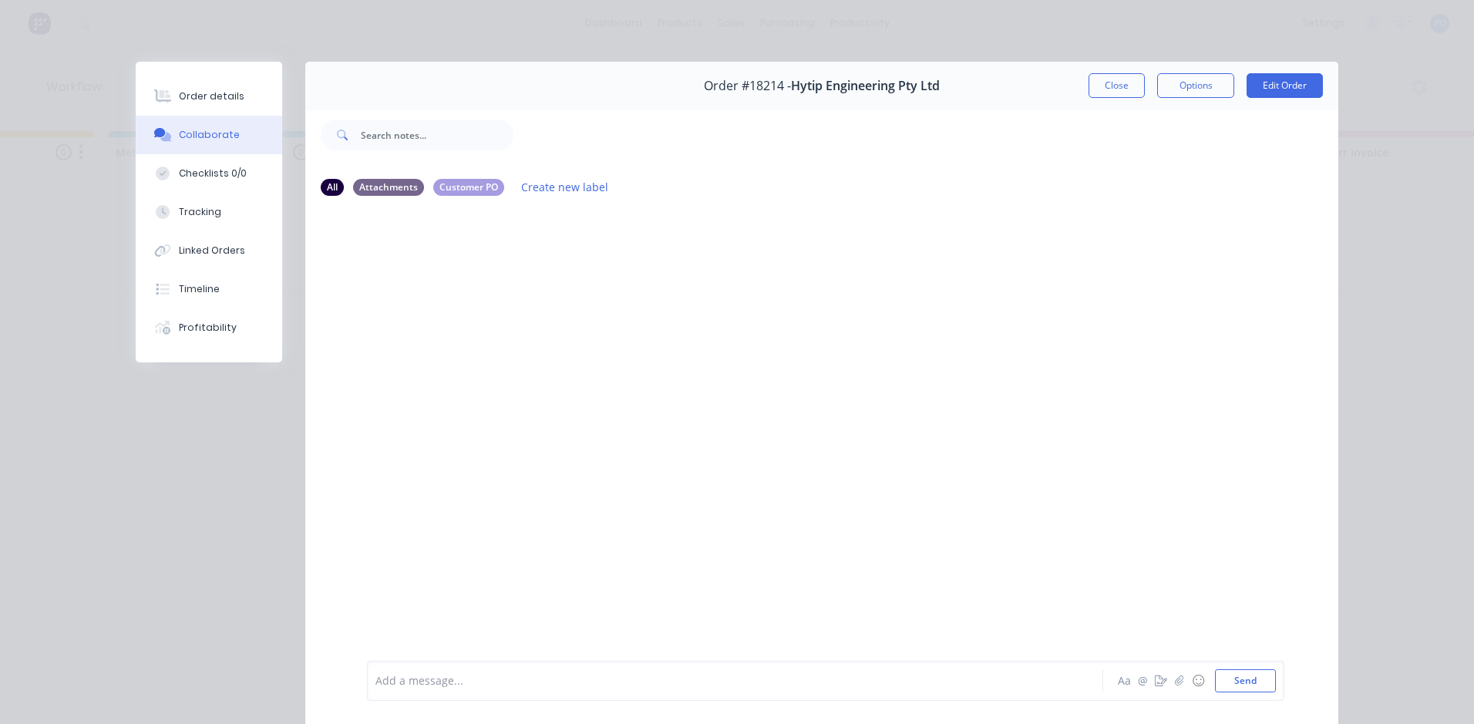
click at [430, 678] on div at bounding box center [713, 681] width 675 height 16
click at [776, 681] on span "One of the Barrels was sent back to plating after final grind as it was undersi…" at bounding box center [598, 681] width 445 height 15
drag, startPoint x: 807, startPoint y: 679, endPoint x: 773, endPoint y: 677, distance: 34.0
click at [773, 677] on div "One of the Barrels was sent back to plating after final grind as it was undersi…" at bounding box center [713, 681] width 675 height 16
click at [784, 682] on span "One of the Barrels was sent back to plating after final grind as it was undersi…" at bounding box center [645, 681] width 538 height 15
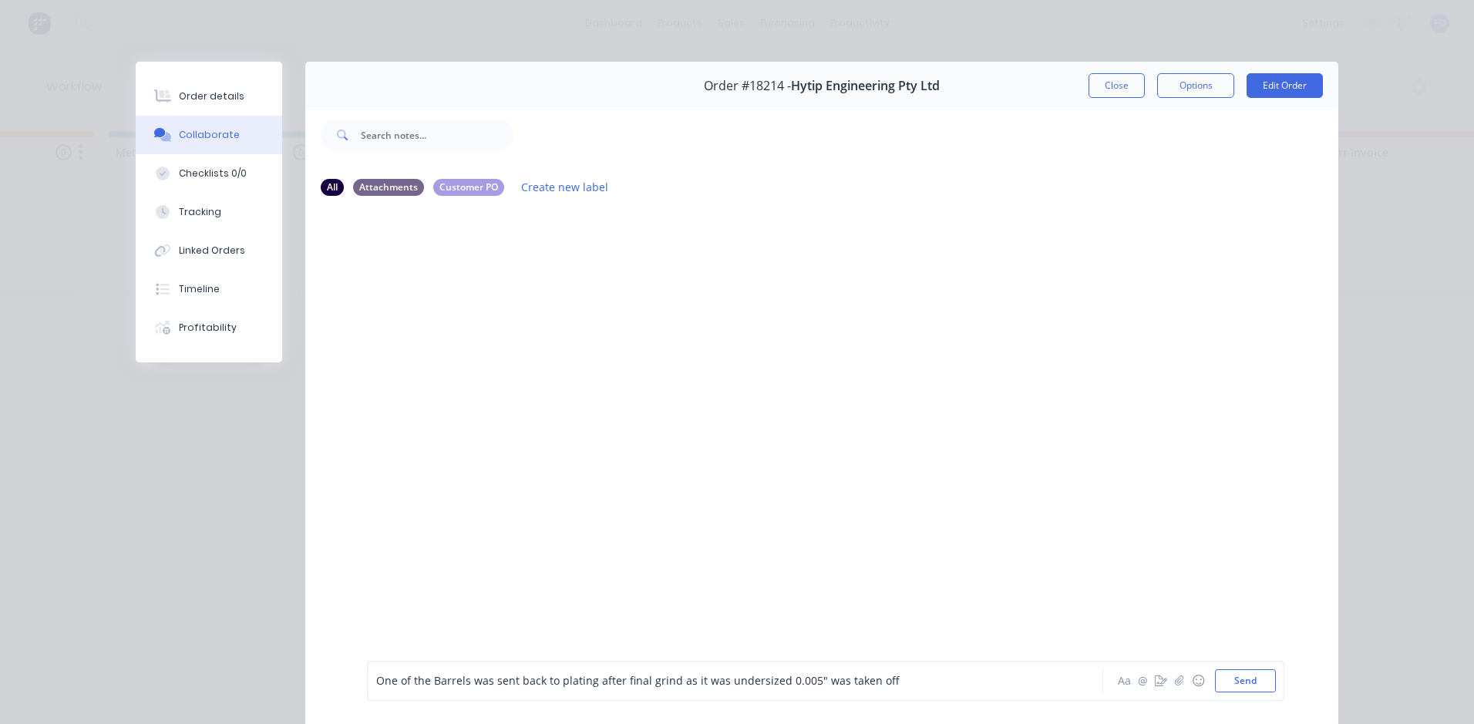
click at [901, 684] on div "One of the Barrels was sent back to plating after final grind as it was undersi…" at bounding box center [713, 681] width 675 height 16
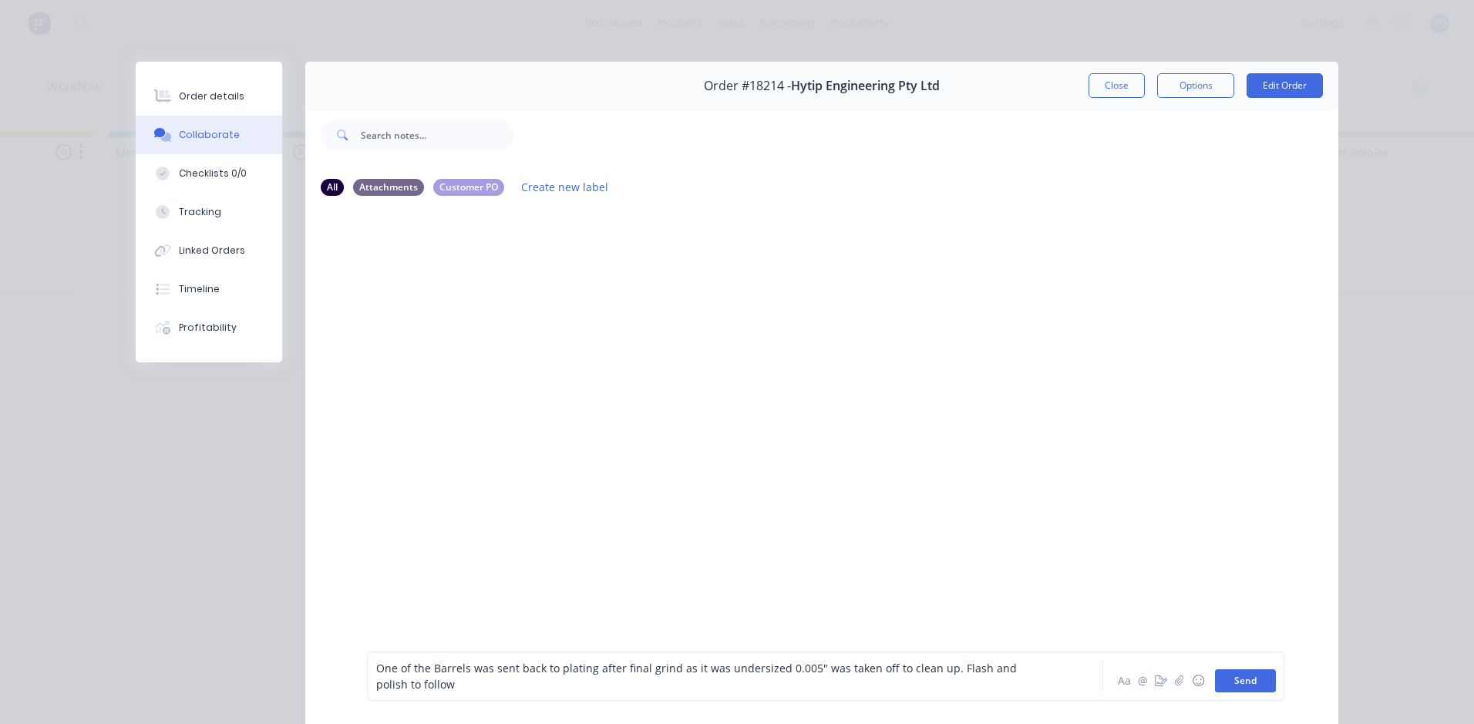
click at [1237, 687] on button "Send" at bounding box center [1245, 680] width 61 height 23
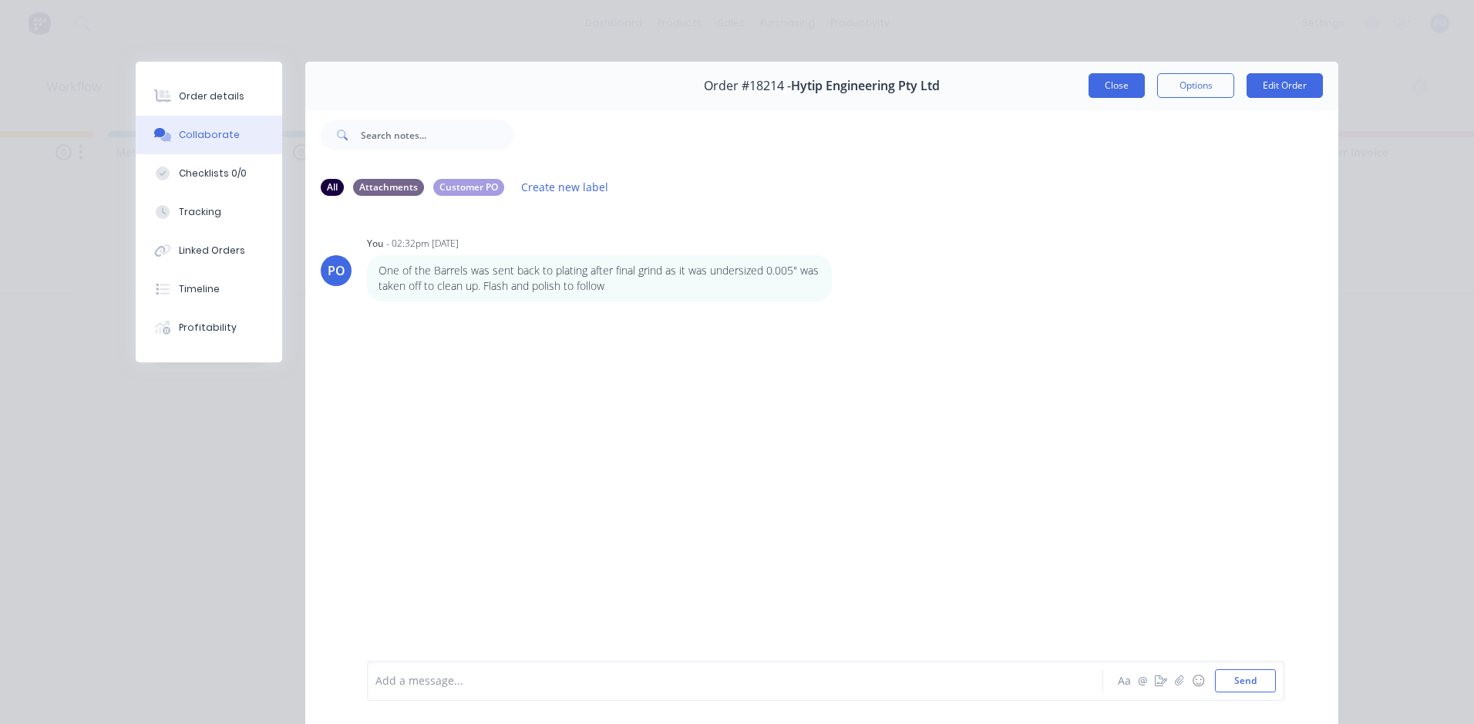
click at [1112, 84] on button "Close" at bounding box center [1117, 85] width 56 height 25
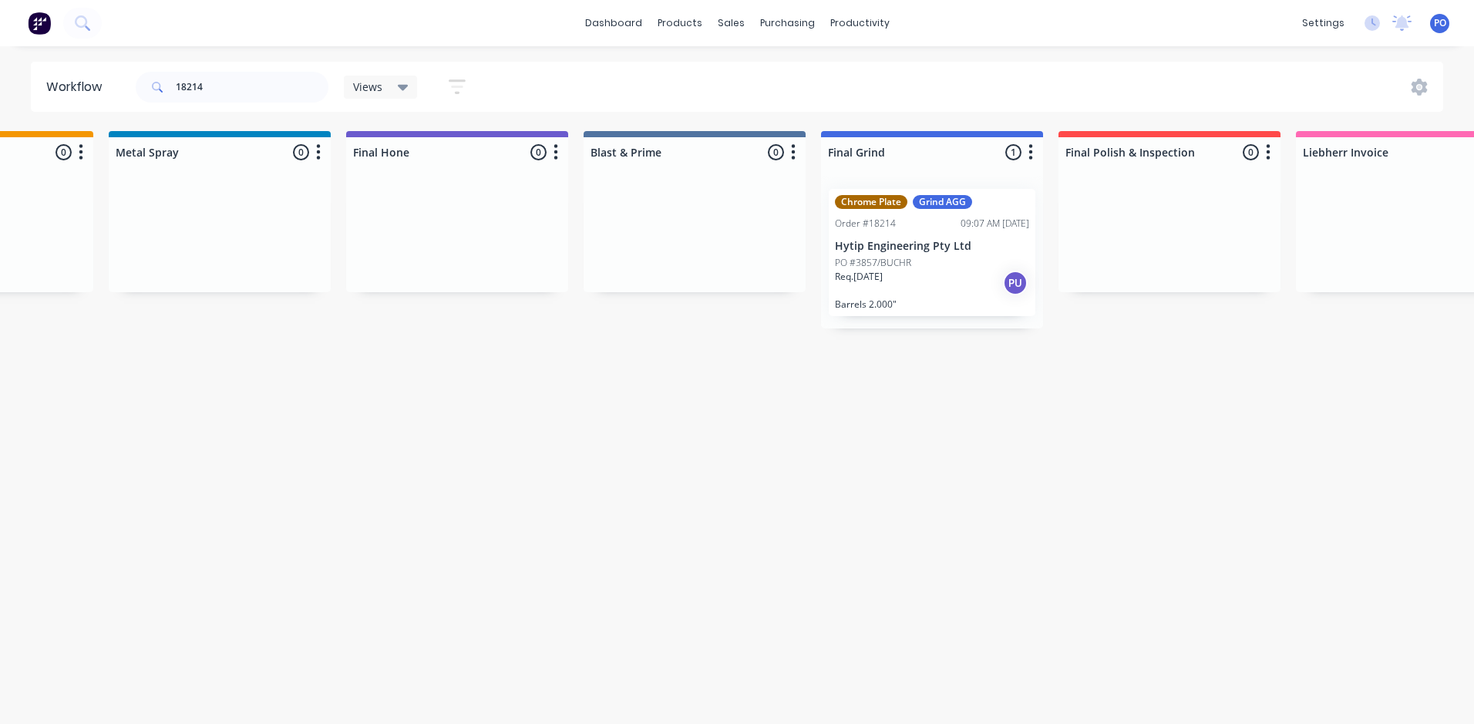
click at [969, 280] on div "Req. [DATE] PU" at bounding box center [932, 283] width 194 height 26
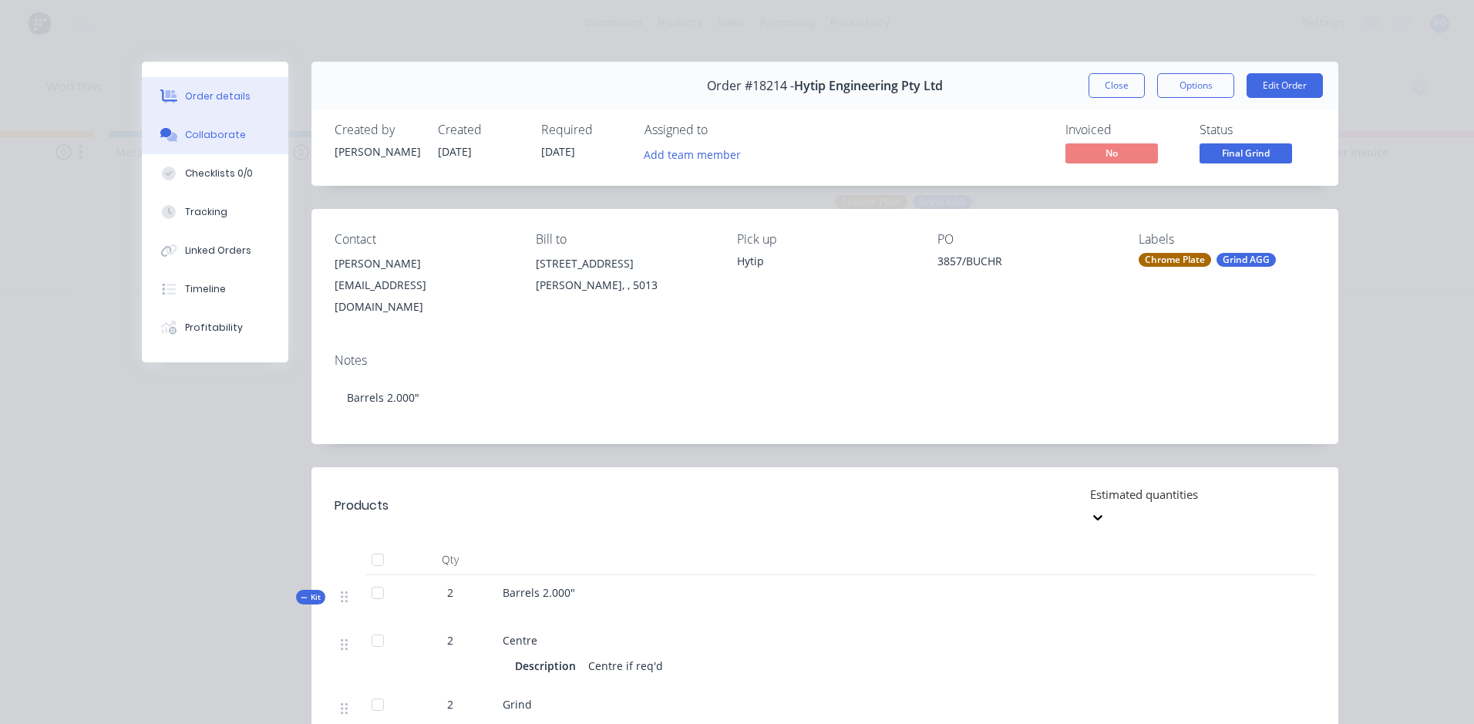
click at [217, 138] on div "Collaborate" at bounding box center [215, 135] width 61 height 14
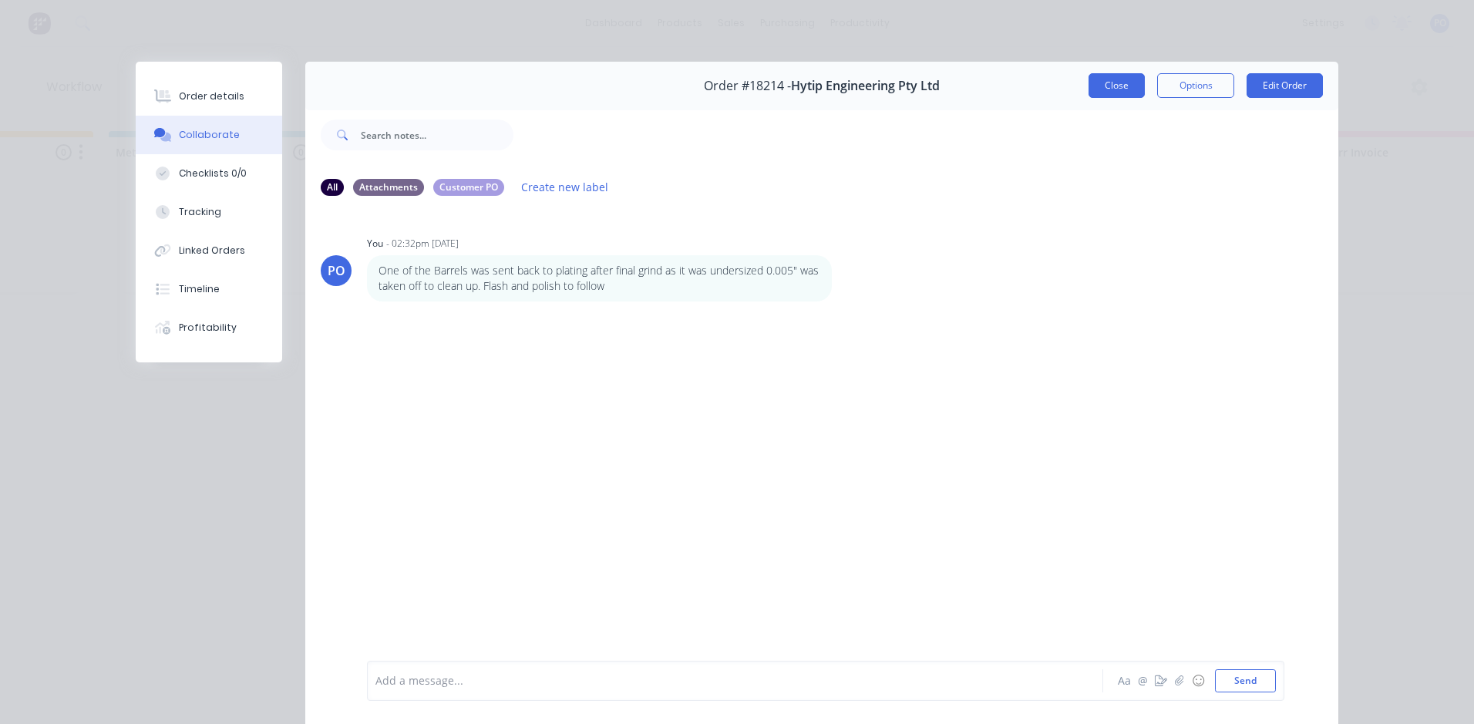
click at [1102, 93] on button "Close" at bounding box center [1117, 85] width 56 height 25
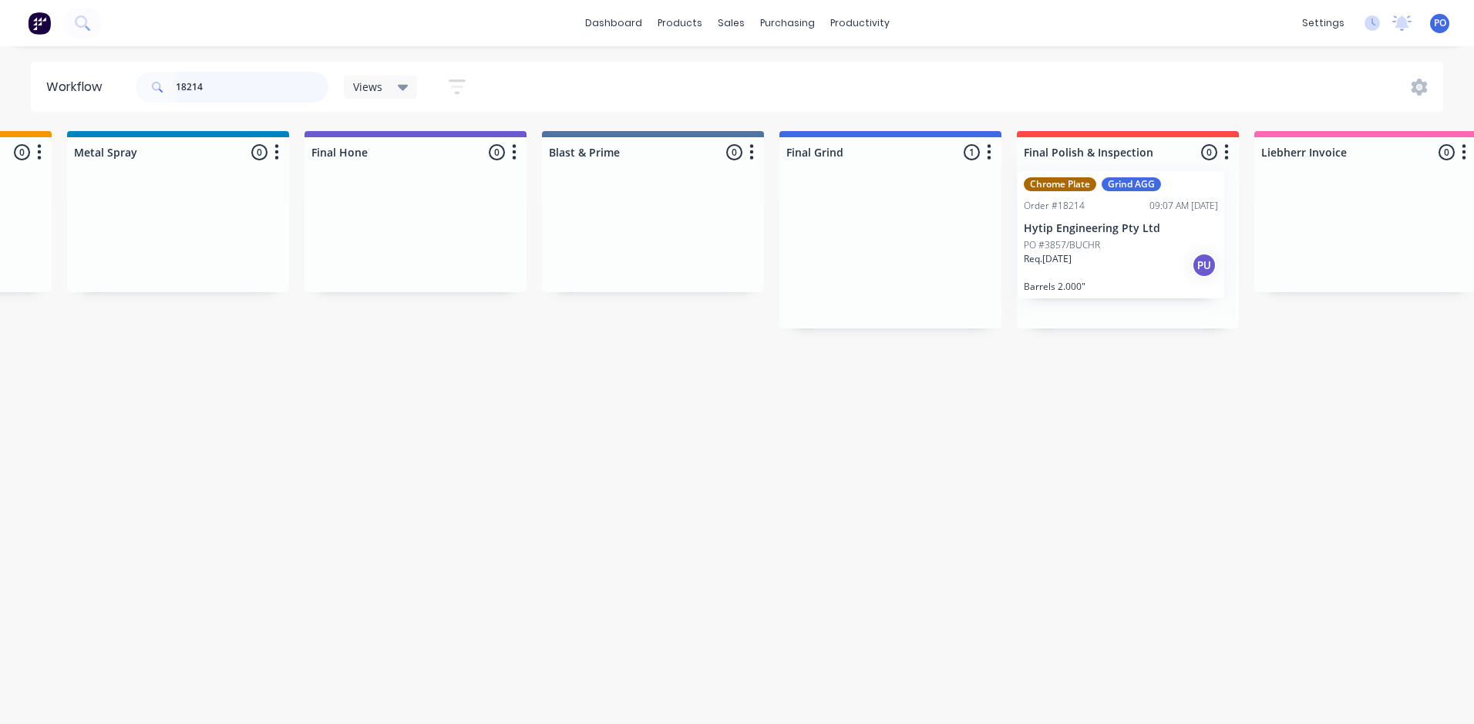
scroll to position [0, 2823]
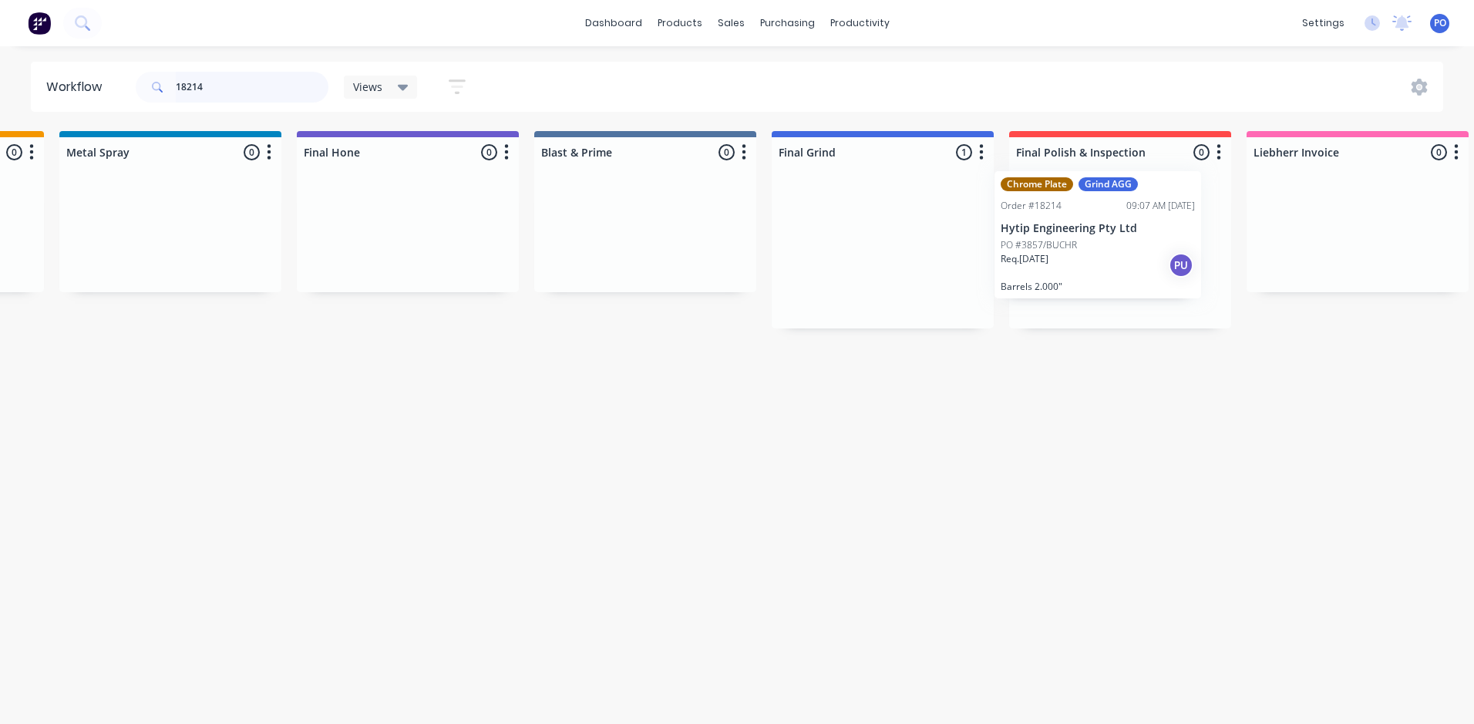
drag, startPoint x: 945, startPoint y: 282, endPoint x: 1107, endPoint y: 264, distance: 162.9
